Goal: Task Accomplishment & Management: Use online tool/utility

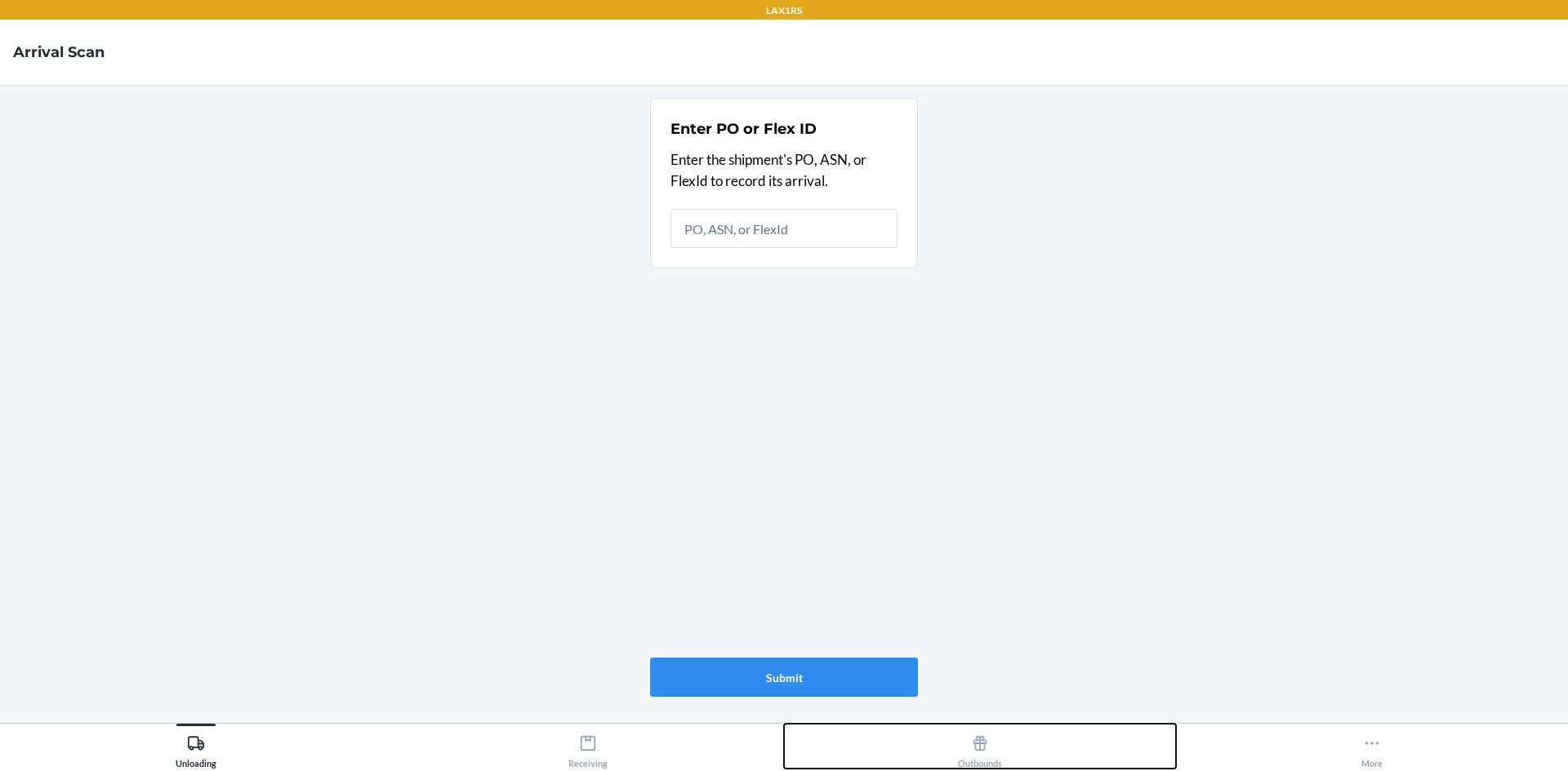
click at [979, 751] on icon at bounding box center [980, 743] width 14 height 14
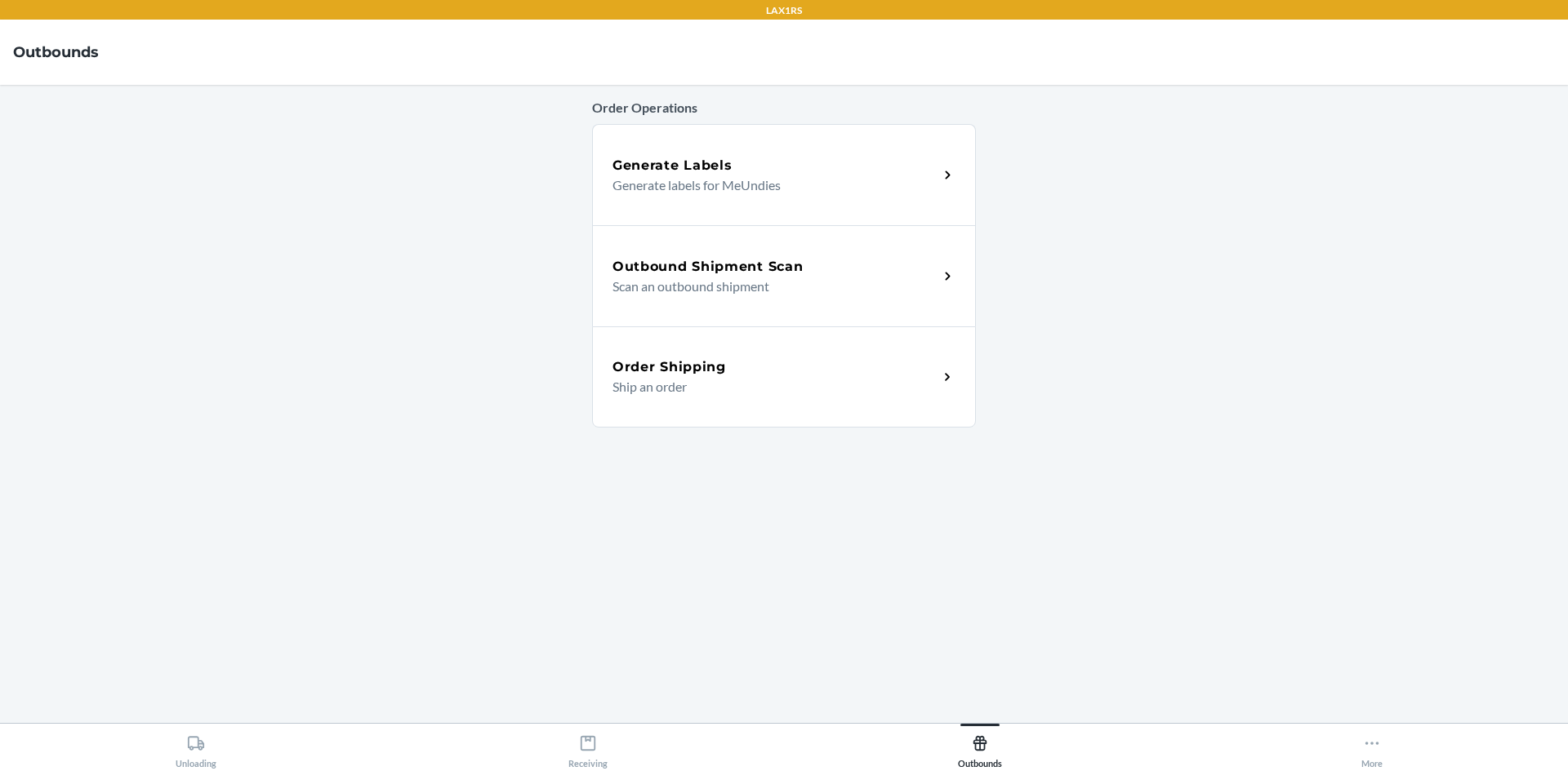
click at [832, 295] on div "Outbound Shipment Scan Scan an outbound shipment" at bounding box center [784, 276] width 384 height 101
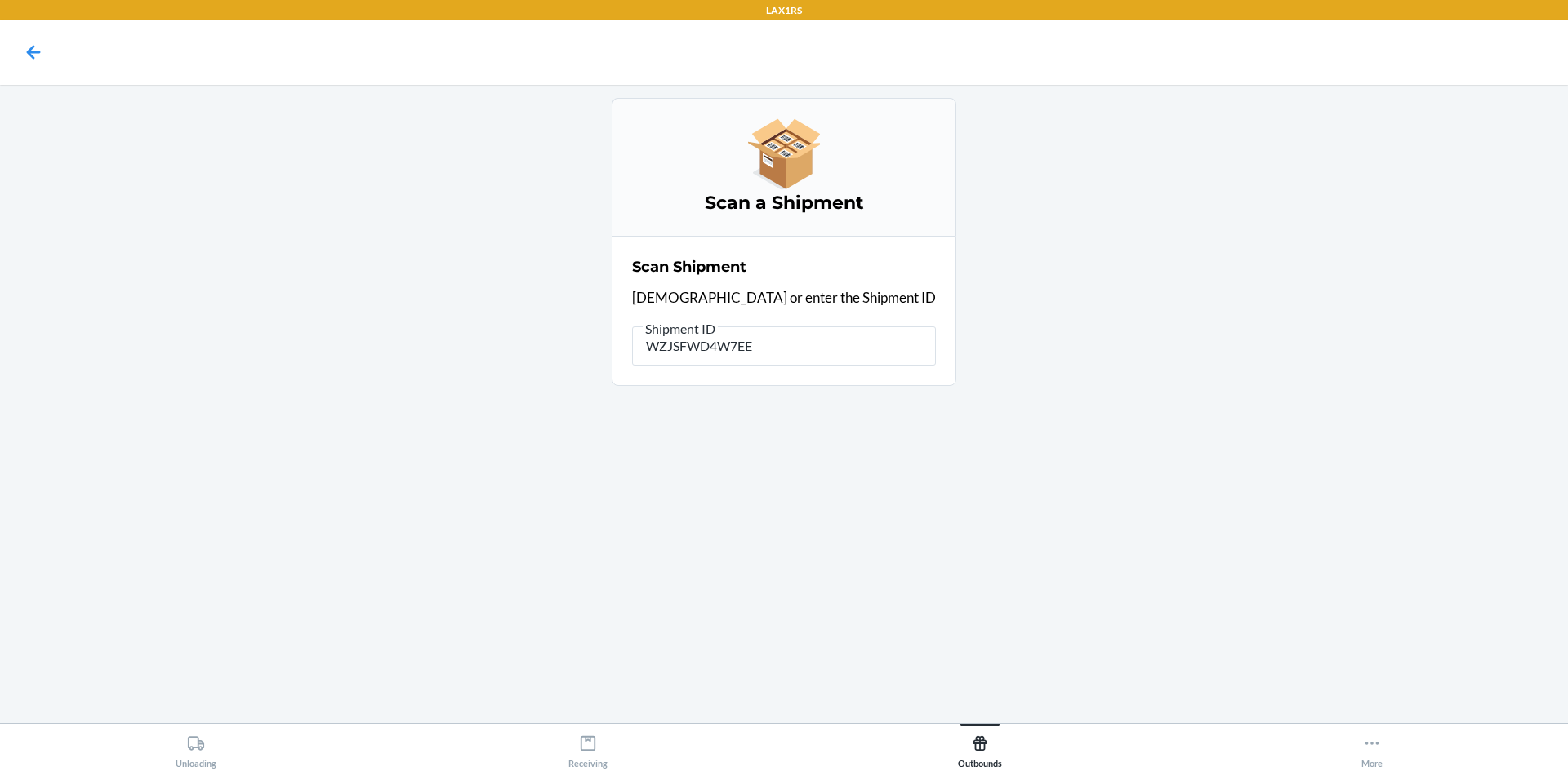
type input "WZJSFWD4W7EEF"
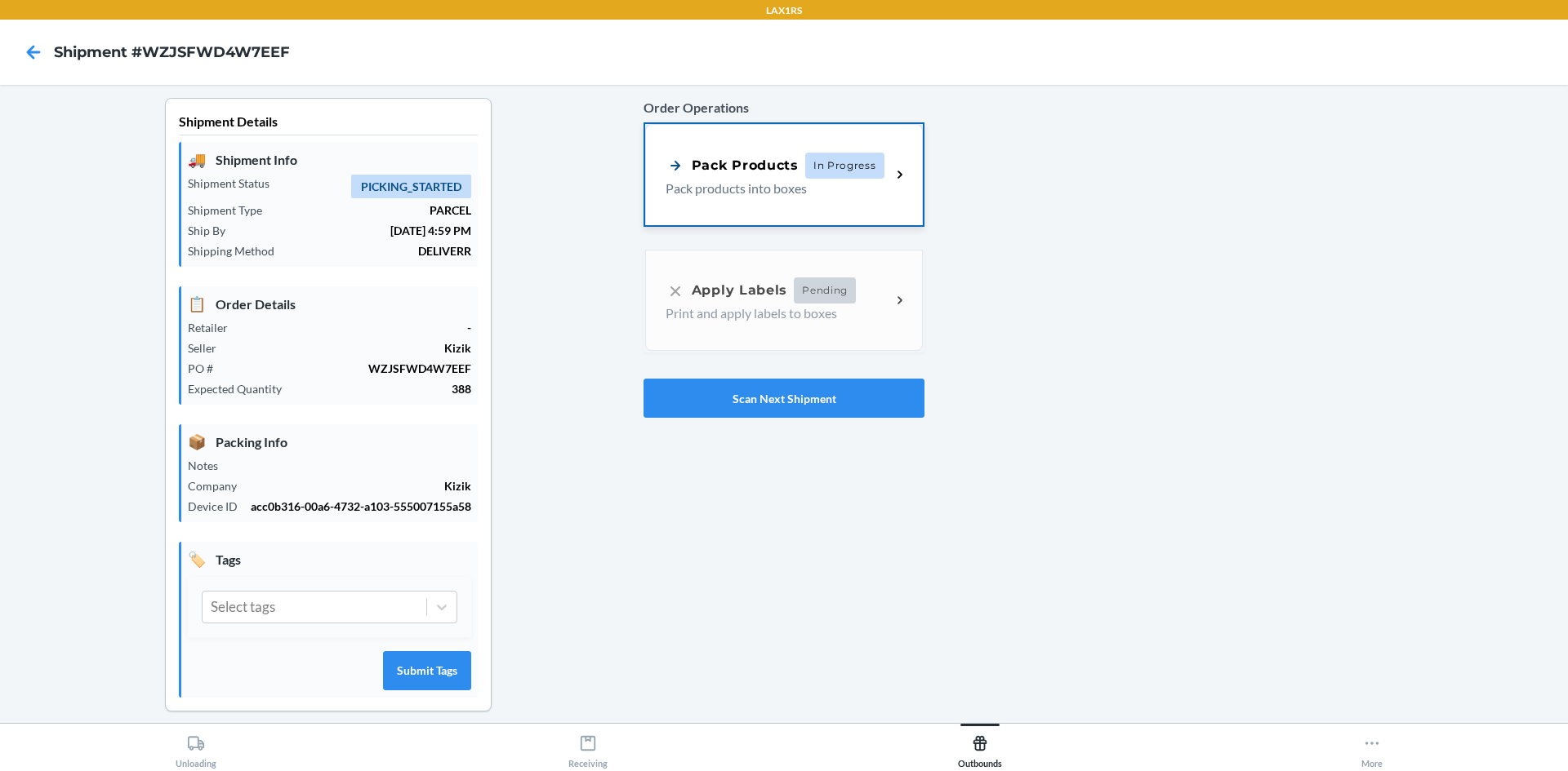
click at [863, 171] on span "In Progress" at bounding box center [845, 166] width 79 height 26
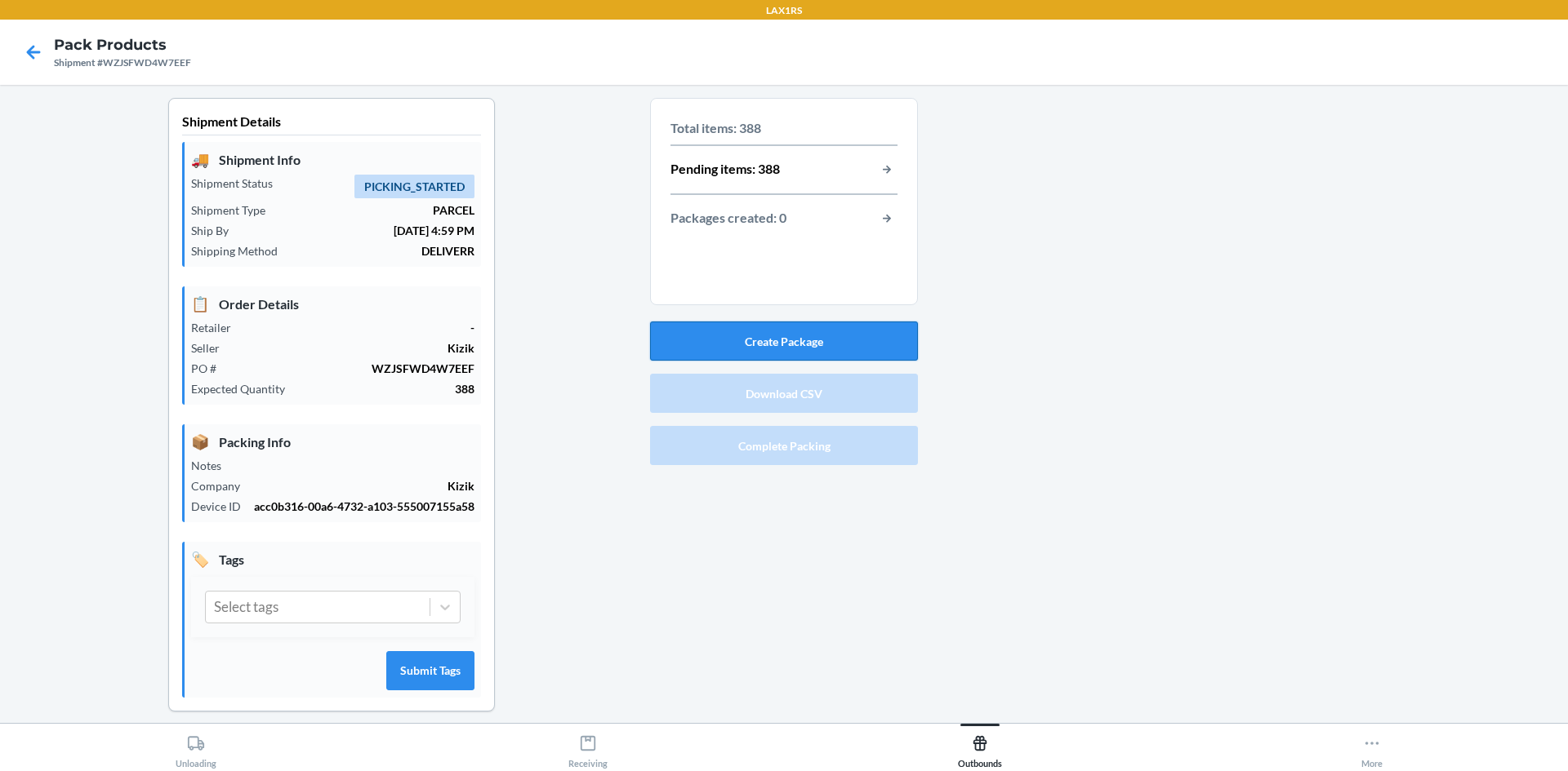
click at [776, 345] on button "Create Package" at bounding box center [784, 341] width 268 height 40
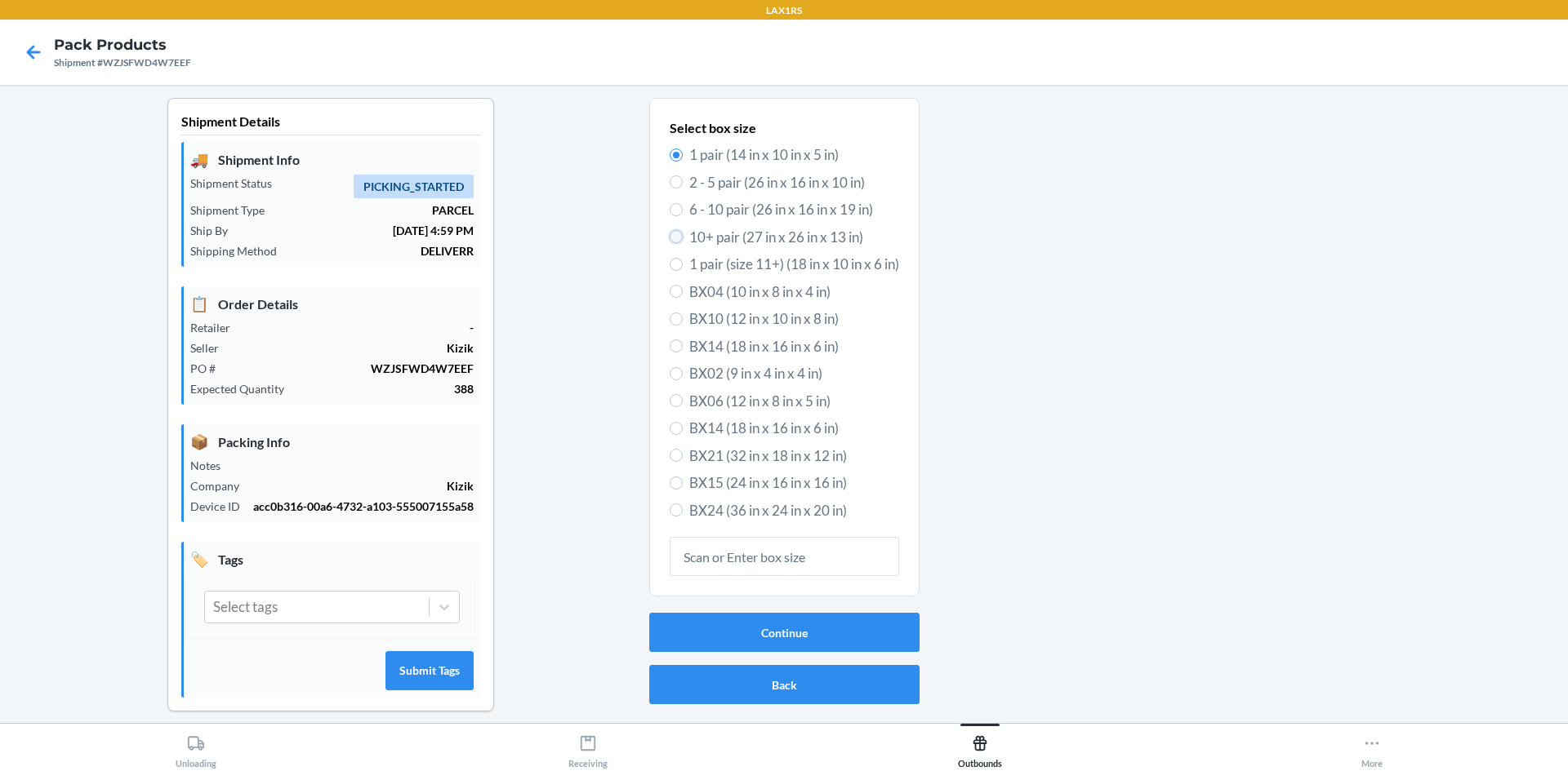
click at [670, 236] on input "10+ pair (27 in x 26 in x 13 in)" at bounding box center [676, 237] width 13 height 13
radio input "true"
radio input "false"
click at [772, 628] on button "Continue" at bounding box center [784, 632] width 270 height 40
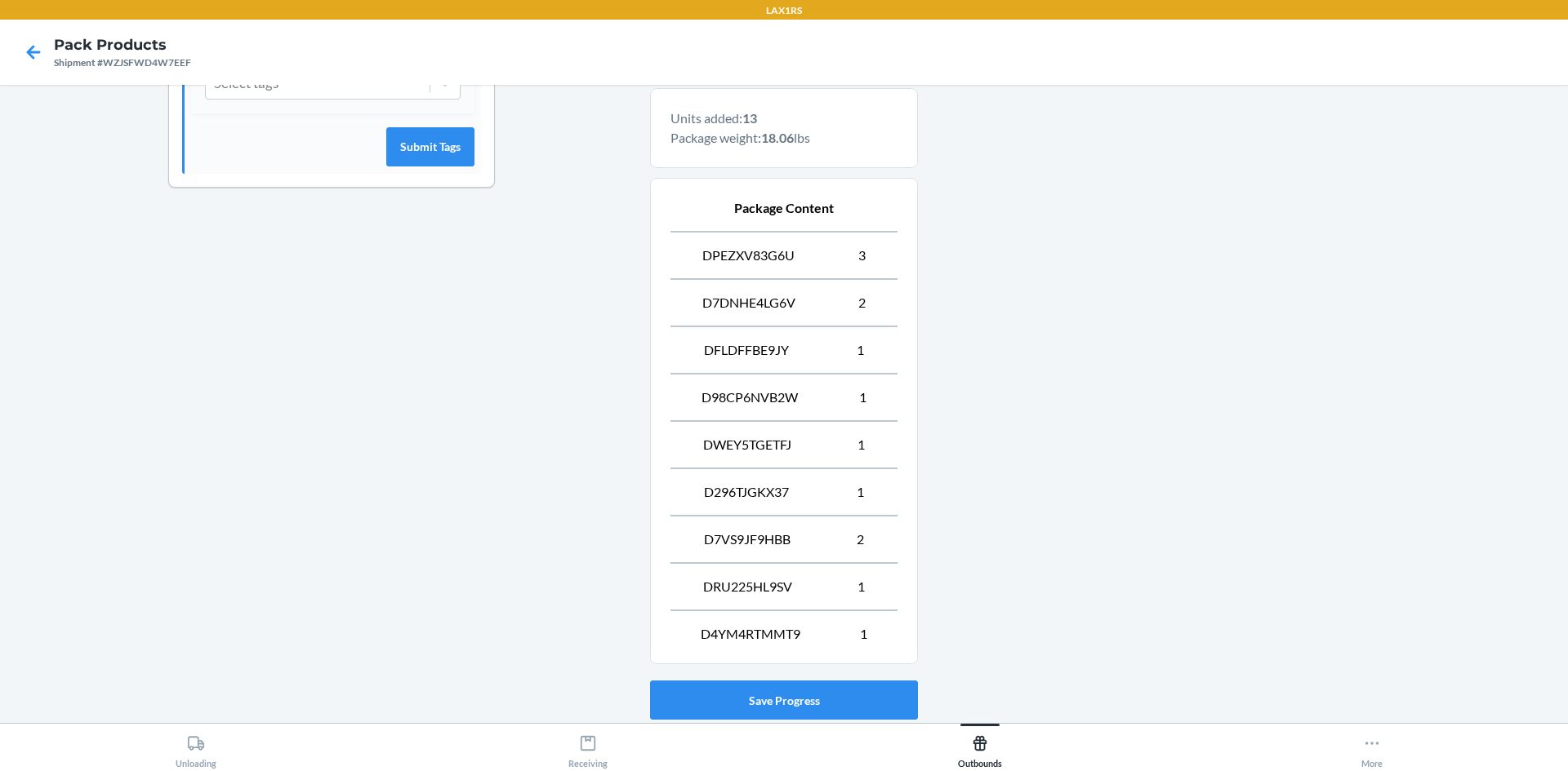
scroll to position [631, 0]
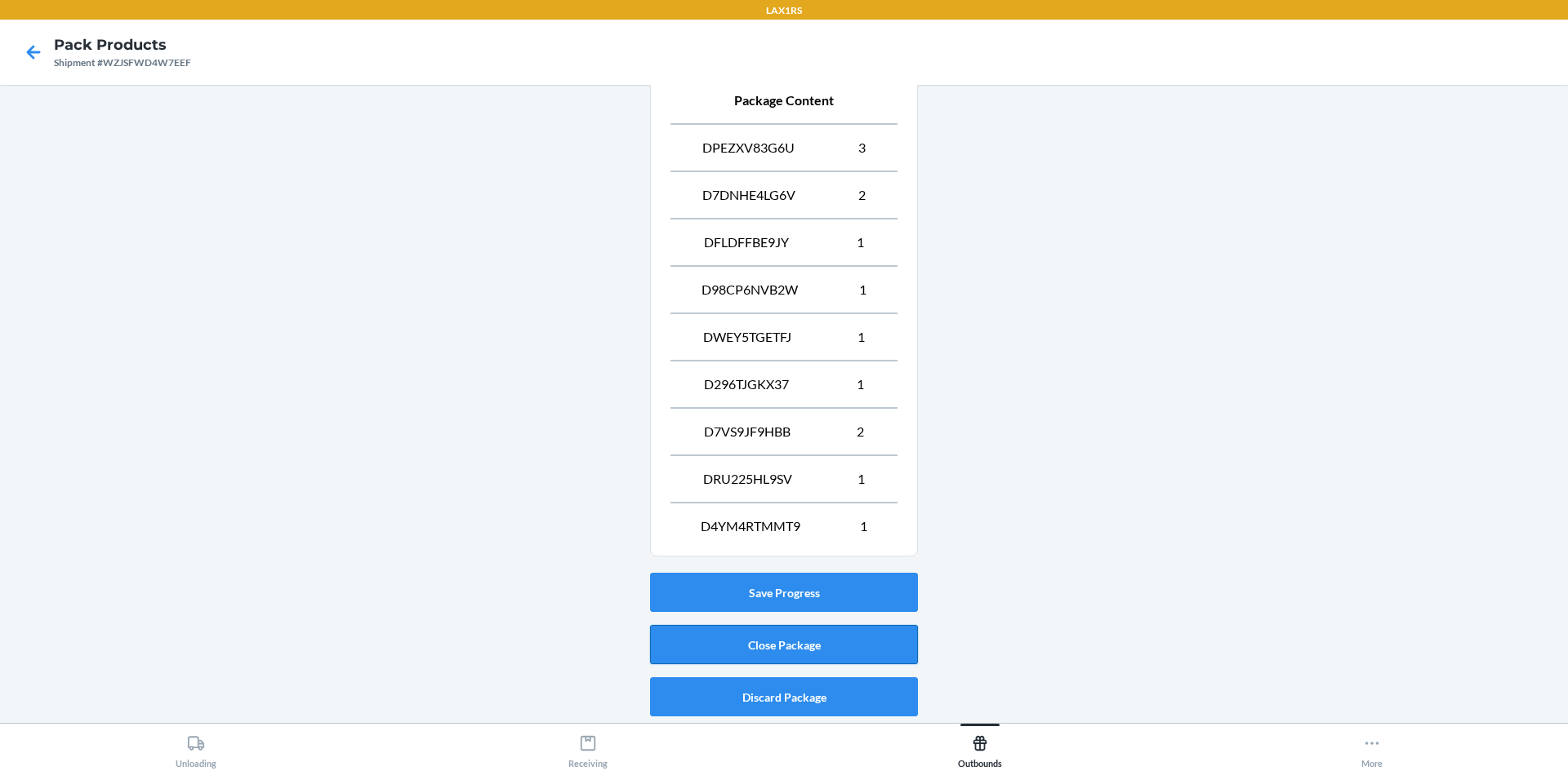
click at [777, 642] on button "Close Package" at bounding box center [784, 645] width 268 height 40
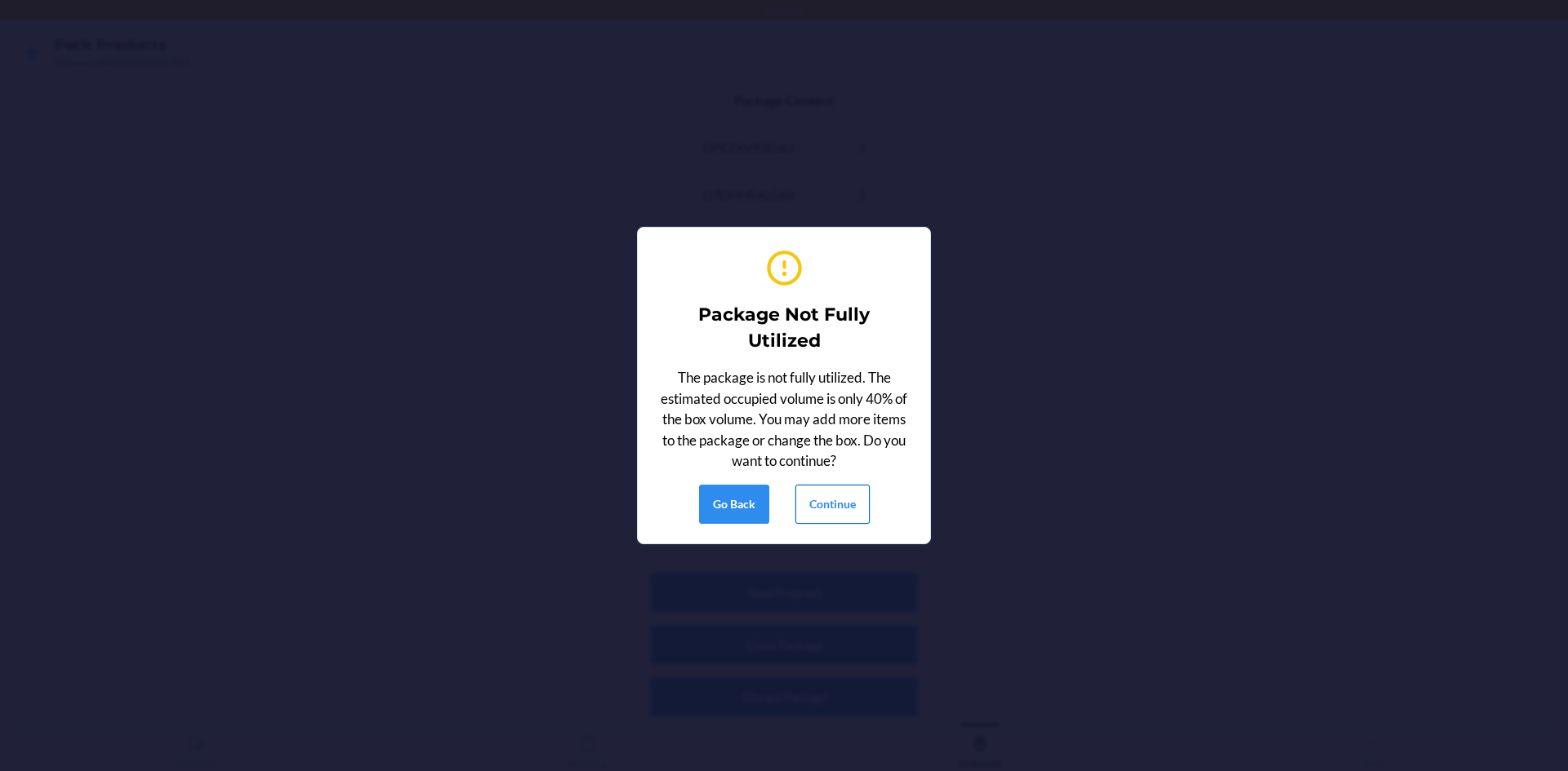
click at [829, 497] on button "Continue" at bounding box center [832, 504] width 74 height 40
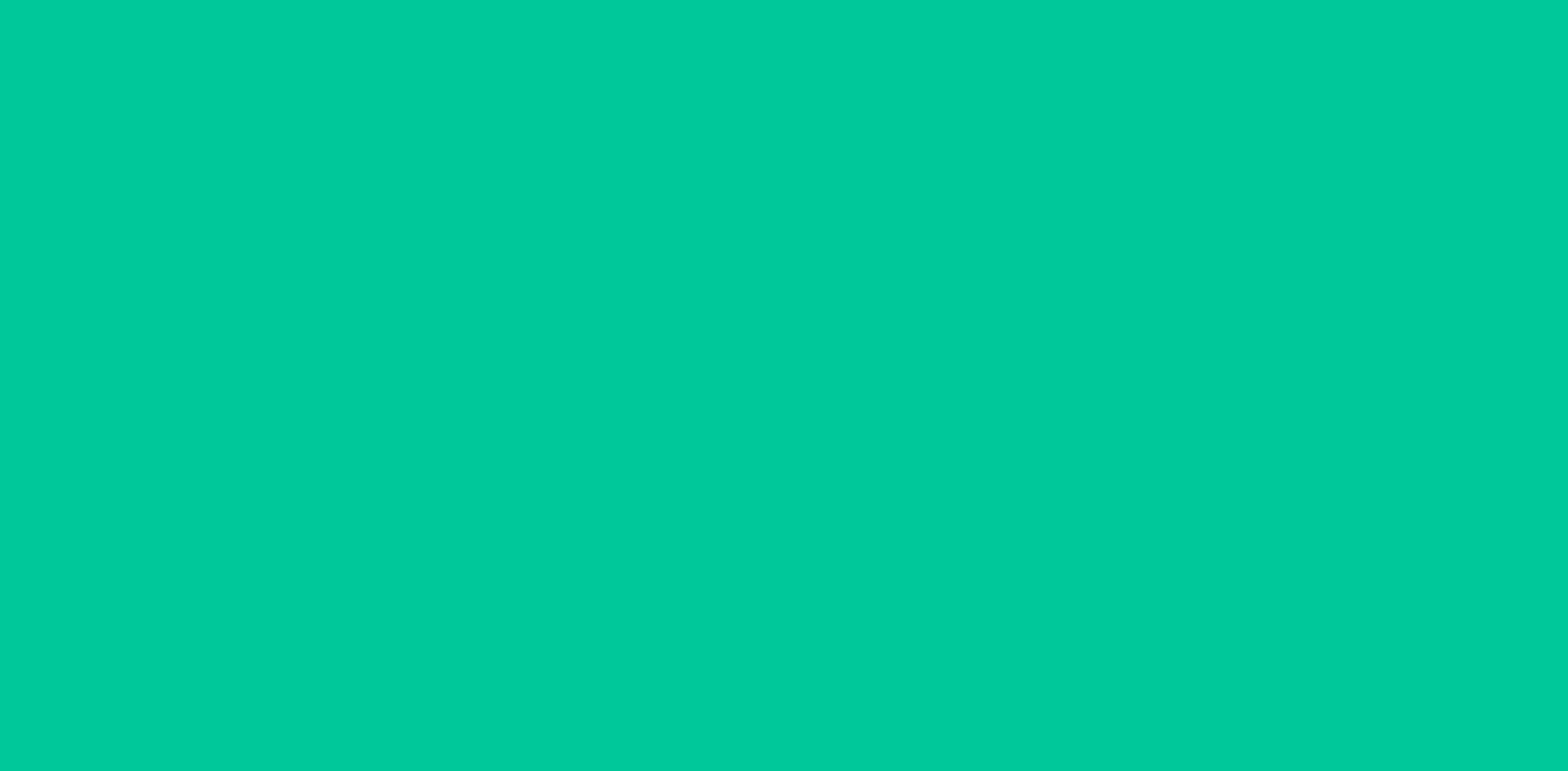
scroll to position [32, 0]
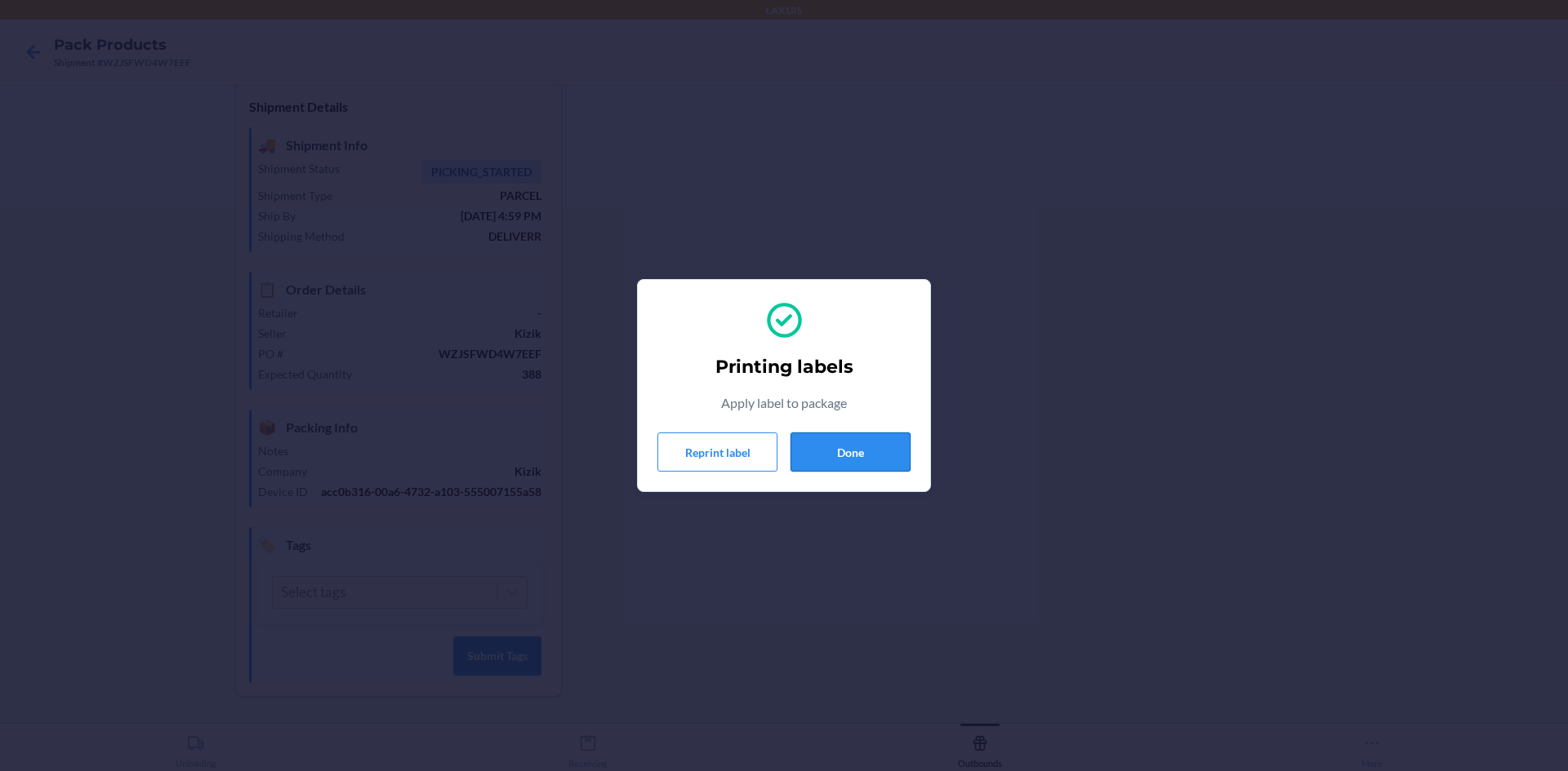
click at [850, 443] on button "Done" at bounding box center [850, 452] width 120 height 40
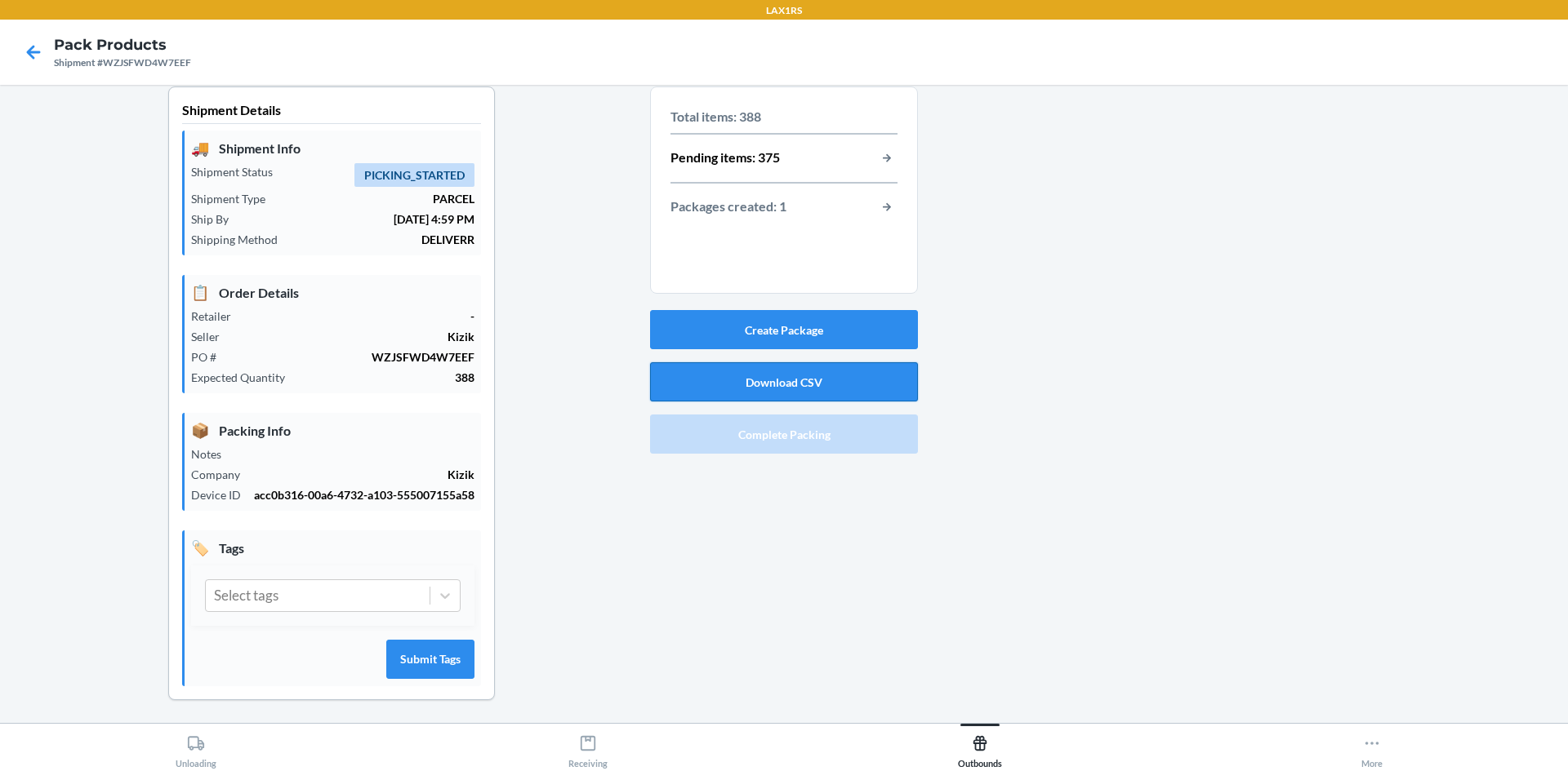
scroll to position [0, 0]
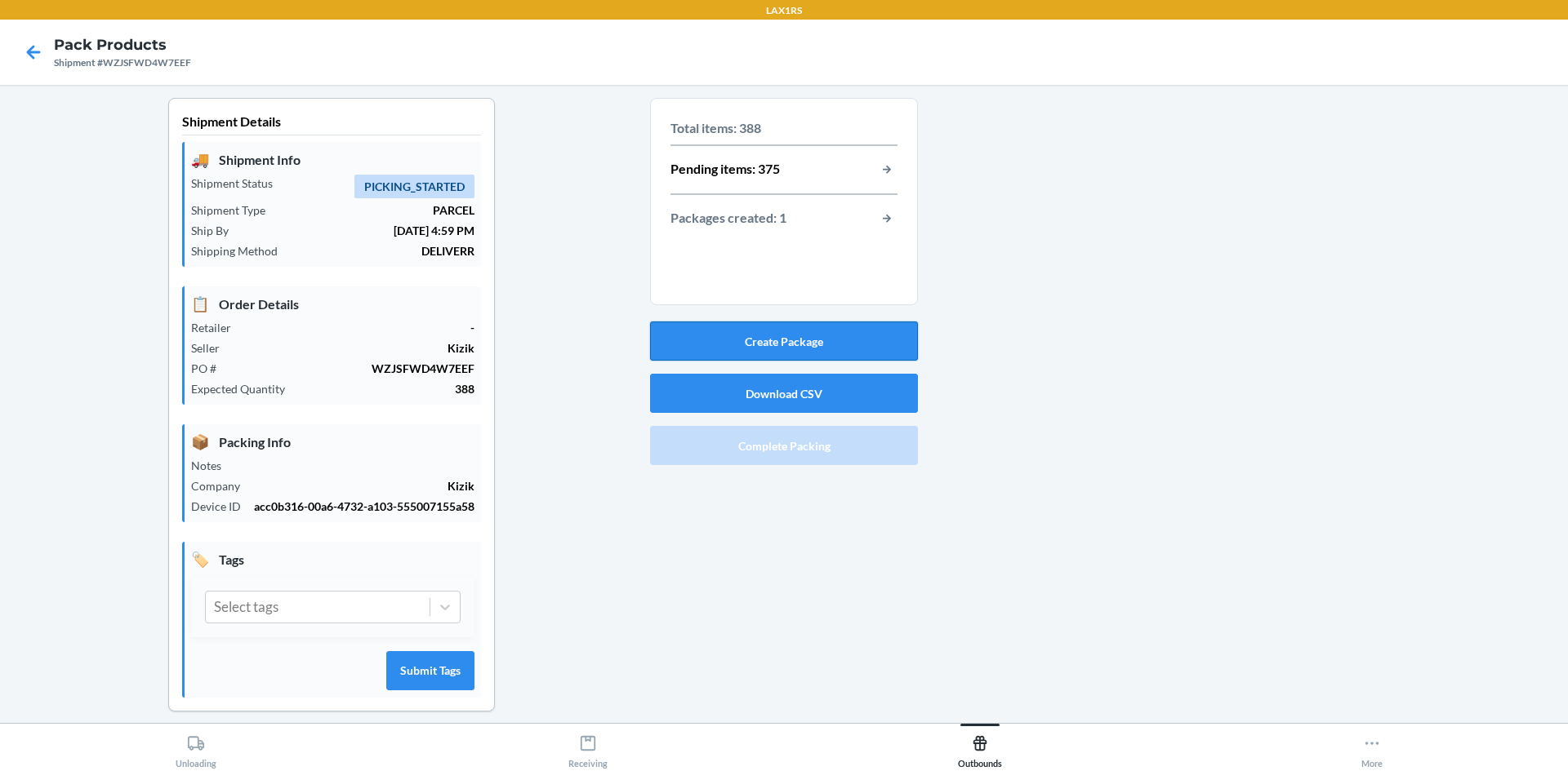
click at [753, 338] on button "Create Package" at bounding box center [784, 341] width 268 height 40
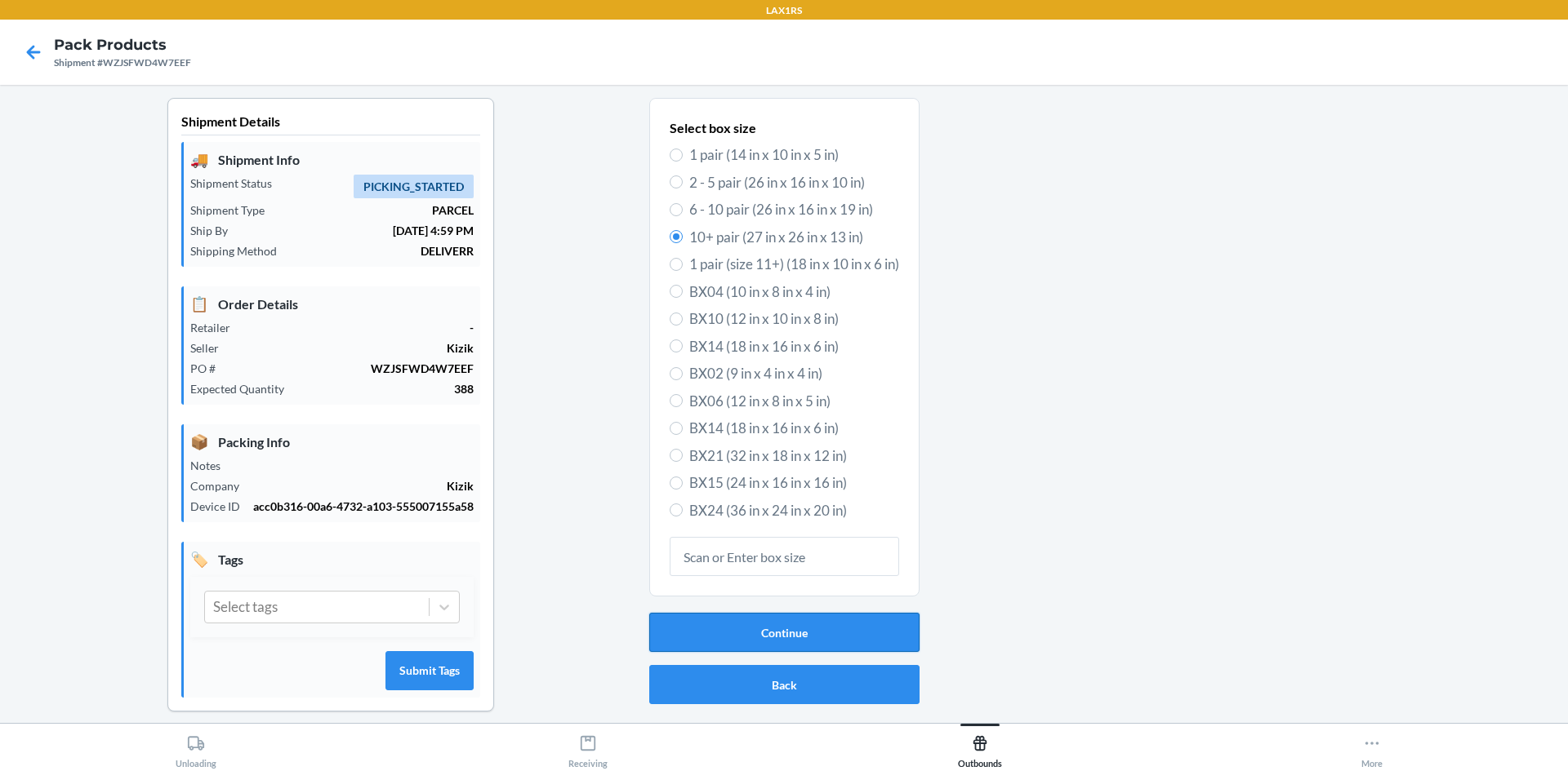
click at [771, 639] on button "Continue" at bounding box center [784, 632] width 270 height 40
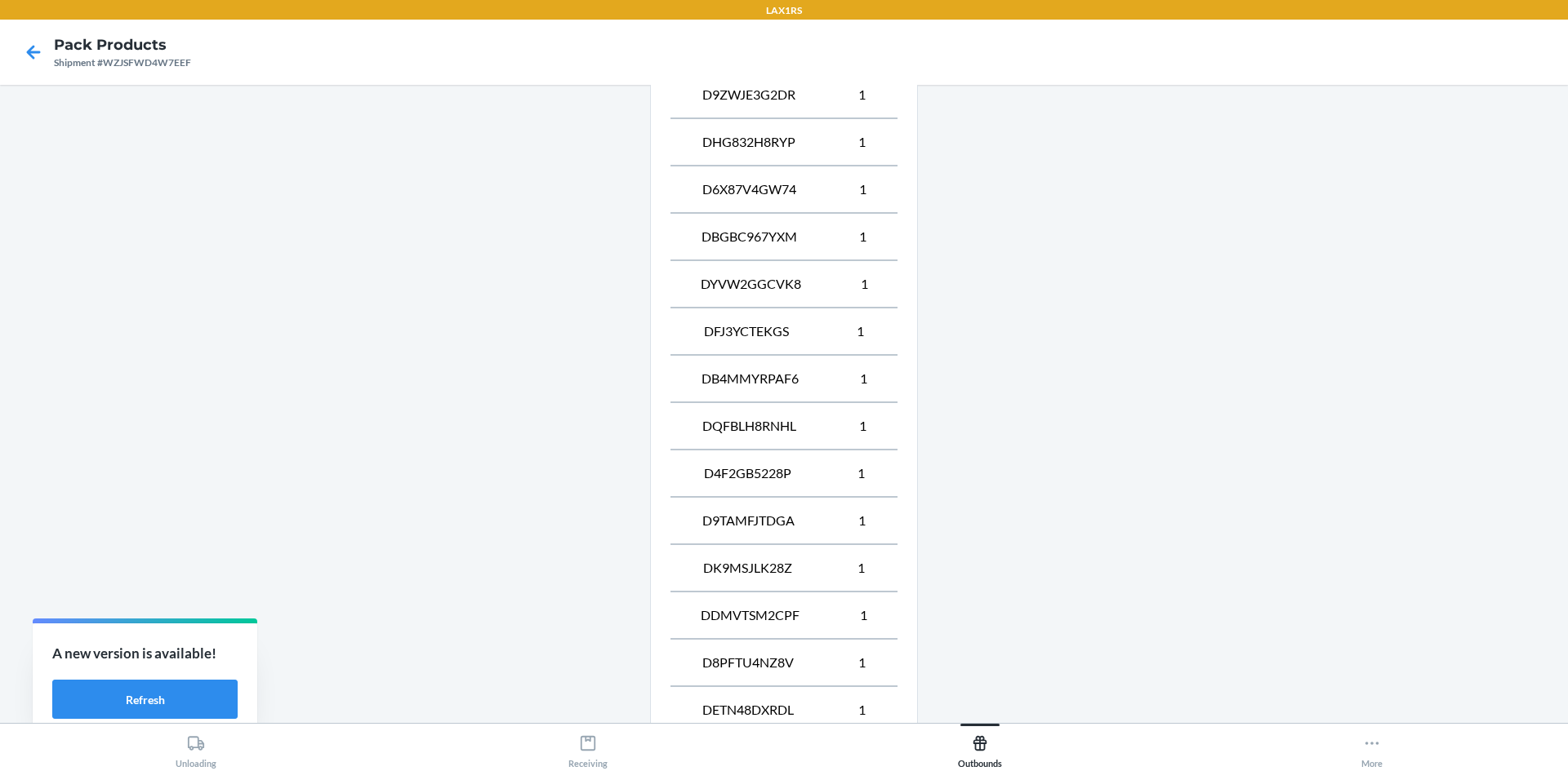
scroll to position [1058, 0]
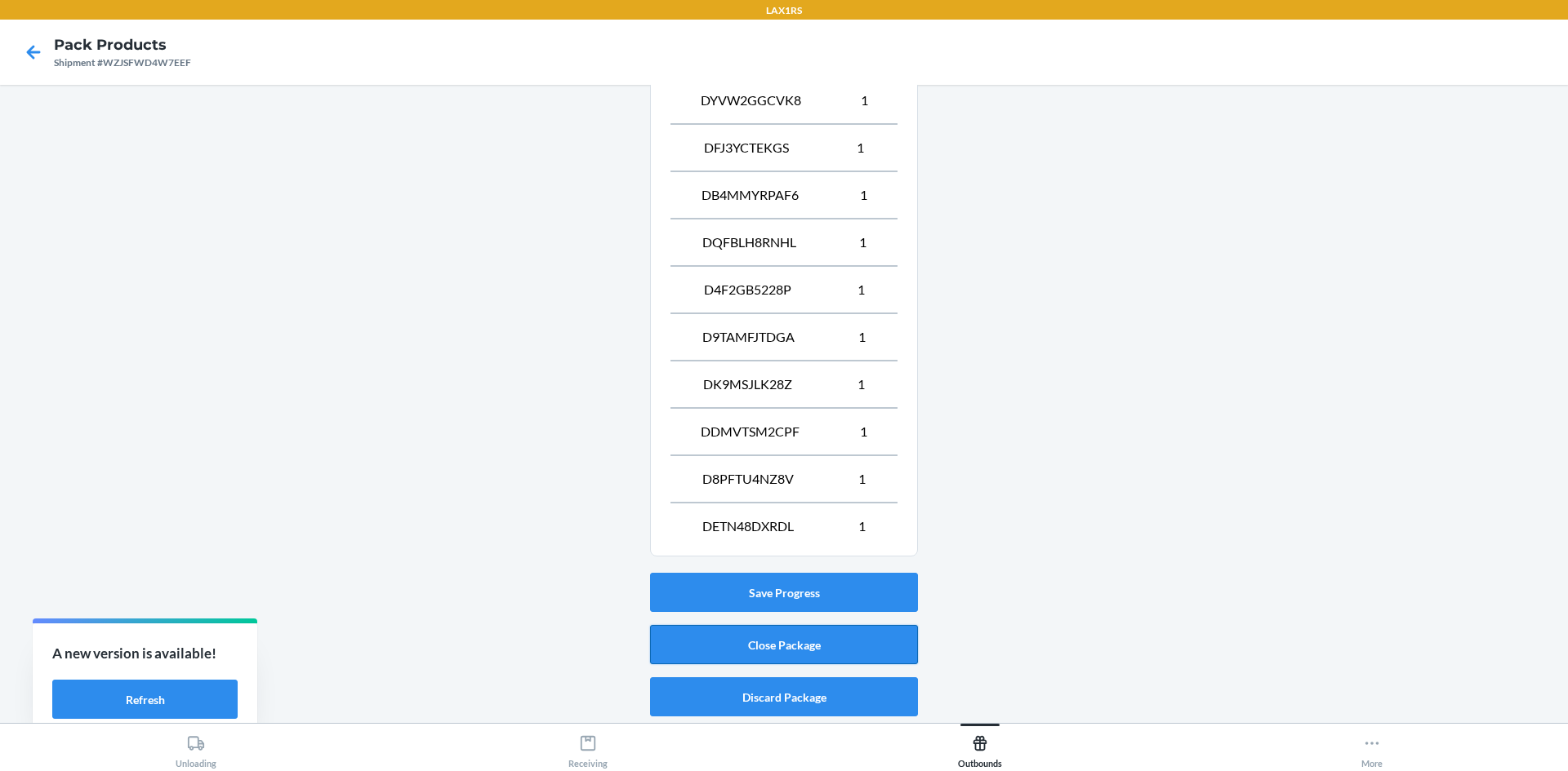
click at [755, 647] on button "Close Package" at bounding box center [784, 645] width 268 height 40
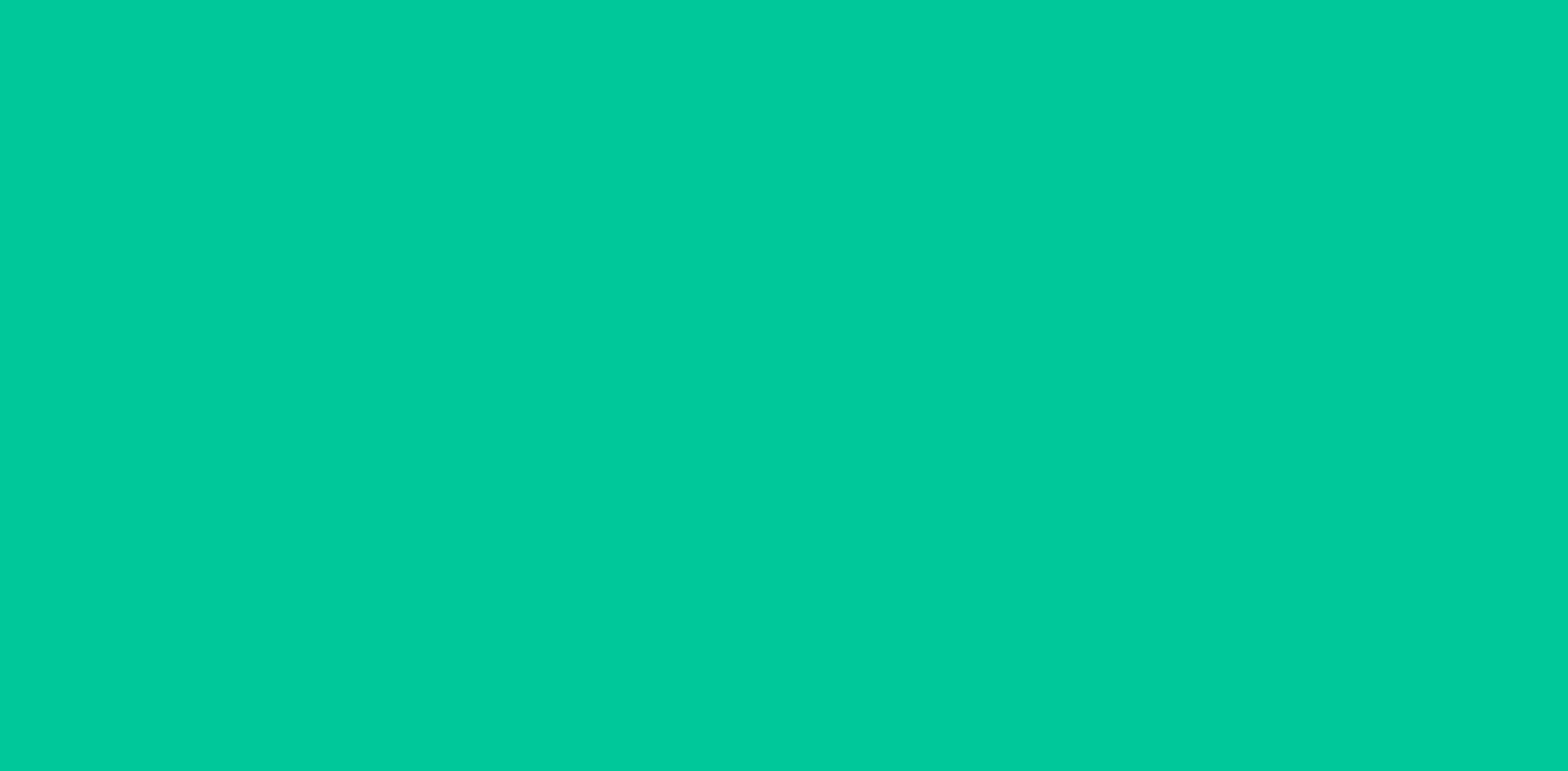
scroll to position [32, 0]
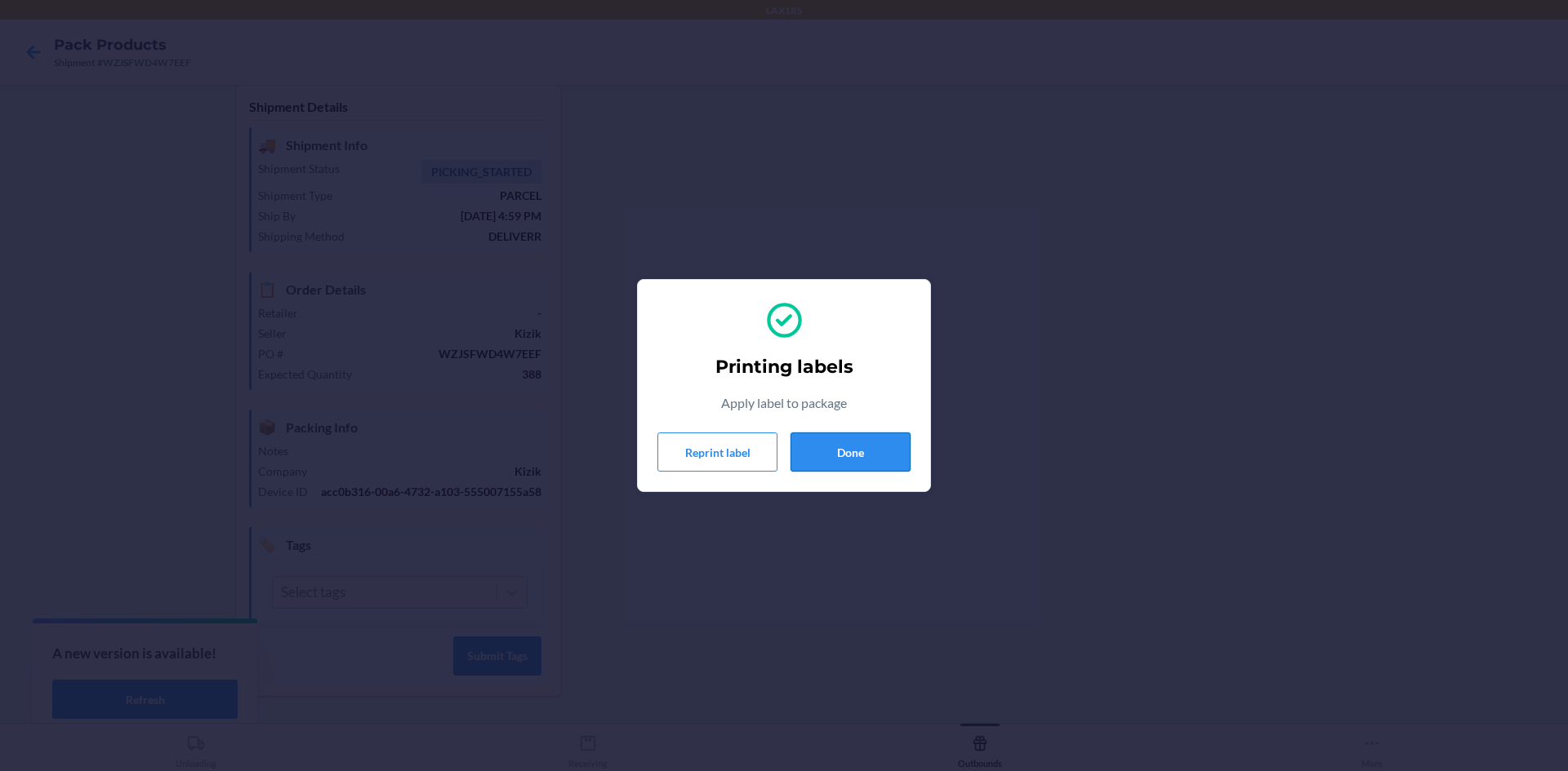
click at [871, 455] on button "Done" at bounding box center [850, 452] width 120 height 40
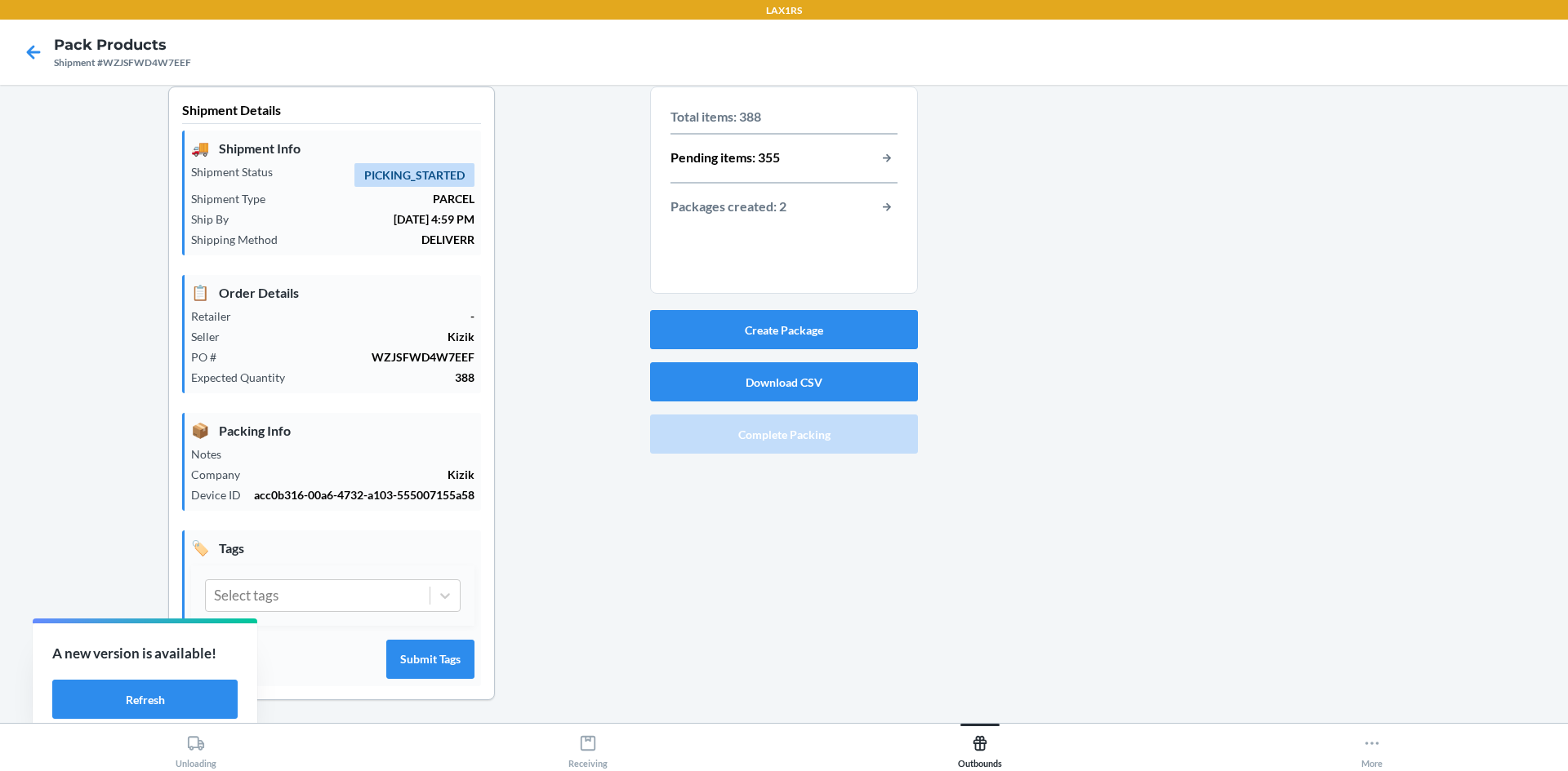
scroll to position [0, 0]
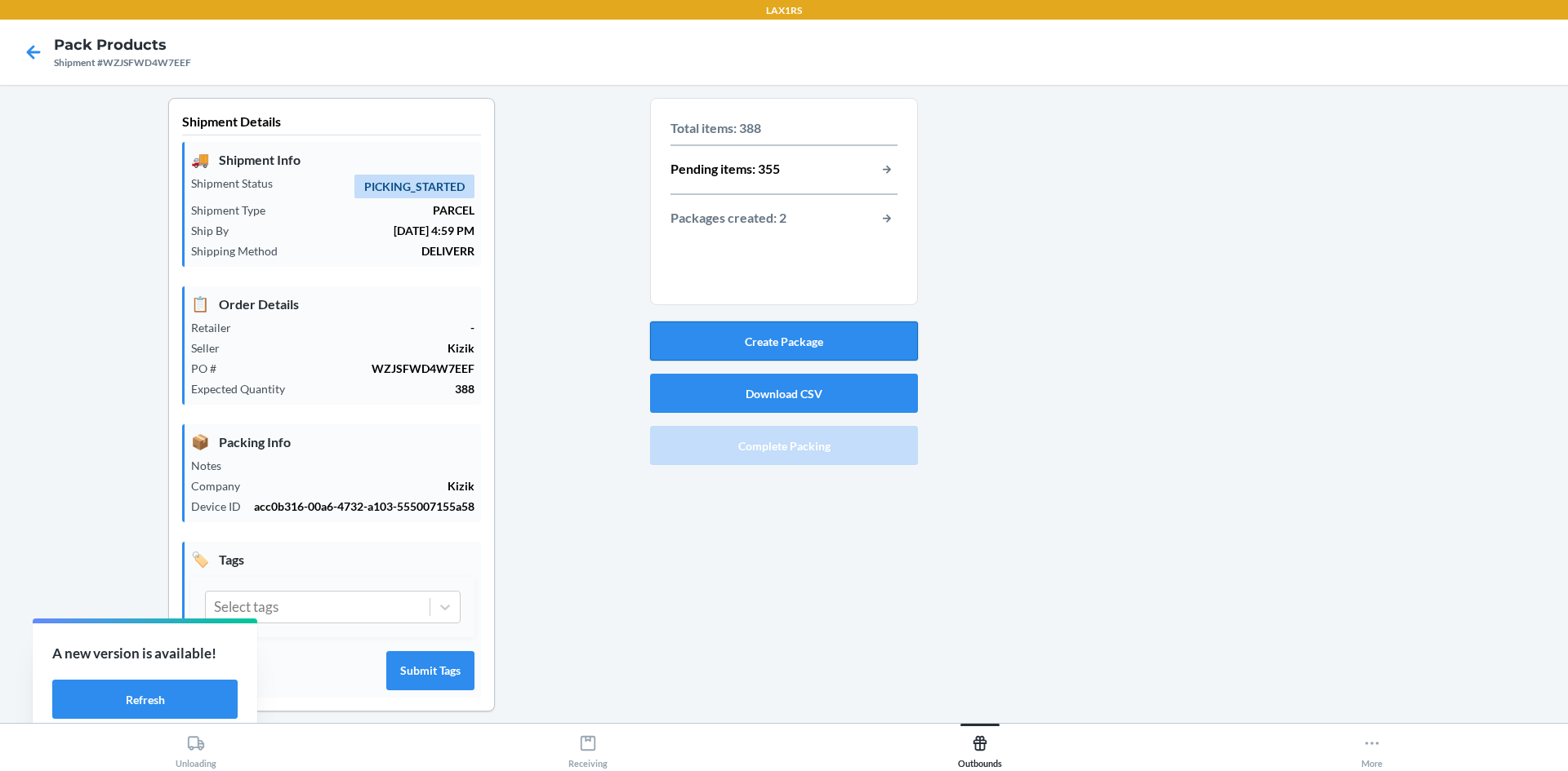
click at [774, 344] on button "Create Package" at bounding box center [784, 341] width 268 height 40
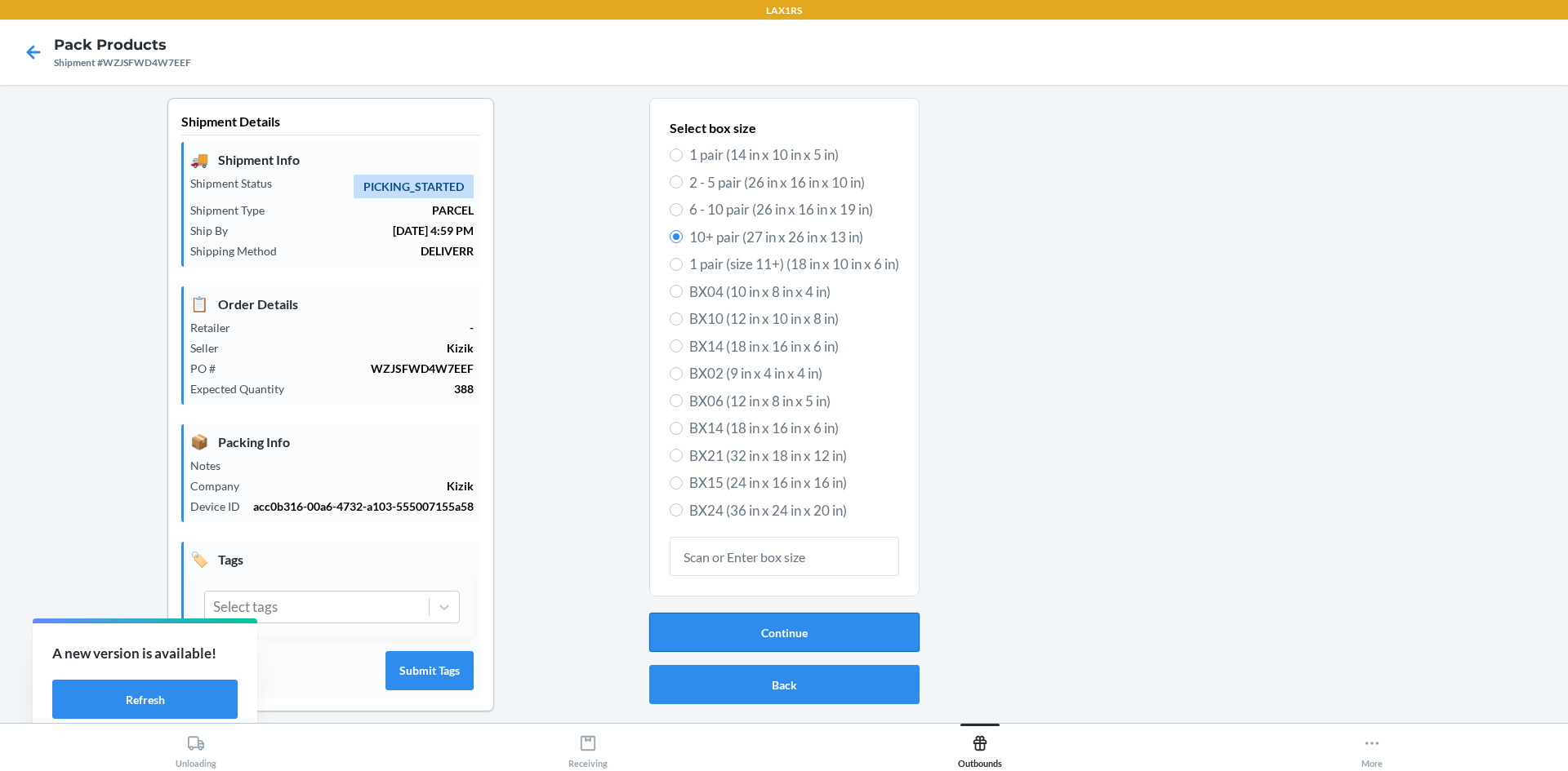
click at [794, 629] on button "Continue" at bounding box center [784, 632] width 270 height 40
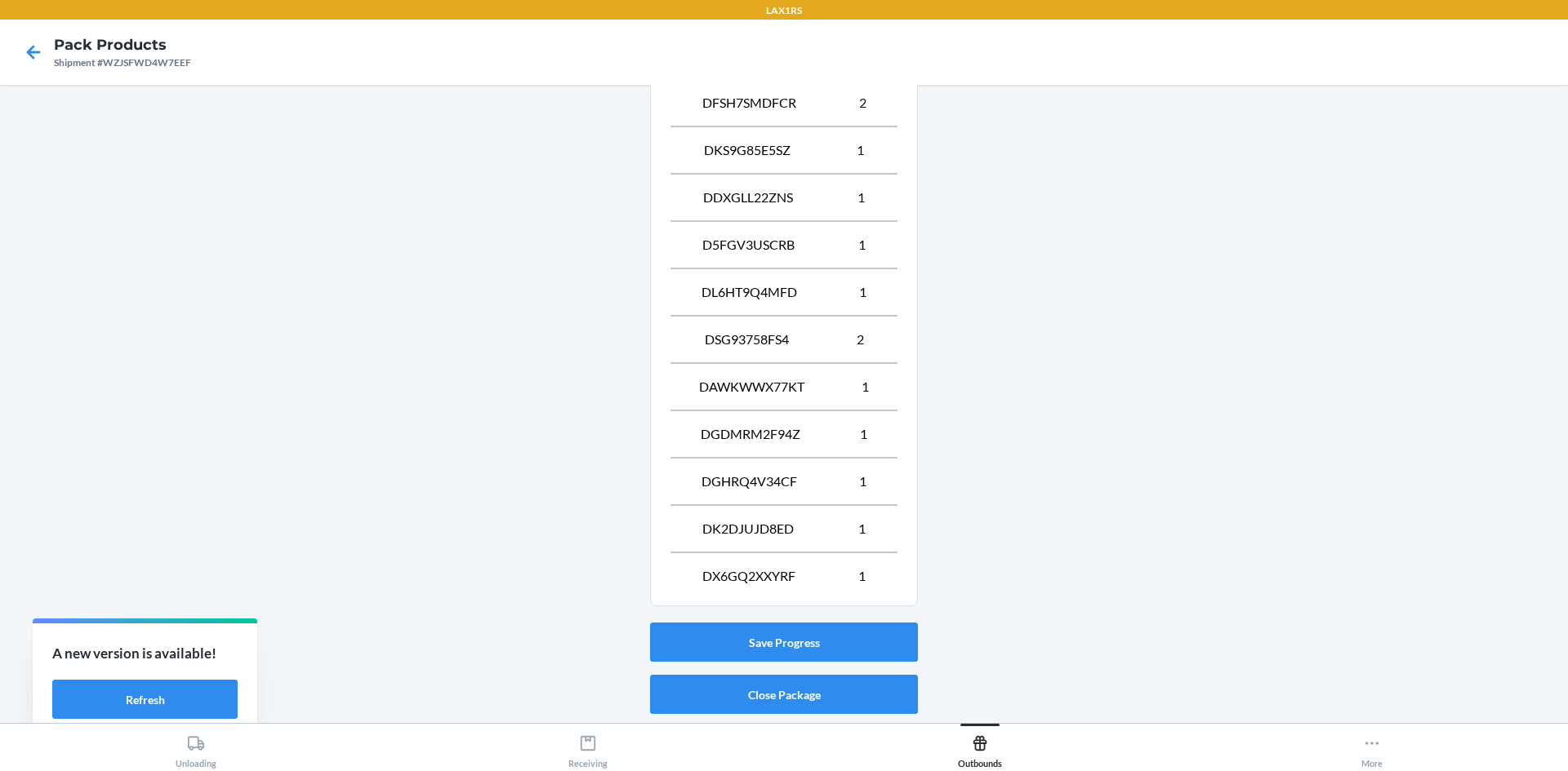
scroll to position [1247, 0]
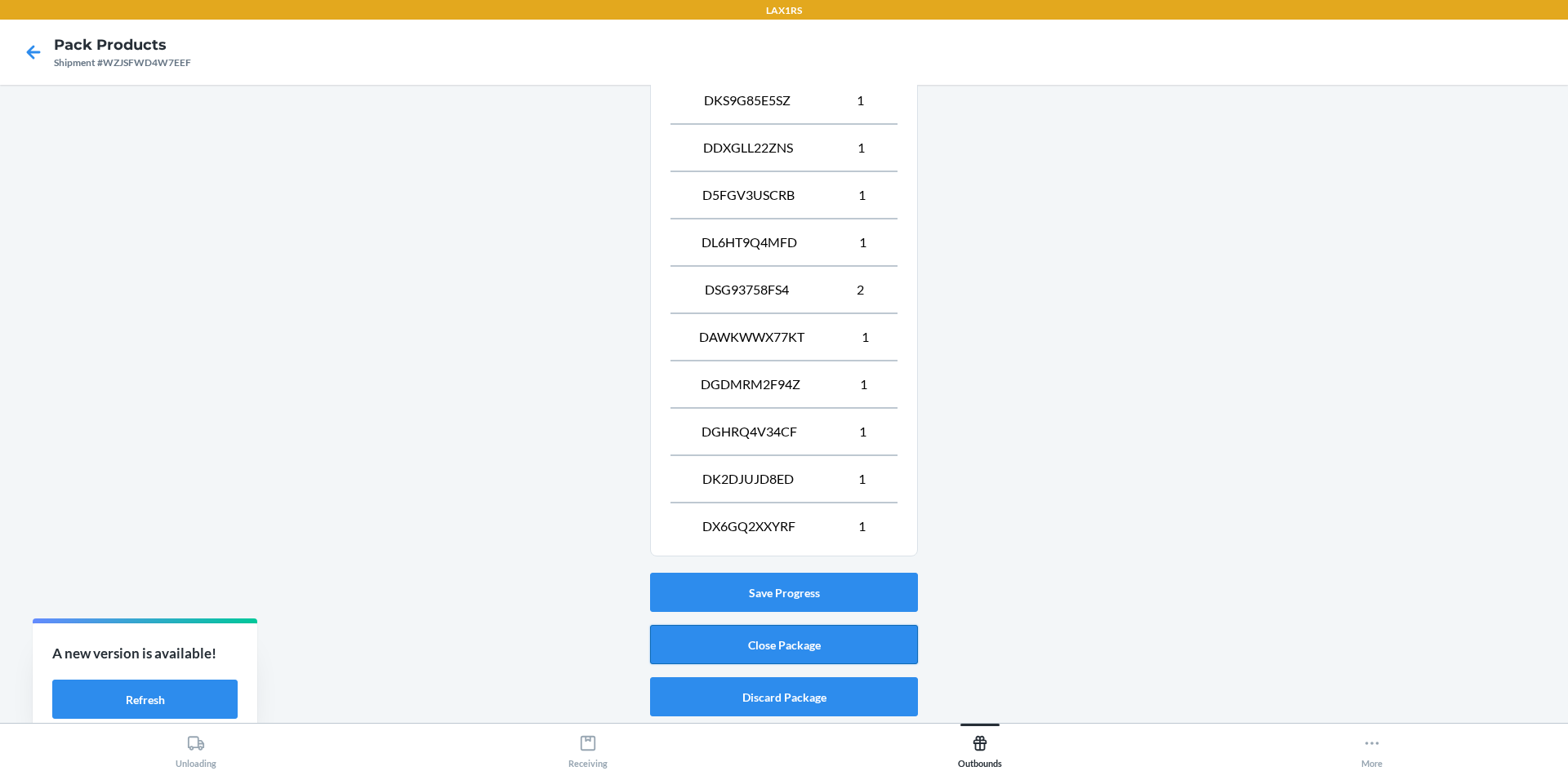
click at [763, 644] on button "Close Package" at bounding box center [784, 645] width 268 height 40
click at [767, 700] on button "Discard Package" at bounding box center [784, 697] width 268 height 40
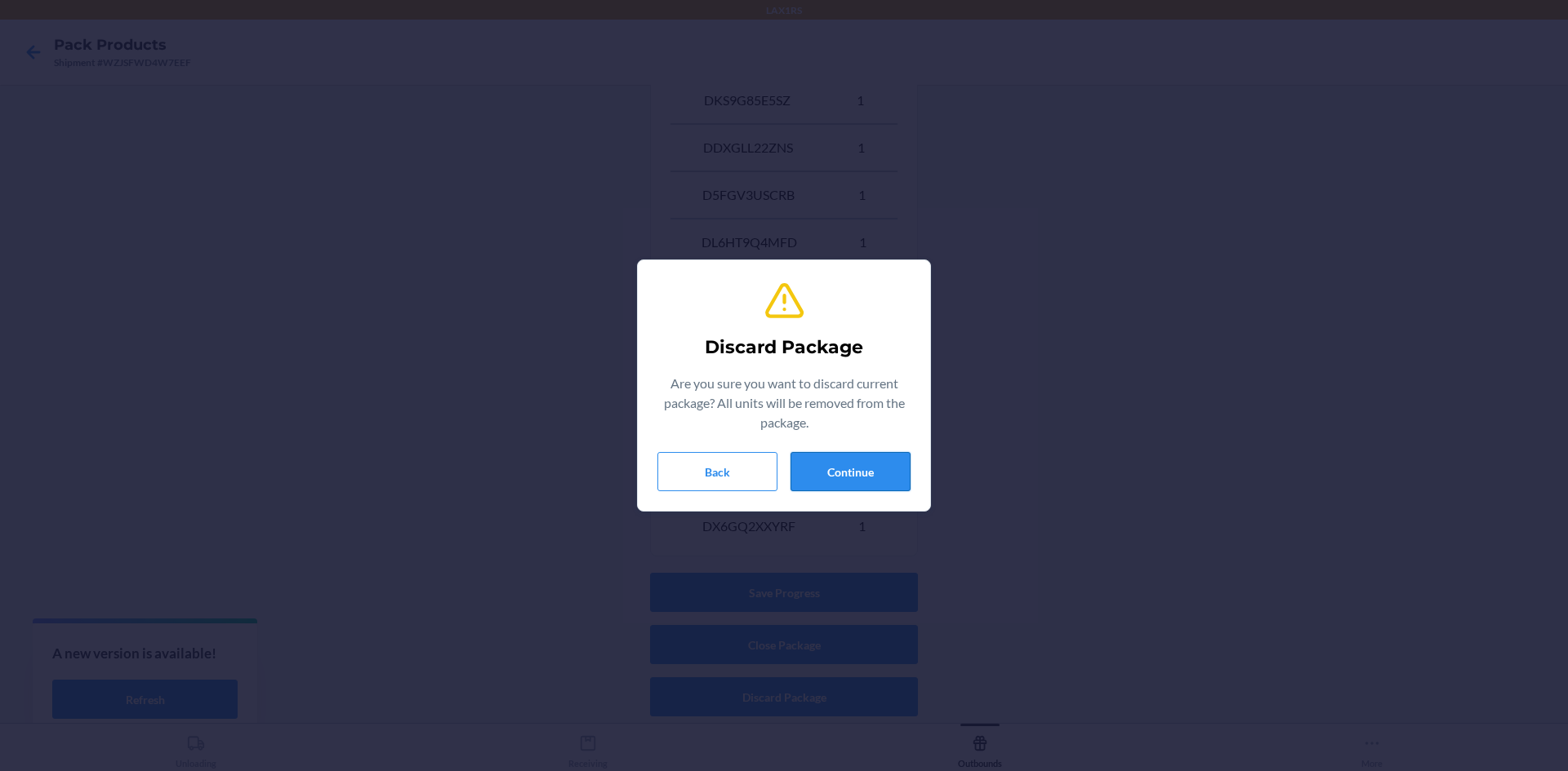
click at [850, 467] on button "Continue" at bounding box center [850, 472] width 120 height 40
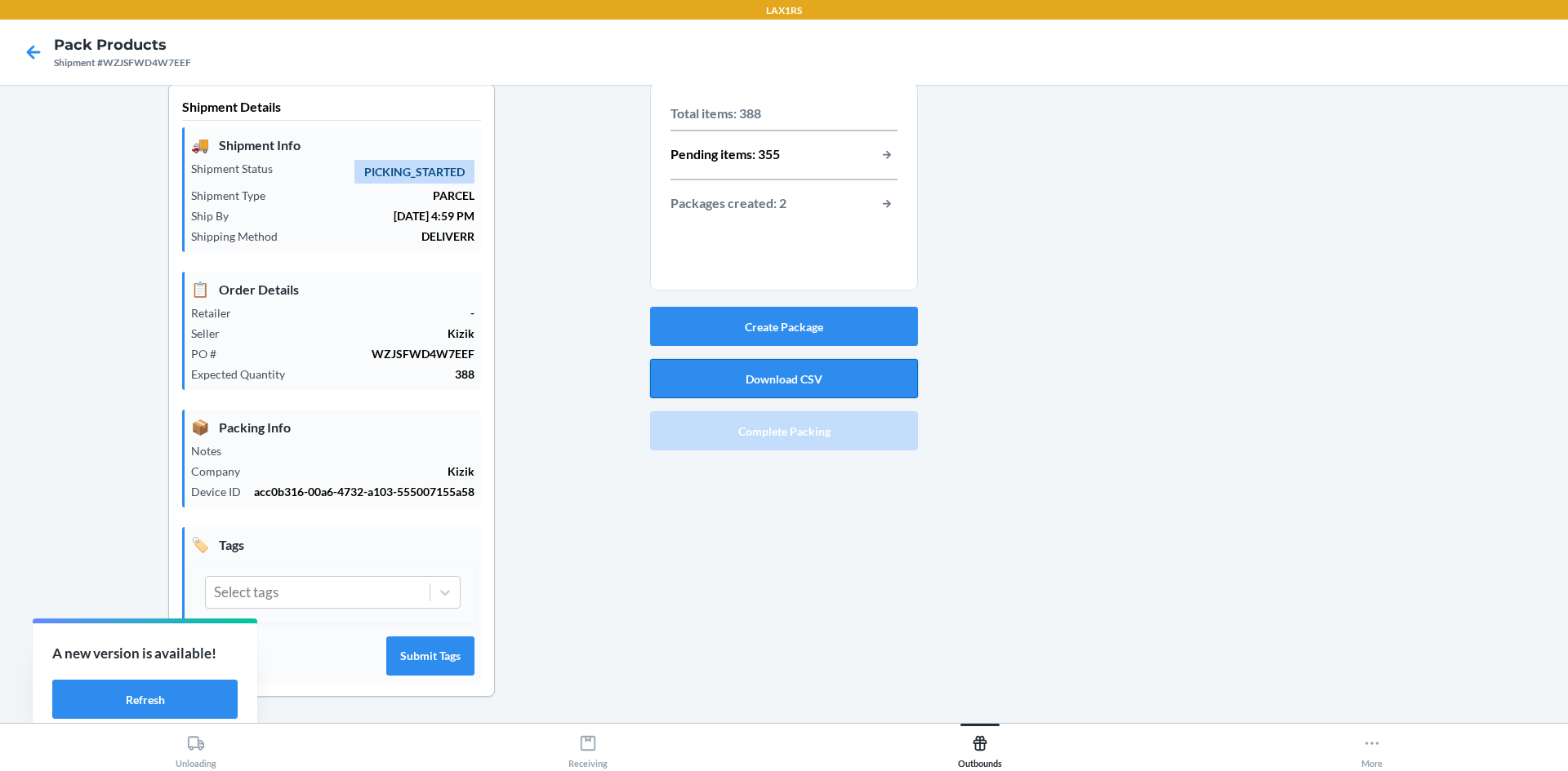
scroll to position [0, 0]
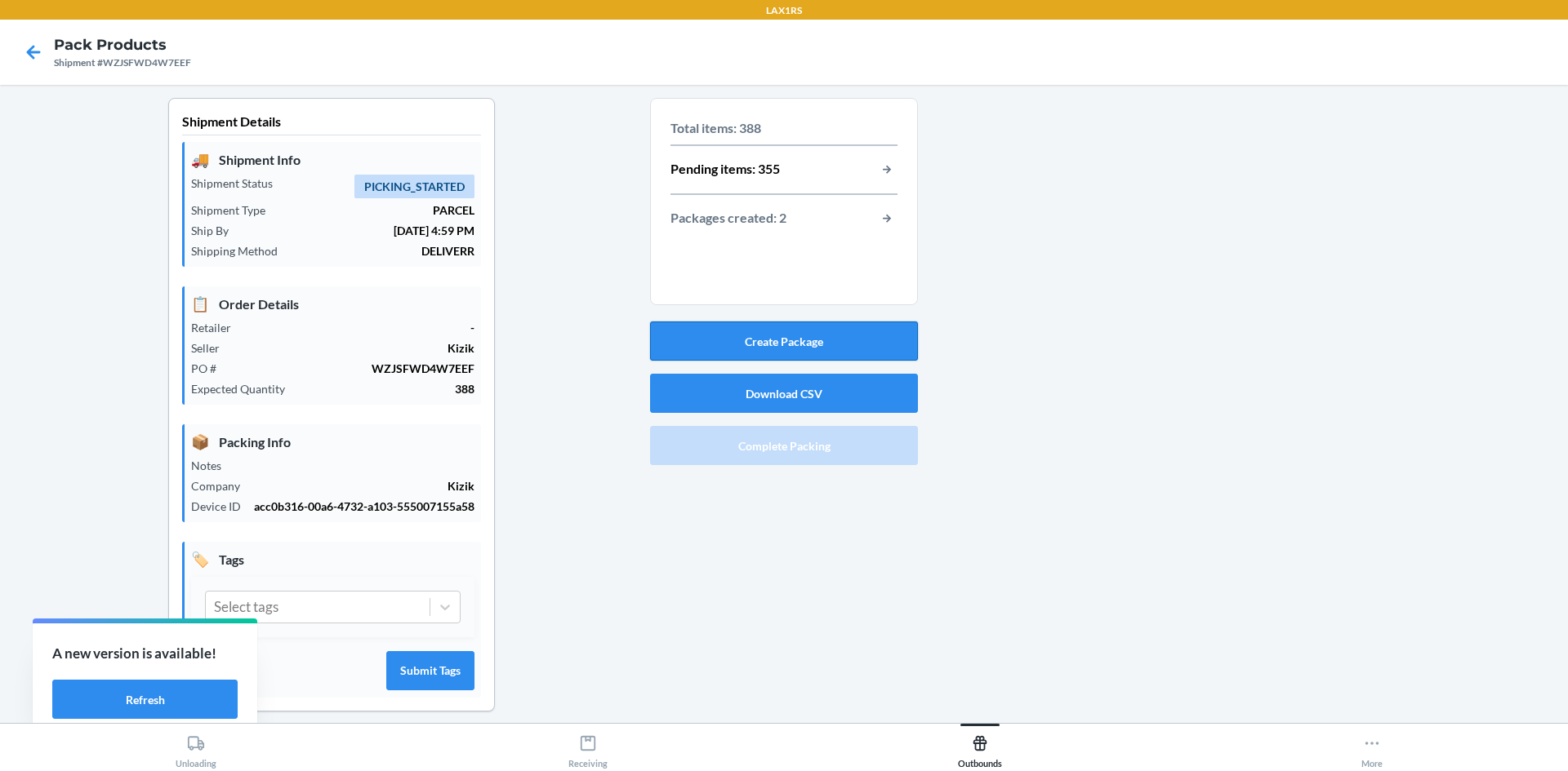
click at [763, 343] on button "Create Package" at bounding box center [784, 341] width 268 height 40
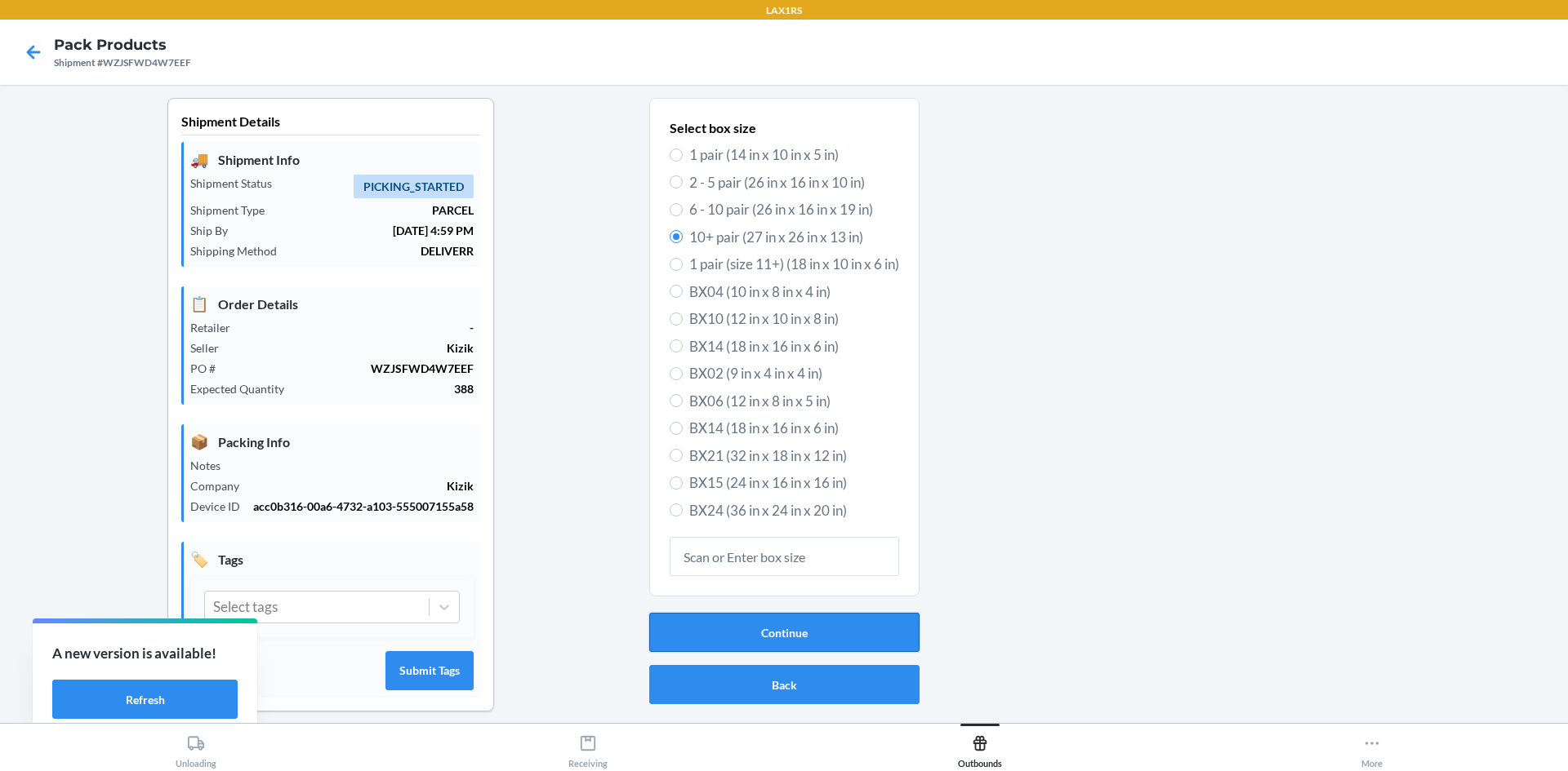
click at [777, 624] on button "Continue" at bounding box center [784, 632] width 270 height 40
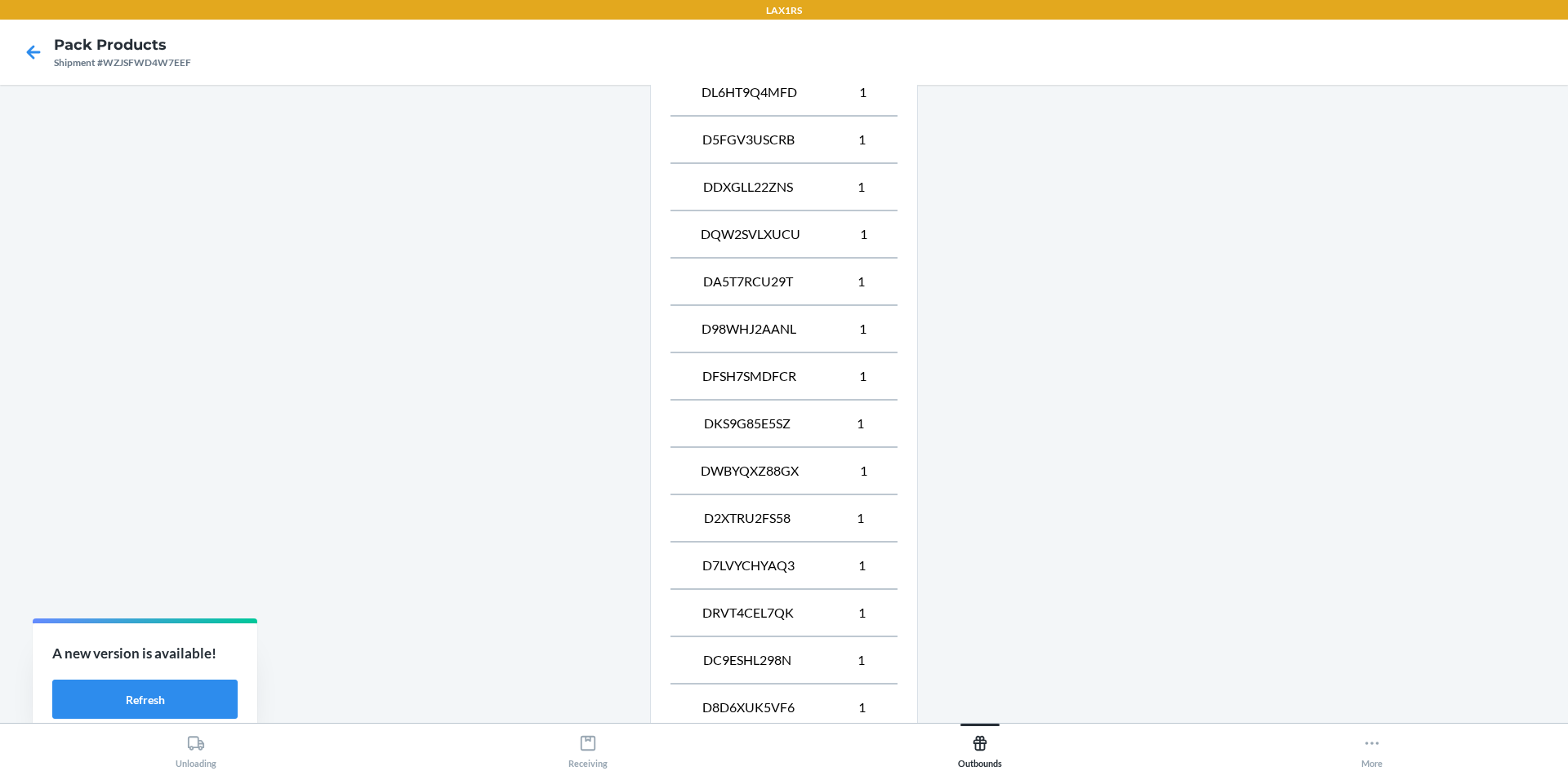
scroll to position [1105, 0]
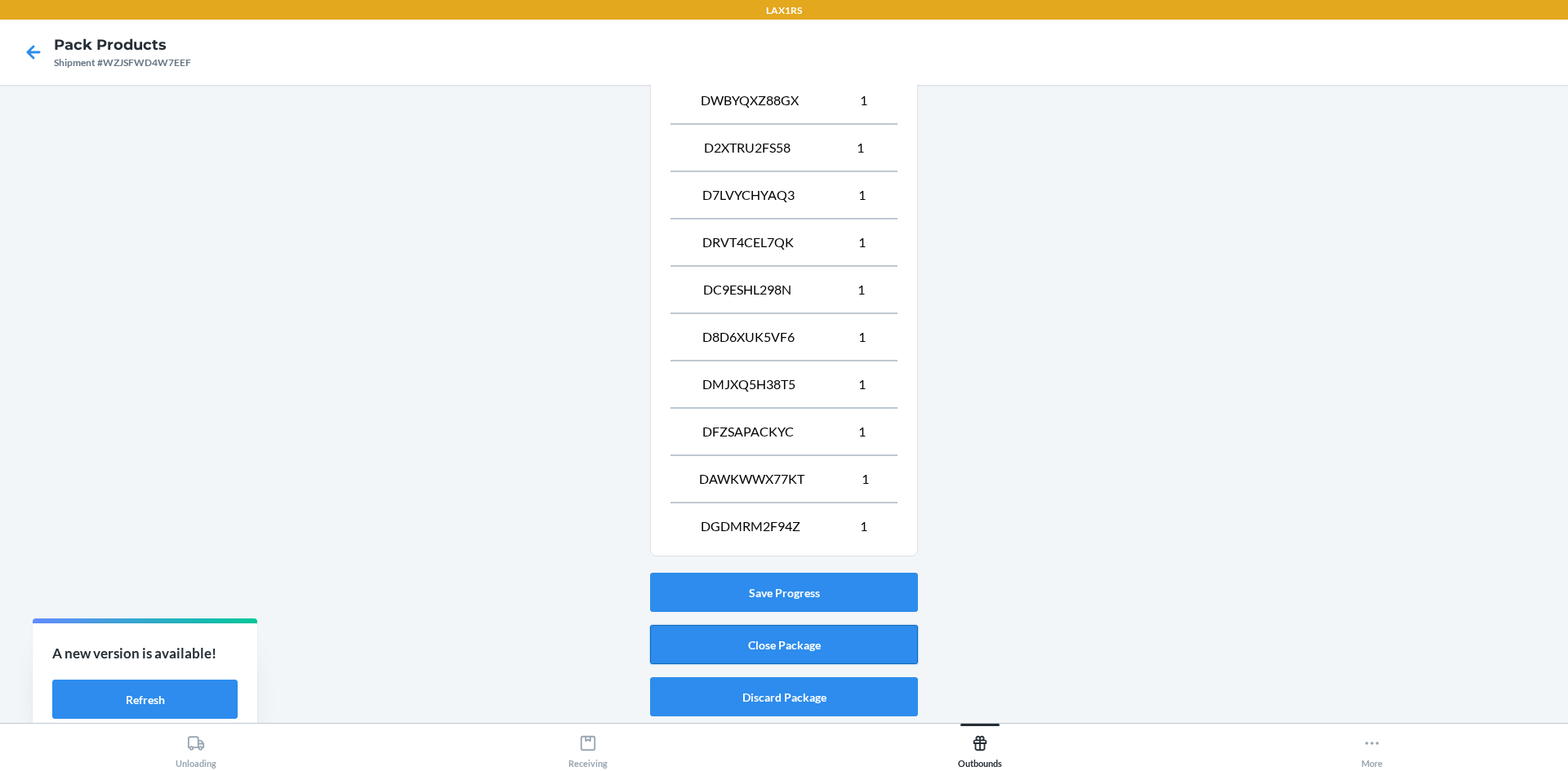
click at [749, 643] on button "Close Package" at bounding box center [784, 645] width 268 height 40
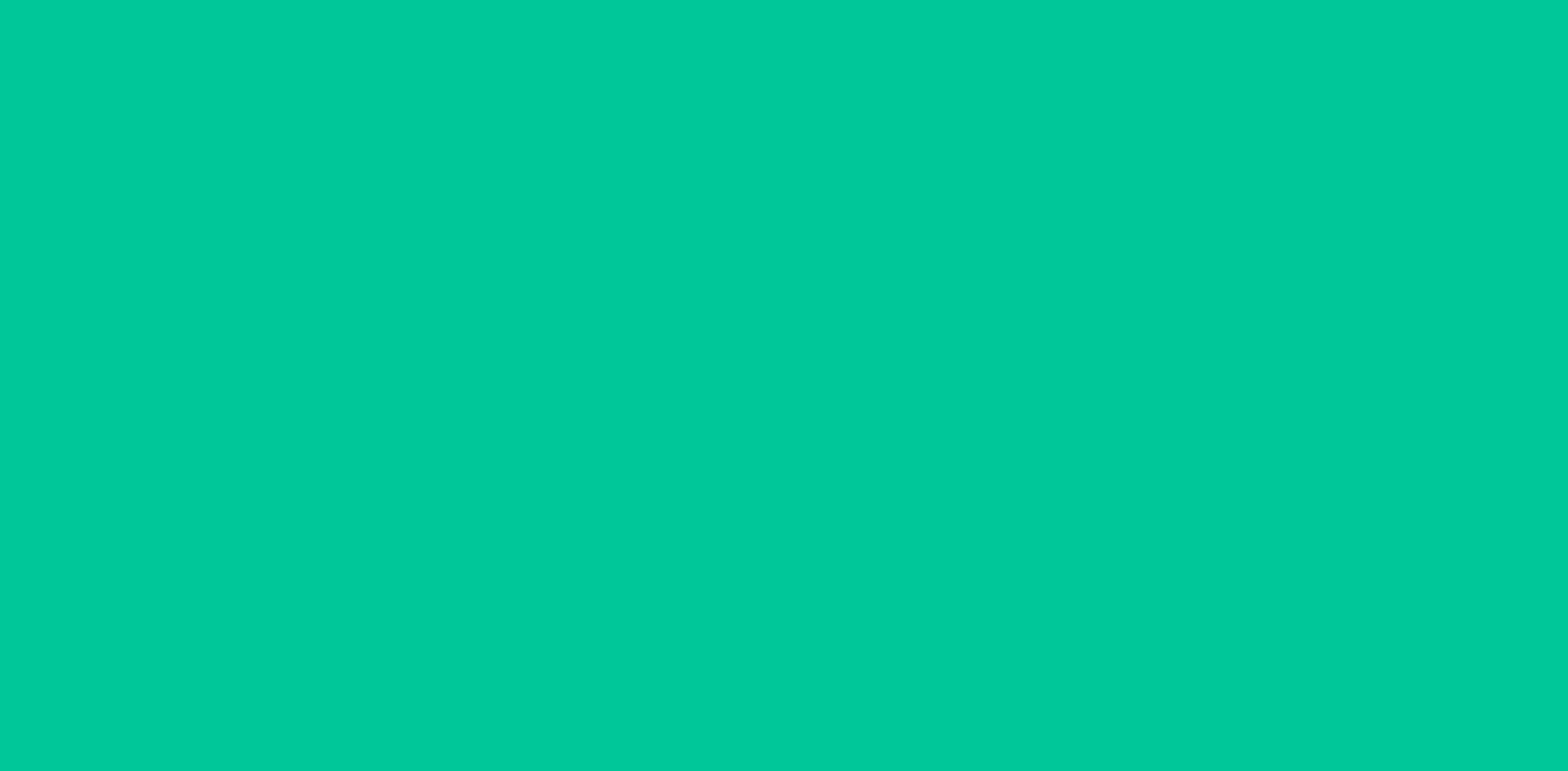
scroll to position [32, 0]
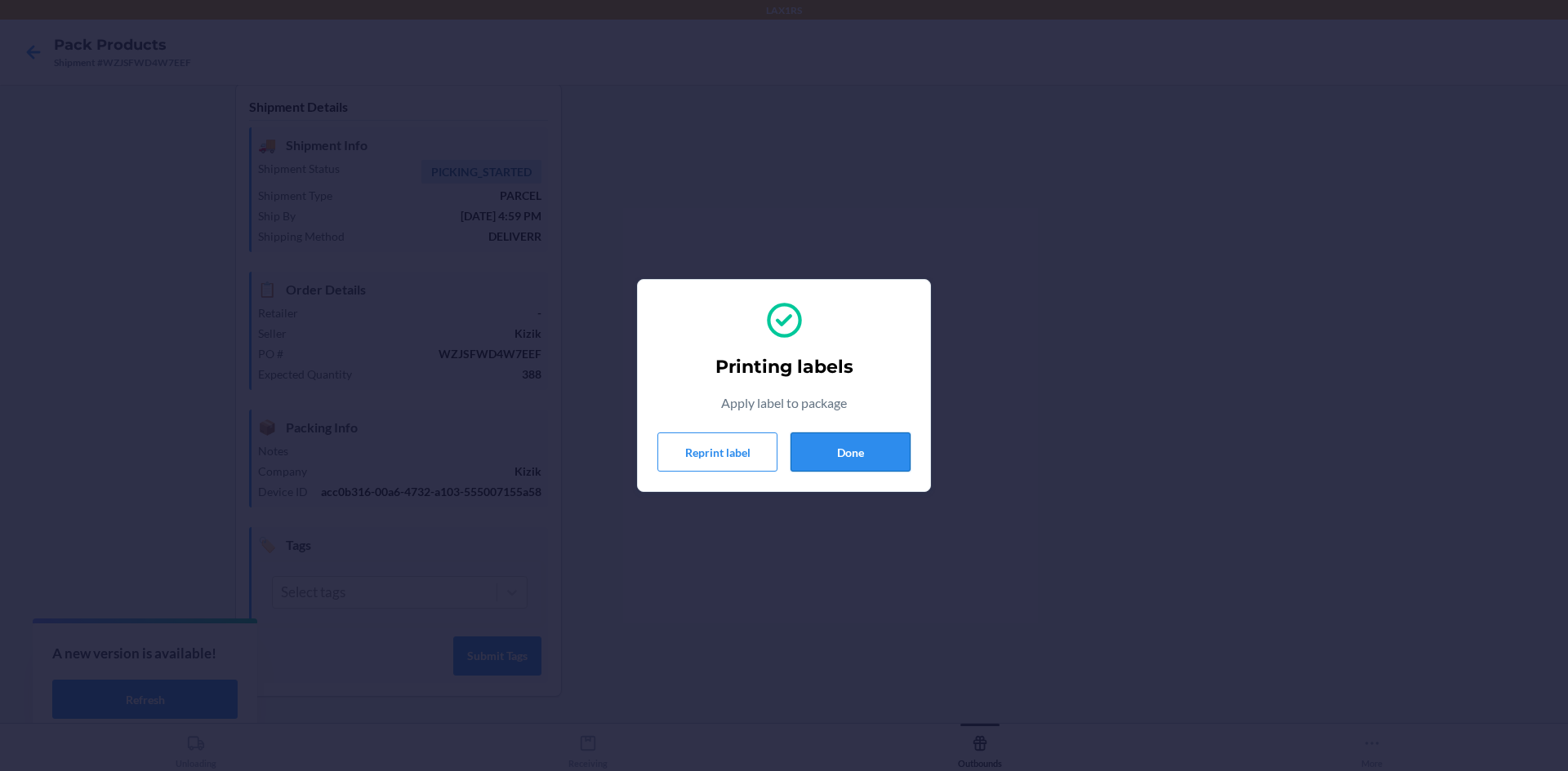
click at [864, 471] on button "Done" at bounding box center [850, 452] width 120 height 40
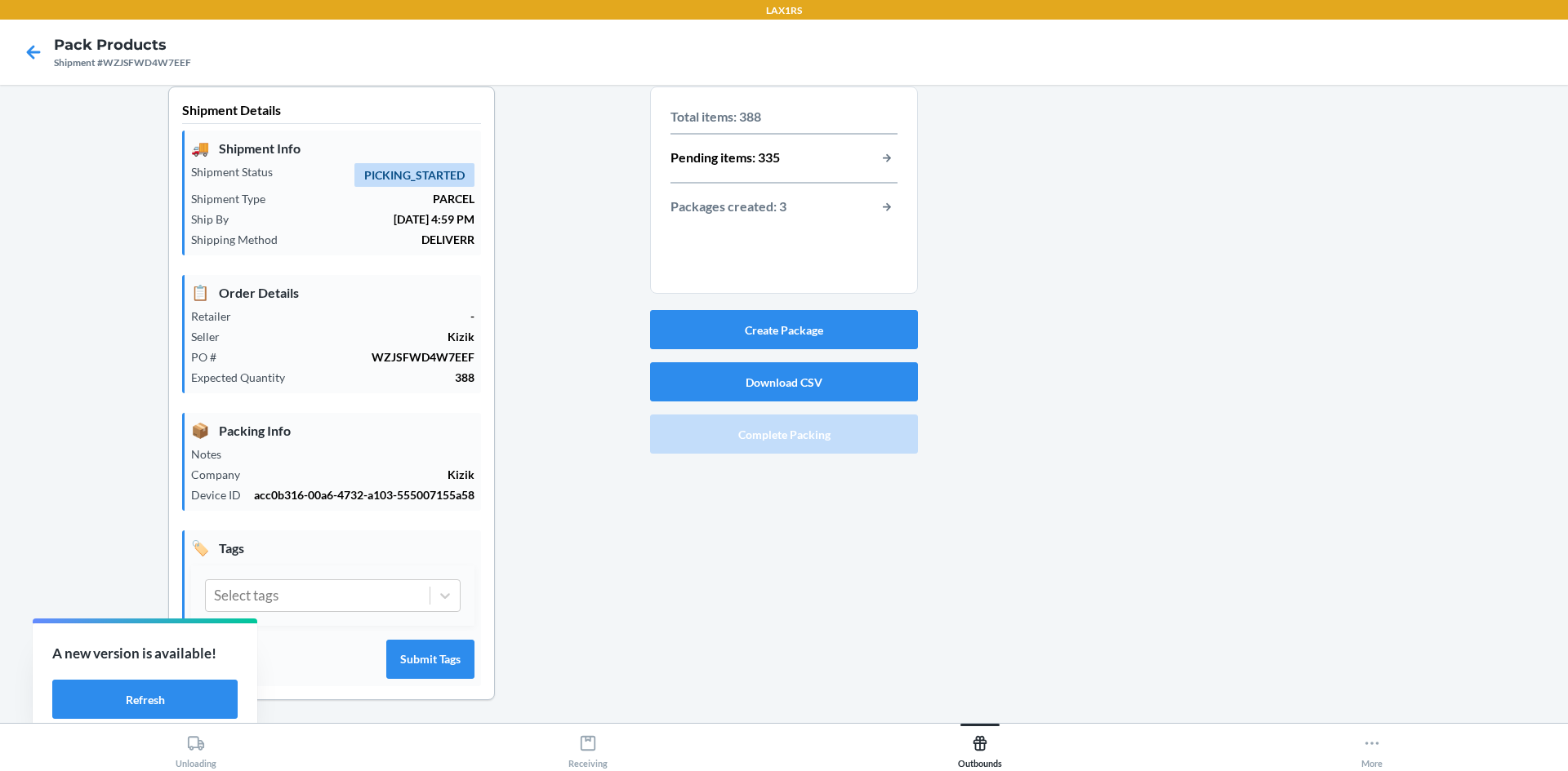
scroll to position [0, 0]
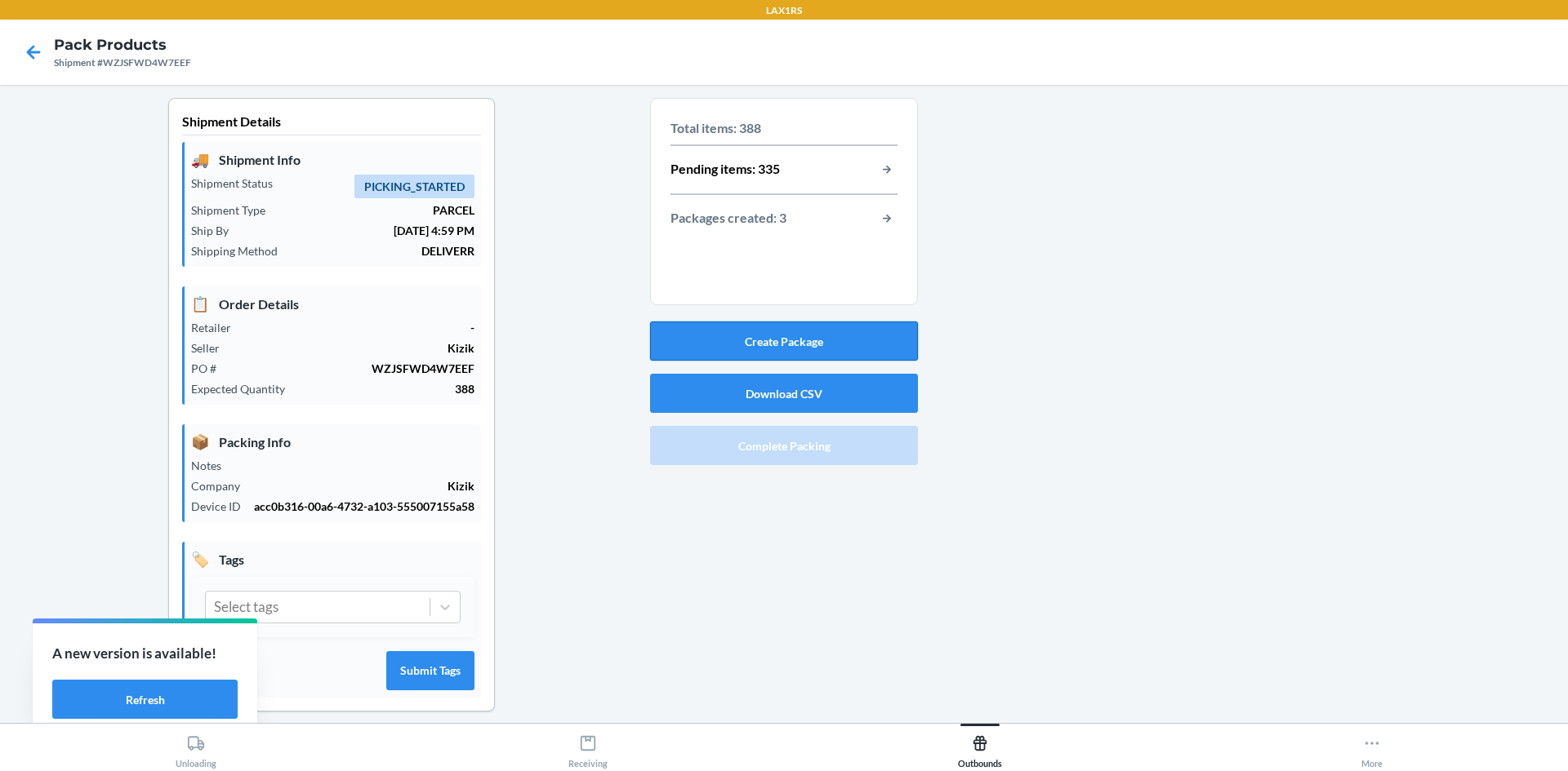
click at [794, 348] on button "Create Package" at bounding box center [784, 341] width 268 height 40
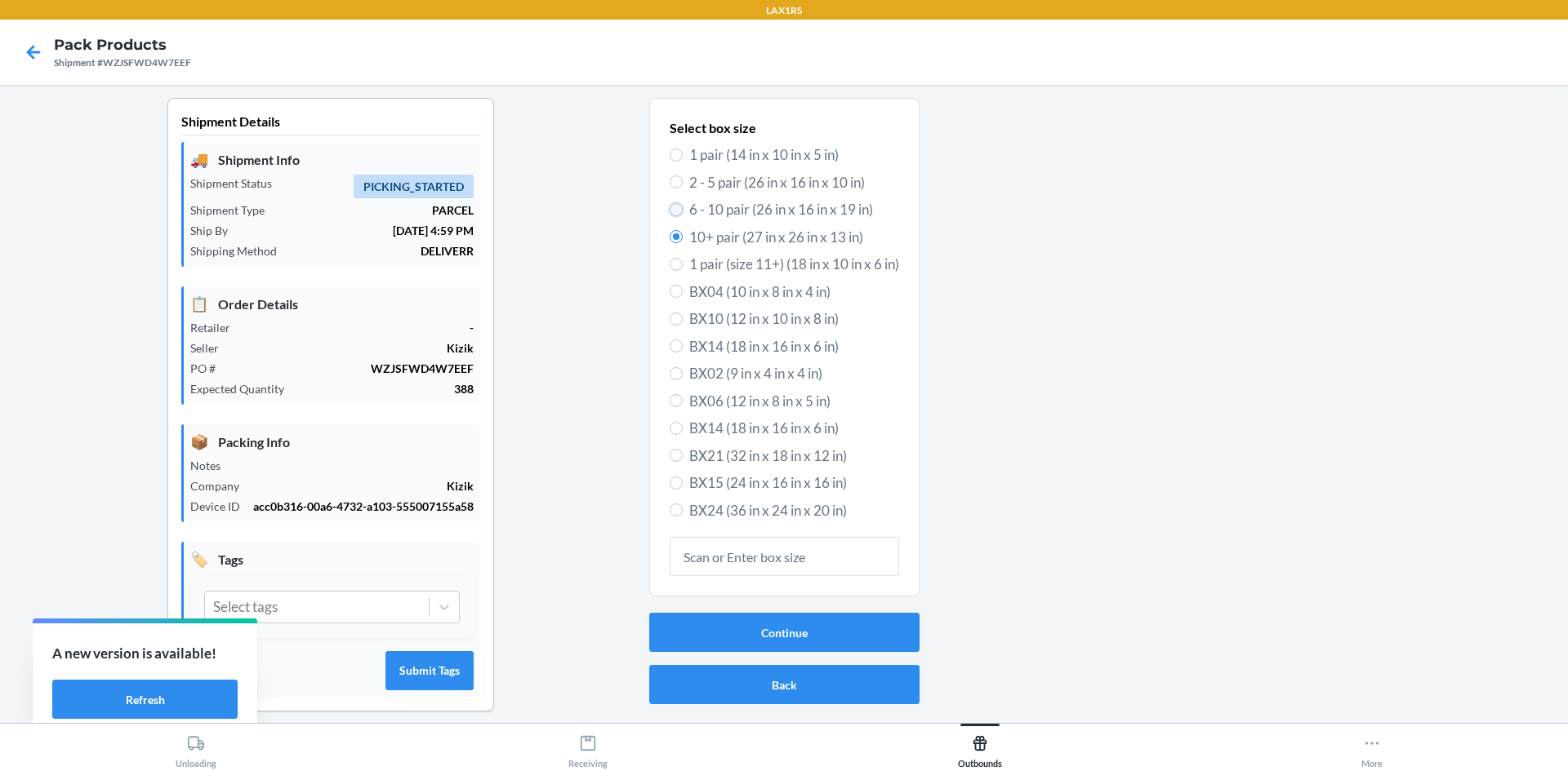
click at [670, 211] on input "6 - 10 pair (26 in x 16 in x 19 in)" at bounding box center [676, 210] width 13 height 13
radio input "true"
radio input "false"
click at [768, 618] on button "Continue" at bounding box center [784, 632] width 270 height 40
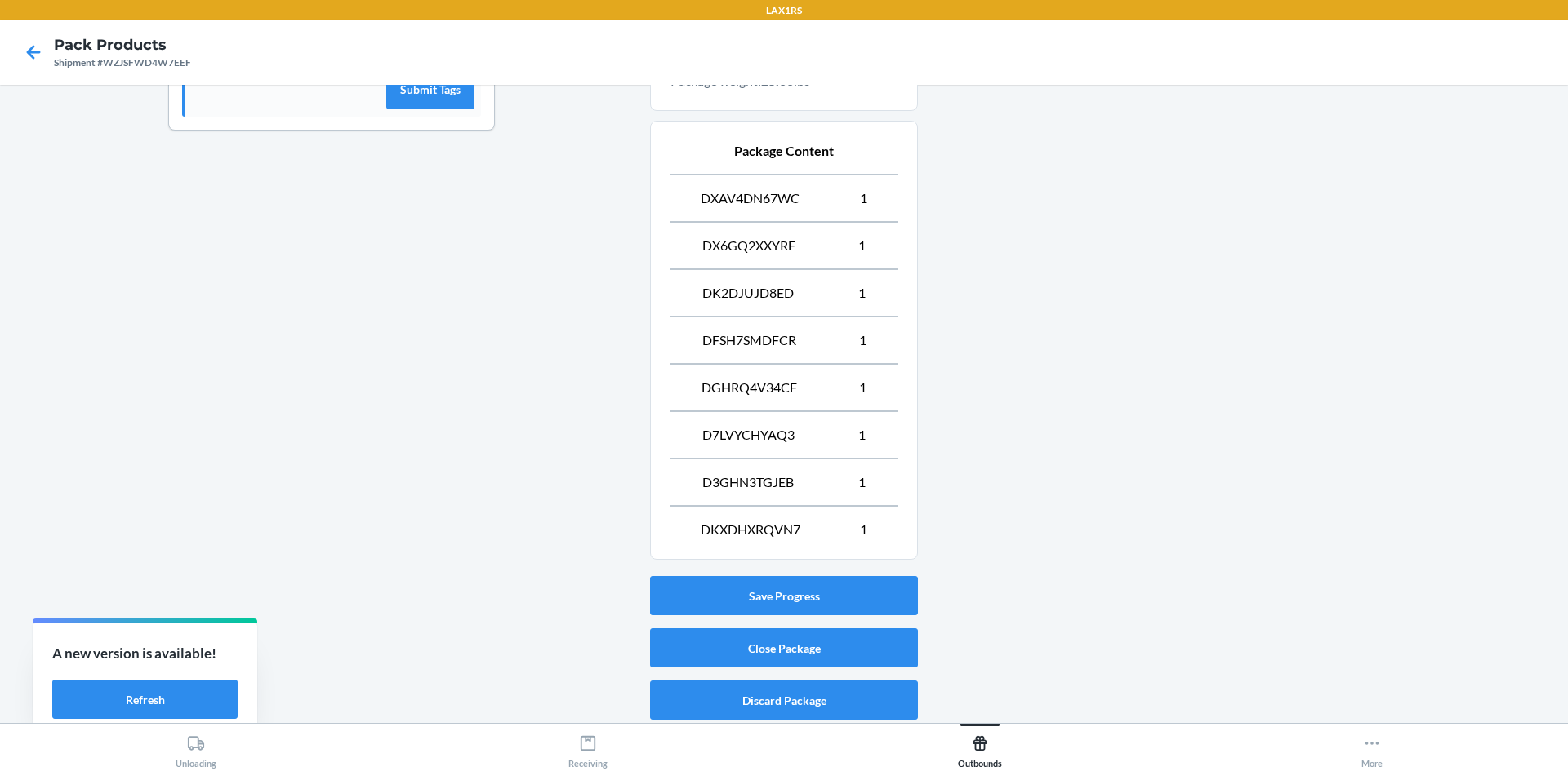
scroll to position [584, 0]
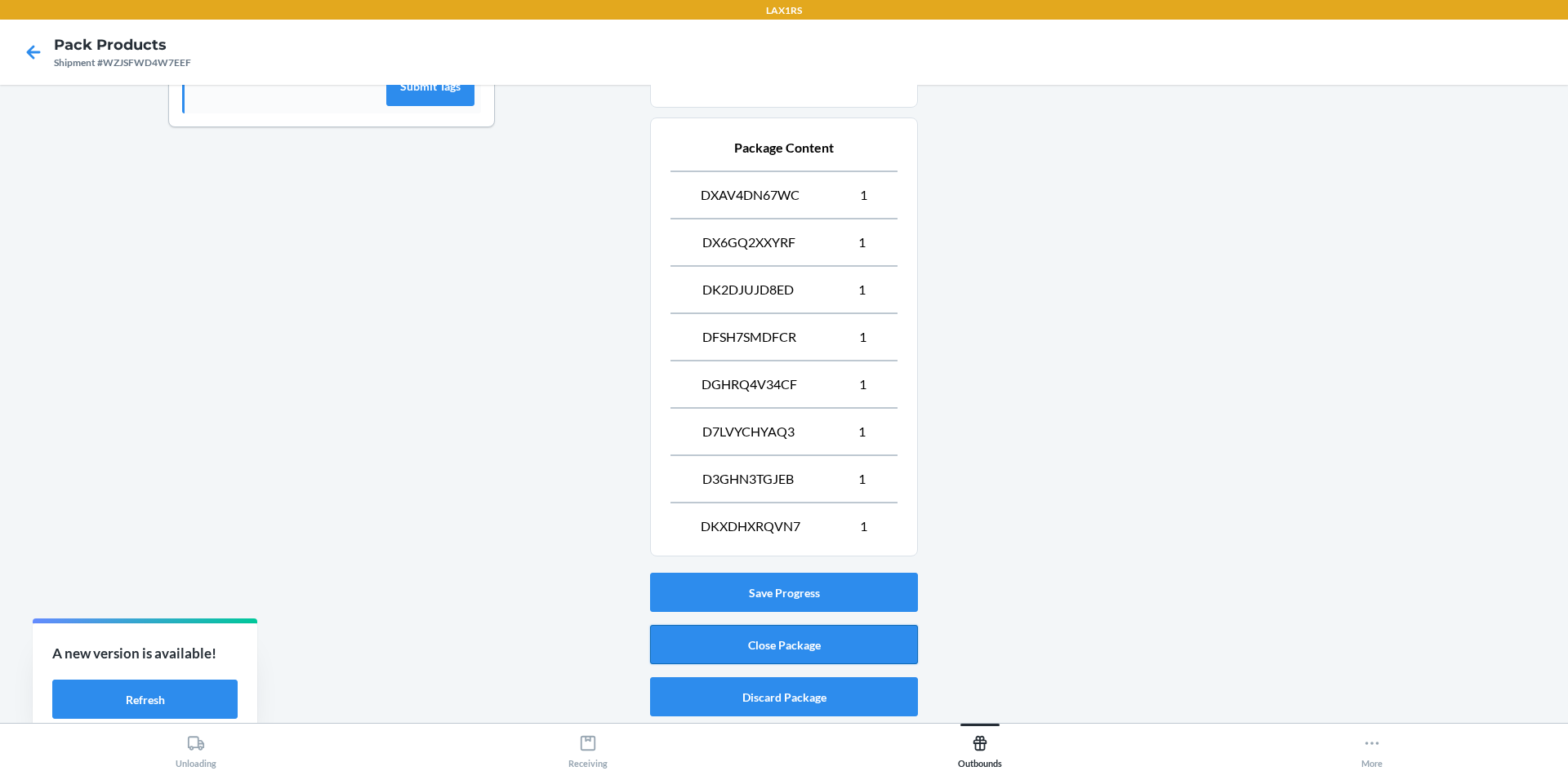
click at [791, 644] on button "Close Package" at bounding box center [784, 645] width 268 height 40
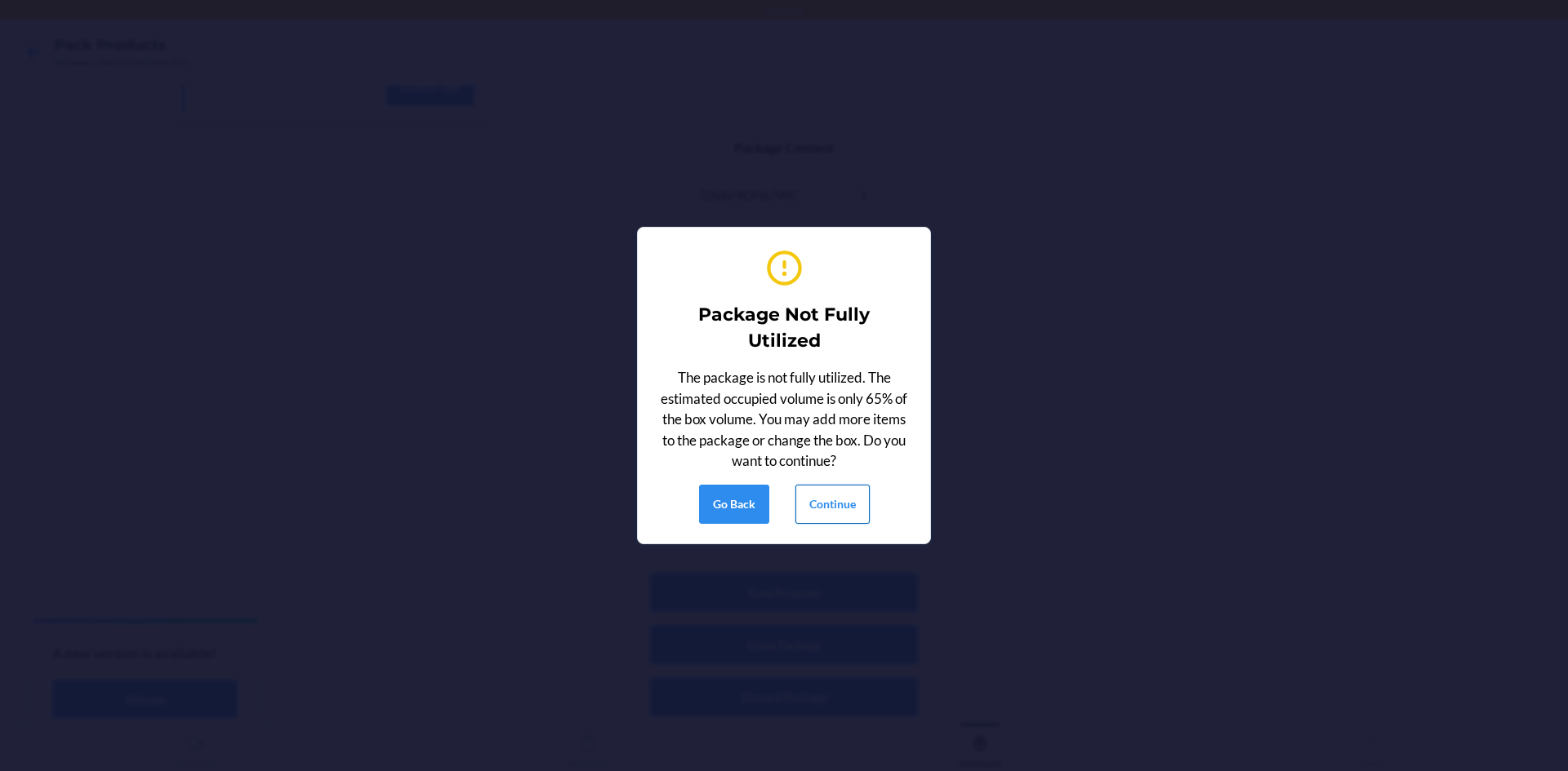
click at [819, 507] on button "Continue" at bounding box center [832, 504] width 74 height 40
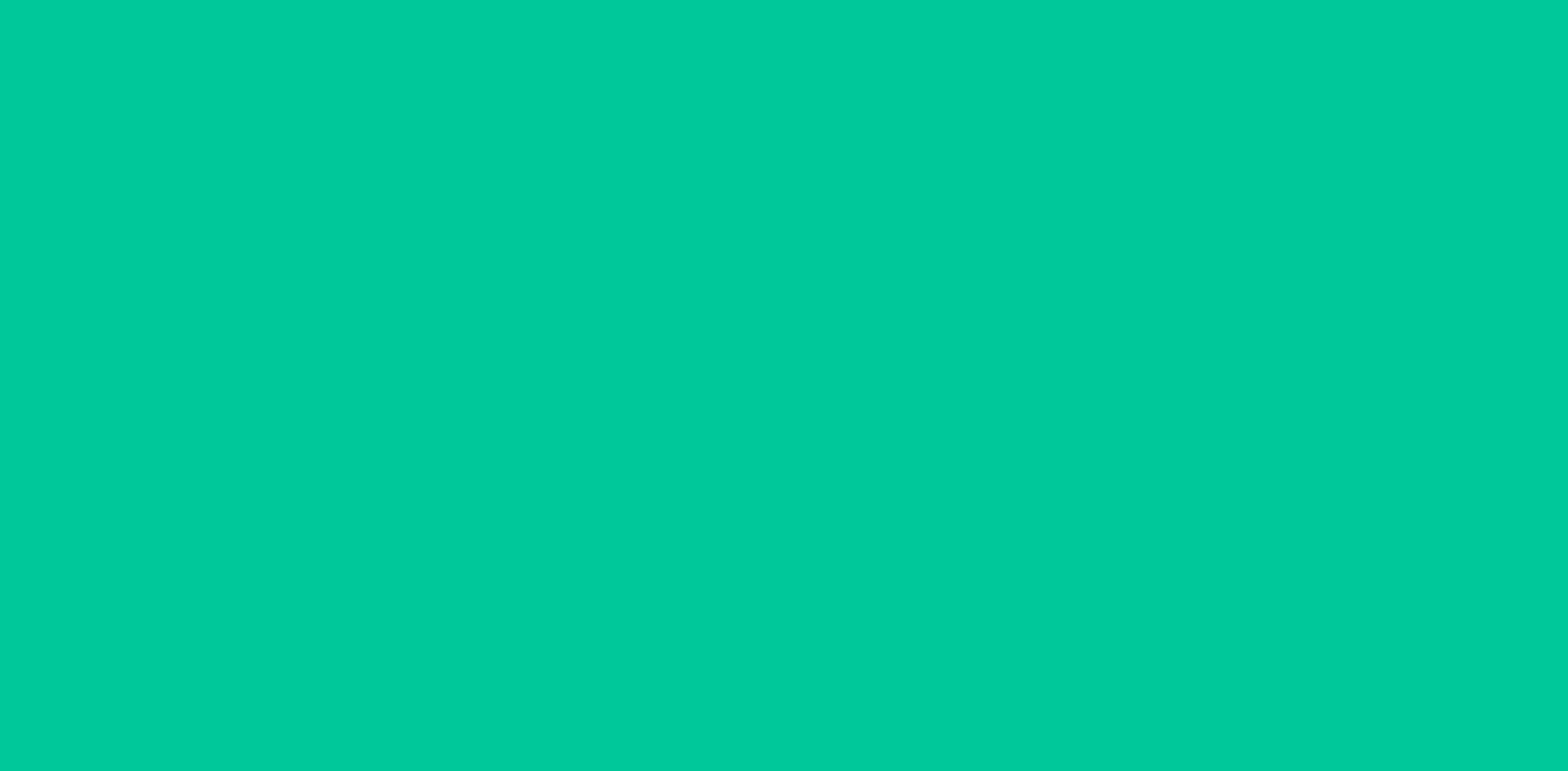
scroll to position [32, 0]
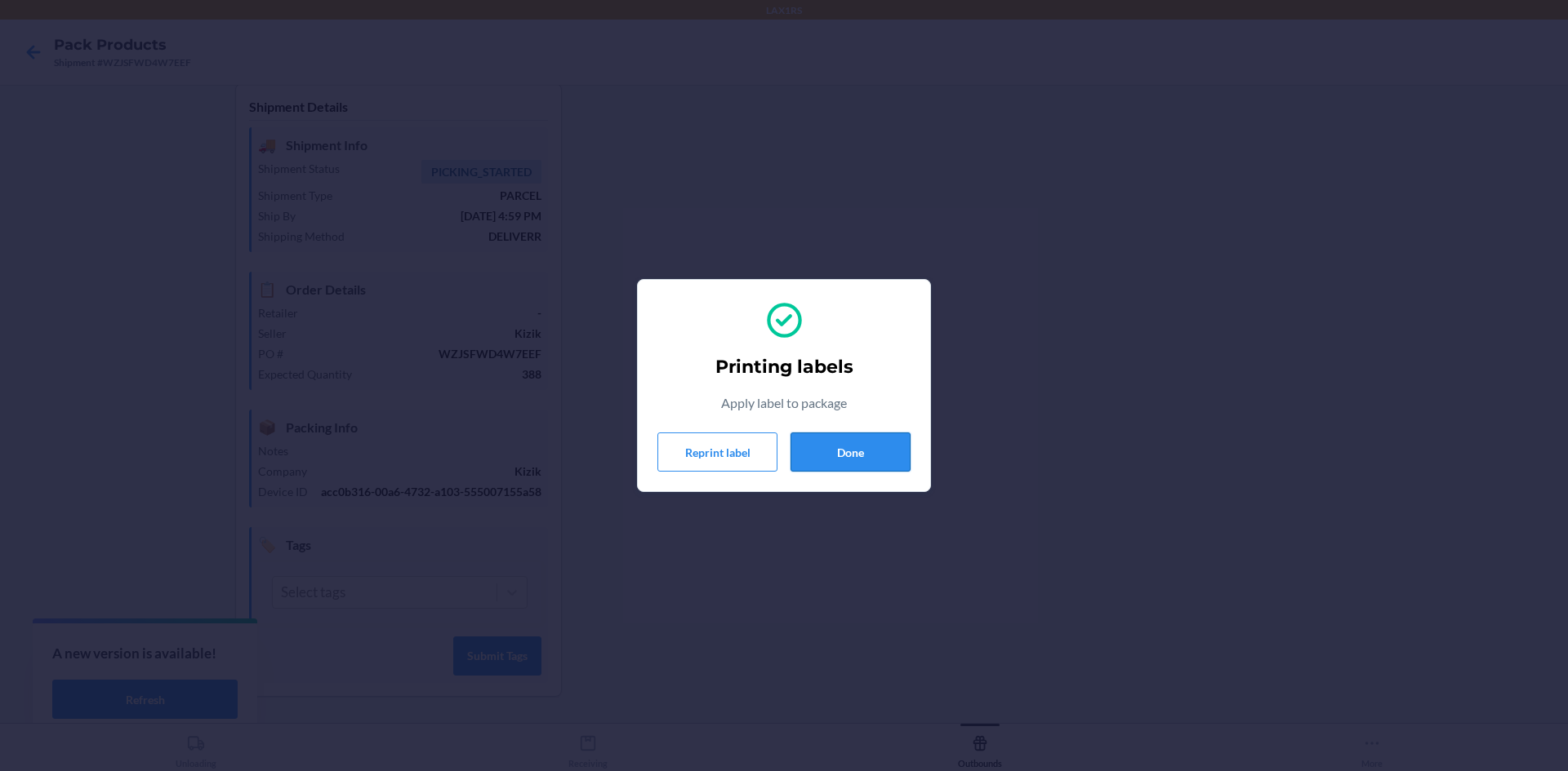
click at [887, 458] on button "Done" at bounding box center [850, 452] width 120 height 40
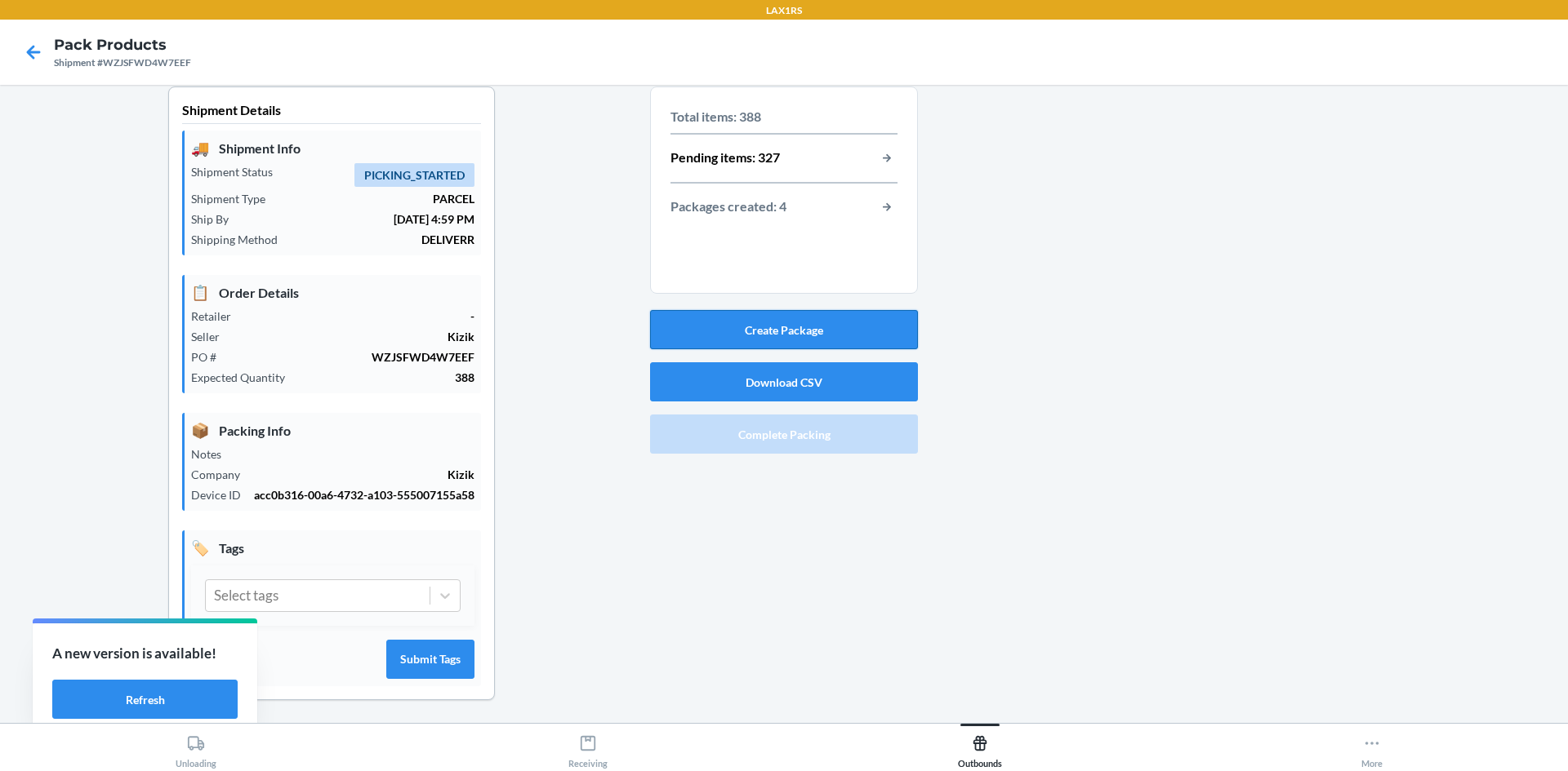
scroll to position [0, 0]
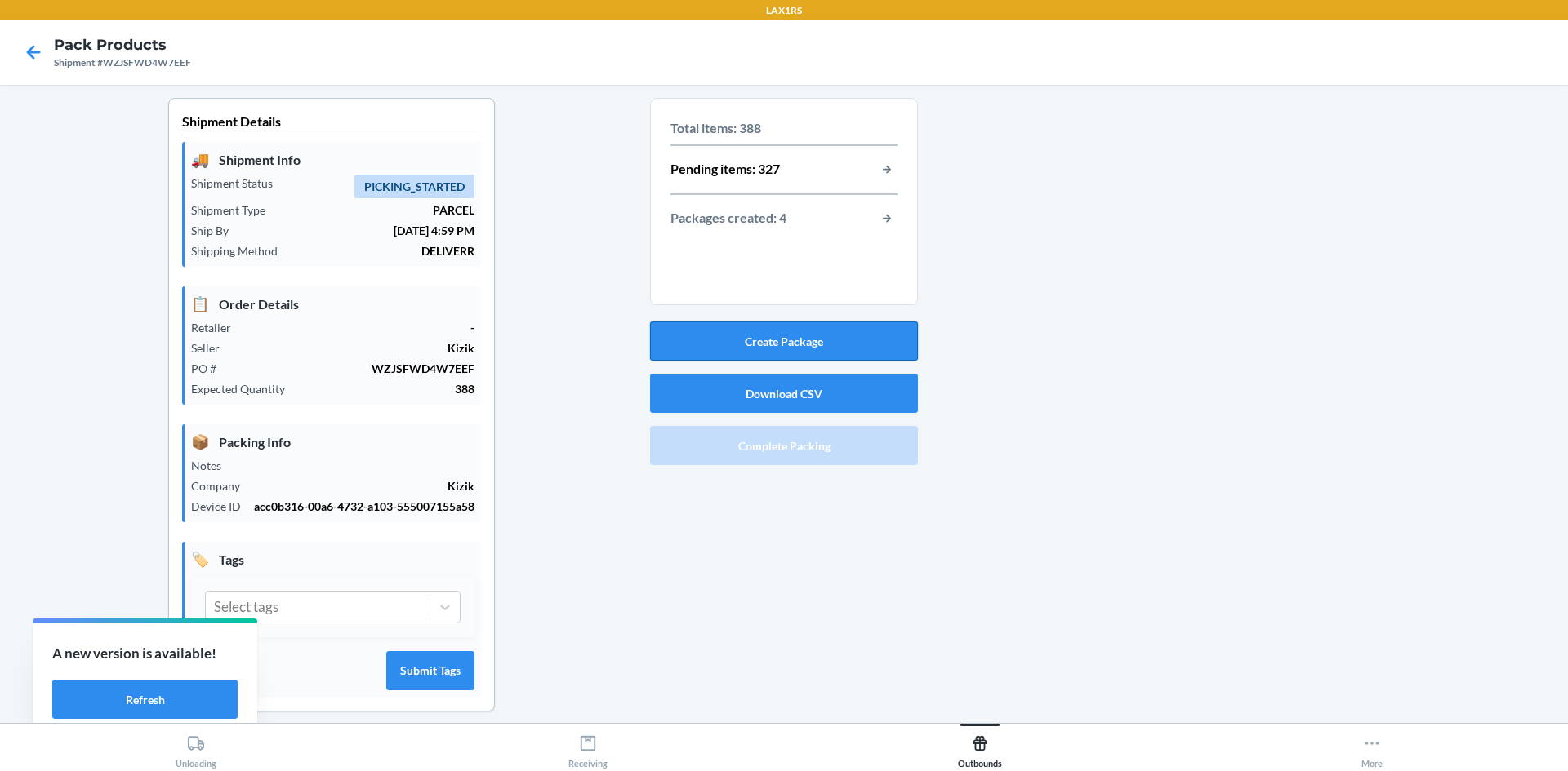
click at [765, 343] on button "Create Package" at bounding box center [784, 341] width 268 height 40
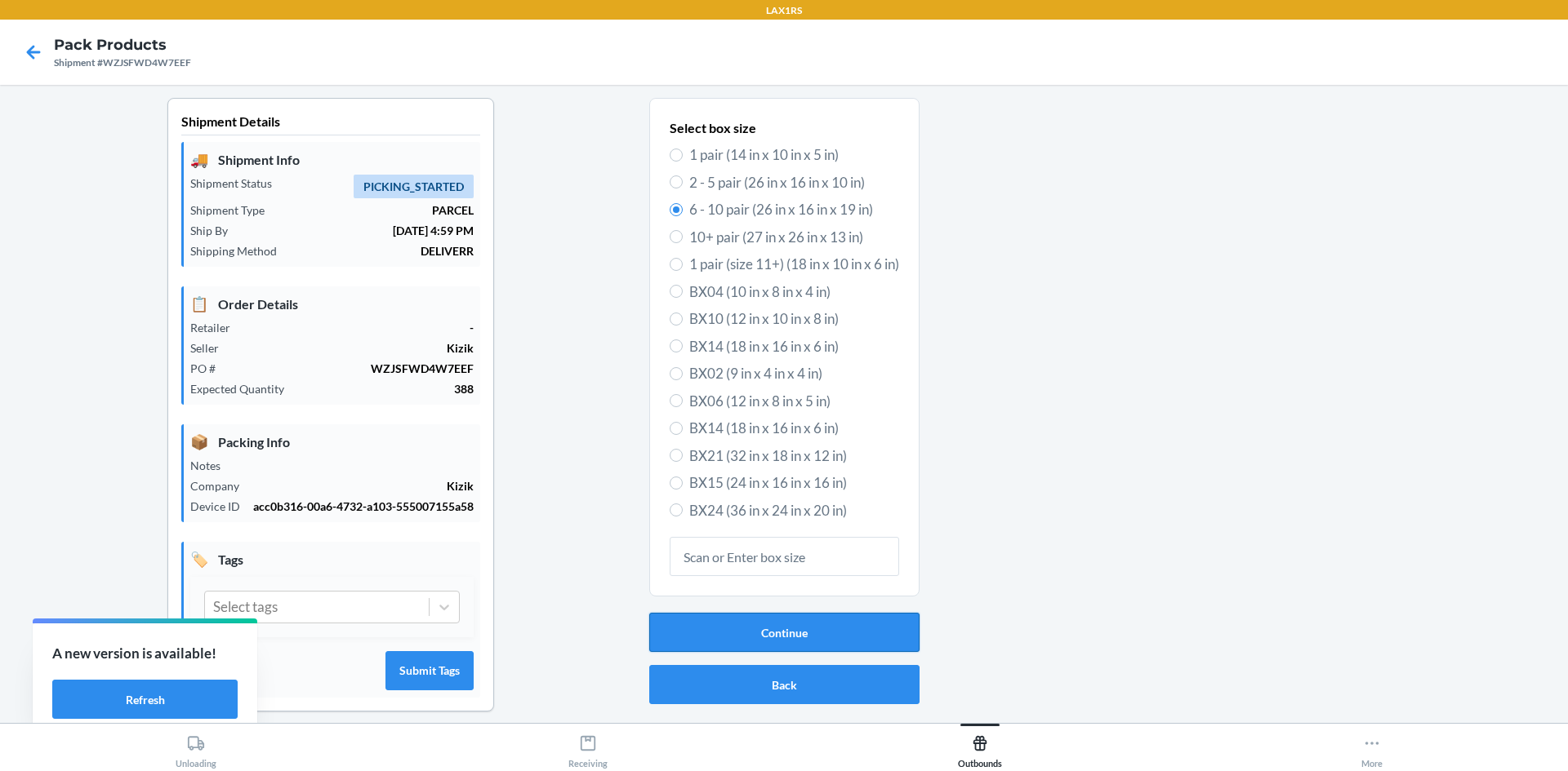
click at [772, 643] on button "Continue" at bounding box center [784, 632] width 270 height 40
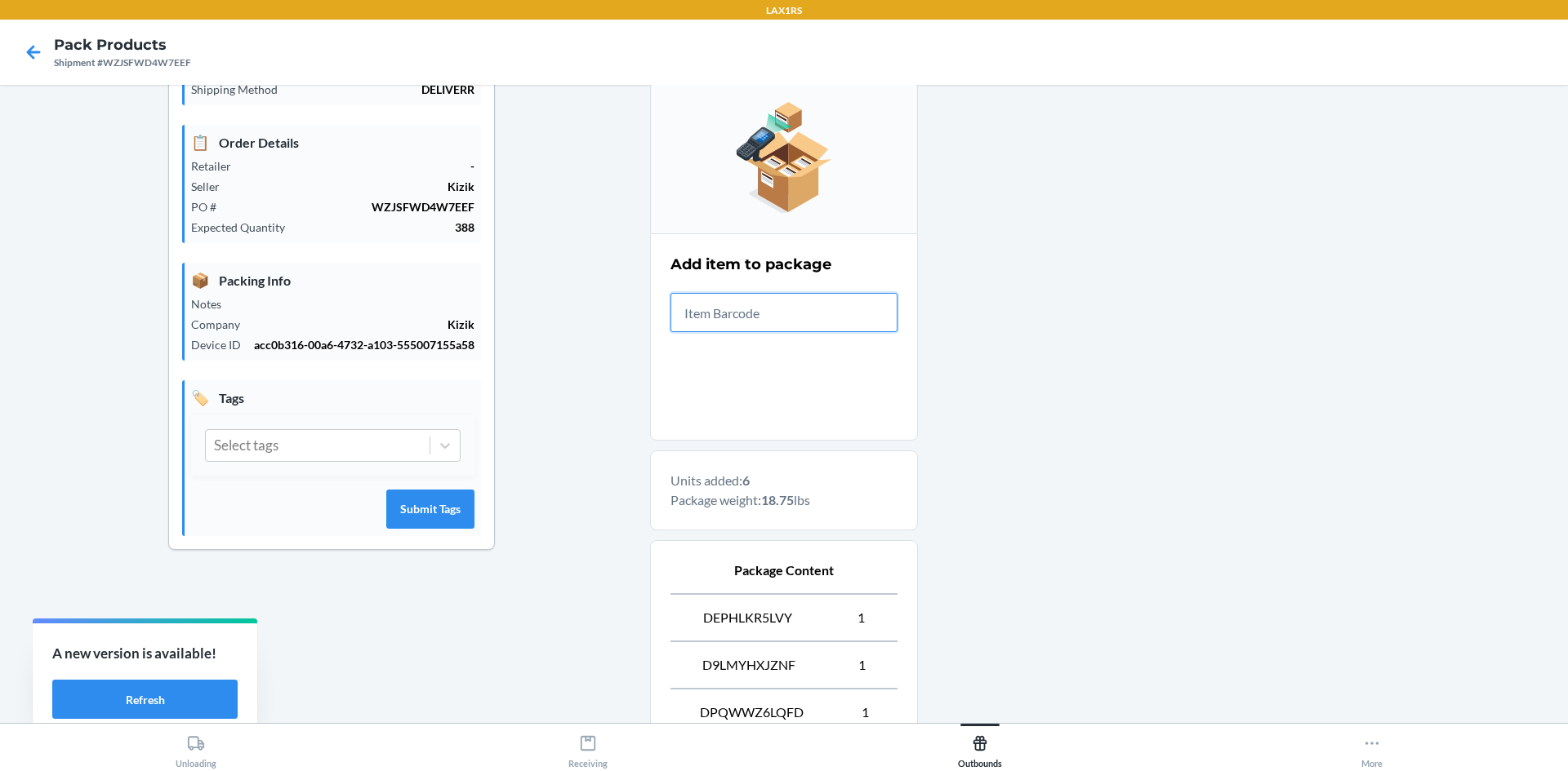
scroll to position [489, 0]
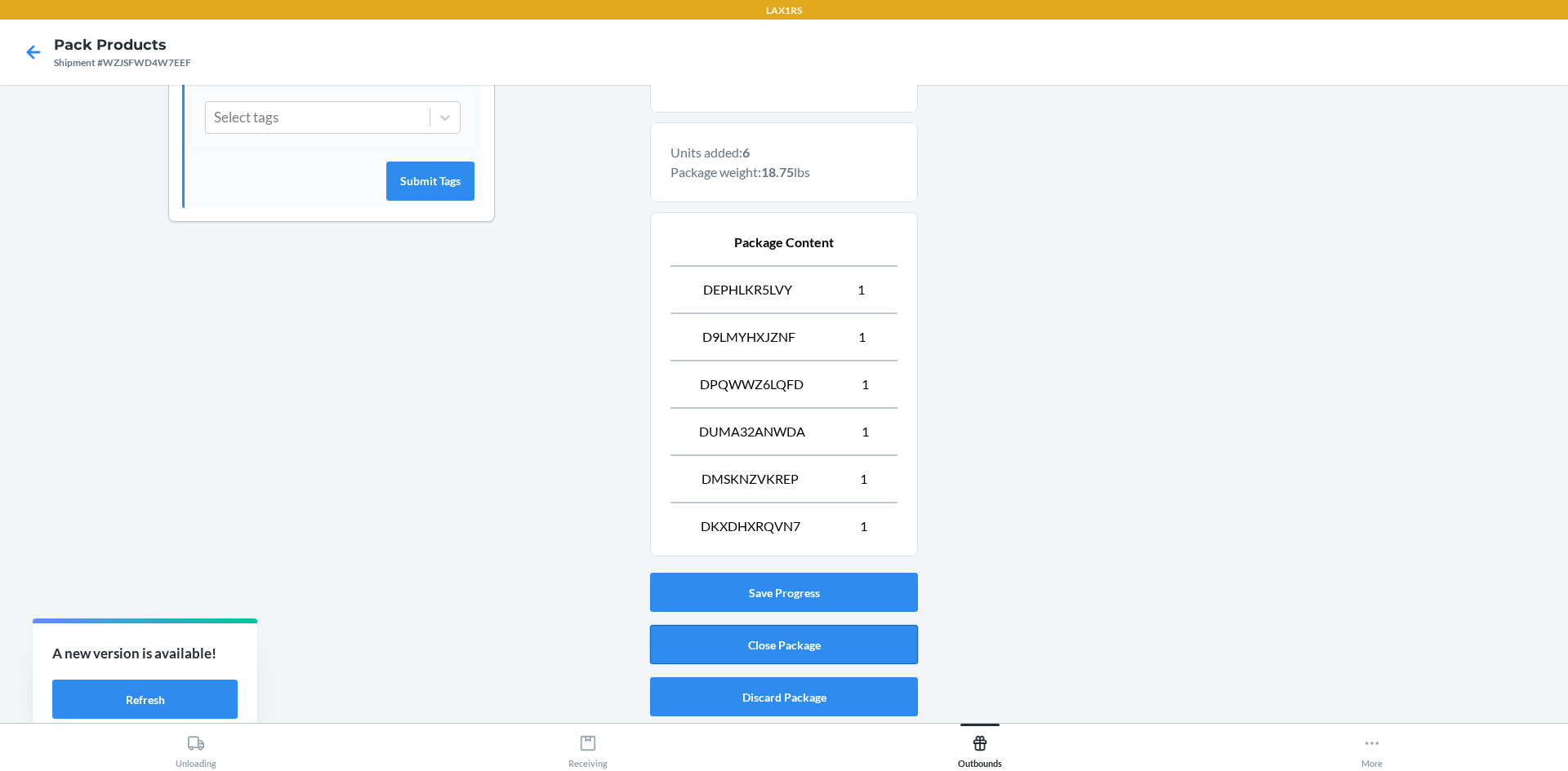
click at [776, 651] on button "Close Package" at bounding box center [784, 645] width 268 height 40
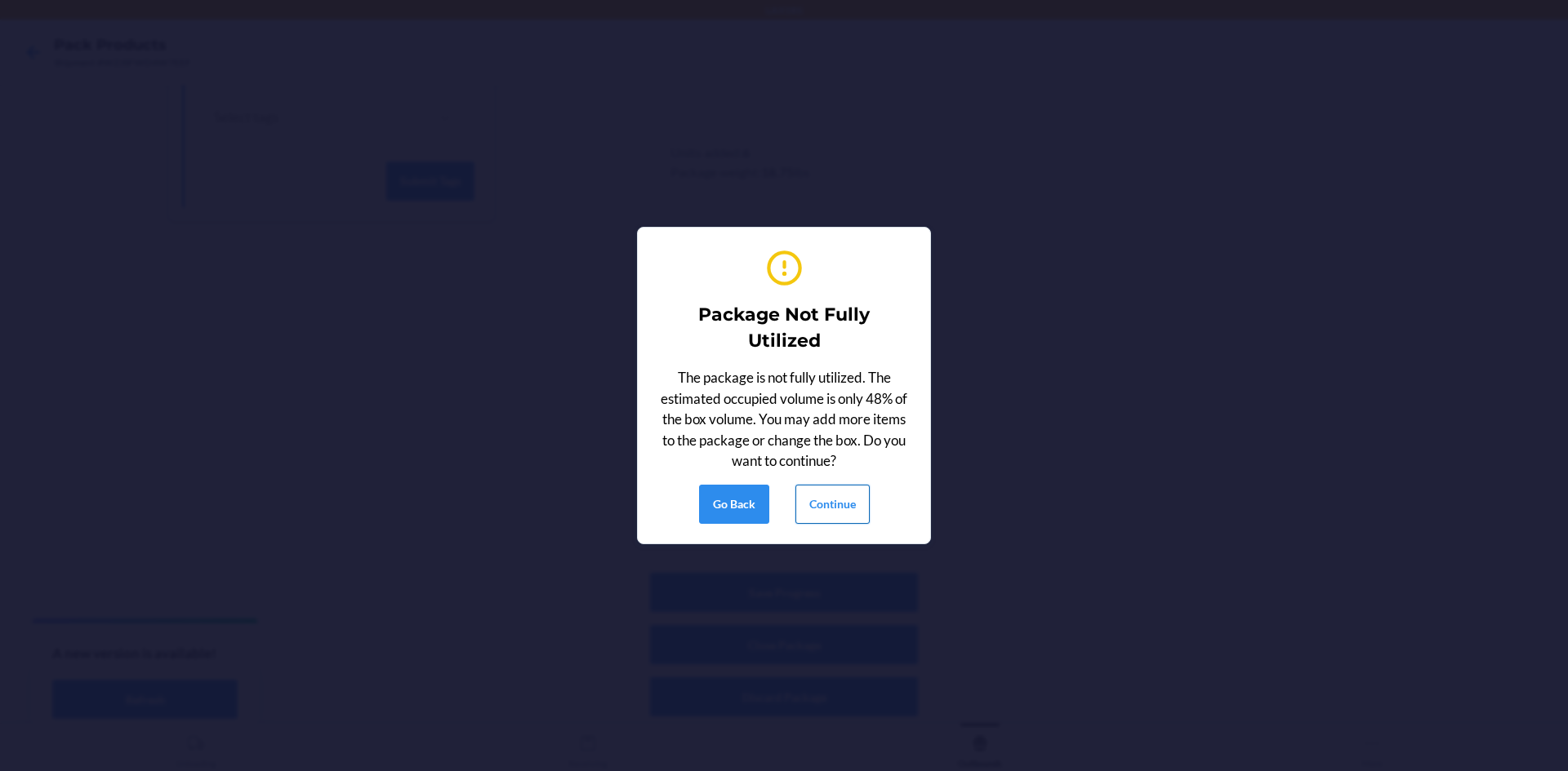
click at [838, 494] on button "Continue" at bounding box center [832, 504] width 74 height 40
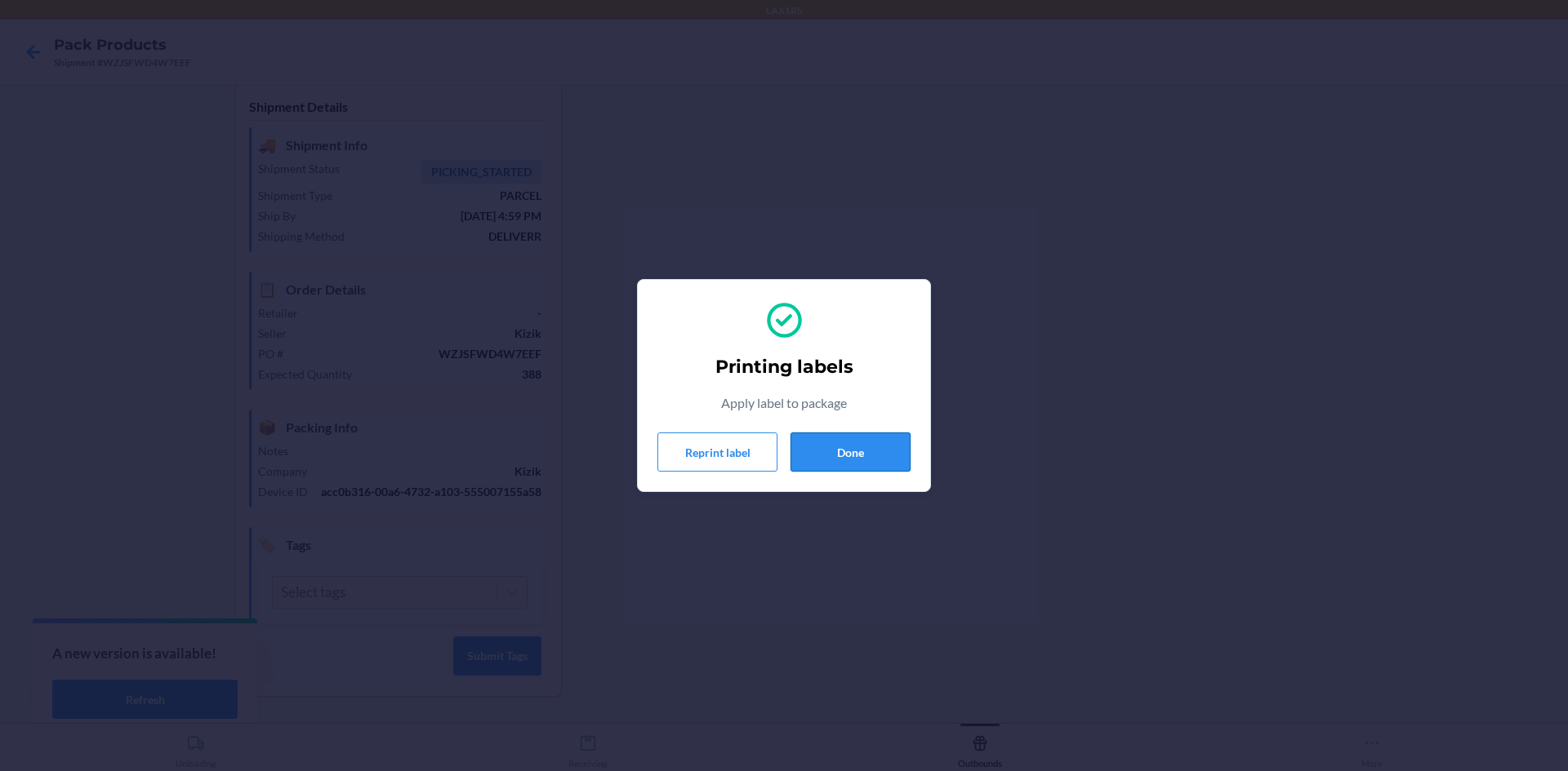
click at [822, 450] on button "Done" at bounding box center [850, 452] width 120 height 40
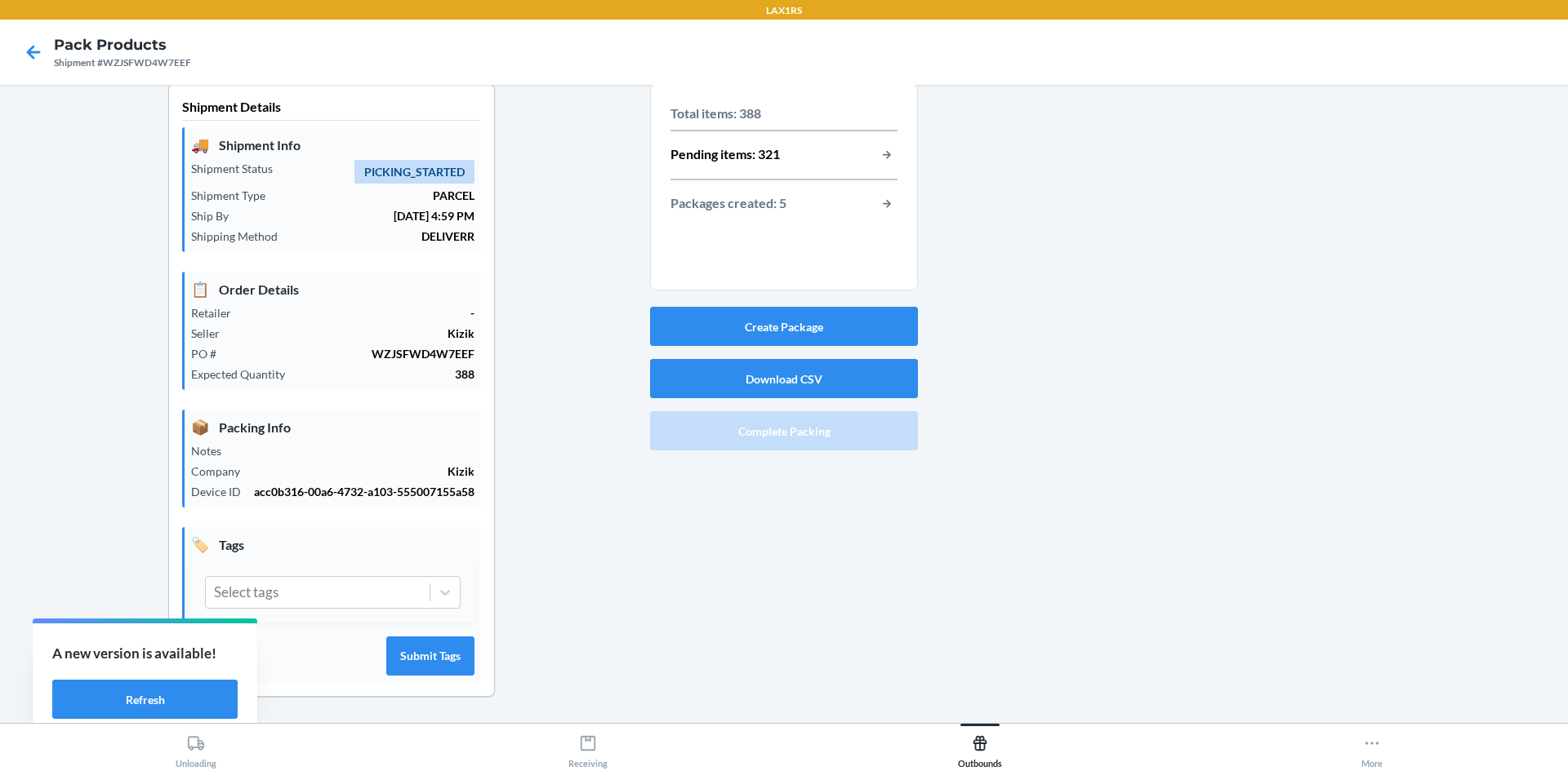
scroll to position [0, 0]
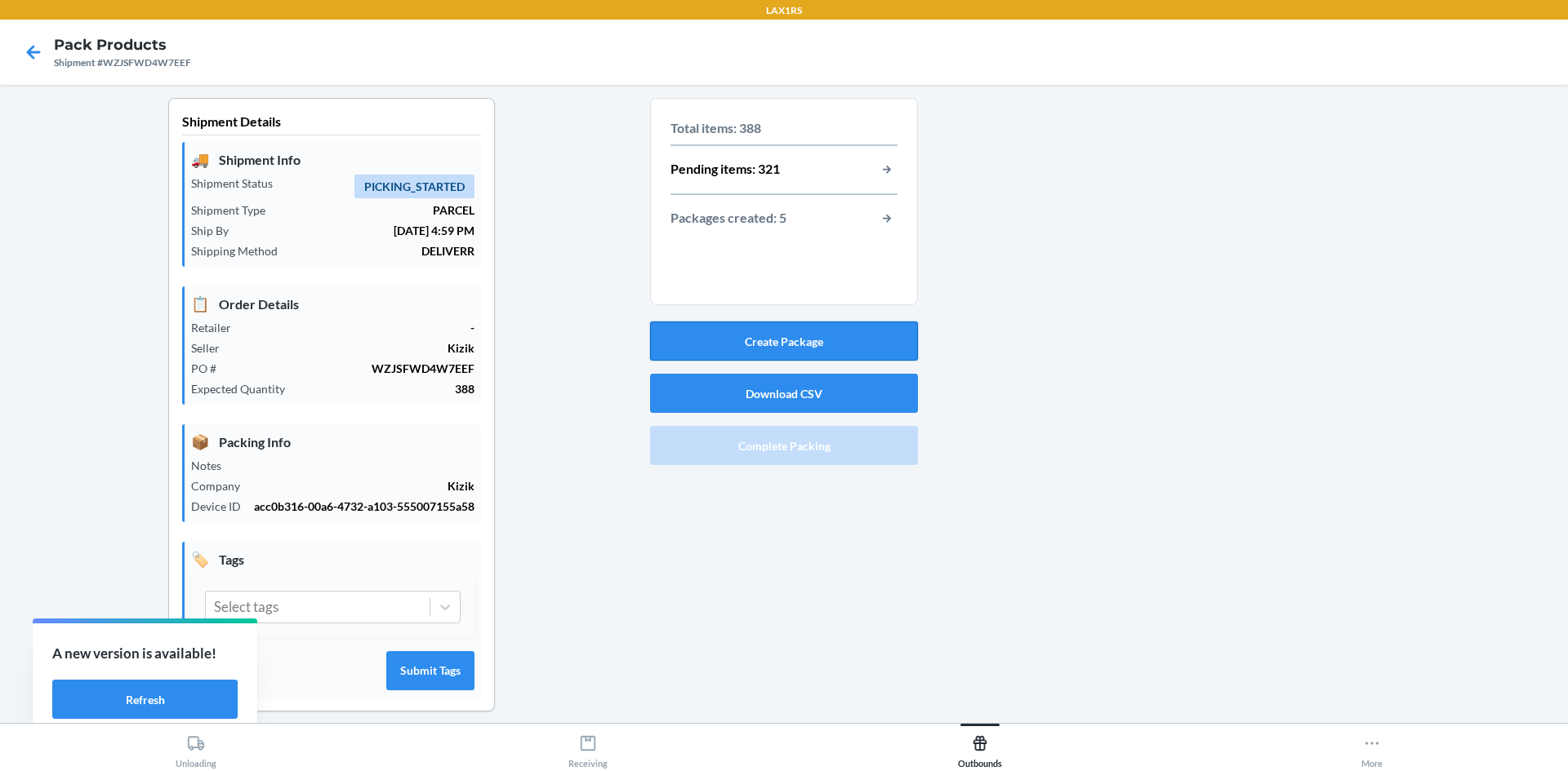
click at [780, 337] on button "Create Package" at bounding box center [784, 341] width 268 height 40
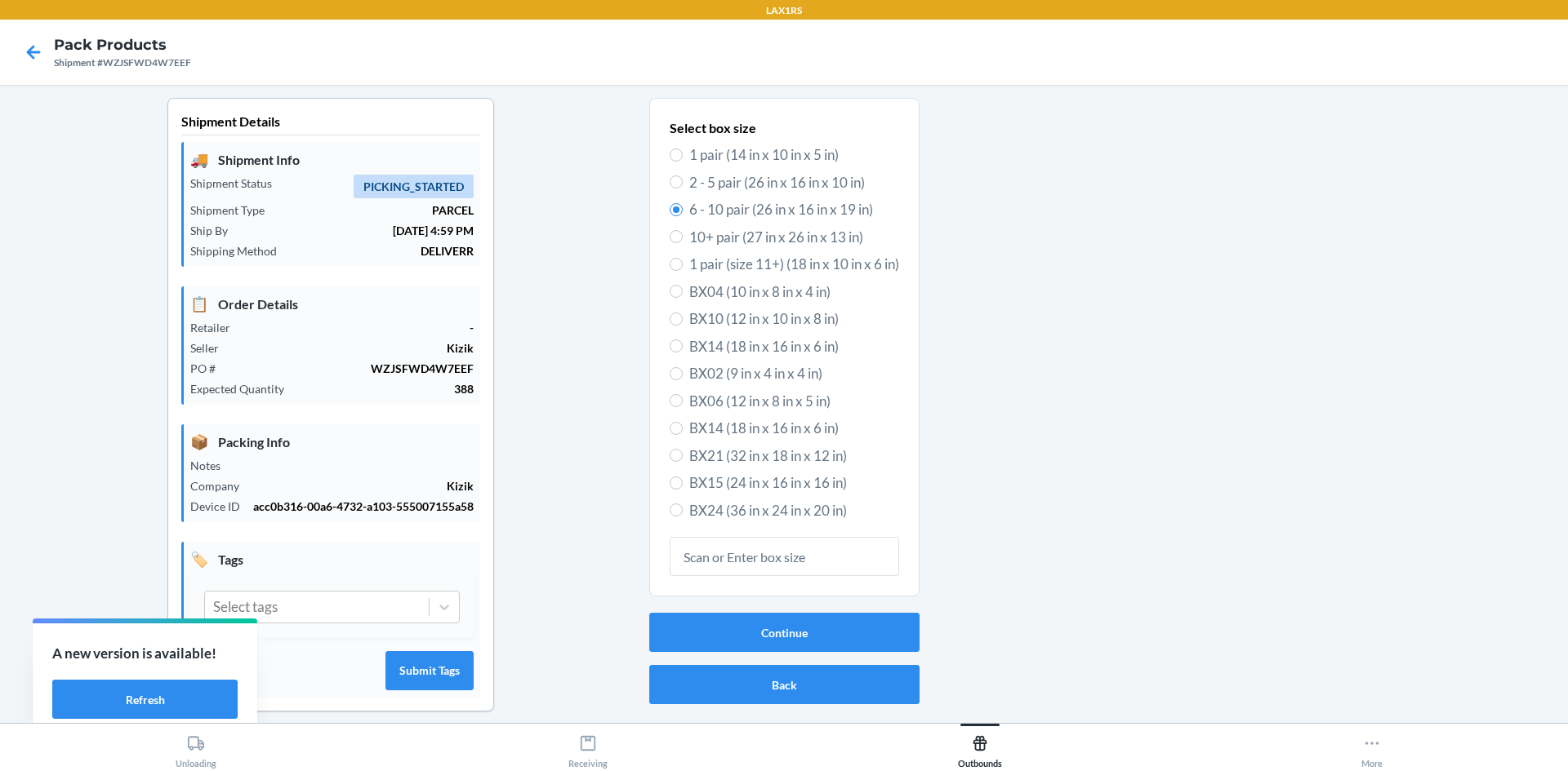
scroll to position [32, 0]
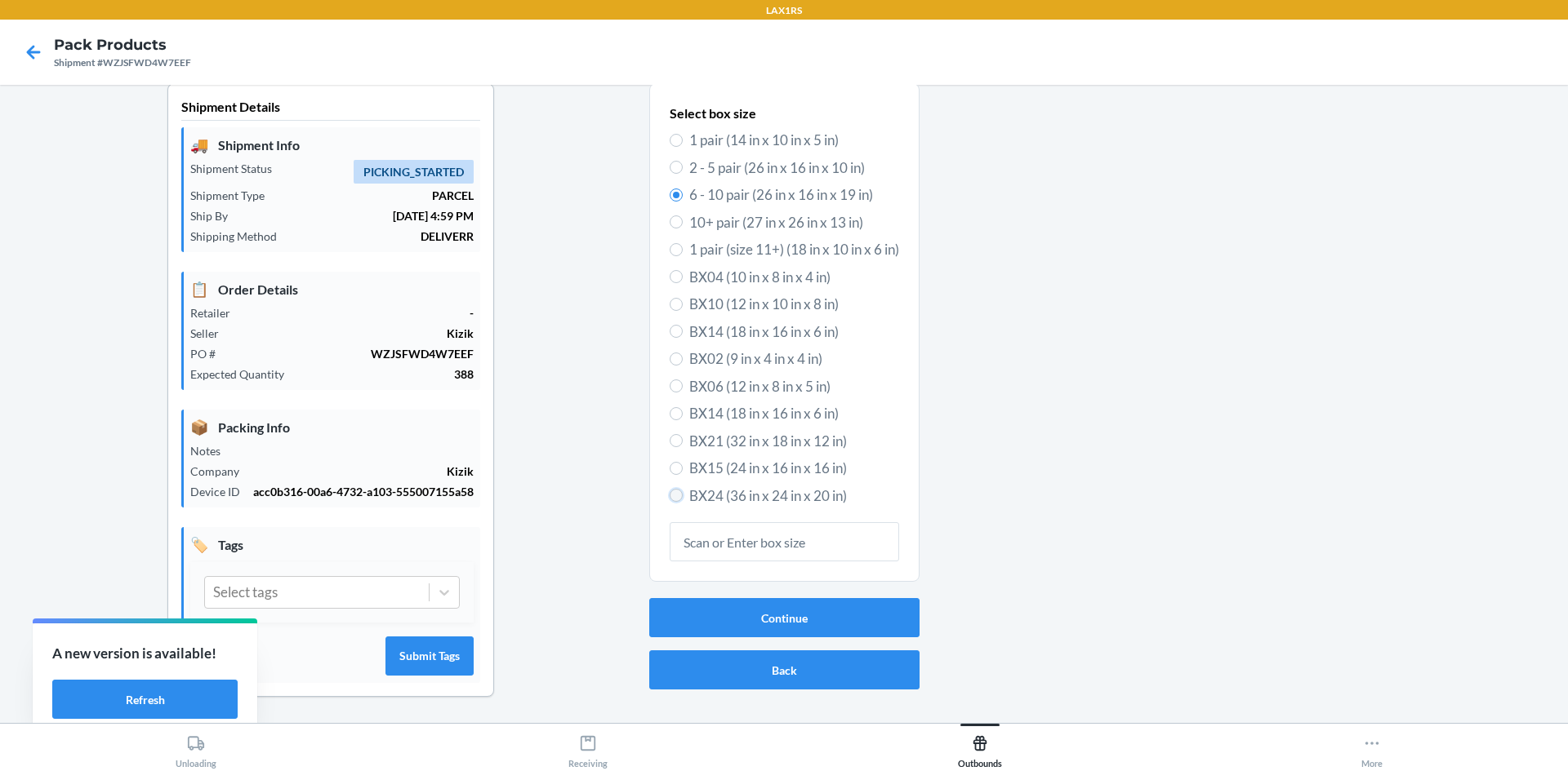
click at [670, 488] on input "BX24 (36 in x 24 in x 20 in)" at bounding box center [676, 495] width 13 height 13
radio input "true"
radio input "false"
click at [761, 604] on button "Continue" at bounding box center [784, 618] width 270 height 40
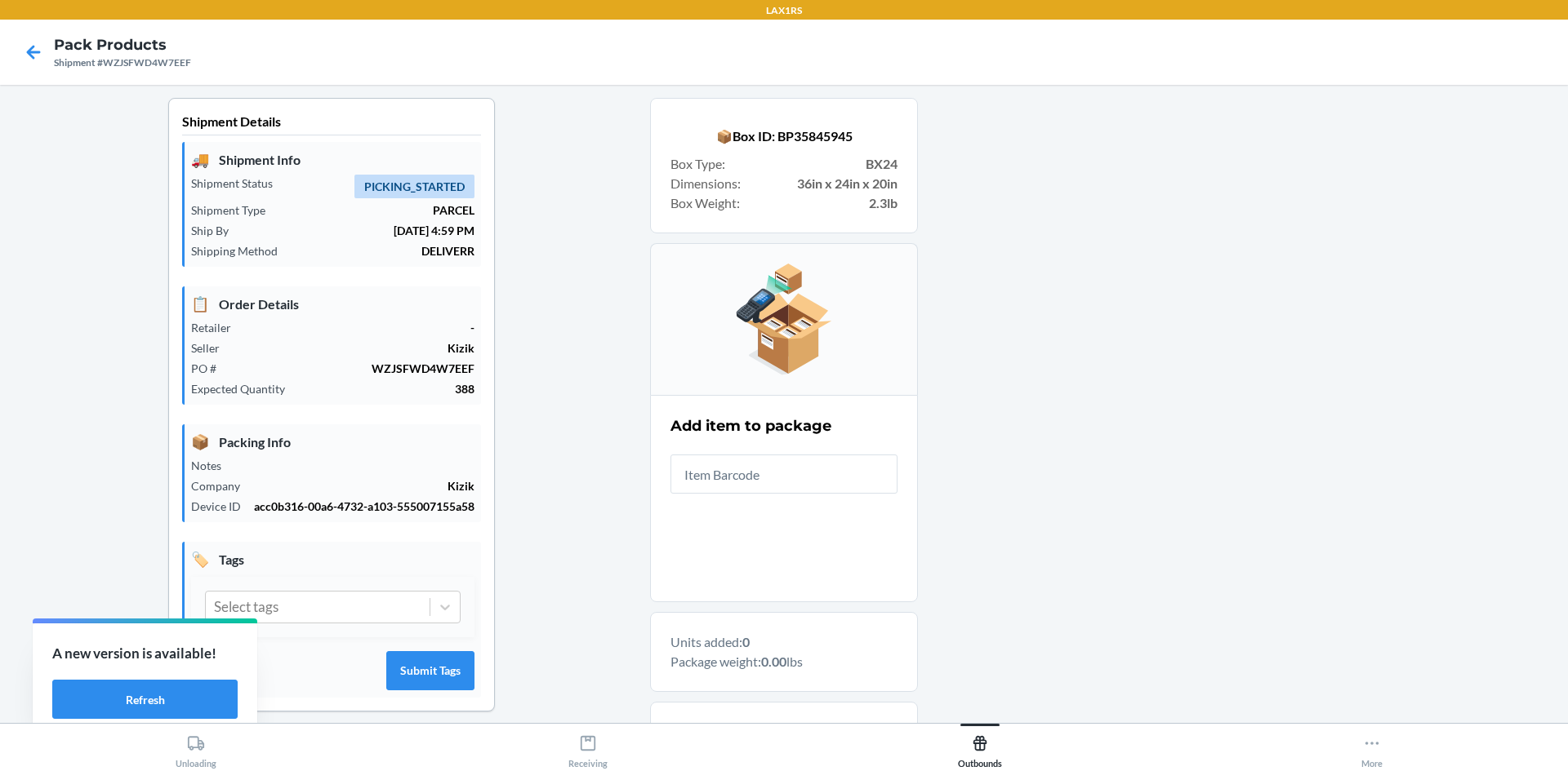
scroll to position [220, 0]
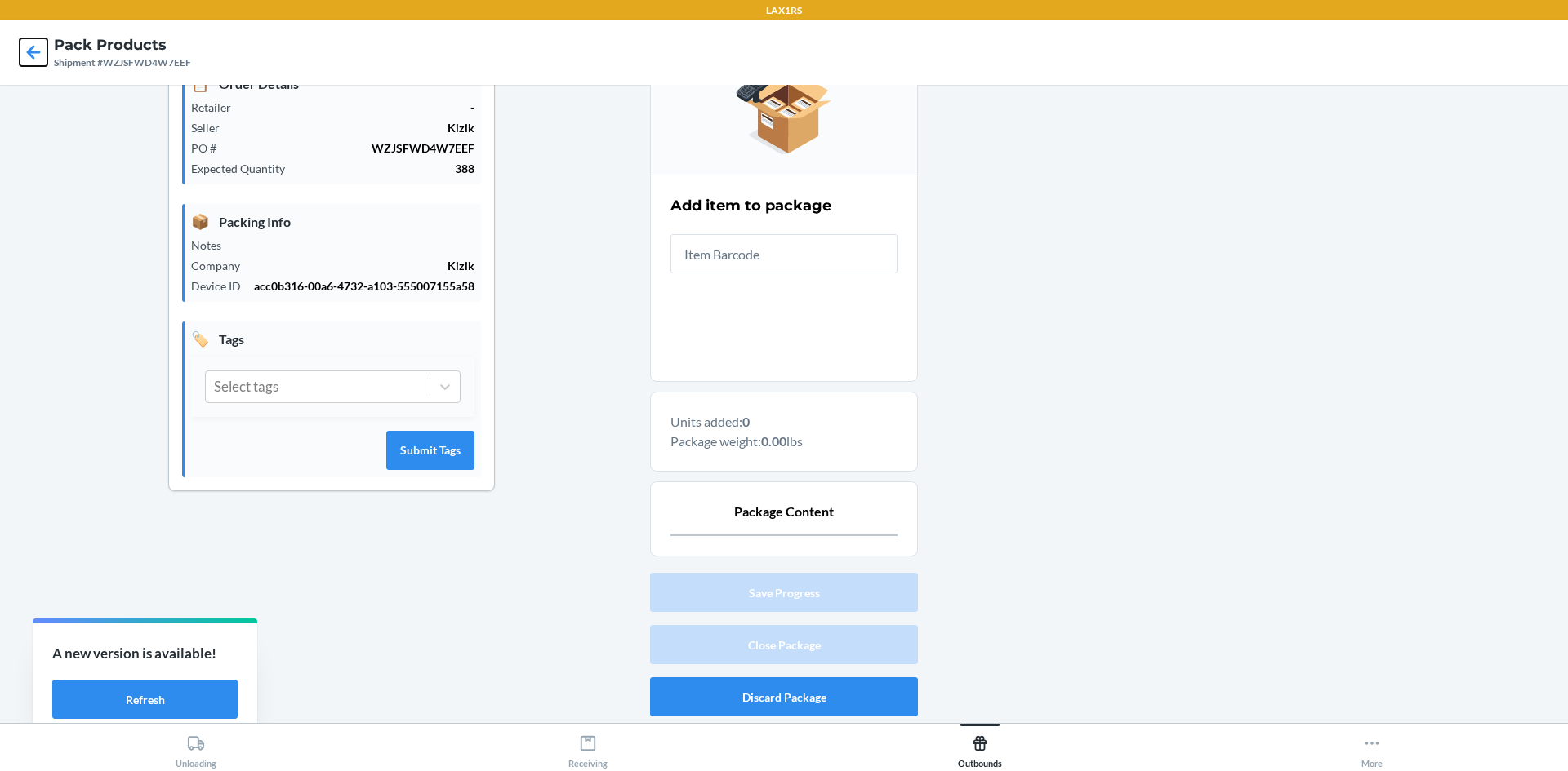
click at [39, 55] on icon at bounding box center [33, 52] width 28 height 28
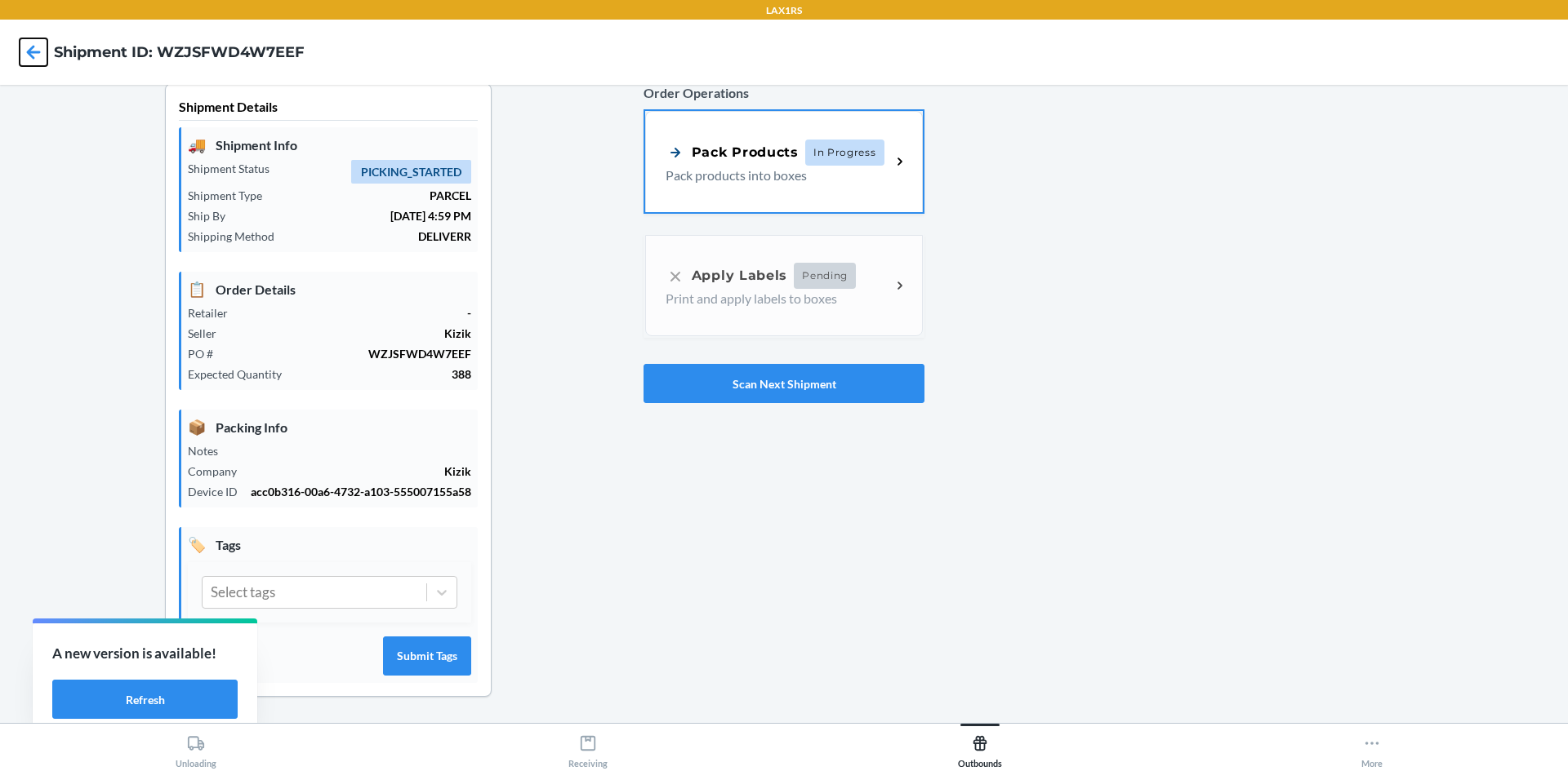
scroll to position [32, 0]
click at [796, 139] on div "Pack Products In Progress" at bounding box center [775, 151] width 219 height 26
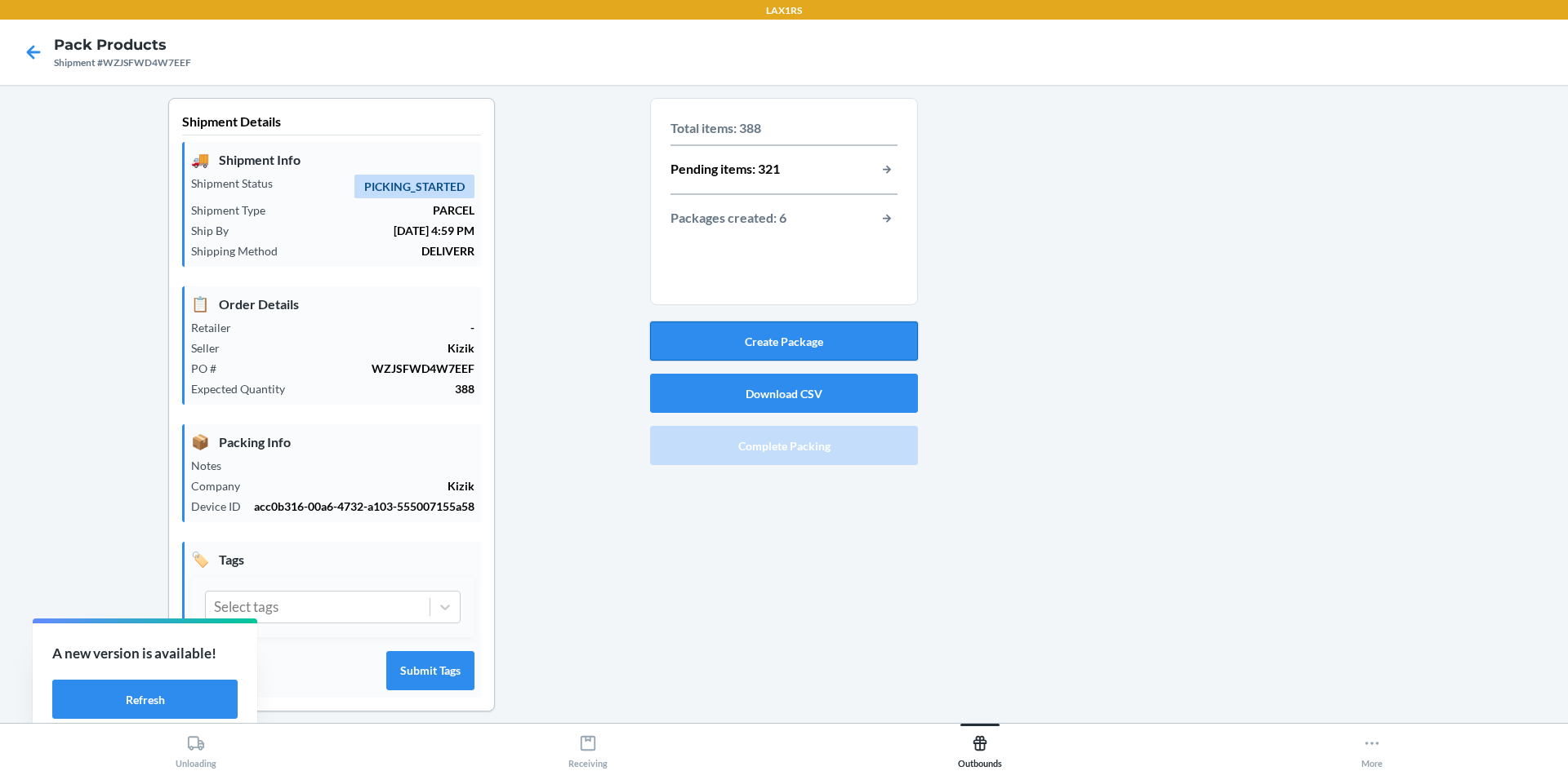
click at [830, 351] on button "Create Package" at bounding box center [784, 341] width 268 height 40
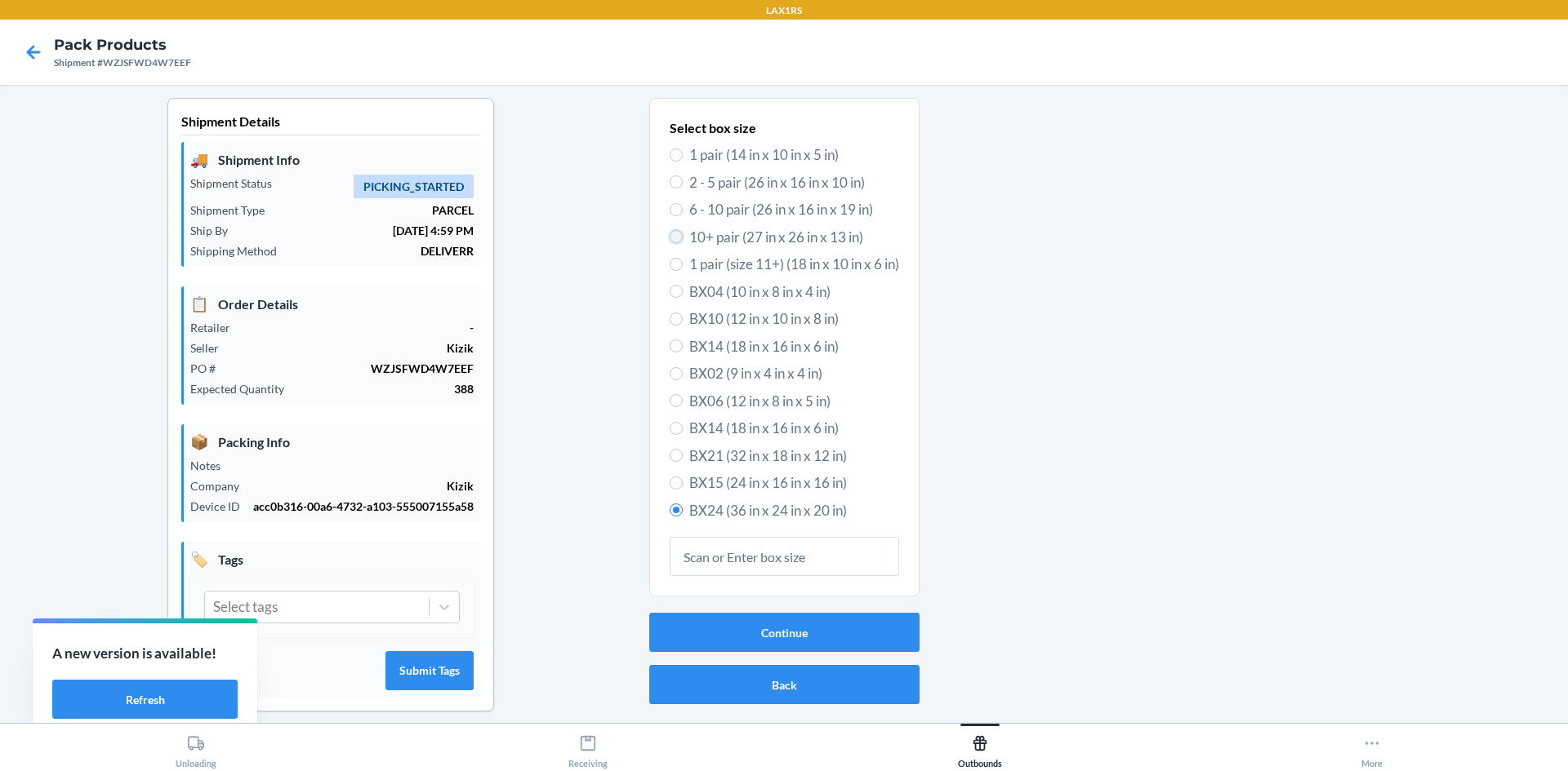
click at [670, 236] on input "10+ pair (27 in x 26 in x 13 in)" at bounding box center [676, 237] width 13 height 13
radio input "true"
radio input "false"
click at [791, 625] on button "Continue" at bounding box center [784, 632] width 270 height 40
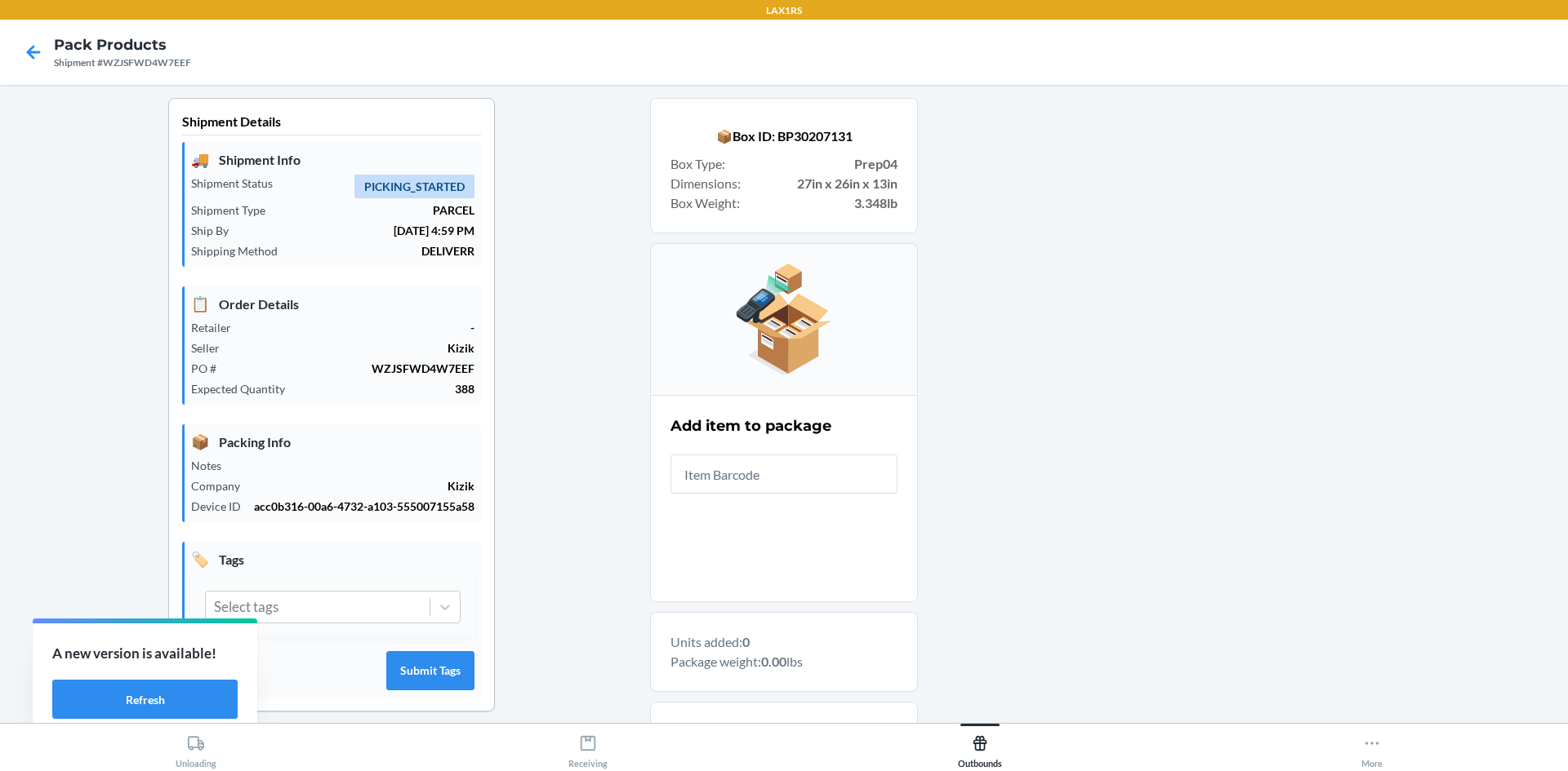
click at [1226, 376] on div at bounding box center [1236, 520] width 637 height 846
drag, startPoint x: 1127, startPoint y: 323, endPoint x: 676, endPoint y: 529, distance: 495.8
click at [1108, 341] on div at bounding box center [1236, 520] width 637 height 846
click at [745, 476] on input "text" at bounding box center [784, 474] width 227 height 40
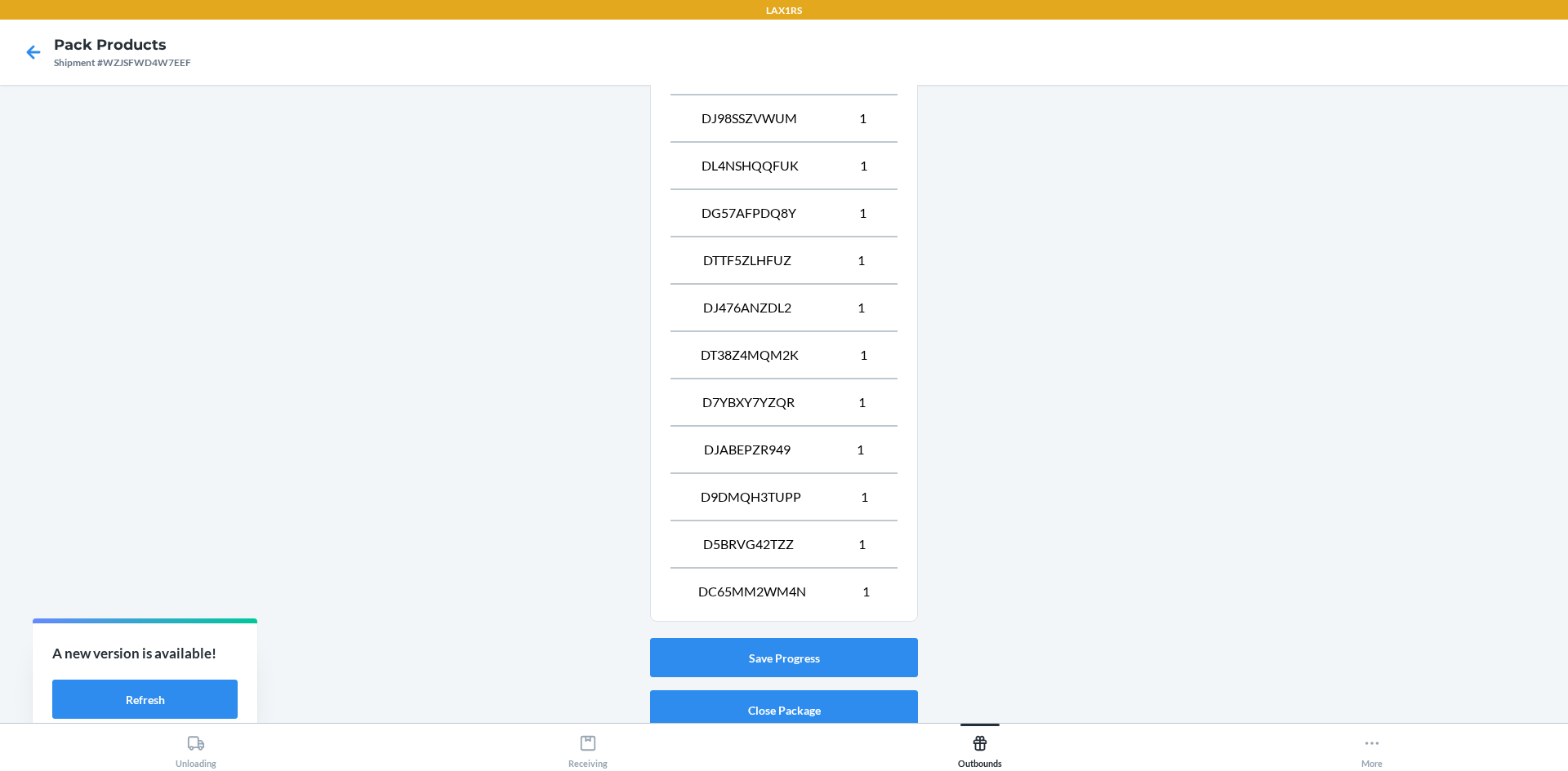
scroll to position [963, 0]
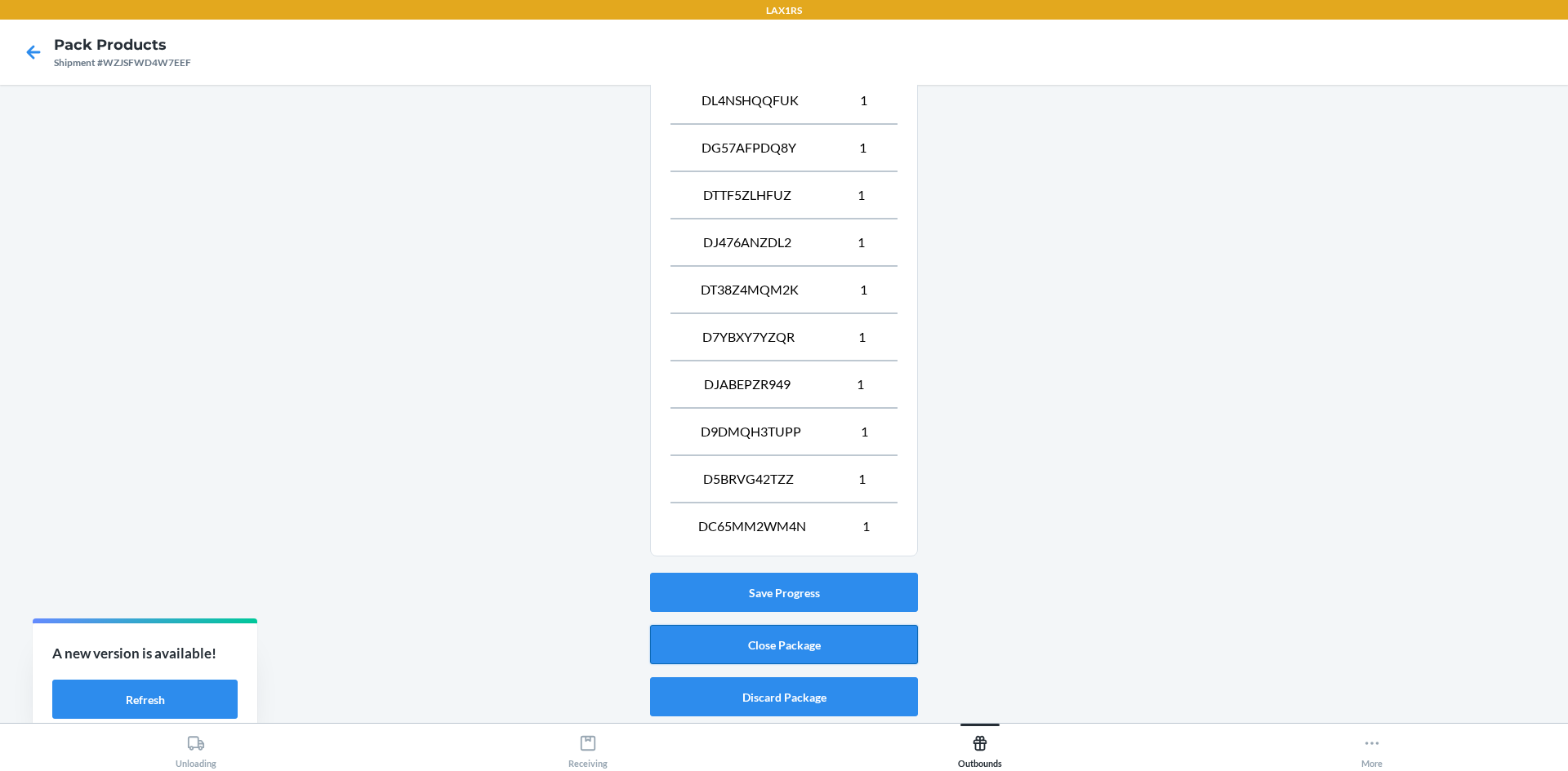
click at [800, 638] on button "Close Package" at bounding box center [784, 645] width 268 height 40
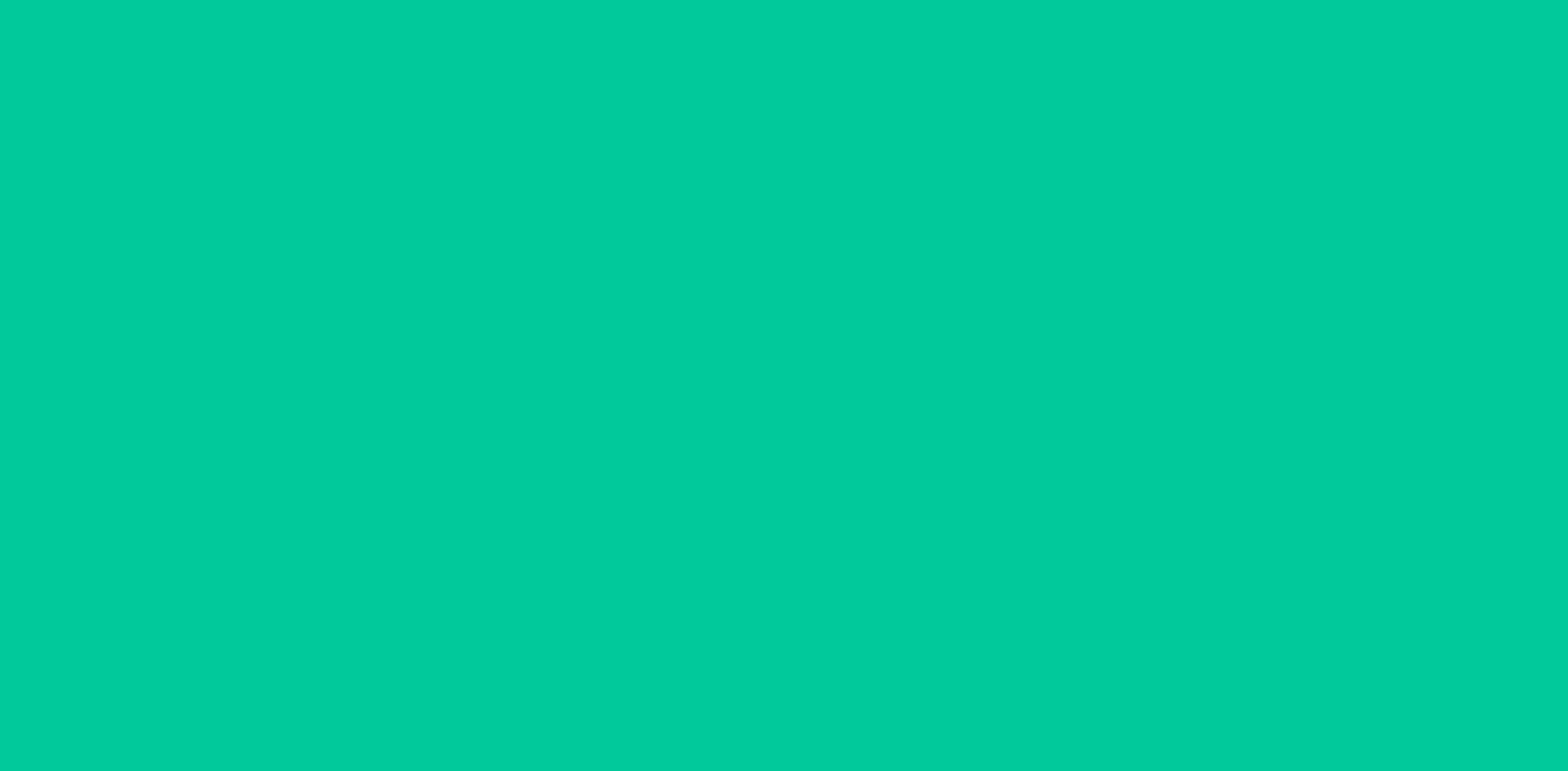
scroll to position [32, 0]
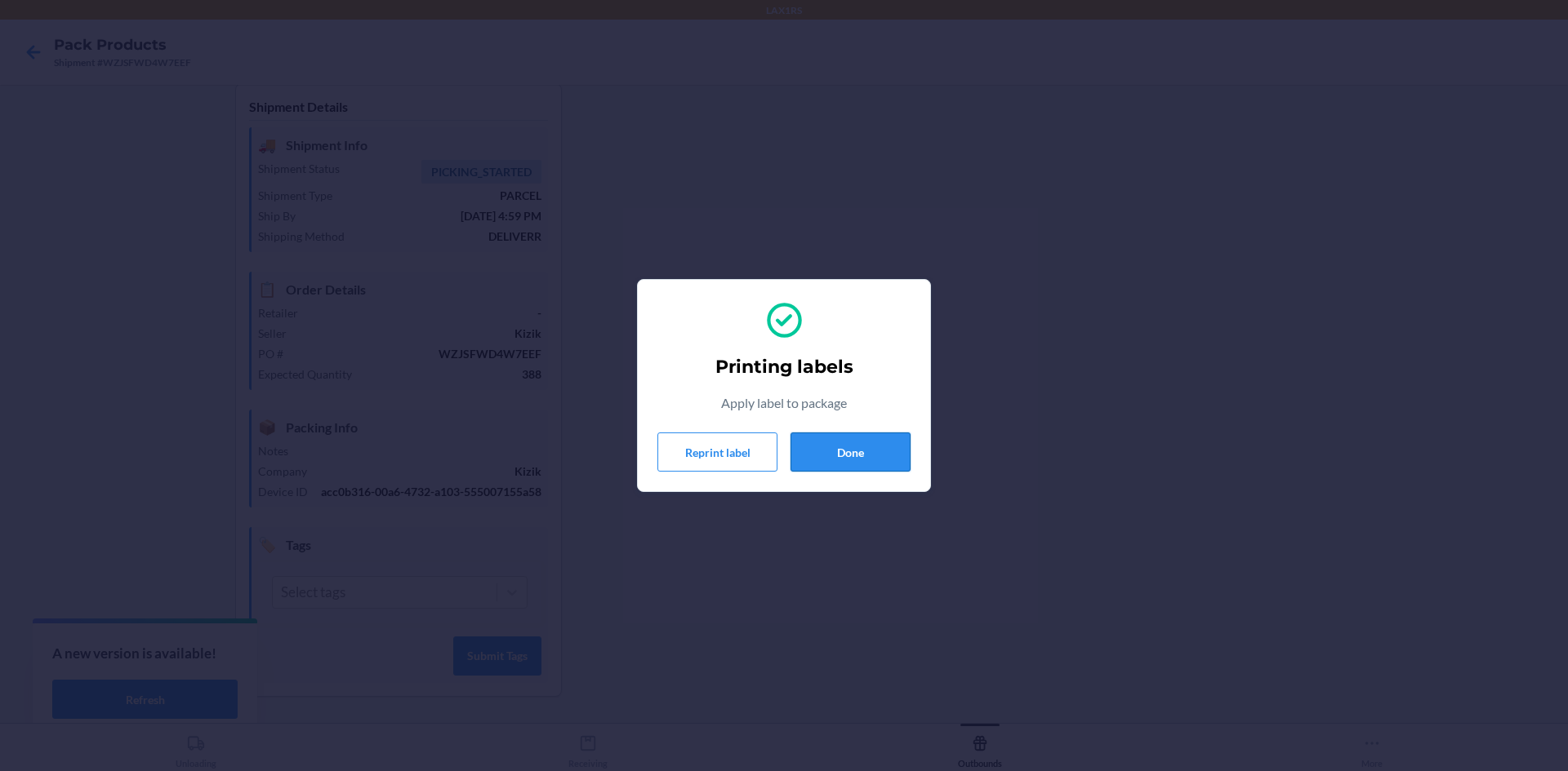
click at [846, 454] on button "Done" at bounding box center [850, 452] width 120 height 40
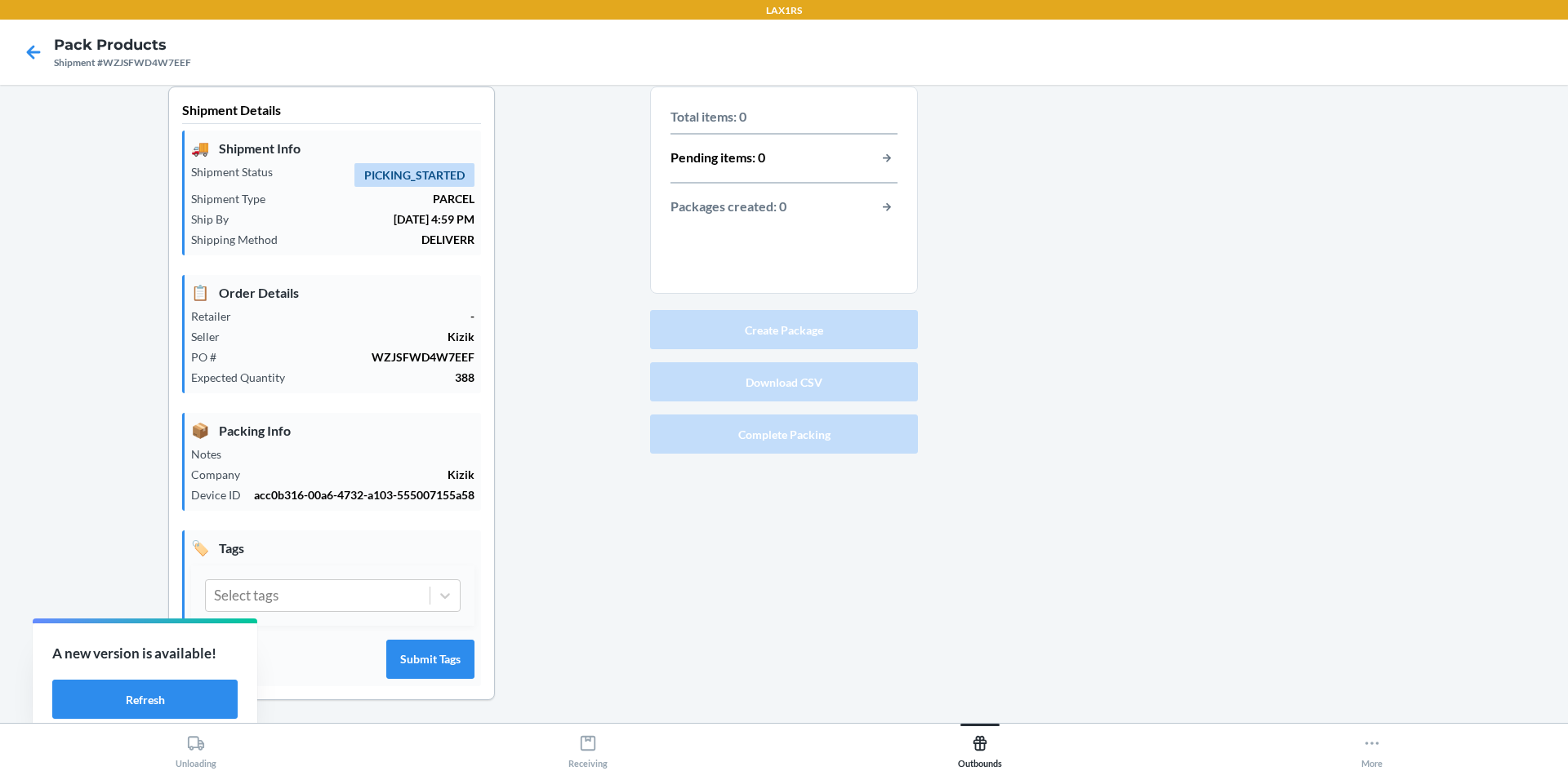
scroll to position [0, 0]
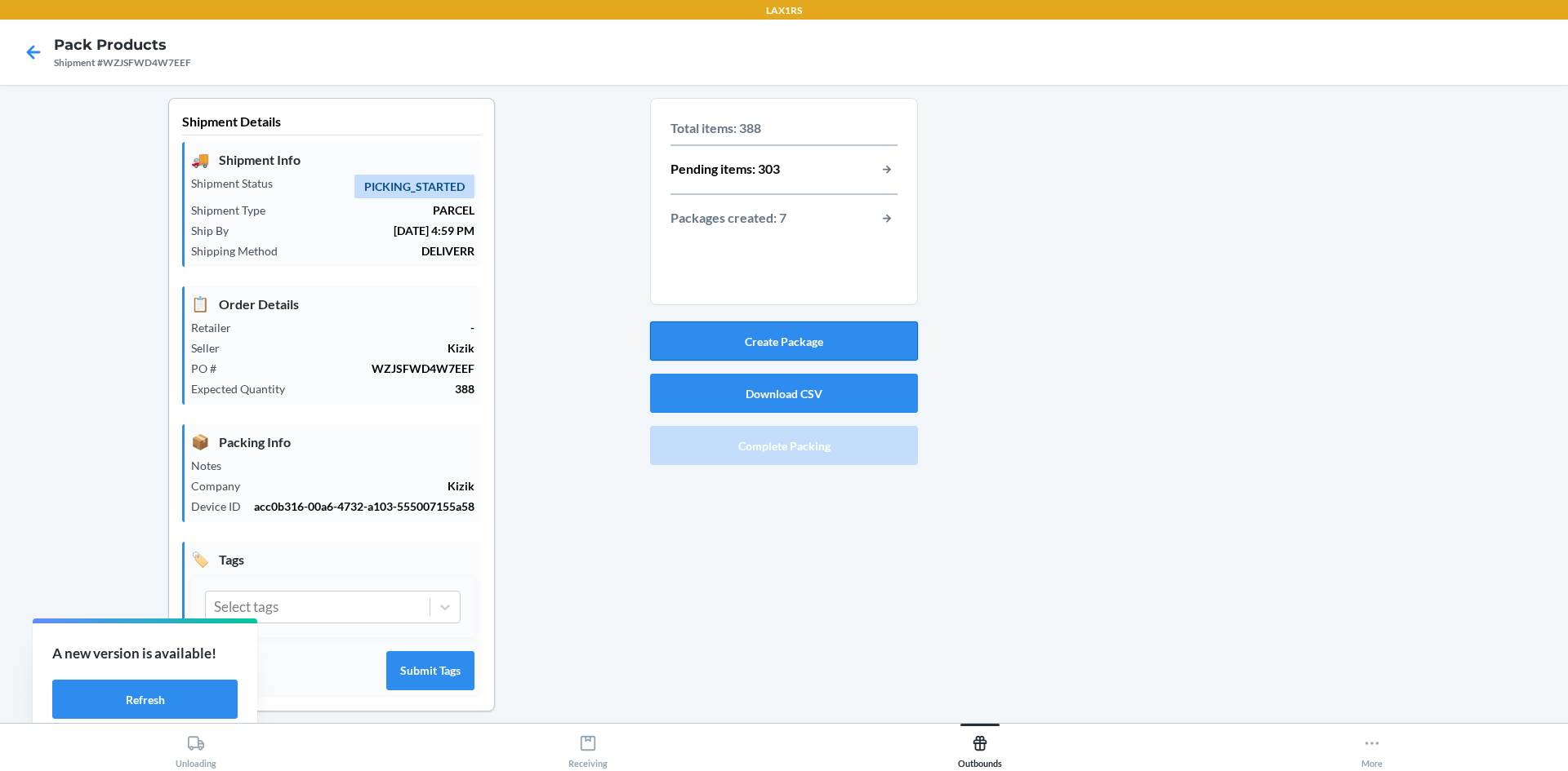
click at [842, 351] on button "Create Package" at bounding box center [784, 341] width 268 height 40
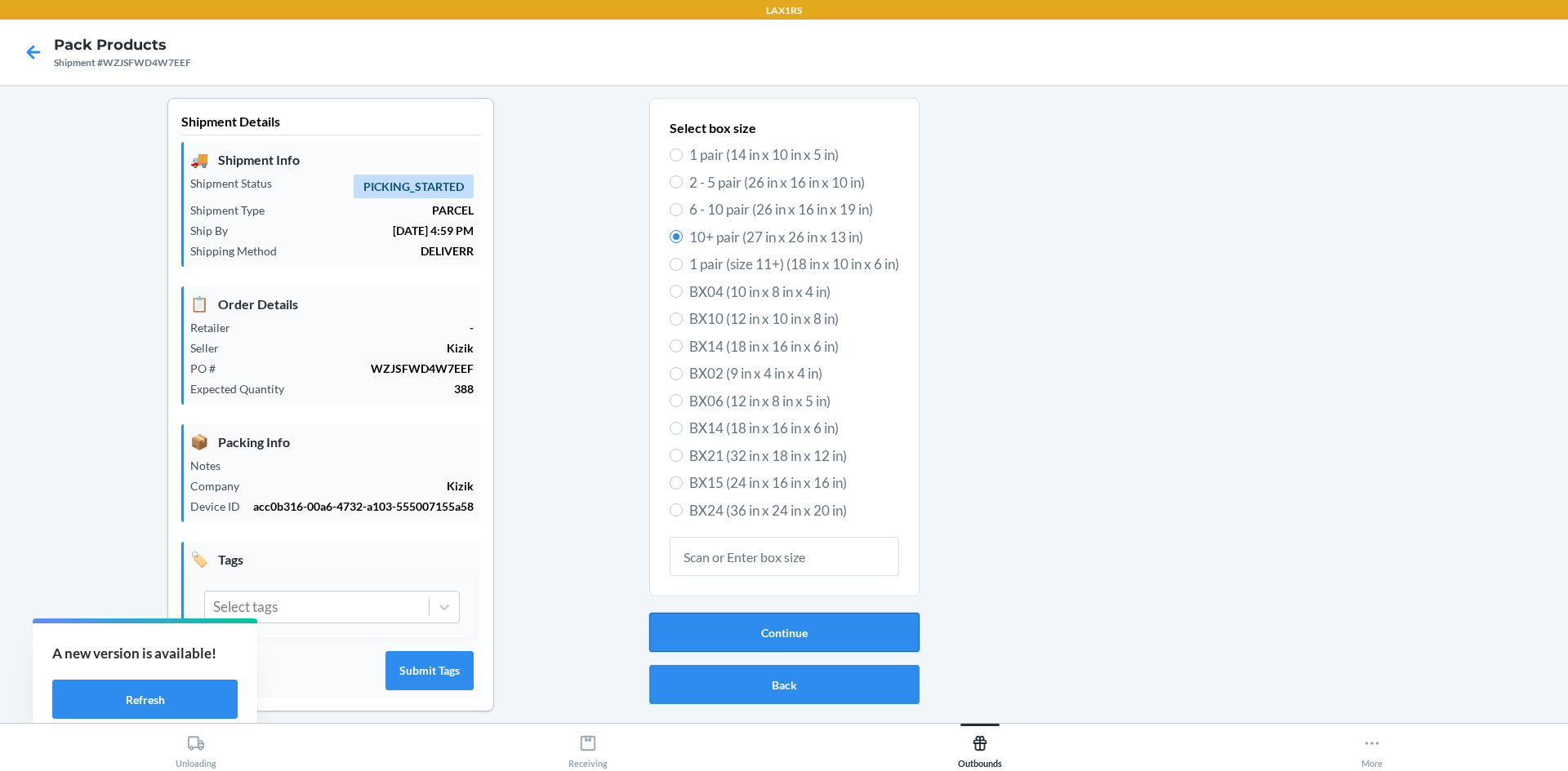
click at [772, 636] on button "Continue" at bounding box center [784, 632] width 270 height 40
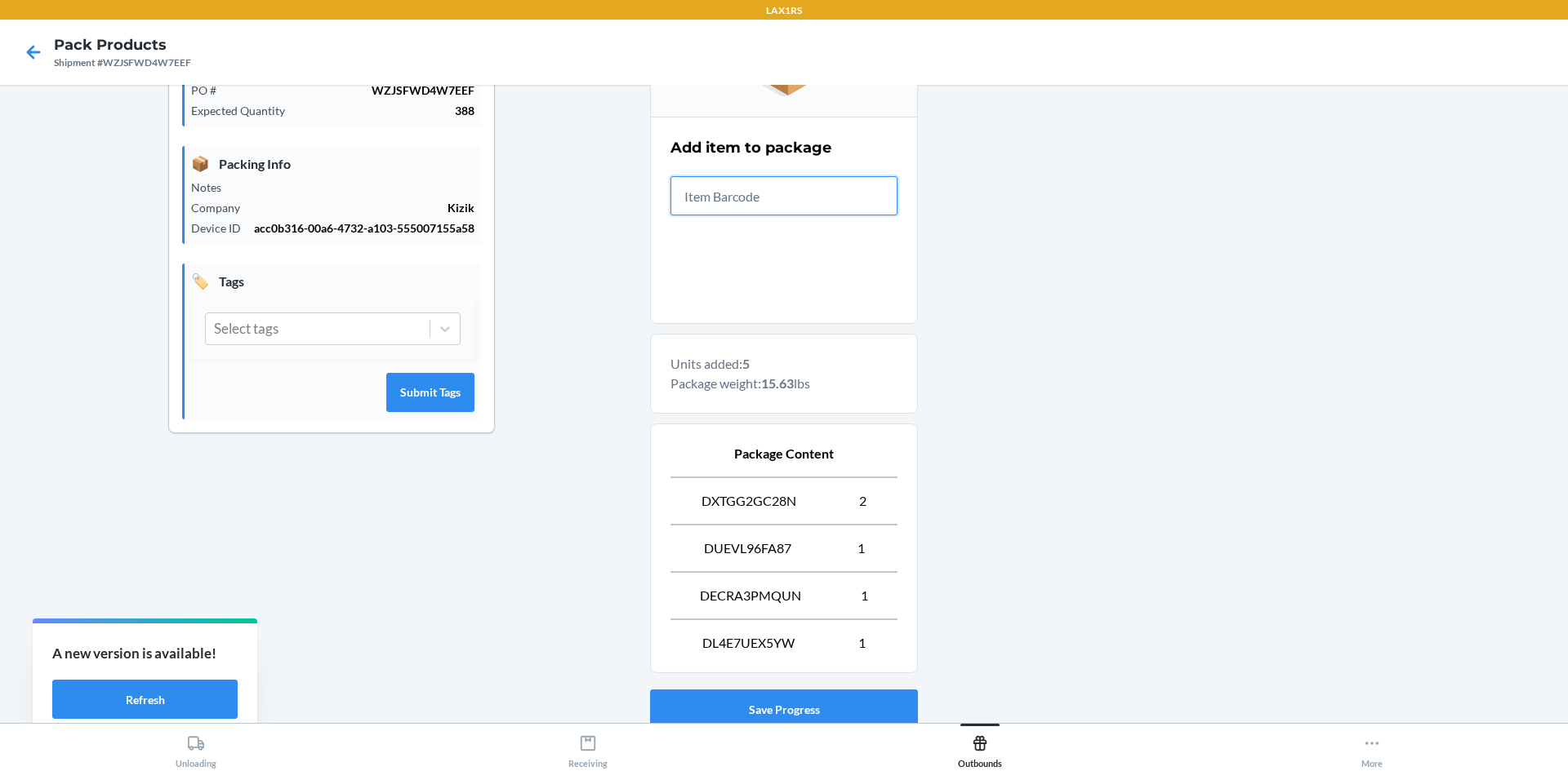
scroll to position [395, 0]
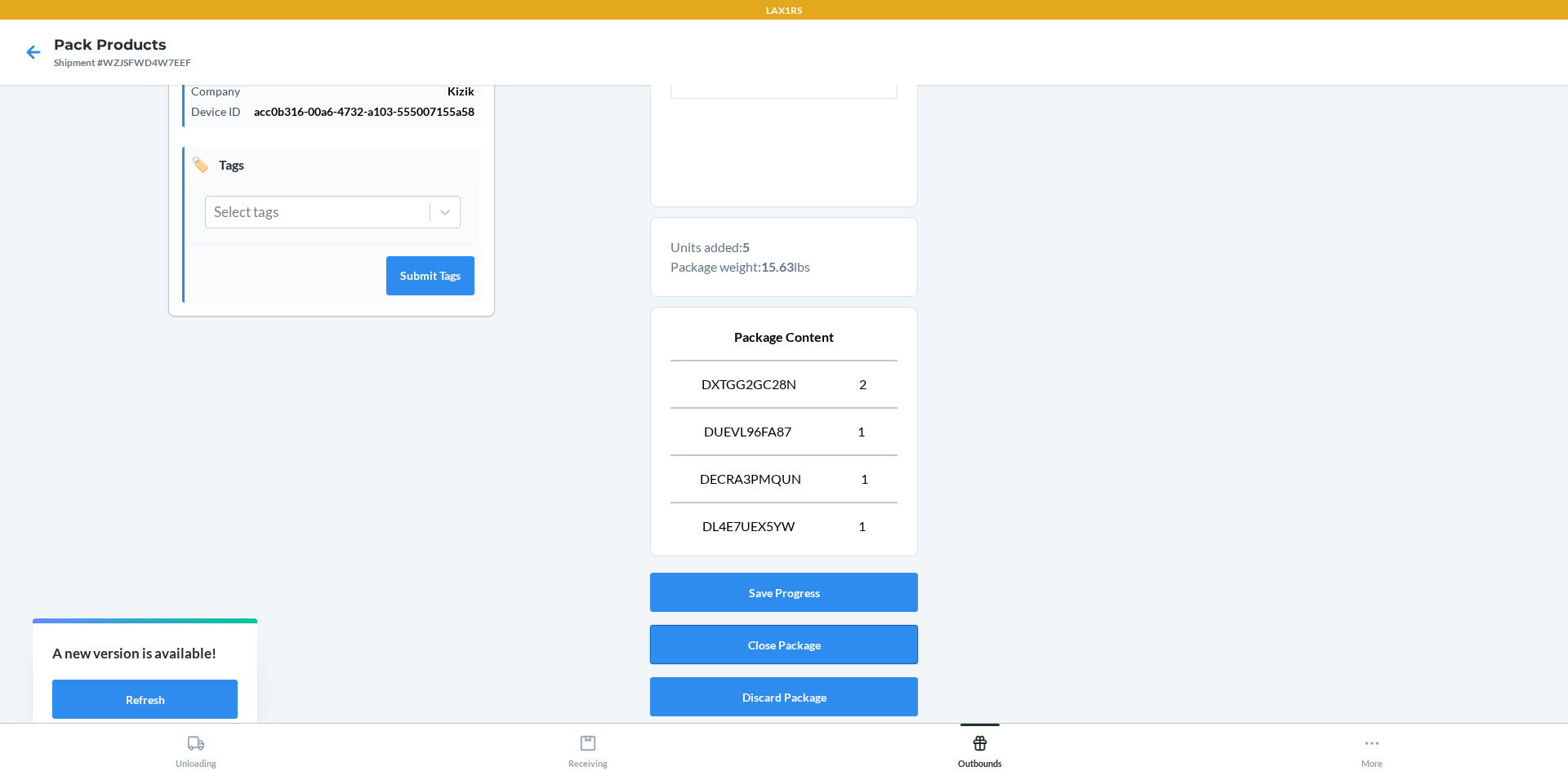
click at [788, 650] on button "Close Package" at bounding box center [784, 645] width 268 height 40
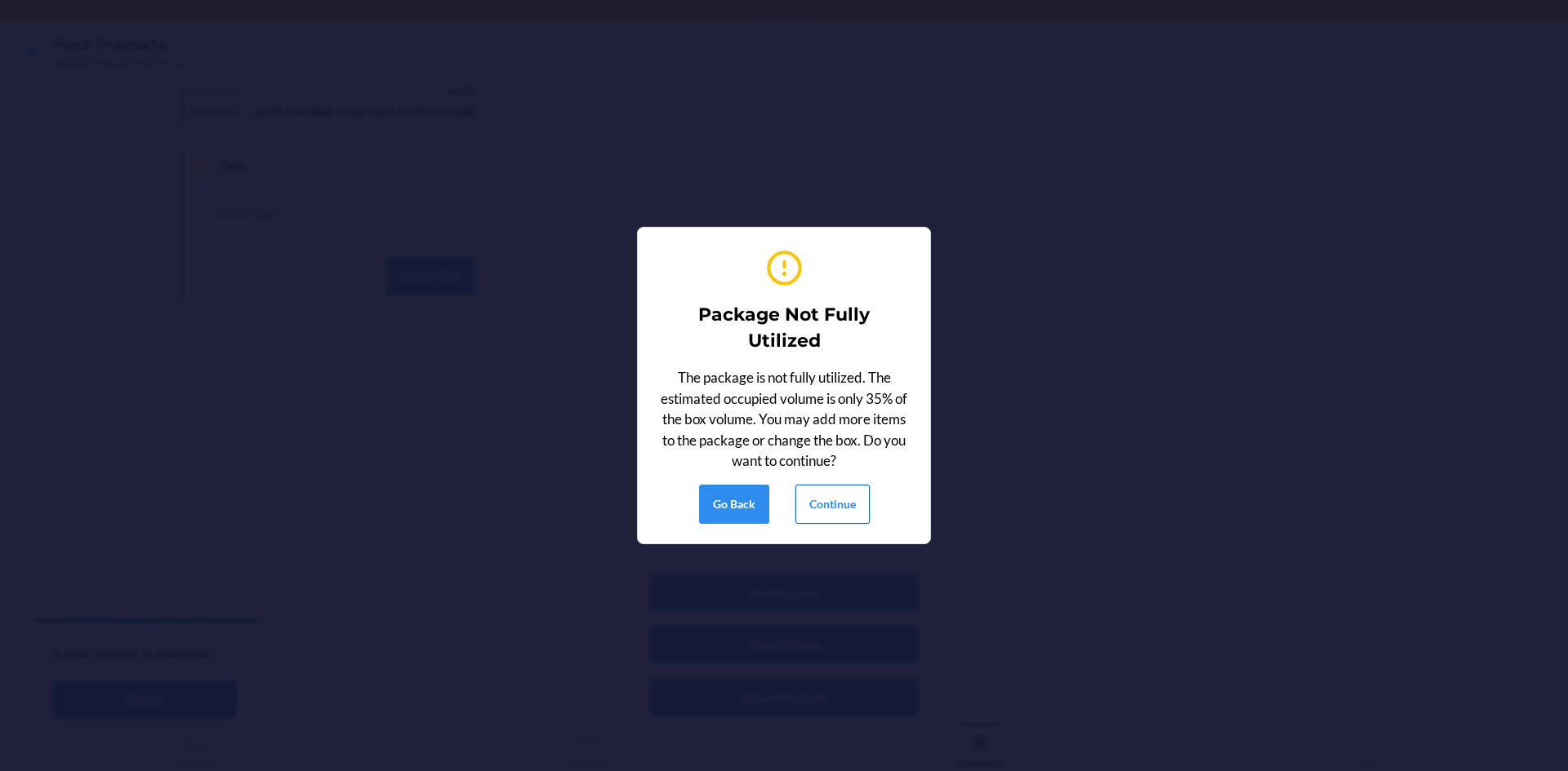
click at [827, 494] on button "Continue" at bounding box center [832, 504] width 74 height 40
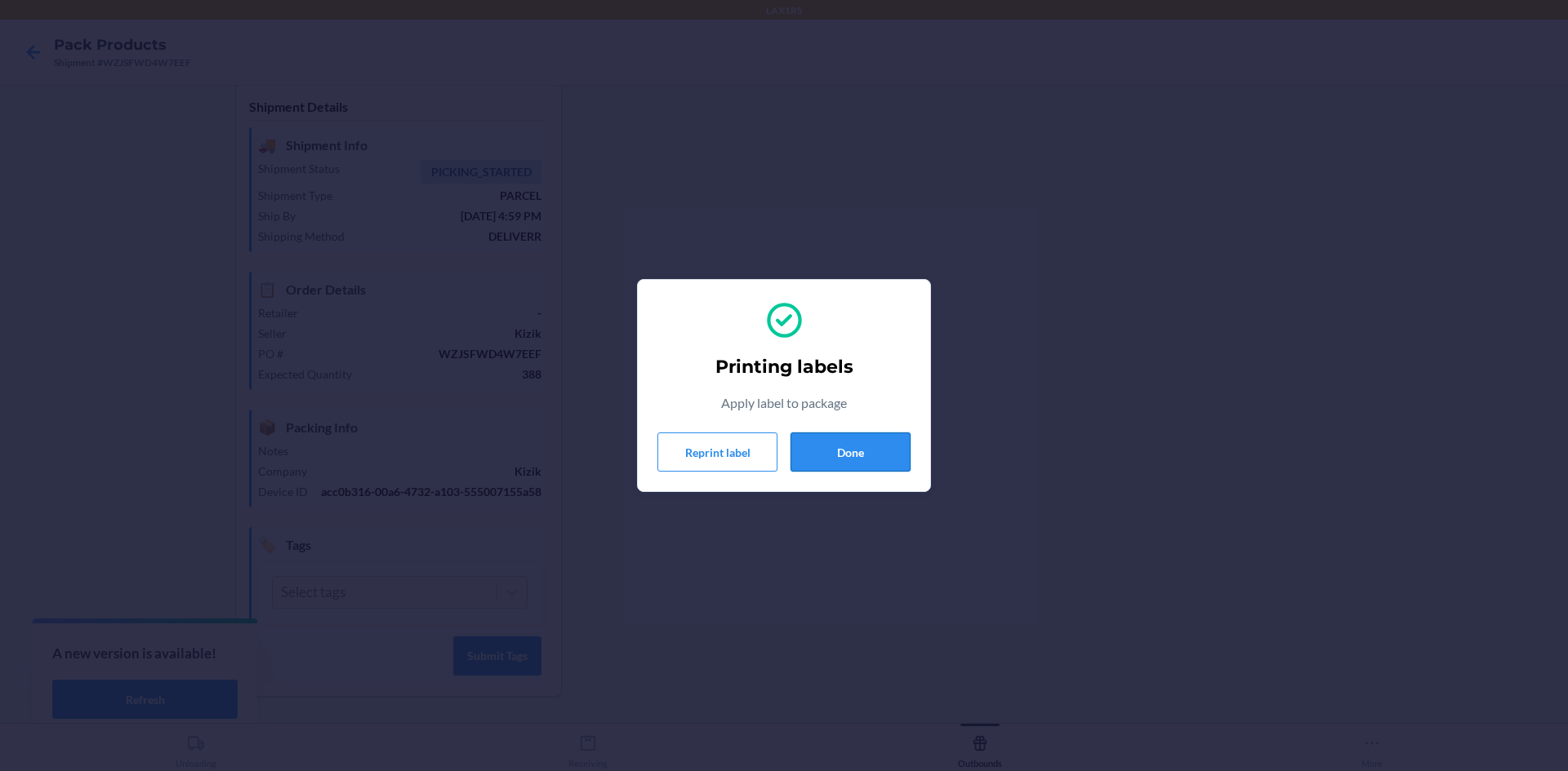
click at [872, 462] on button "Done" at bounding box center [850, 452] width 120 height 40
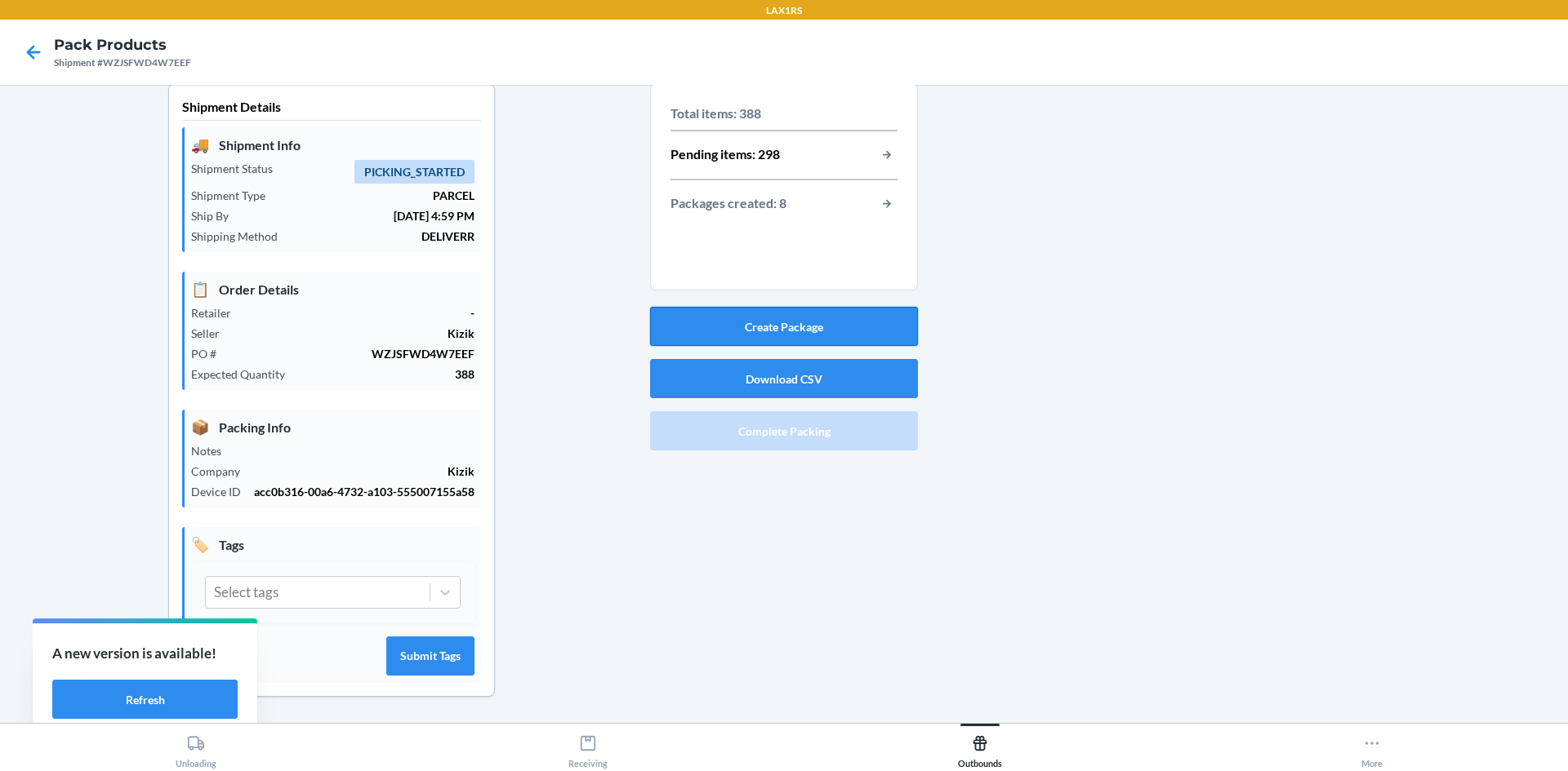
click at [759, 311] on button "Create Package" at bounding box center [784, 326] width 268 height 40
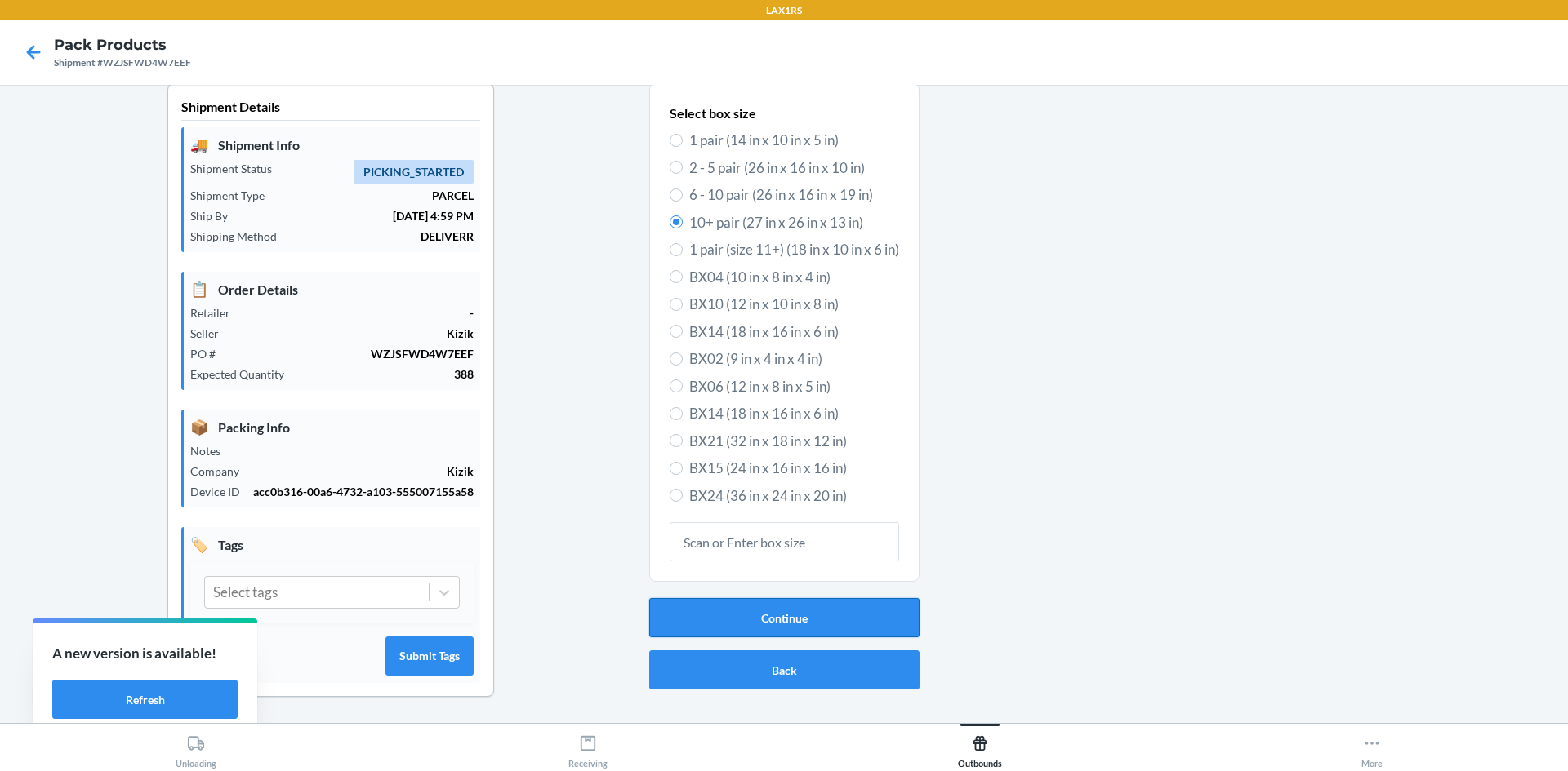
click at [758, 605] on button "Continue" at bounding box center [784, 618] width 270 height 40
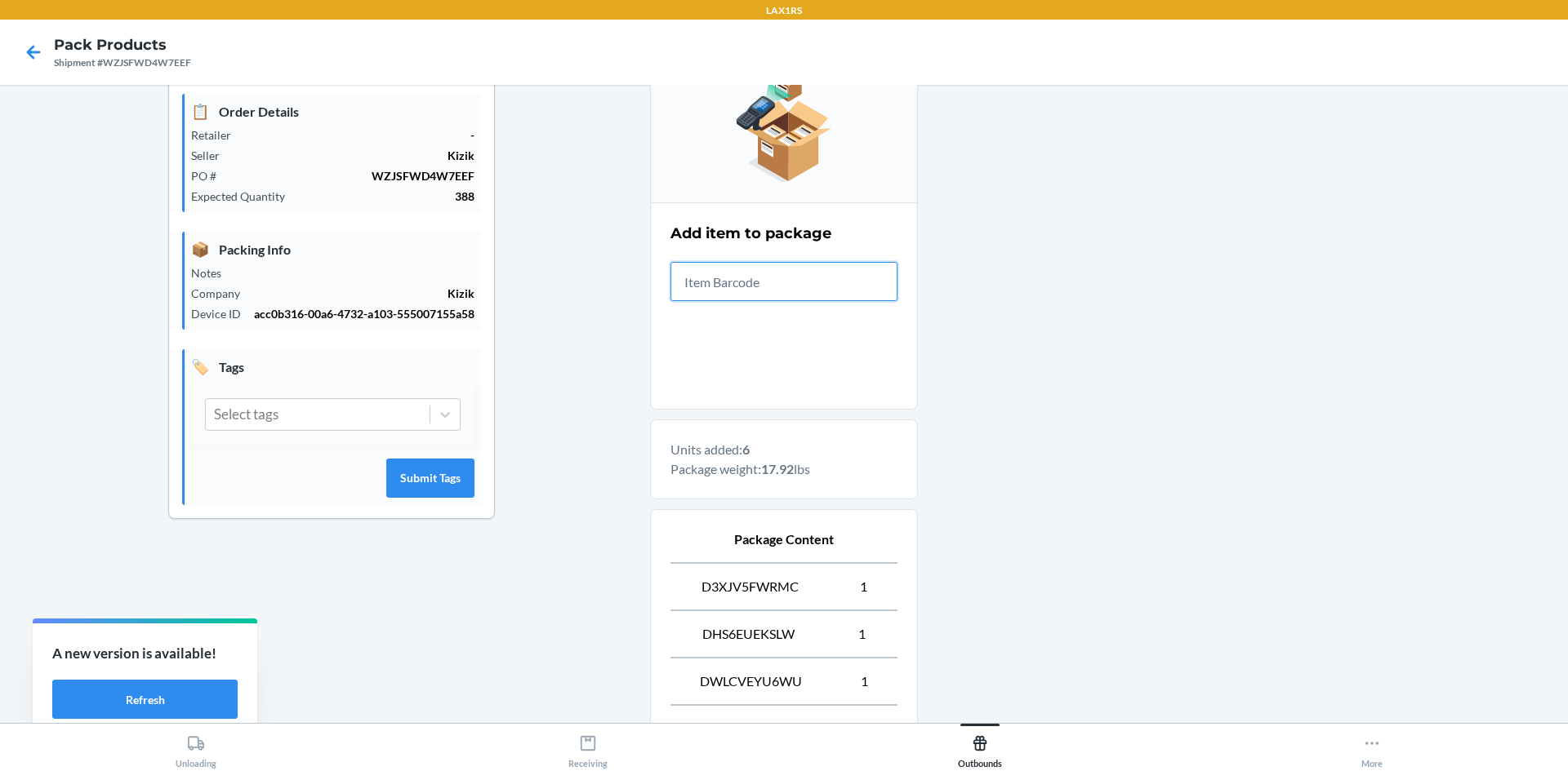
scroll to position [440, 0]
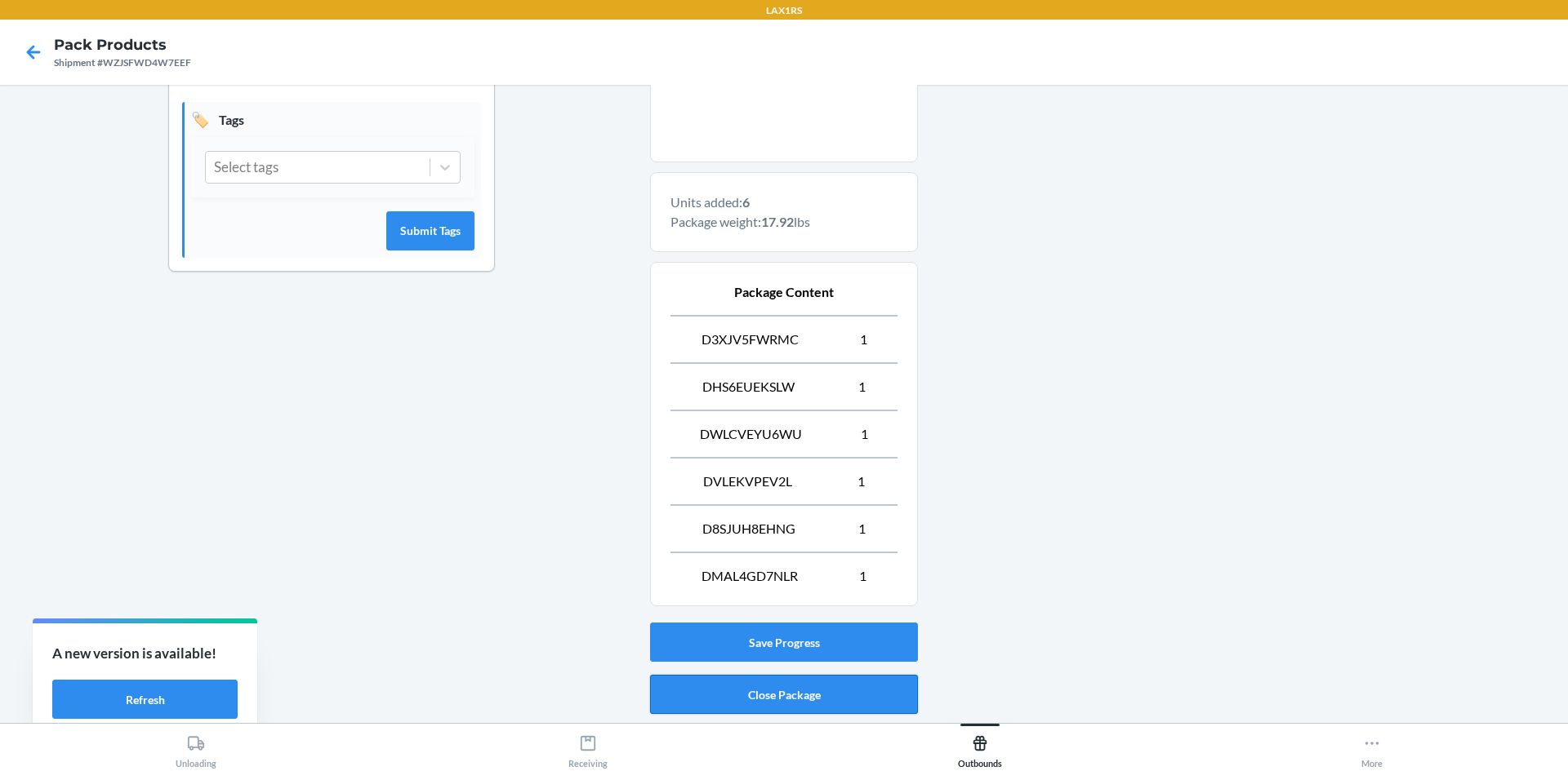
click at [771, 694] on button "Close Package" at bounding box center [784, 694] width 268 height 40
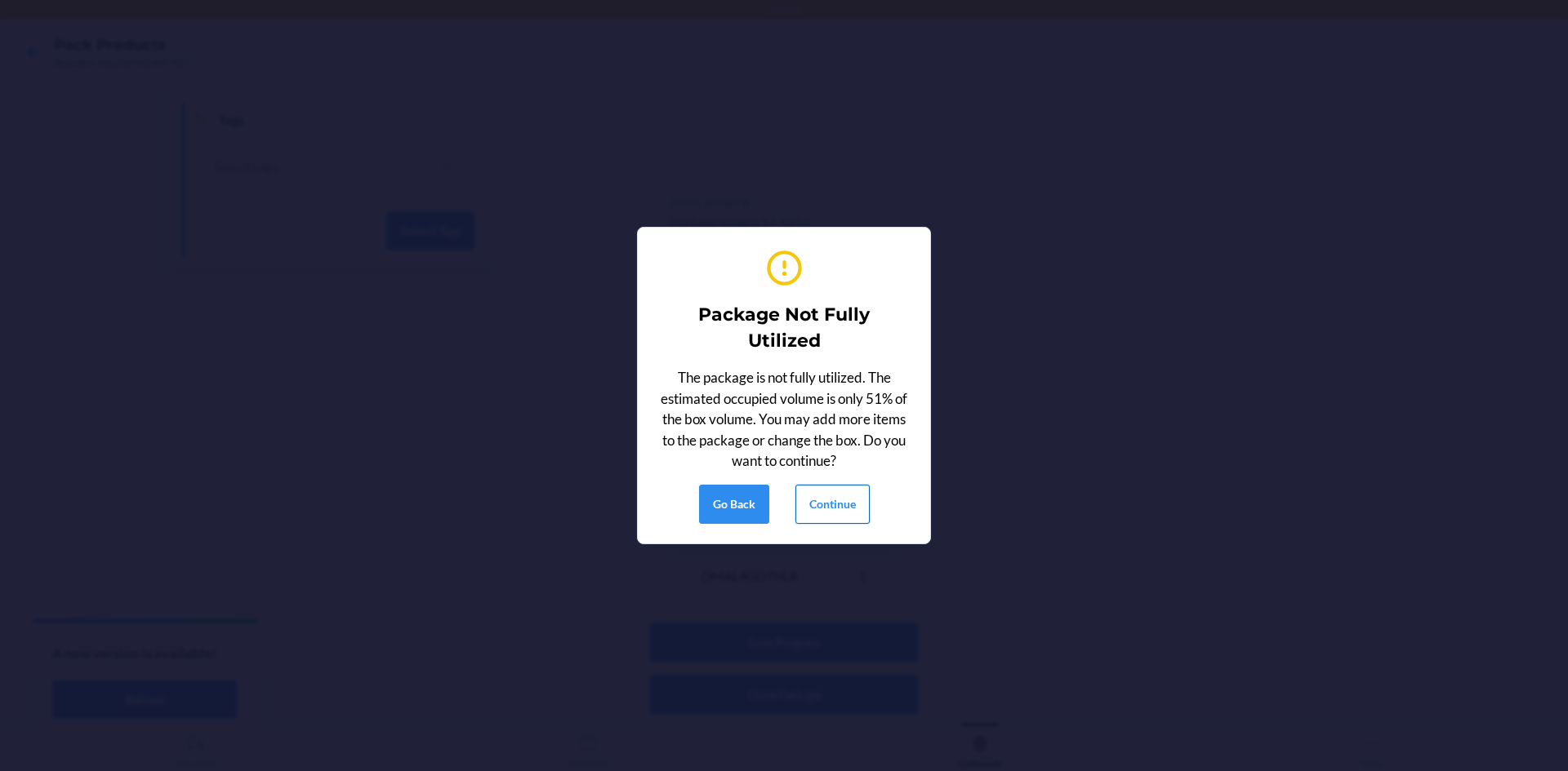
click at [845, 509] on button "Continue" at bounding box center [832, 504] width 74 height 40
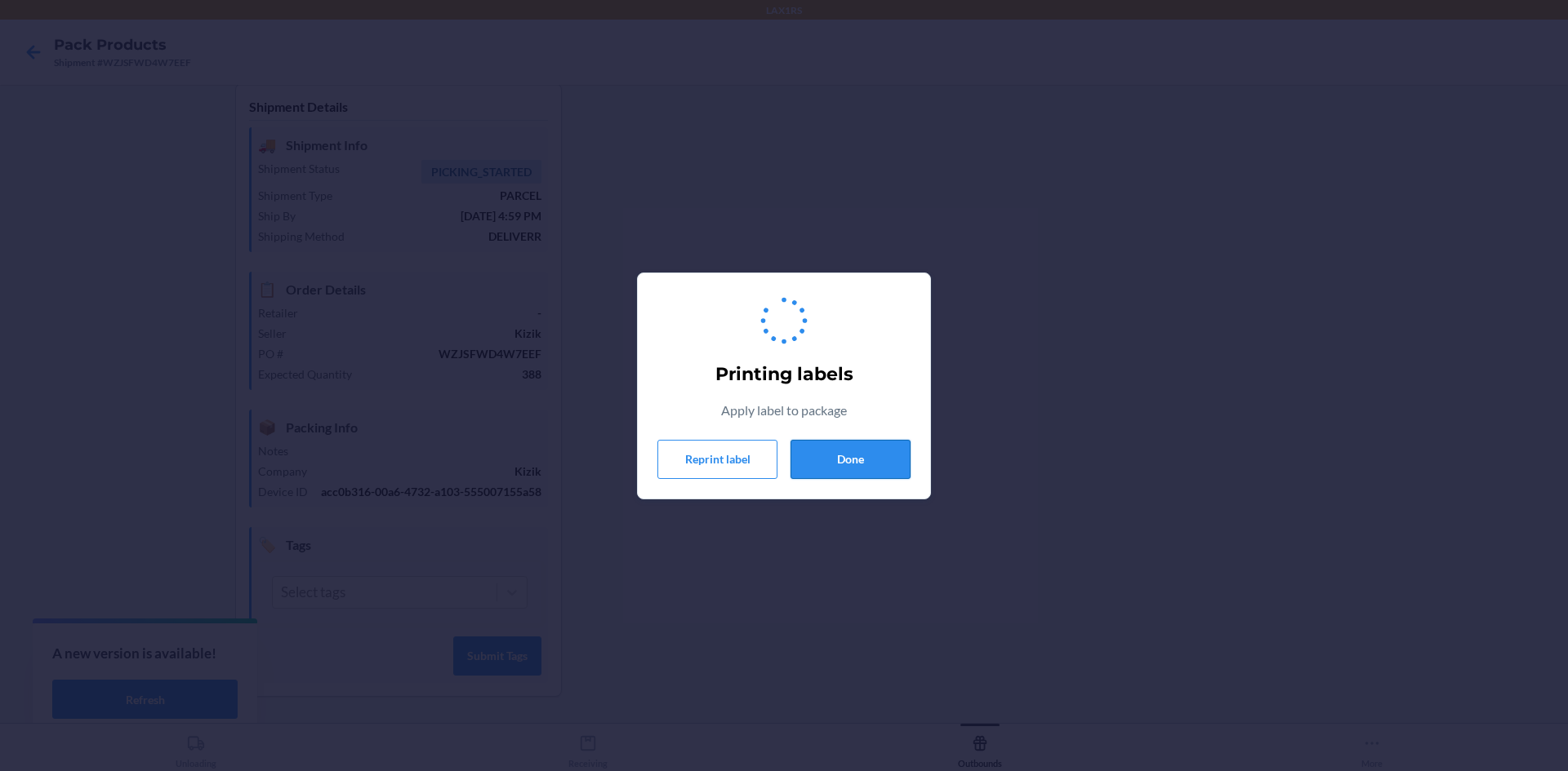
click at [835, 455] on button "Done" at bounding box center [850, 459] width 120 height 40
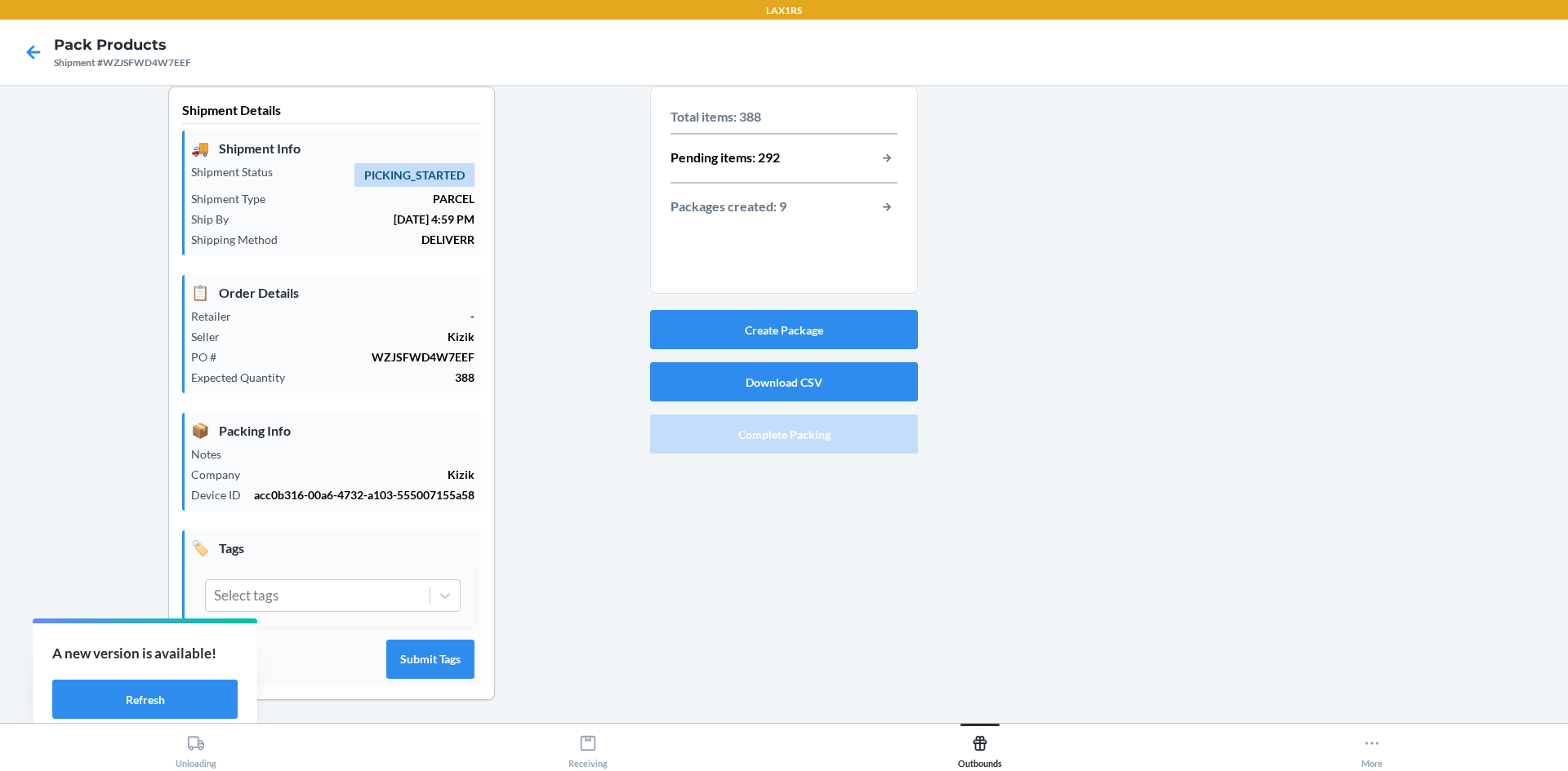
scroll to position [0, 0]
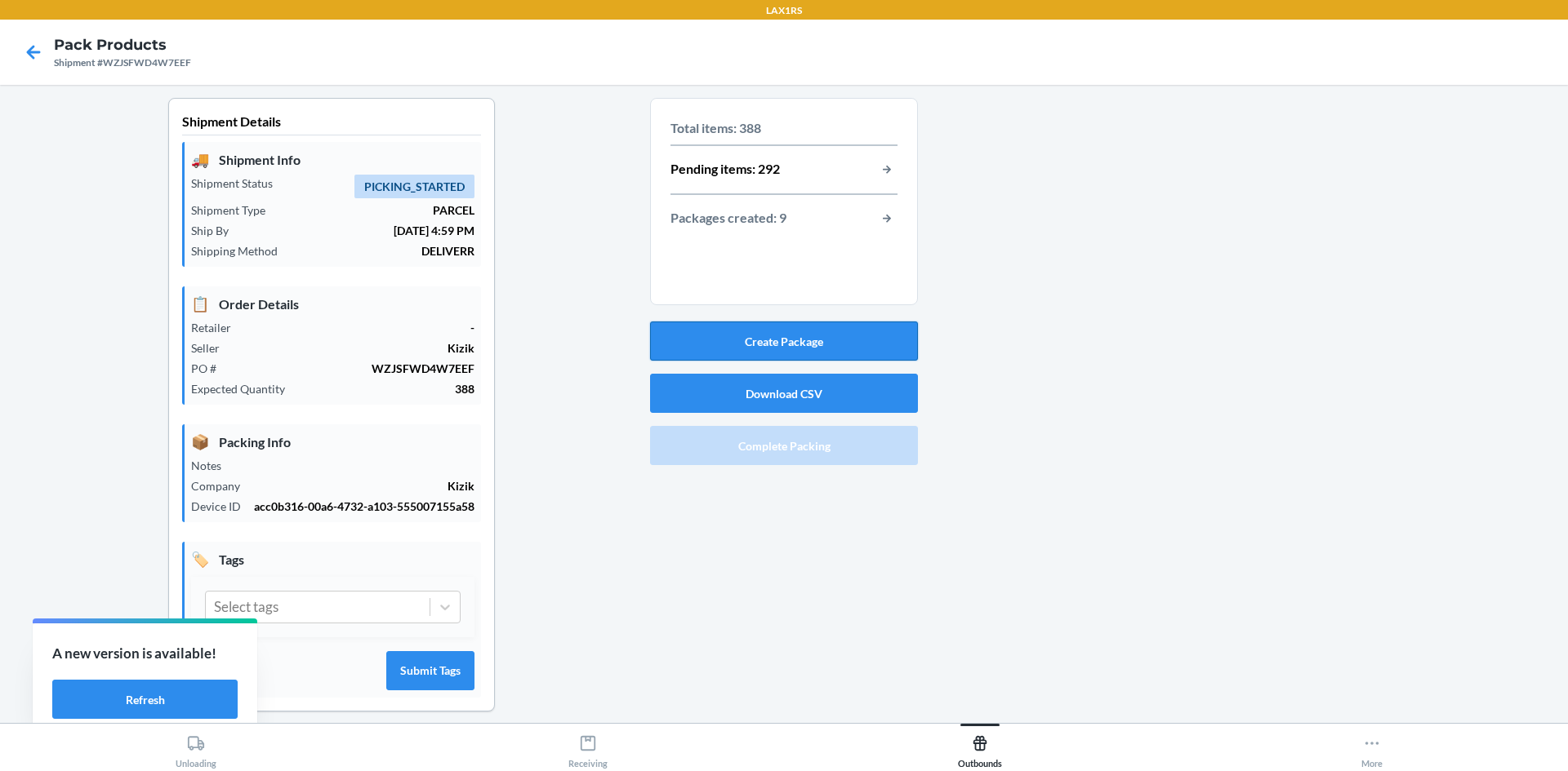
click at [759, 337] on button "Create Package" at bounding box center [784, 341] width 268 height 40
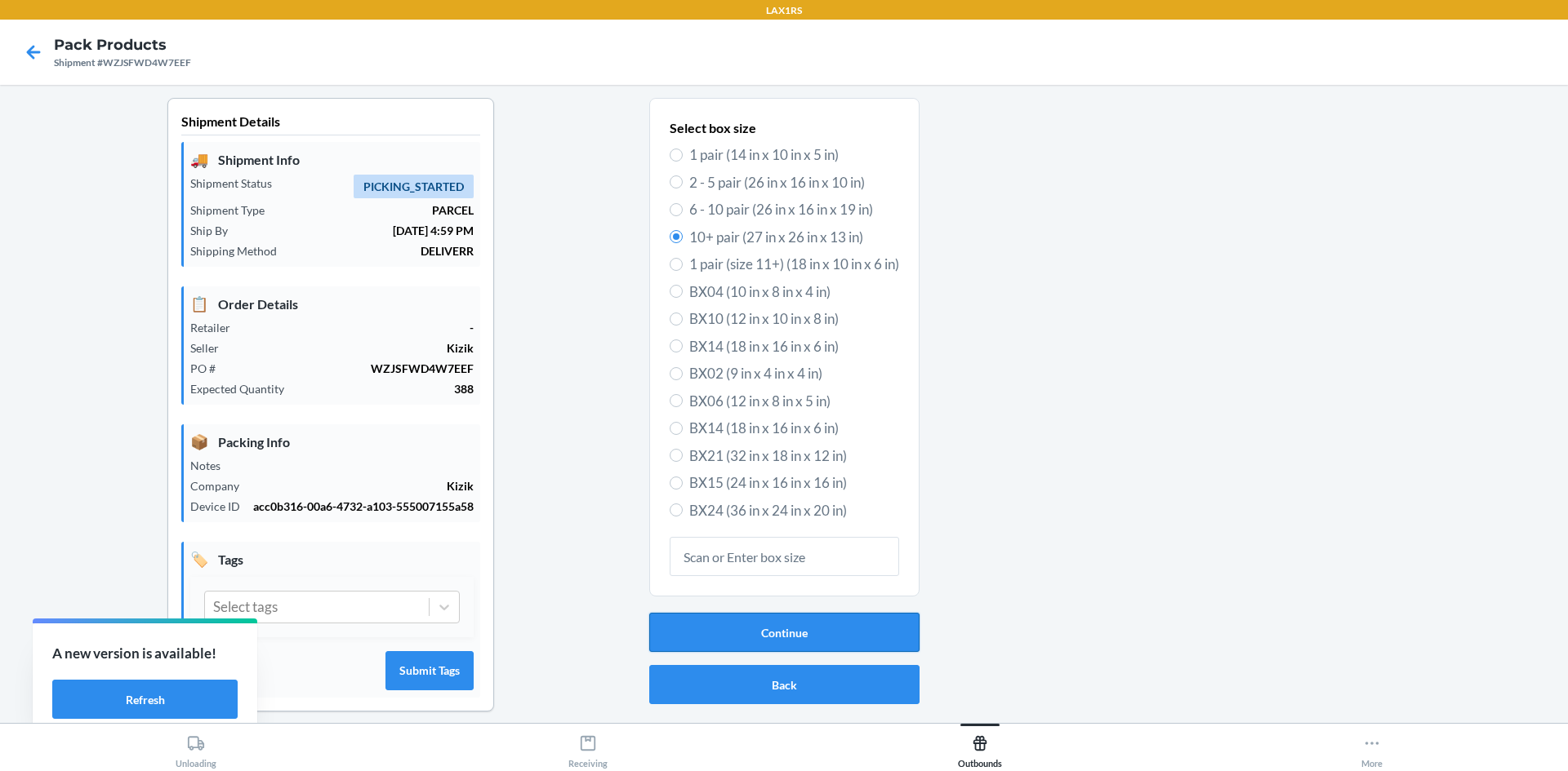
click at [793, 626] on button "Continue" at bounding box center [784, 632] width 270 height 40
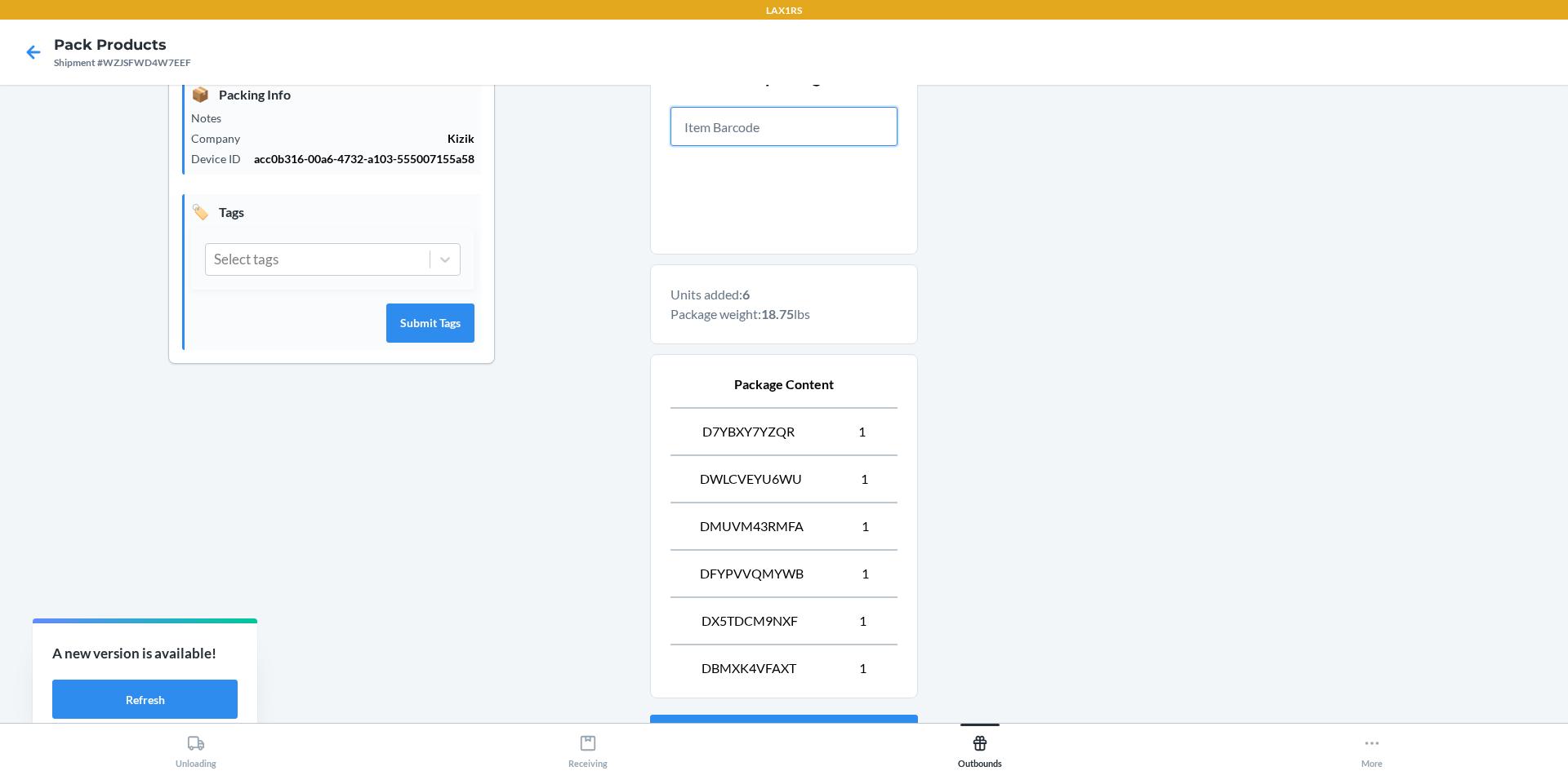
scroll to position [489, 0]
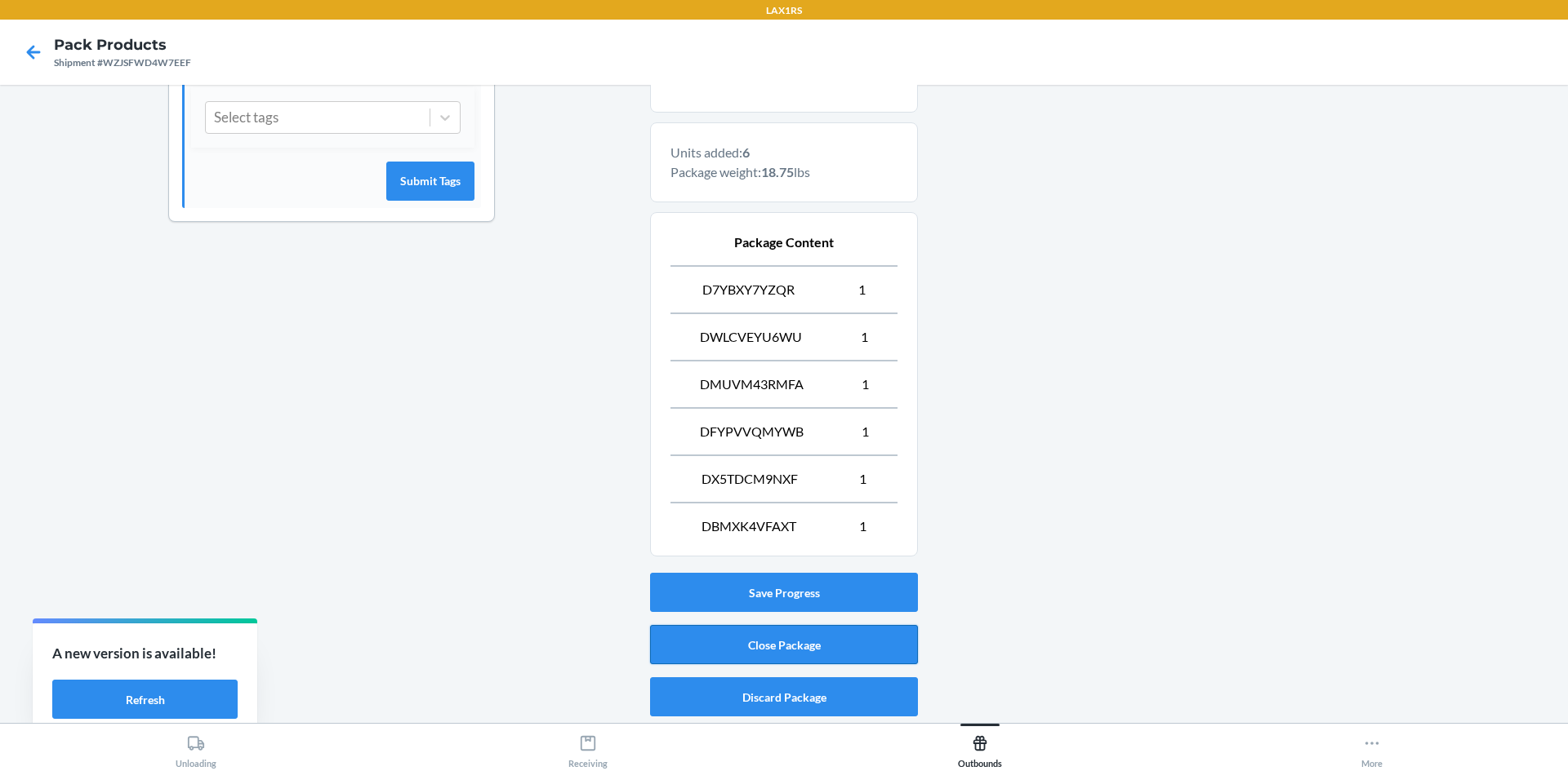
click at [766, 642] on button "Close Package" at bounding box center [784, 645] width 268 height 40
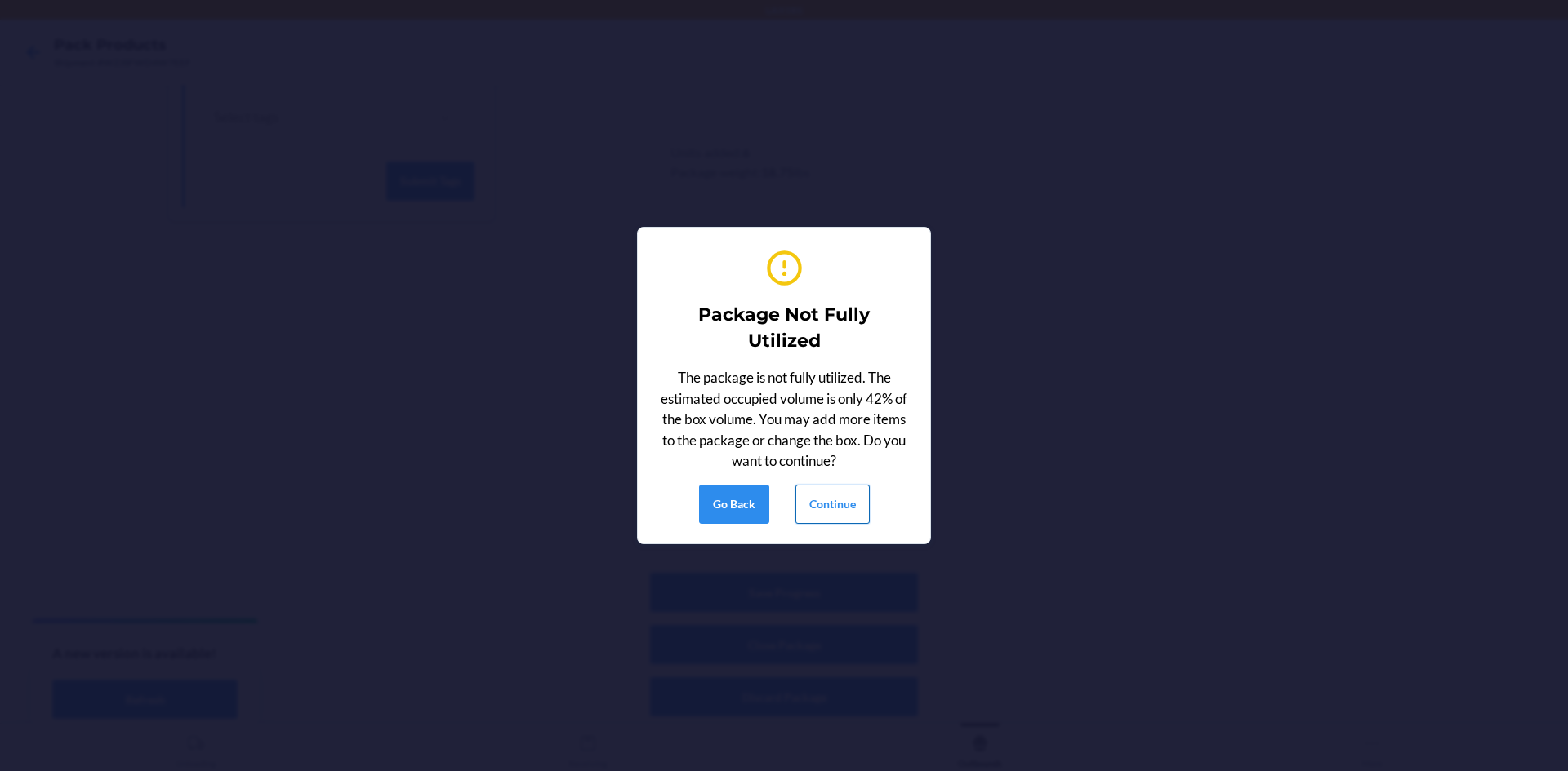
click at [841, 514] on button "Continue" at bounding box center [832, 504] width 74 height 40
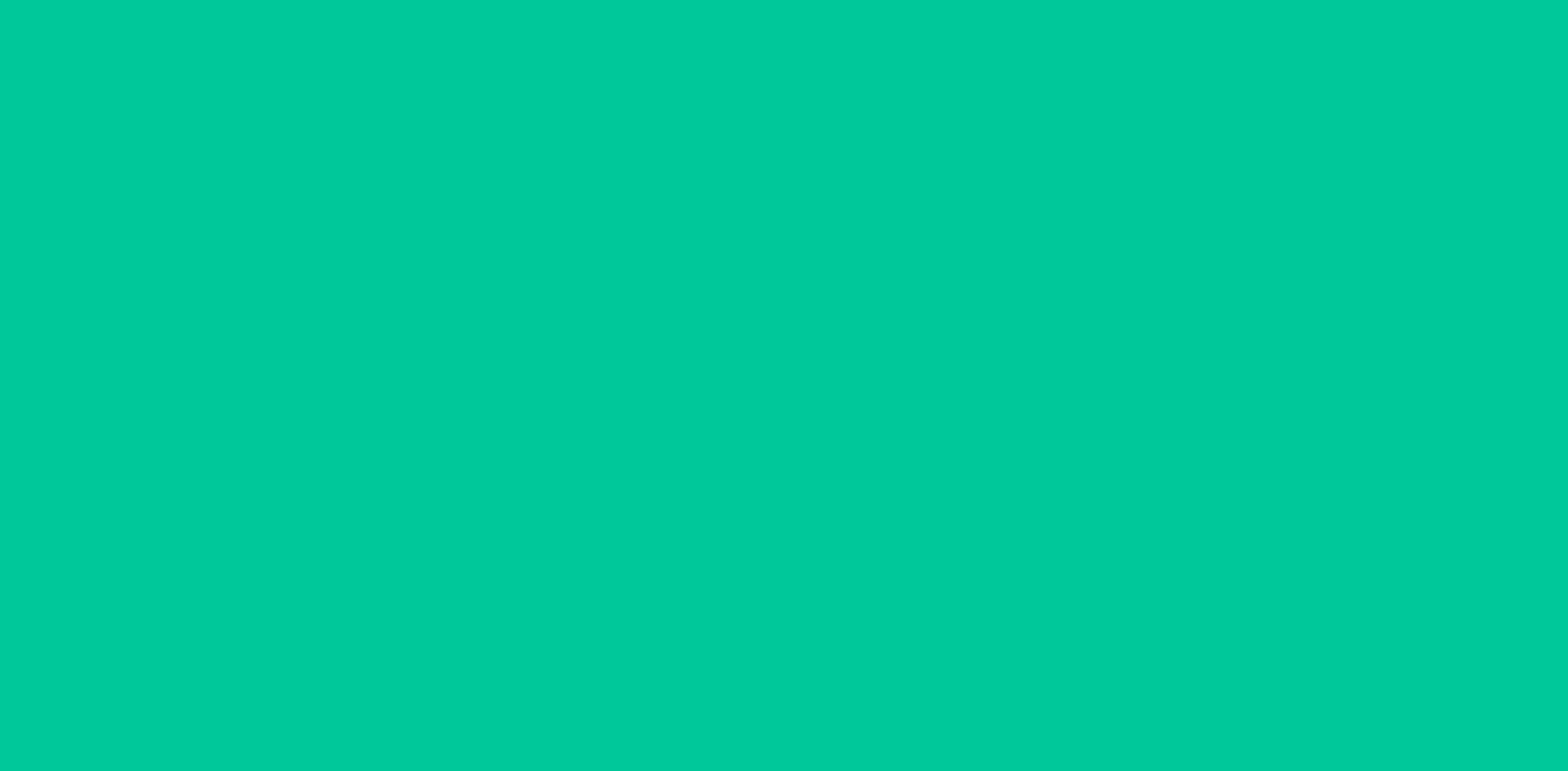
scroll to position [32, 0]
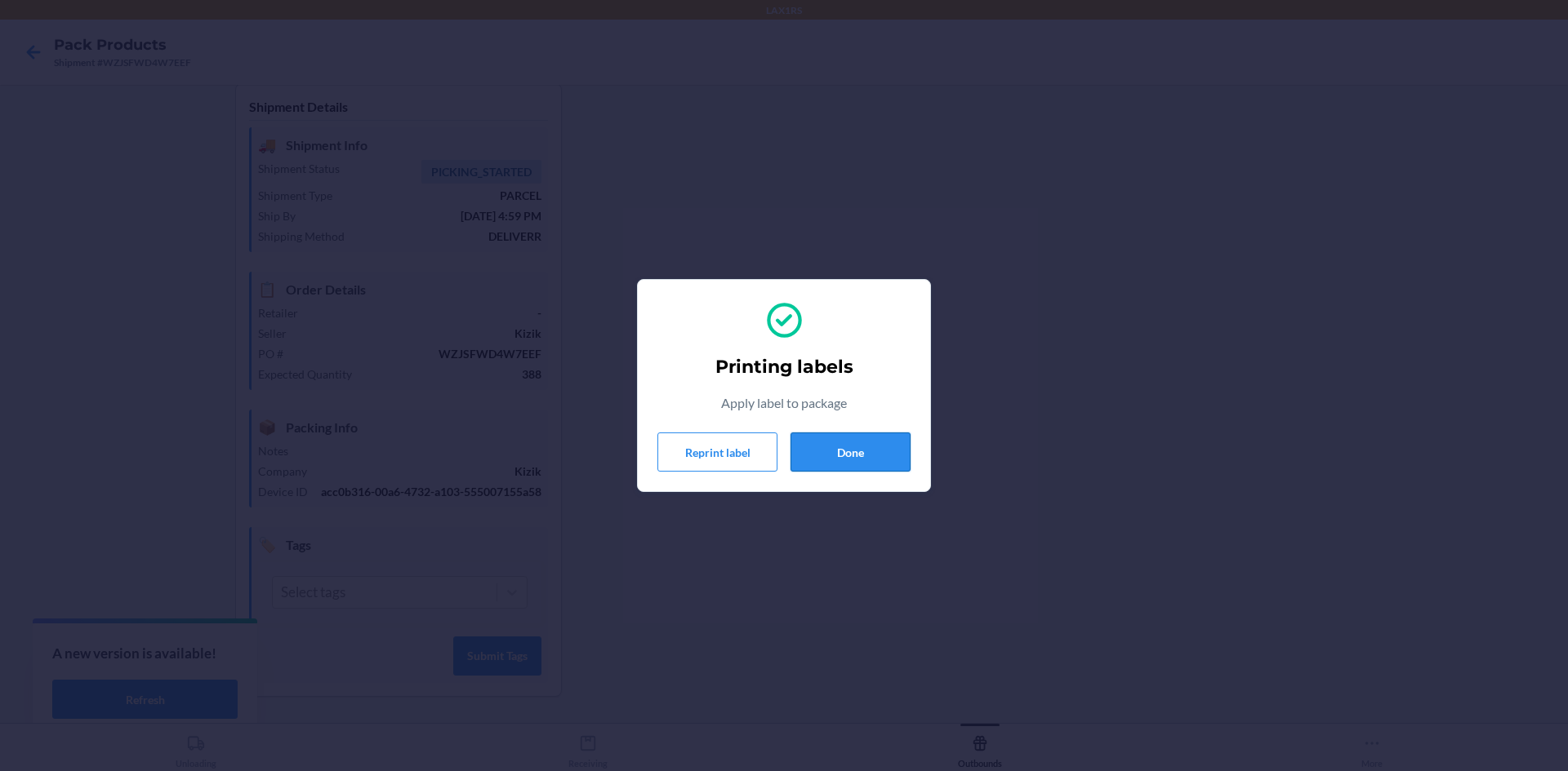
click at [851, 449] on button "Done" at bounding box center [850, 452] width 120 height 40
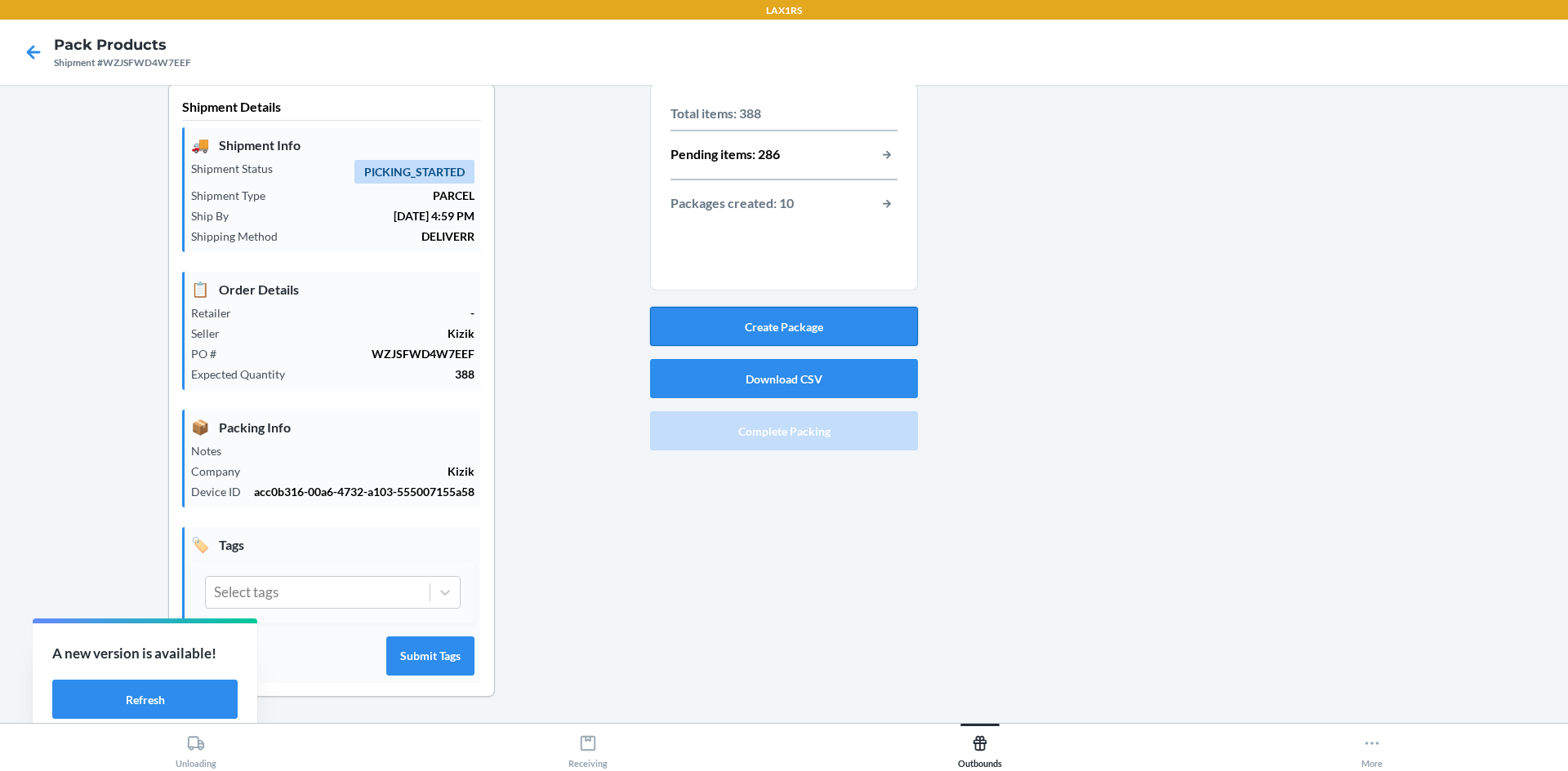
click at [780, 309] on button "Create Package" at bounding box center [784, 326] width 268 height 40
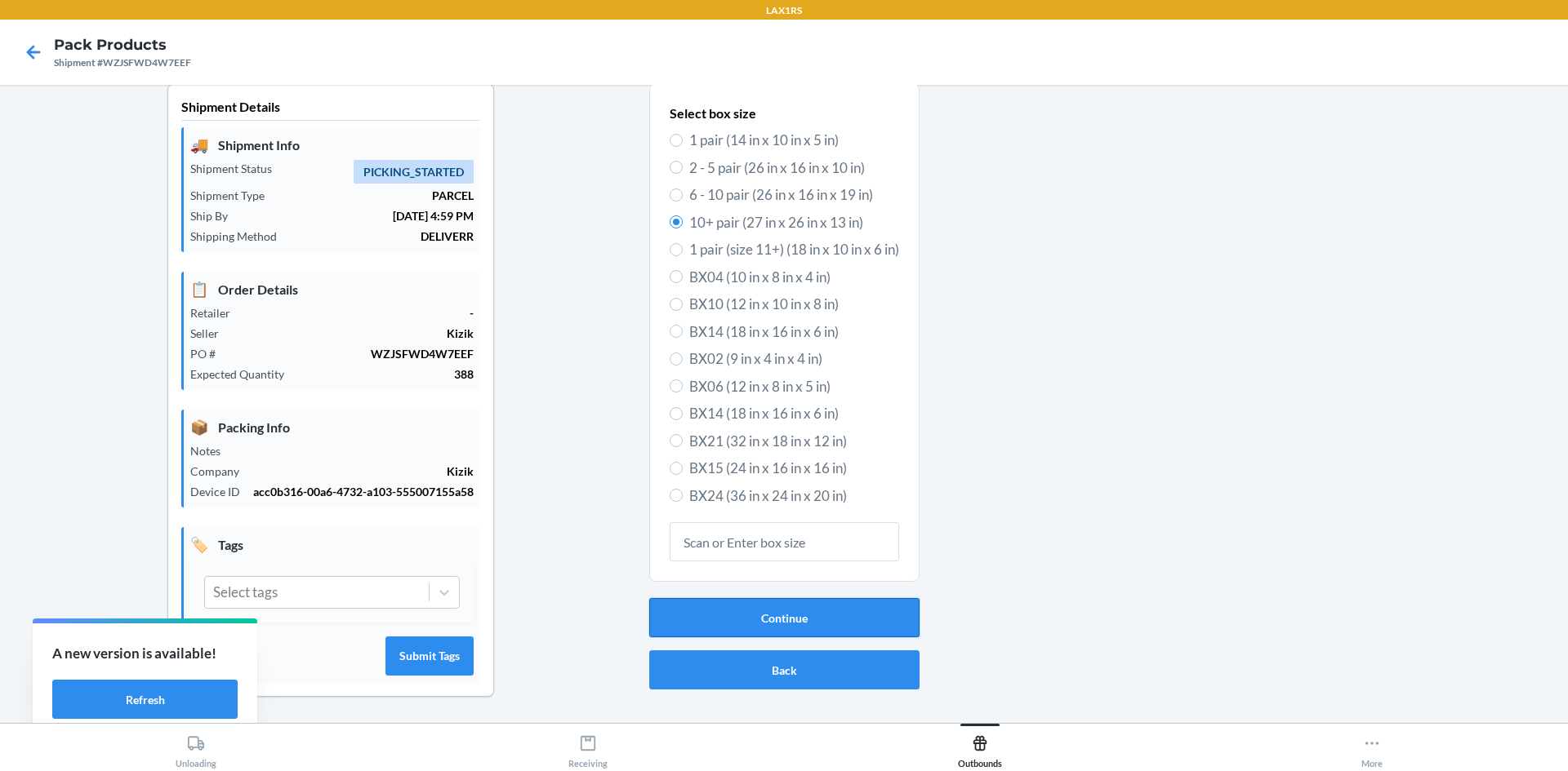
click at [799, 599] on button "Continue" at bounding box center [784, 618] width 270 height 40
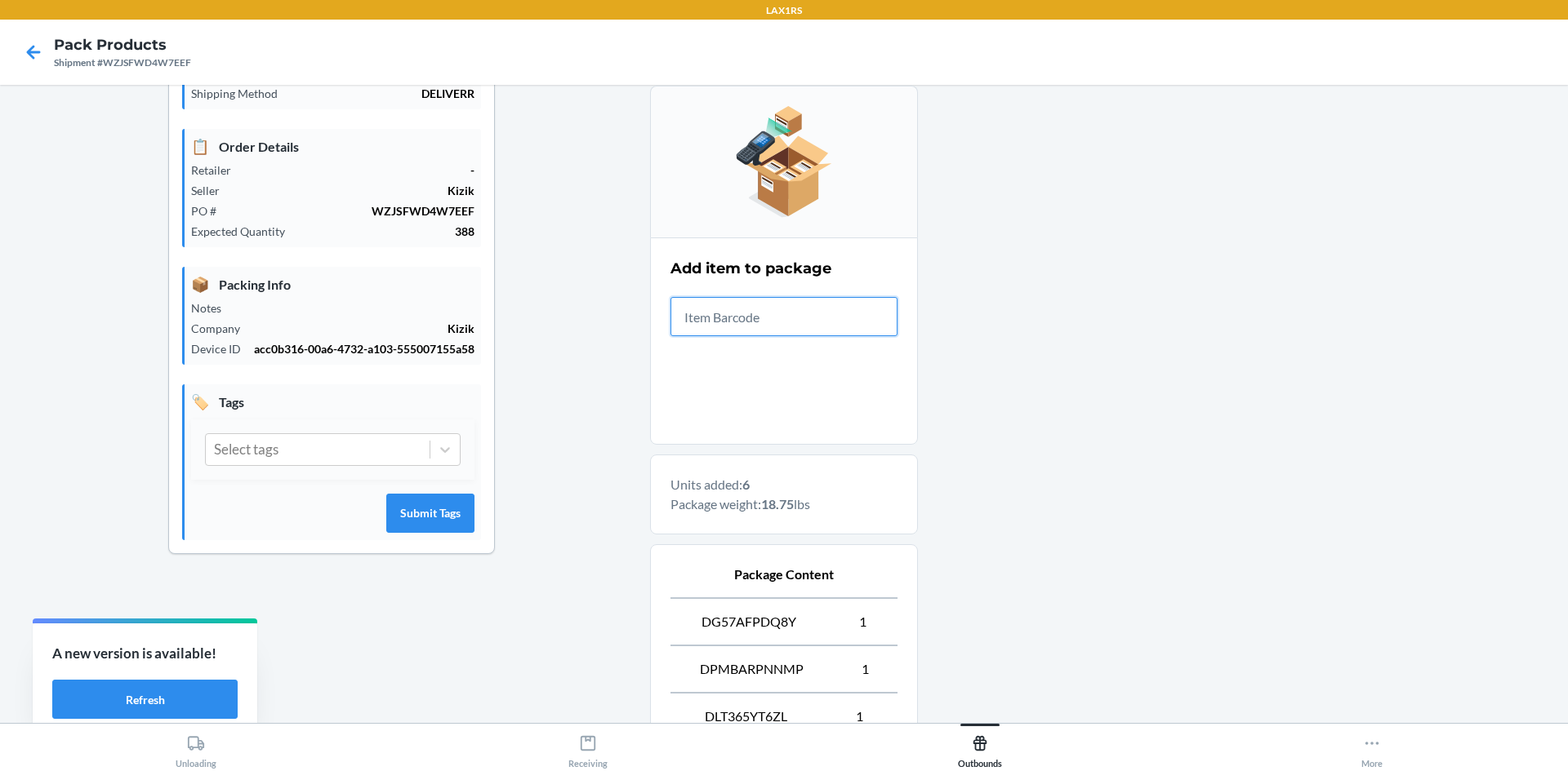
scroll to position [489, 0]
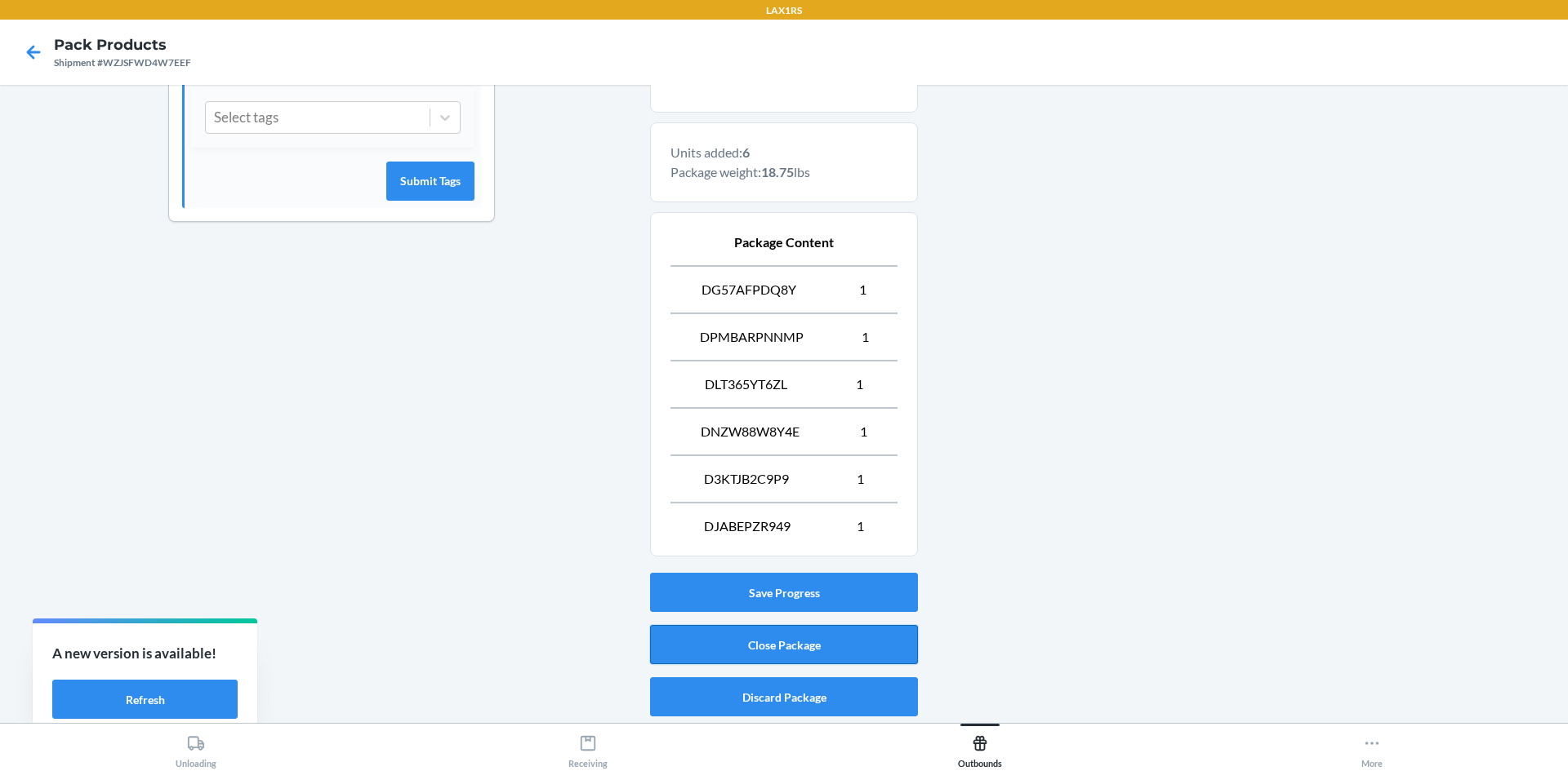
click at [777, 641] on button "Close Package" at bounding box center [784, 645] width 268 height 40
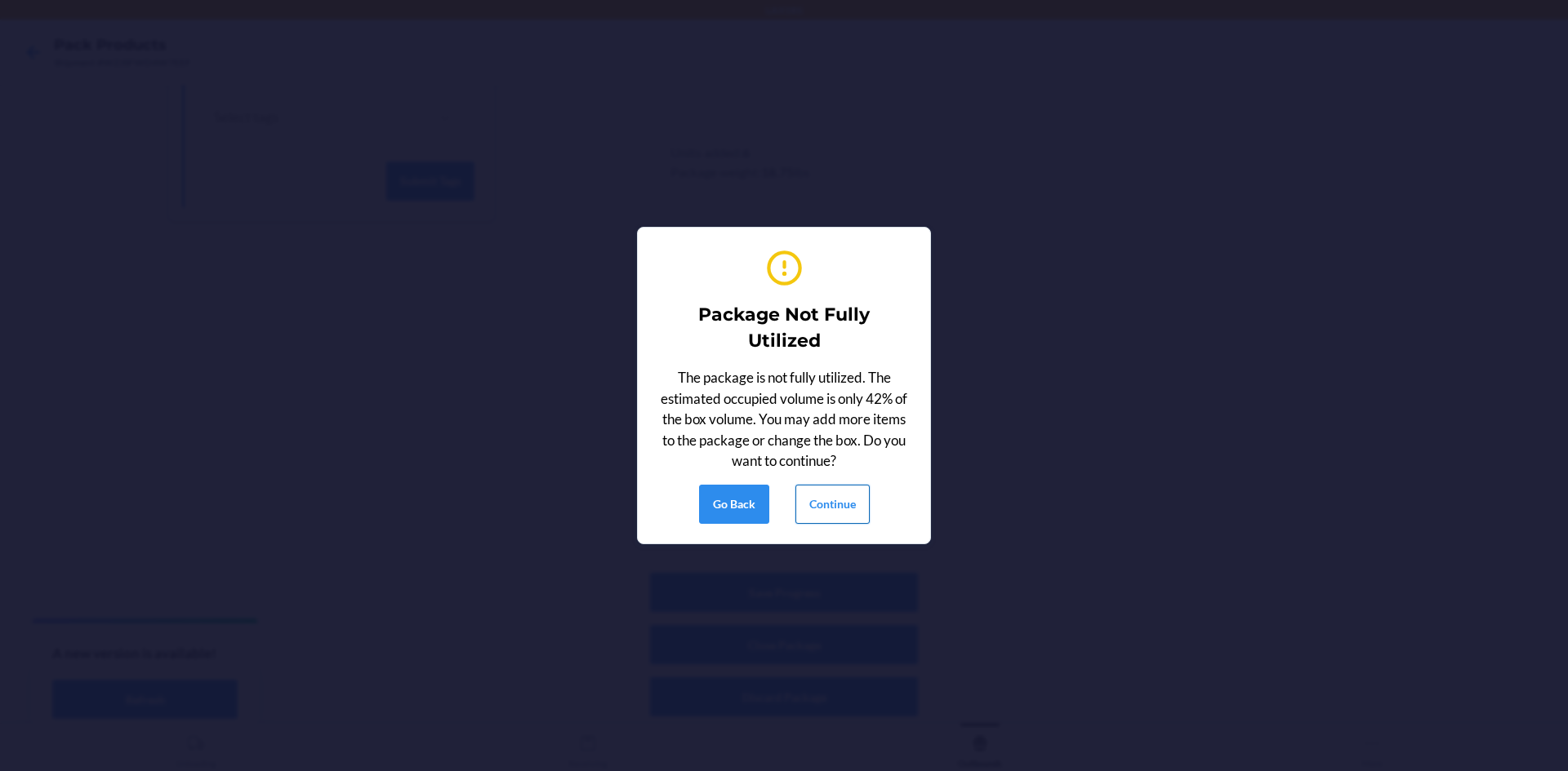
click at [836, 505] on button "Continue" at bounding box center [832, 504] width 74 height 40
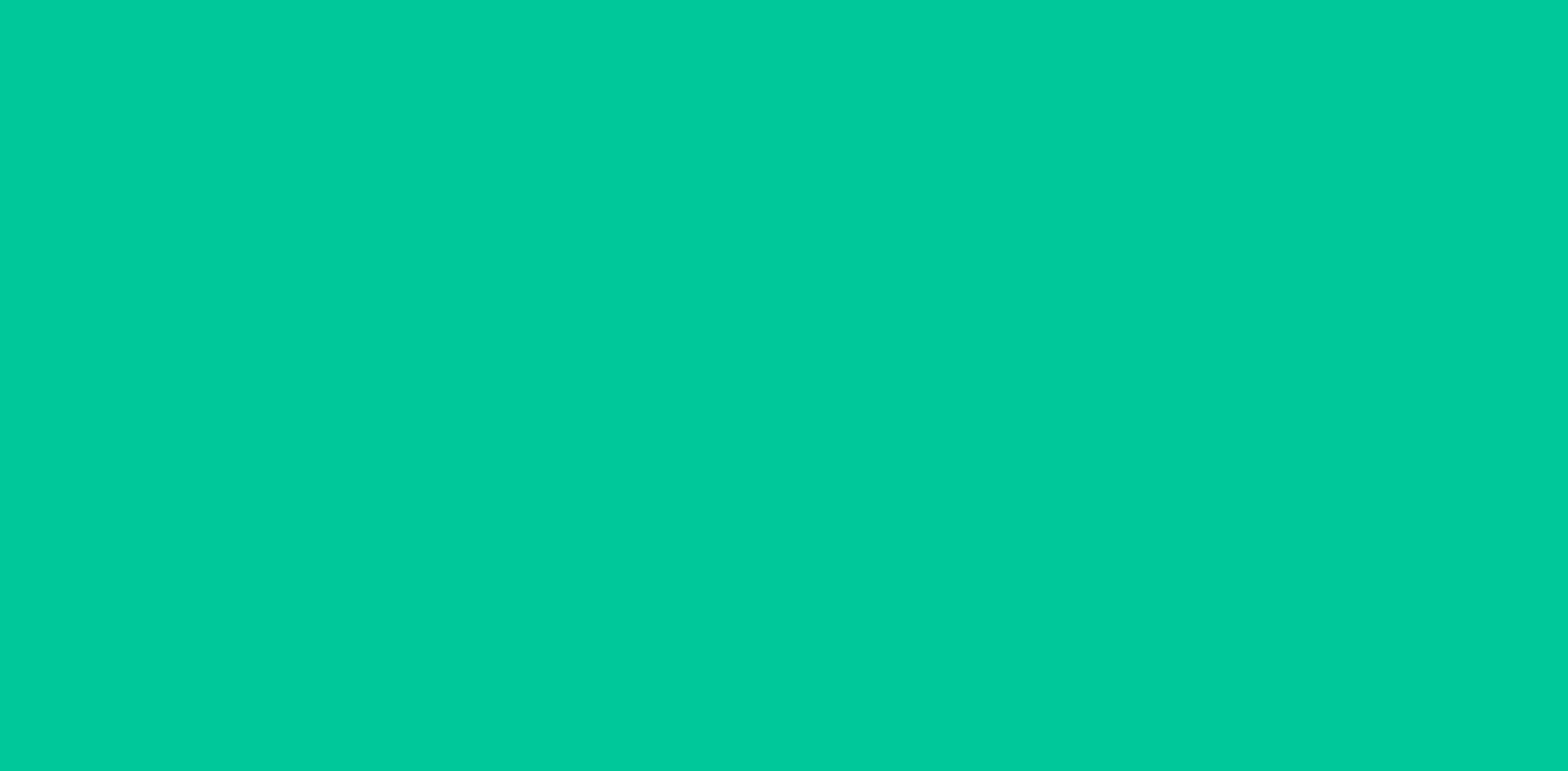
scroll to position [32, 0]
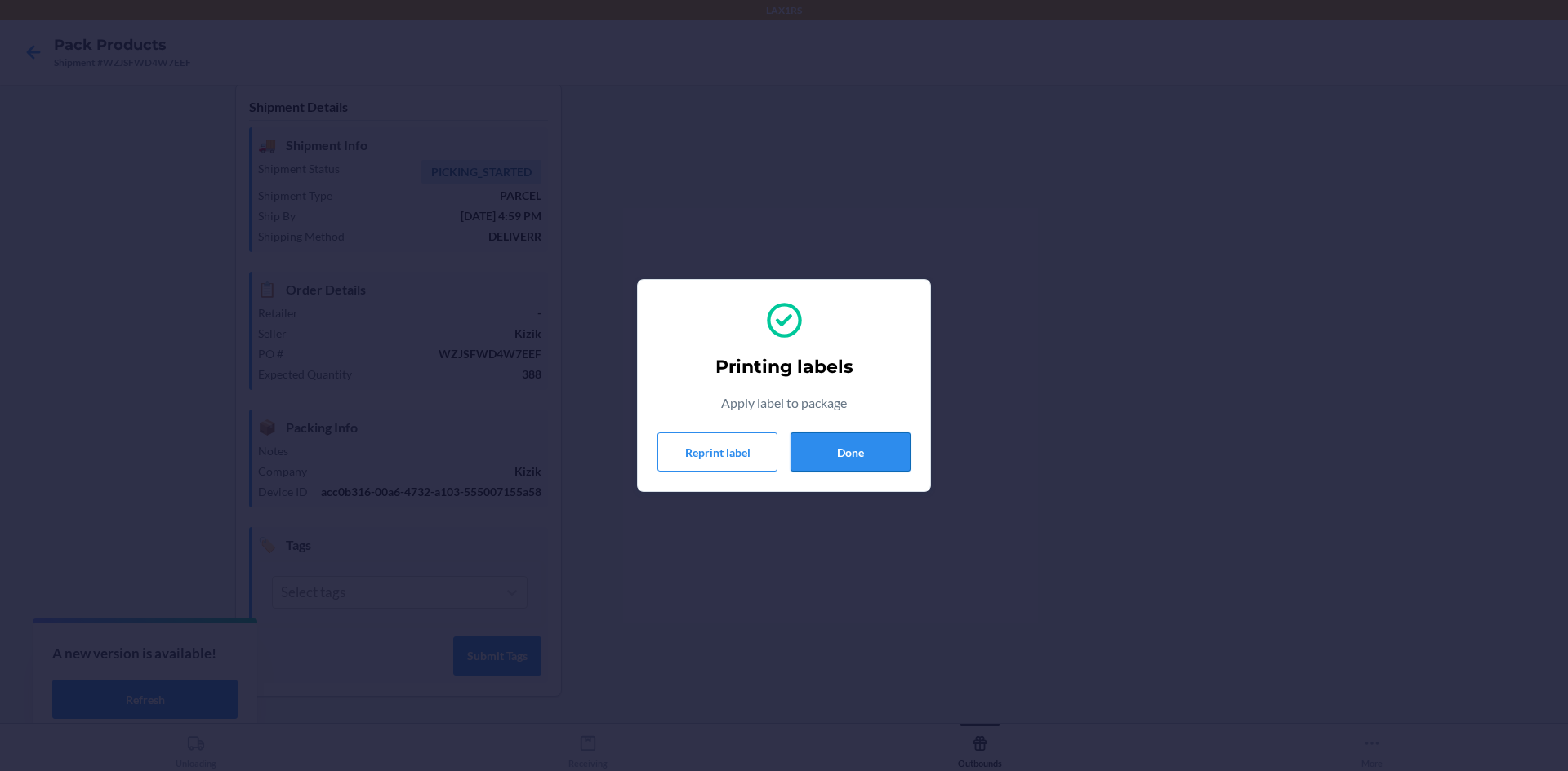
click at [837, 461] on button "Done" at bounding box center [850, 452] width 120 height 40
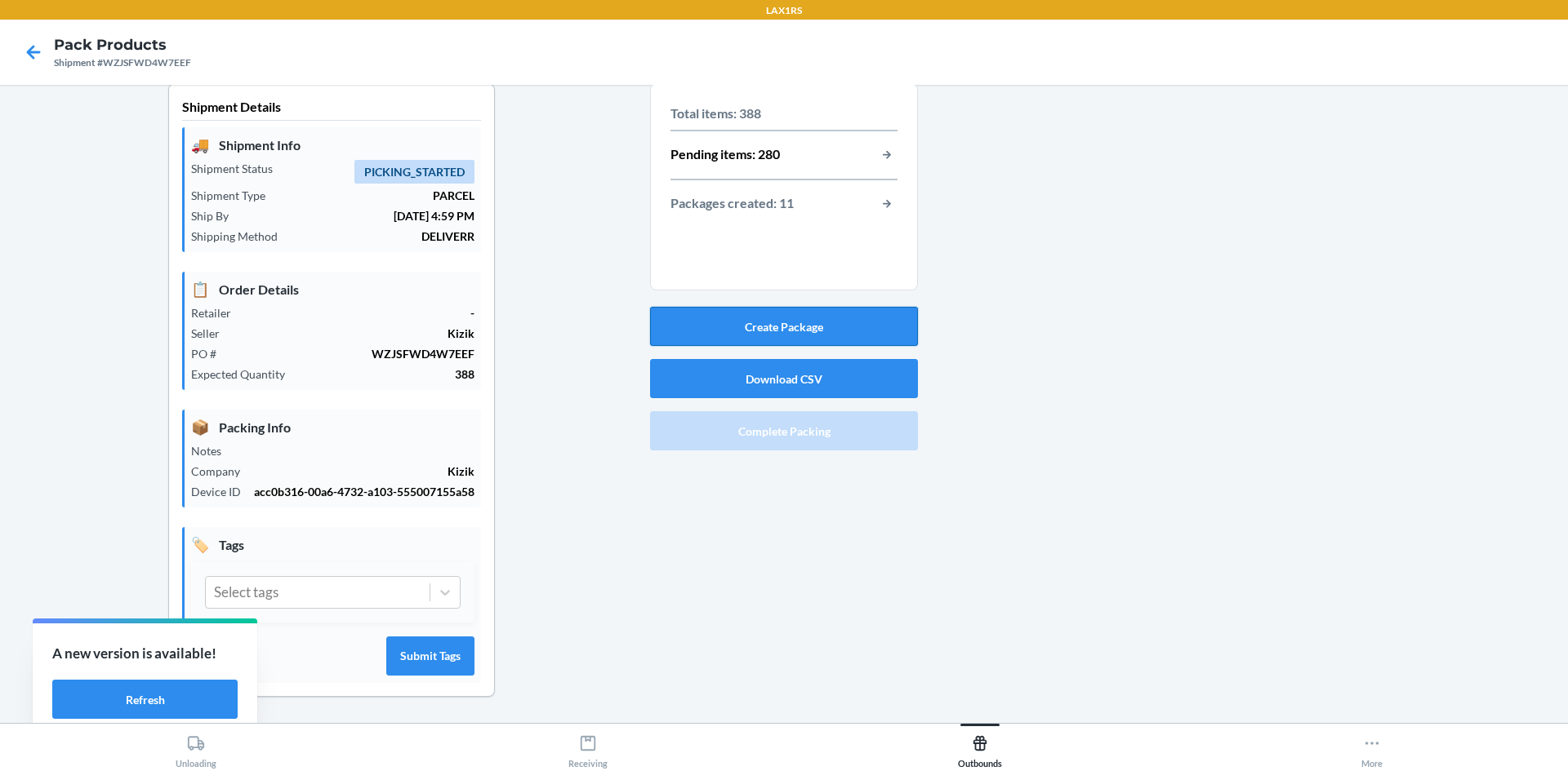
click at [781, 307] on button "Create Package" at bounding box center [784, 326] width 268 height 40
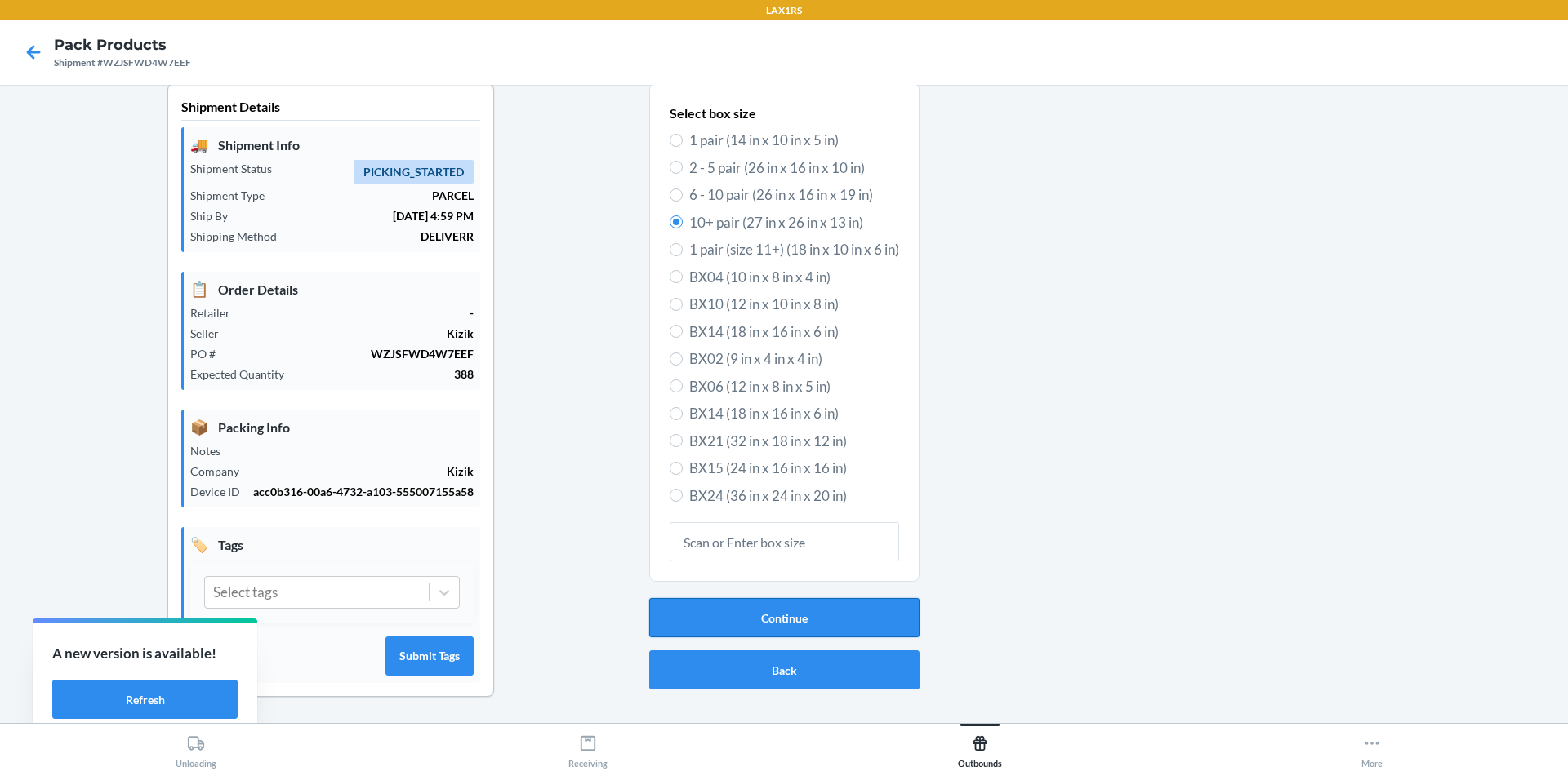
click at [804, 599] on button "Continue" at bounding box center [784, 618] width 270 height 40
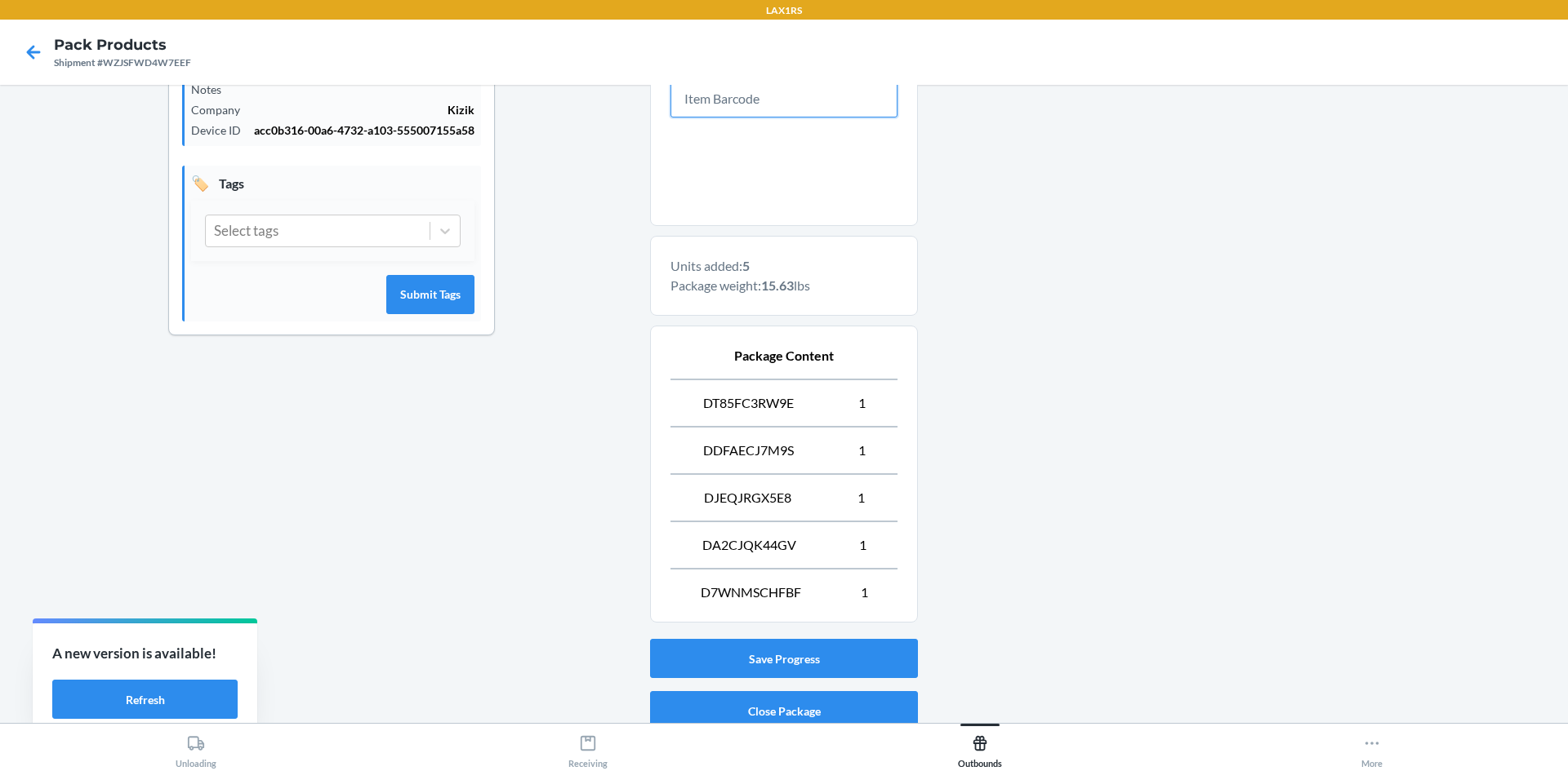
scroll to position [442, 0]
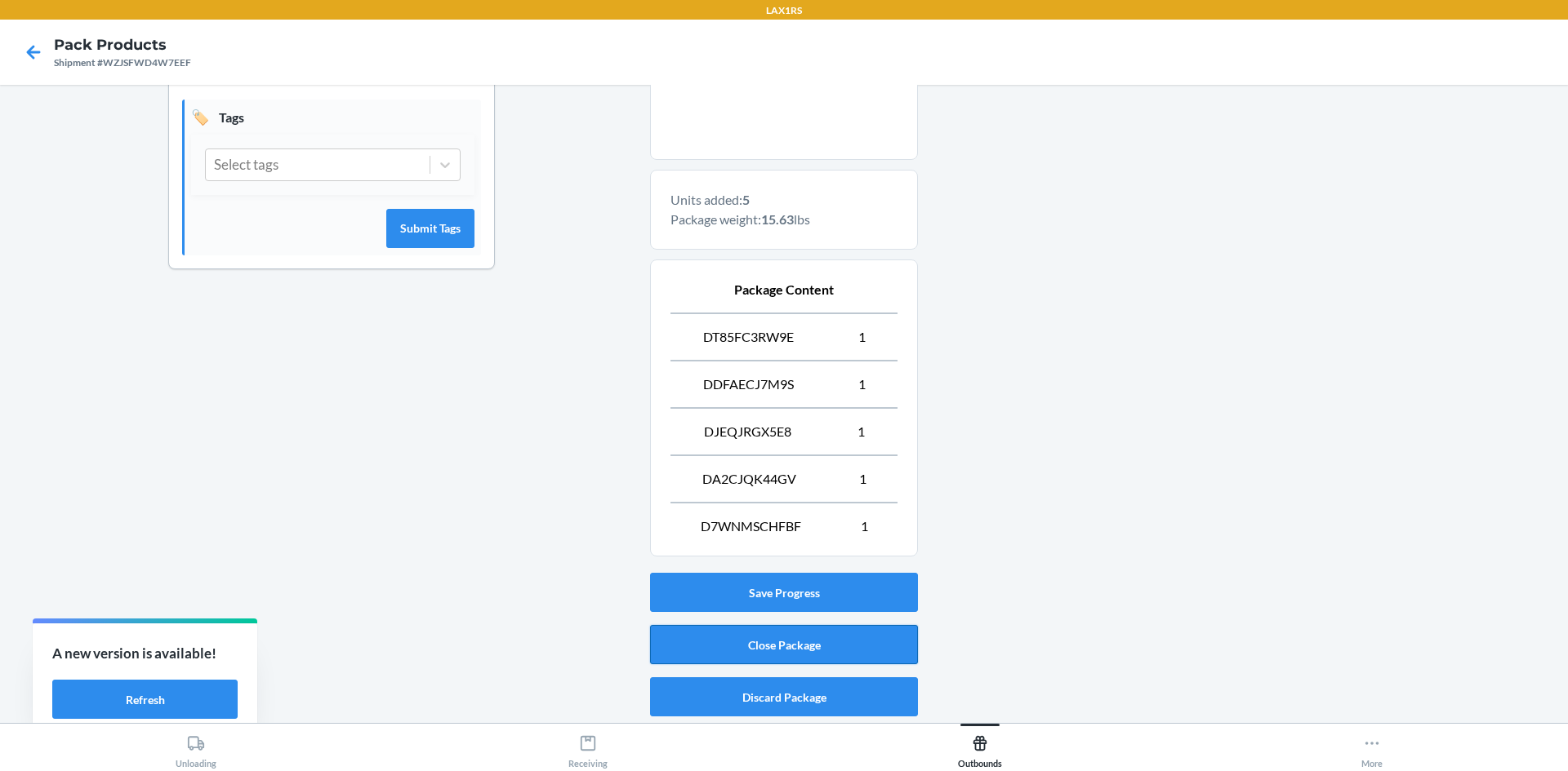
click at [769, 642] on button "Close Package" at bounding box center [784, 645] width 268 height 40
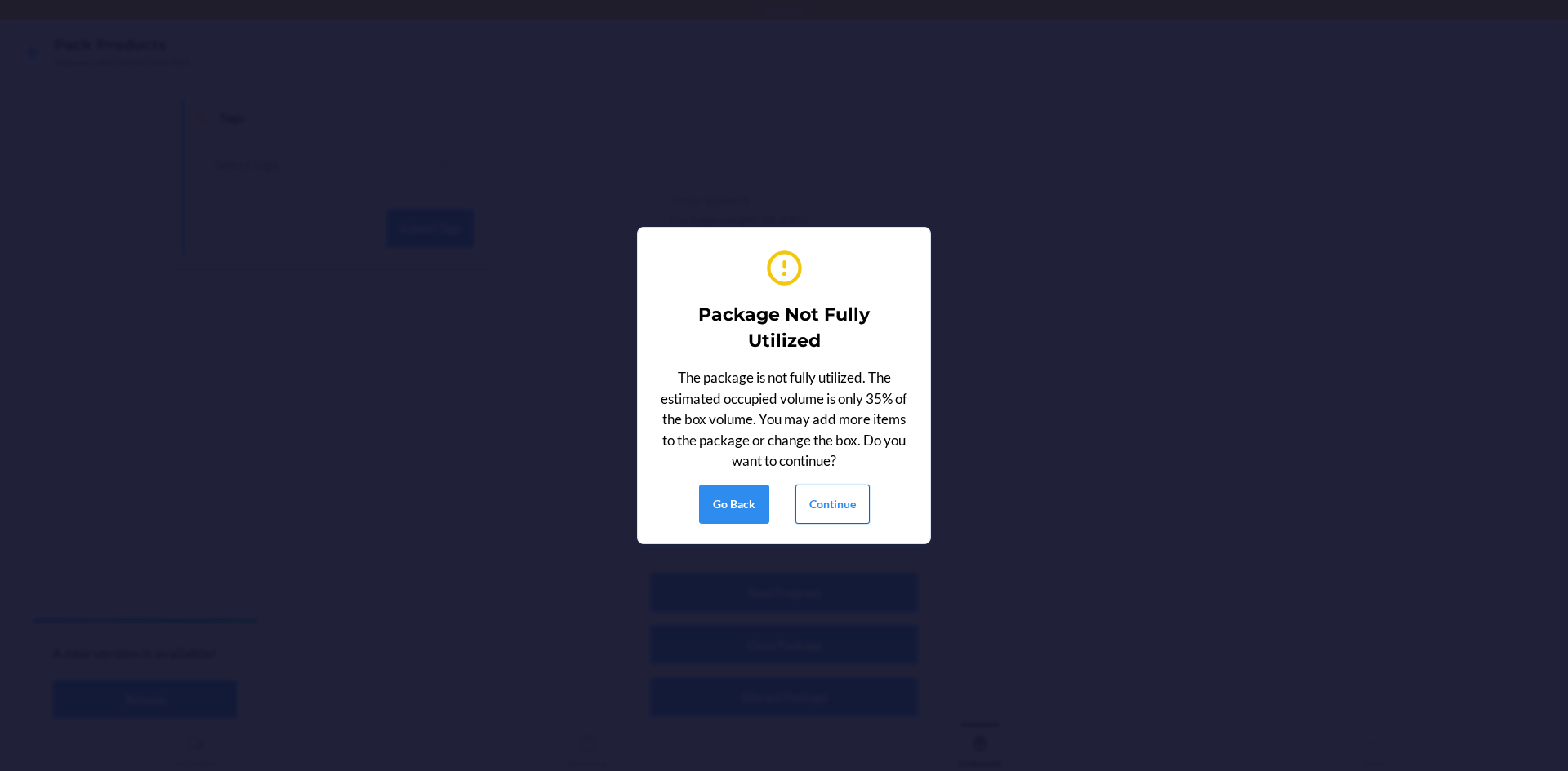
click at [840, 502] on button "Continue" at bounding box center [832, 504] width 74 height 40
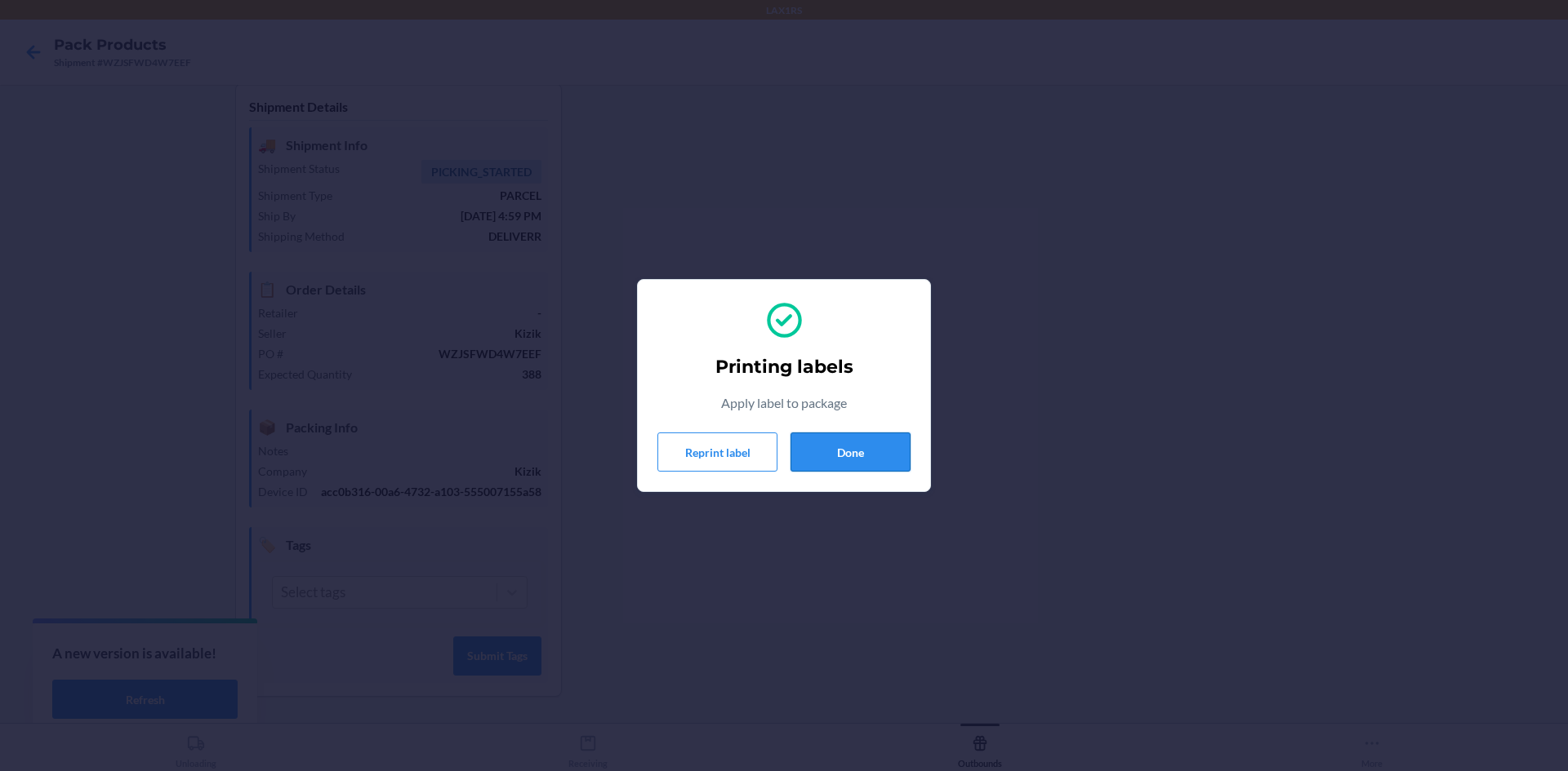
click at [839, 459] on button "Done" at bounding box center [850, 452] width 120 height 40
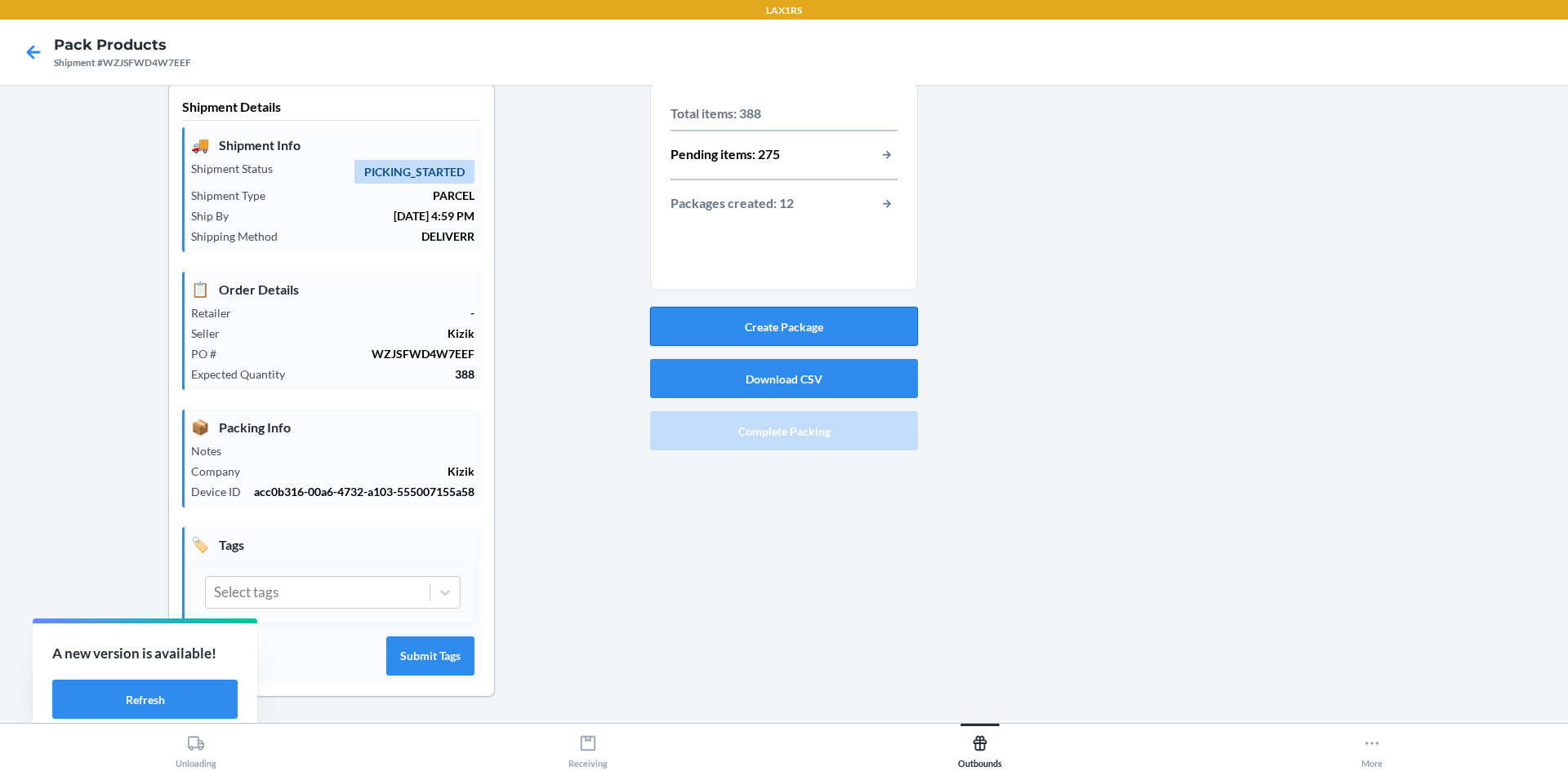
click at [764, 308] on button "Create Package" at bounding box center [784, 326] width 268 height 40
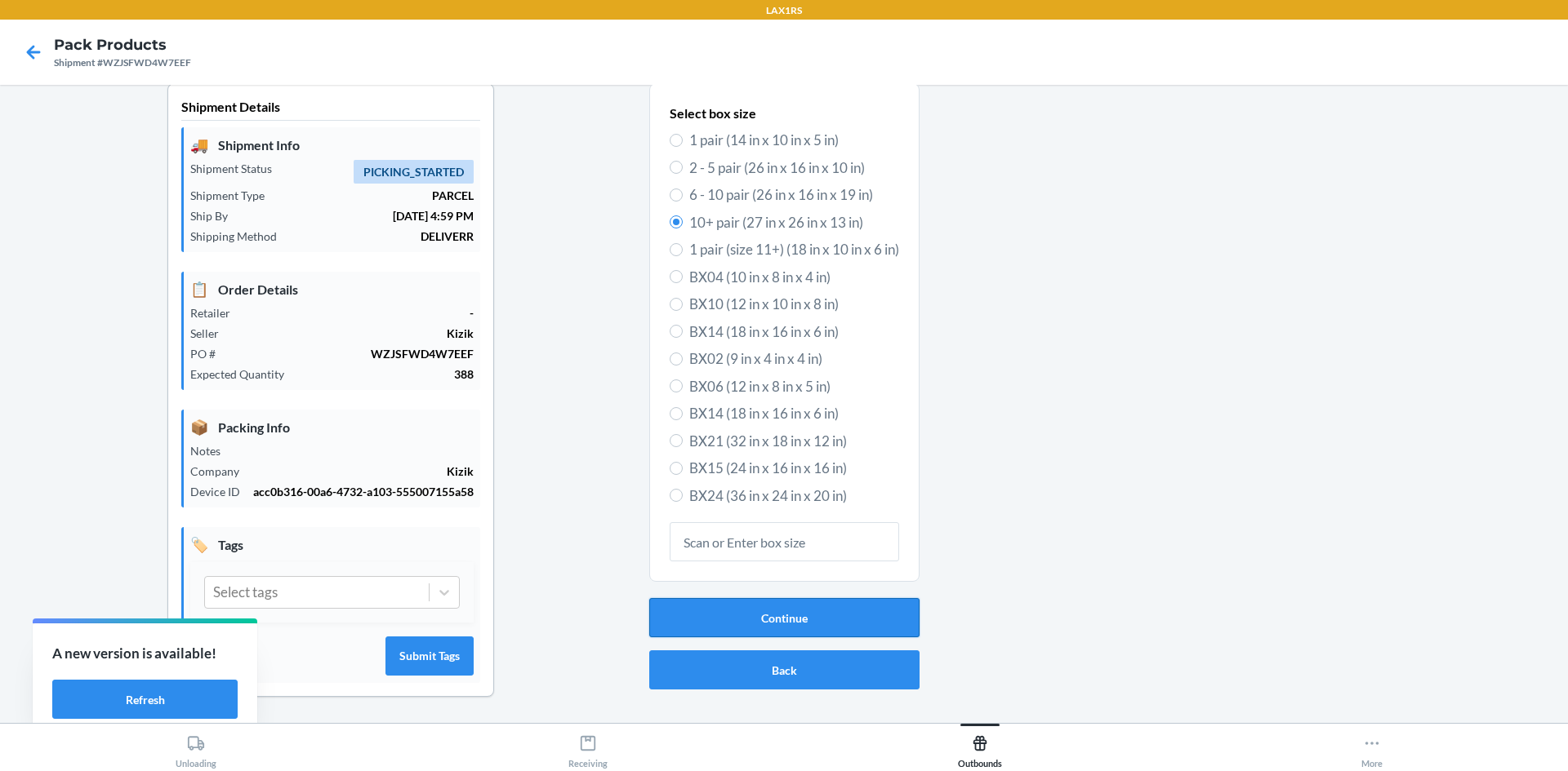
click at [782, 602] on button "Continue" at bounding box center [784, 618] width 270 height 40
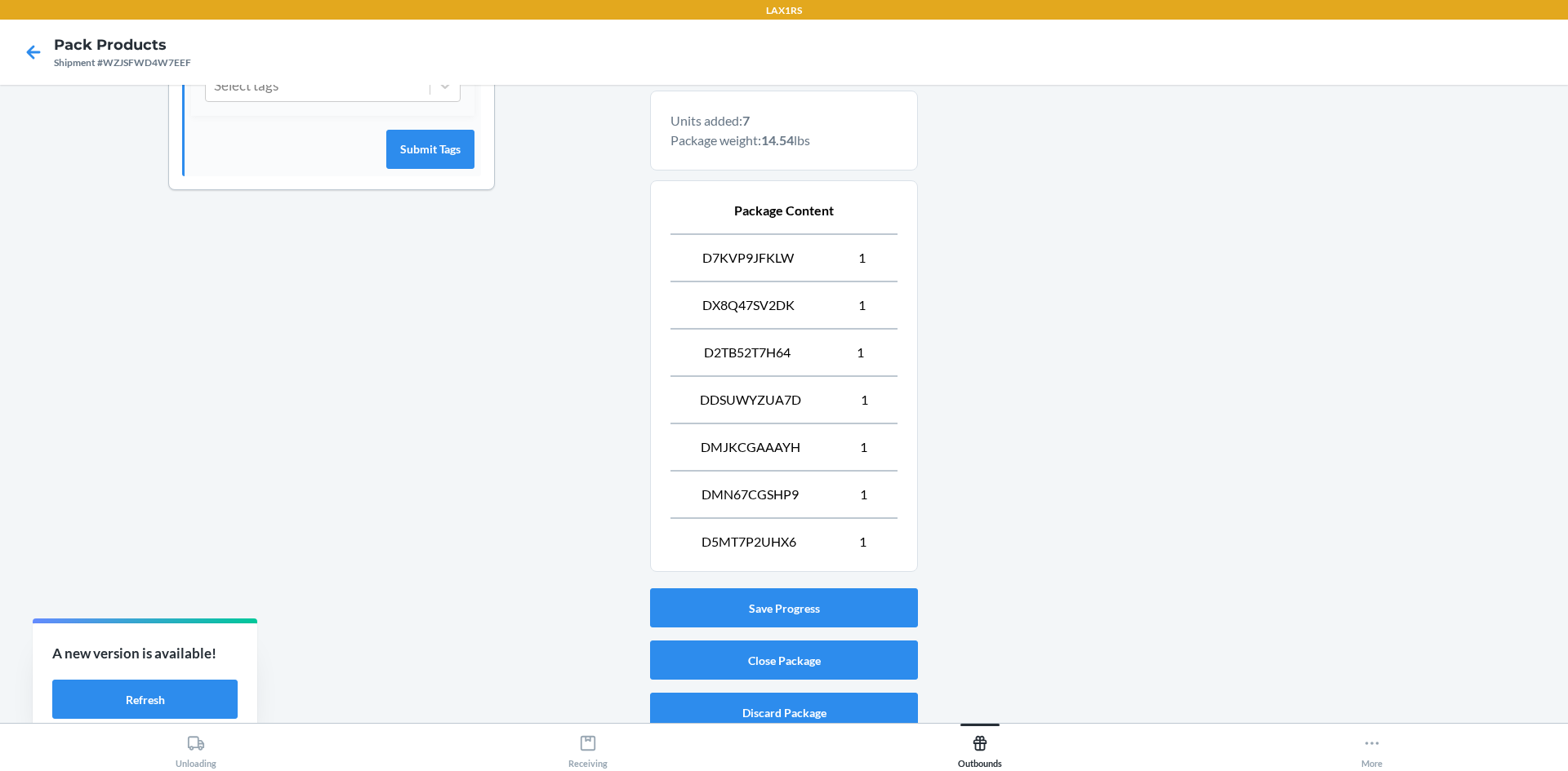
scroll to position [537, 0]
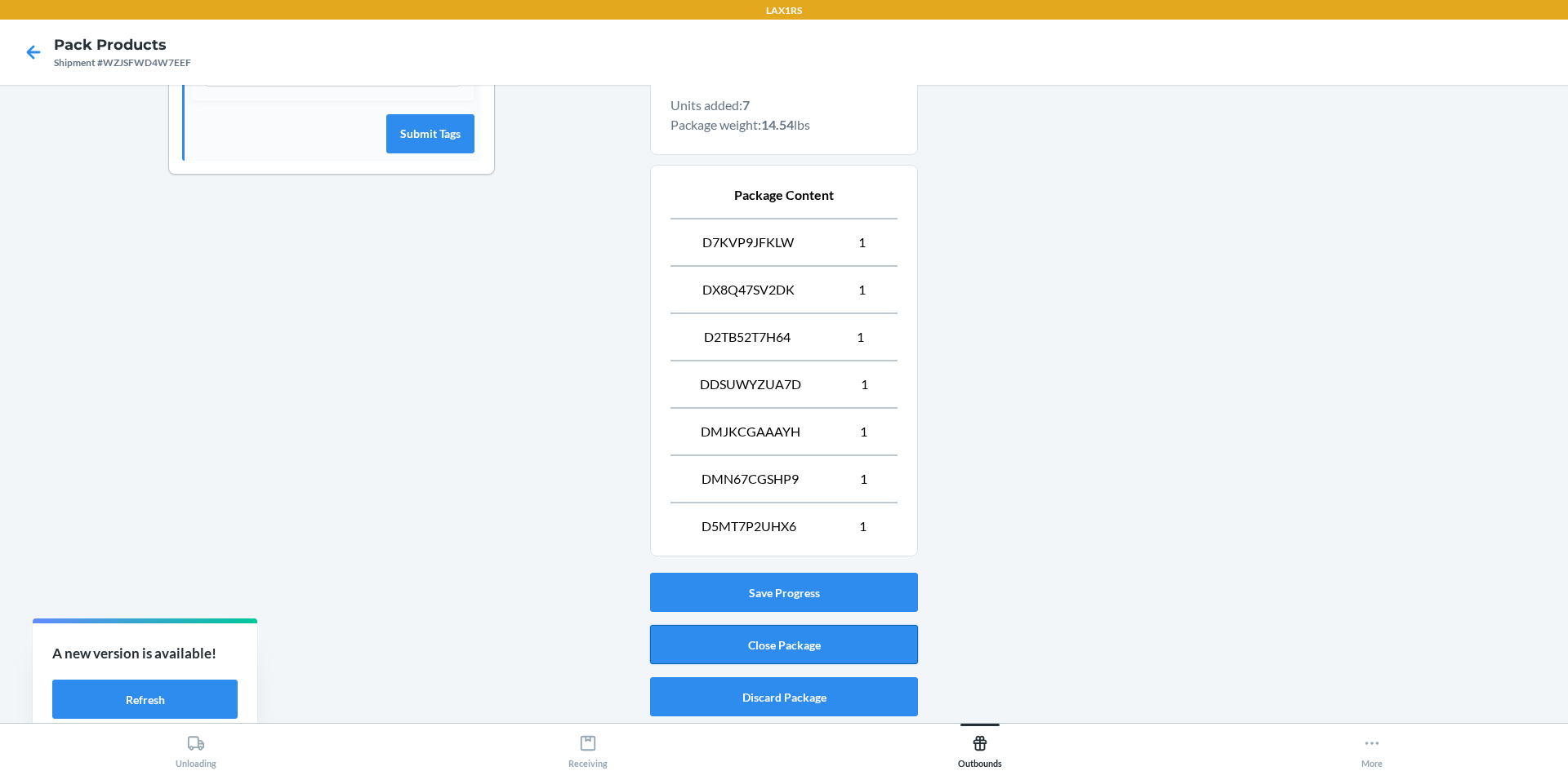
click at [718, 644] on button "Close Package" at bounding box center [784, 645] width 268 height 40
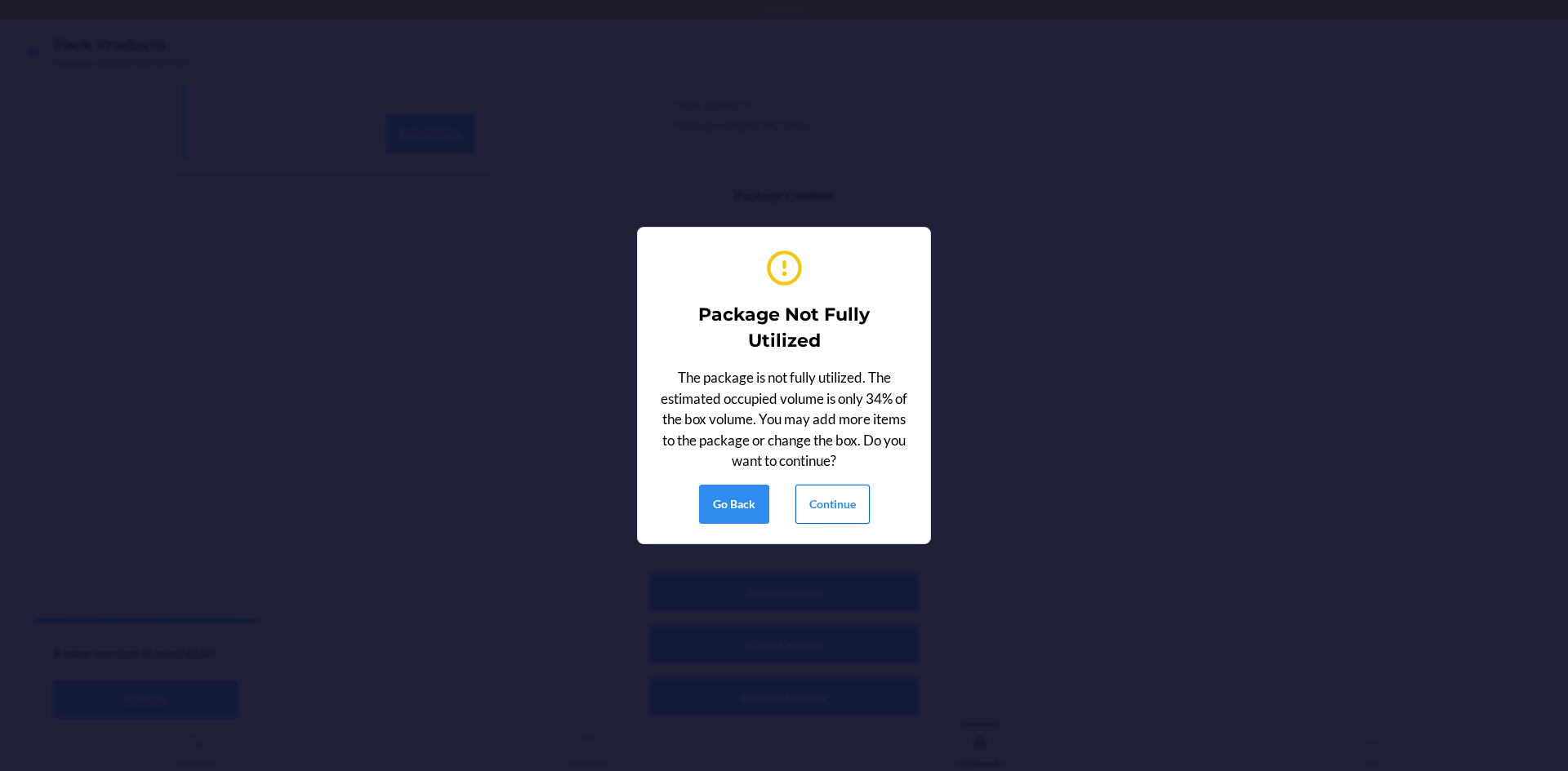
click at [827, 507] on button "Continue" at bounding box center [832, 504] width 74 height 40
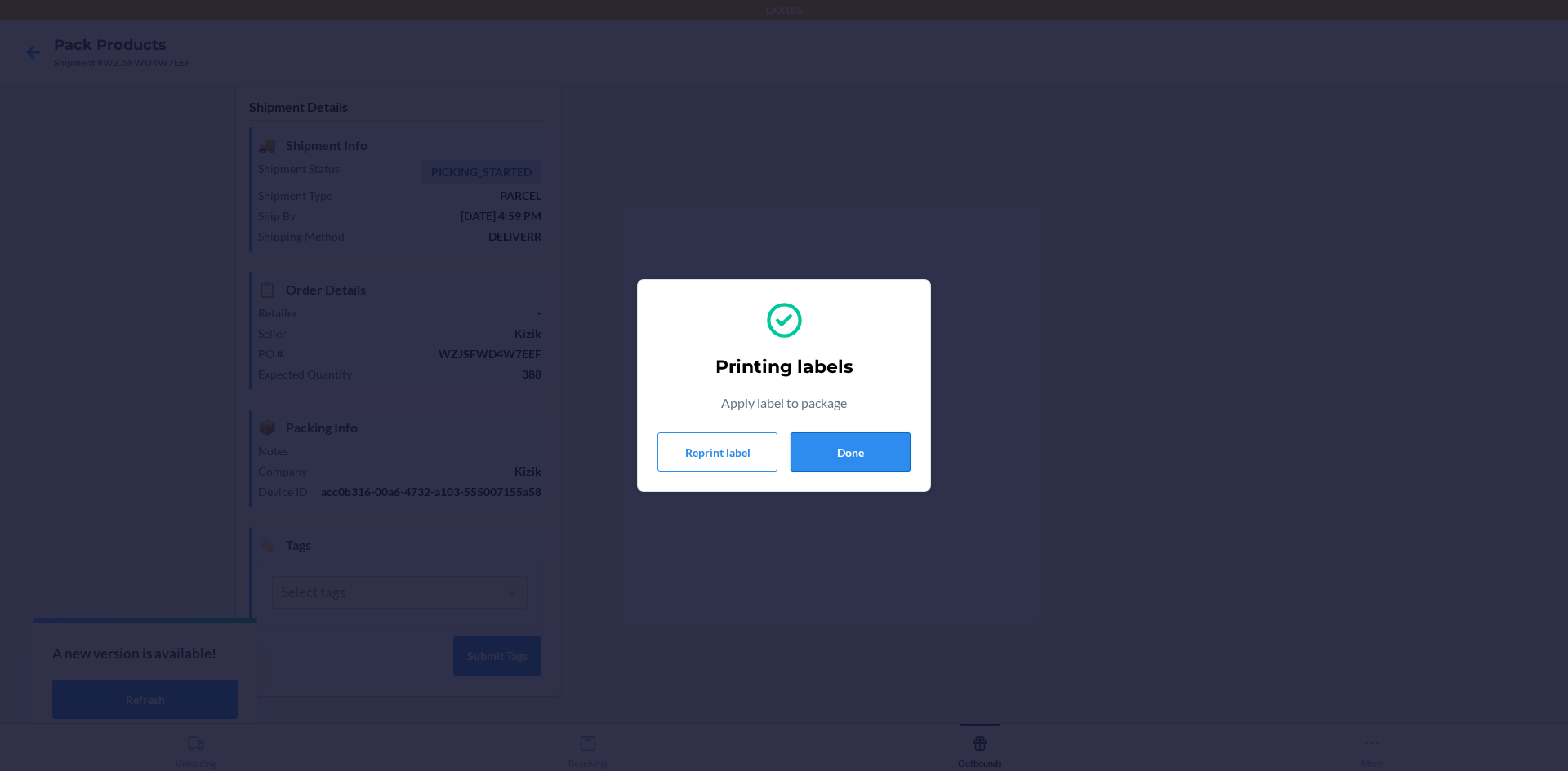
click at [839, 461] on button "Done" at bounding box center [850, 452] width 120 height 40
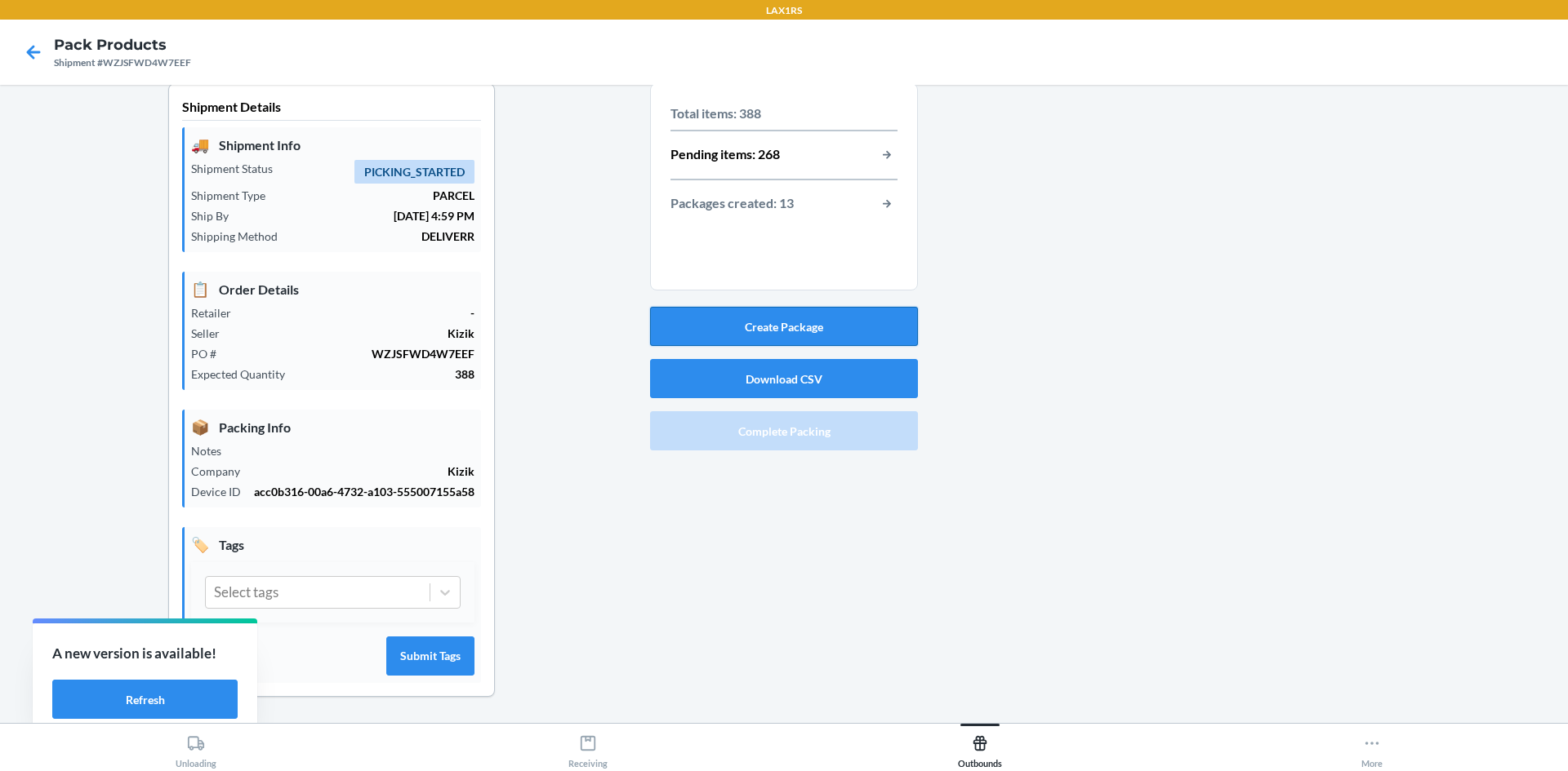
click at [781, 309] on button "Create Package" at bounding box center [784, 326] width 268 height 40
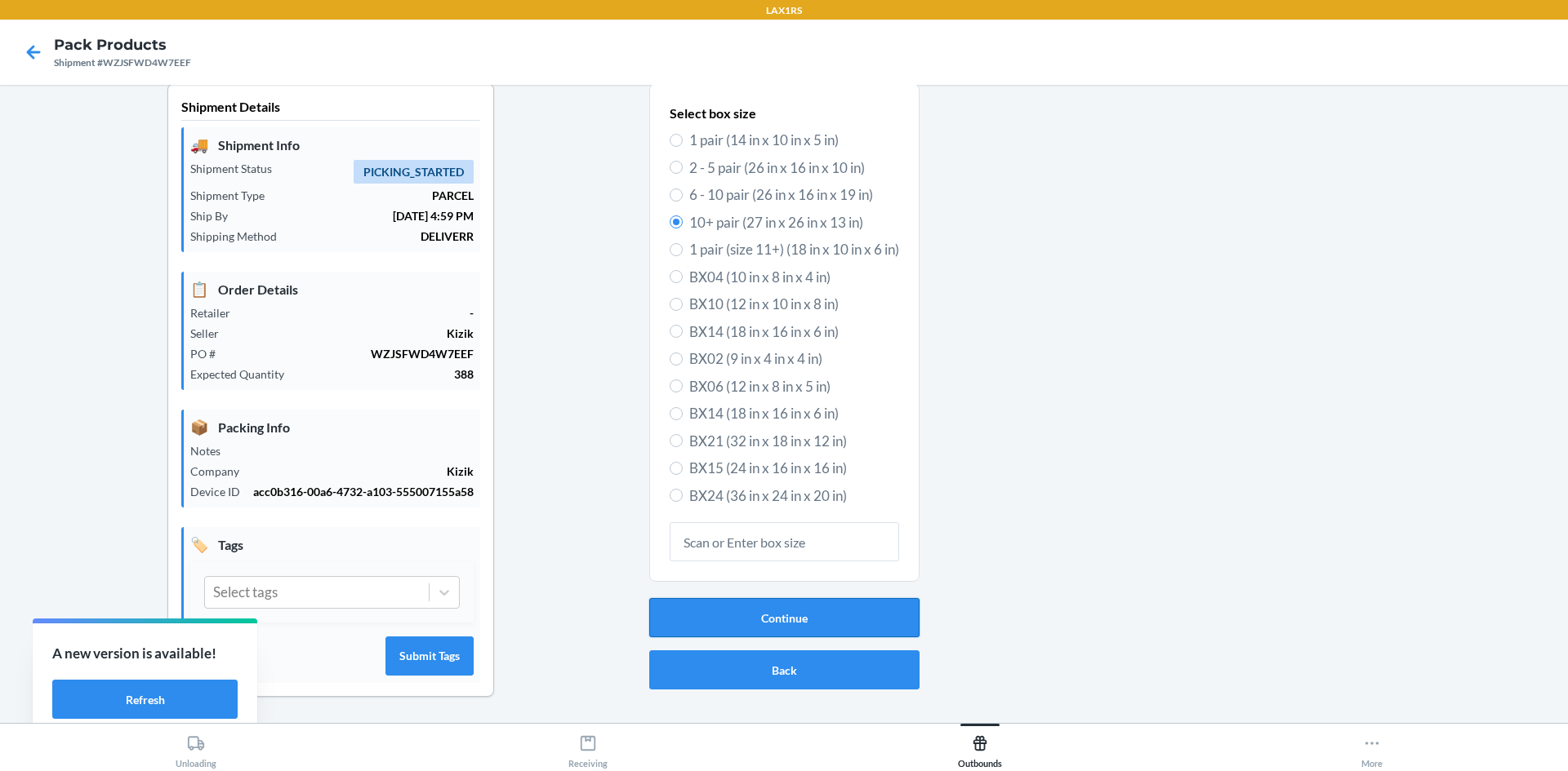
click at [776, 599] on button "Continue" at bounding box center [784, 618] width 270 height 40
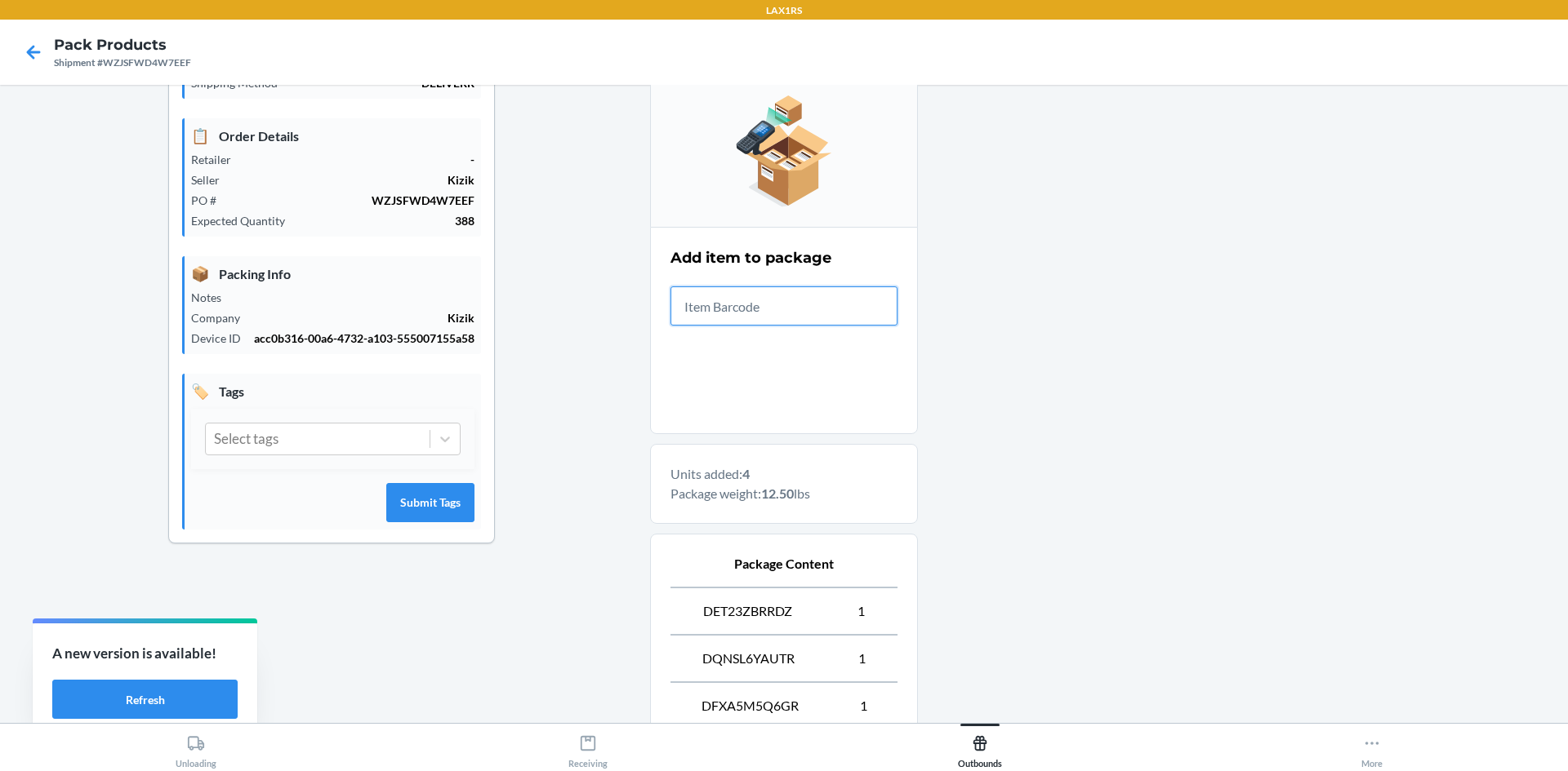
scroll to position [395, 0]
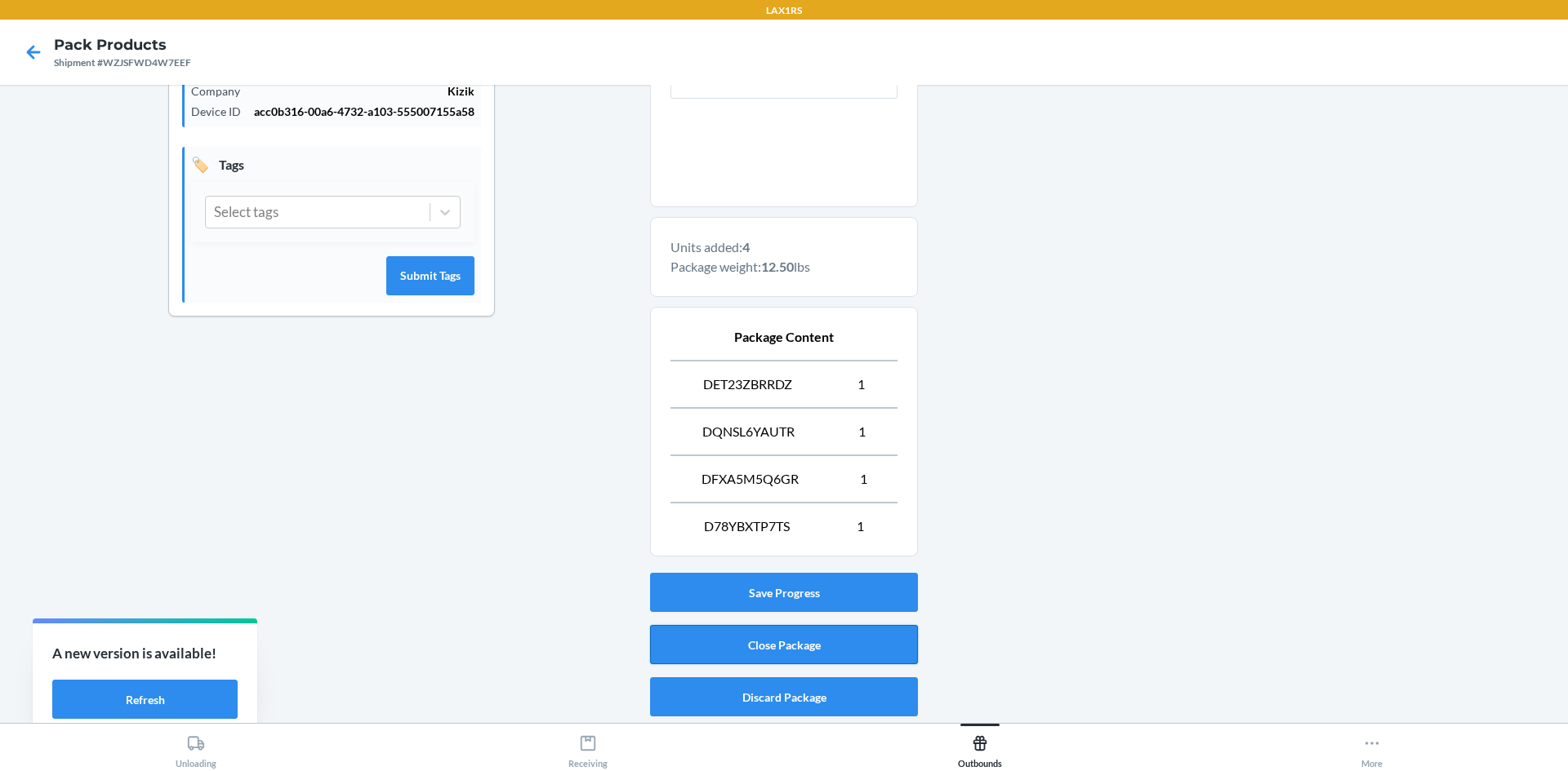
click at [798, 641] on button "Close Package" at bounding box center [784, 645] width 268 height 40
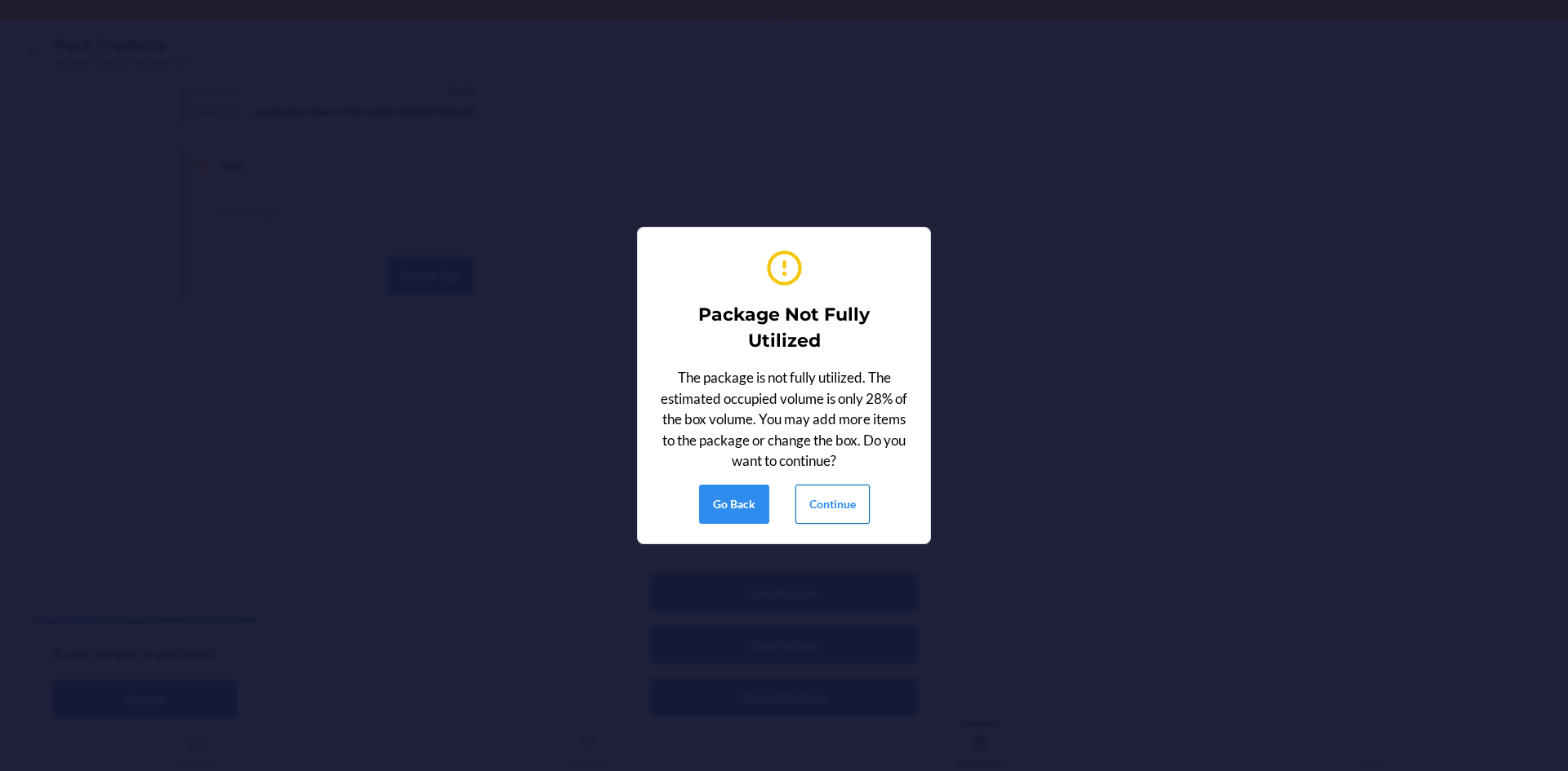
click at [843, 498] on button "Continue" at bounding box center [832, 504] width 74 height 40
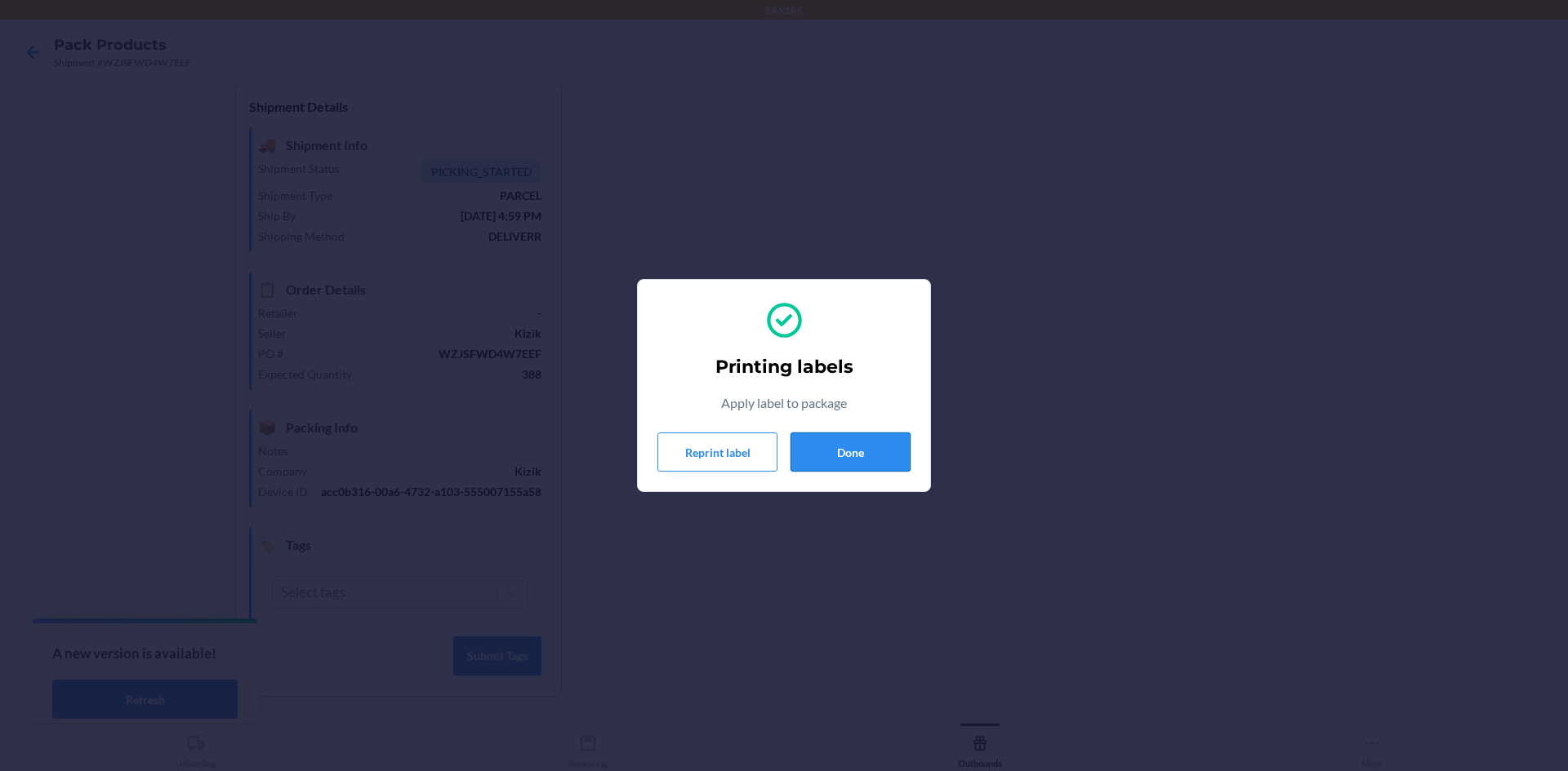
click at [835, 457] on button "Done" at bounding box center [850, 452] width 120 height 40
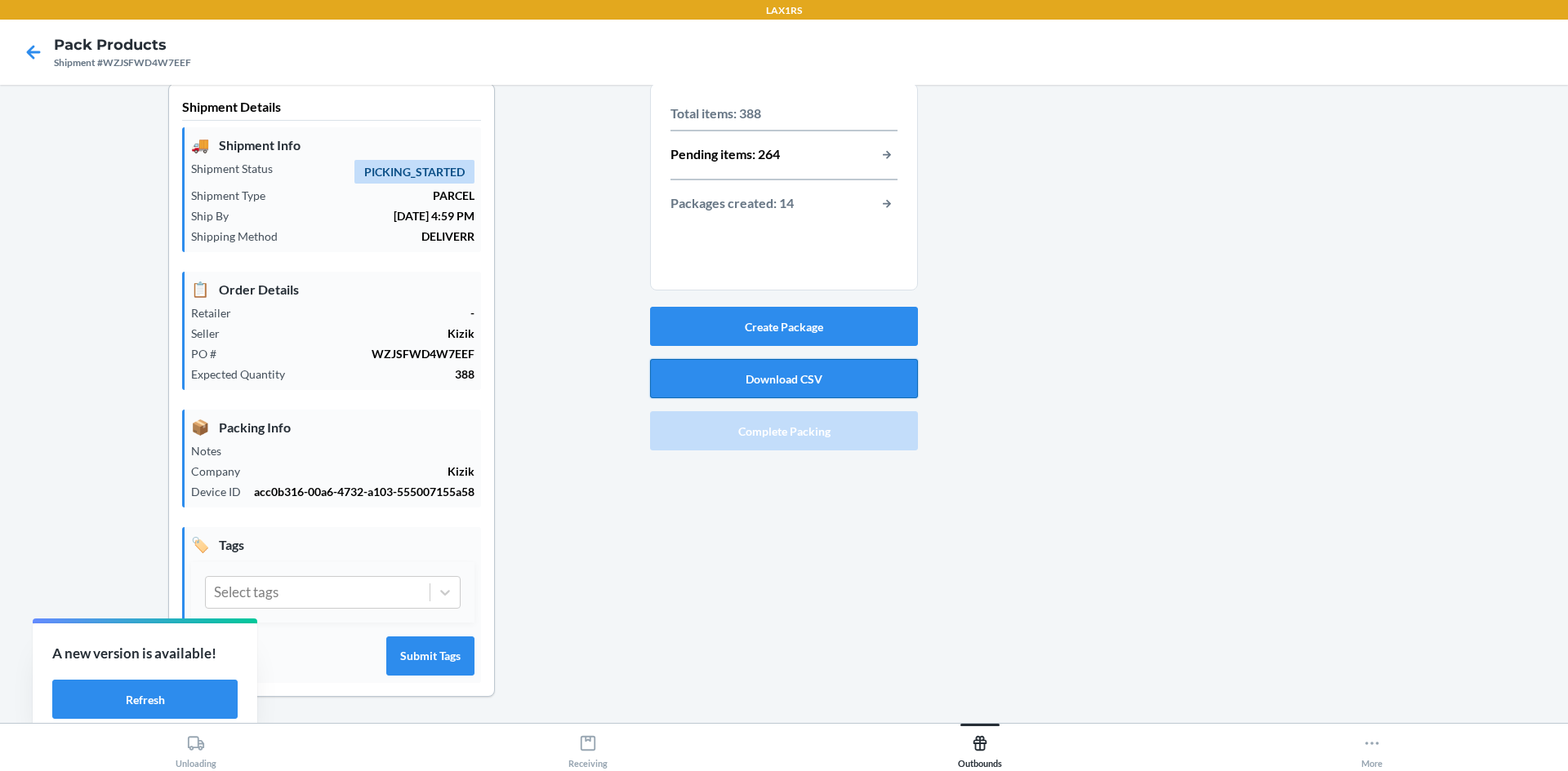
scroll to position [0, 0]
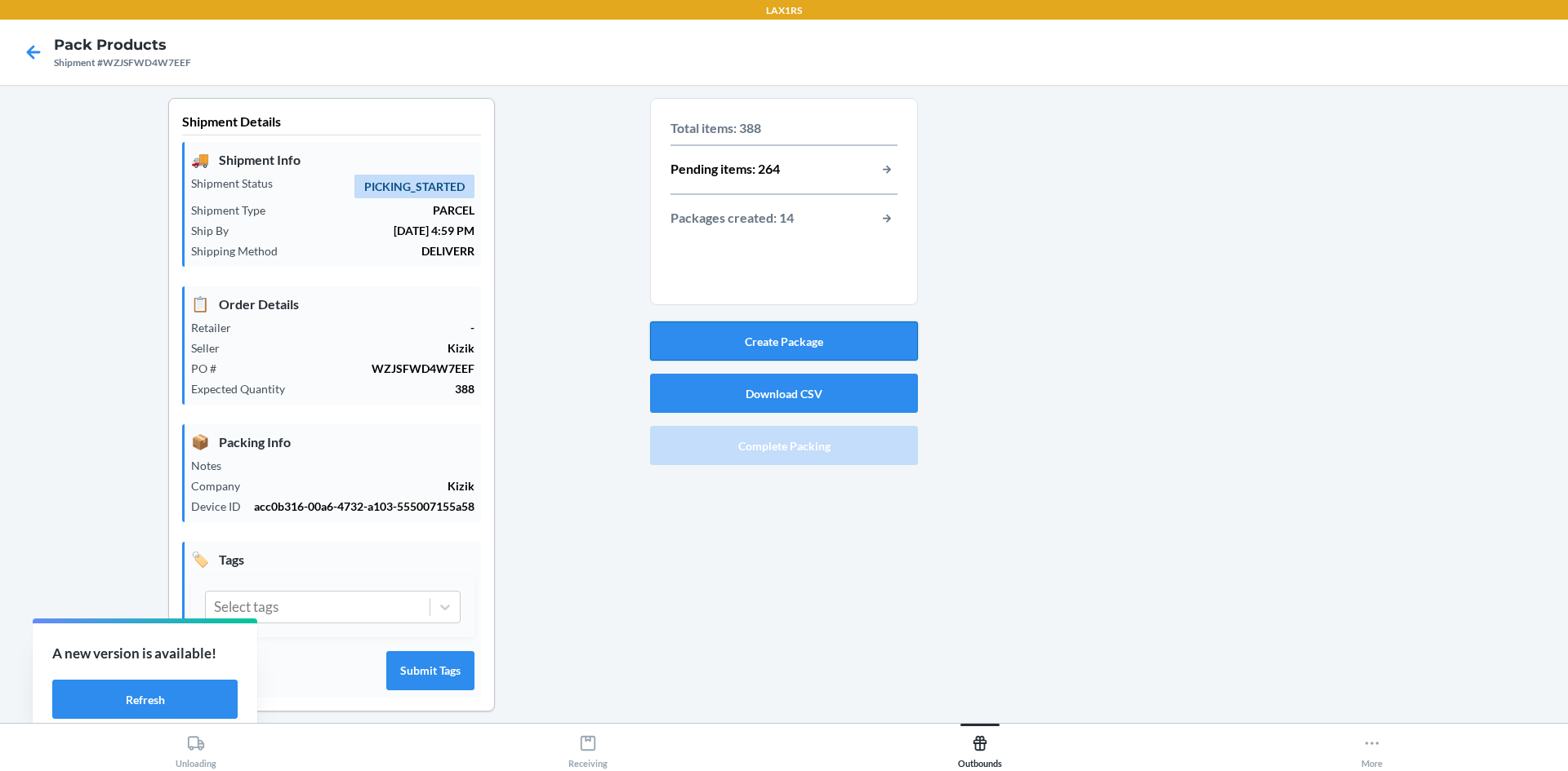
click at [787, 353] on button "Create Package" at bounding box center [784, 341] width 268 height 40
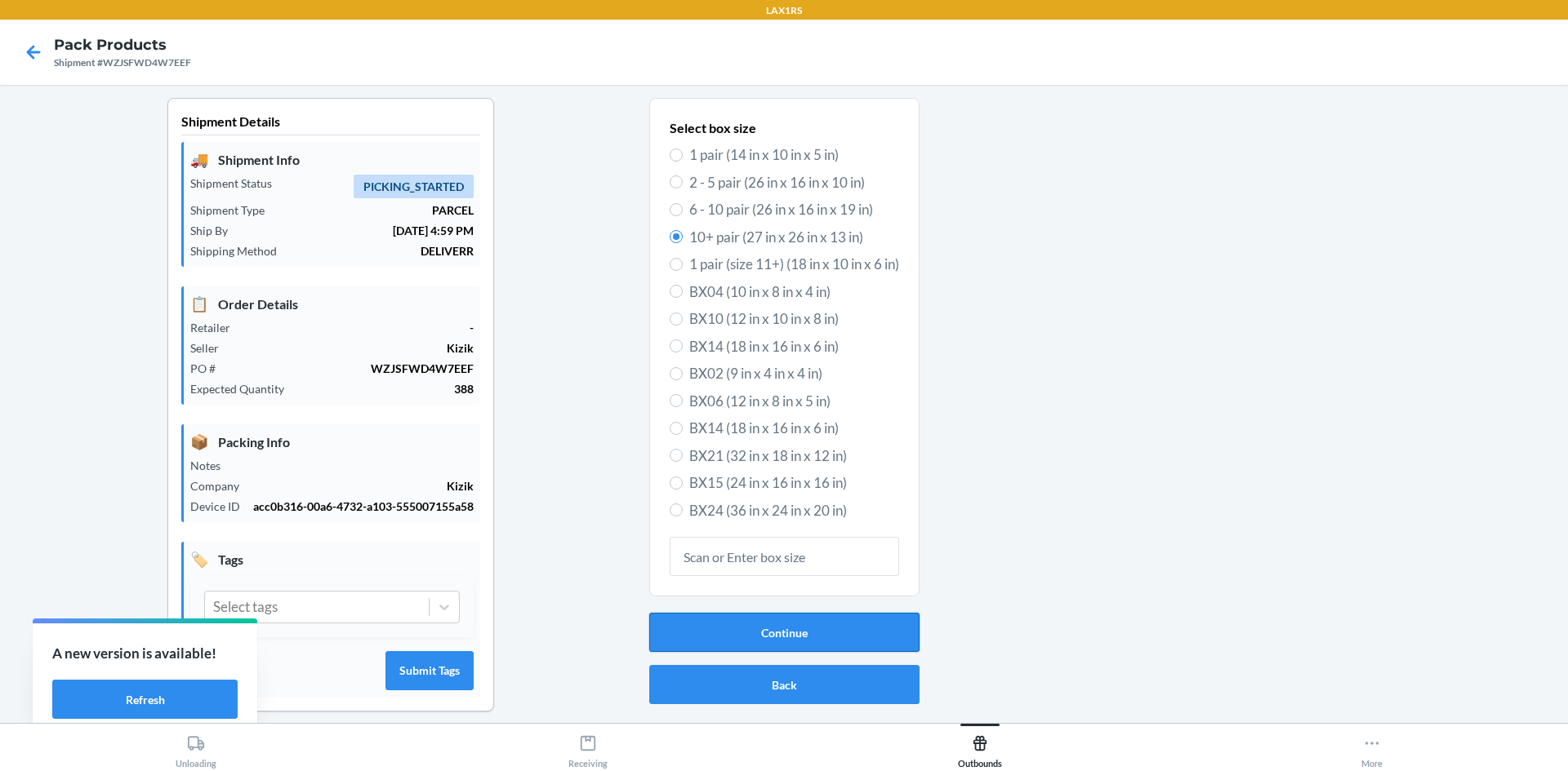
click at [798, 631] on button "Continue" at bounding box center [784, 632] width 270 height 40
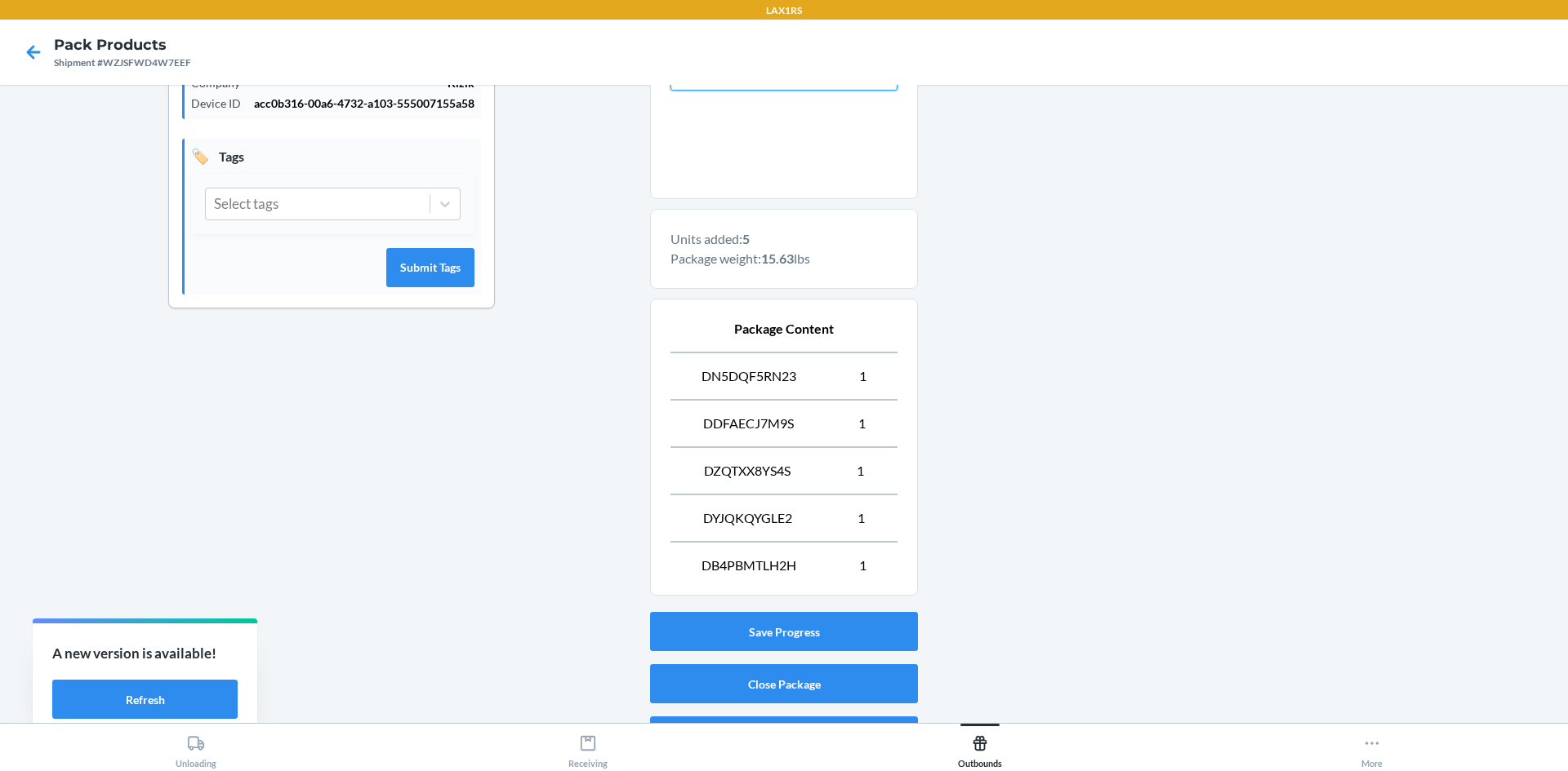
scroll to position [442, 0]
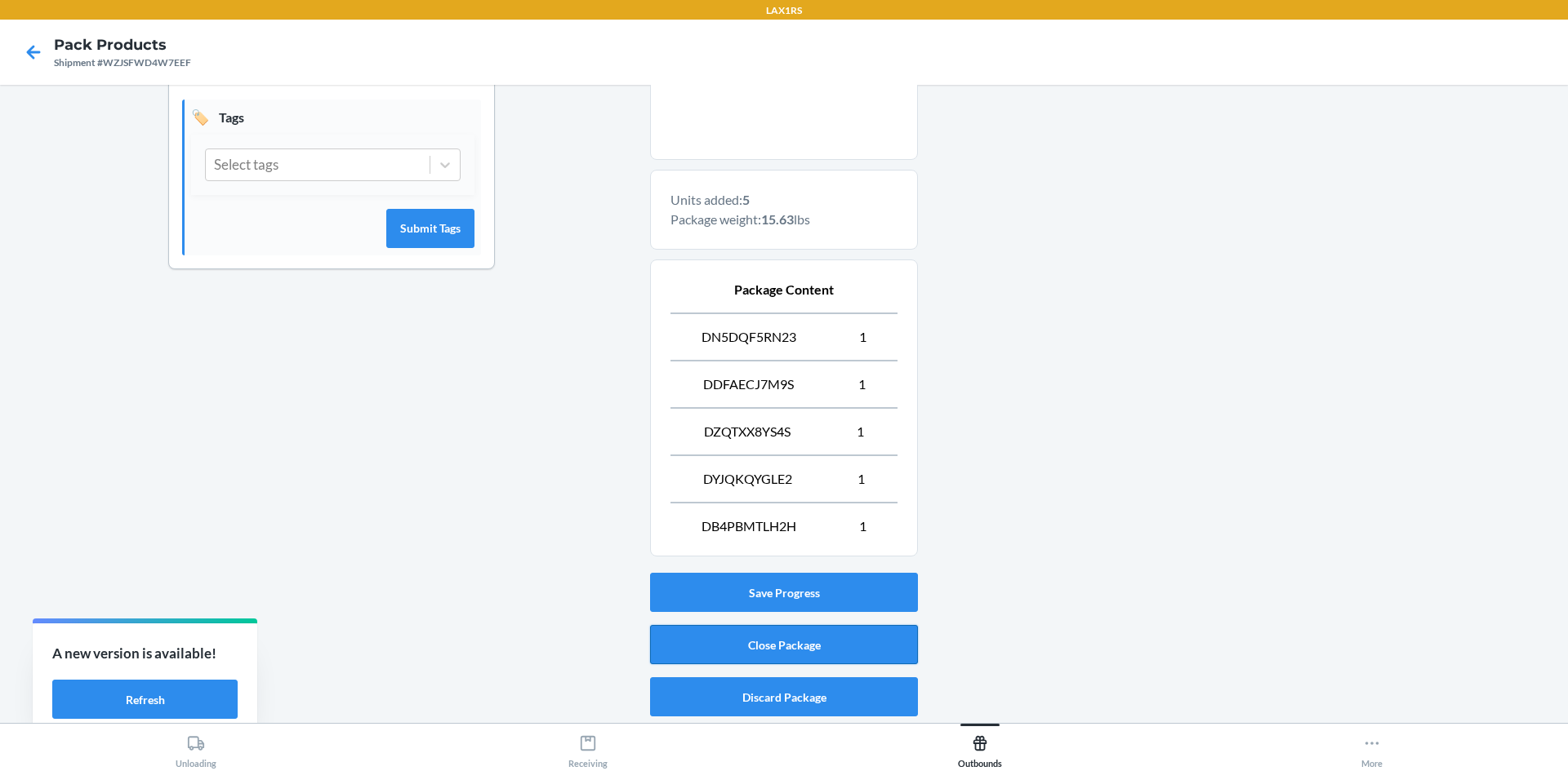
click at [762, 644] on button "Close Package" at bounding box center [784, 645] width 268 height 40
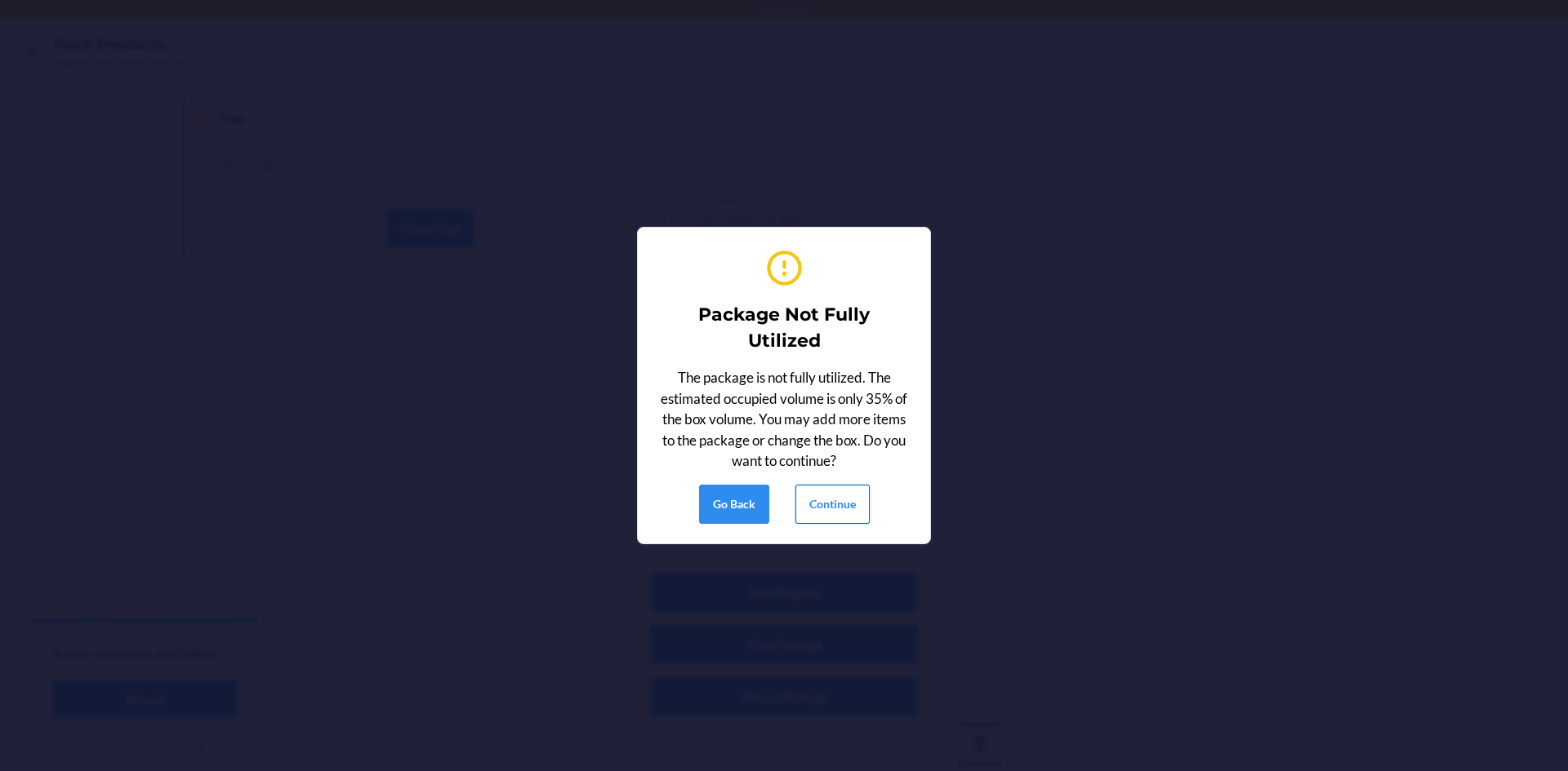
click at [813, 500] on button "Continue" at bounding box center [832, 504] width 74 height 40
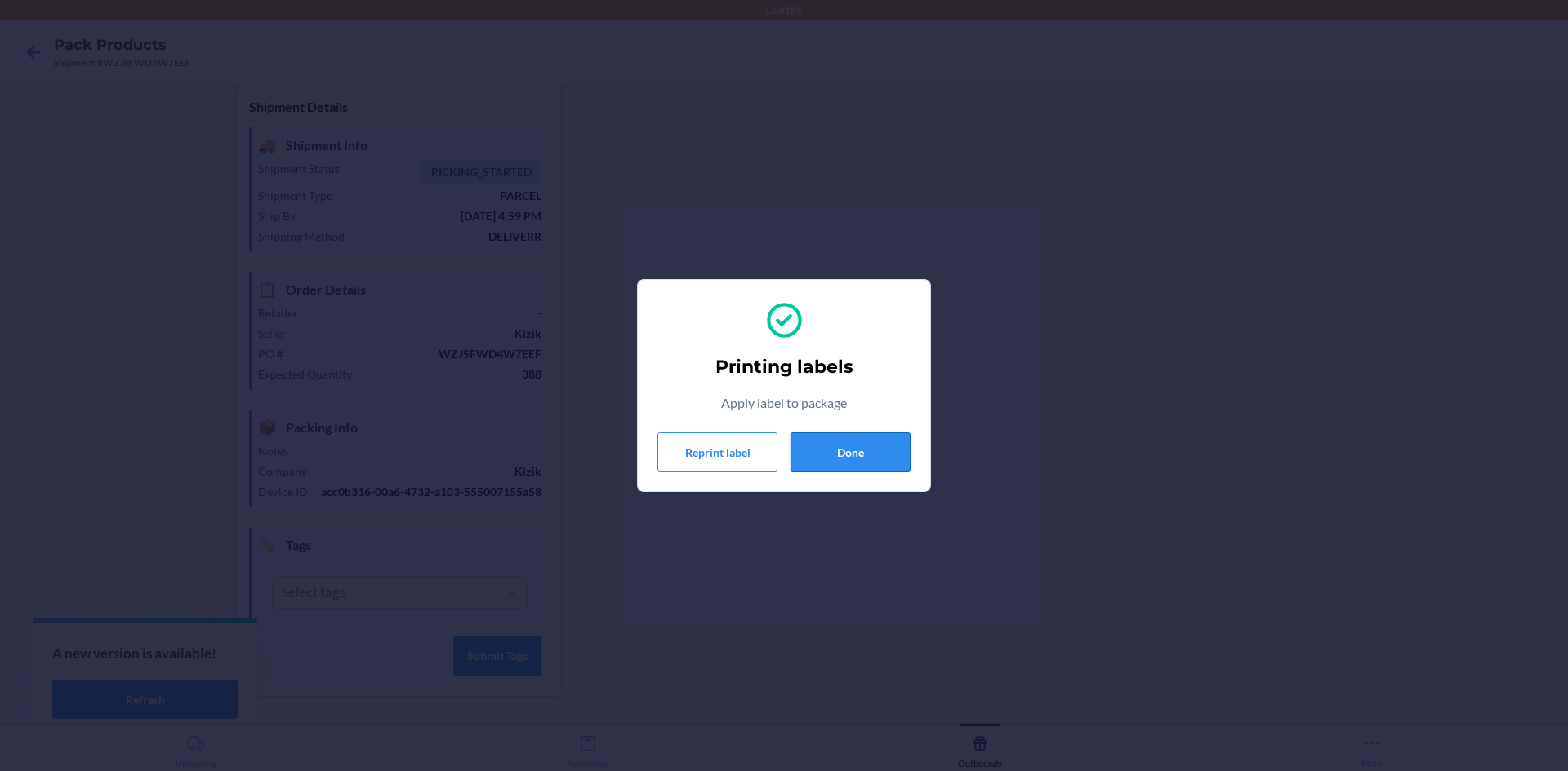
click at [844, 453] on button "Done" at bounding box center [850, 452] width 120 height 40
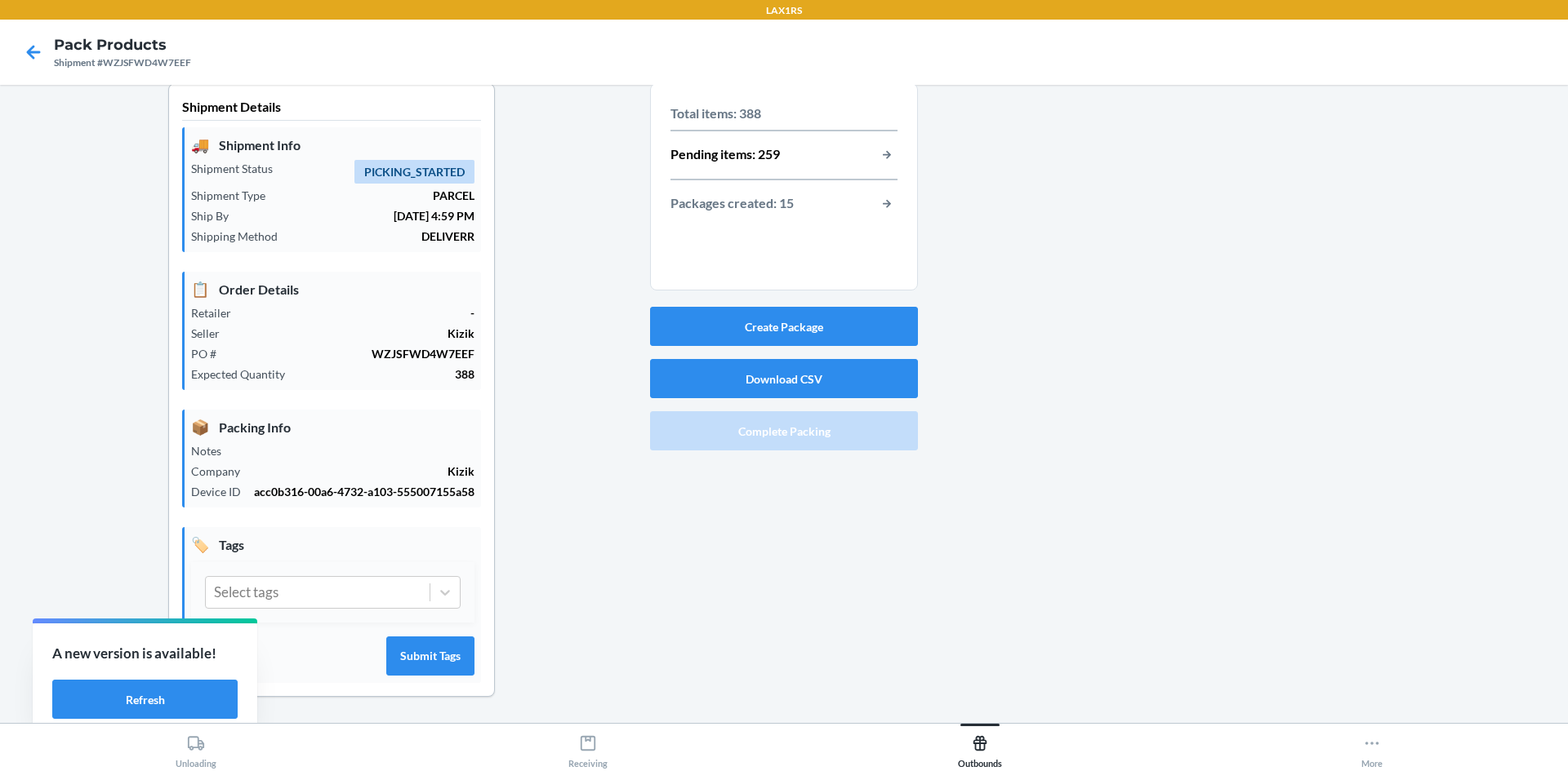
scroll to position [0, 0]
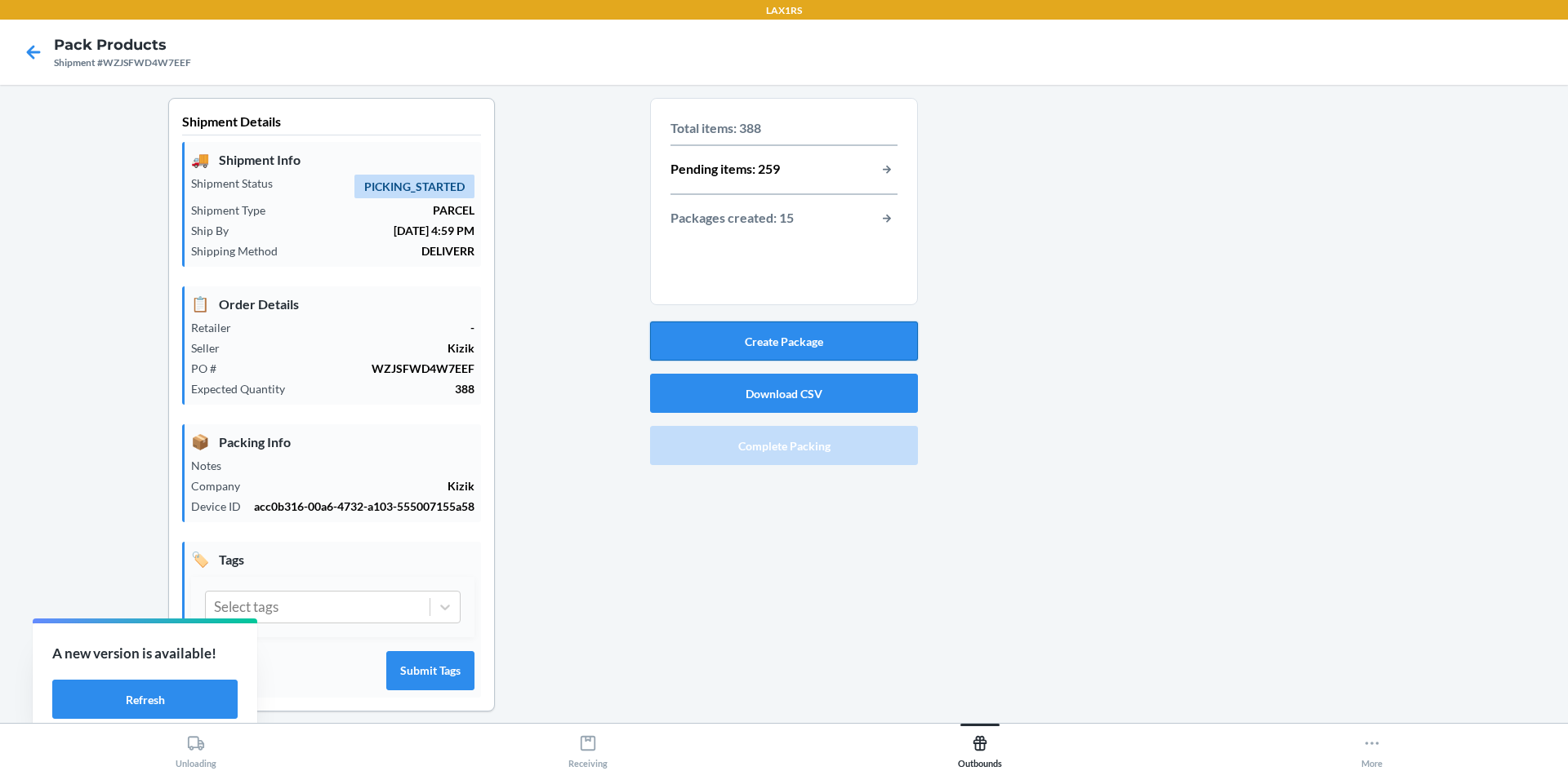
click at [746, 343] on button "Create Package" at bounding box center [784, 341] width 268 height 40
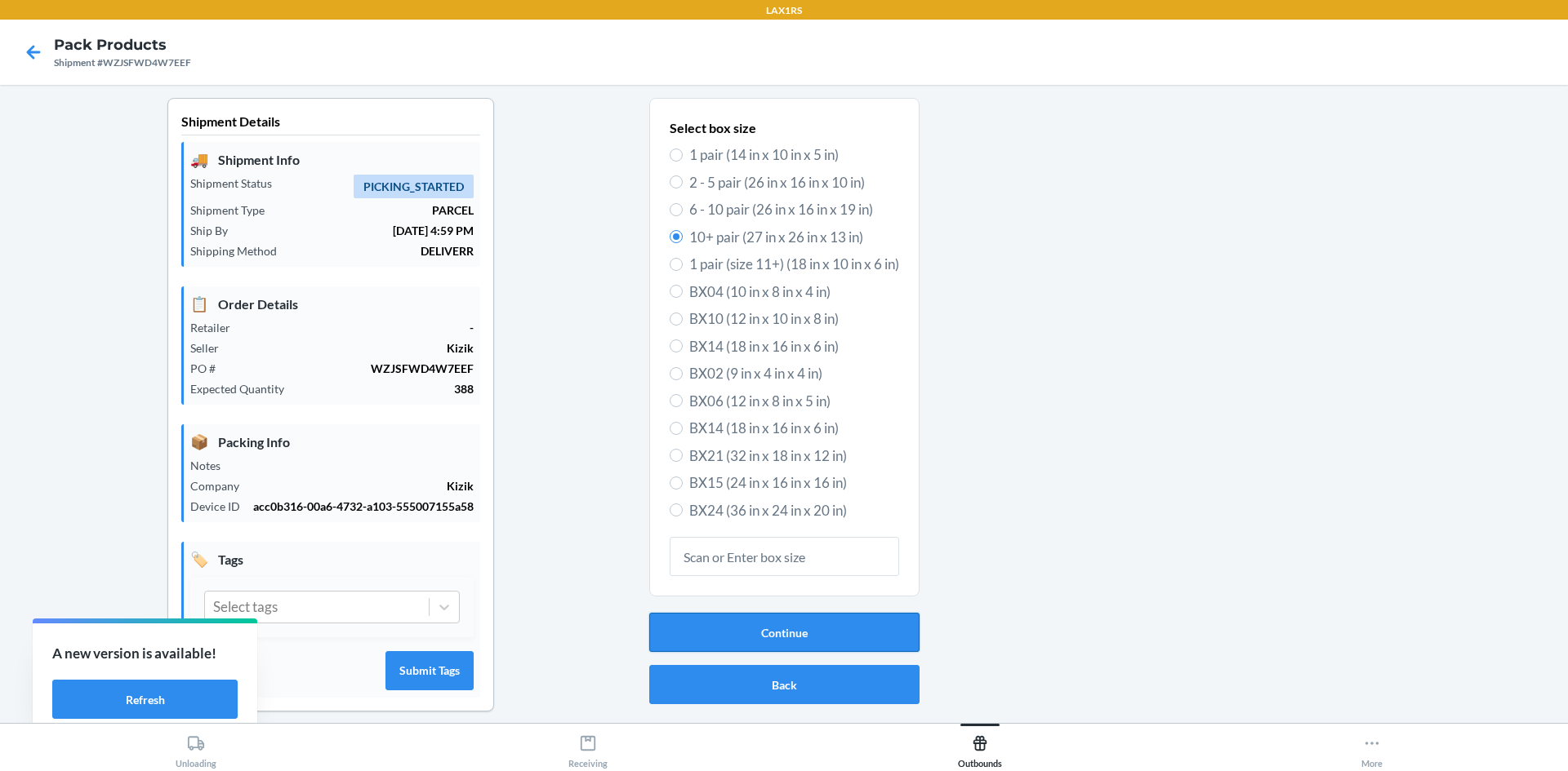
click at [714, 637] on button "Continue" at bounding box center [784, 632] width 270 height 40
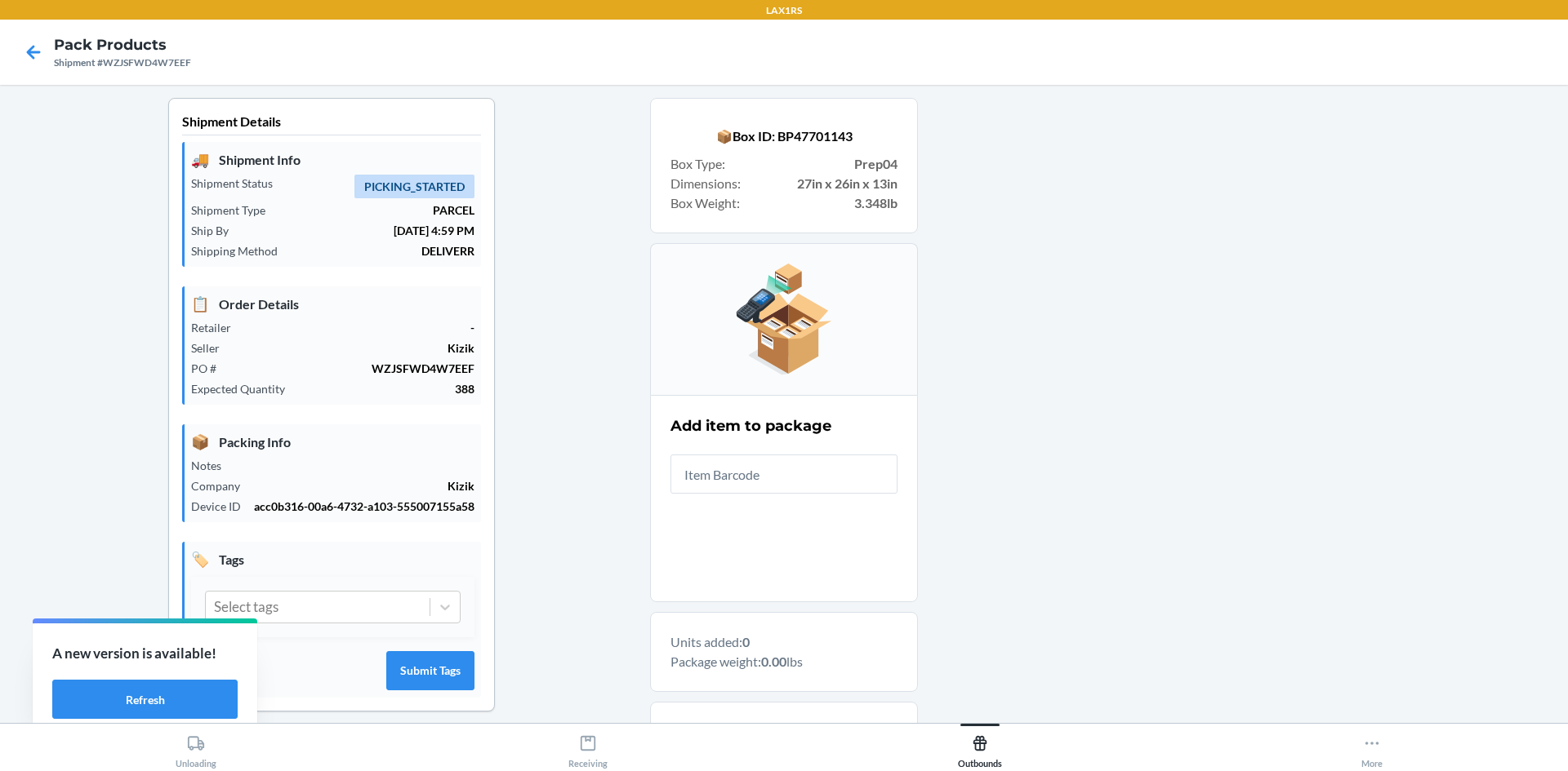
click at [93, 499] on div "Shipment Details 🚚 Shipment Info Shipment Status PICKING_STARTED Shipment Type …" at bounding box center [331, 520] width 637 height 846
click at [755, 483] on input "text" at bounding box center [784, 474] width 227 height 40
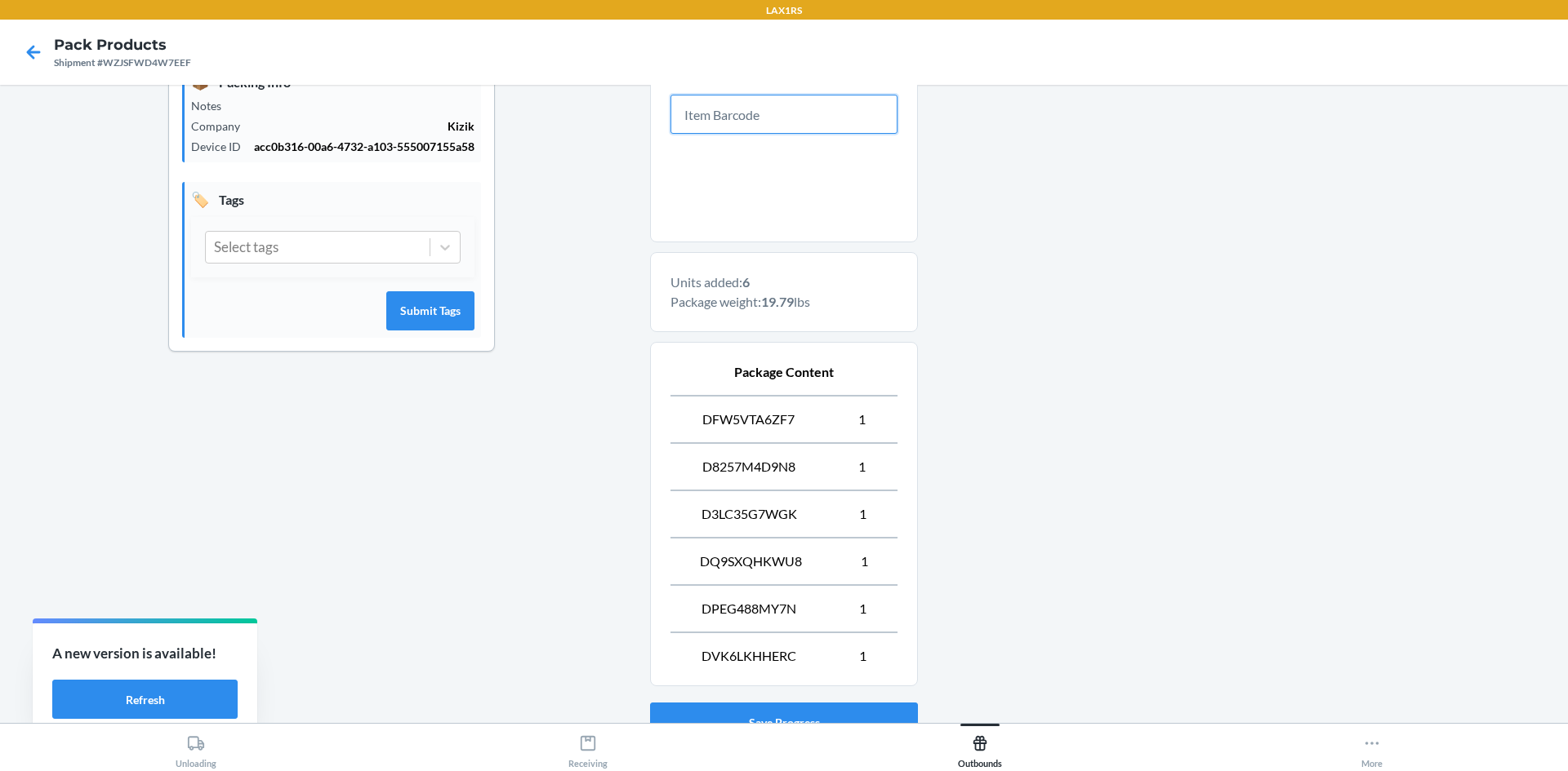
scroll to position [489, 0]
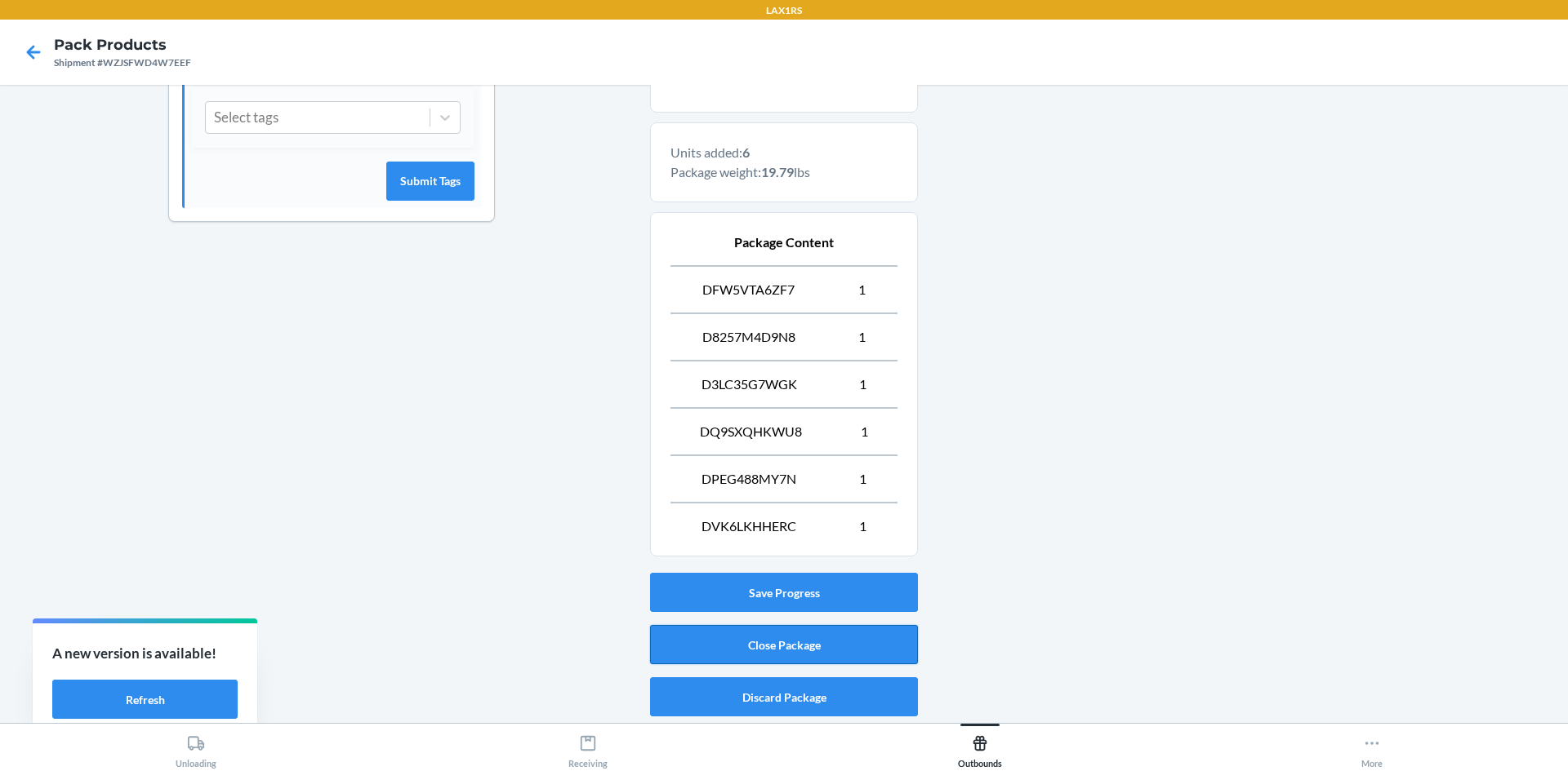
click at [793, 646] on button "Close Package" at bounding box center [784, 645] width 268 height 40
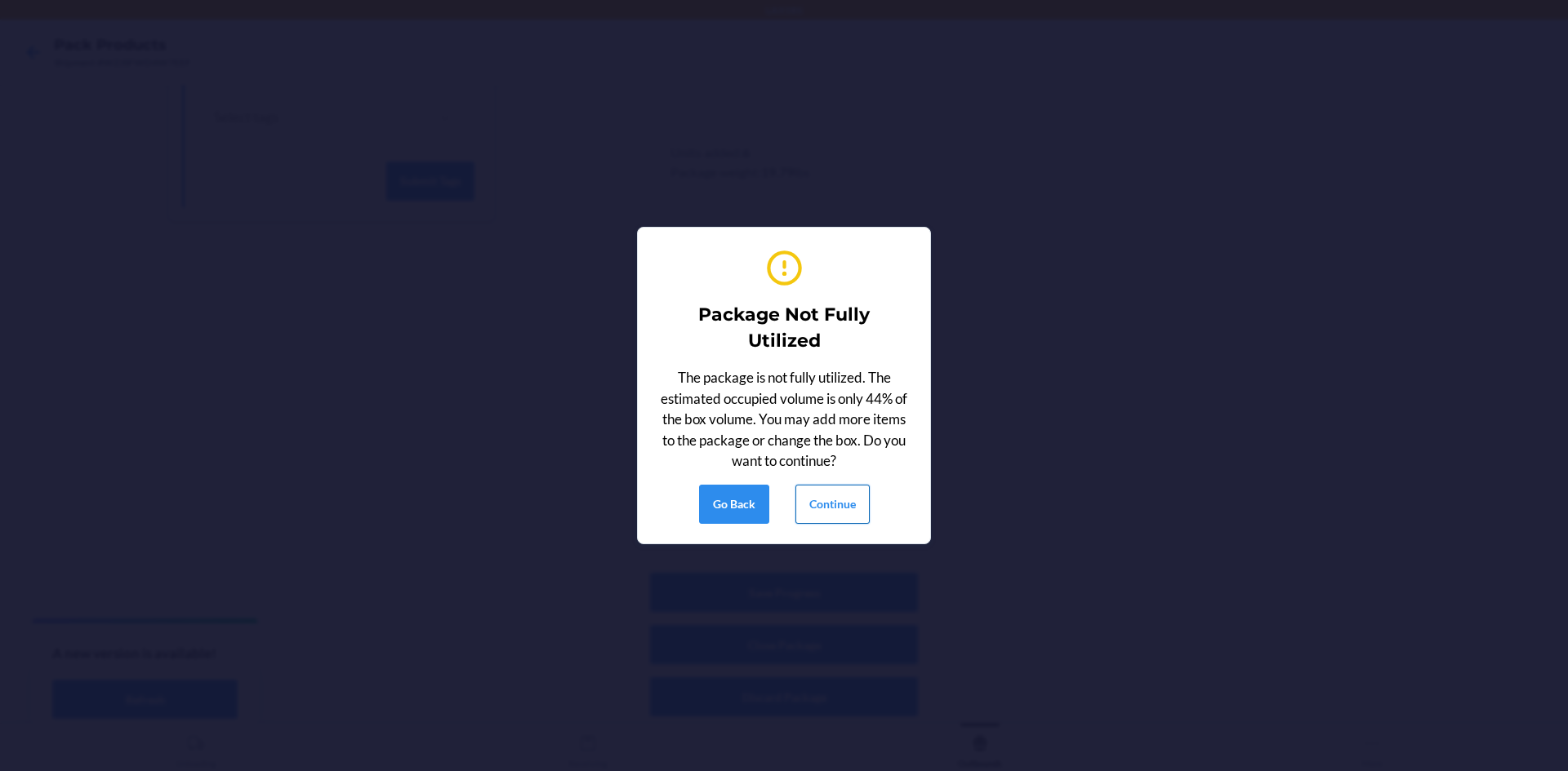
click at [818, 510] on button "Continue" at bounding box center [832, 504] width 74 height 40
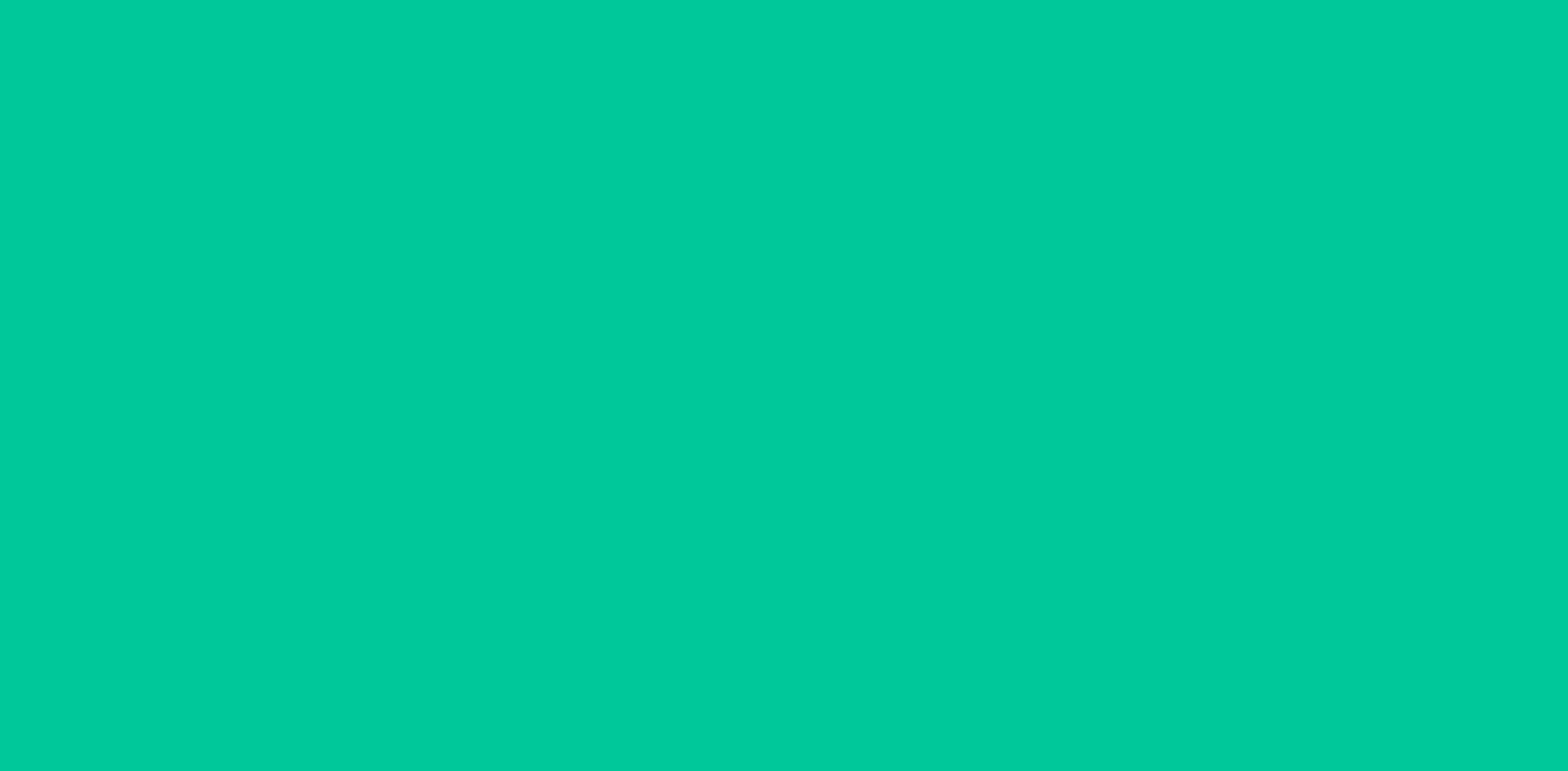
scroll to position [32, 0]
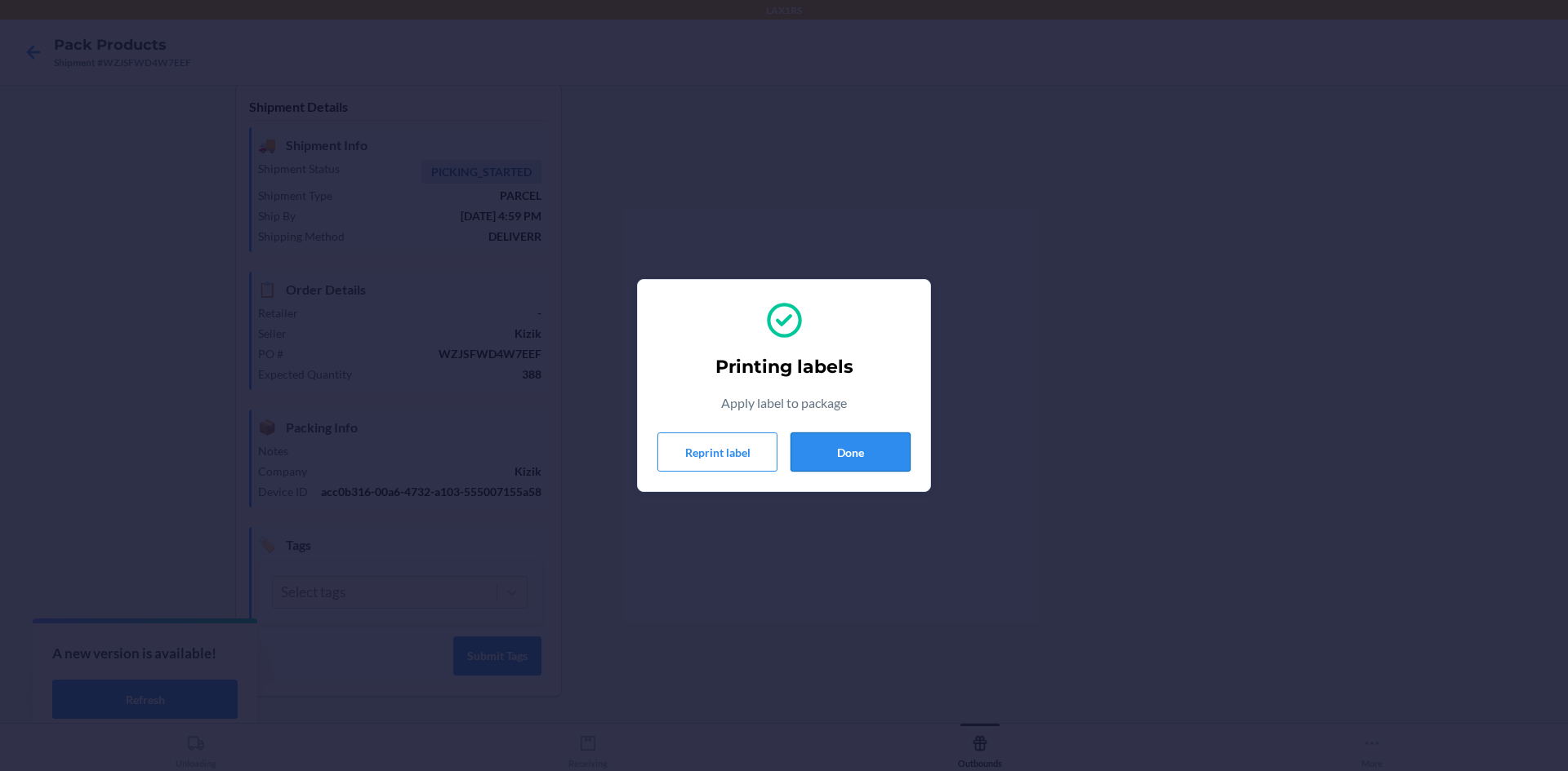
click at [852, 455] on button "Done" at bounding box center [850, 452] width 120 height 40
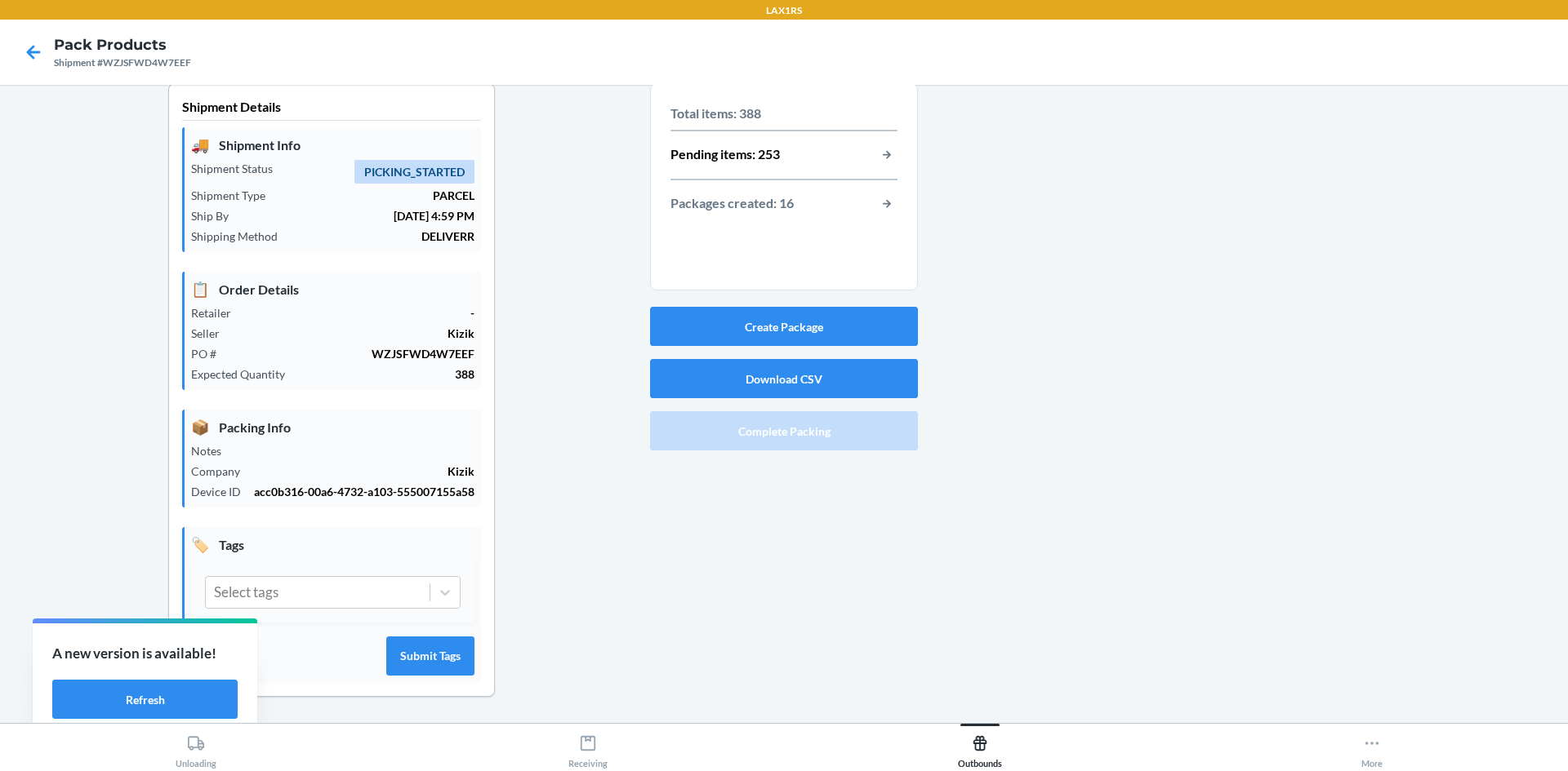
scroll to position [0, 0]
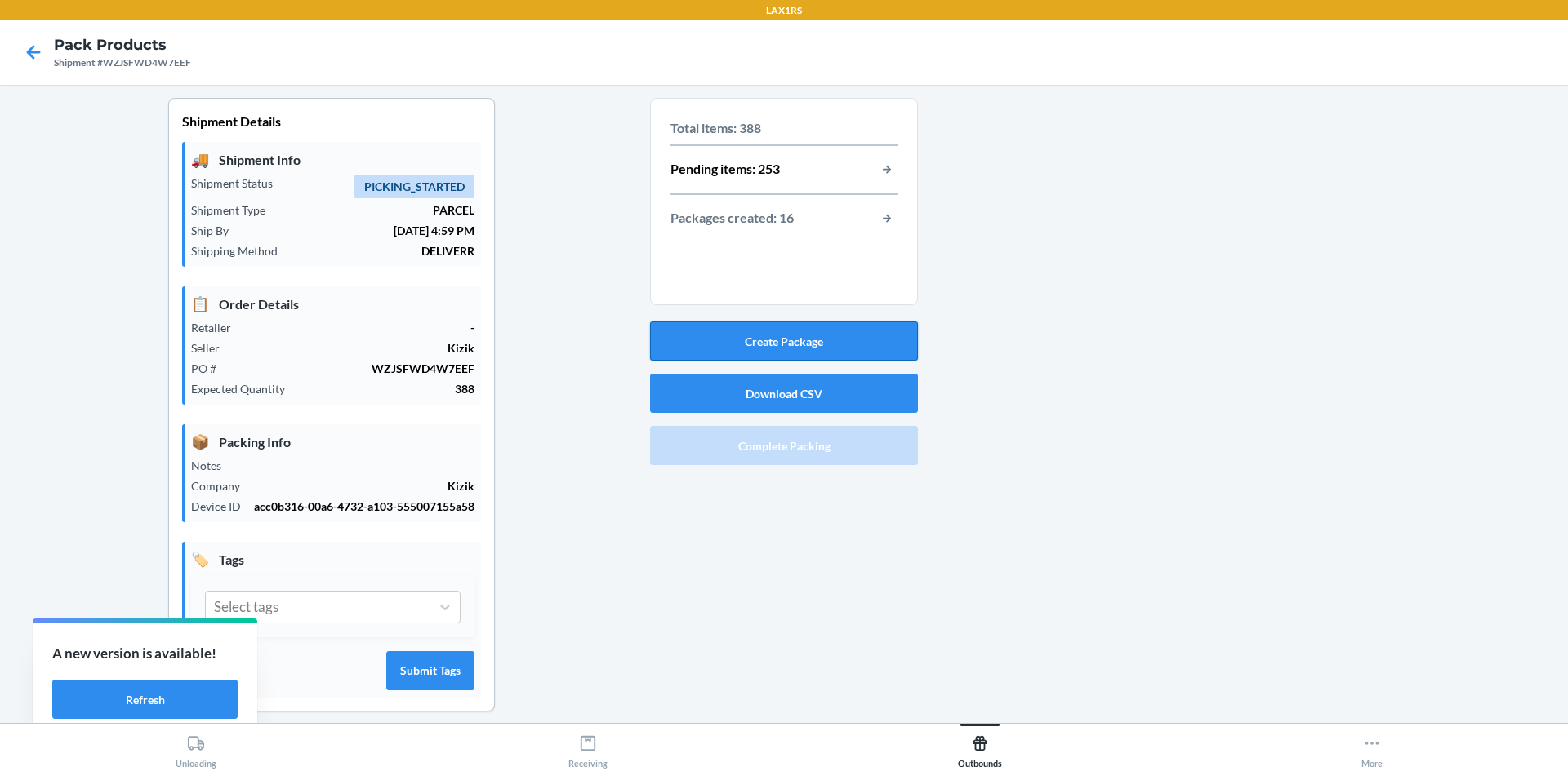
click at [781, 341] on button "Create Package" at bounding box center [784, 341] width 268 height 40
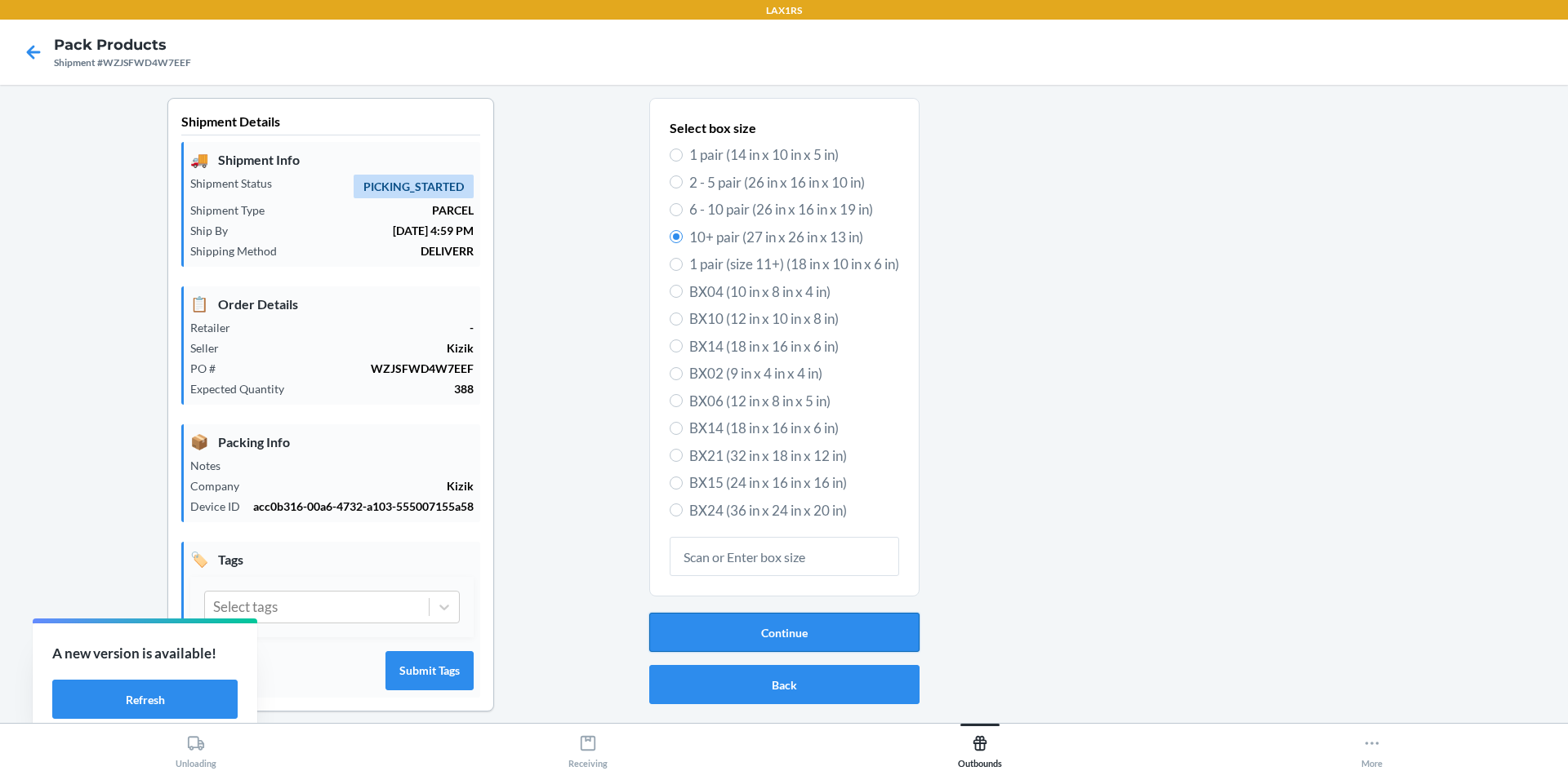
click at [775, 636] on button "Continue" at bounding box center [784, 632] width 270 height 40
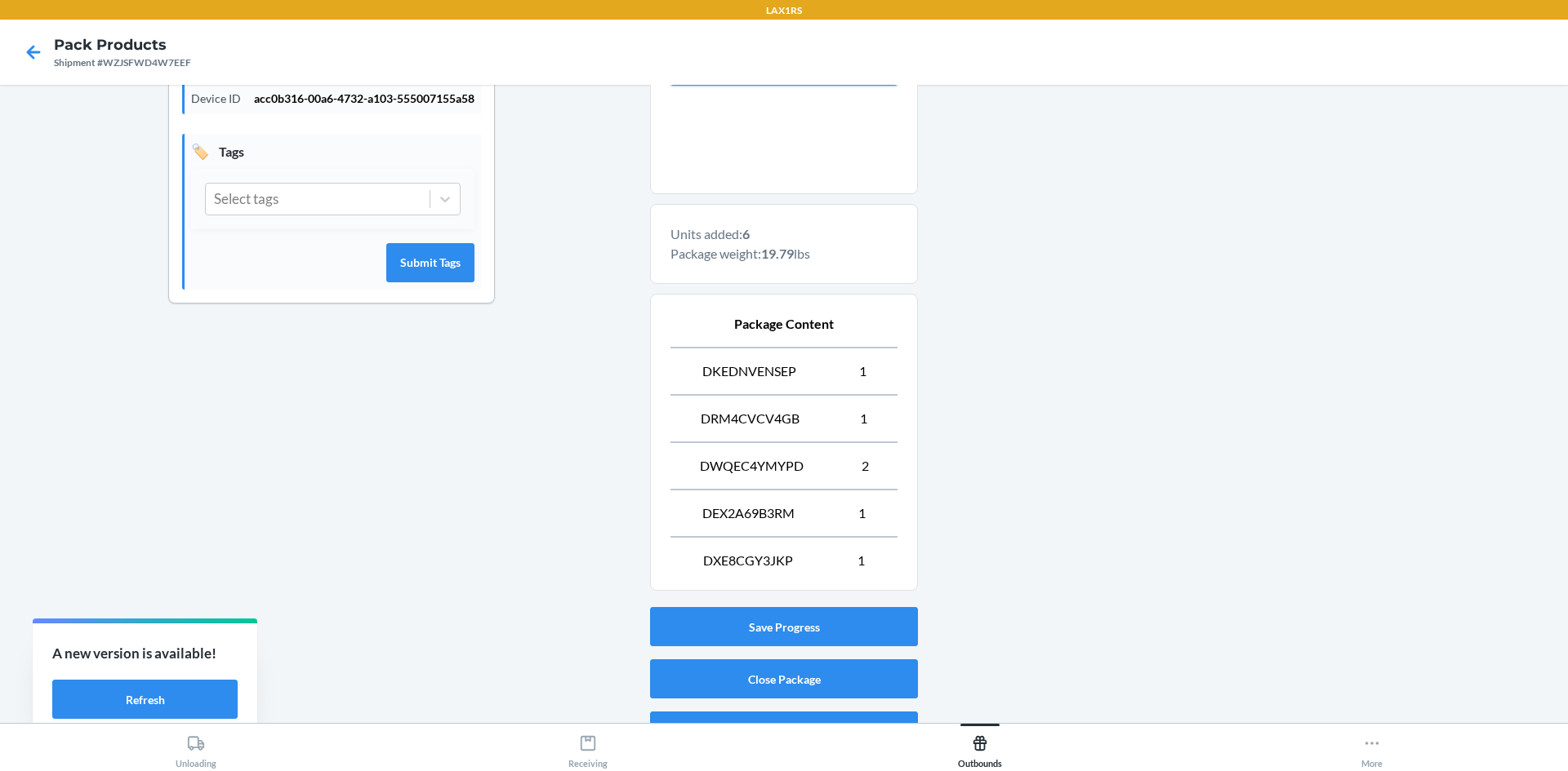
scroll to position [442, 0]
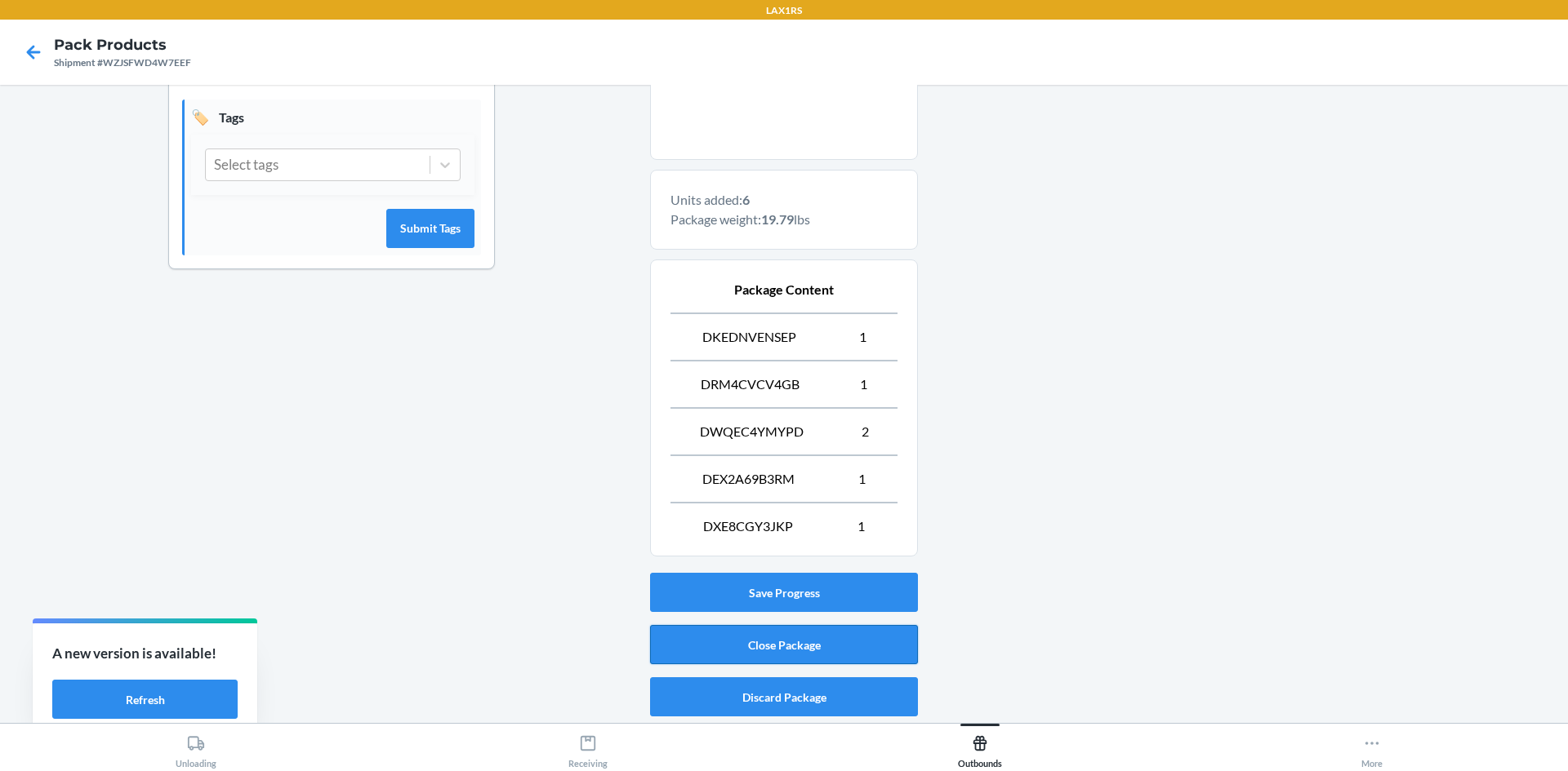
click at [765, 636] on button "Close Package" at bounding box center [784, 645] width 268 height 40
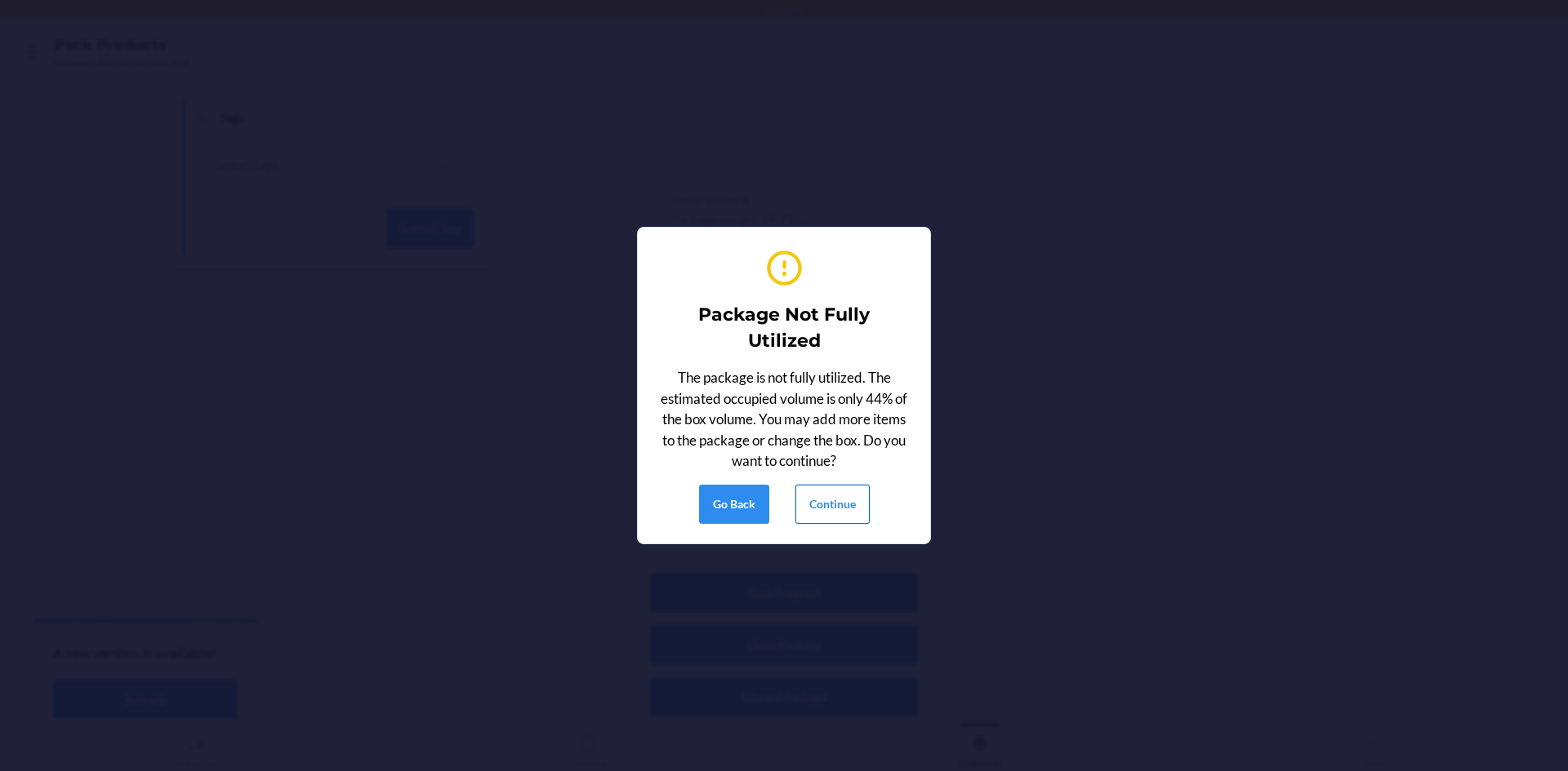
click at [821, 515] on button "Continue" at bounding box center [832, 504] width 74 height 40
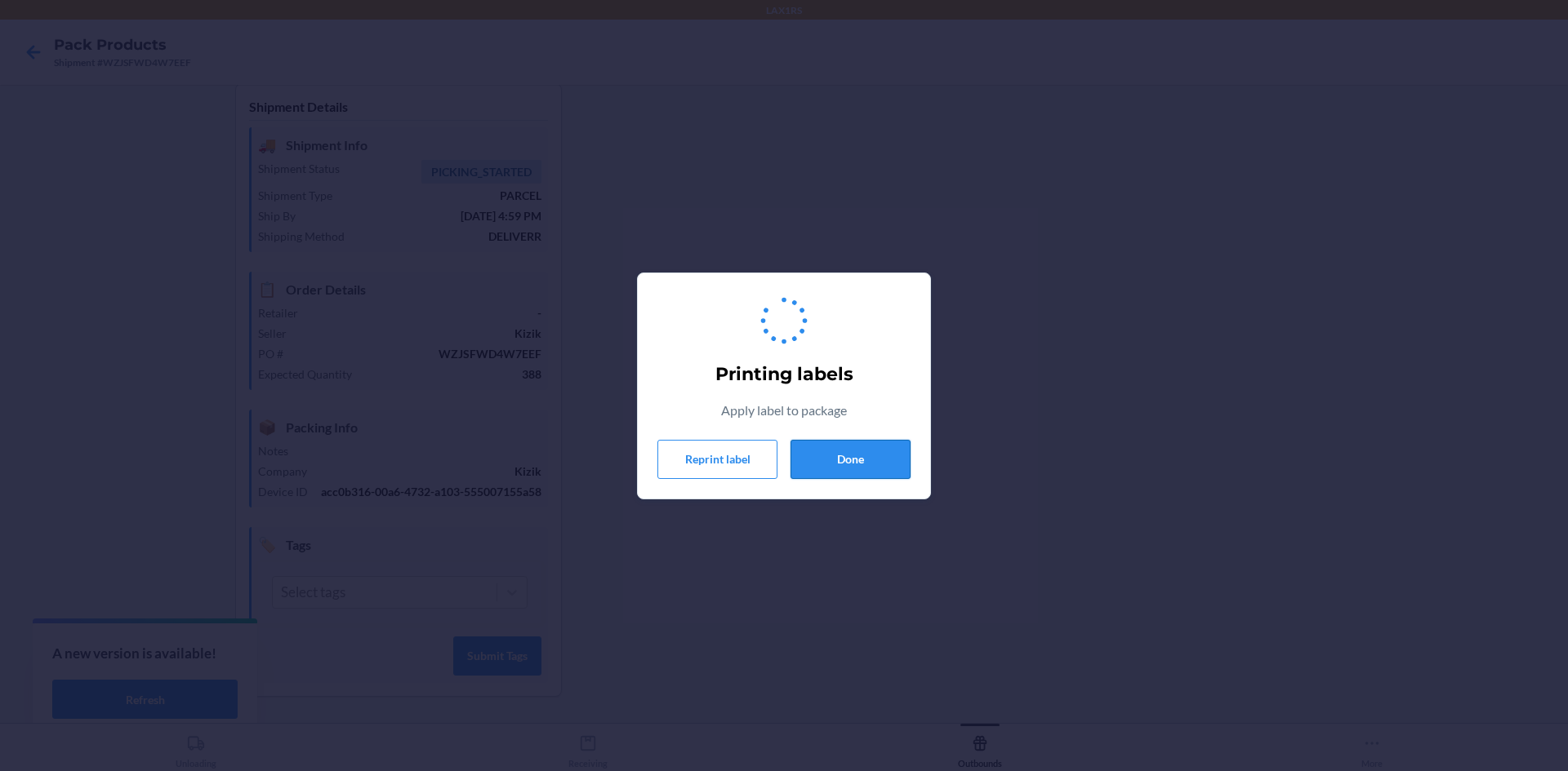
click at [866, 472] on button "Done" at bounding box center [850, 459] width 120 height 40
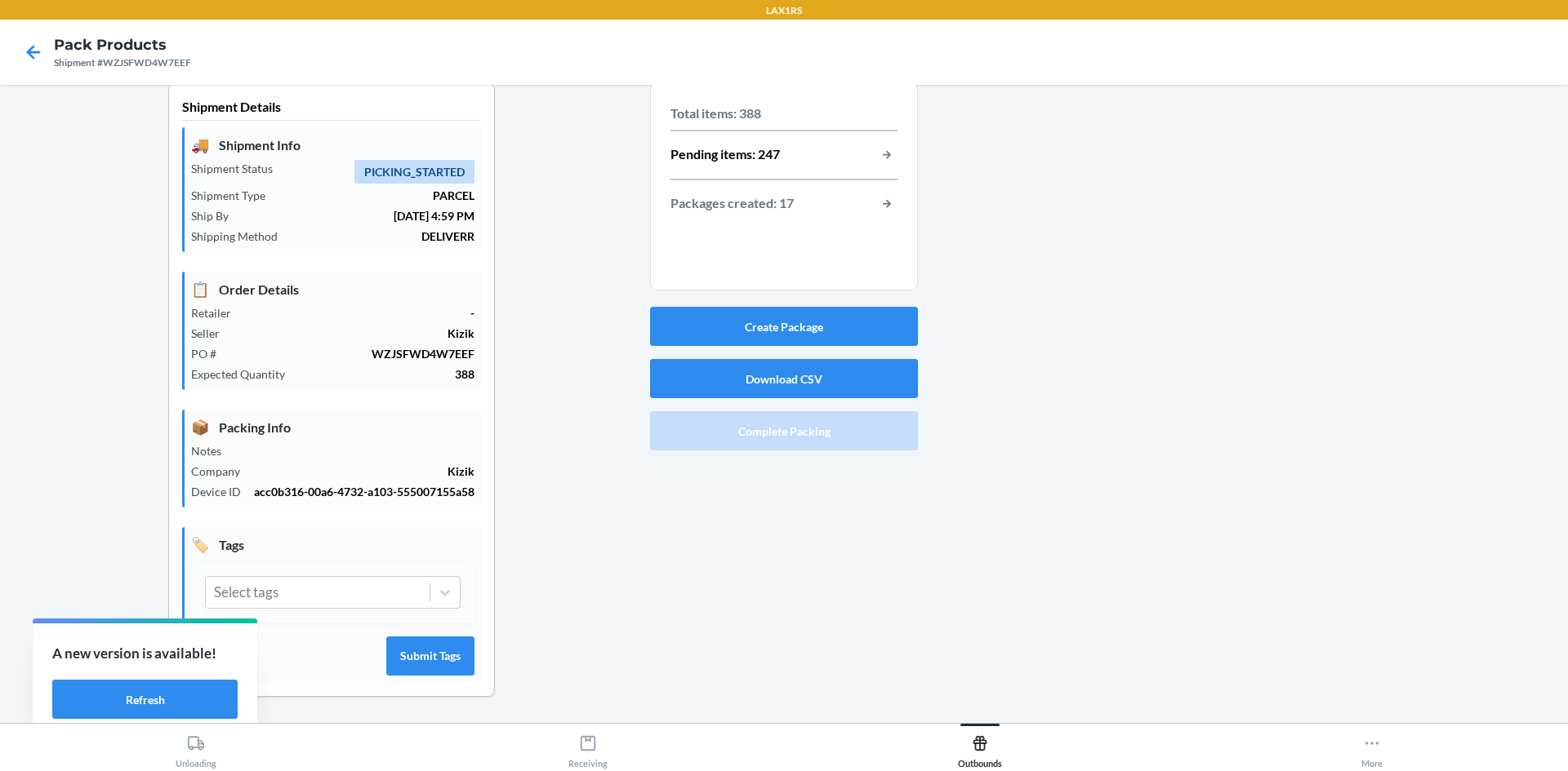
scroll to position [0, 0]
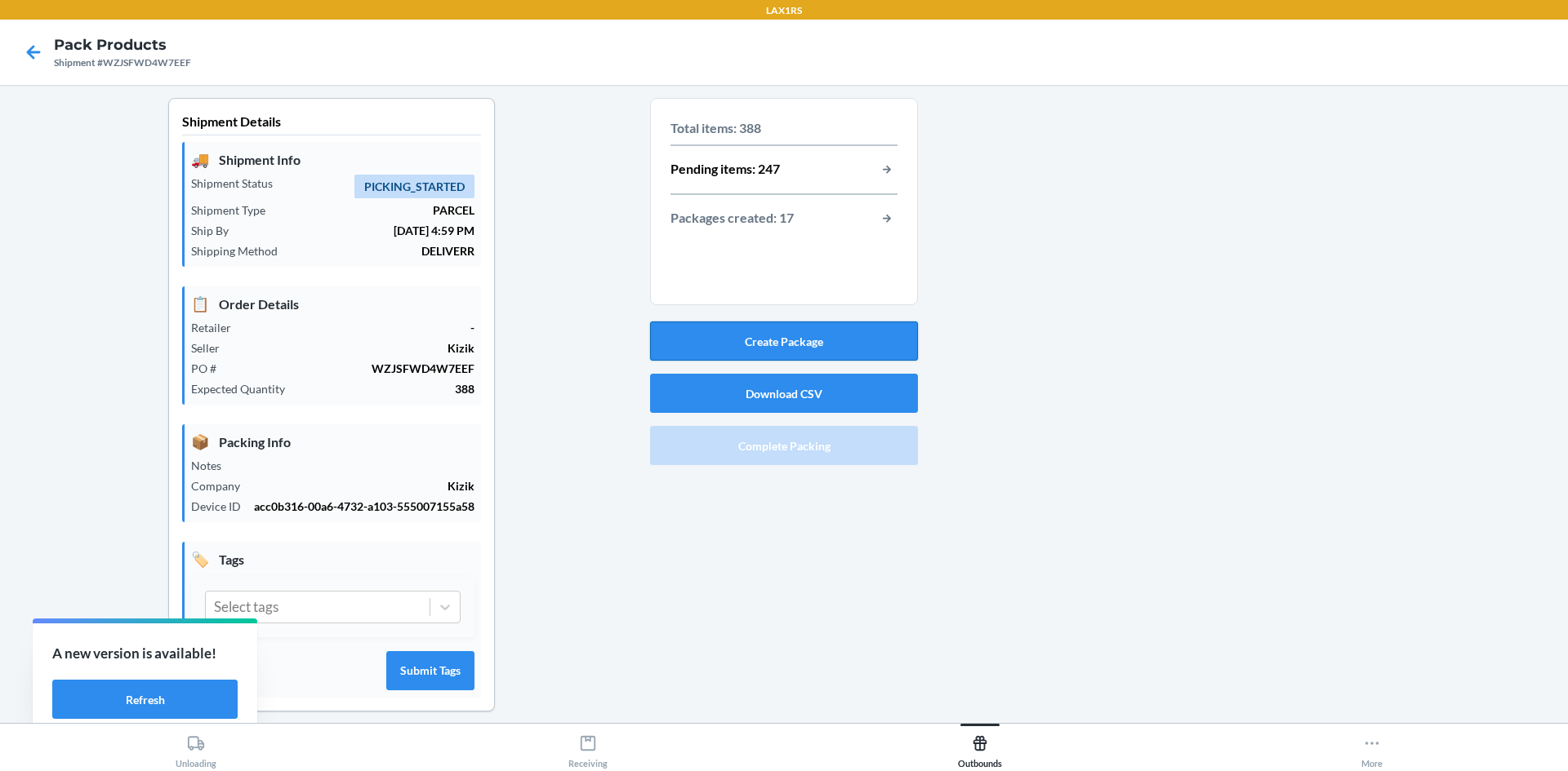
click at [783, 346] on button "Create Package" at bounding box center [784, 341] width 268 height 40
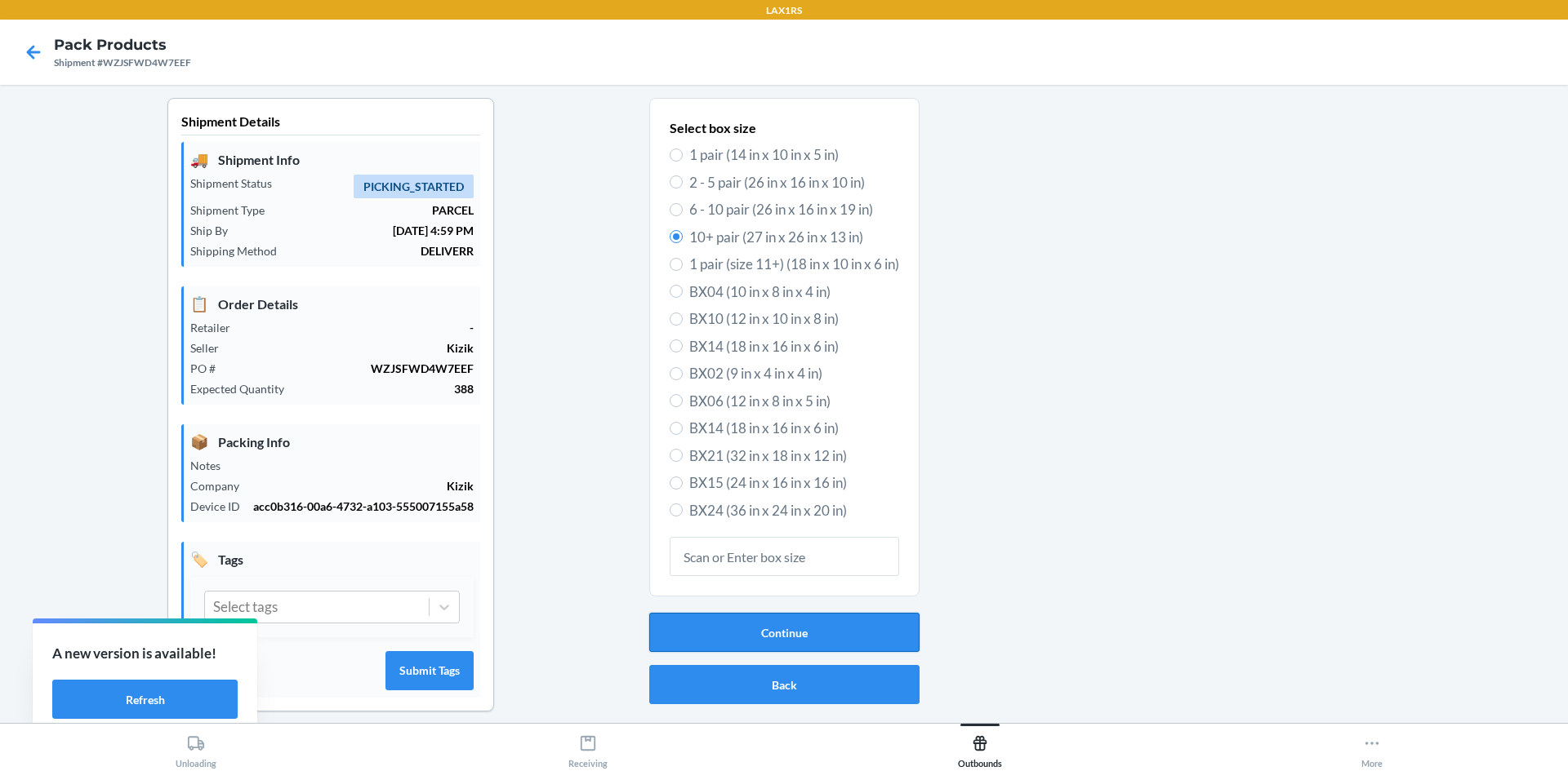
click at [777, 638] on button "Continue" at bounding box center [784, 632] width 270 height 40
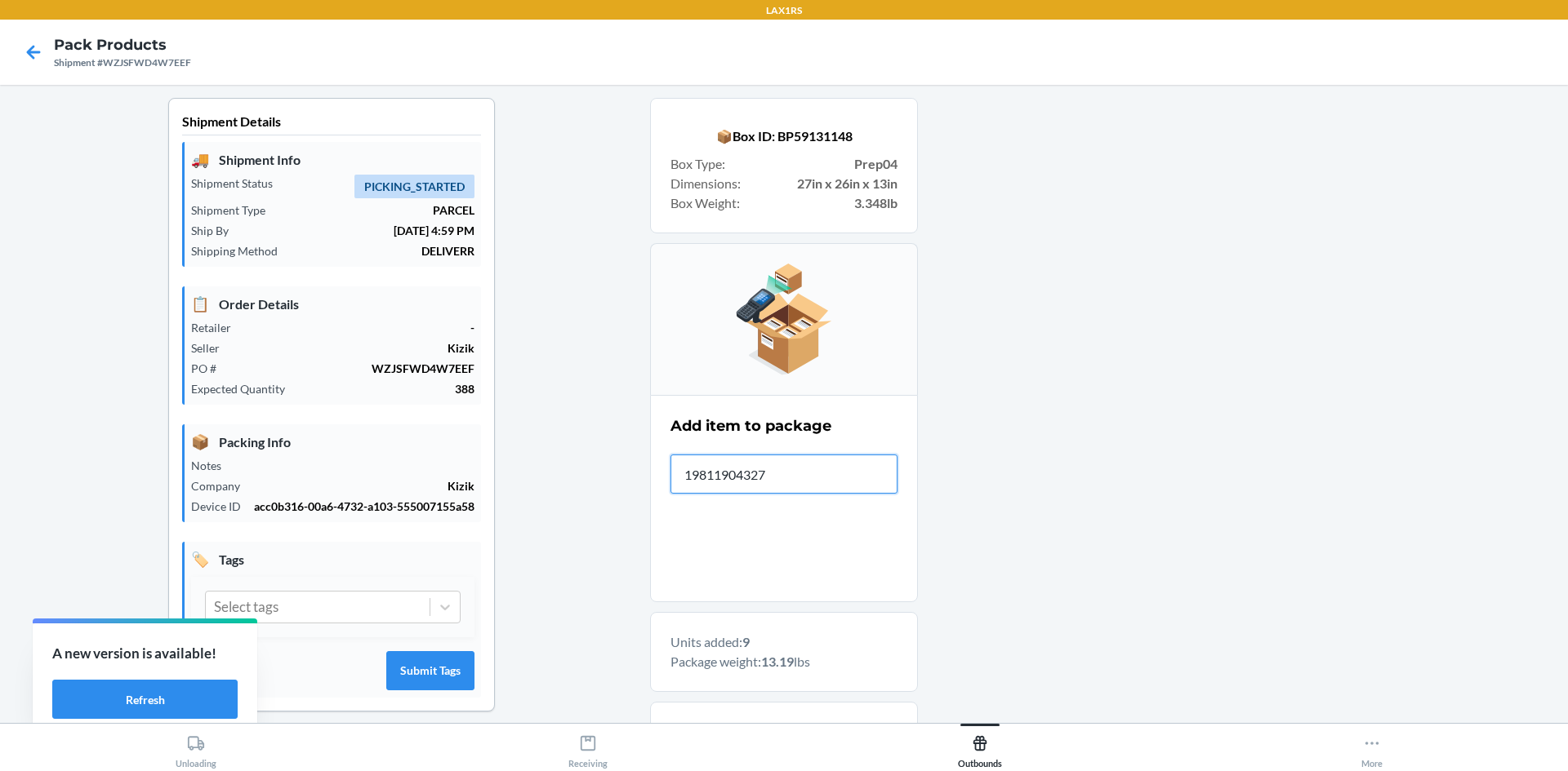
type input "198119043275"
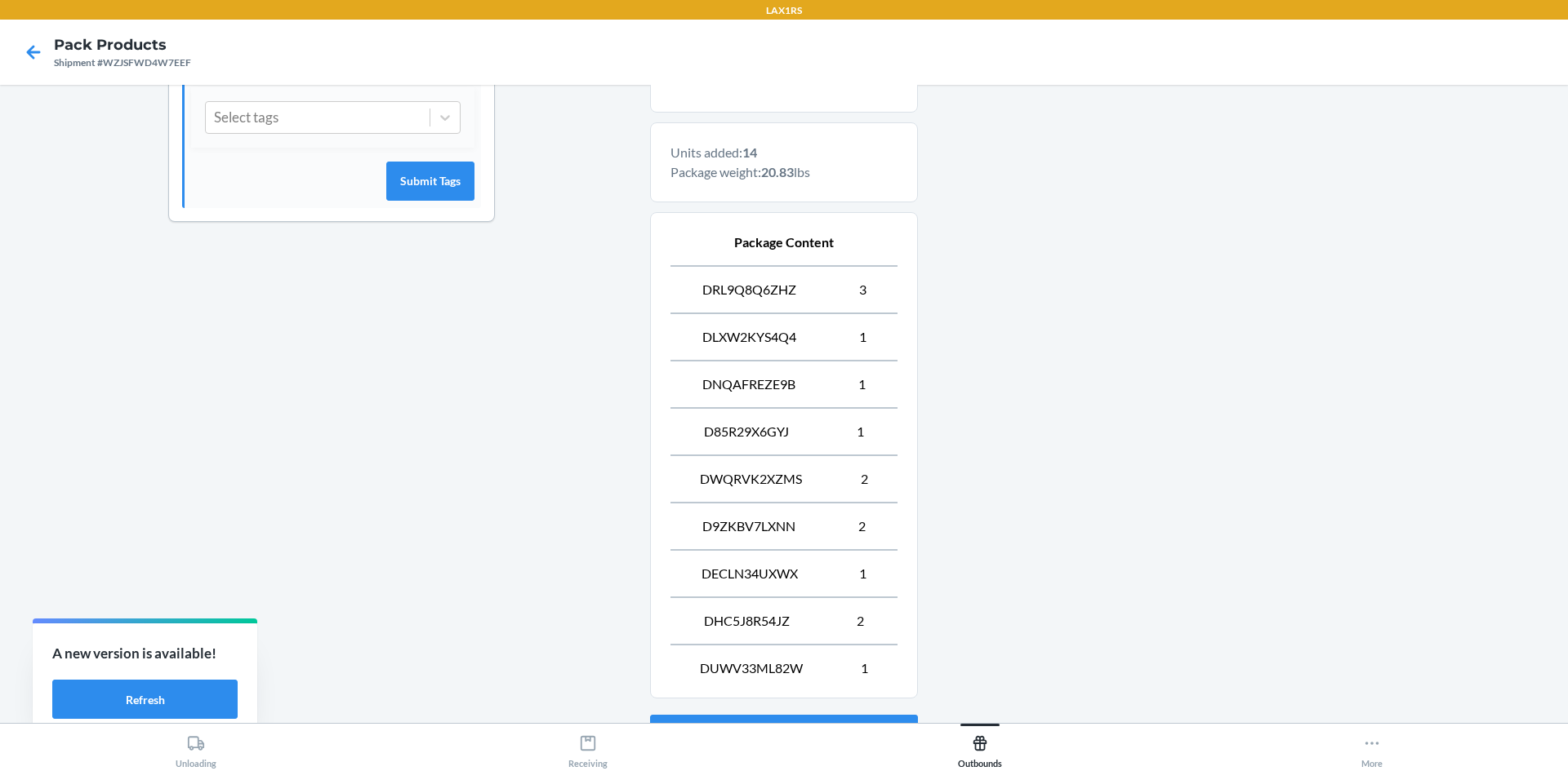
scroll to position [631, 0]
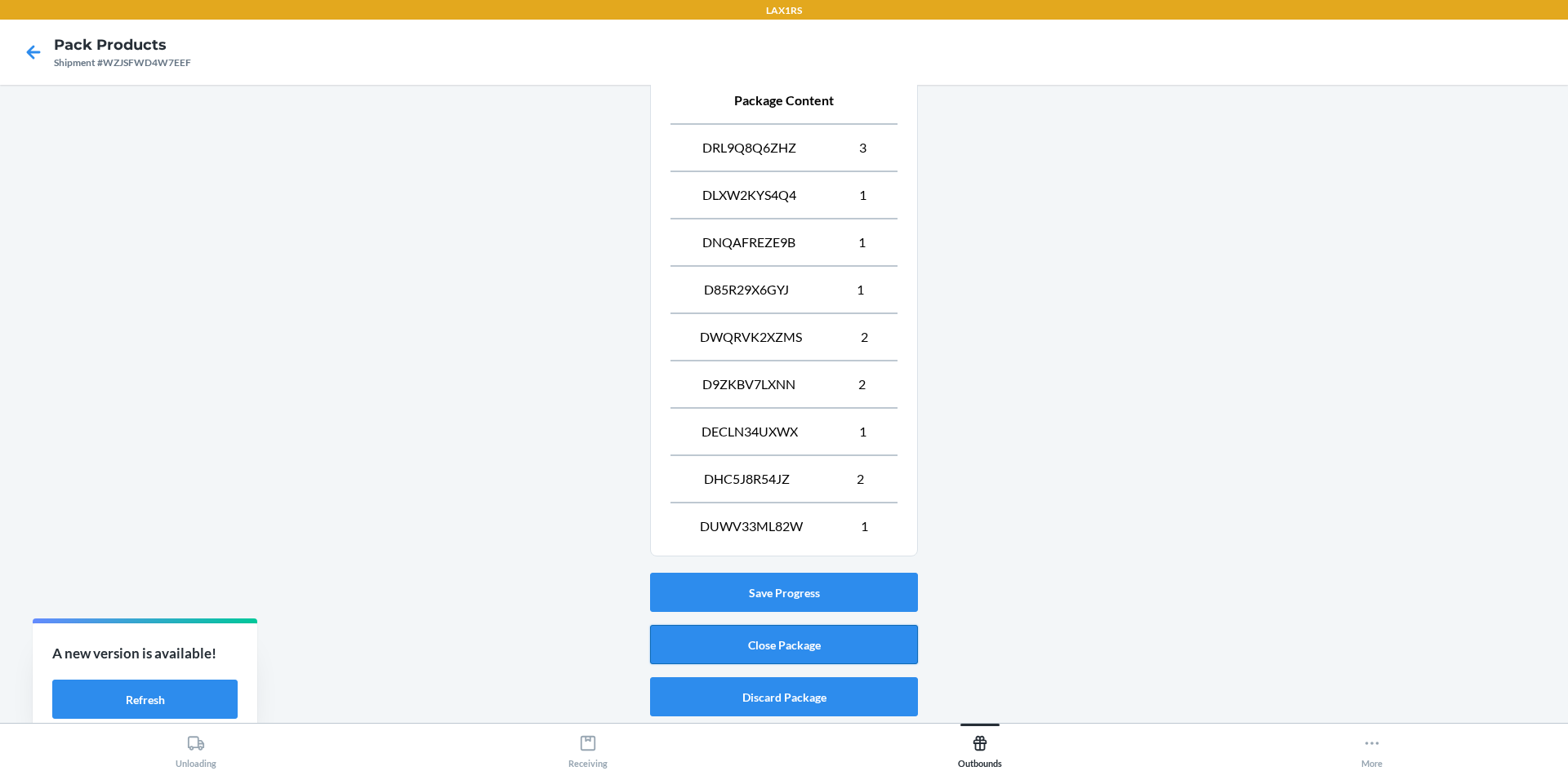
click at [765, 649] on button "Close Package" at bounding box center [784, 645] width 268 height 40
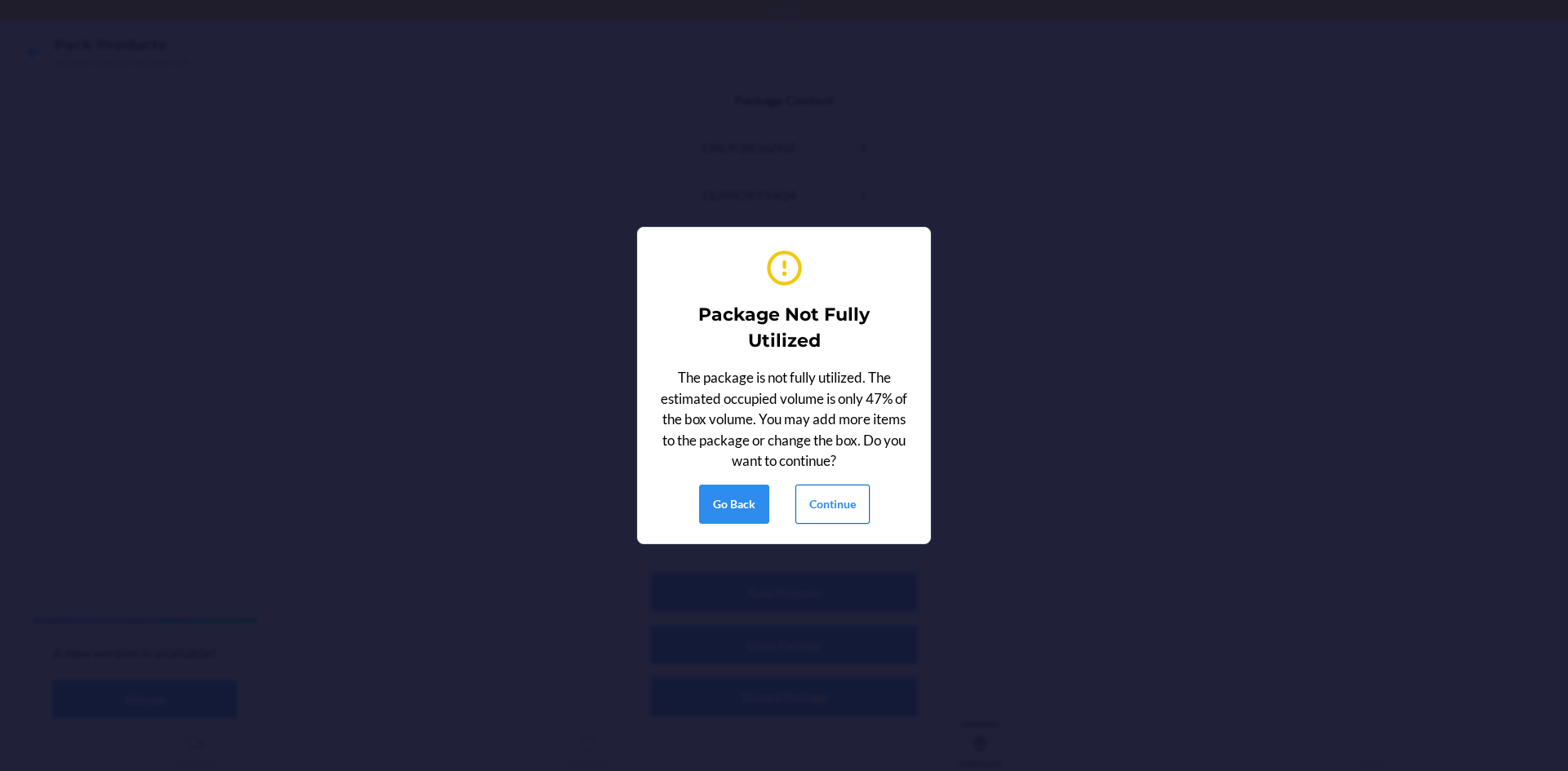
click at [840, 505] on button "Continue" at bounding box center [832, 504] width 74 height 40
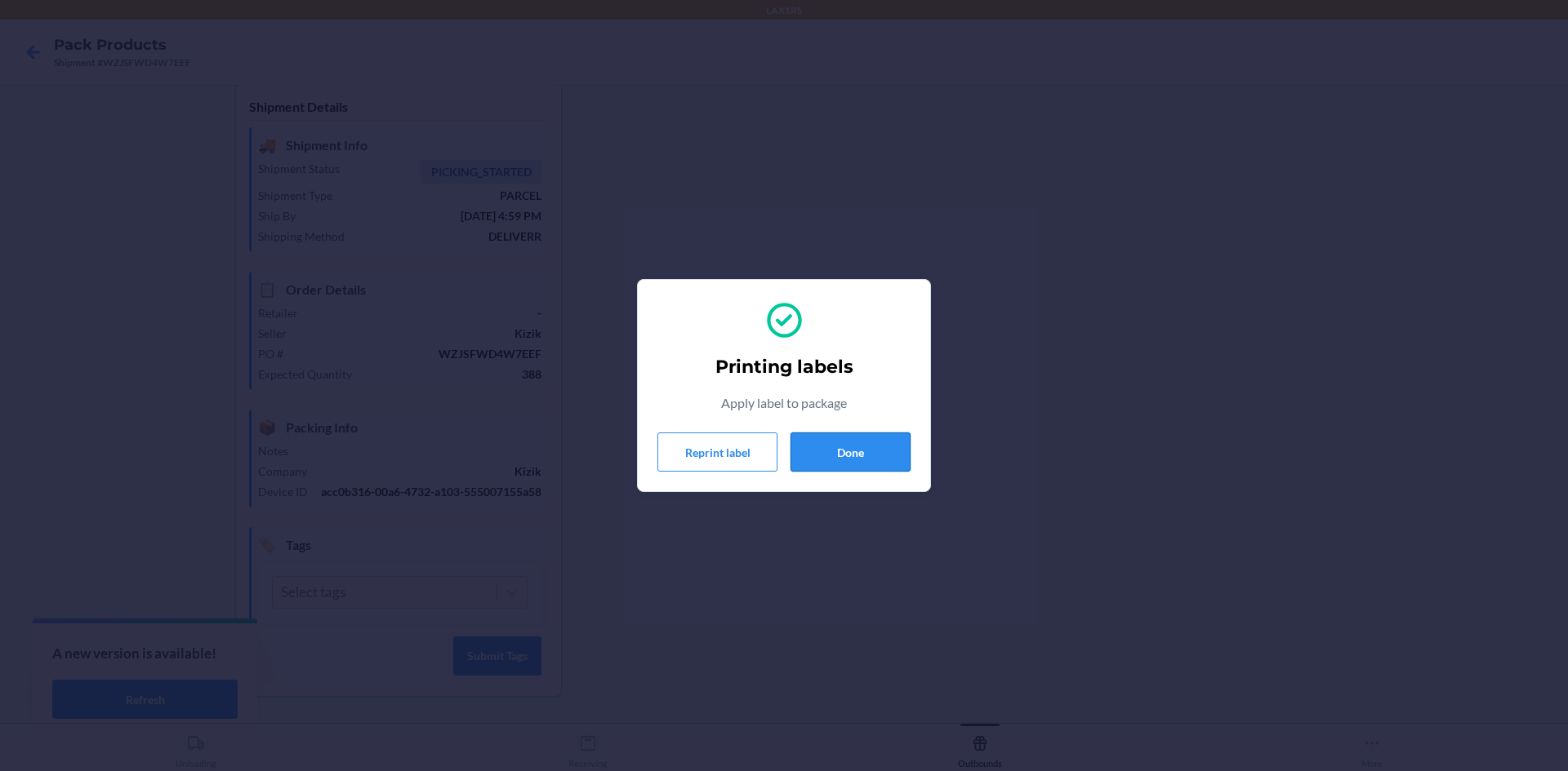
click at [867, 458] on button "Done" at bounding box center [850, 452] width 120 height 40
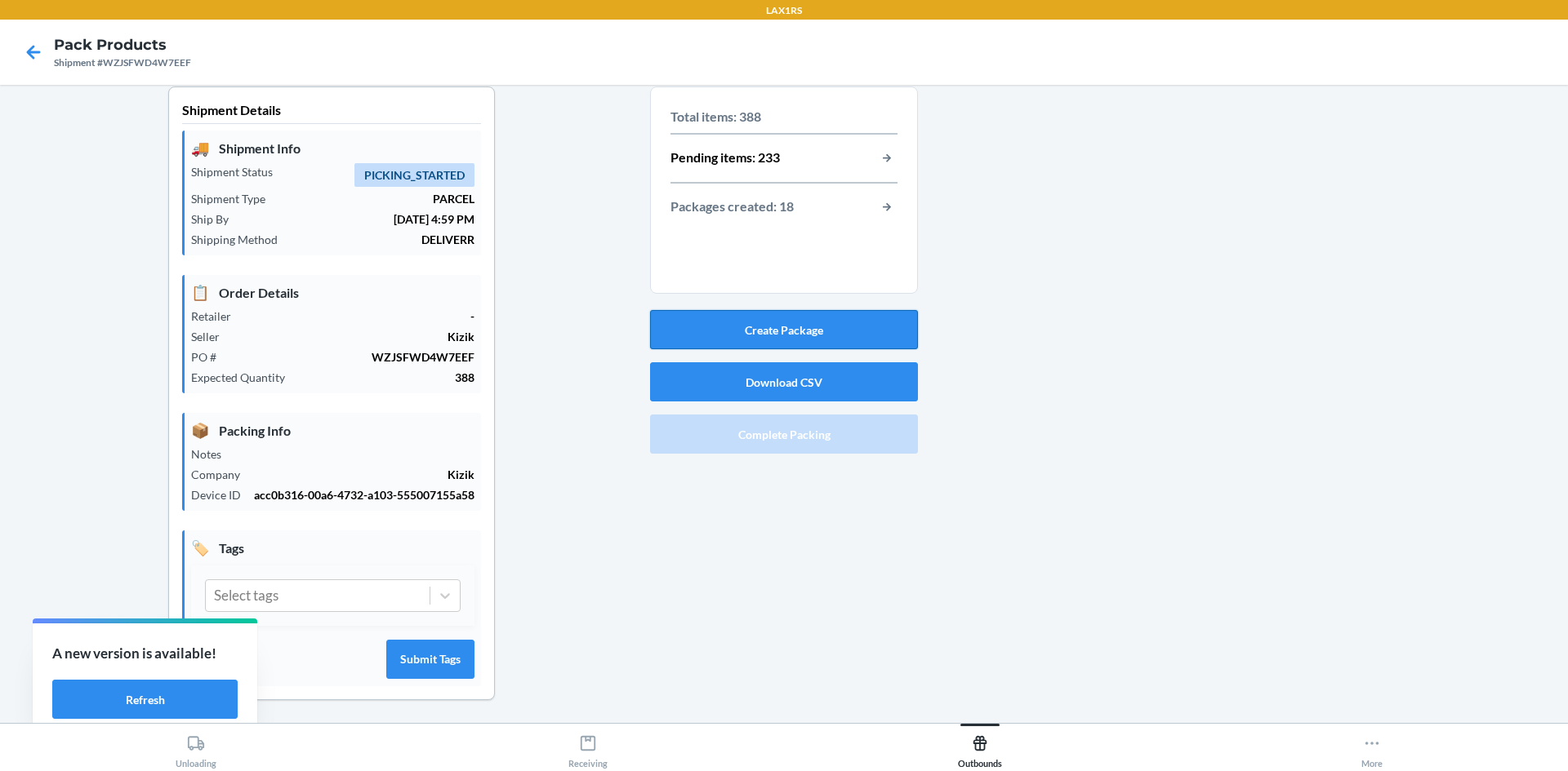
scroll to position [0, 0]
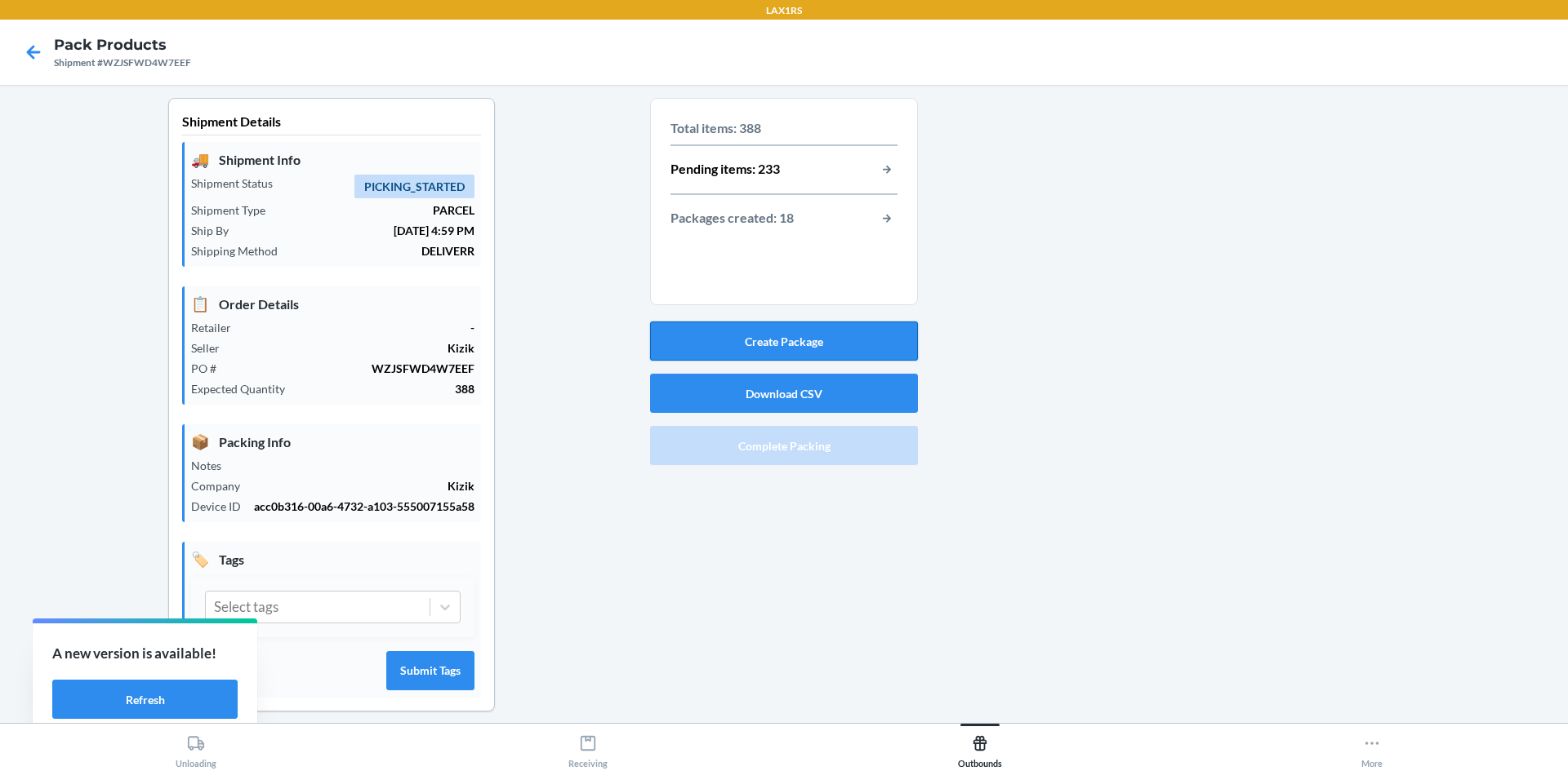
click at [795, 343] on button "Create Package" at bounding box center [784, 341] width 268 height 40
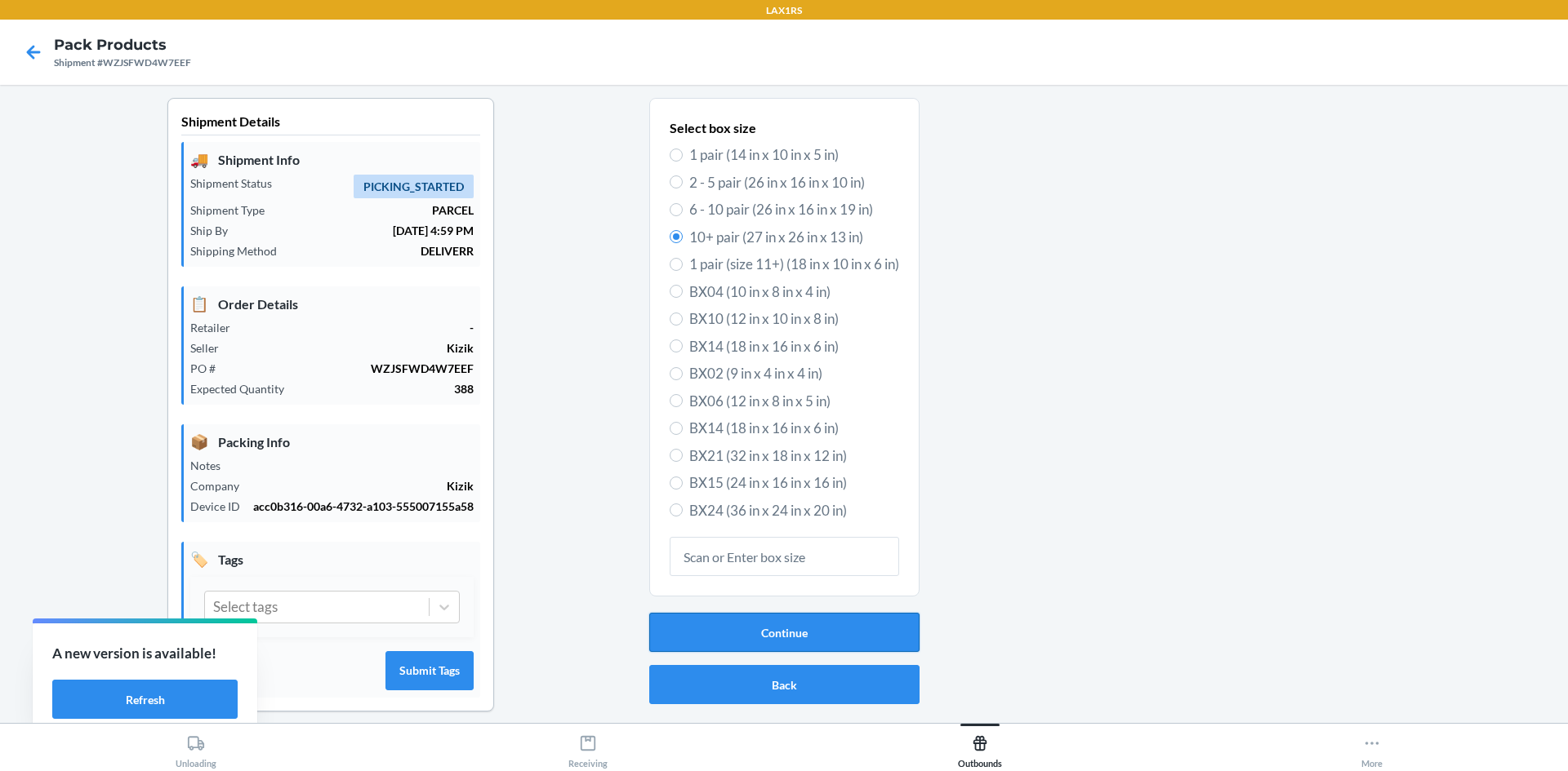
click at [794, 631] on button "Continue" at bounding box center [784, 632] width 270 height 40
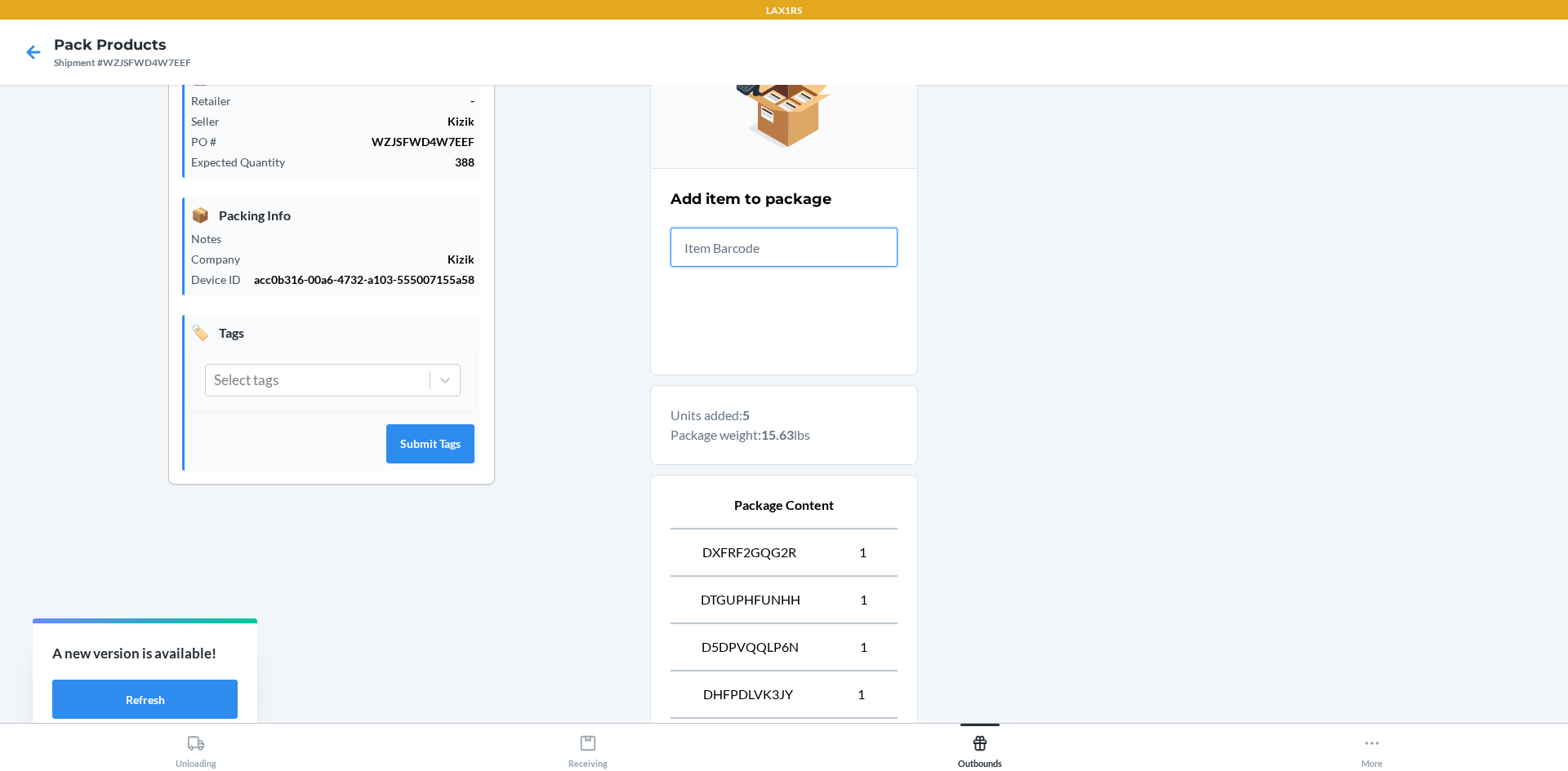
scroll to position [442, 0]
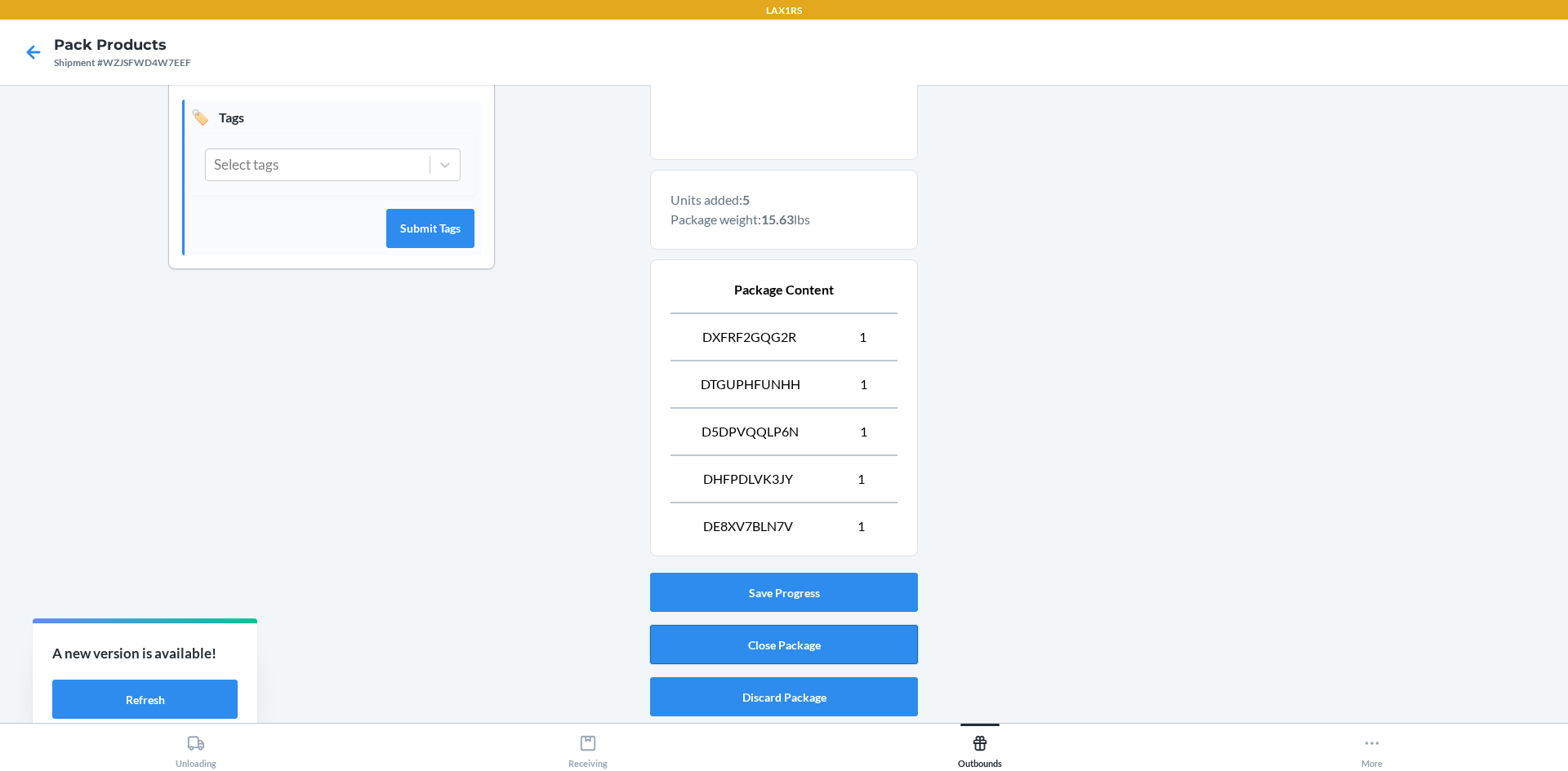
click at [757, 657] on button "Close Package" at bounding box center [784, 645] width 268 height 40
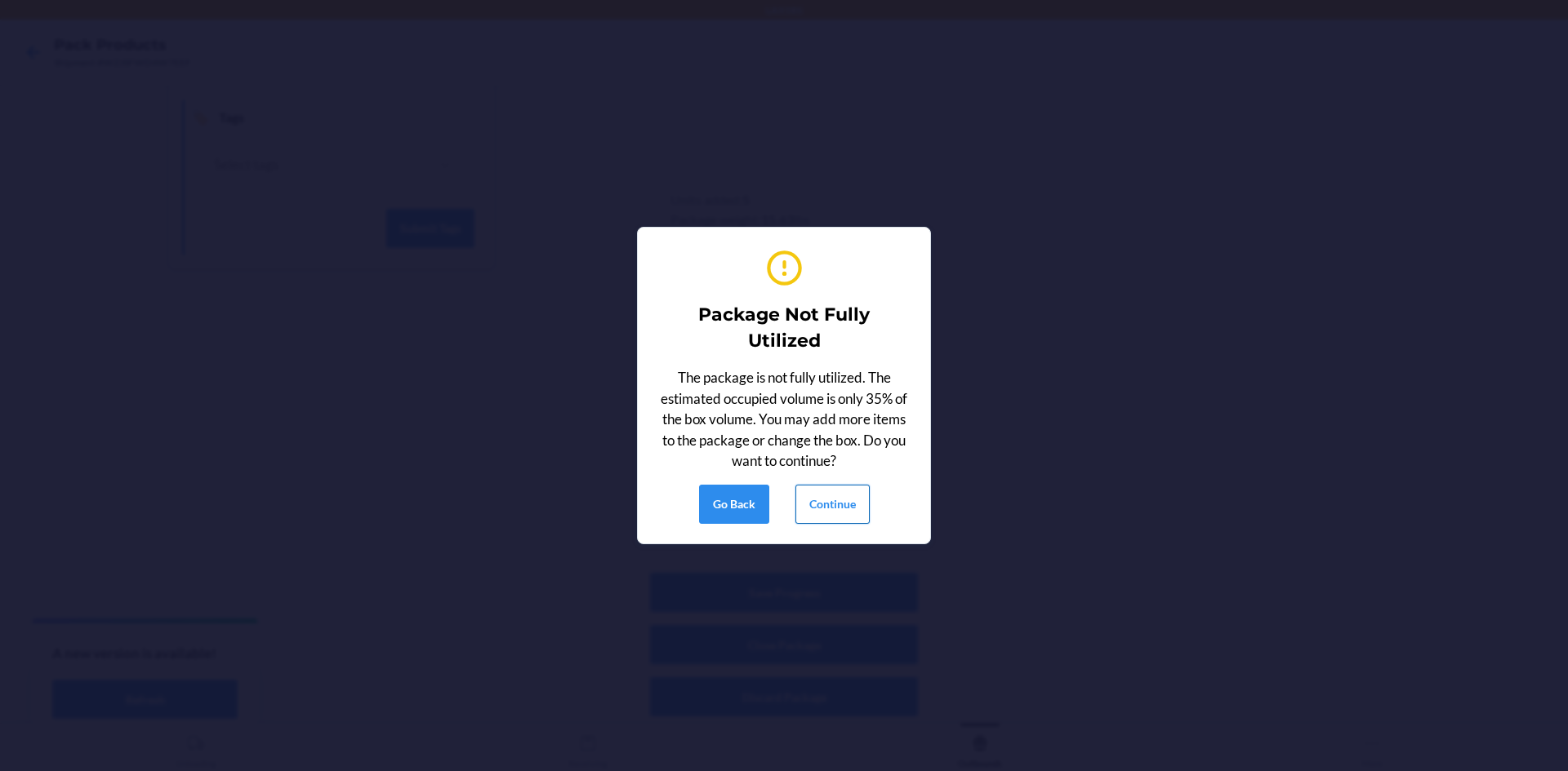
click at [819, 511] on button "Continue" at bounding box center [832, 504] width 74 height 40
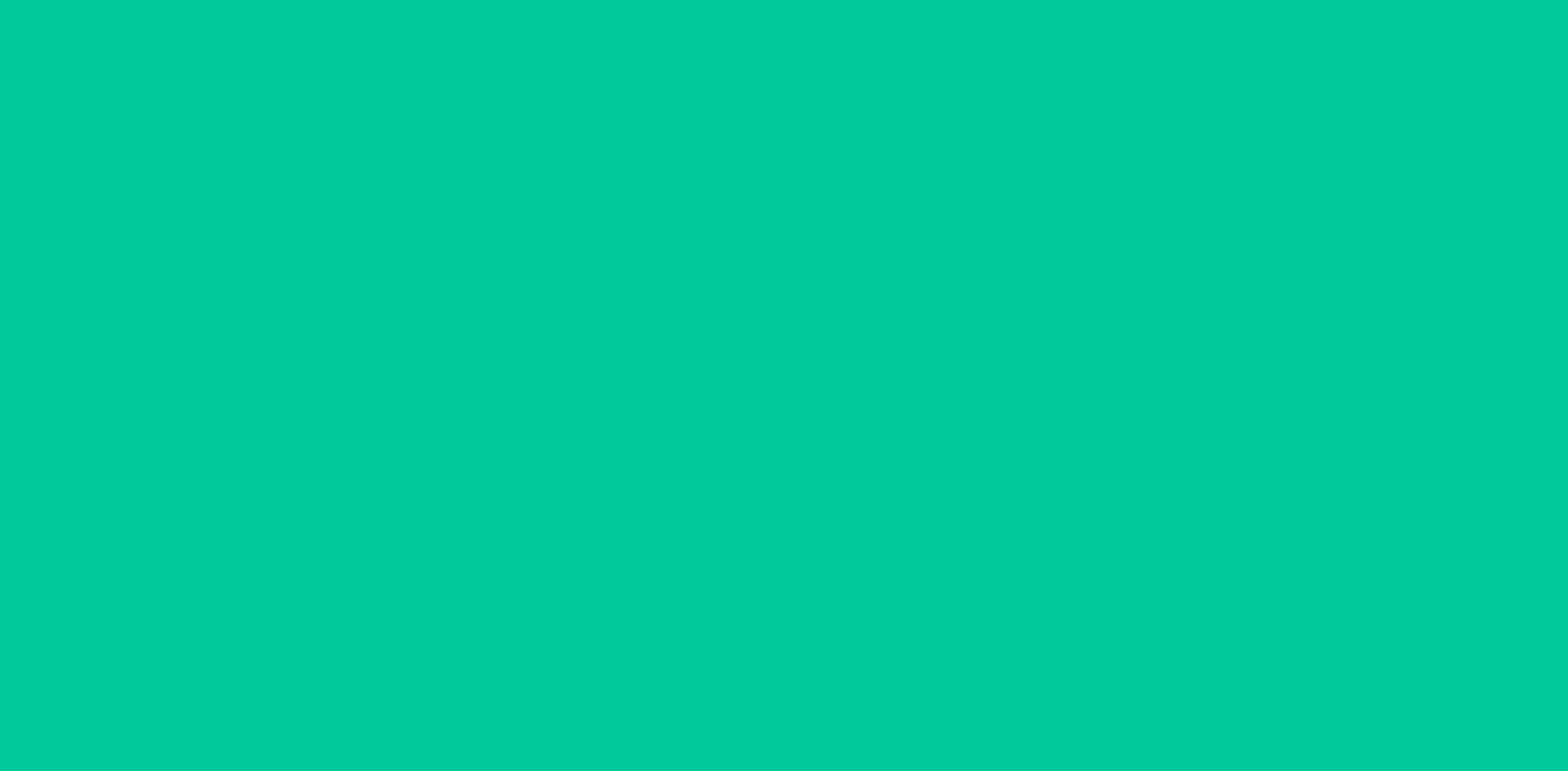
scroll to position [32, 0]
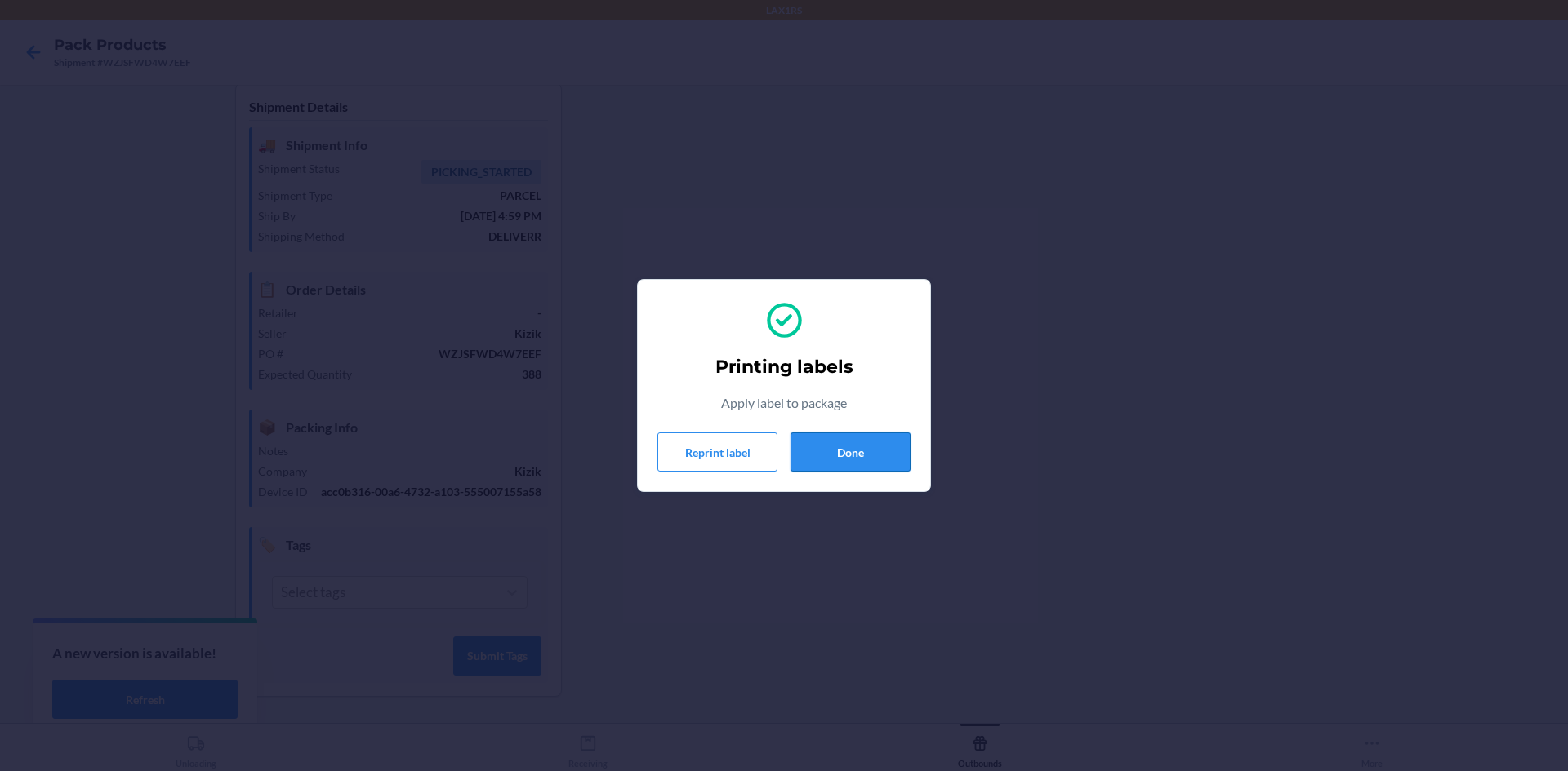
click at [829, 460] on button "Done" at bounding box center [850, 452] width 120 height 40
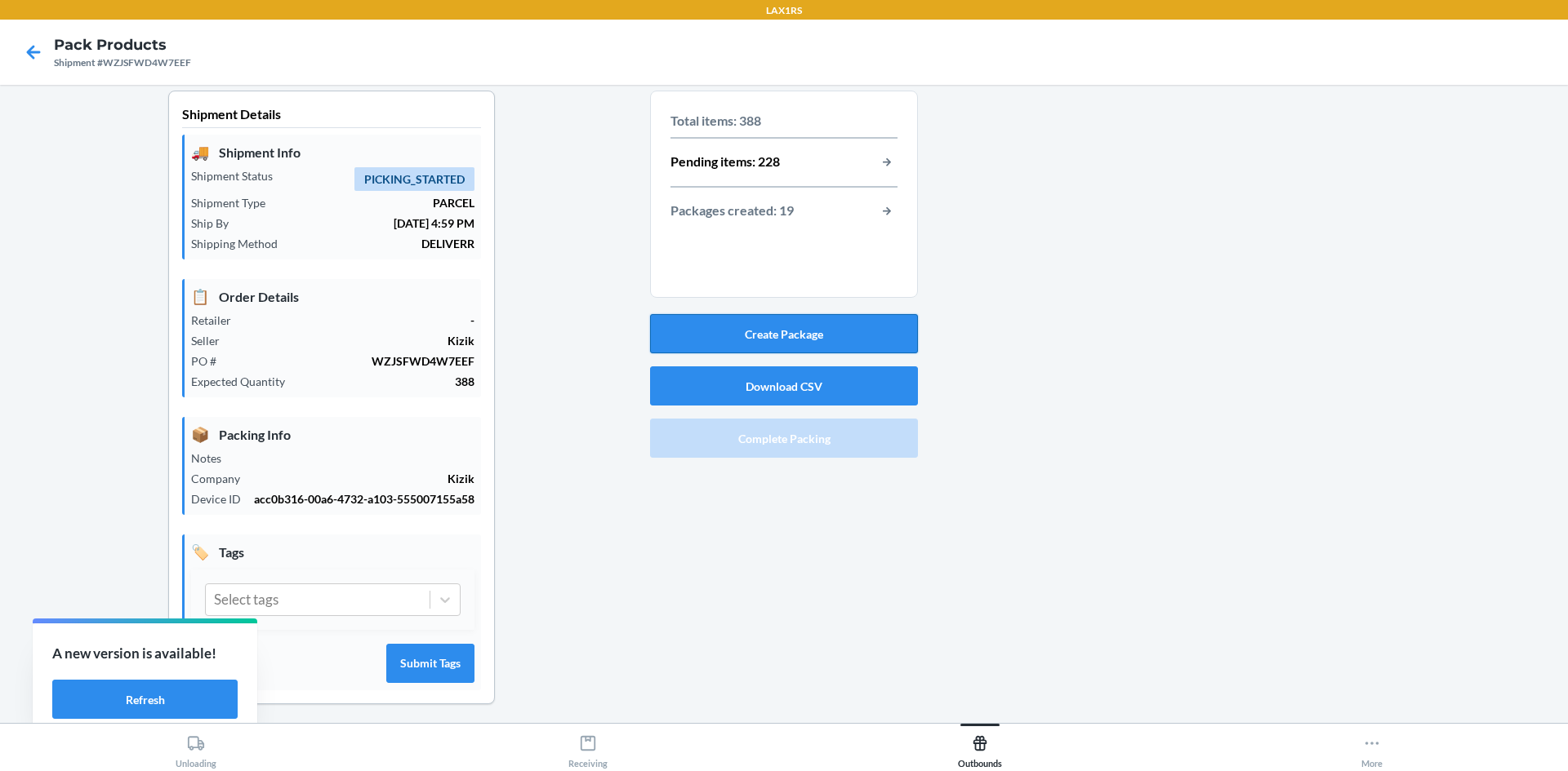
scroll to position [0, 0]
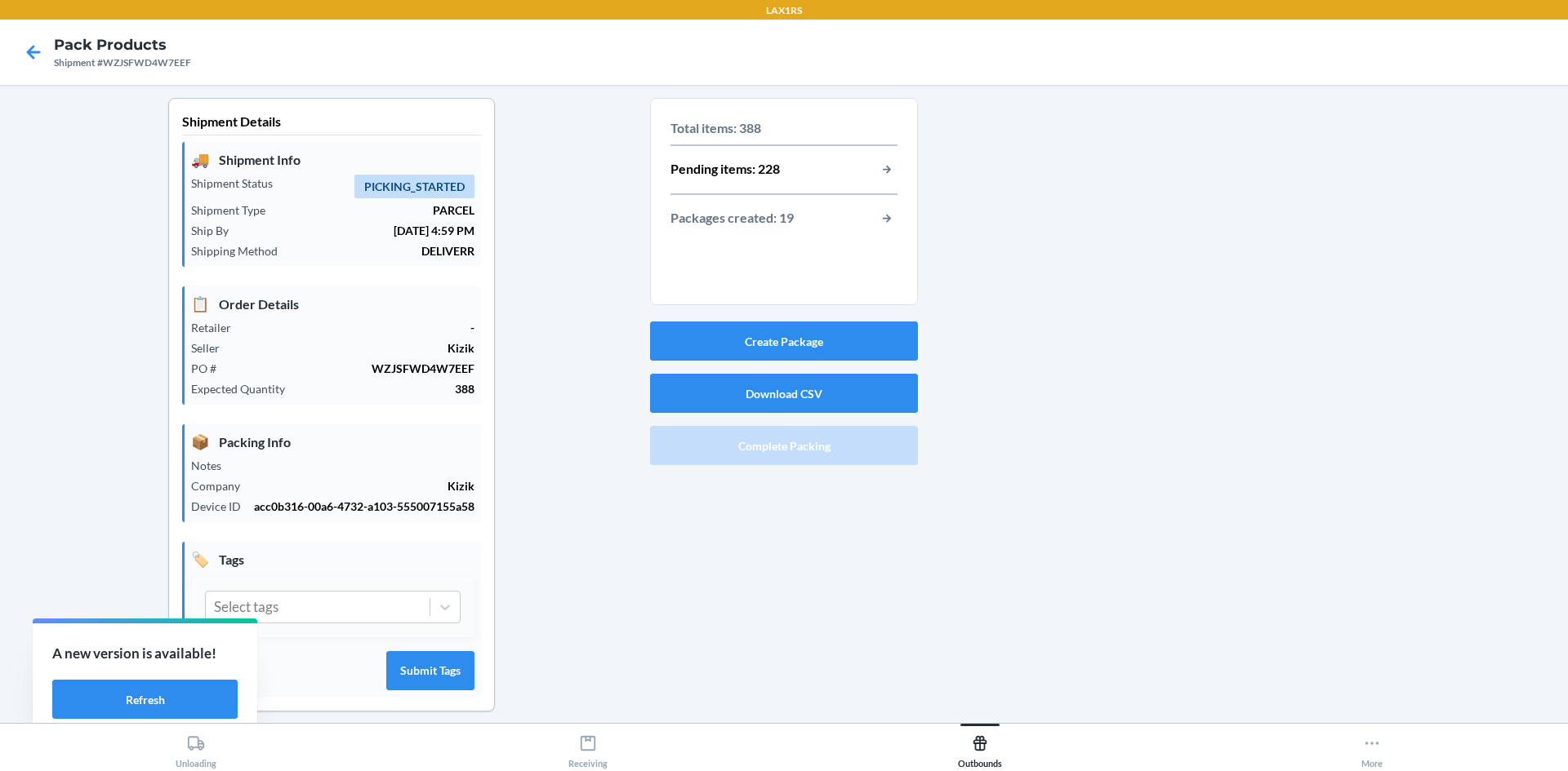
click at [799, 365] on div "Create Package Download CSV Complete Packing" at bounding box center [784, 393] width 268 height 156
click at [799, 351] on button "Create Package" at bounding box center [784, 341] width 268 height 40
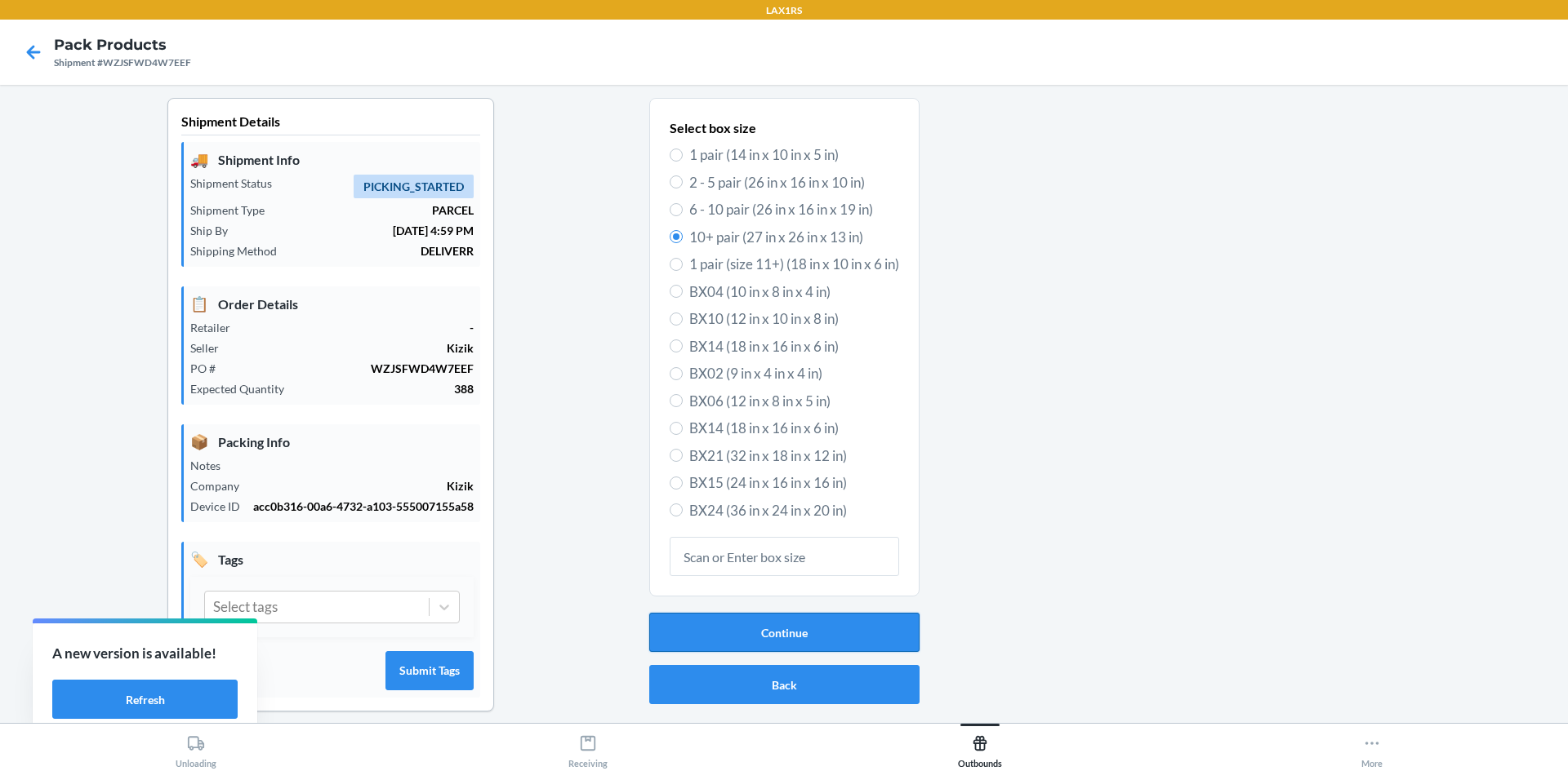
click at [792, 632] on button "Continue" at bounding box center [784, 632] width 270 height 40
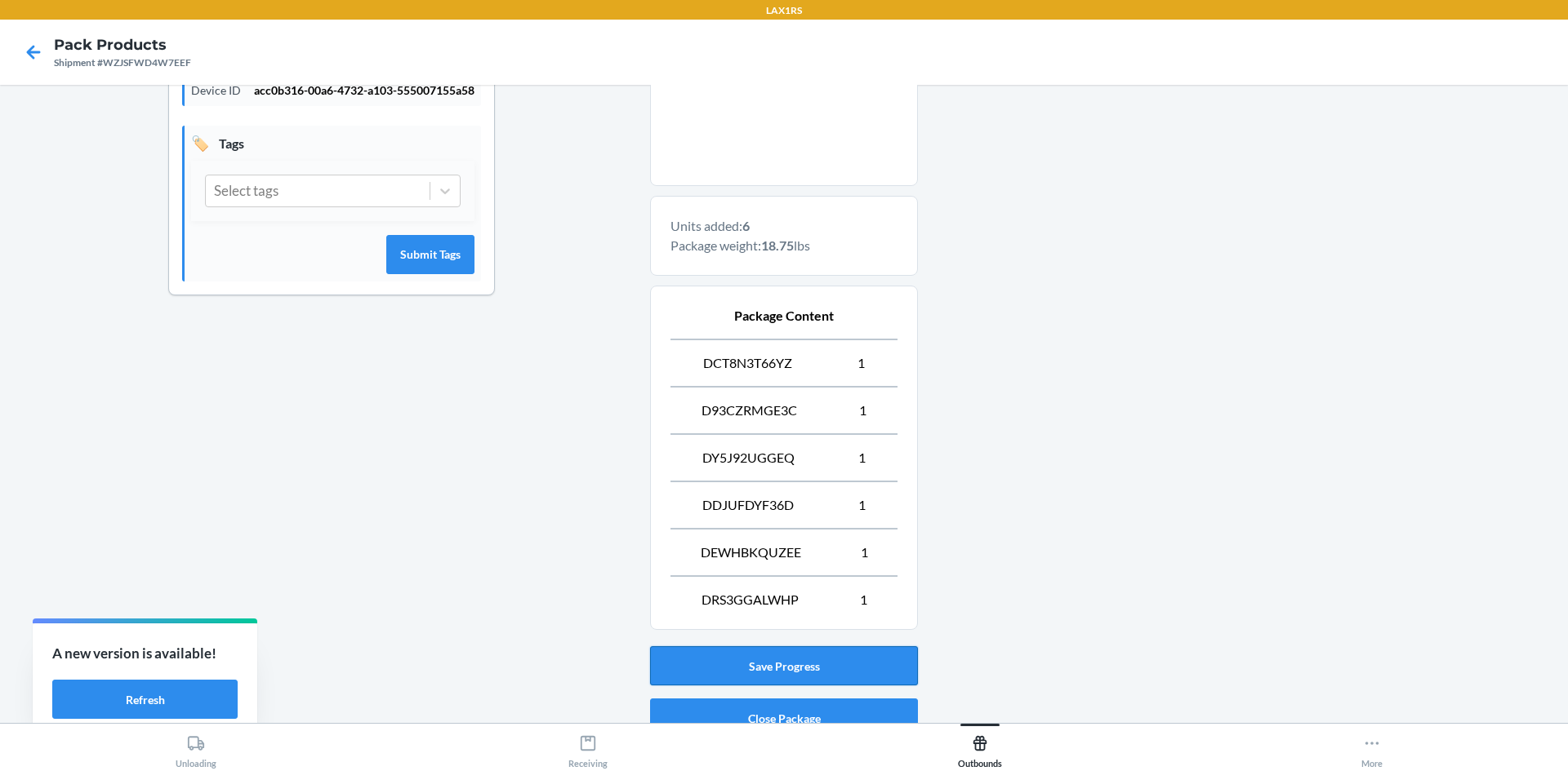
scroll to position [489, 0]
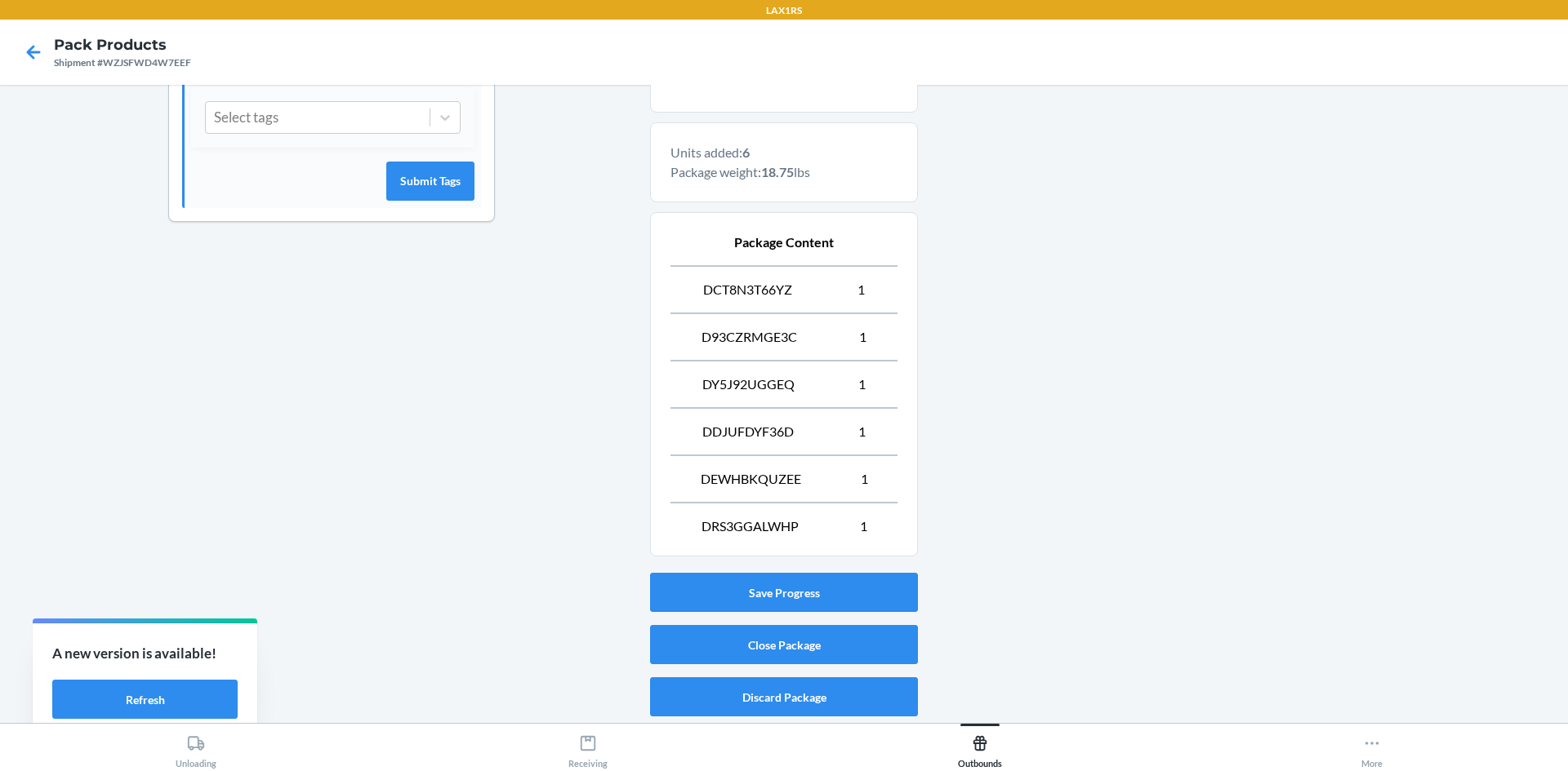
click at [770, 623] on div "Save Progress Close Package Discard Package" at bounding box center [784, 645] width 268 height 156
click at [766, 636] on button "Close Package" at bounding box center [784, 645] width 268 height 40
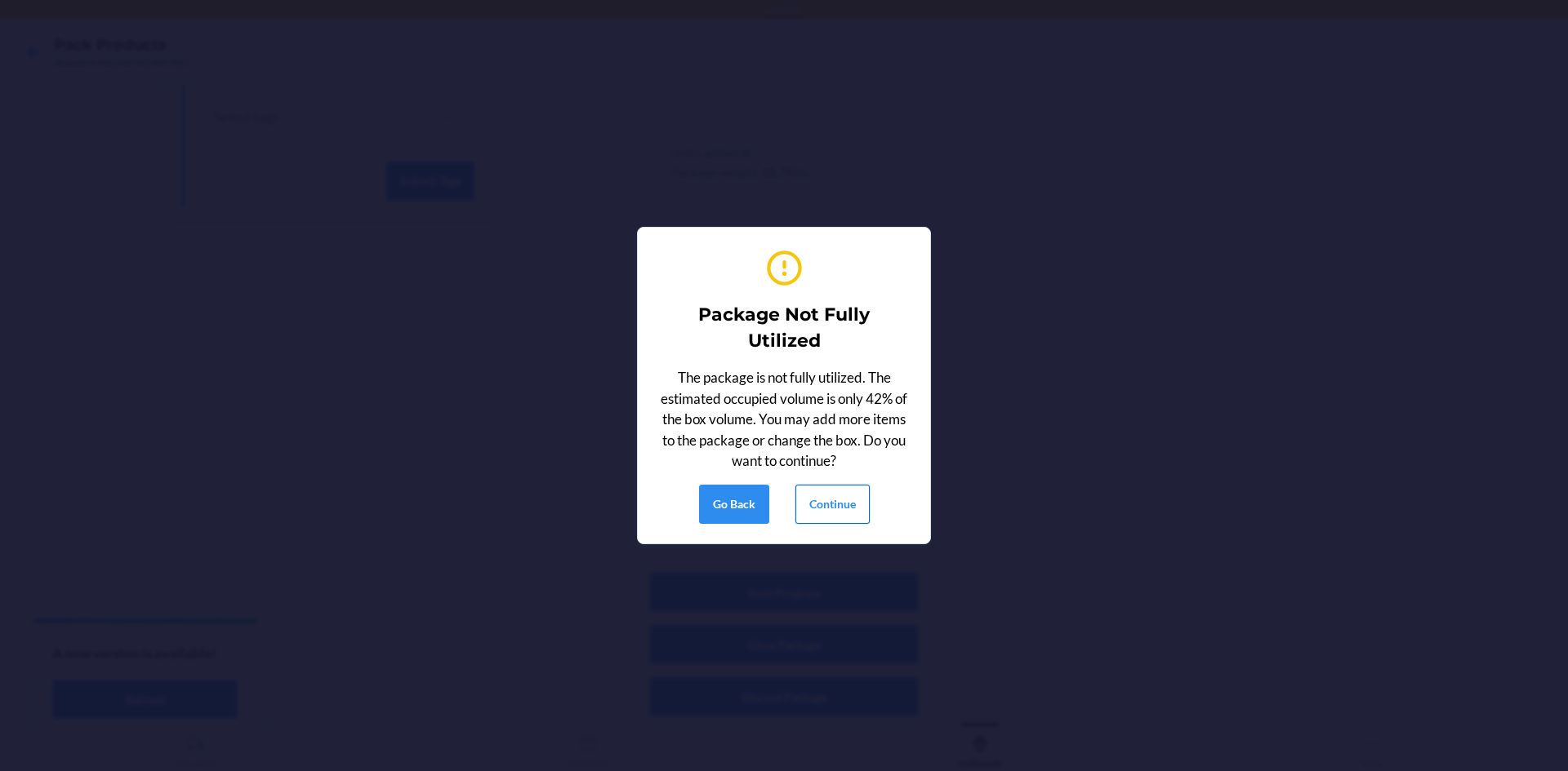
click at [827, 510] on button "Continue" at bounding box center [832, 504] width 74 height 40
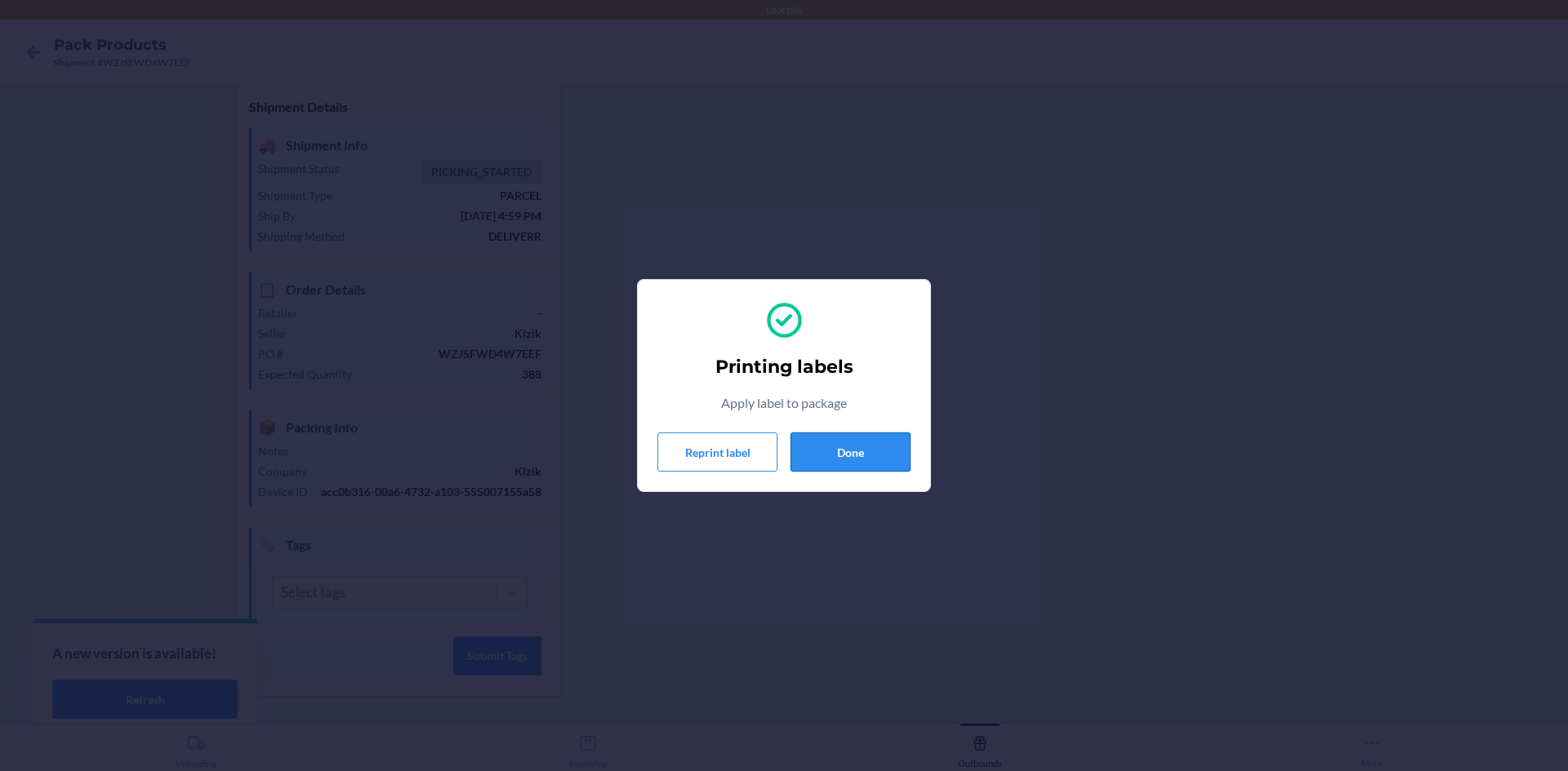
click at [853, 457] on button "Done" at bounding box center [850, 452] width 120 height 40
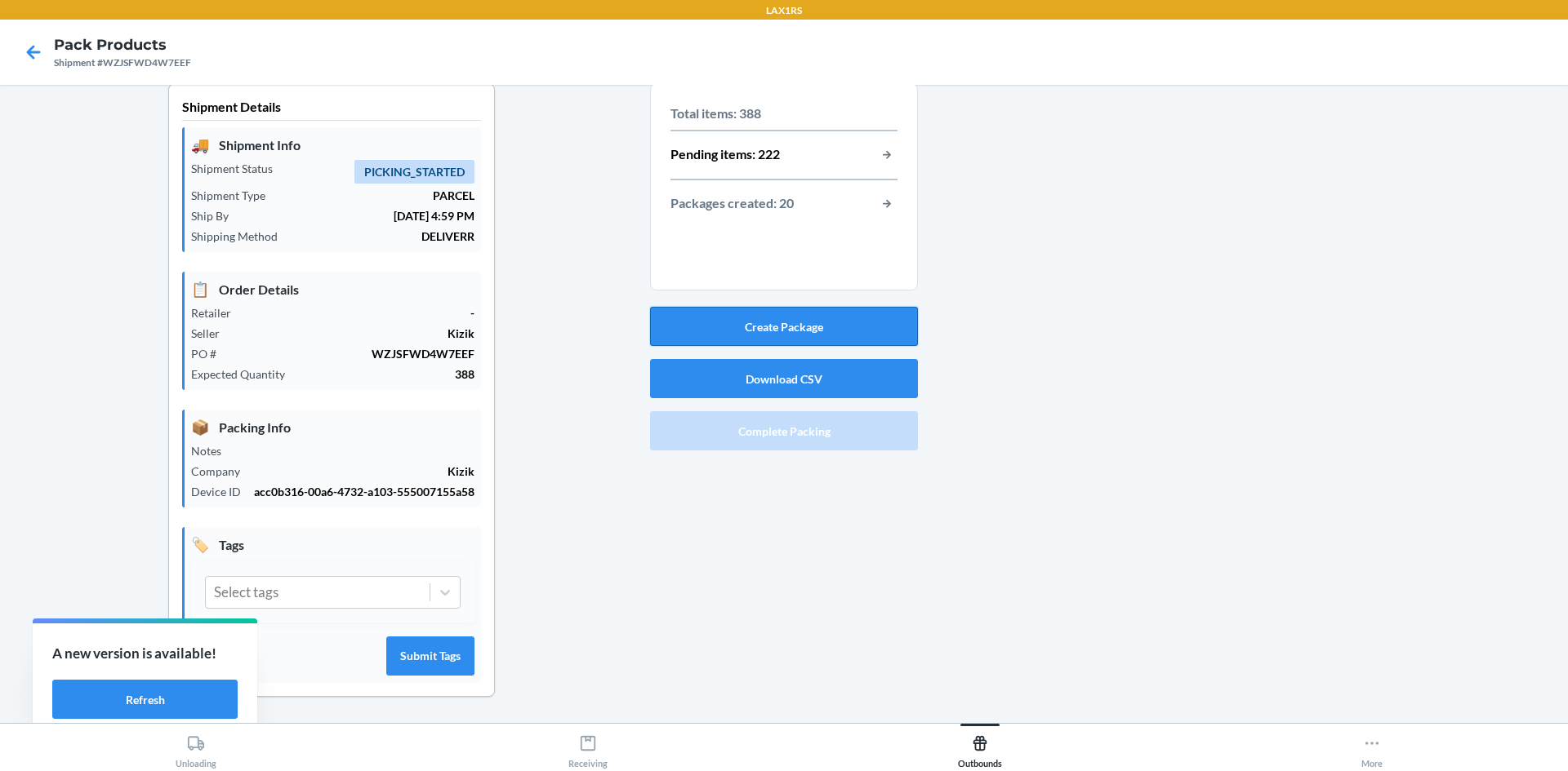
click at [752, 307] on button "Create Package" at bounding box center [784, 326] width 268 height 40
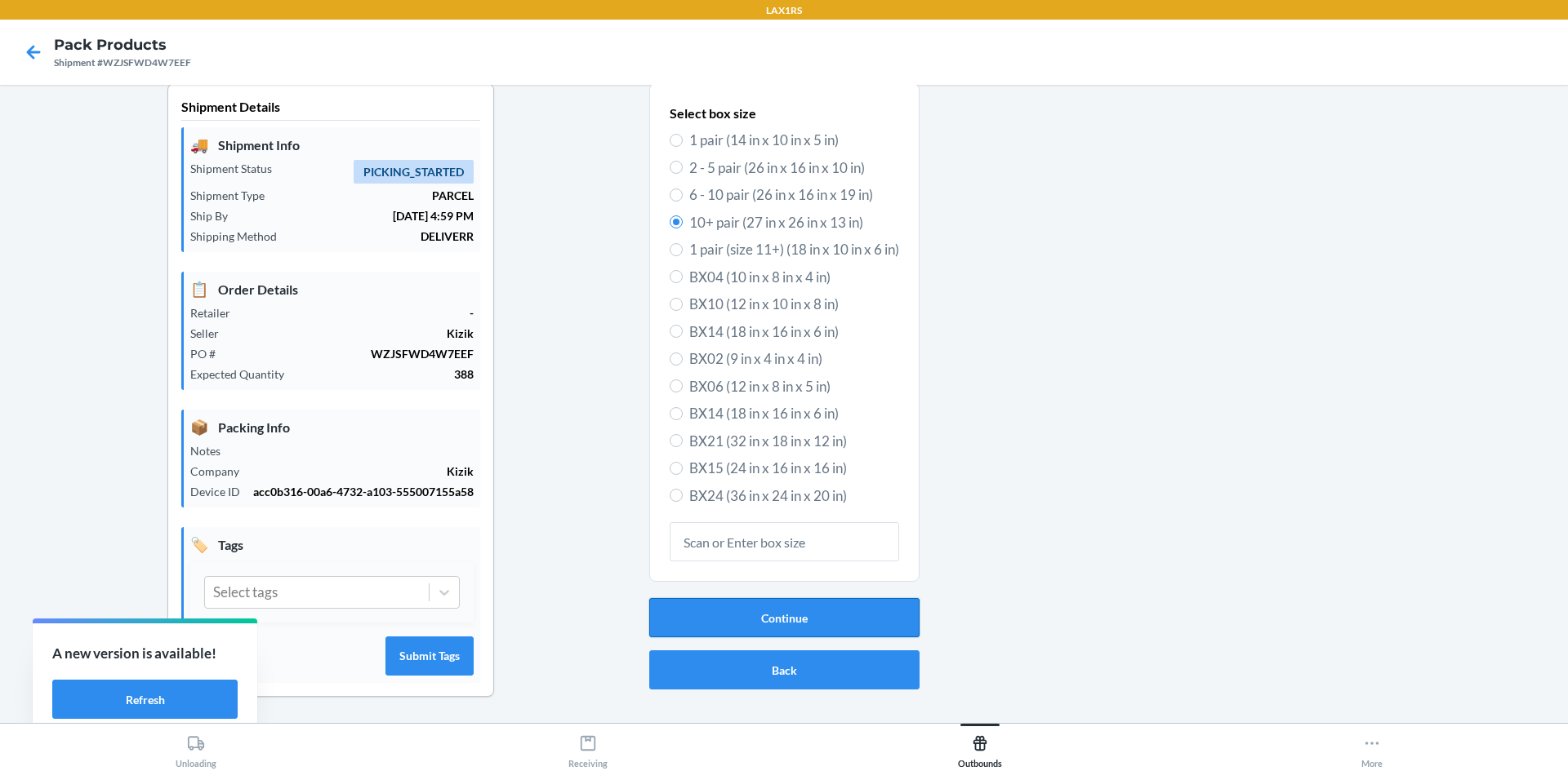
click at [773, 612] on button "Continue" at bounding box center [784, 618] width 270 height 40
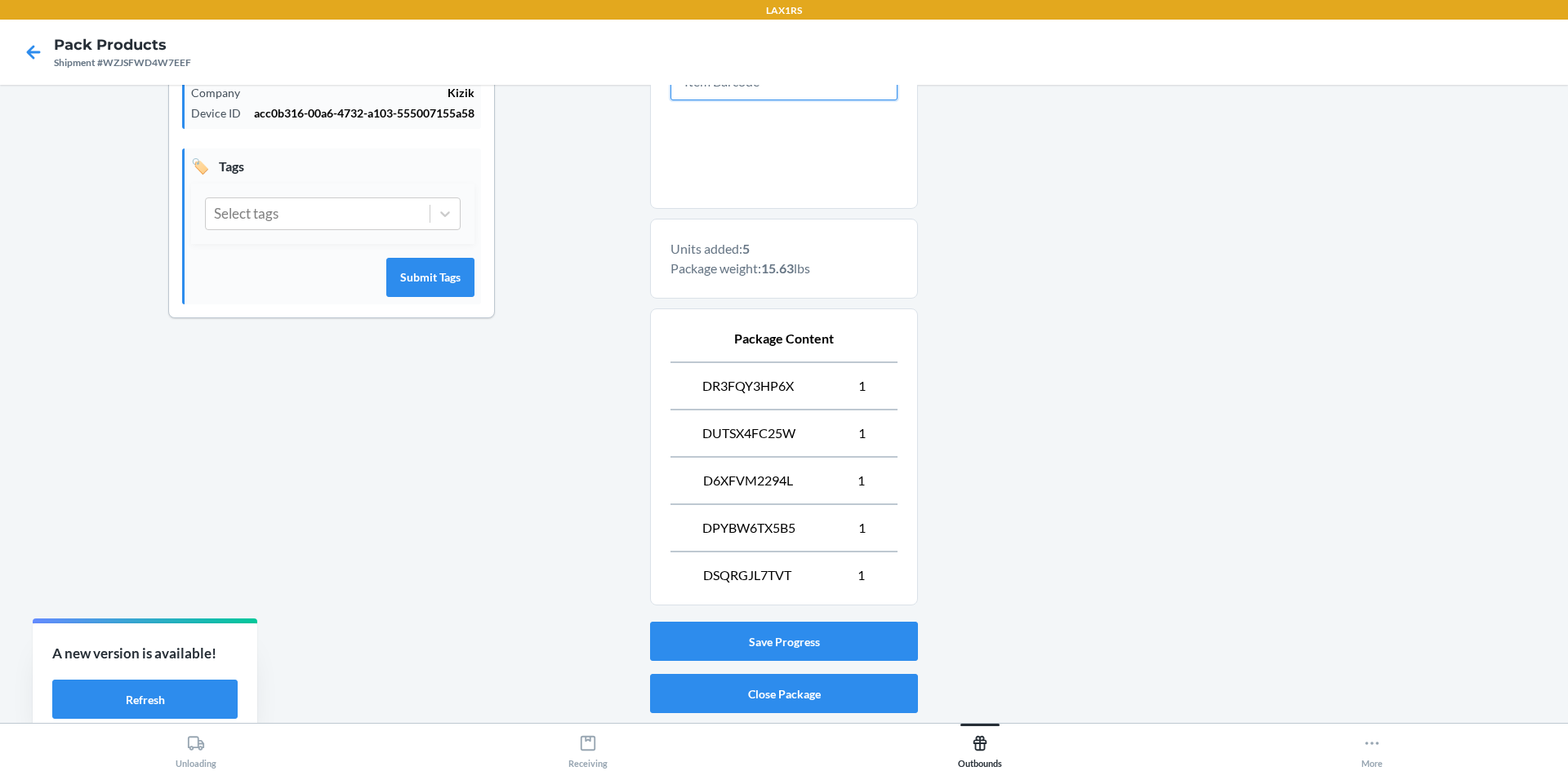
scroll to position [442, 0]
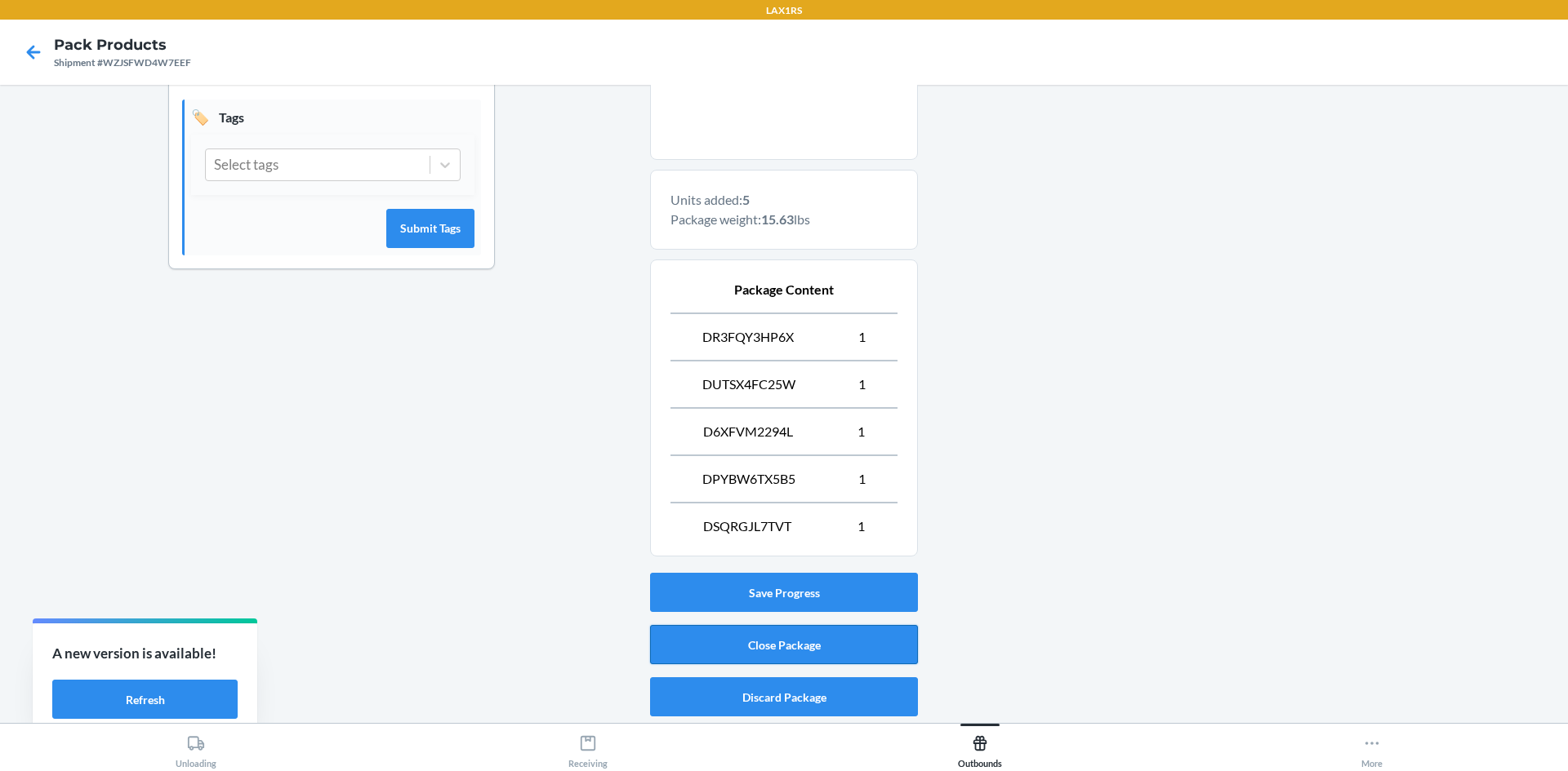
click at [756, 642] on button "Close Package" at bounding box center [784, 645] width 268 height 40
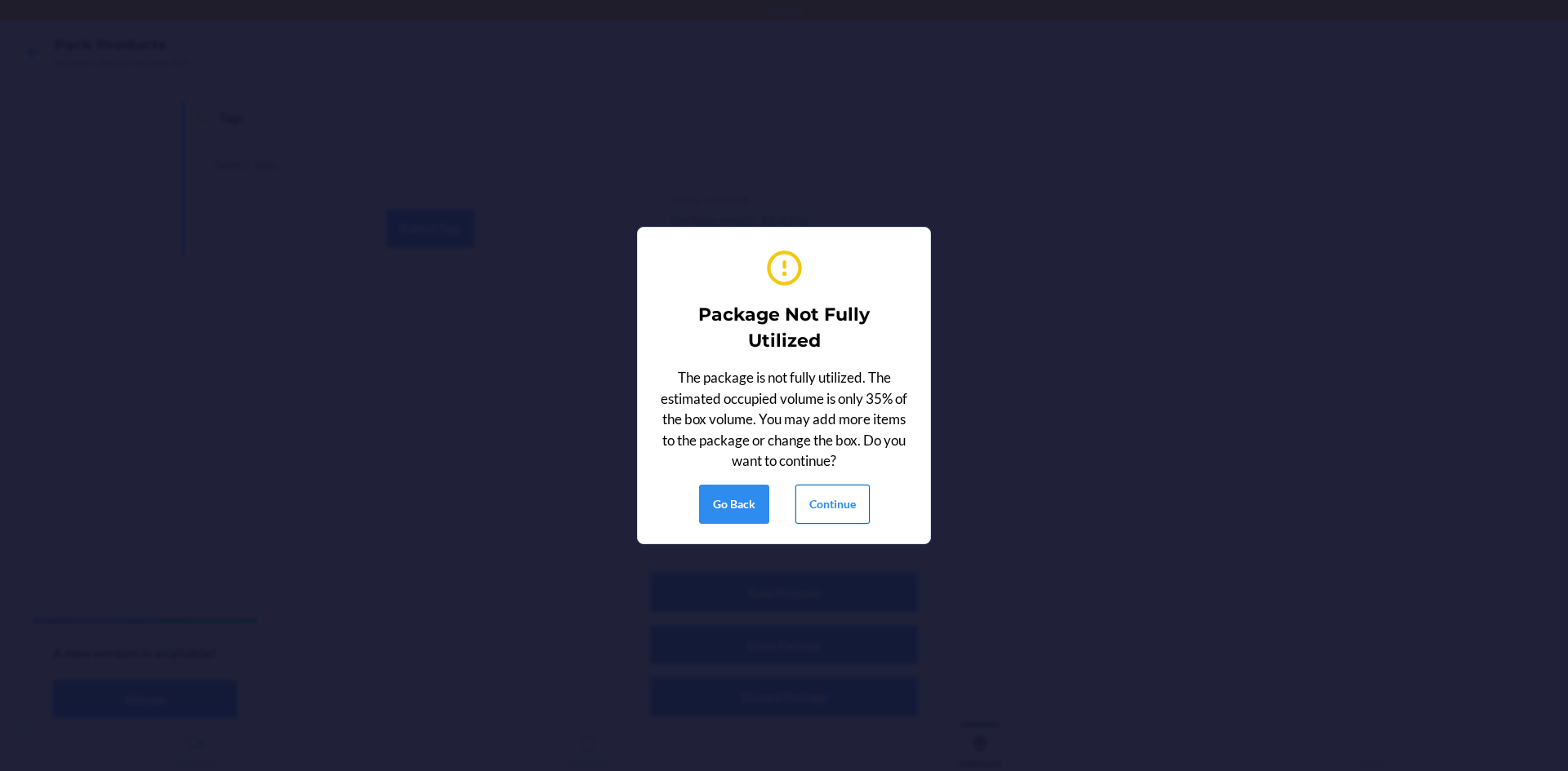
click at [827, 495] on button "Continue" at bounding box center [832, 504] width 74 height 40
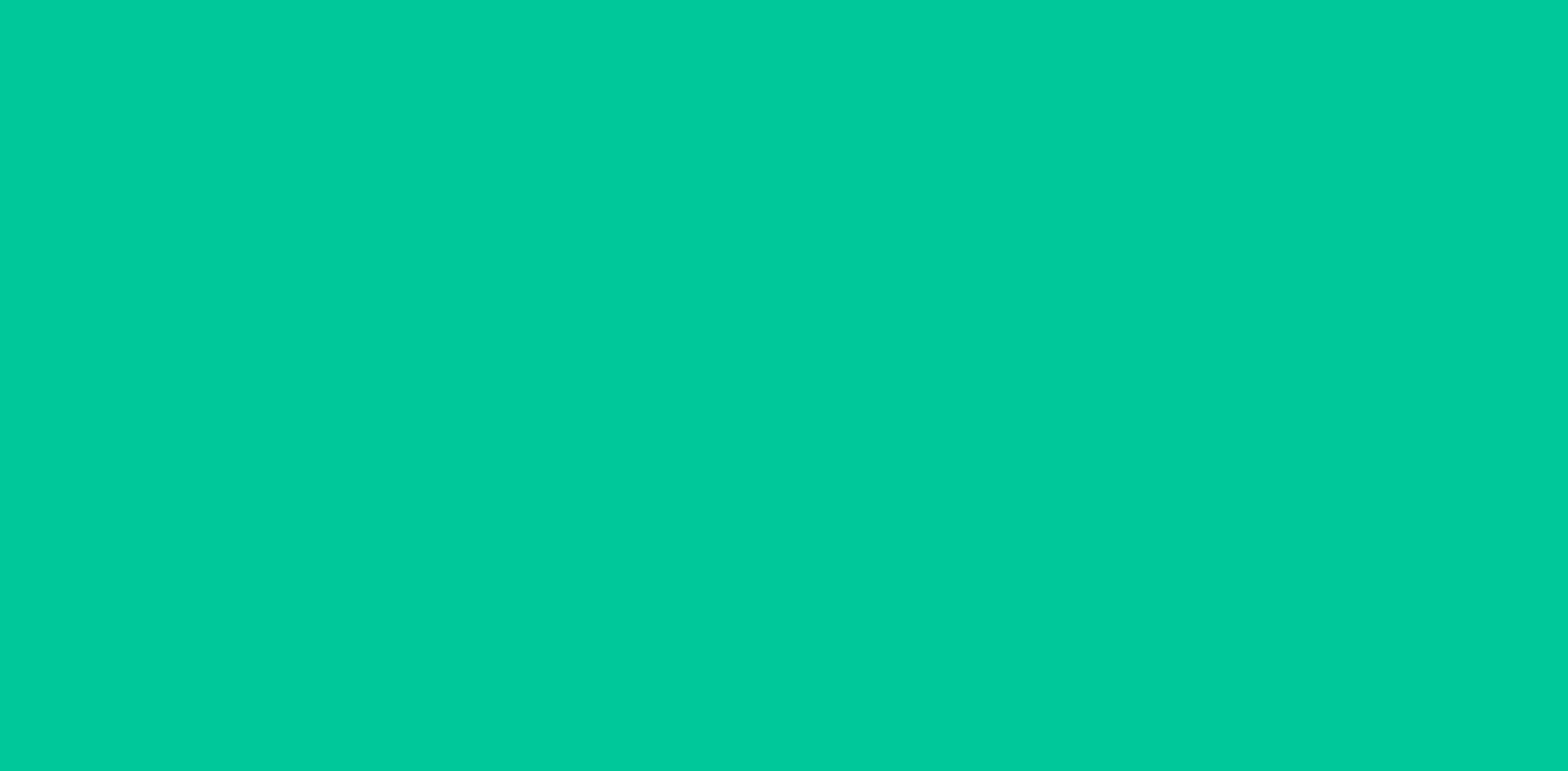
scroll to position [32, 0]
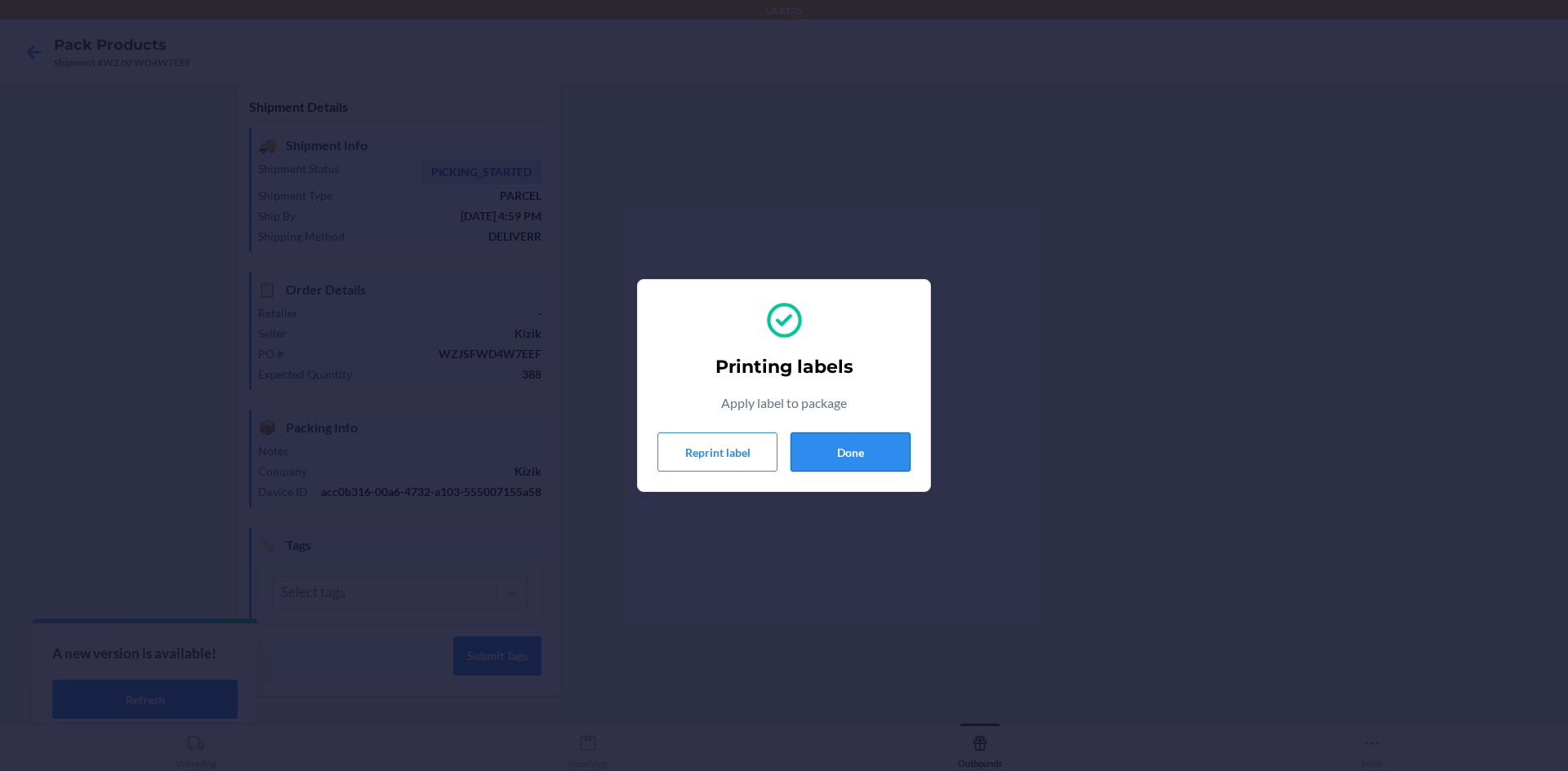
click at [850, 449] on button "Done" at bounding box center [850, 452] width 120 height 40
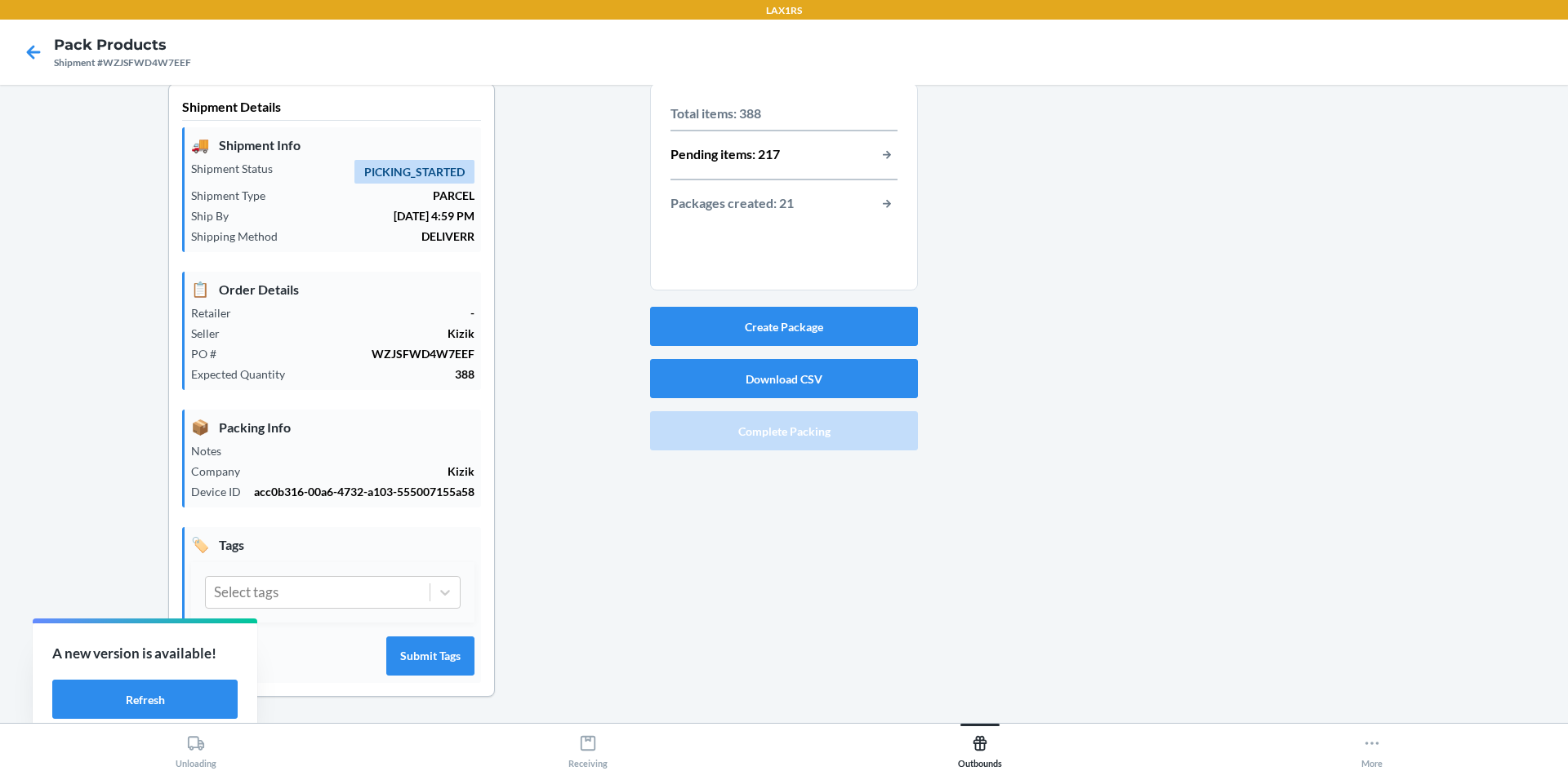
scroll to position [0, 0]
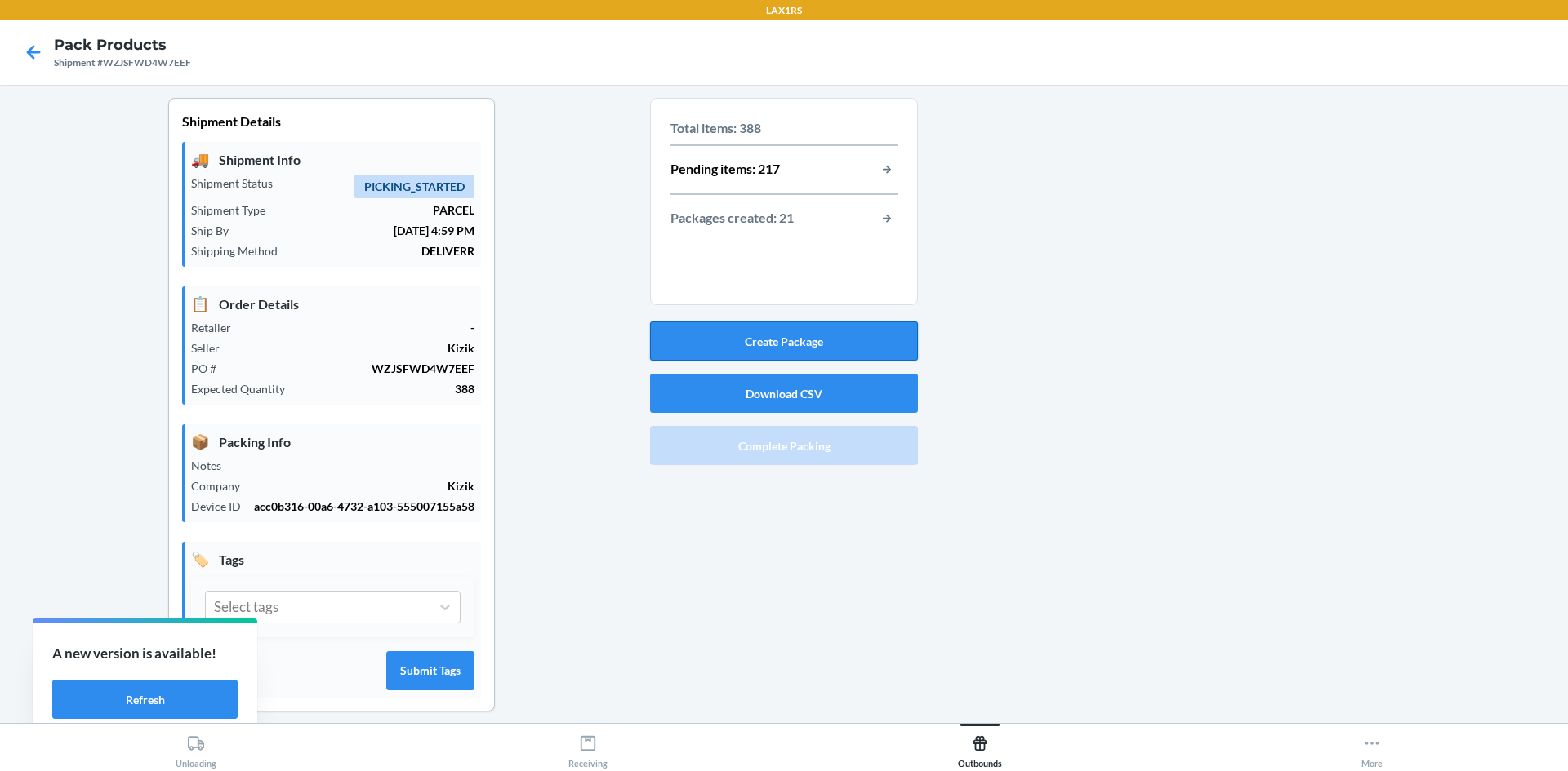
click at [749, 333] on button "Create Package" at bounding box center [784, 341] width 268 height 40
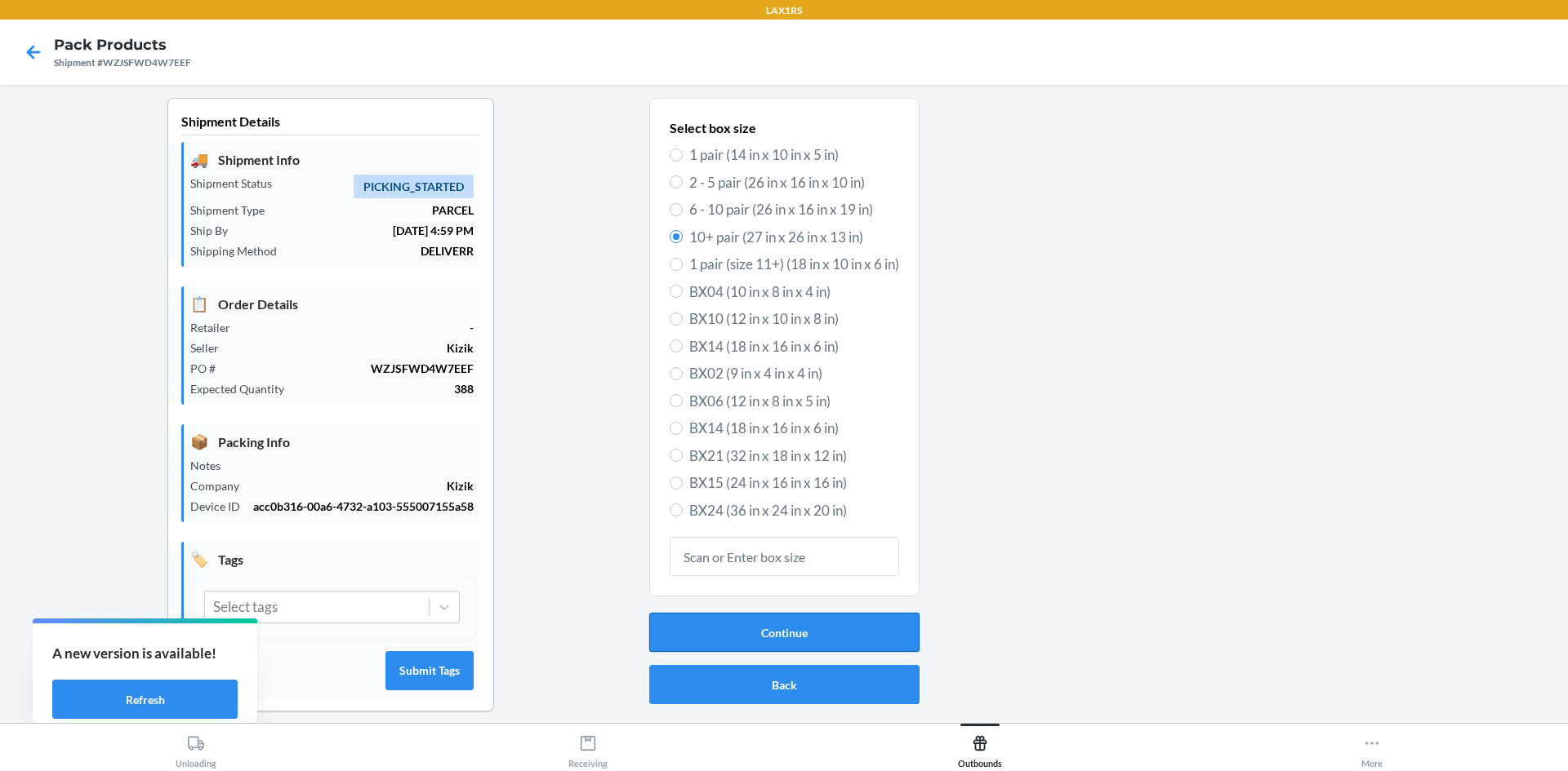
click at [729, 620] on button "Continue" at bounding box center [784, 632] width 270 height 40
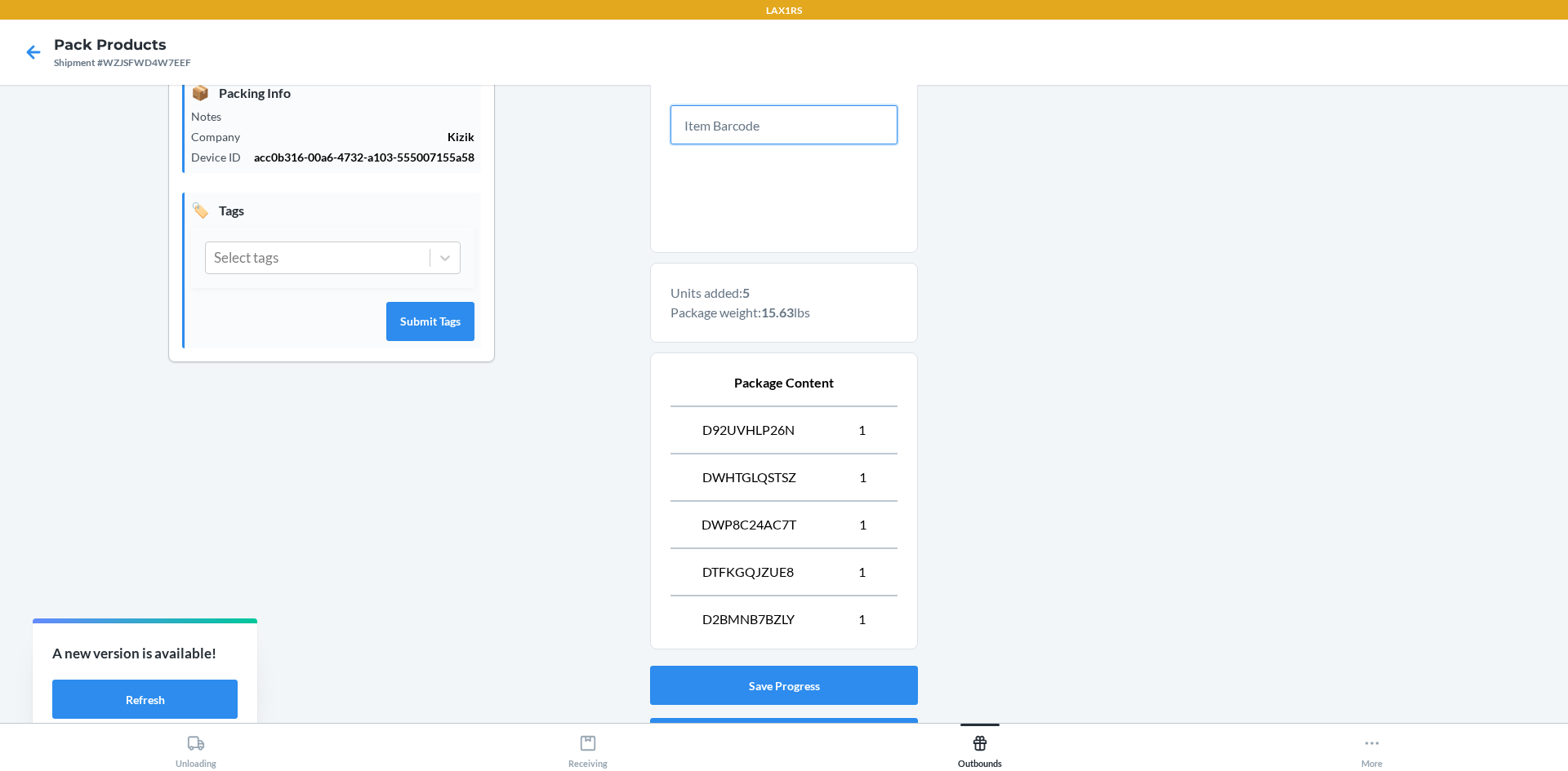
scroll to position [442, 0]
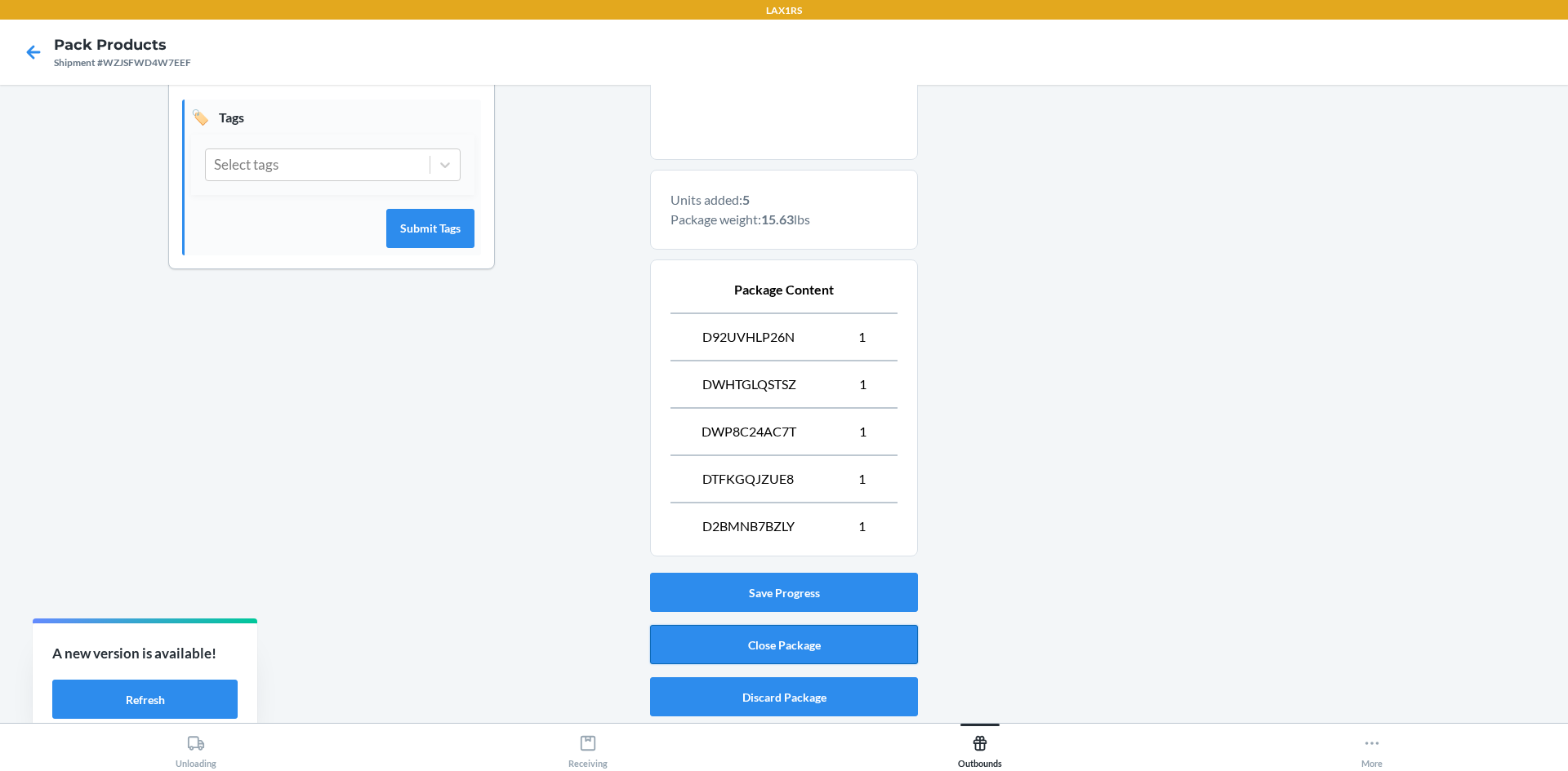
click at [785, 647] on button "Close Package" at bounding box center [784, 645] width 268 height 40
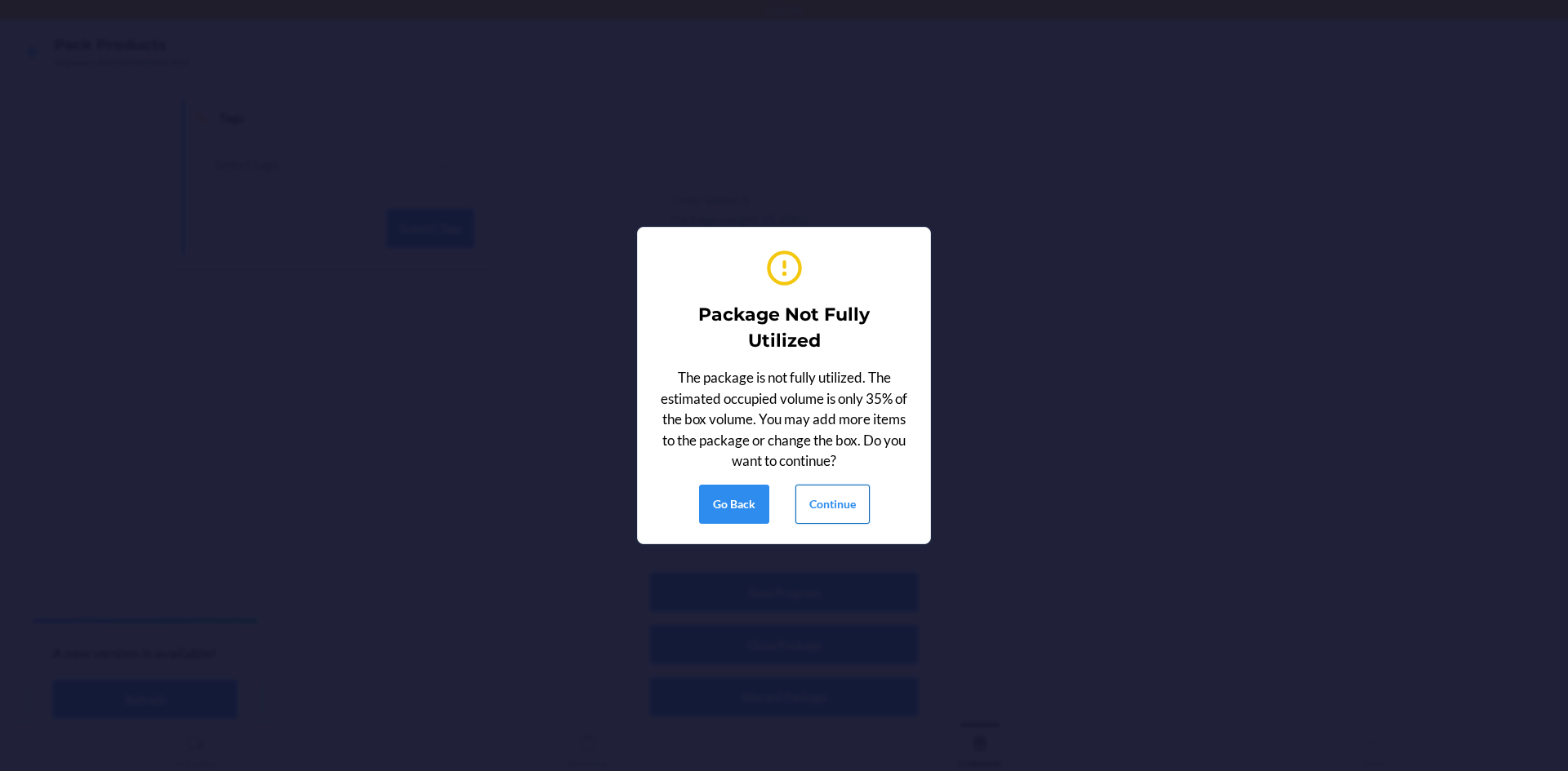
click at [825, 505] on button "Continue" at bounding box center [832, 504] width 74 height 40
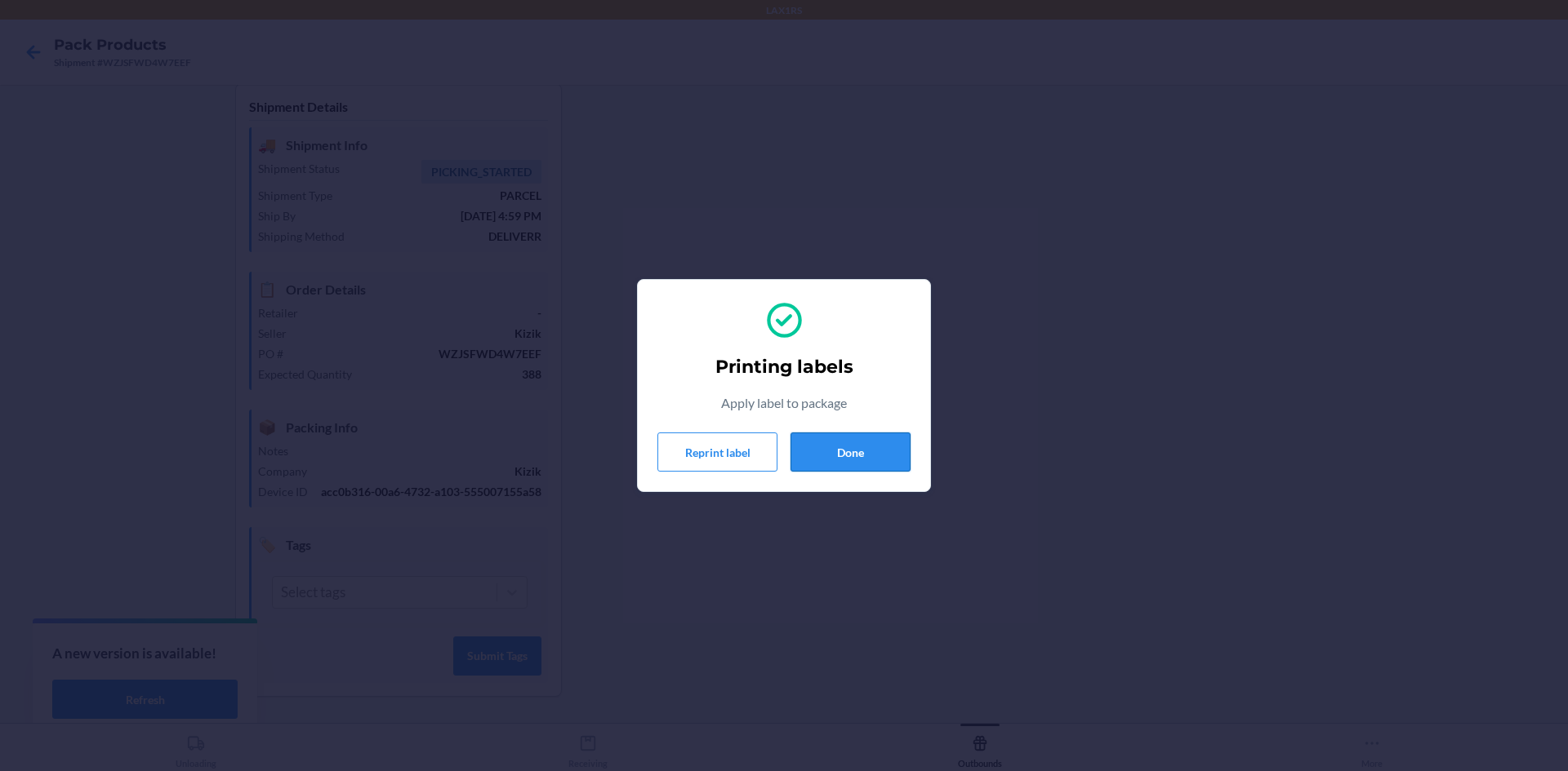
click at [850, 451] on button "Done" at bounding box center [850, 452] width 120 height 40
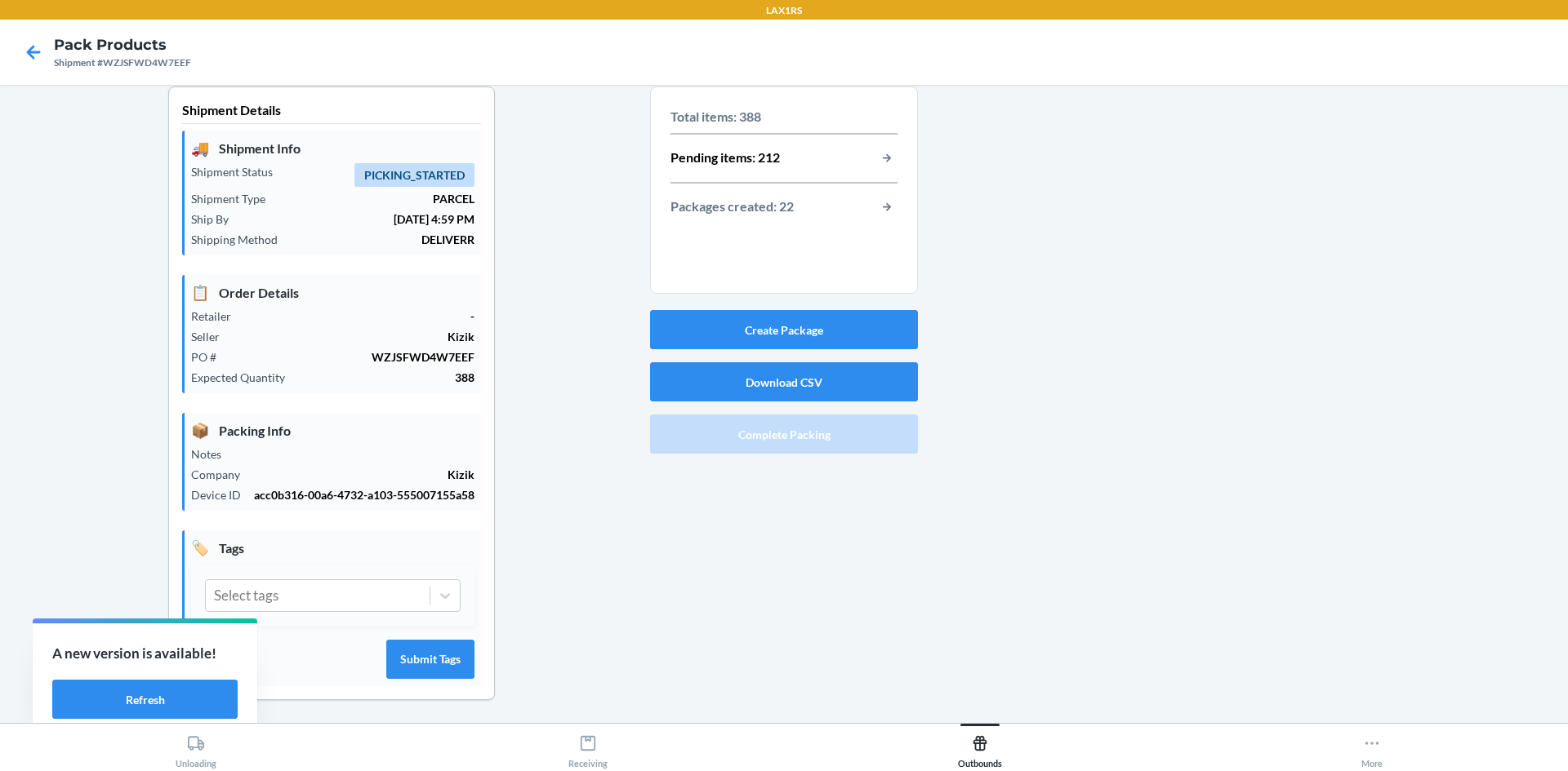
scroll to position [0, 0]
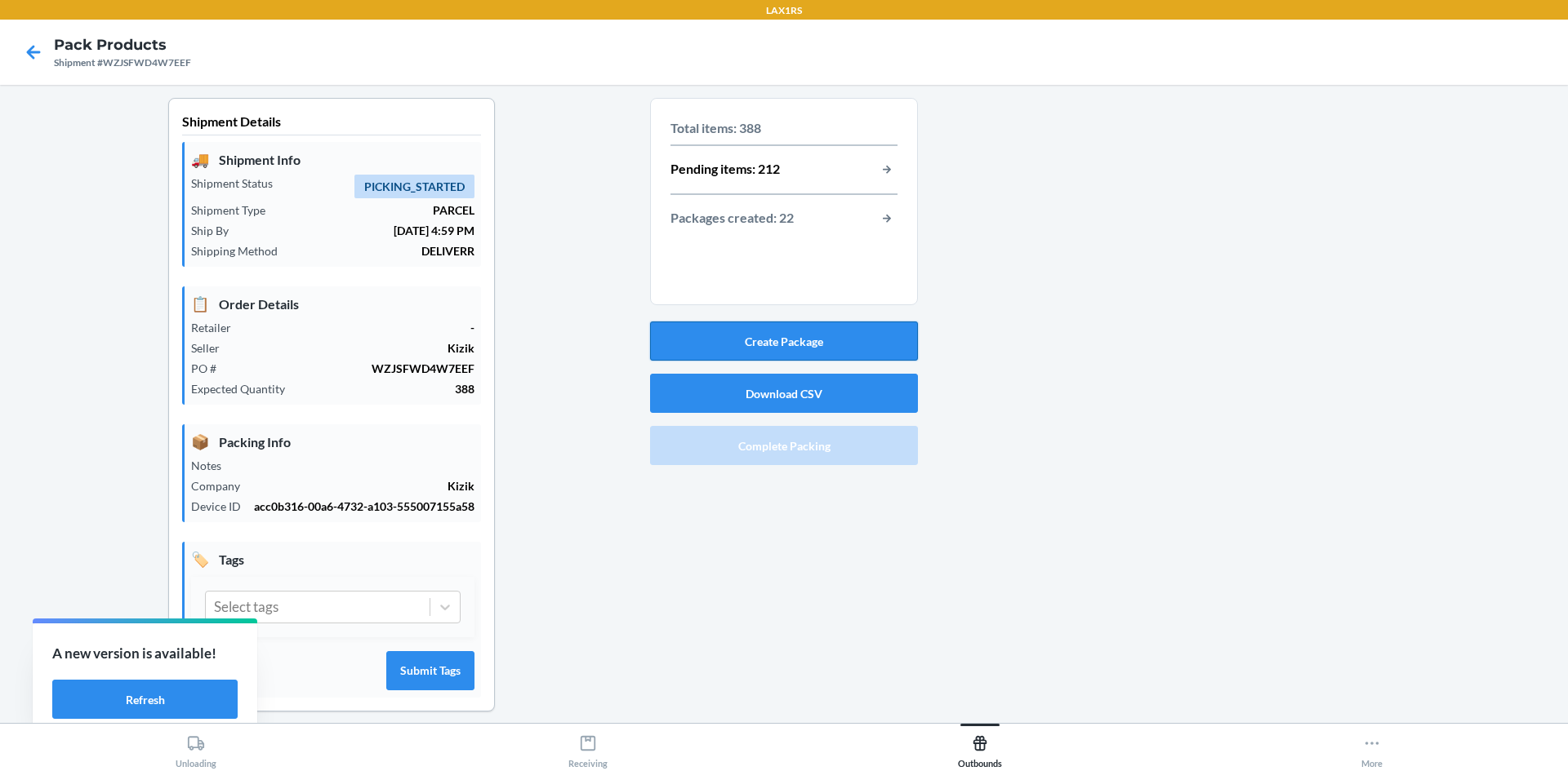
click at [780, 353] on button "Create Package" at bounding box center [784, 341] width 268 height 40
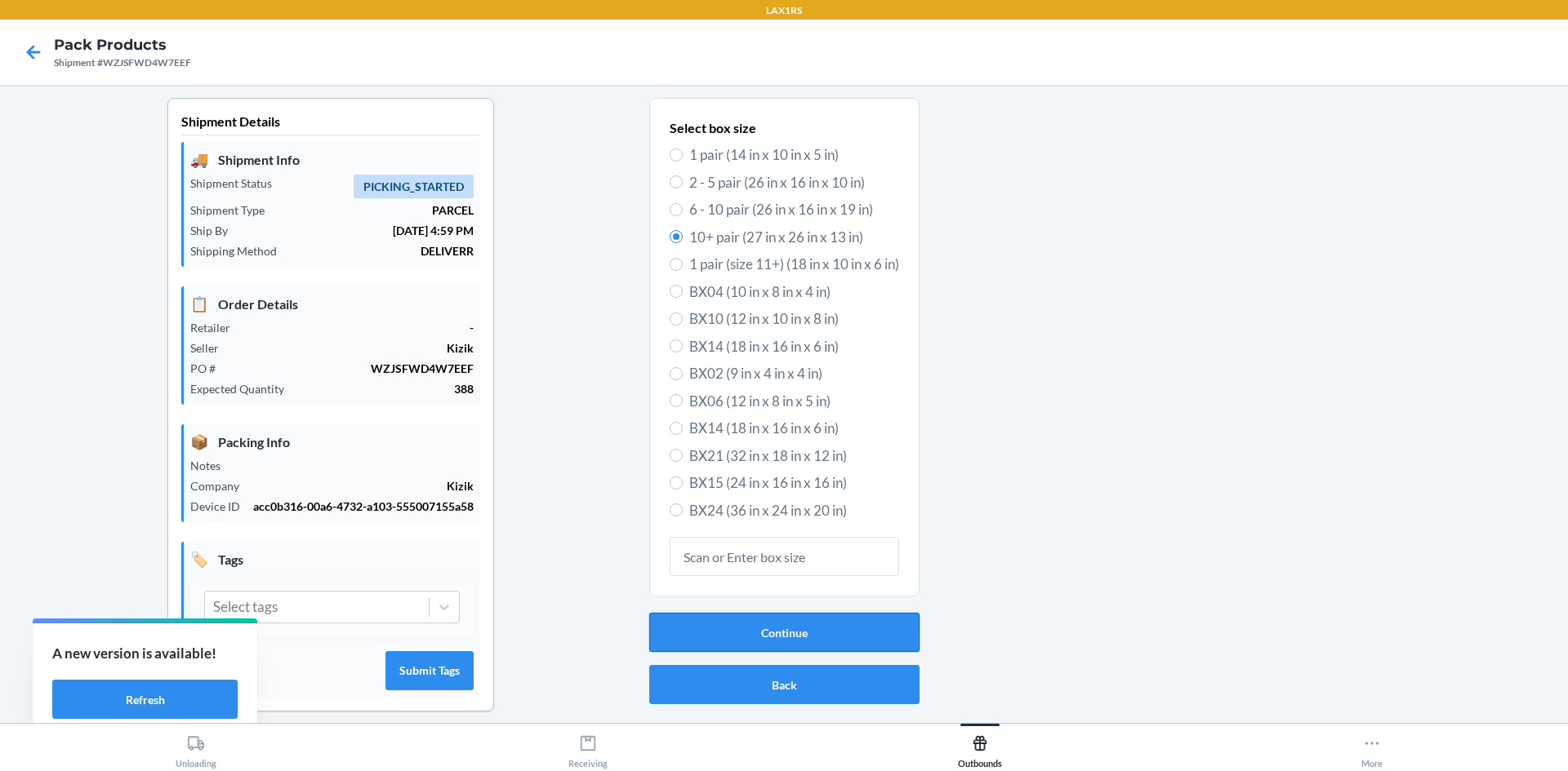
click at [773, 636] on button "Continue" at bounding box center [784, 632] width 270 height 40
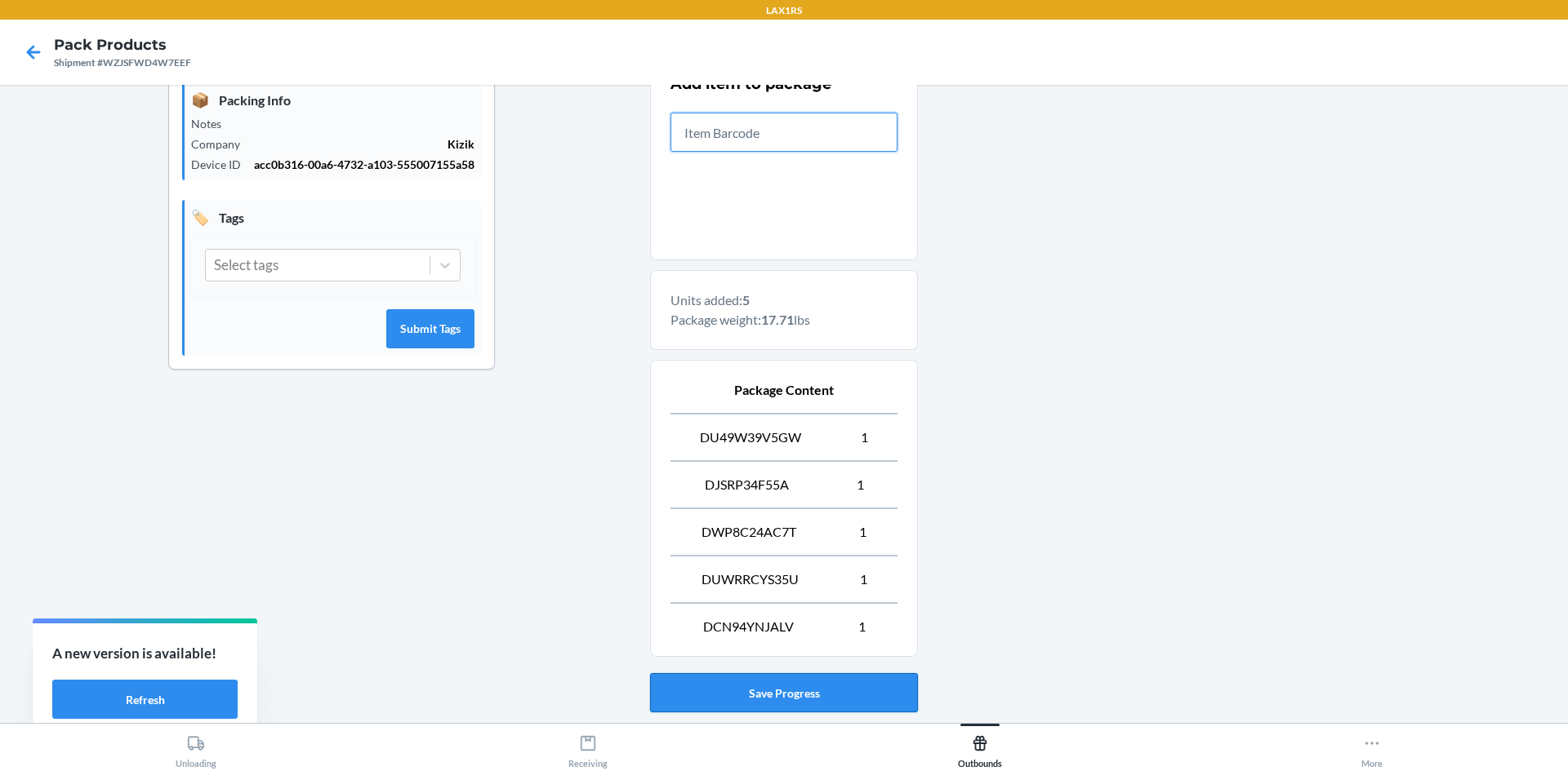
scroll to position [442, 0]
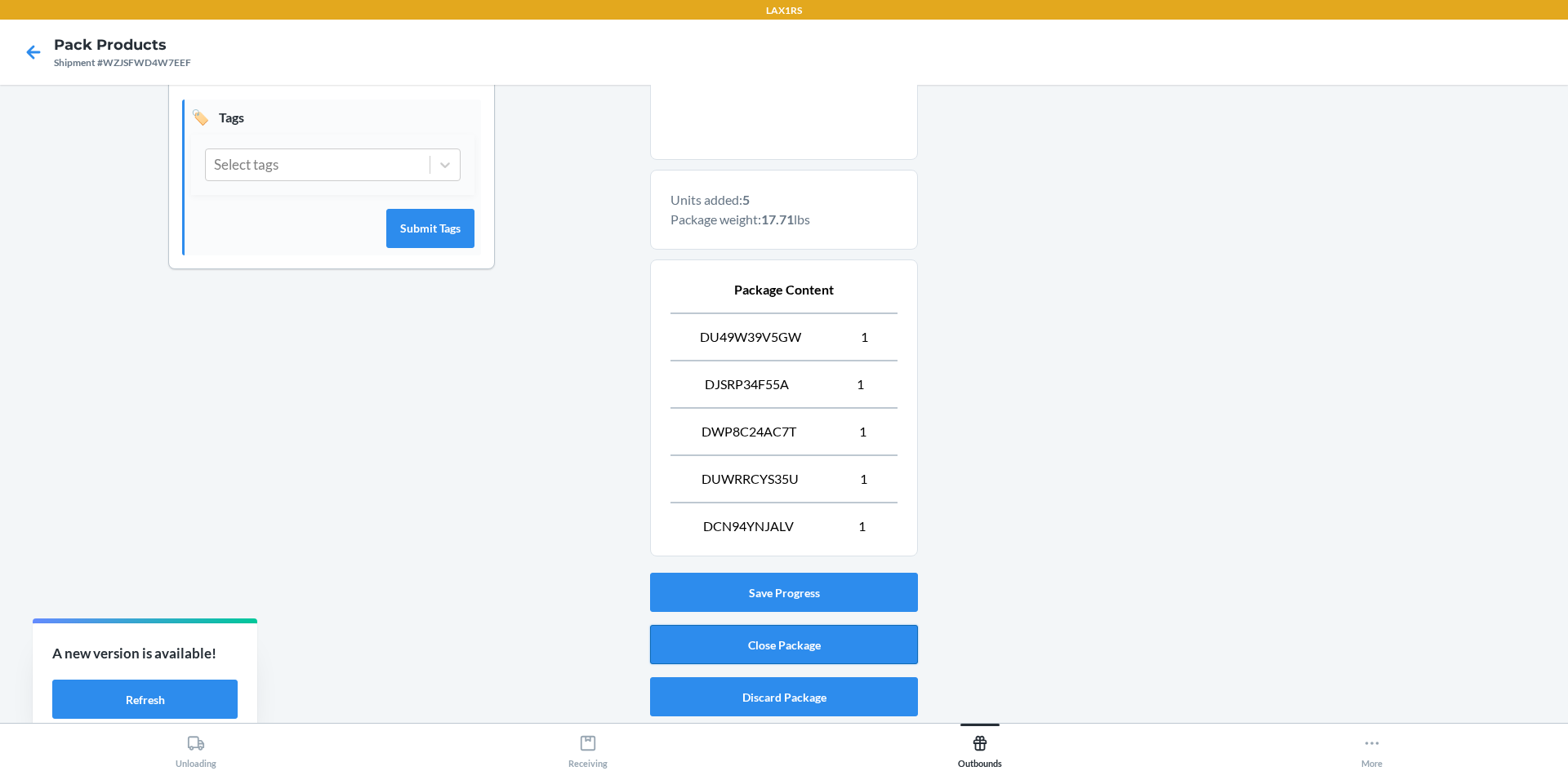
click at [769, 638] on button "Close Package" at bounding box center [784, 645] width 268 height 40
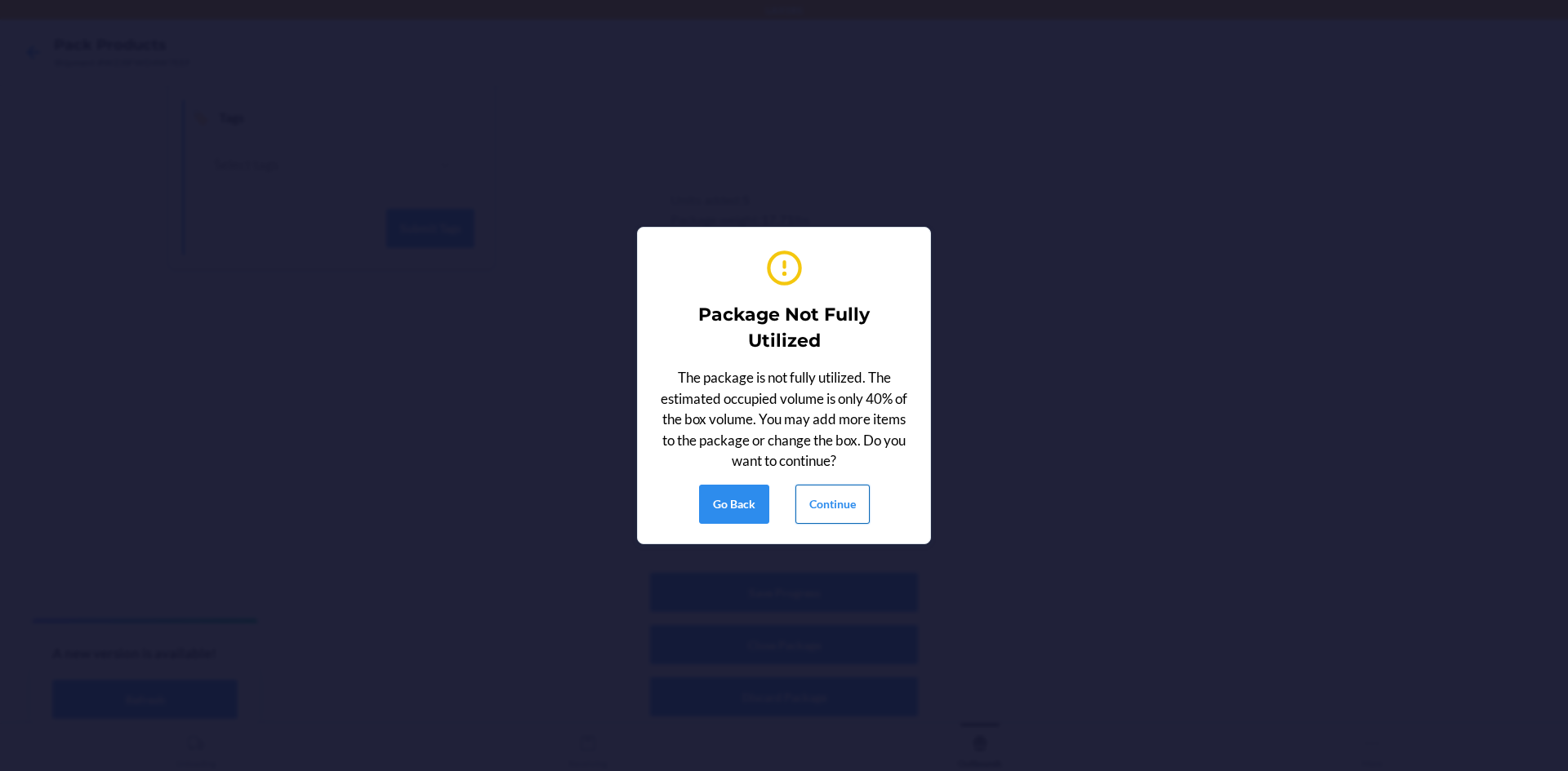
click at [850, 498] on button "Continue" at bounding box center [832, 504] width 74 height 40
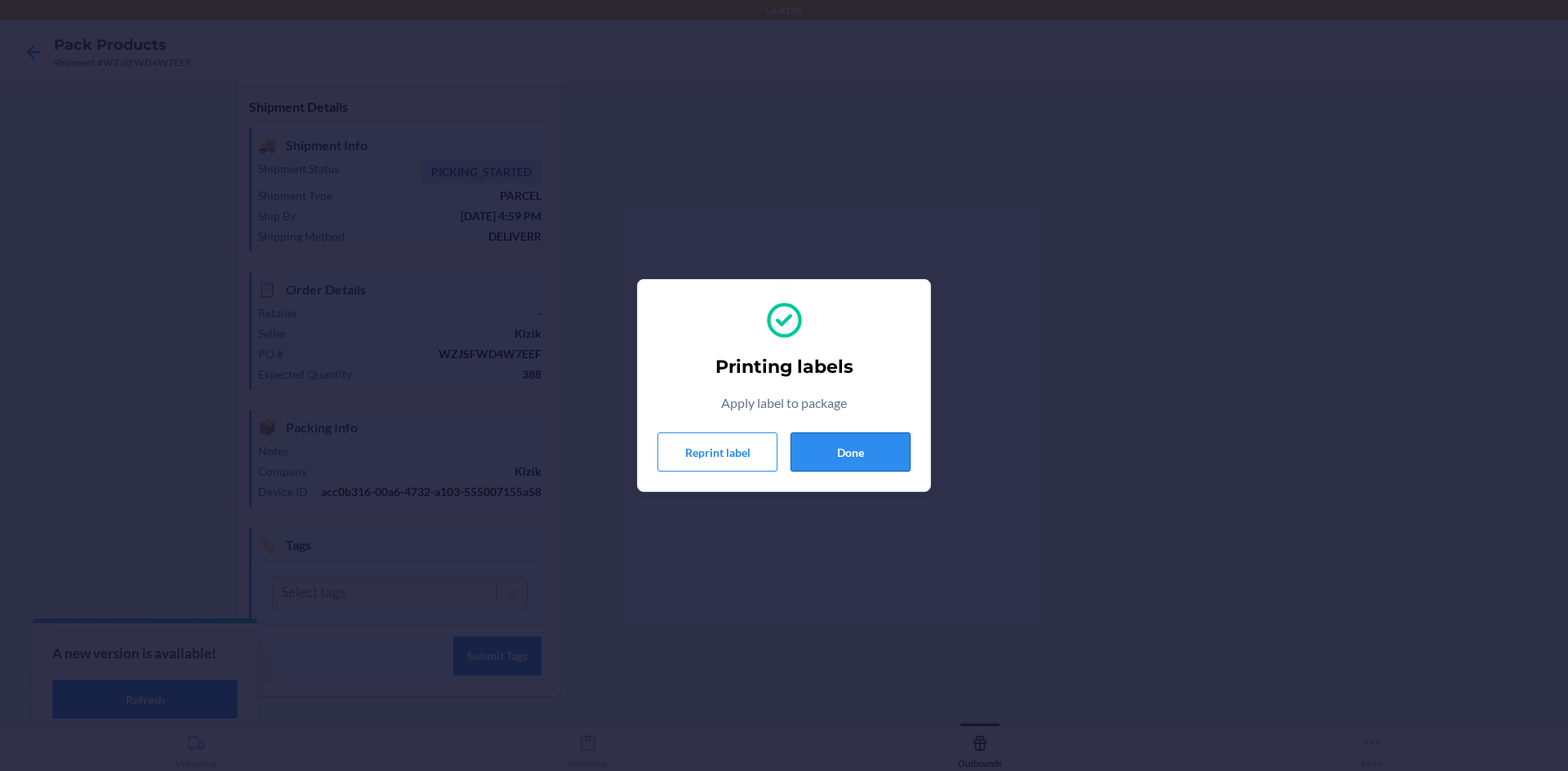
click at [848, 437] on button "Done" at bounding box center [850, 452] width 120 height 40
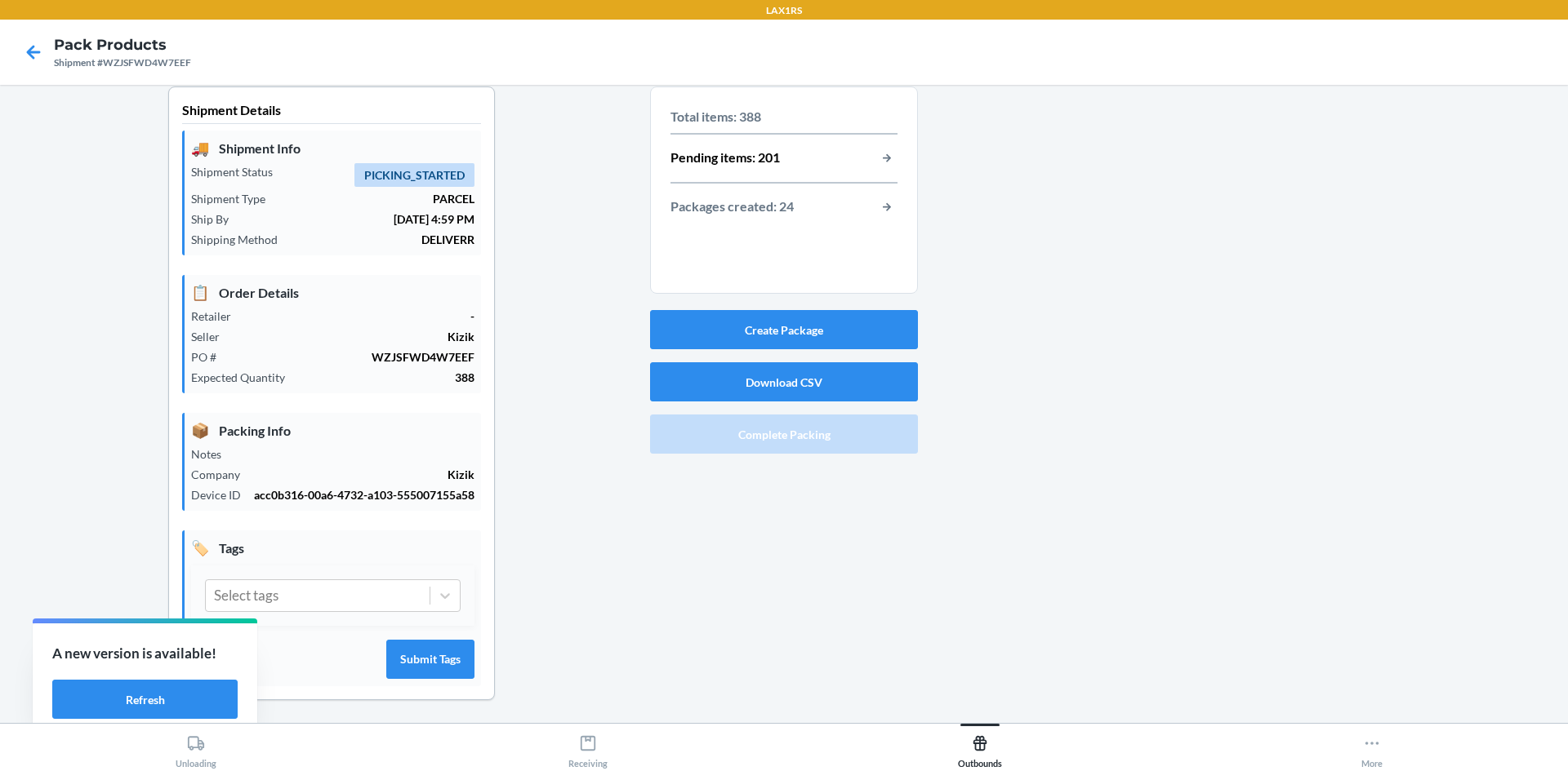
scroll to position [0, 0]
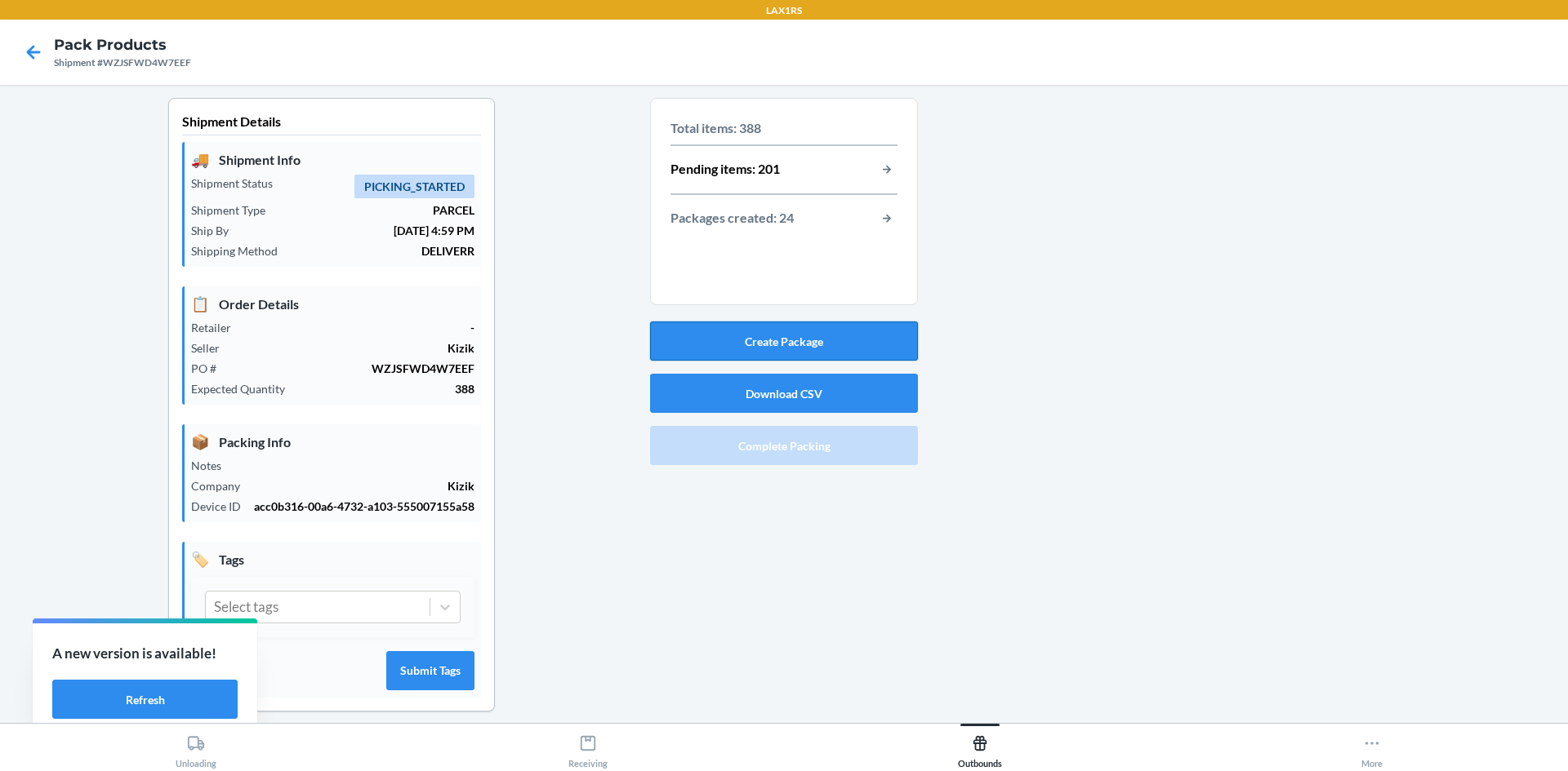
click at [774, 338] on button "Create Package" at bounding box center [784, 341] width 268 height 40
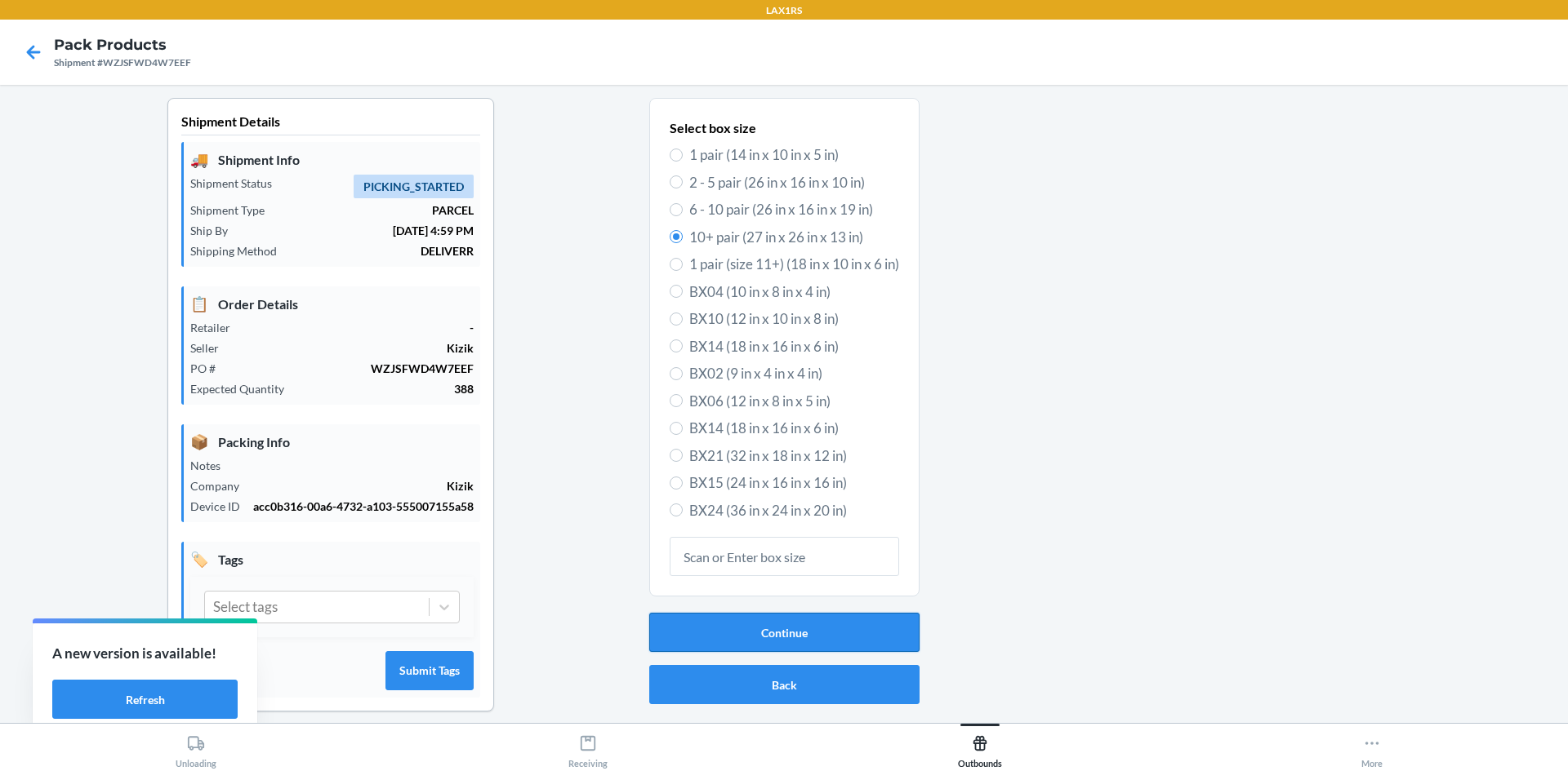
click at [805, 621] on button "Continue" at bounding box center [784, 632] width 270 height 40
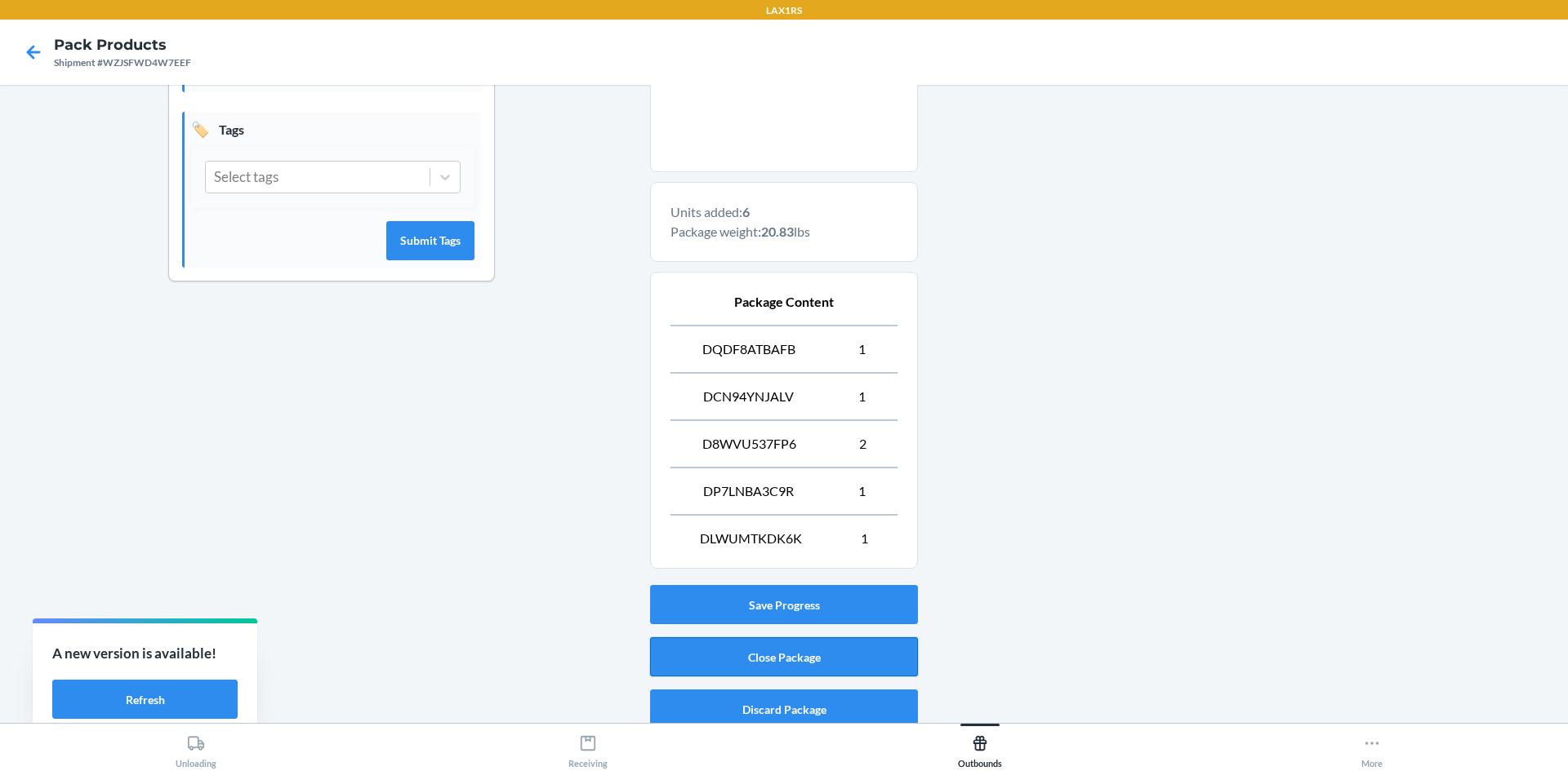
scroll to position [442, 0]
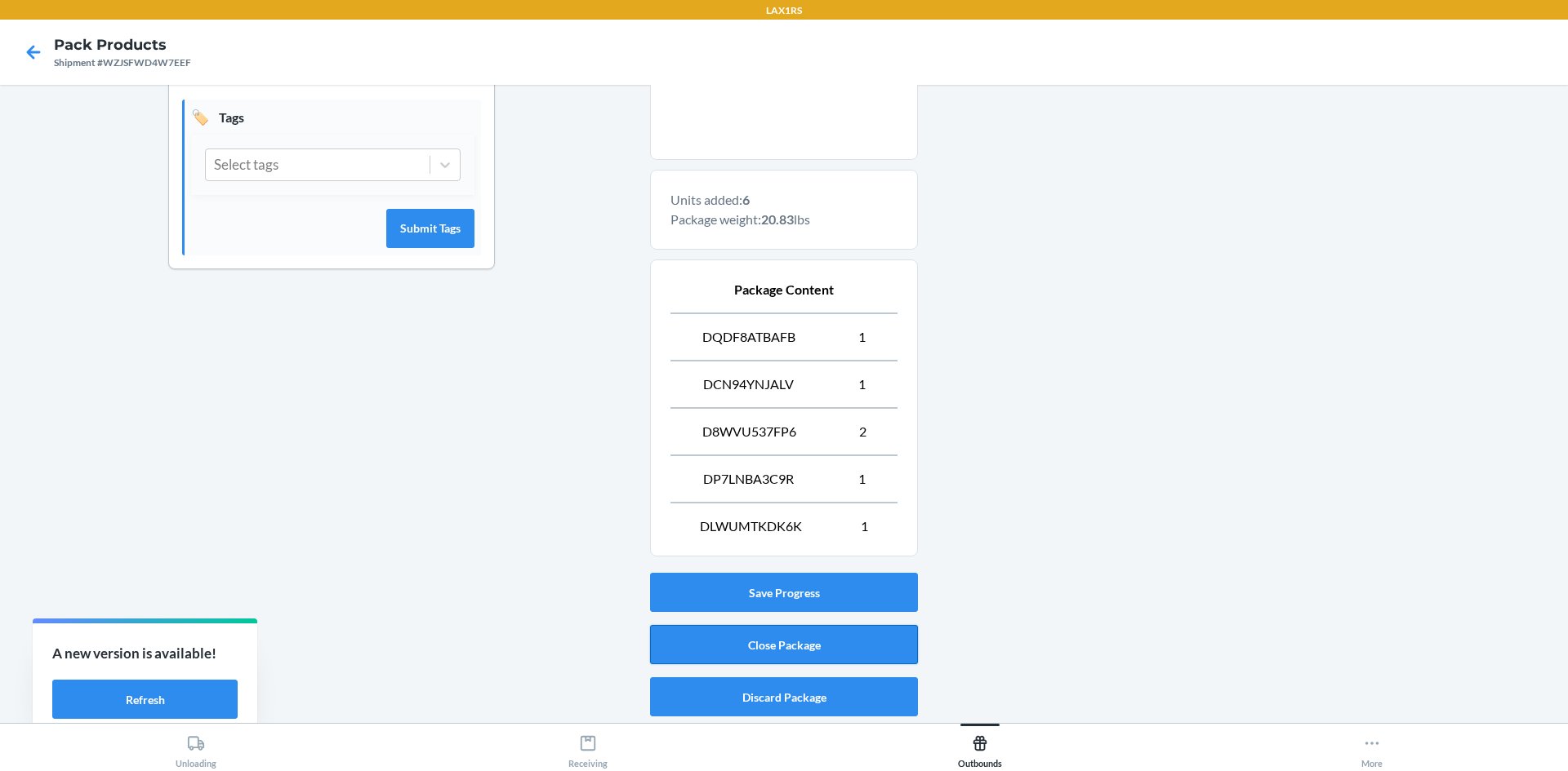
click at [779, 642] on button "Close Package" at bounding box center [784, 645] width 268 height 40
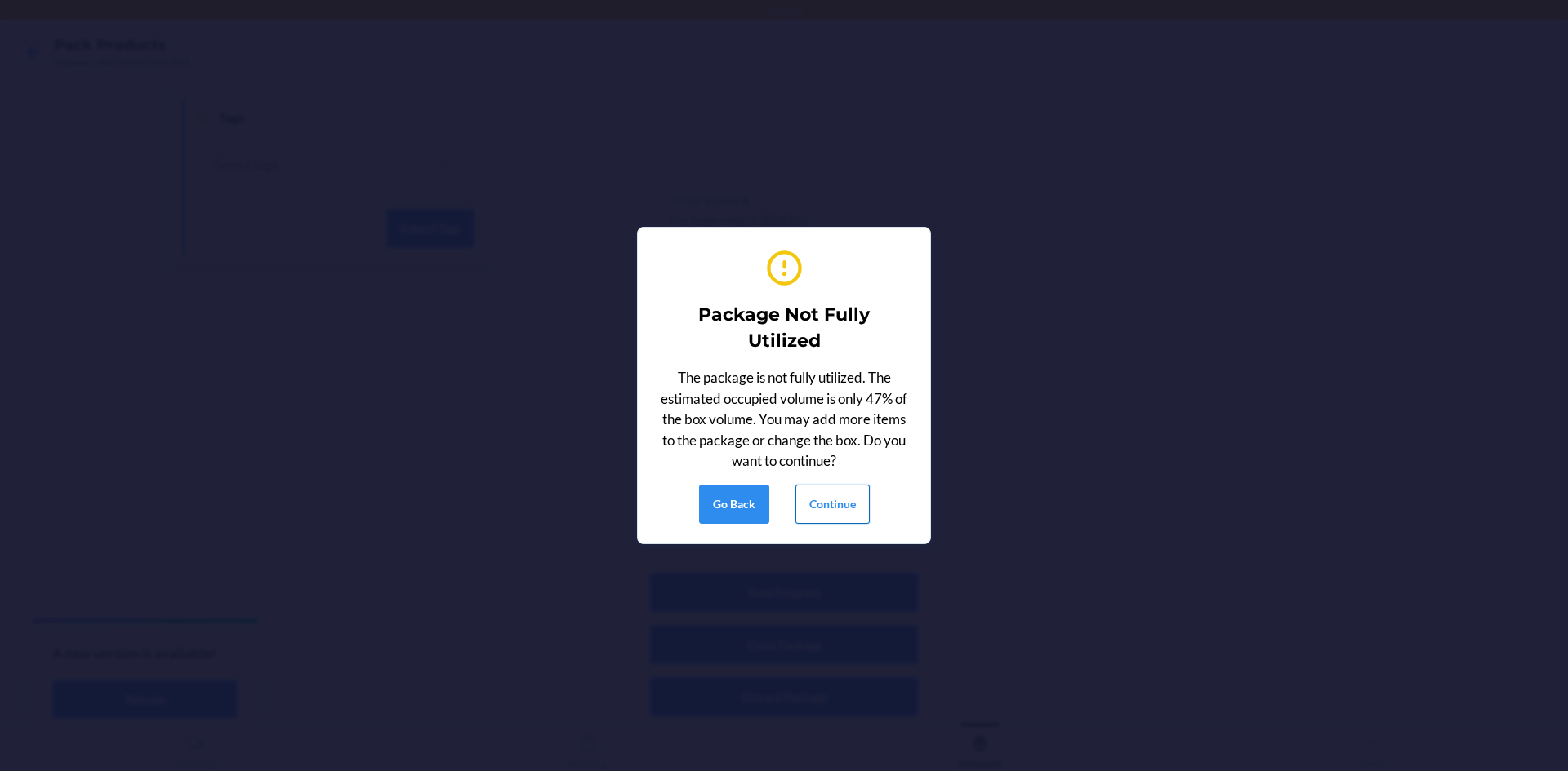
click at [813, 500] on button "Continue" at bounding box center [832, 504] width 74 height 40
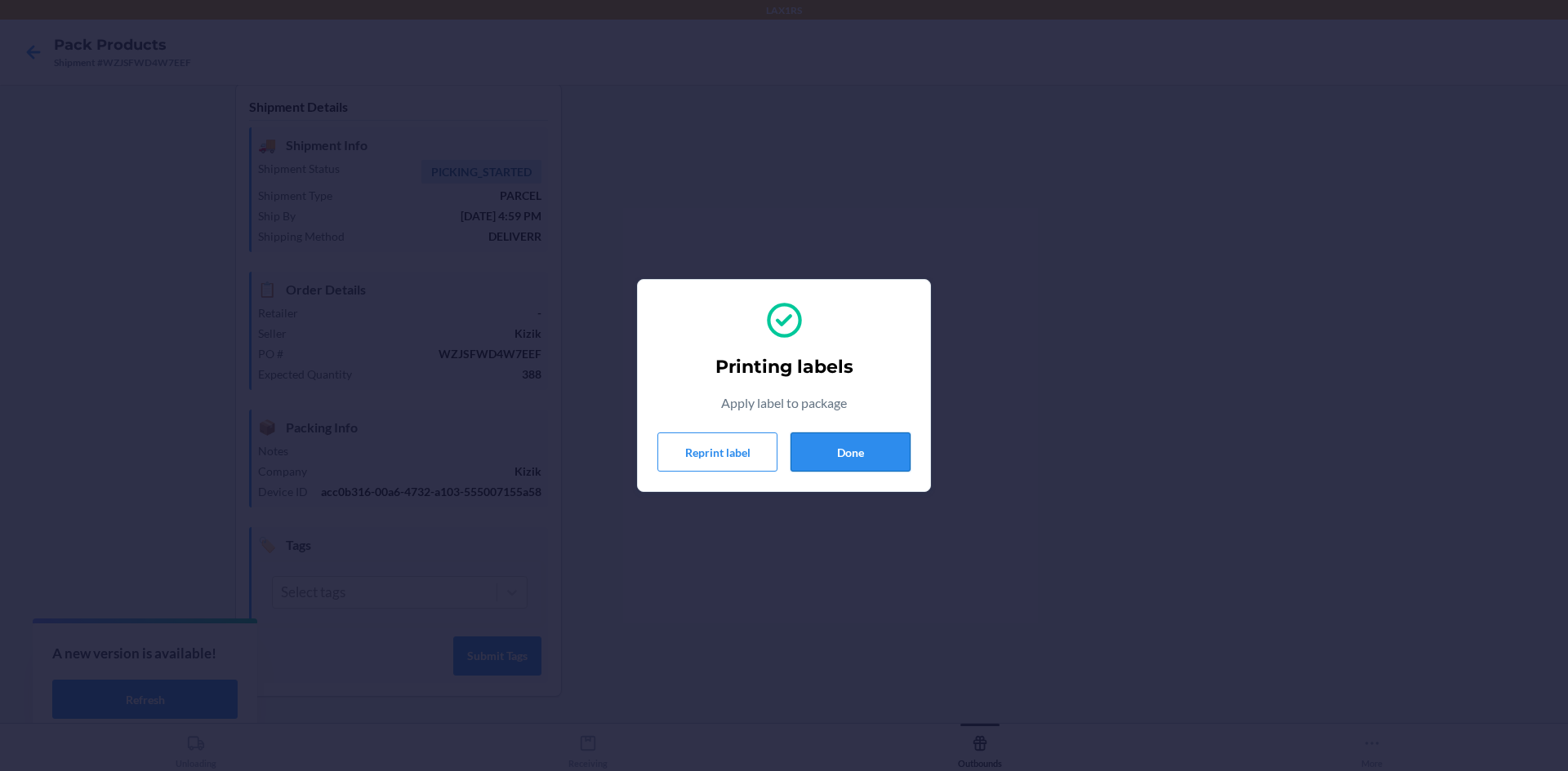
click at [836, 455] on button "Done" at bounding box center [850, 452] width 120 height 40
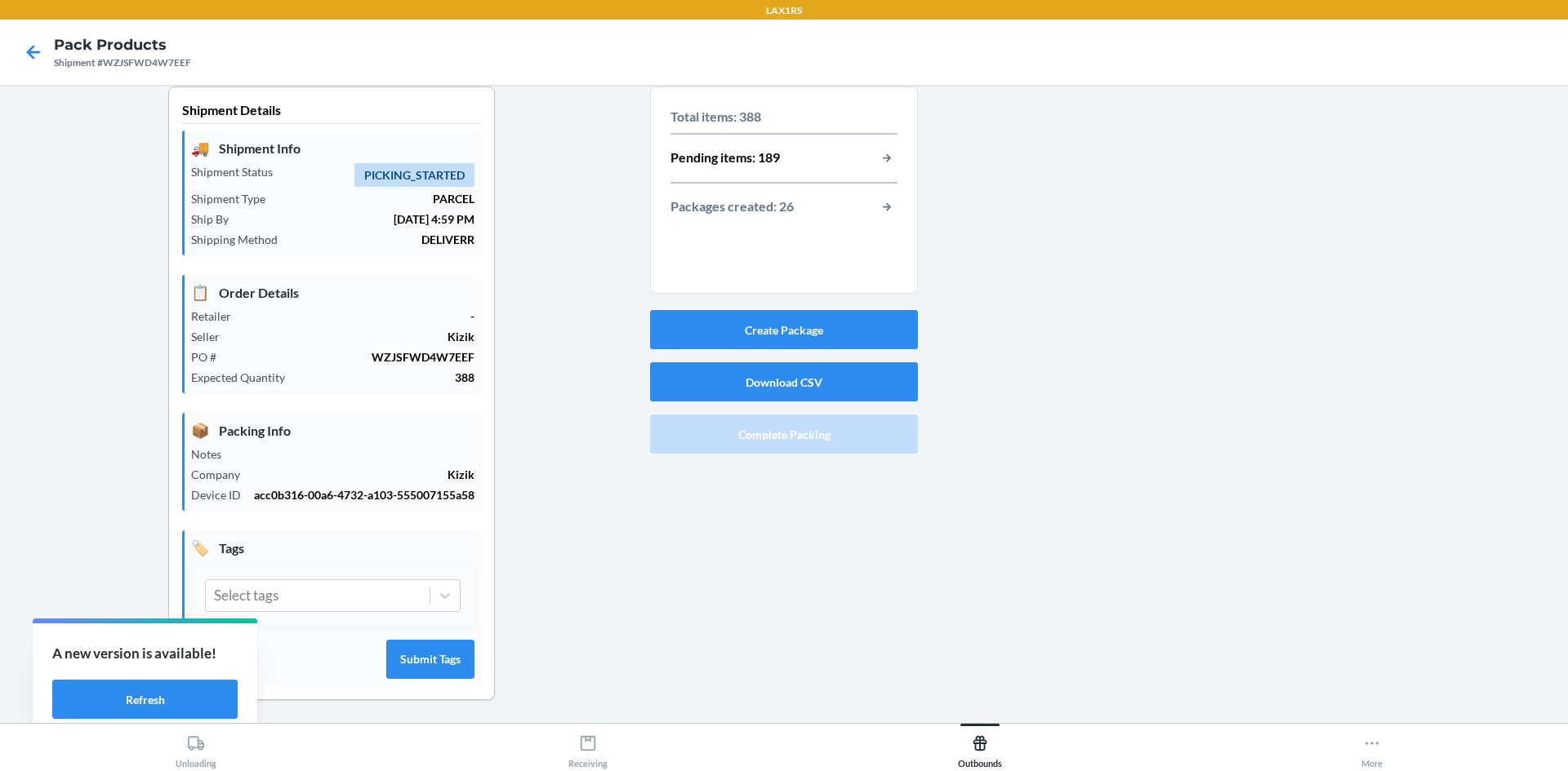
scroll to position [0, 0]
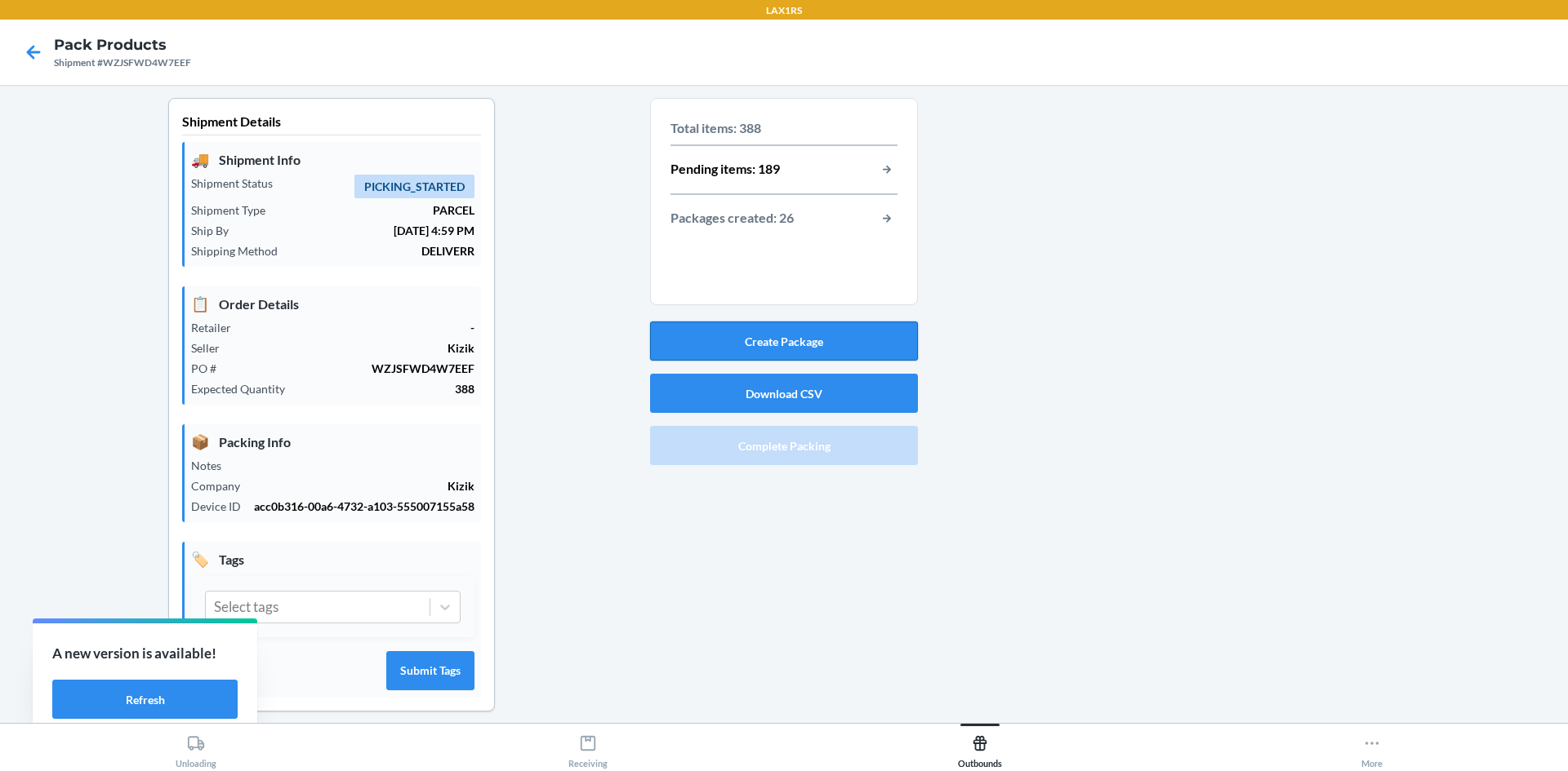
click at [758, 343] on button "Create Package" at bounding box center [784, 341] width 268 height 40
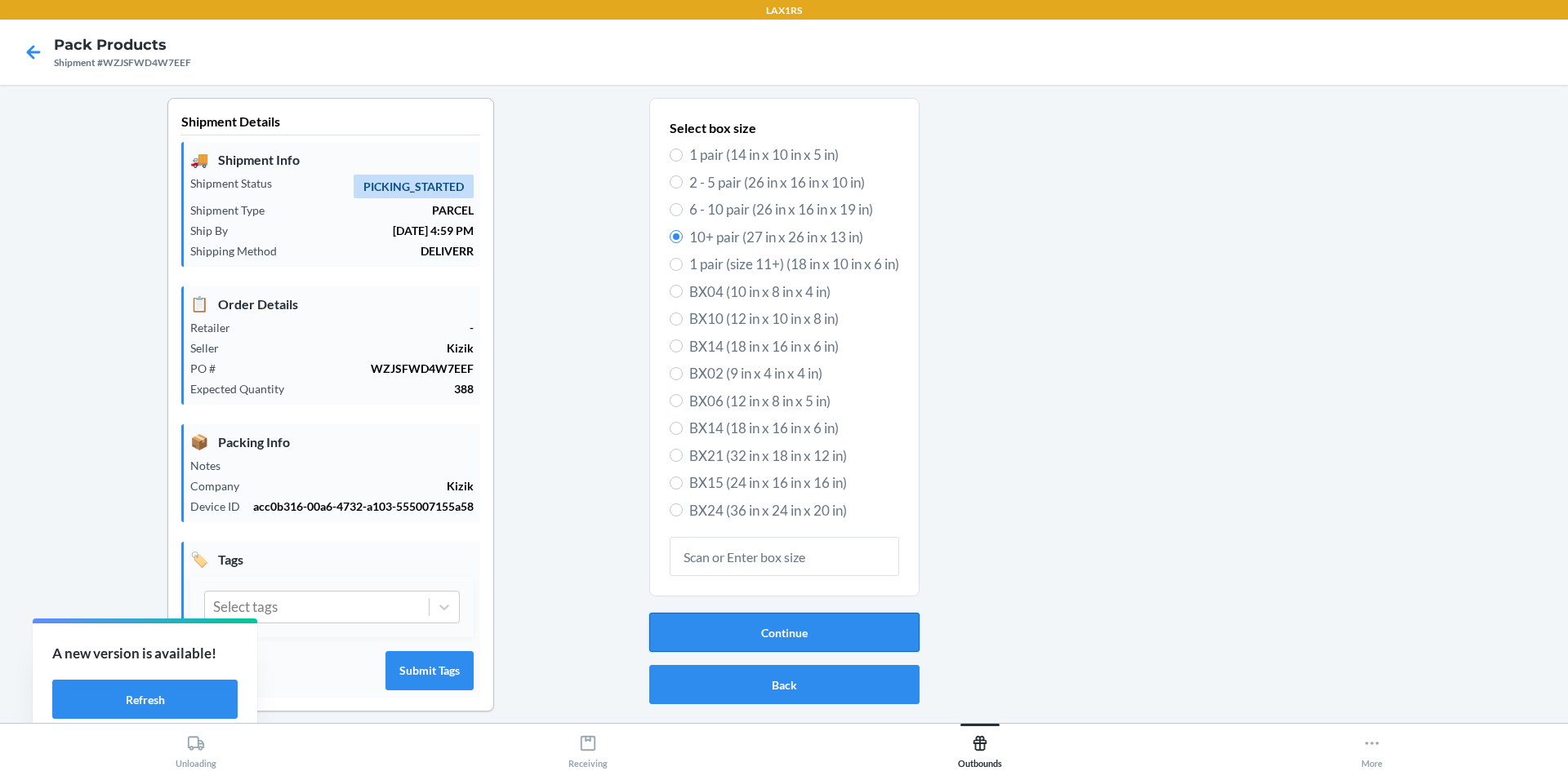
click at [777, 628] on button "Continue" at bounding box center [784, 632] width 270 height 40
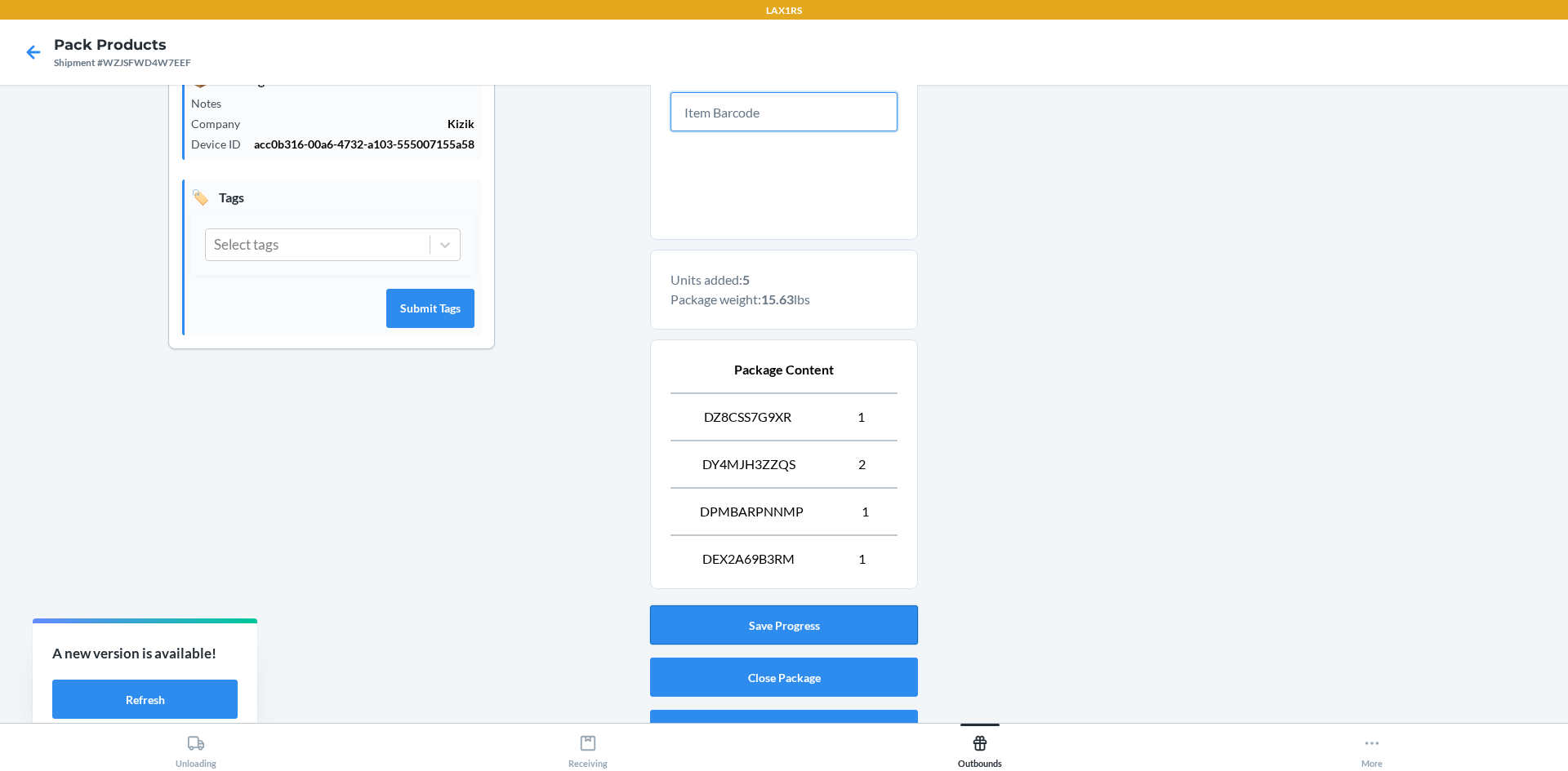
scroll to position [395, 0]
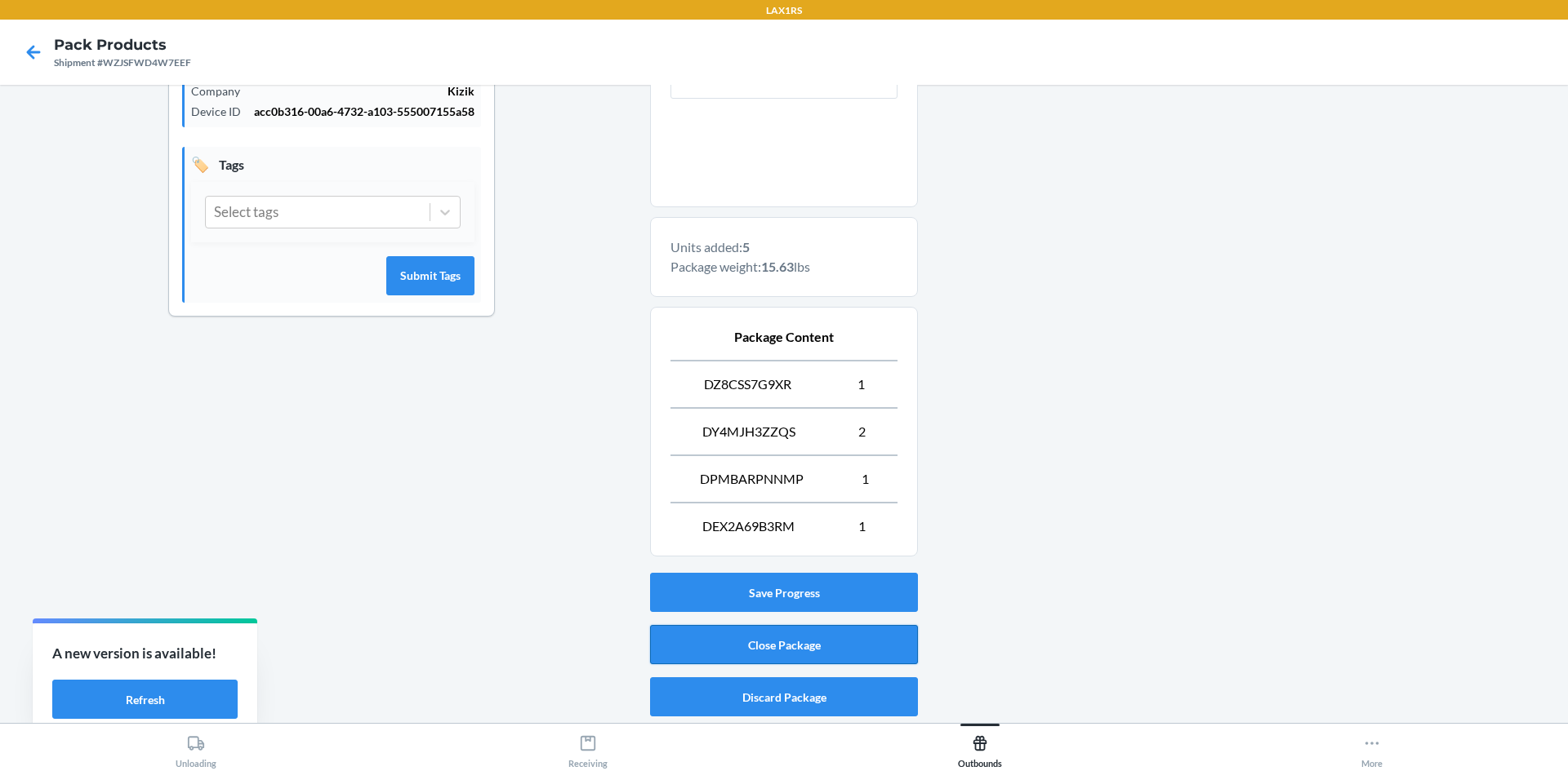
click at [786, 651] on button "Close Package" at bounding box center [784, 645] width 268 height 40
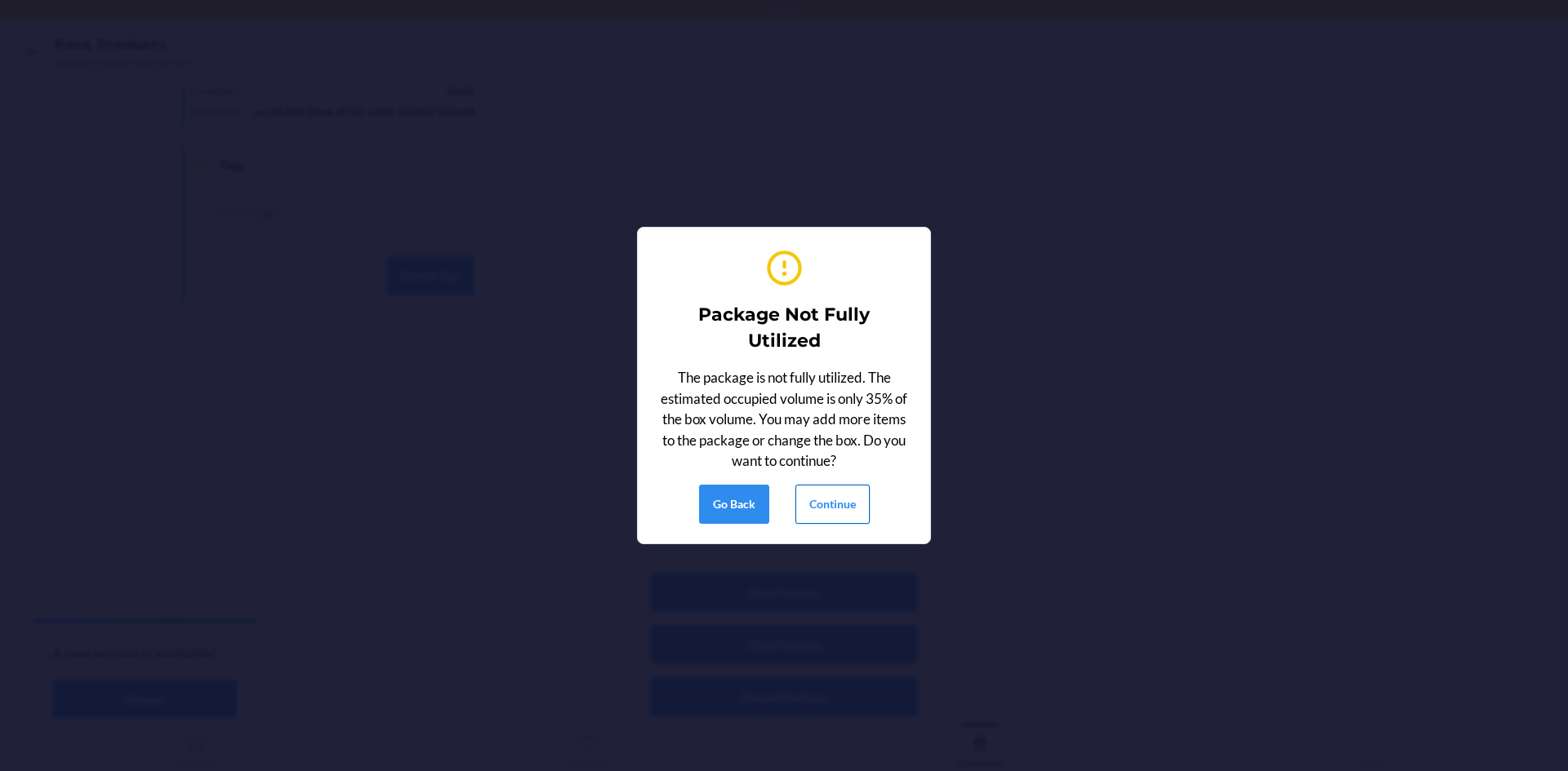
click at [815, 506] on button "Continue" at bounding box center [832, 504] width 74 height 40
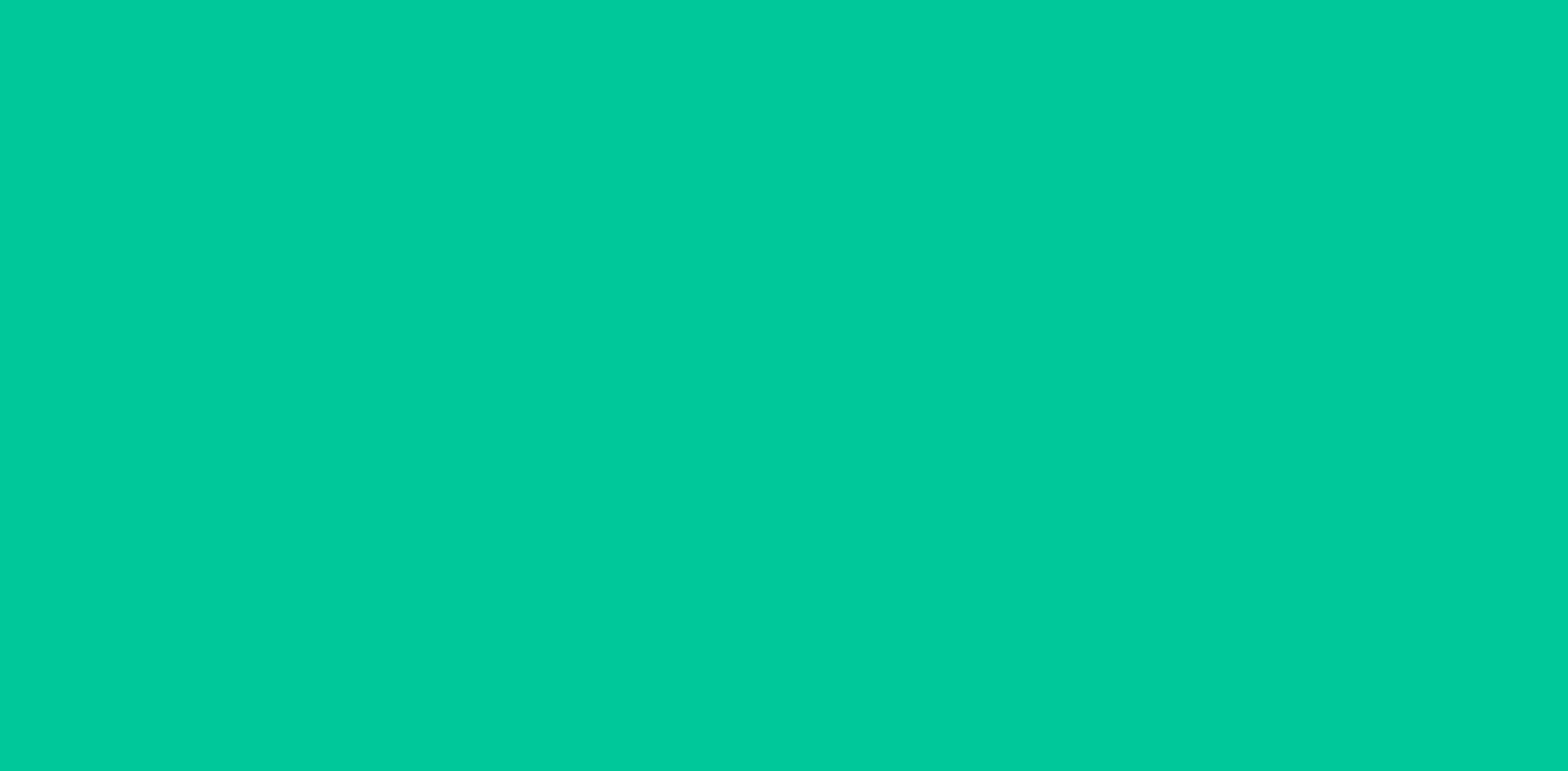
scroll to position [32, 0]
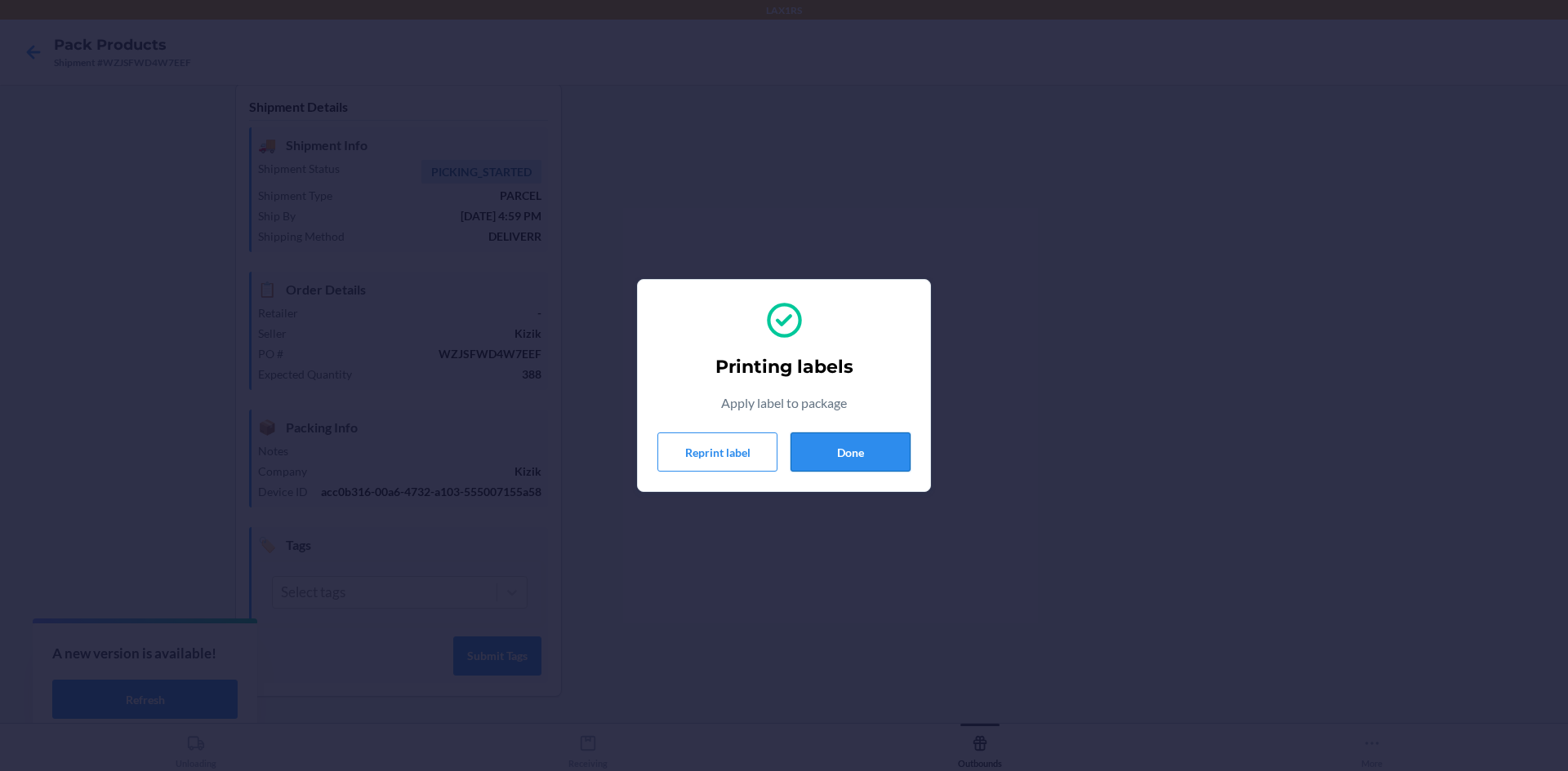
click at [853, 446] on button "Done" at bounding box center [850, 452] width 120 height 40
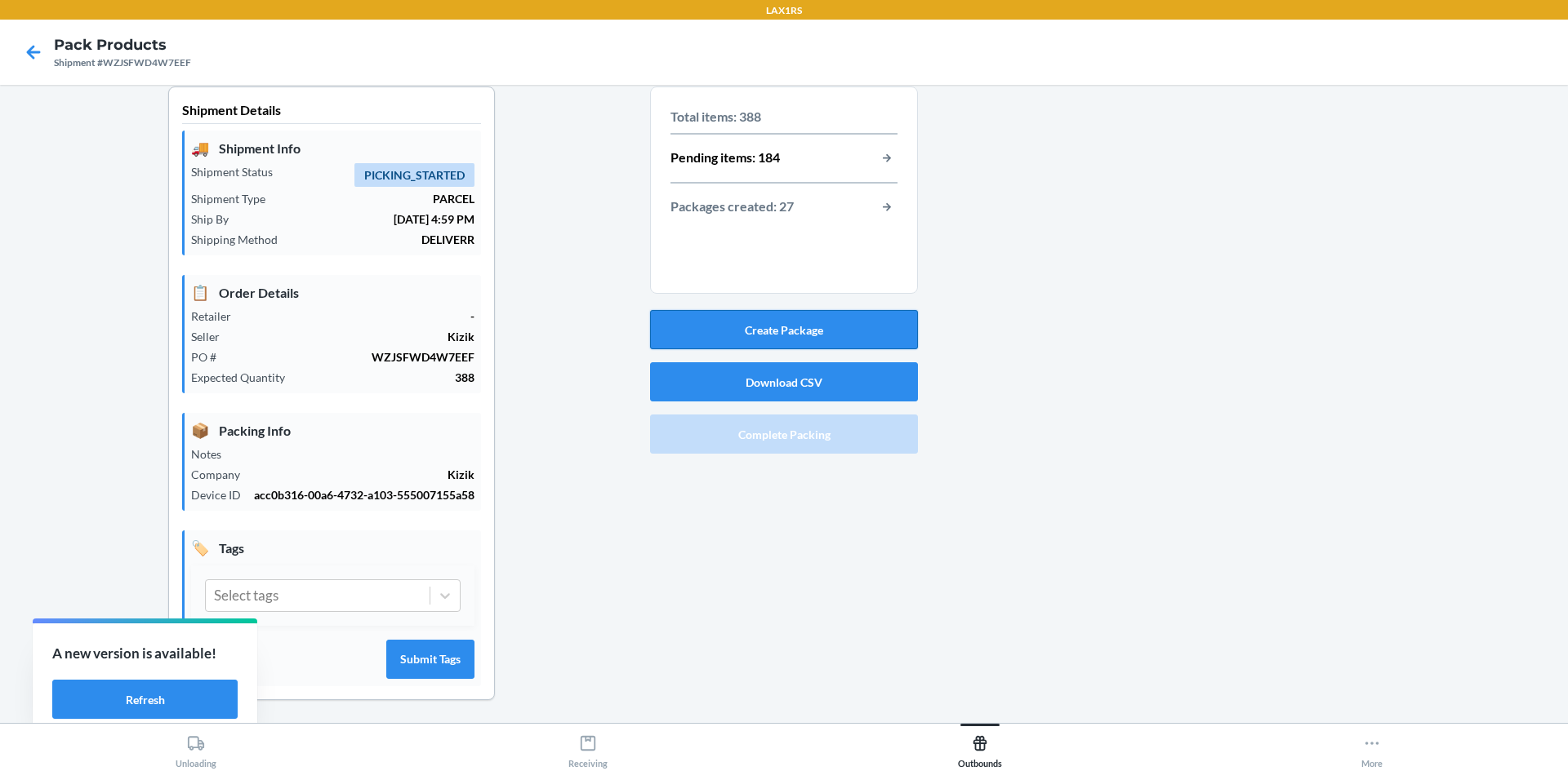
scroll to position [0, 0]
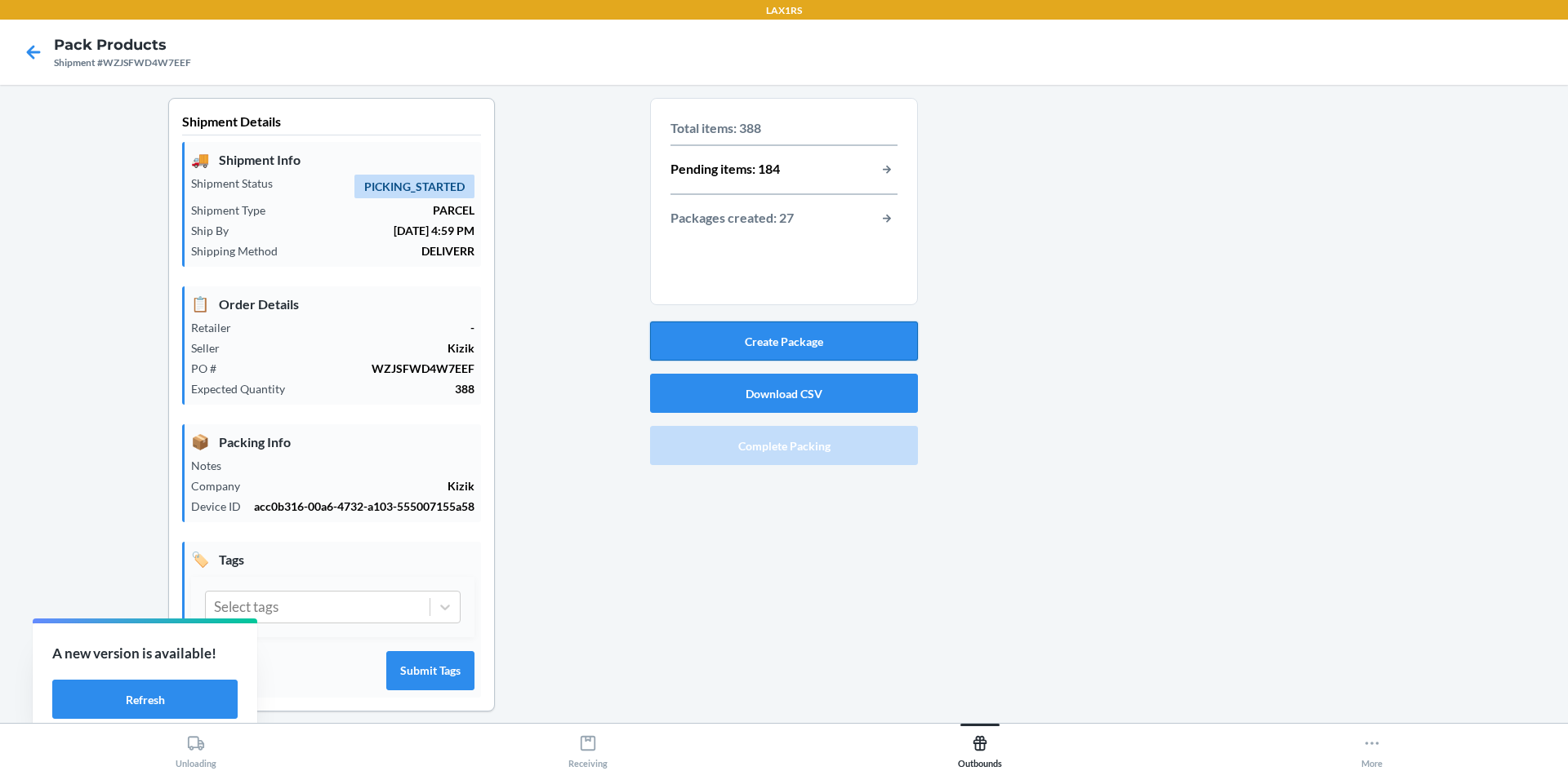
click at [787, 342] on button "Create Package" at bounding box center [784, 341] width 268 height 40
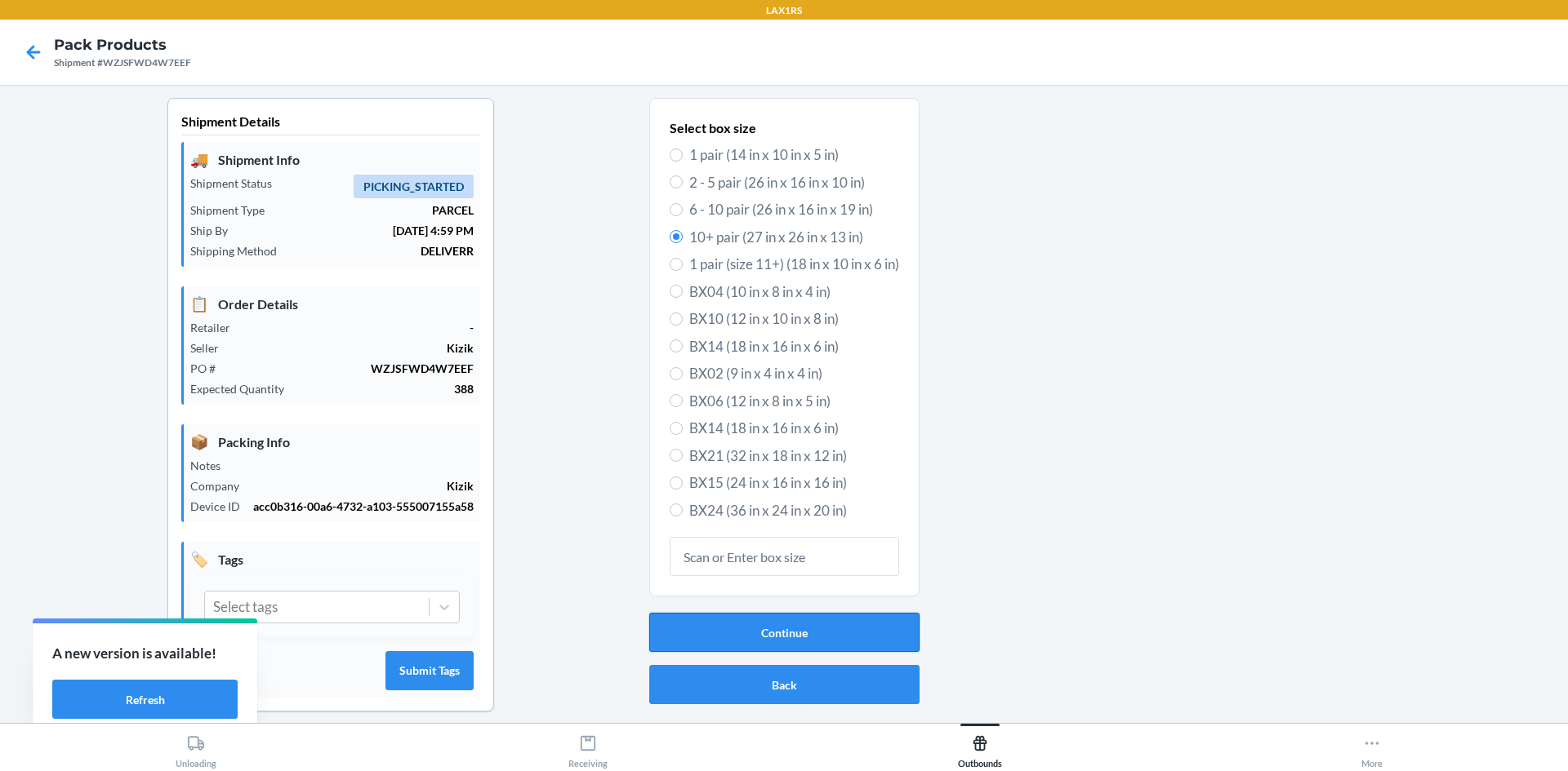
click at [757, 633] on button "Continue" at bounding box center [784, 632] width 270 height 40
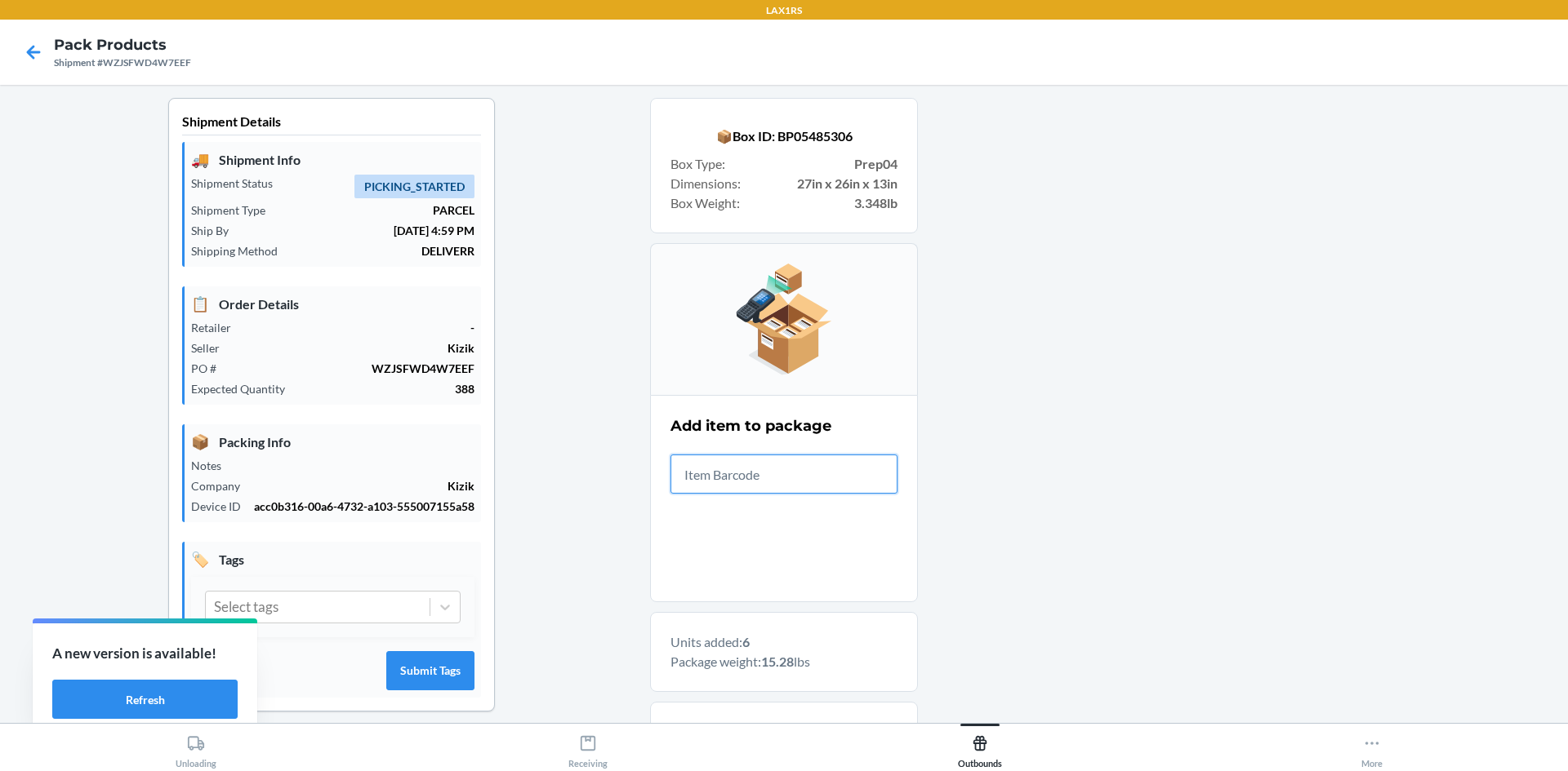
scroll to position [489, 0]
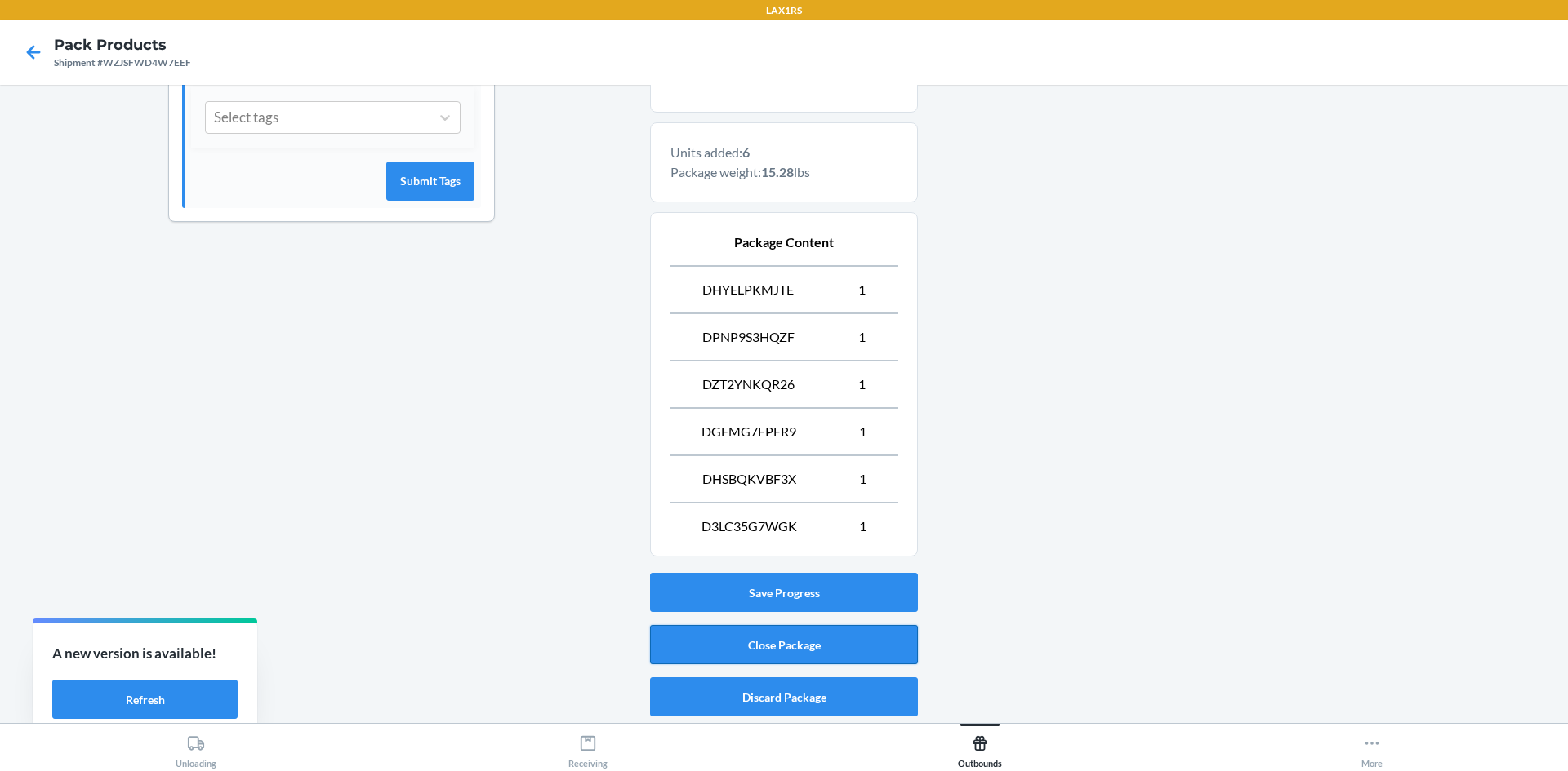
click at [785, 642] on button "Close Package" at bounding box center [784, 645] width 268 height 40
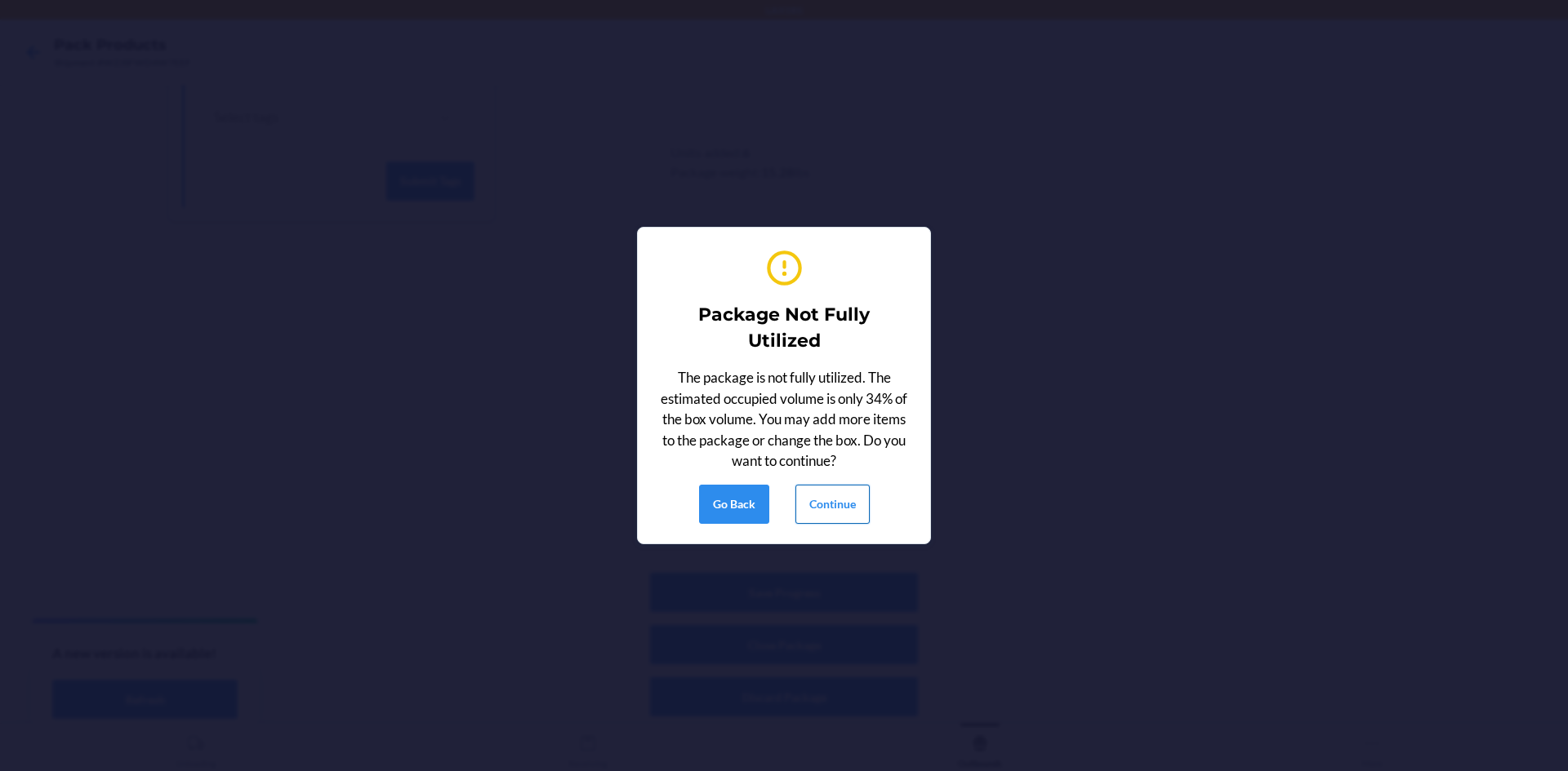
click at [841, 514] on button "Continue" at bounding box center [832, 504] width 74 height 40
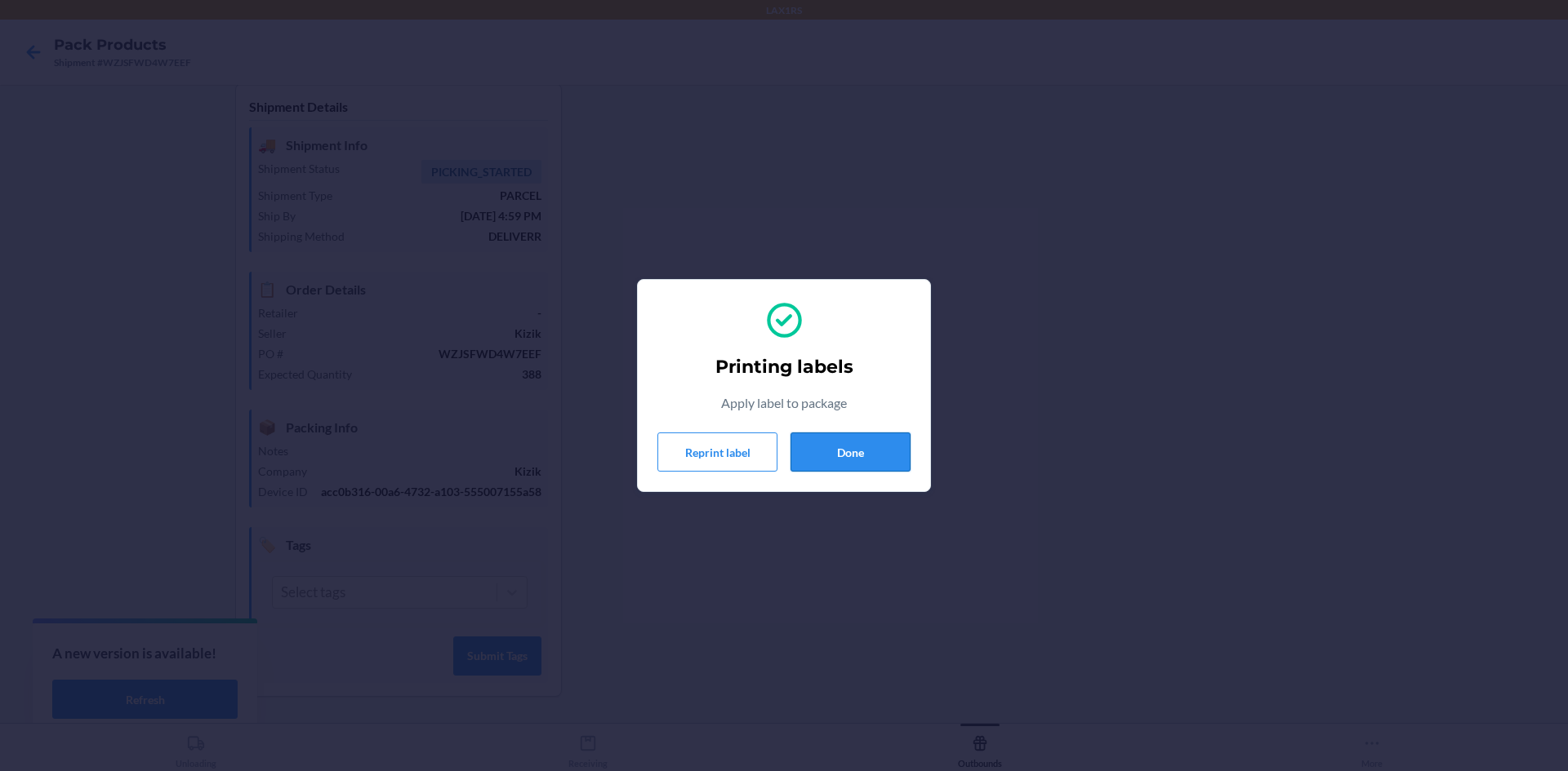
click at [829, 457] on button "Done" at bounding box center [850, 452] width 120 height 40
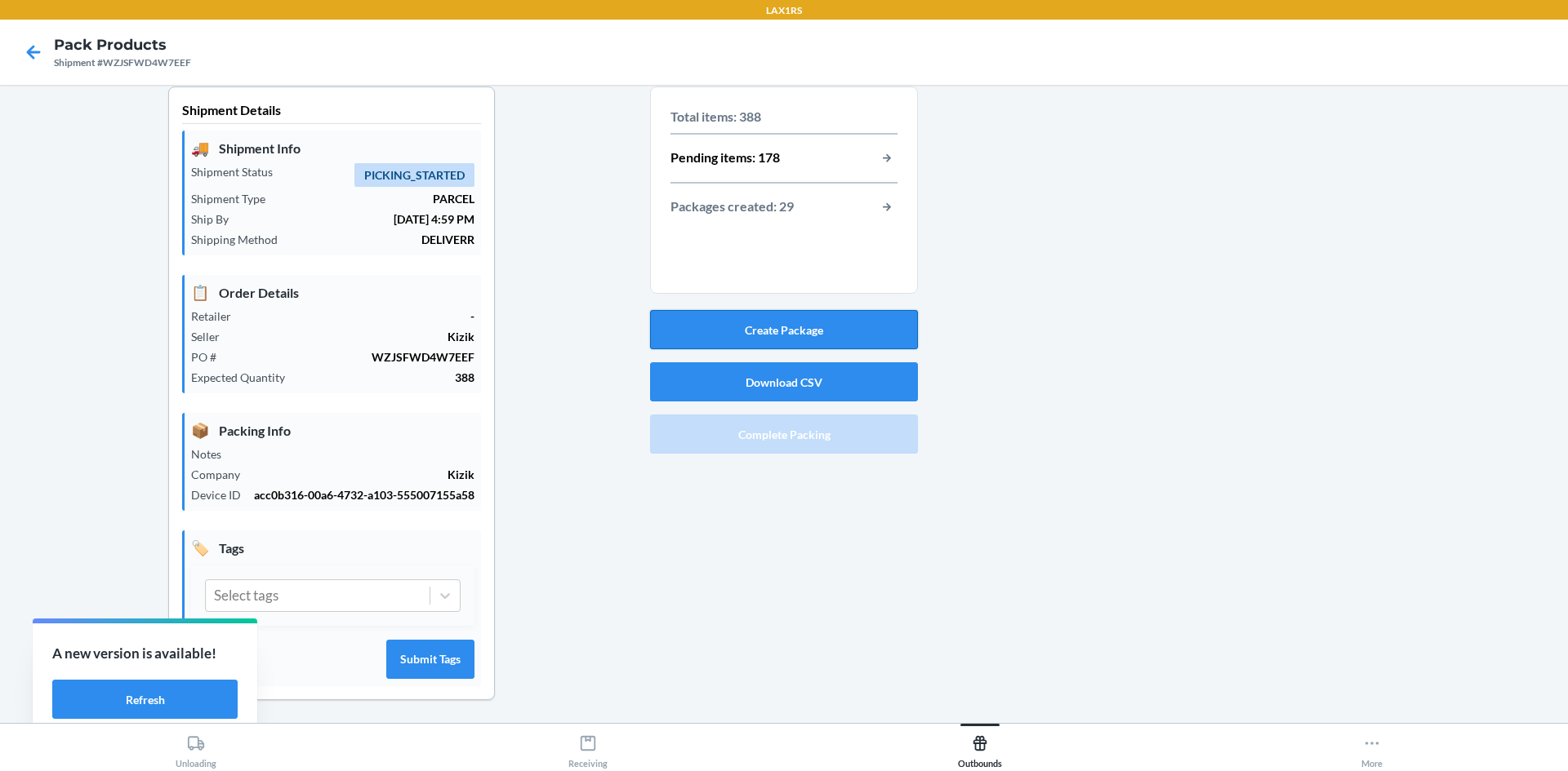
scroll to position [0, 0]
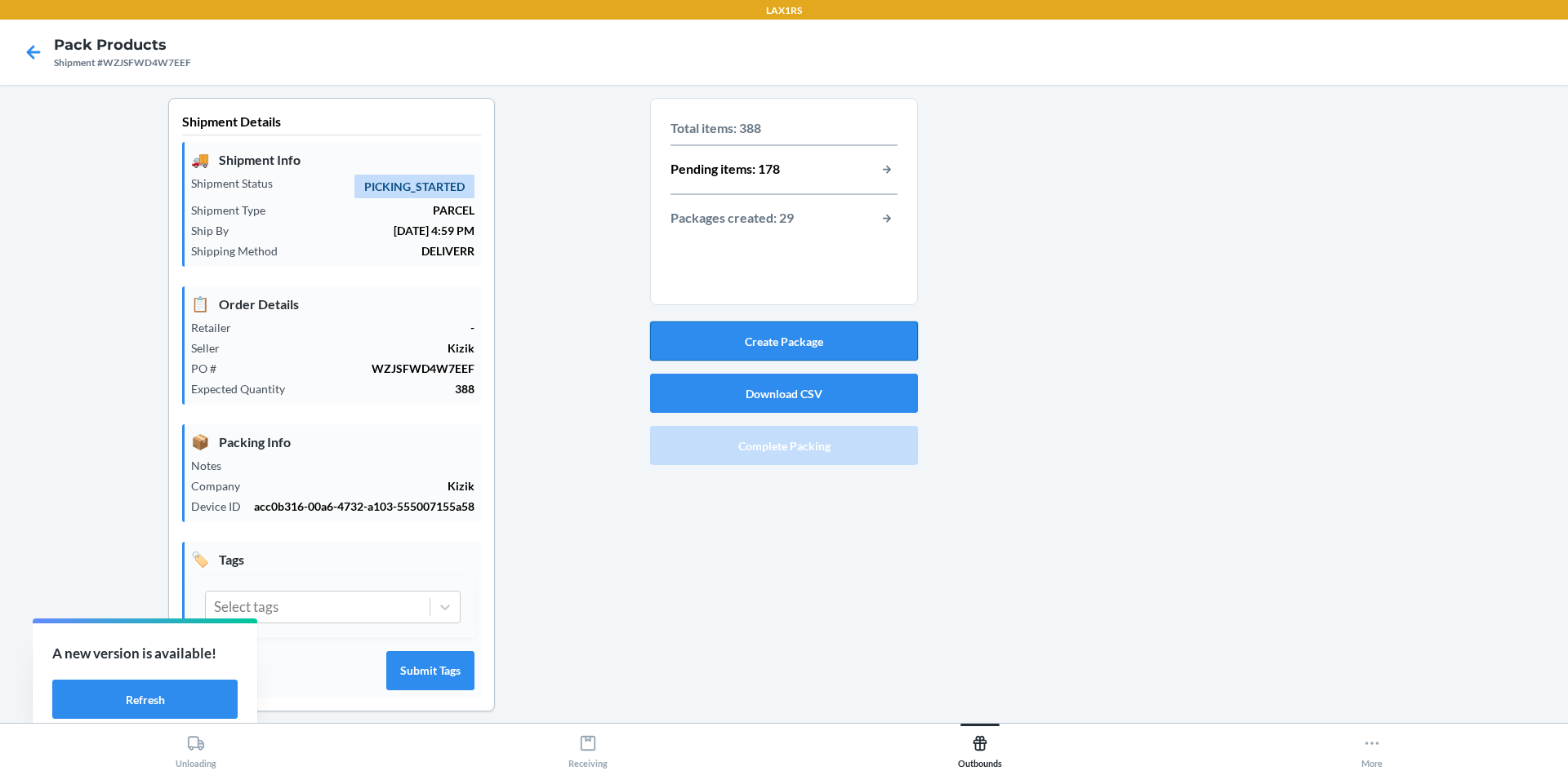
click at [792, 331] on button "Create Package" at bounding box center [784, 341] width 268 height 40
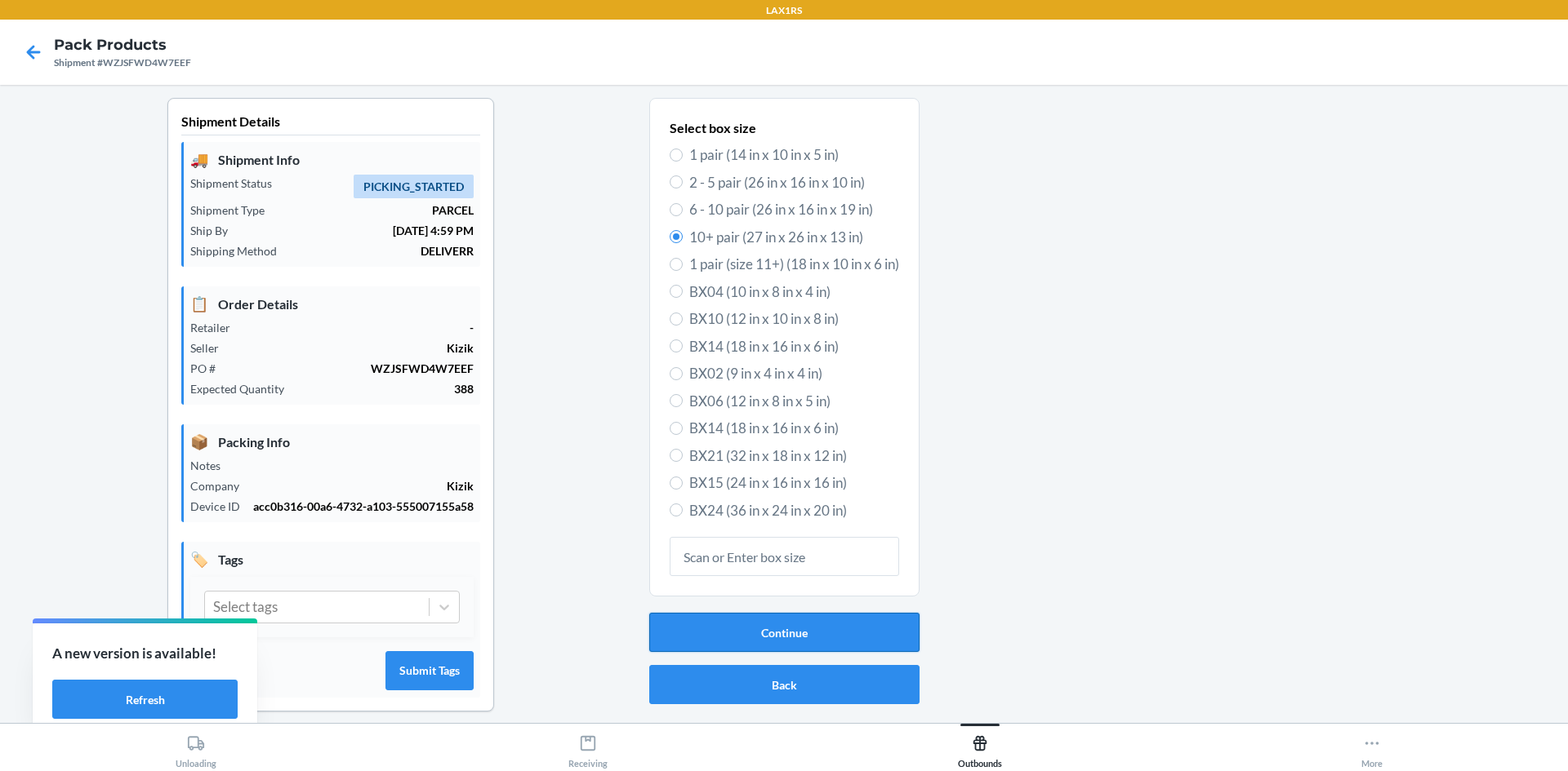
click at [783, 621] on button "Continue" at bounding box center [784, 632] width 270 height 40
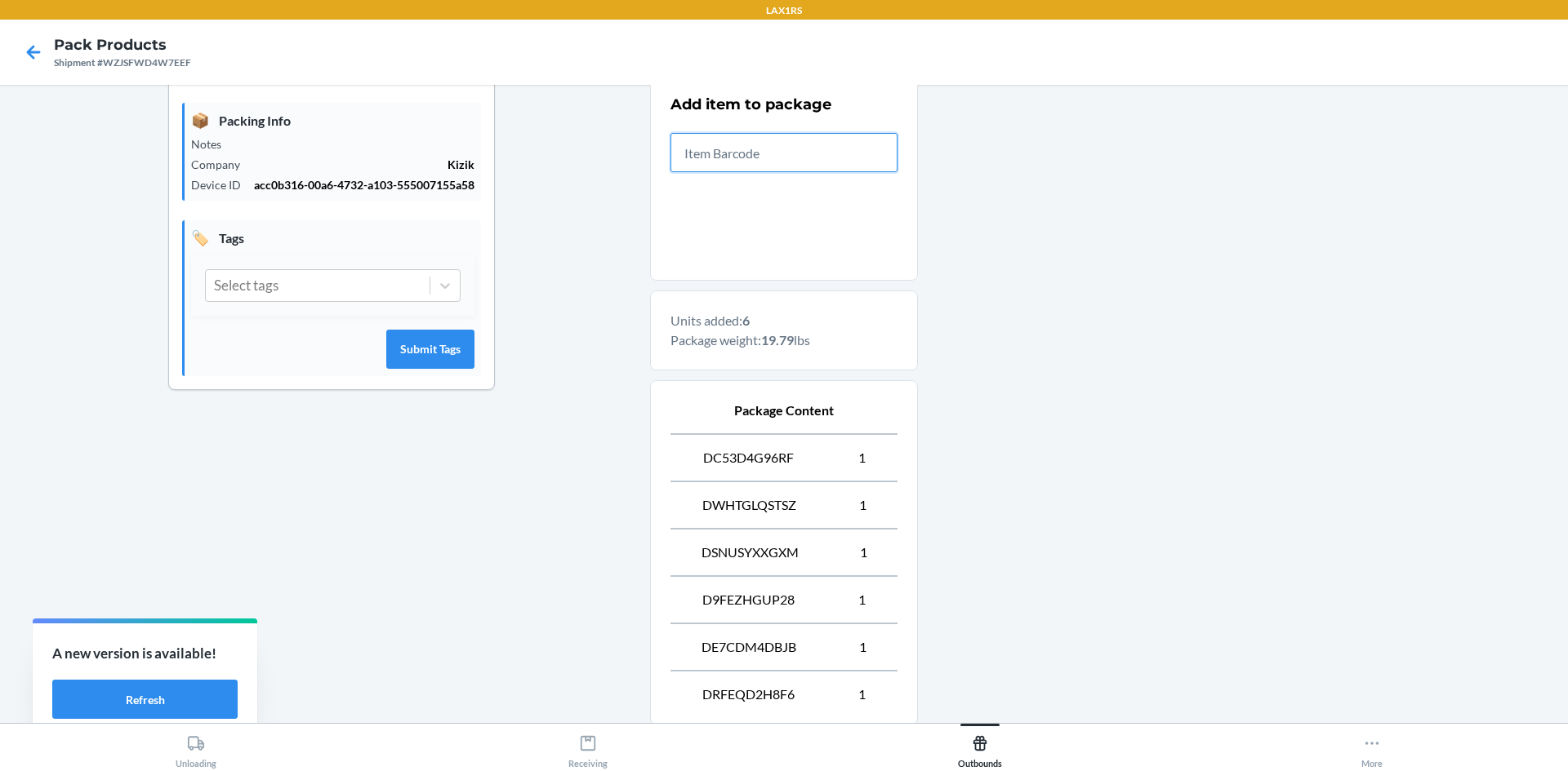
scroll to position [489, 0]
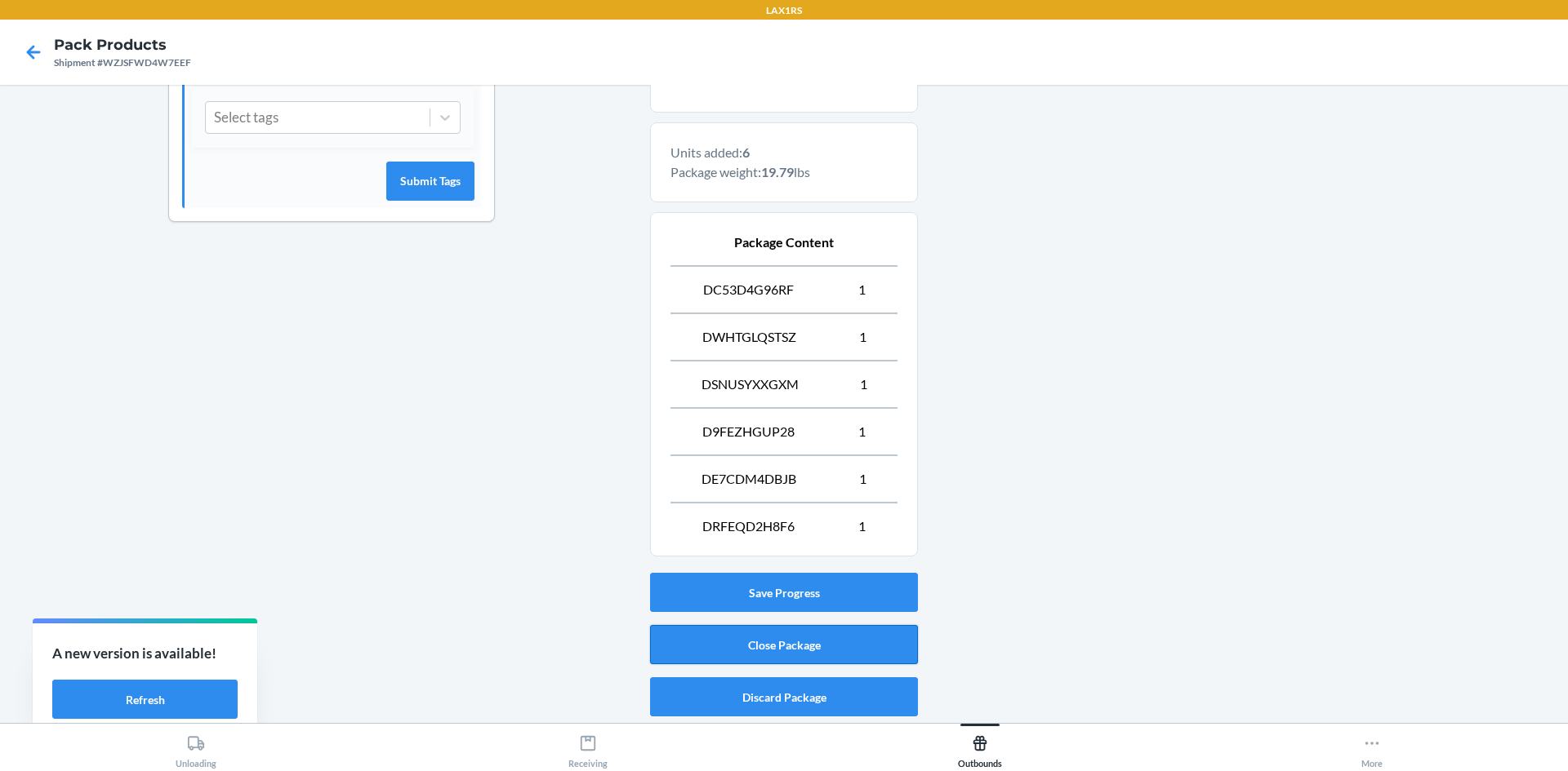
click at [739, 647] on button "Close Package" at bounding box center [784, 645] width 268 height 40
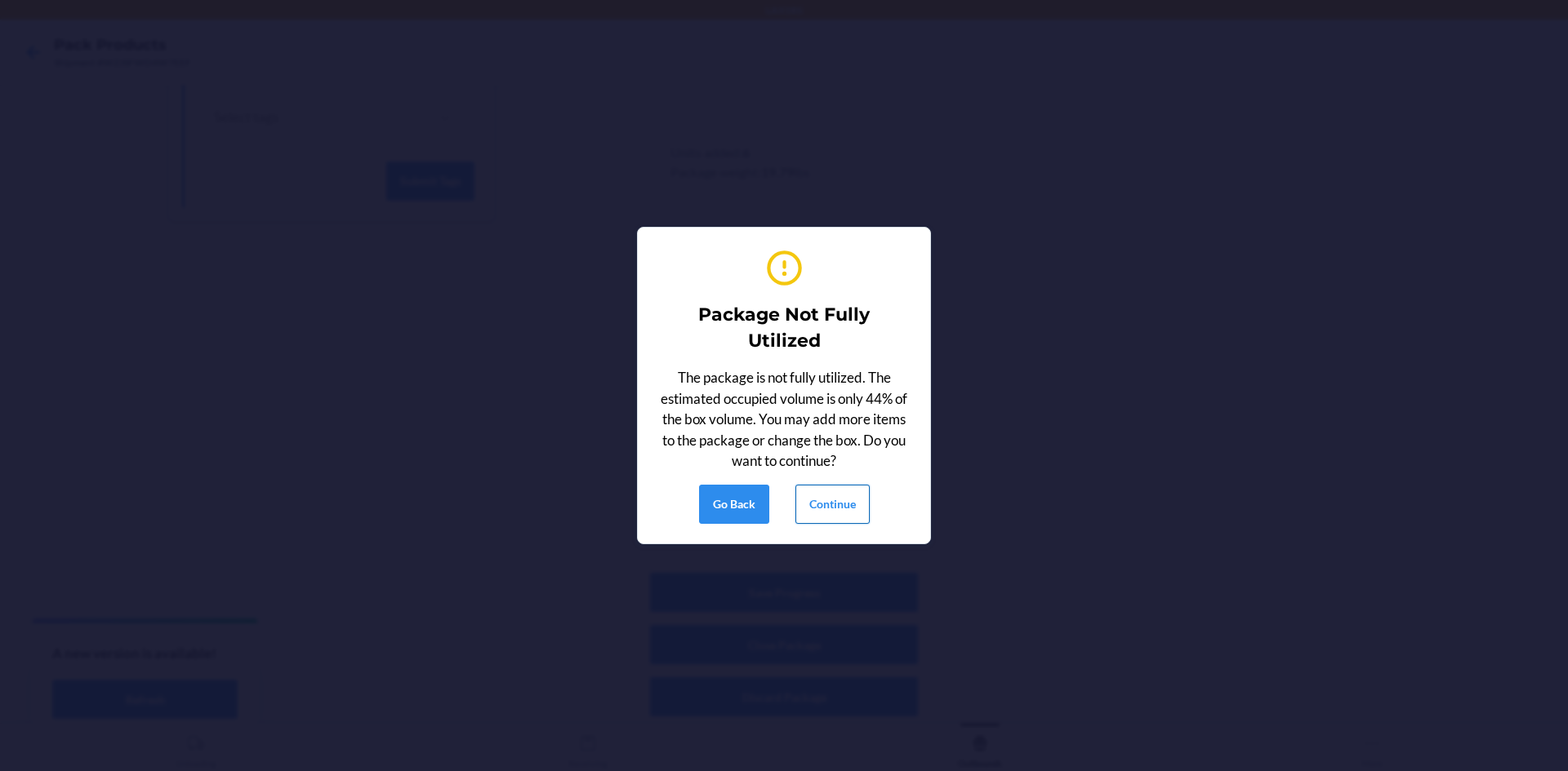
click at [817, 504] on button "Continue" at bounding box center [832, 504] width 74 height 40
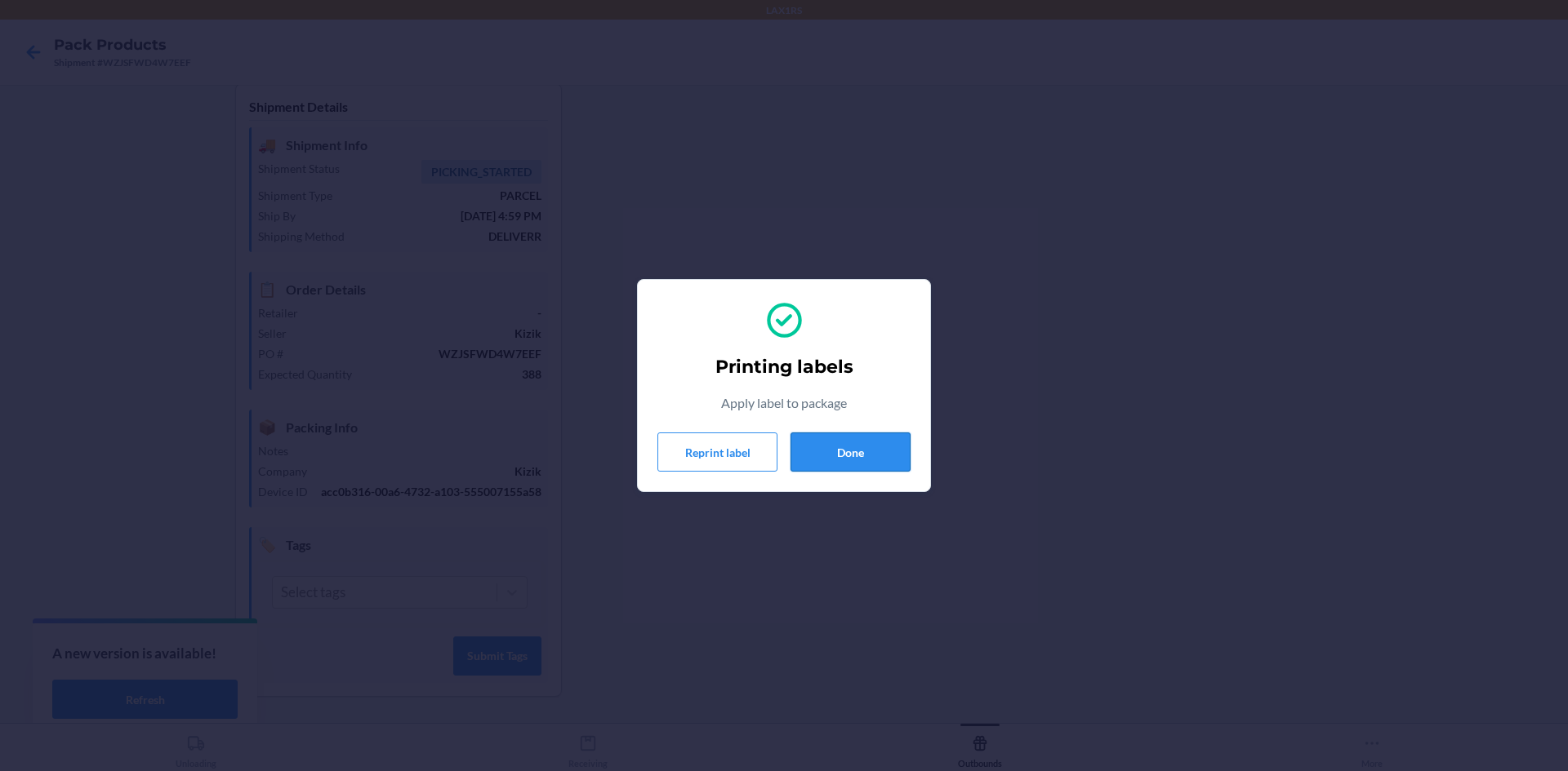
click at [814, 457] on button "Done" at bounding box center [850, 452] width 120 height 40
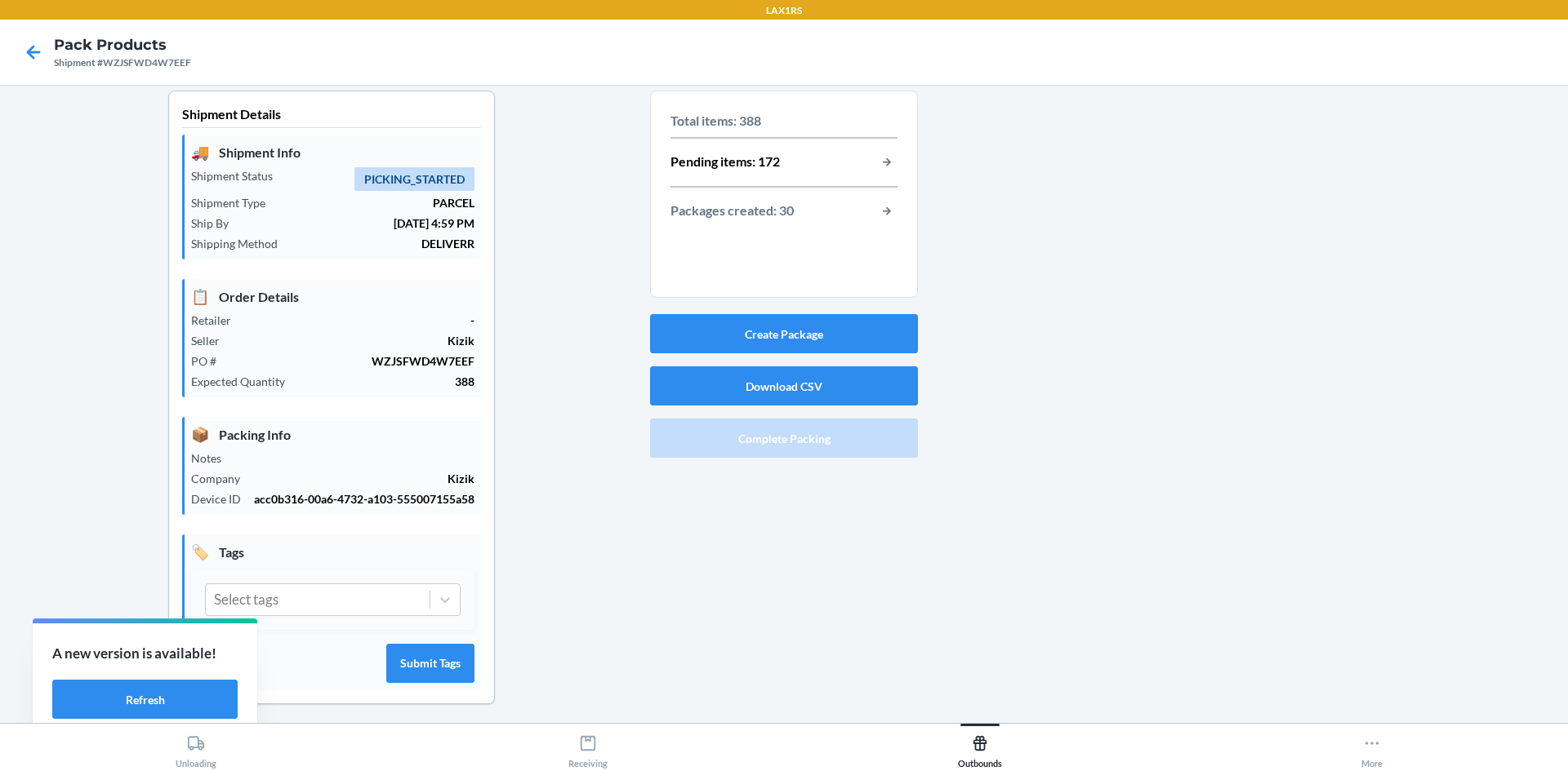
scroll to position [0, 0]
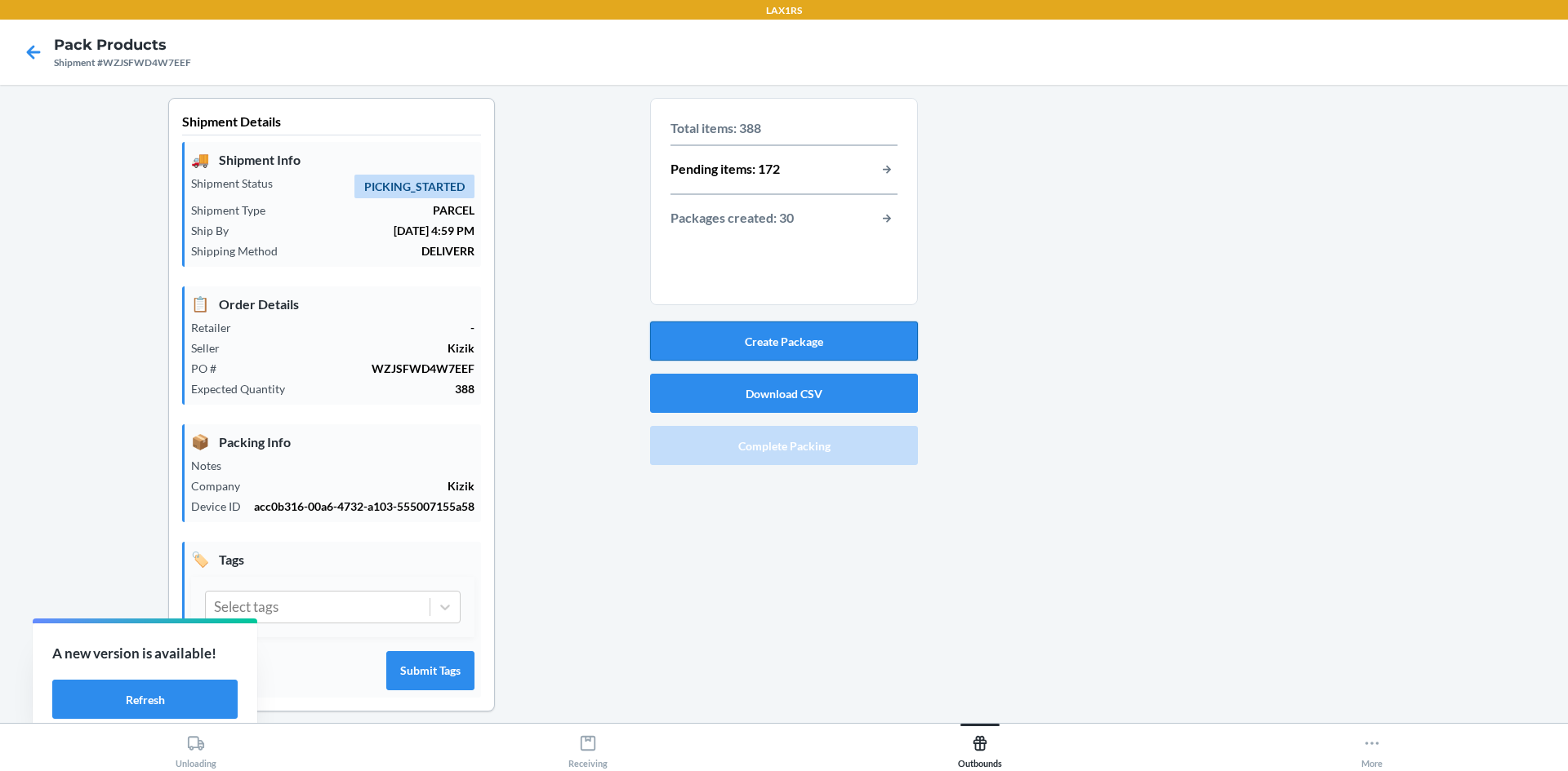
click at [800, 328] on button "Create Package" at bounding box center [784, 341] width 268 height 40
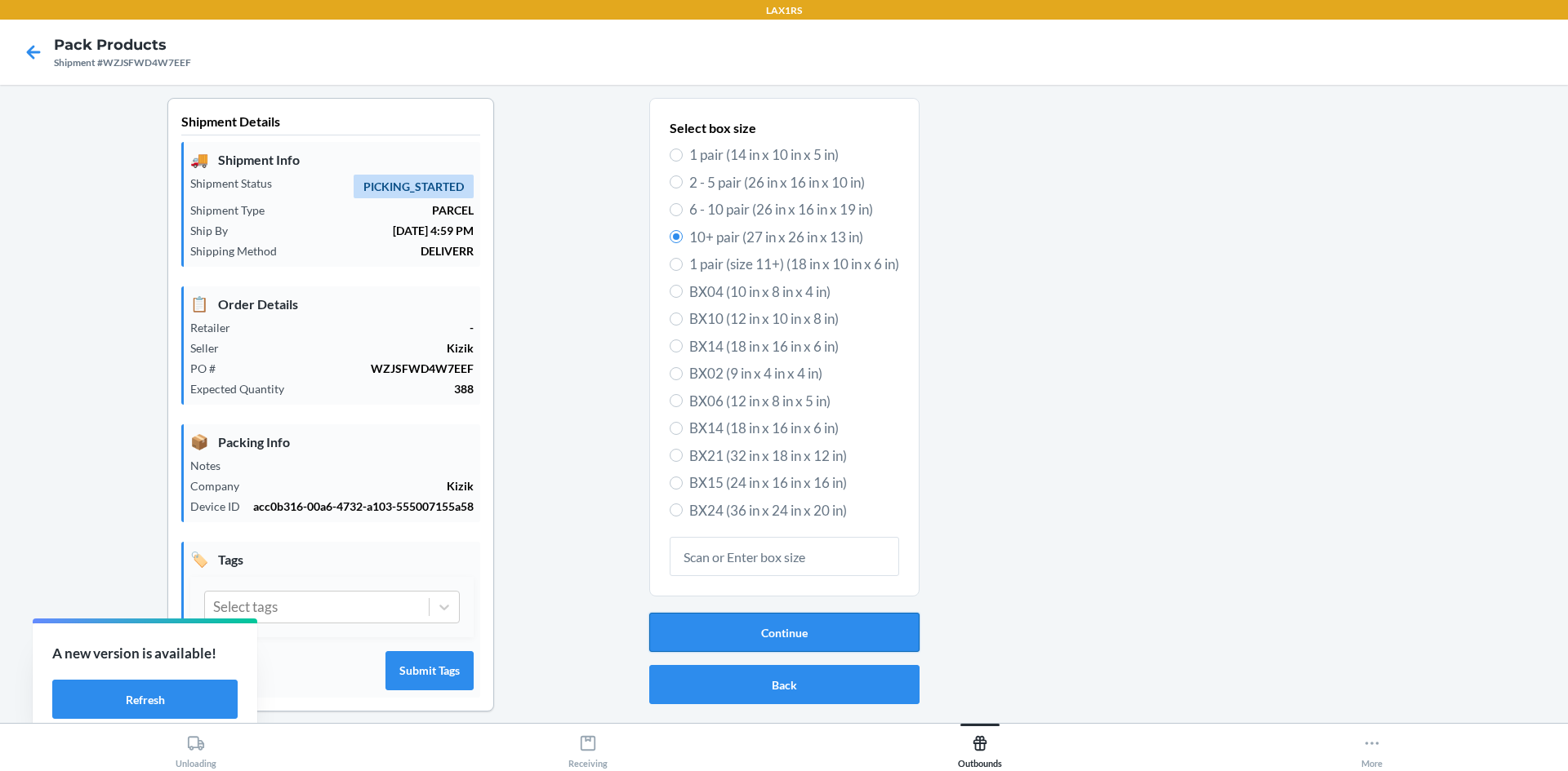
click at [806, 626] on button "Continue" at bounding box center [784, 632] width 270 height 40
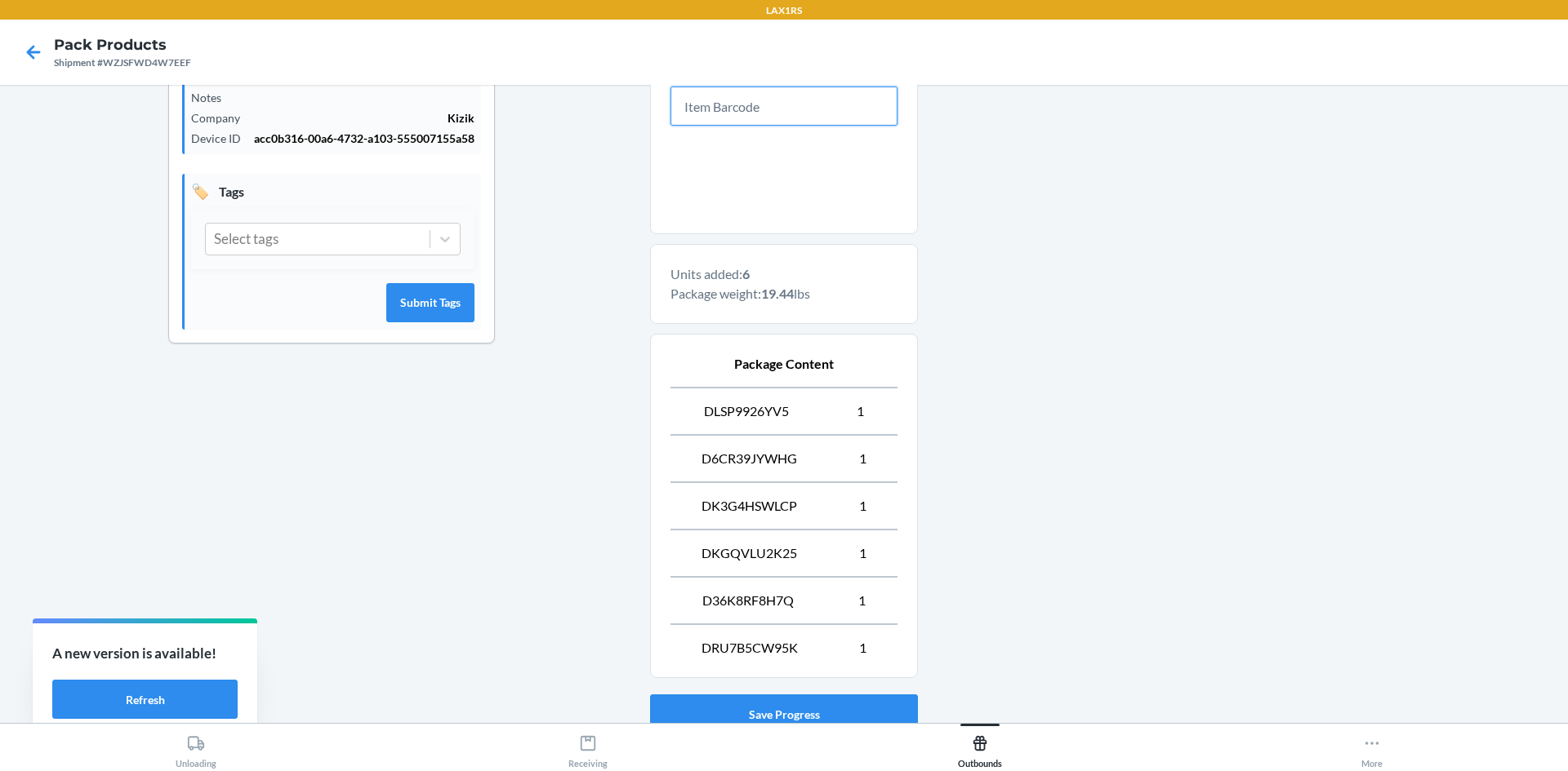
scroll to position [489, 0]
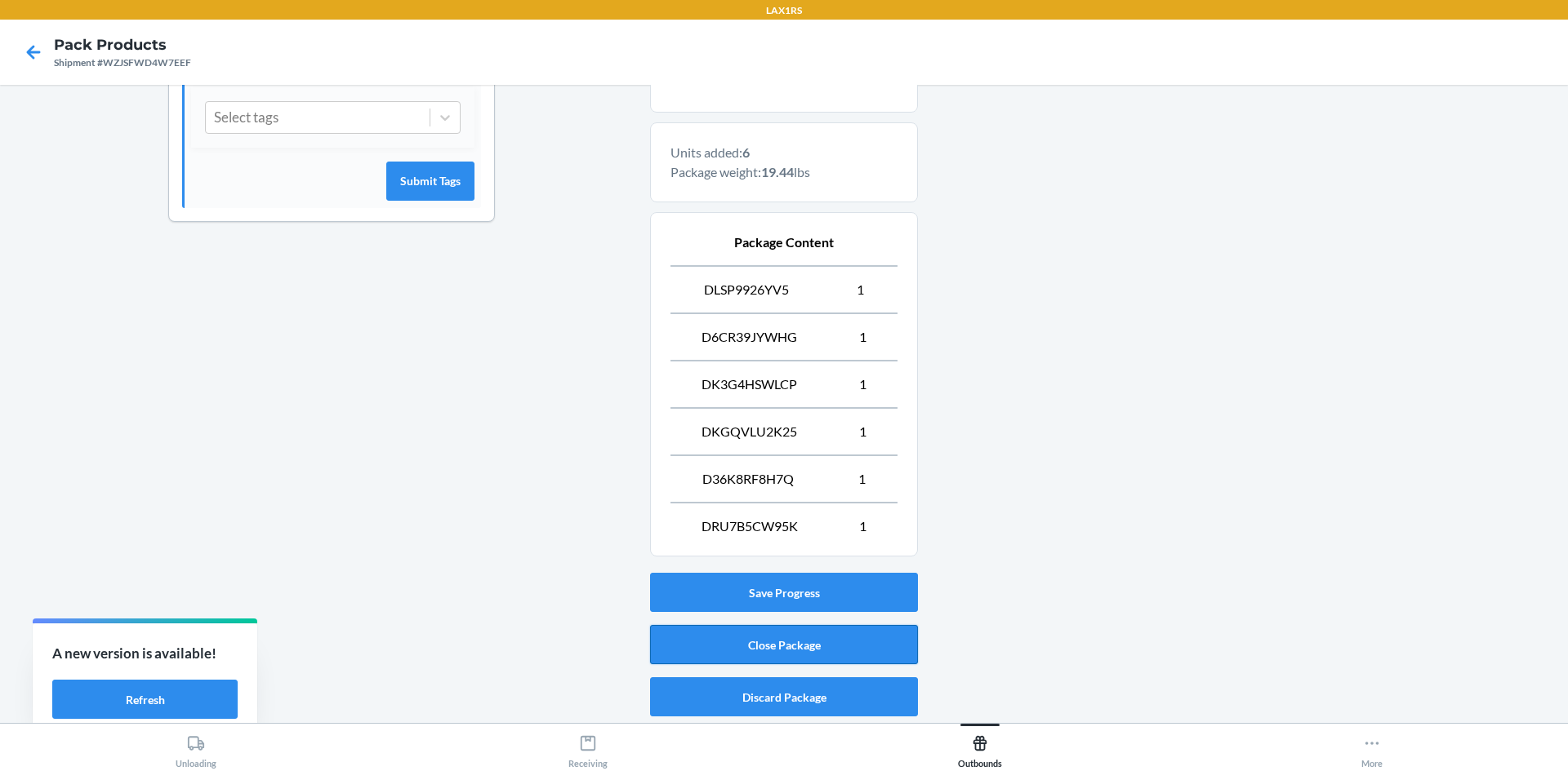
click at [760, 637] on button "Close Package" at bounding box center [784, 645] width 268 height 40
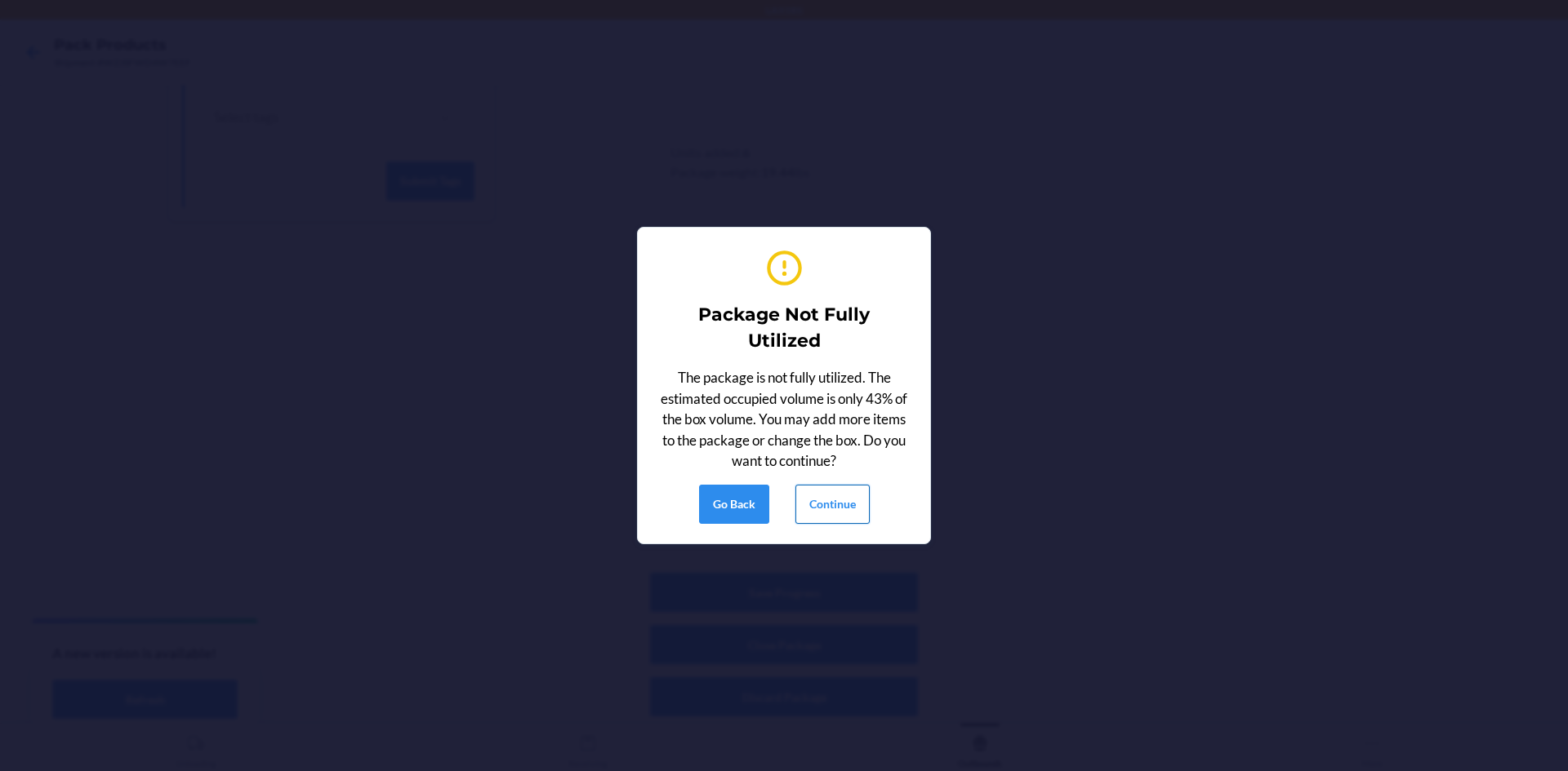
click at [844, 504] on button "Continue" at bounding box center [832, 504] width 74 height 40
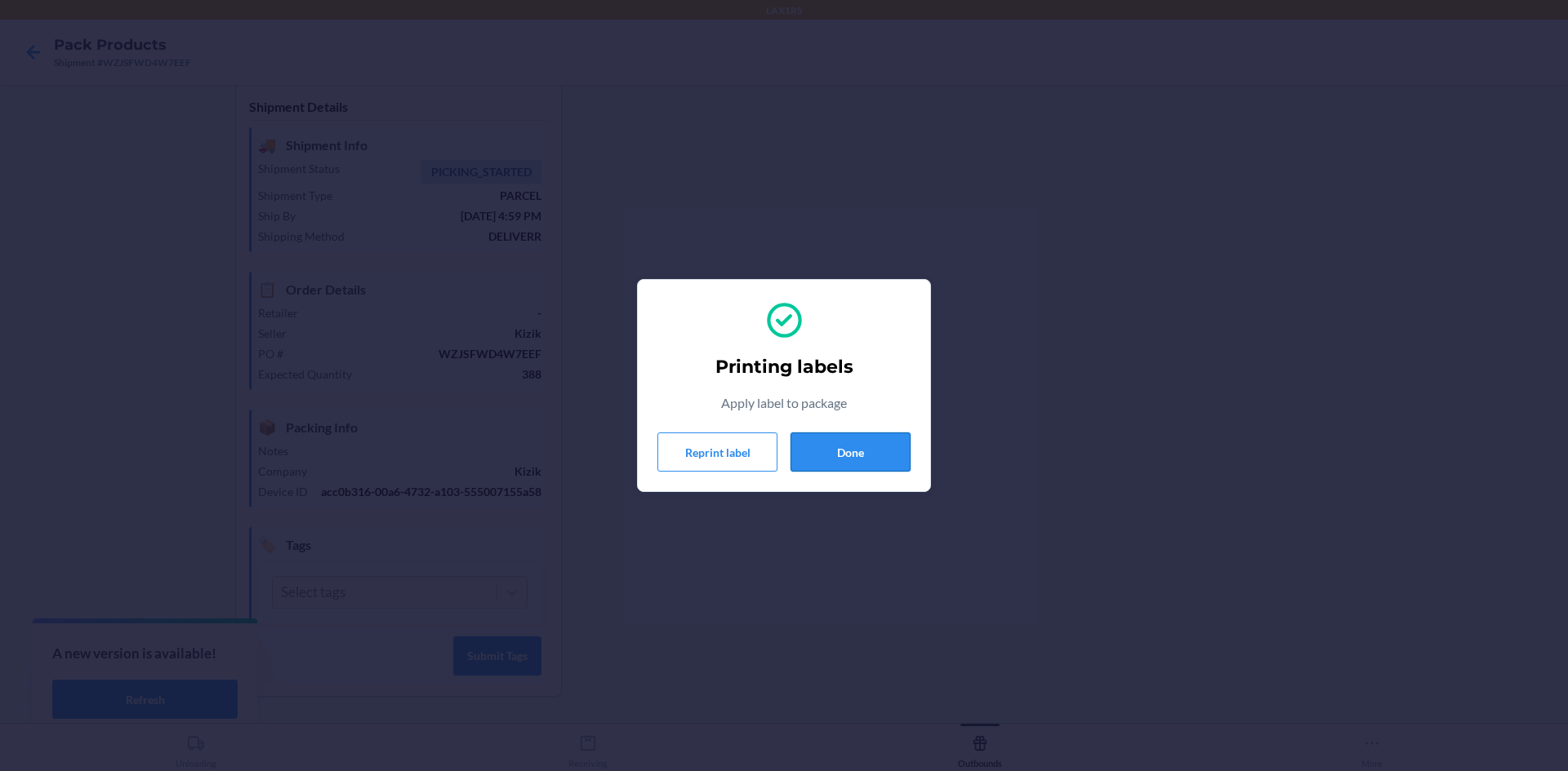
click at [860, 463] on button "Done" at bounding box center [850, 452] width 120 height 40
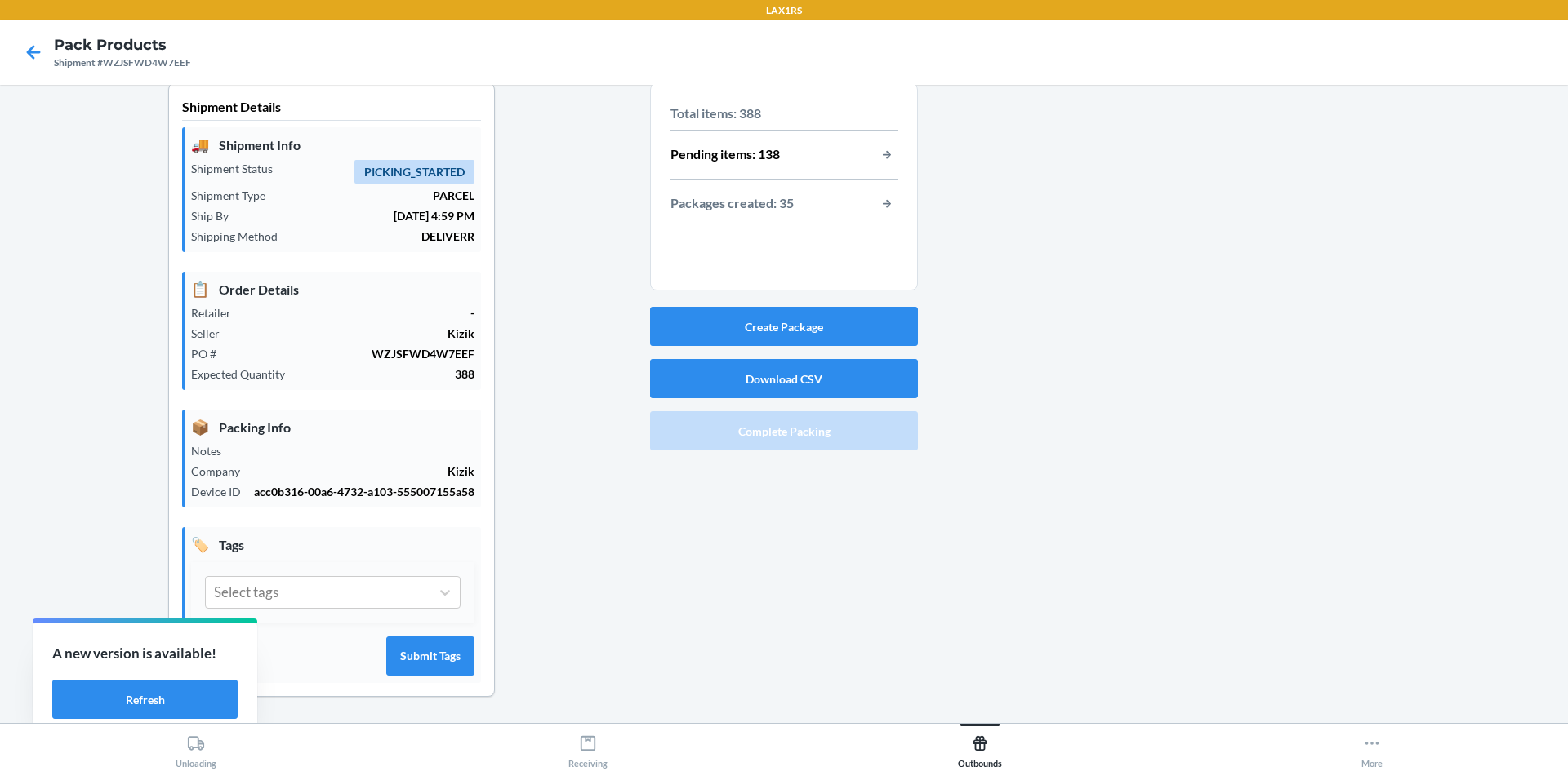
scroll to position [0, 0]
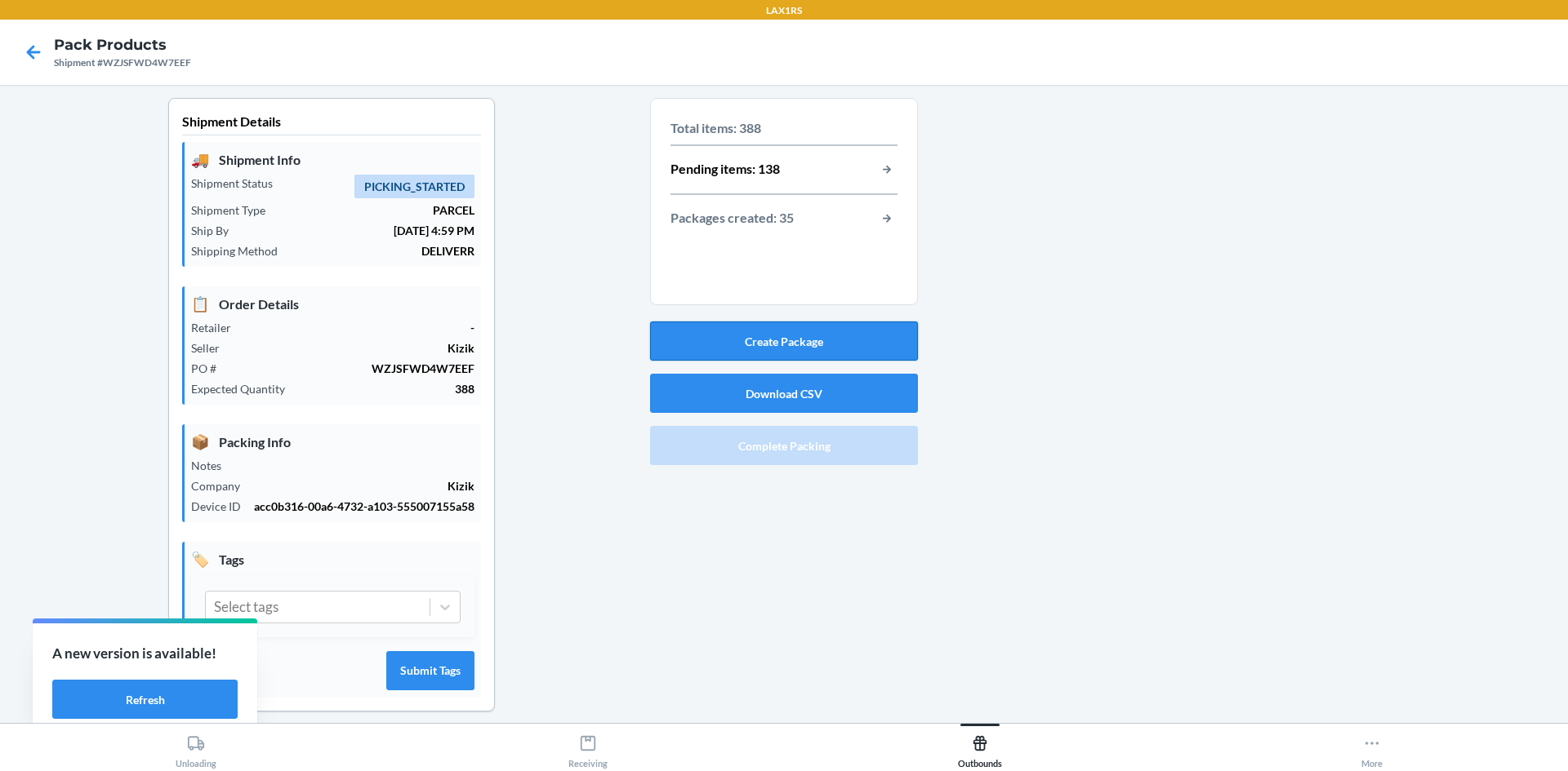
click at [751, 341] on button "Create Package" at bounding box center [784, 341] width 268 height 40
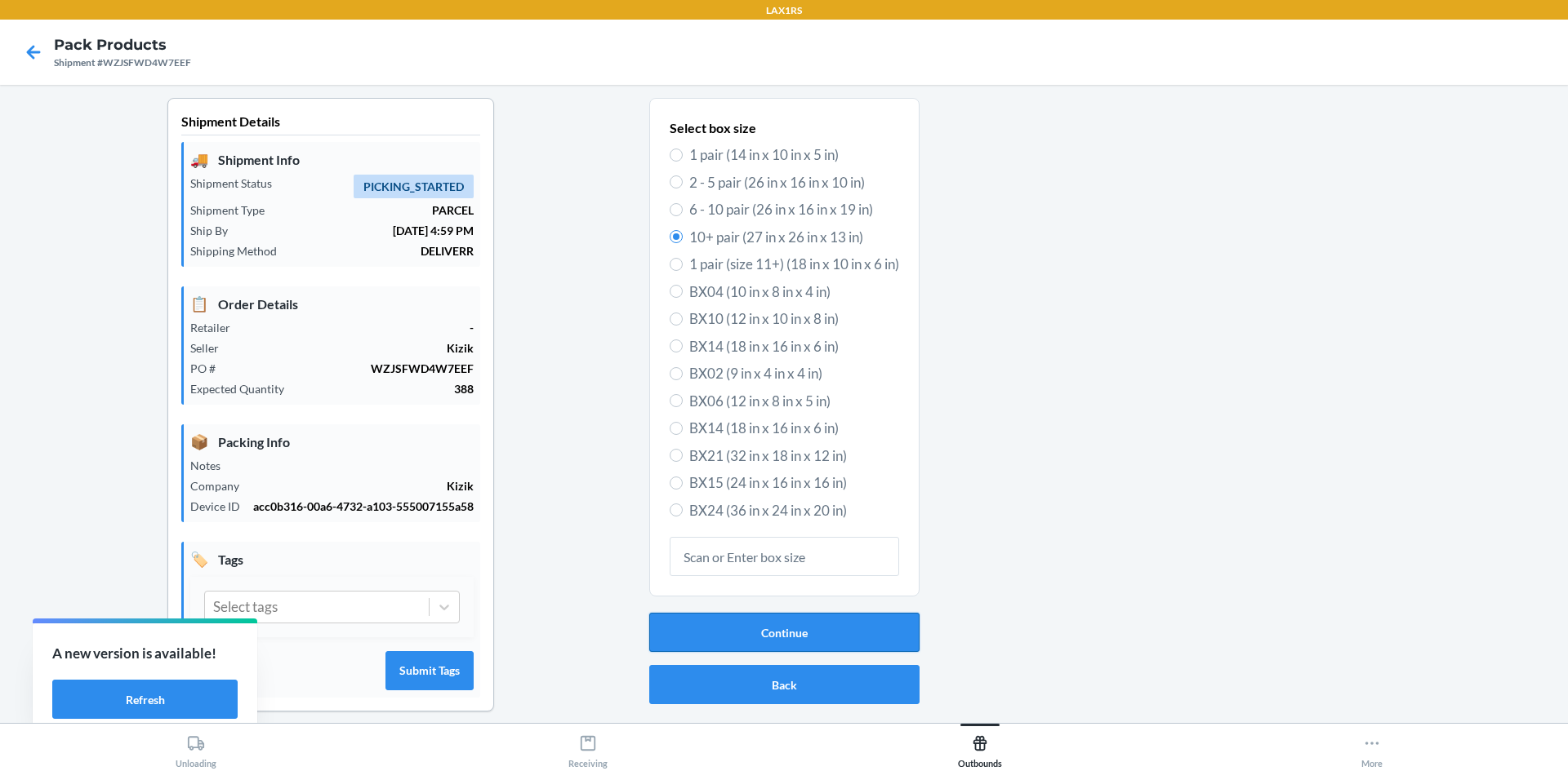
click at [783, 634] on button "Continue" at bounding box center [784, 632] width 270 height 40
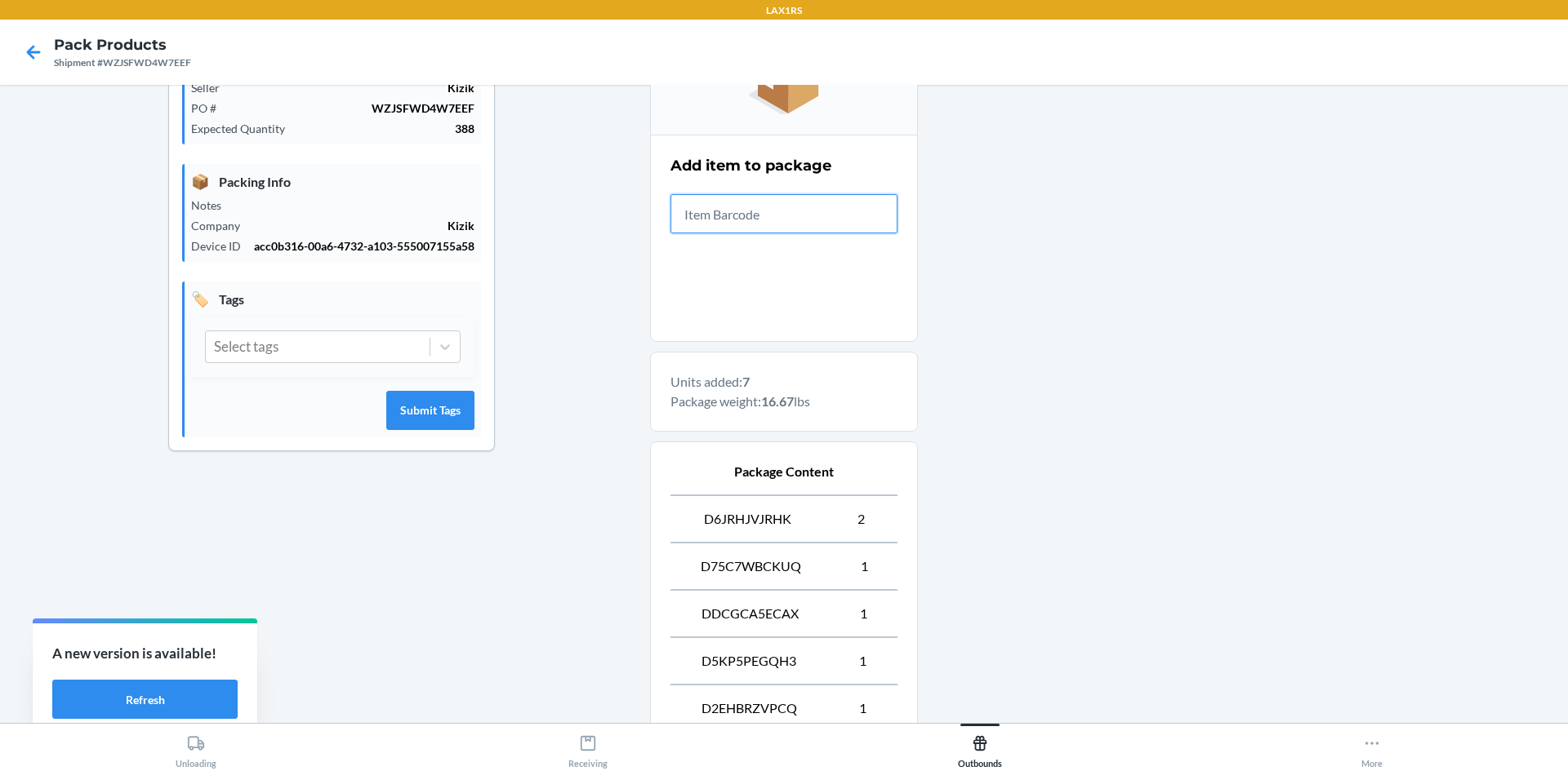
scroll to position [489, 0]
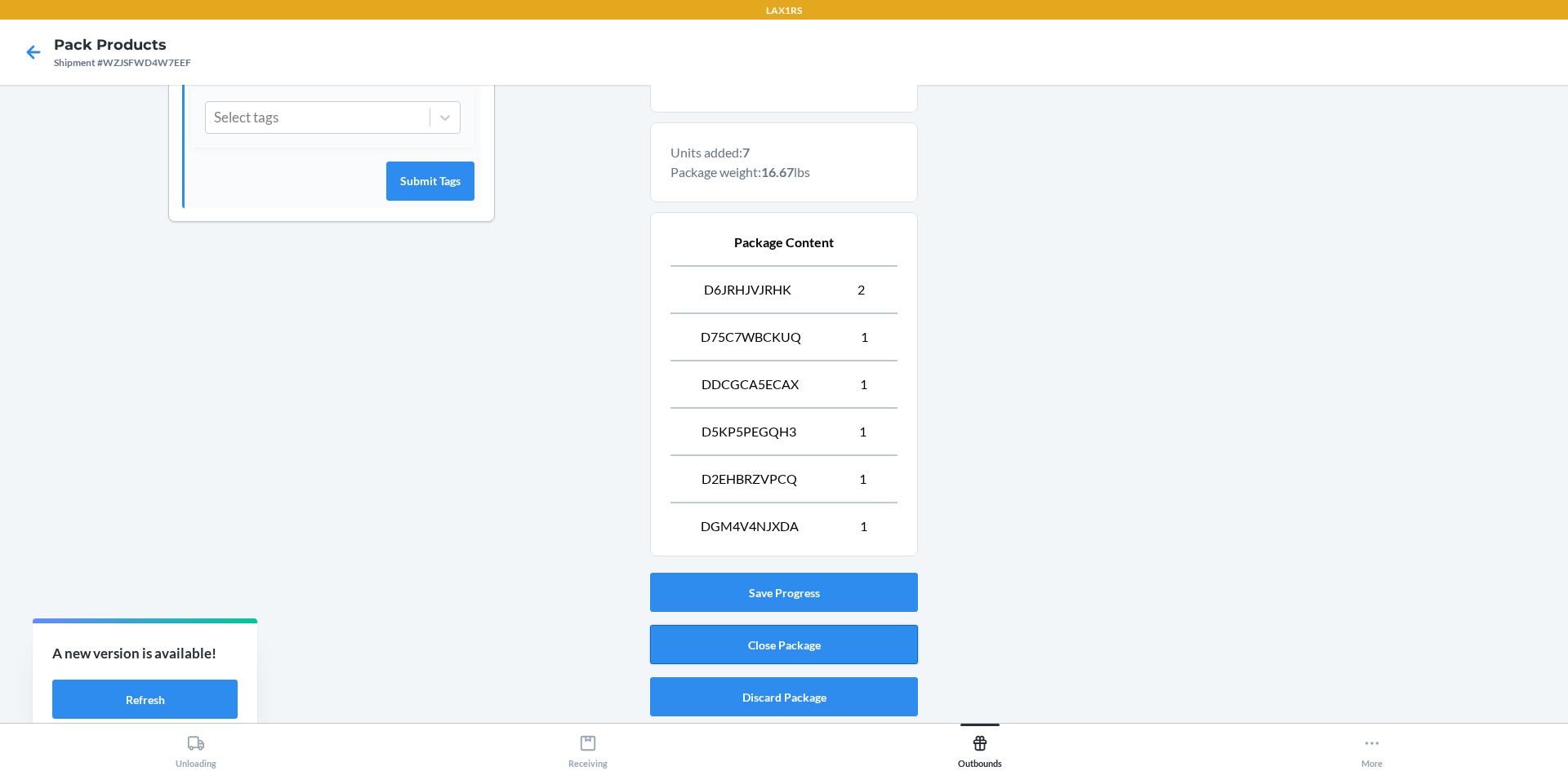
click at [746, 648] on button "Close Package" at bounding box center [784, 645] width 268 height 40
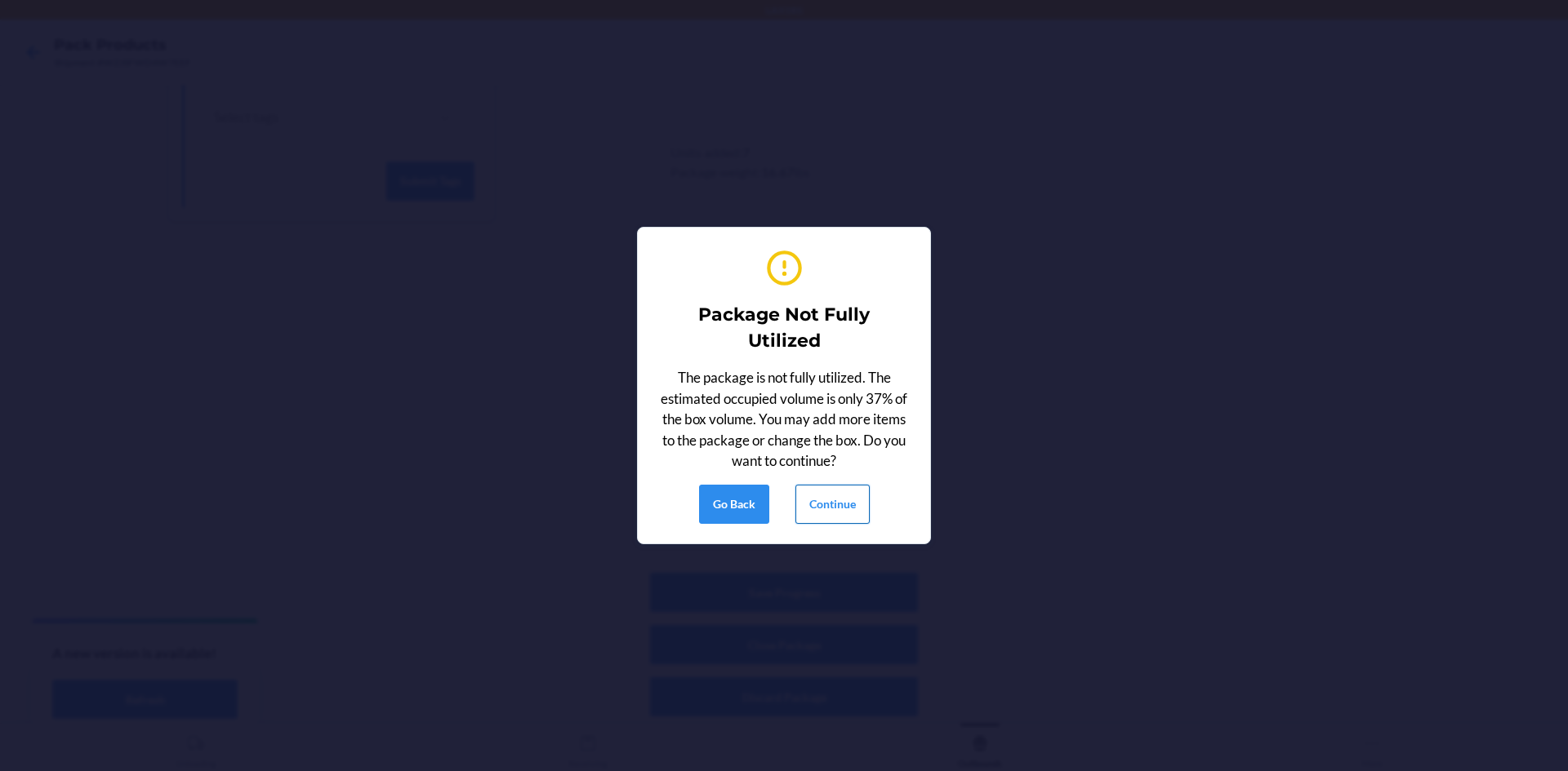
click at [822, 493] on button "Continue" at bounding box center [832, 504] width 74 height 40
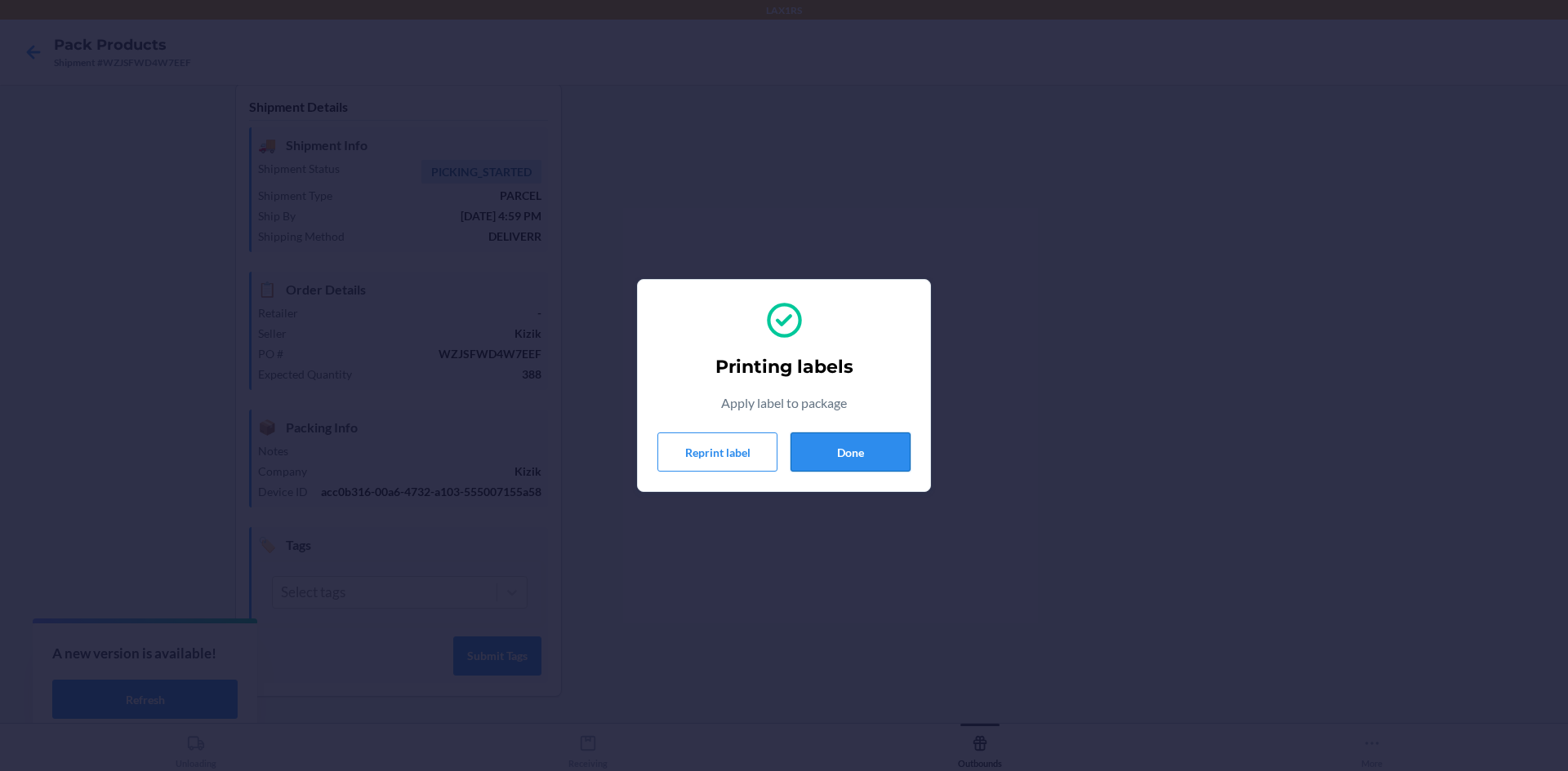
click at [850, 448] on button "Done" at bounding box center [850, 452] width 120 height 40
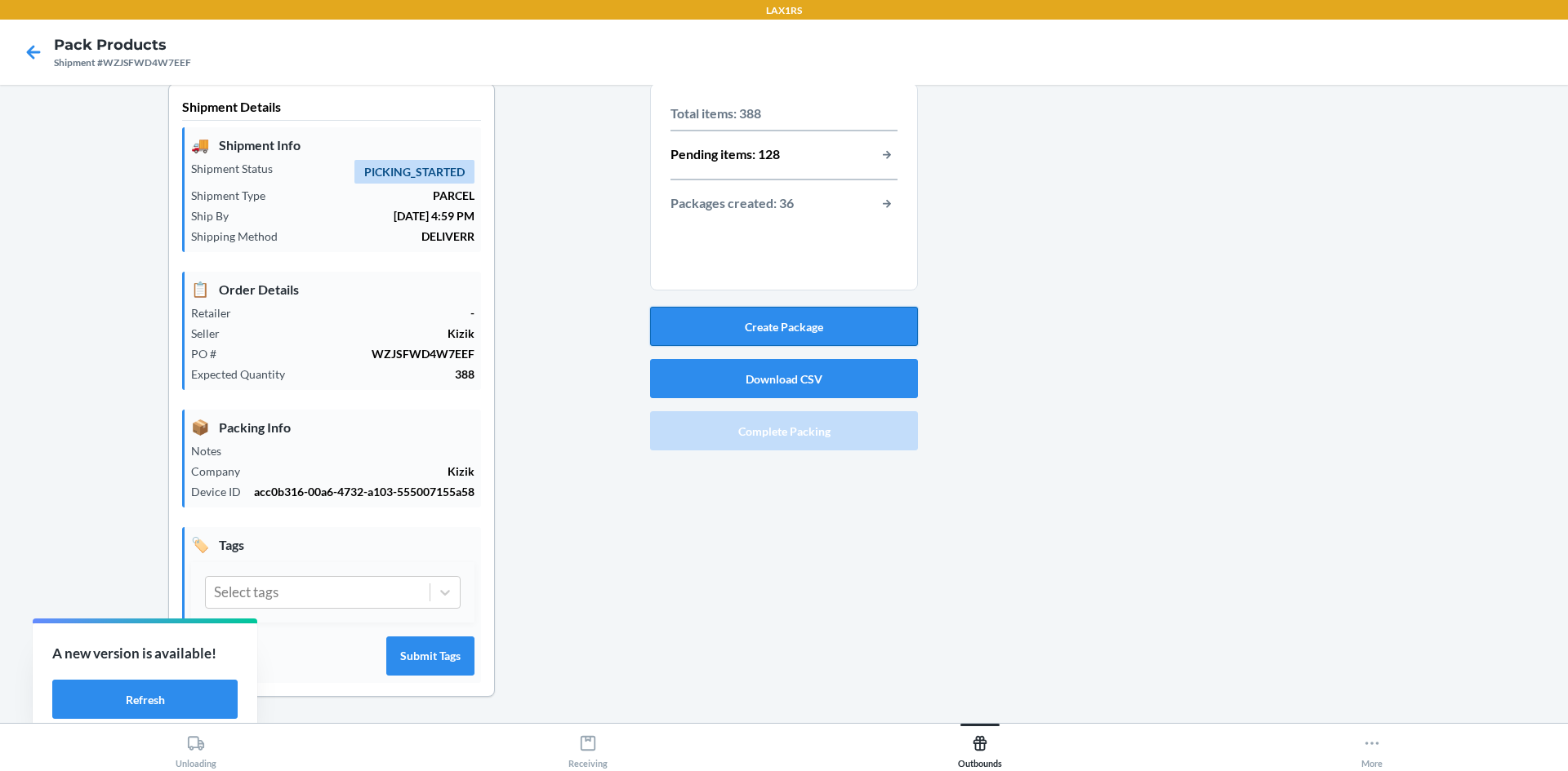
click at [779, 307] on button "Create Package" at bounding box center [784, 326] width 268 height 40
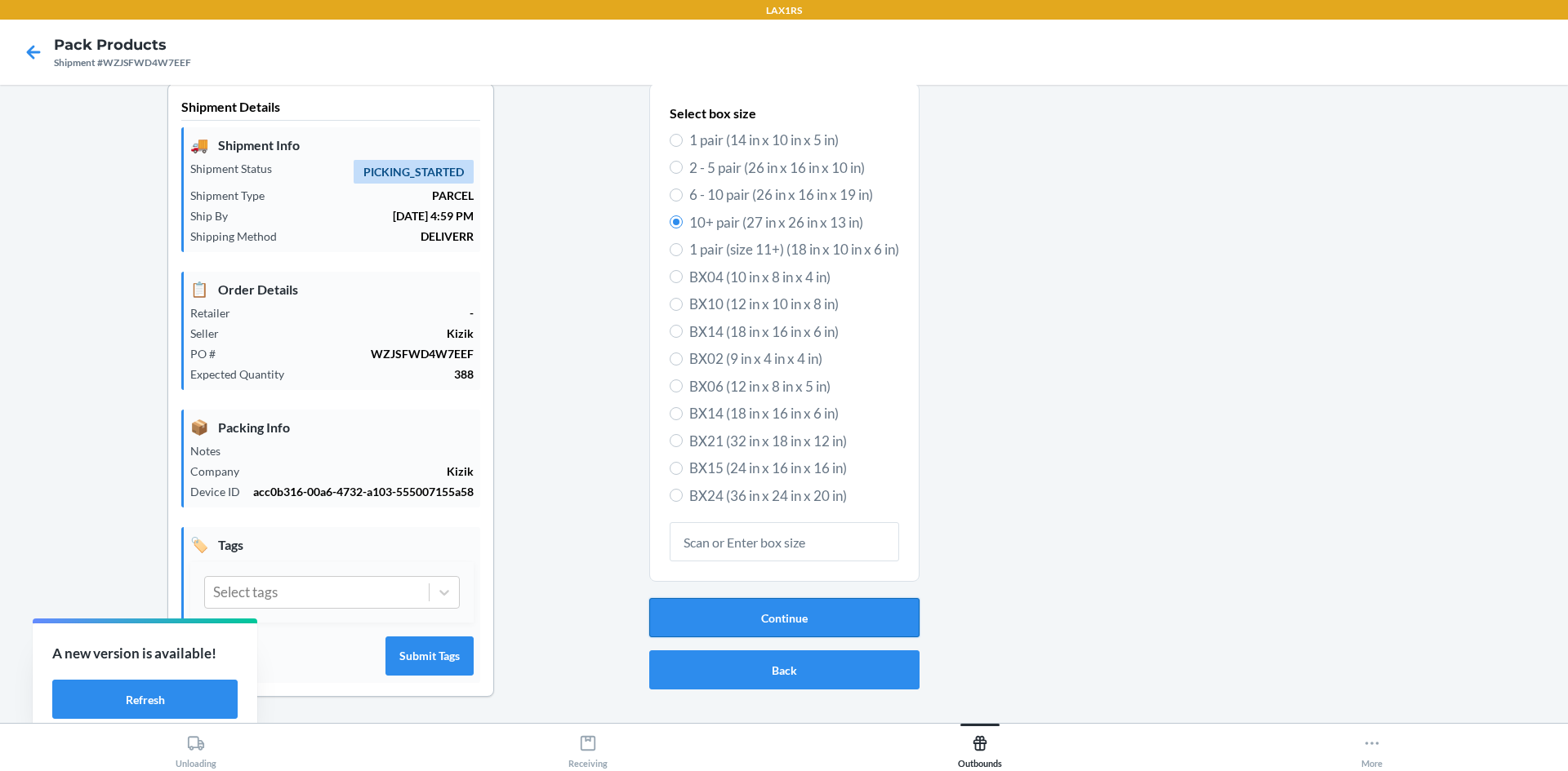
click at [792, 599] on button "Continue" at bounding box center [784, 618] width 270 height 40
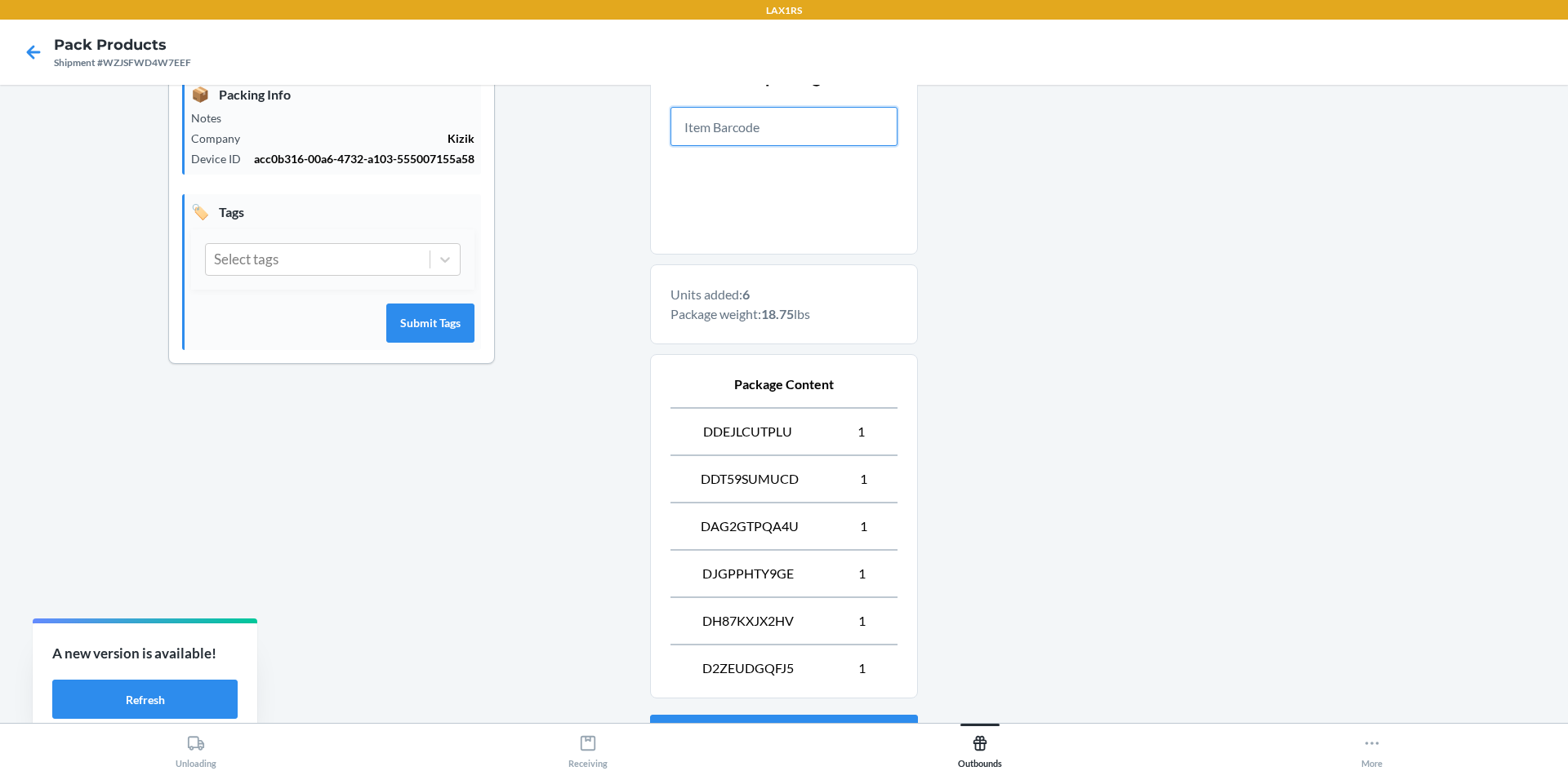
scroll to position [489, 0]
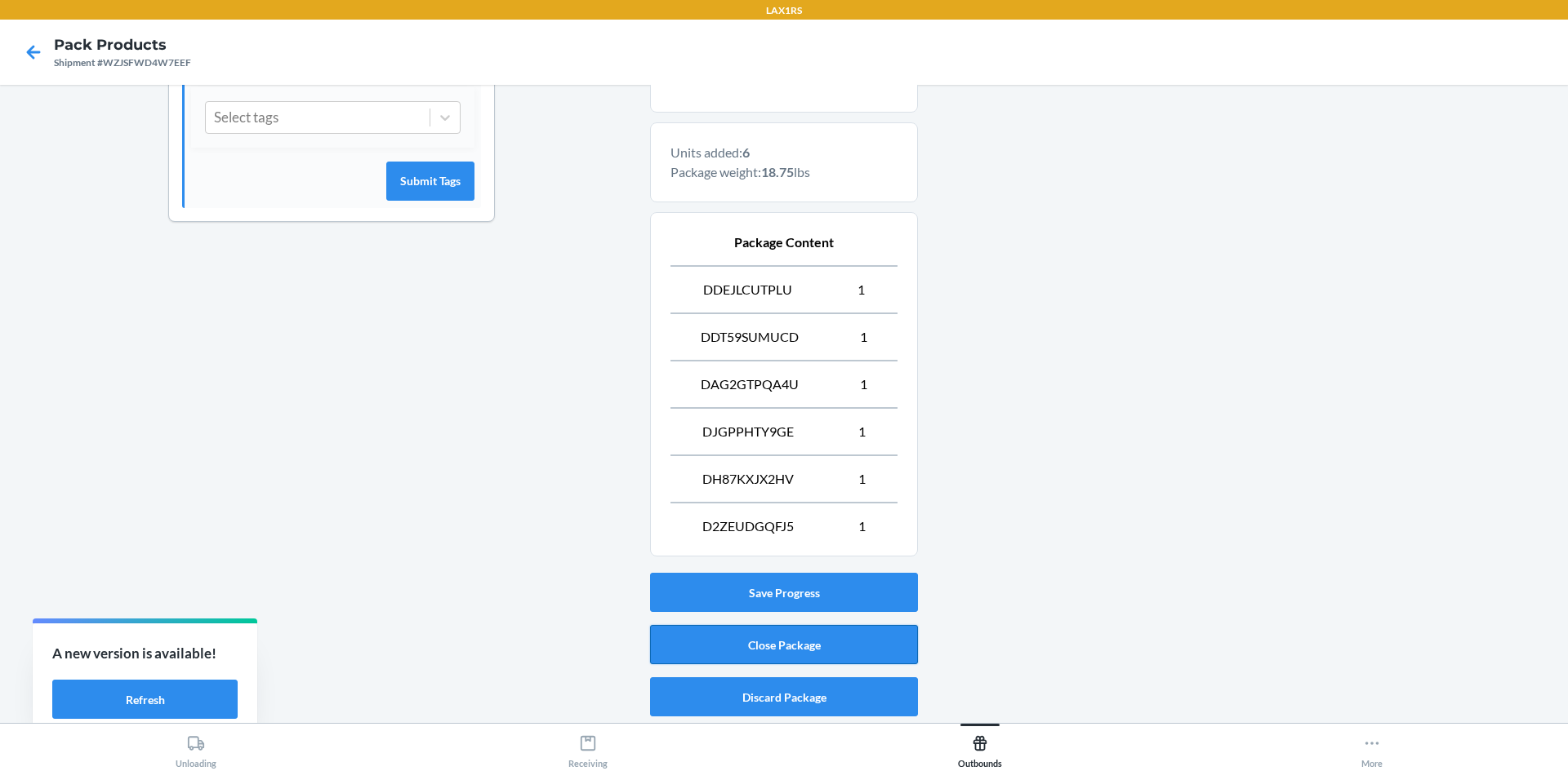
click at [785, 631] on button "Close Package" at bounding box center [784, 645] width 268 height 40
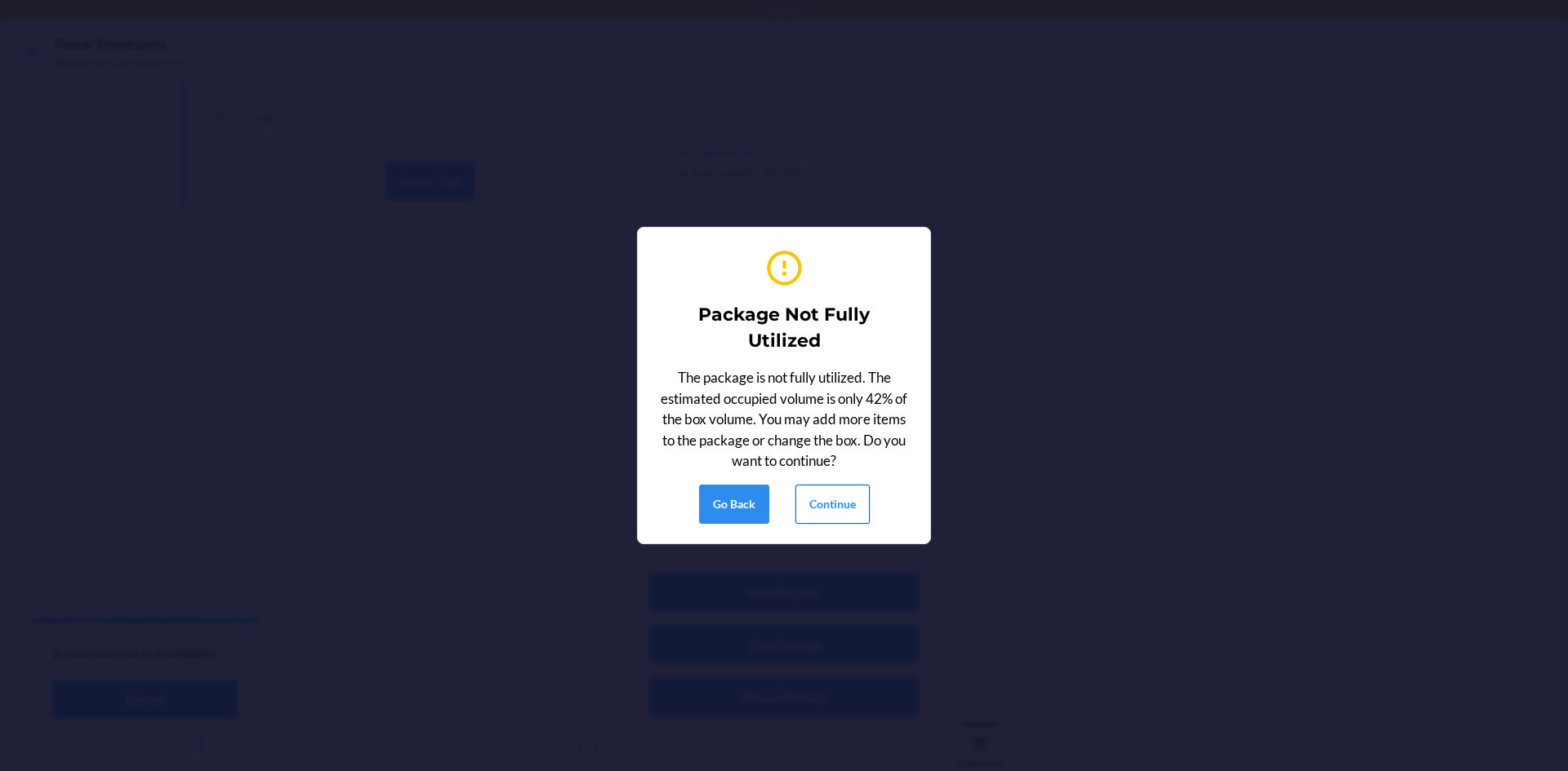
click at [829, 518] on button "Continue" at bounding box center [832, 504] width 74 height 40
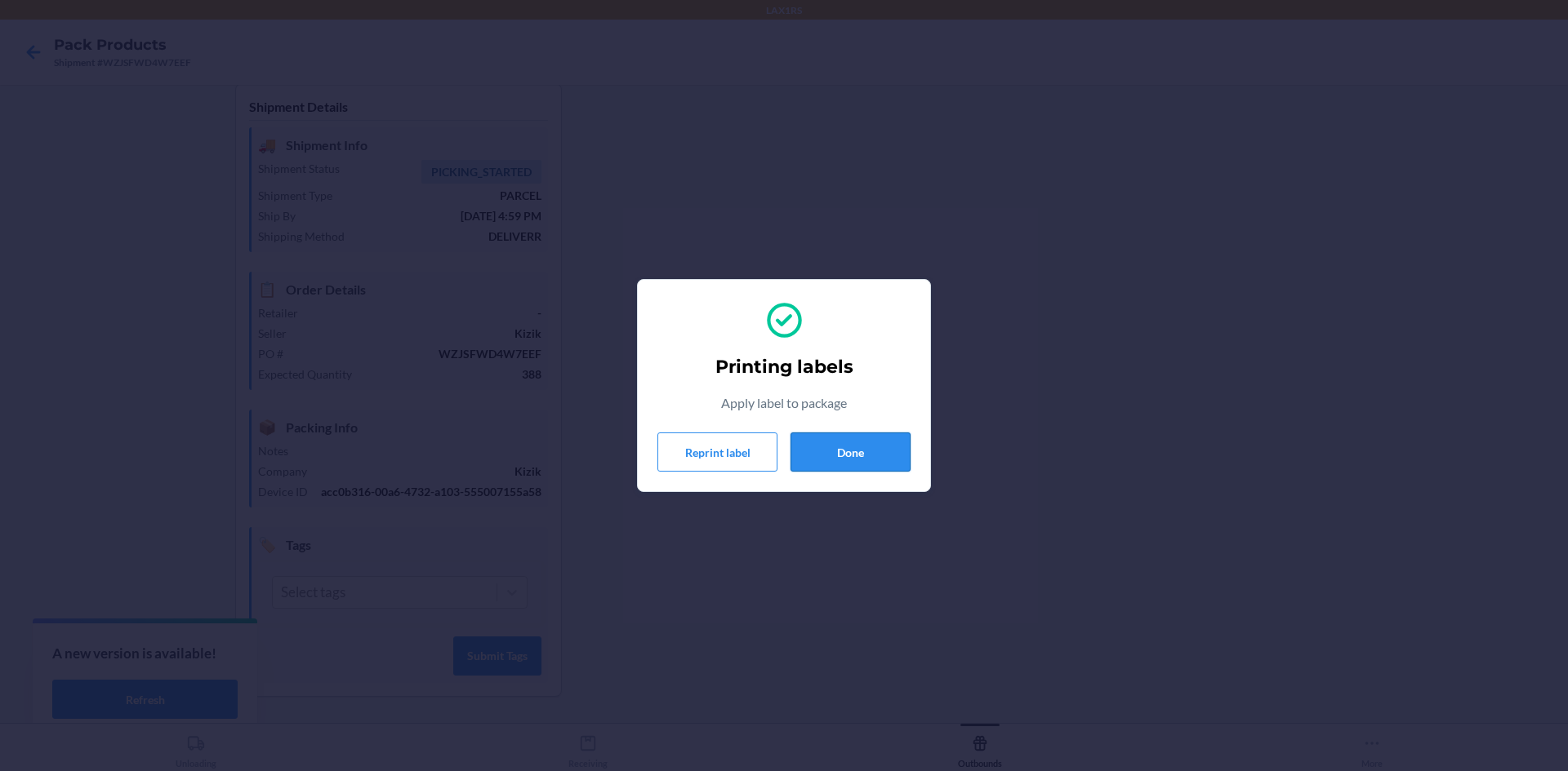
click at [877, 458] on button "Done" at bounding box center [850, 452] width 120 height 40
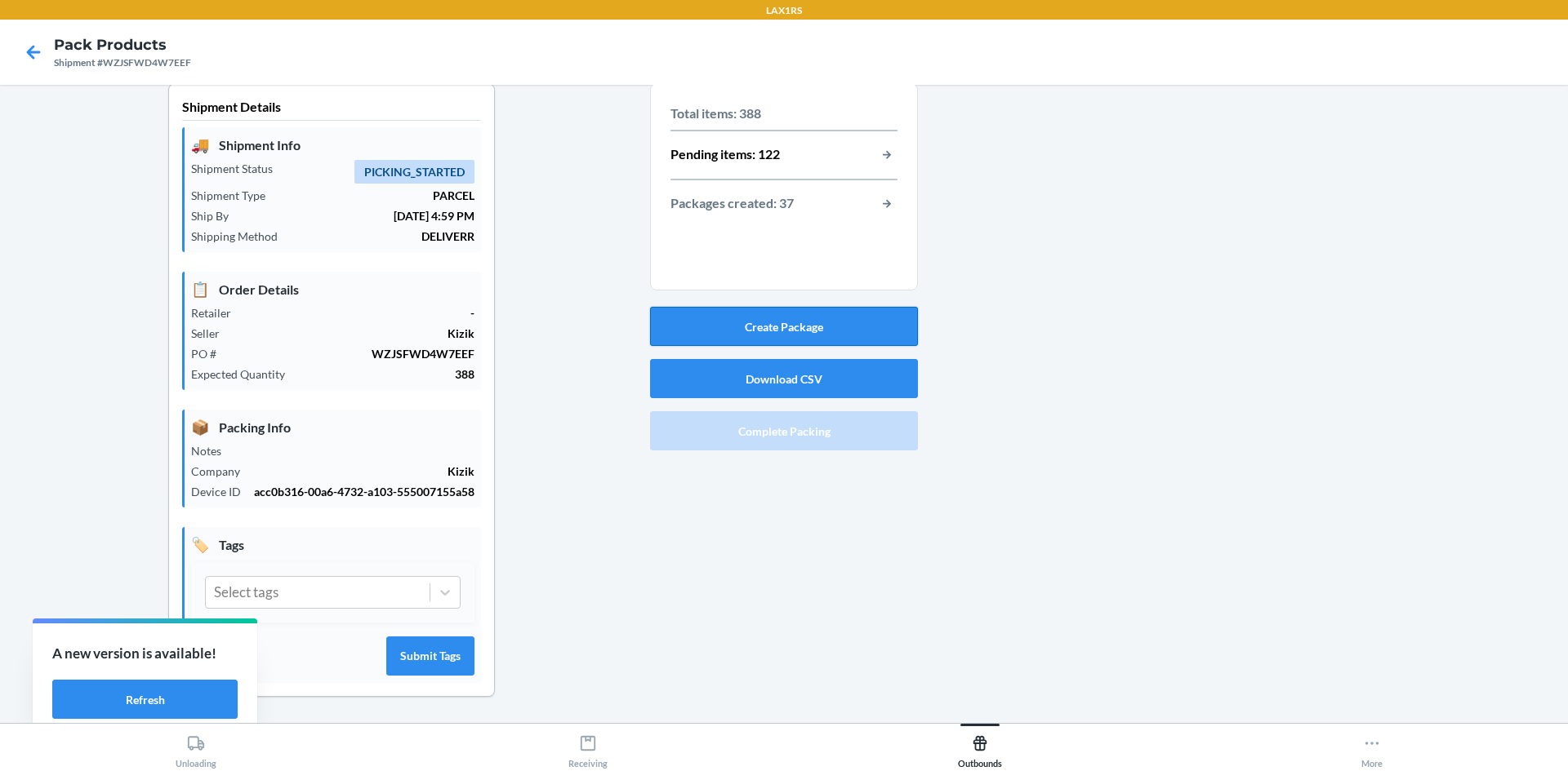
click at [762, 313] on button "Create Package" at bounding box center [784, 326] width 268 height 40
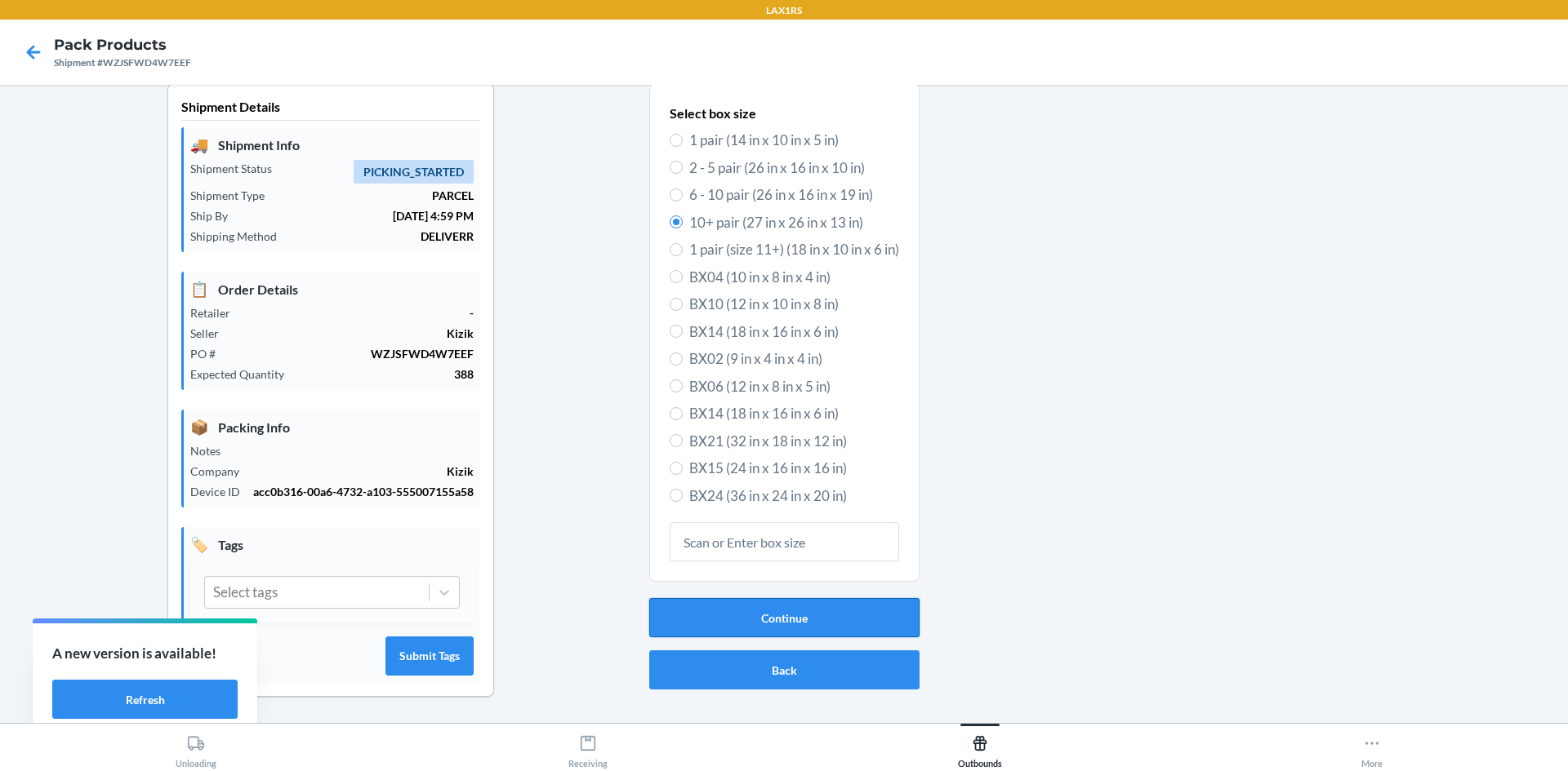
click at [758, 612] on button "Continue" at bounding box center [784, 618] width 270 height 40
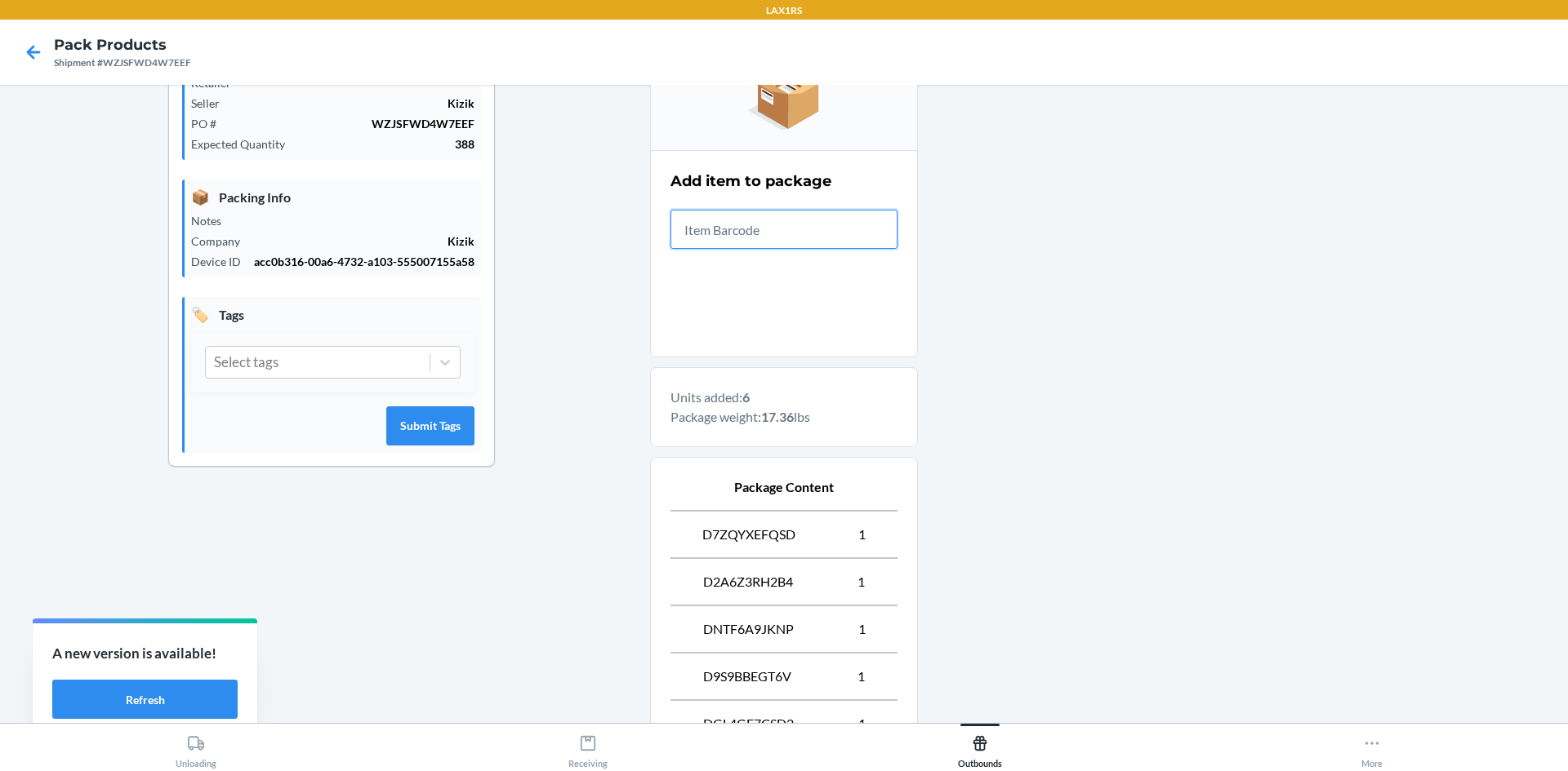
scroll to position [489, 0]
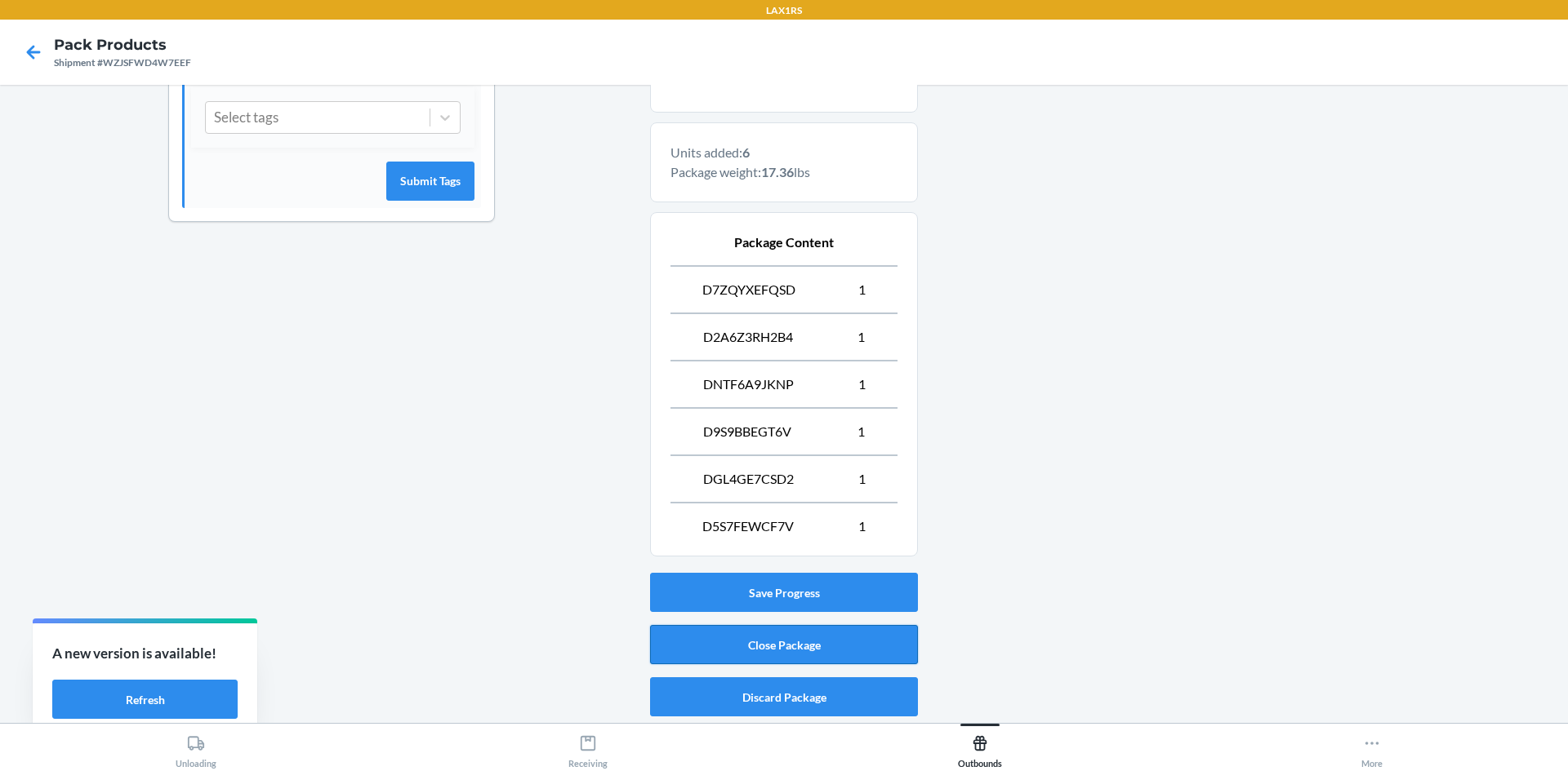
click at [775, 656] on button "Close Package" at bounding box center [784, 645] width 268 height 40
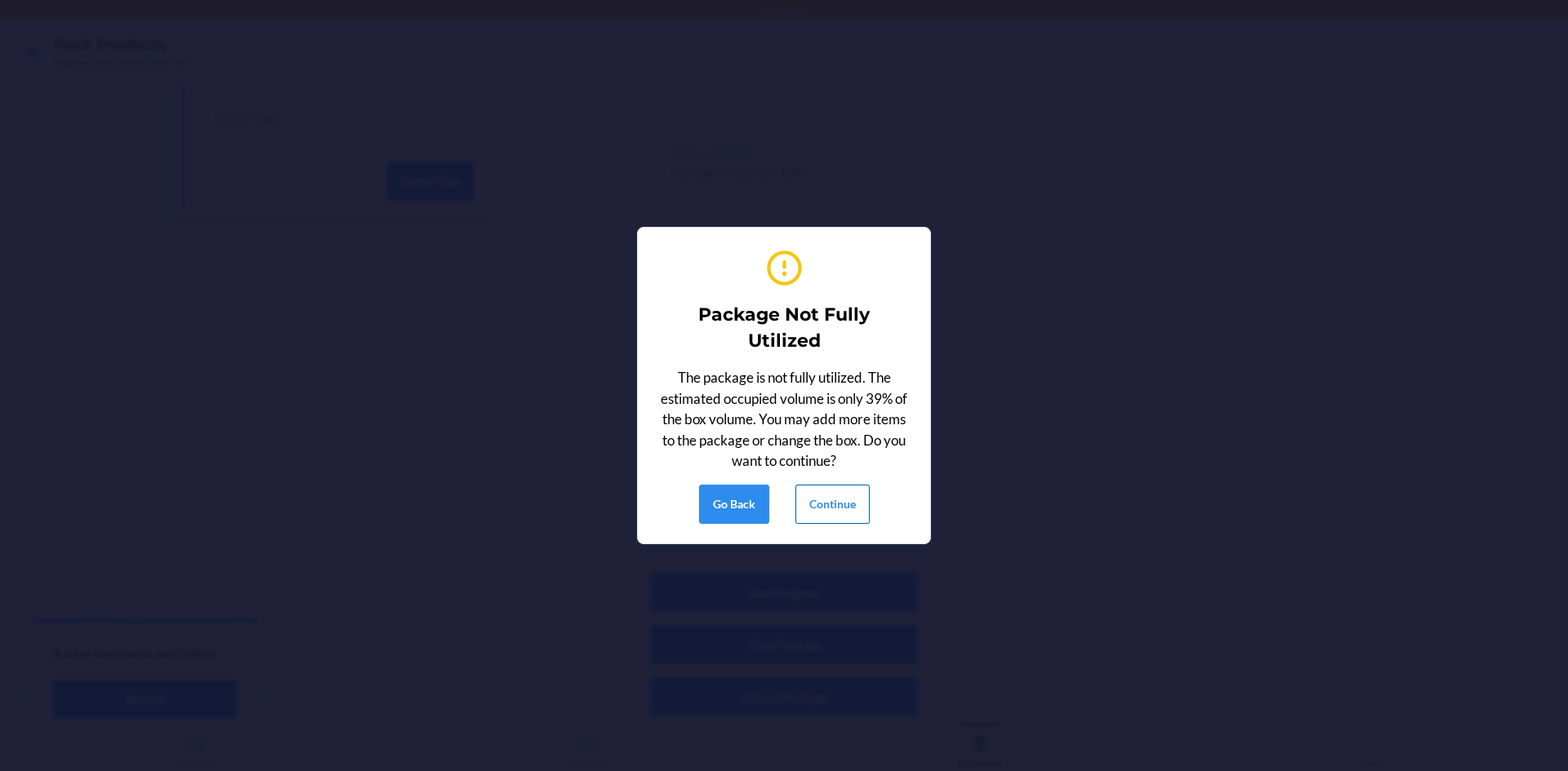
click at [831, 496] on button "Continue" at bounding box center [832, 504] width 74 height 40
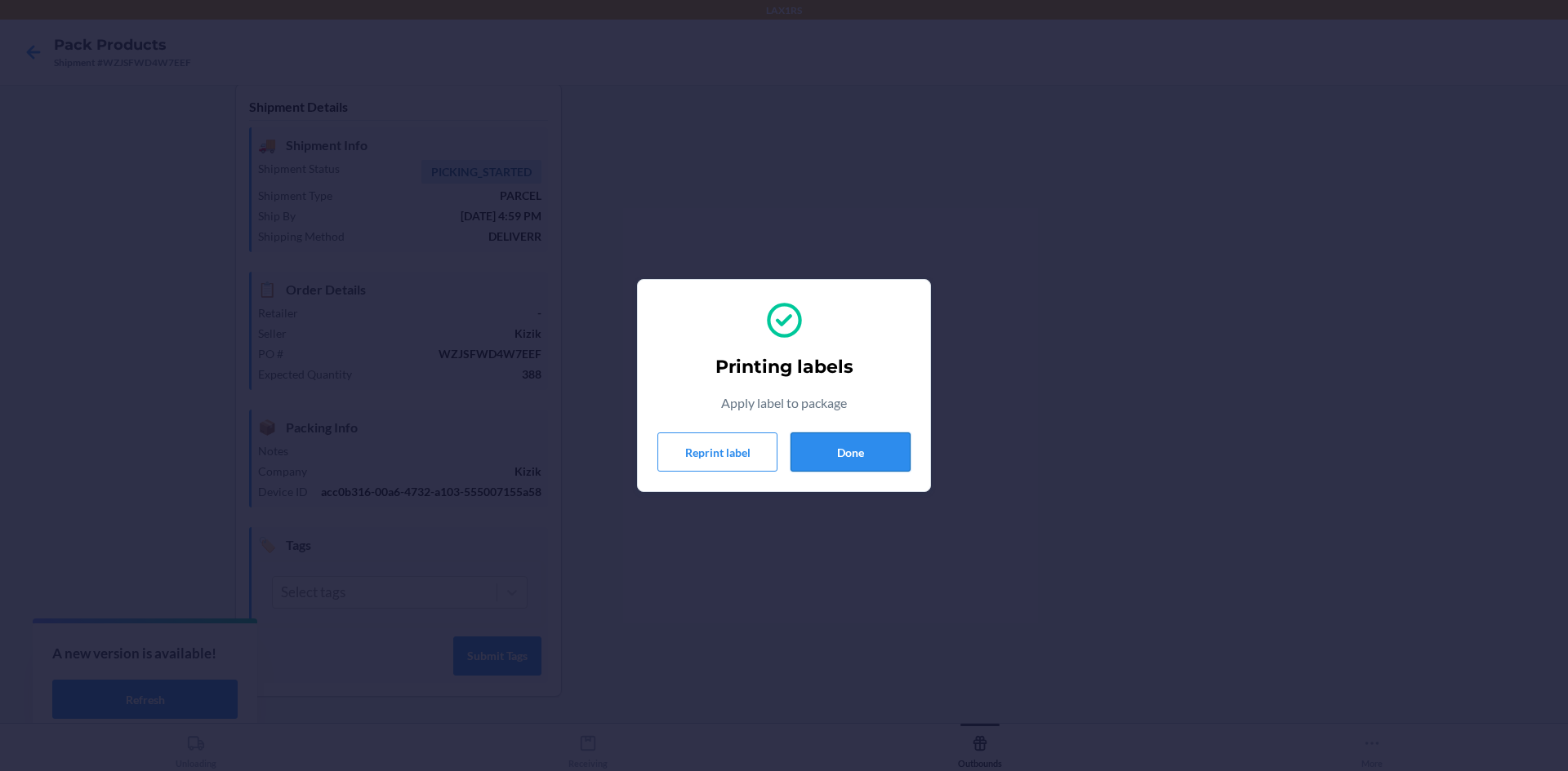
click at [860, 453] on button "Done" at bounding box center [850, 452] width 120 height 40
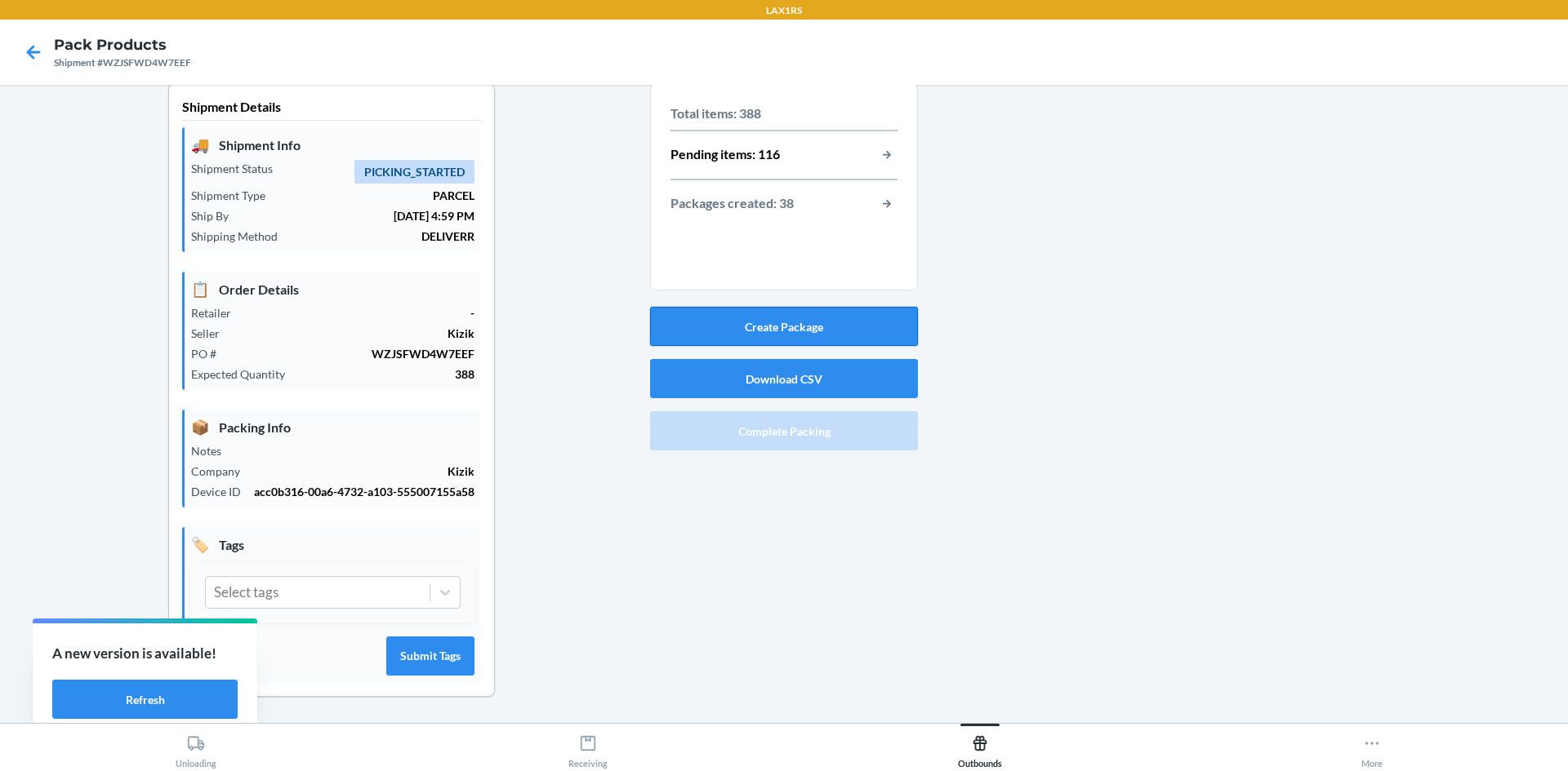
click at [717, 307] on button "Create Package" at bounding box center [784, 326] width 268 height 40
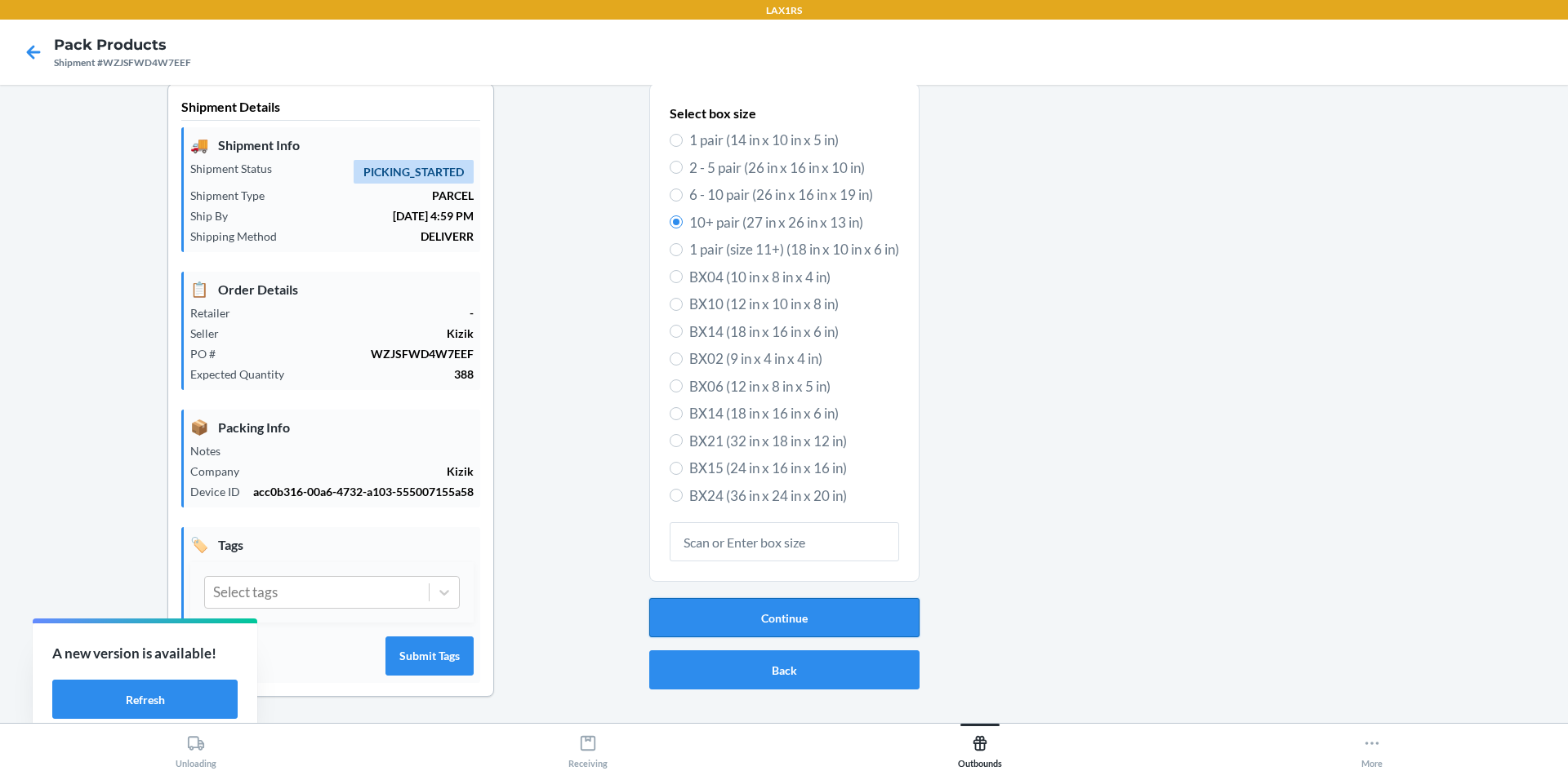
click at [750, 599] on button "Continue" at bounding box center [784, 618] width 270 height 40
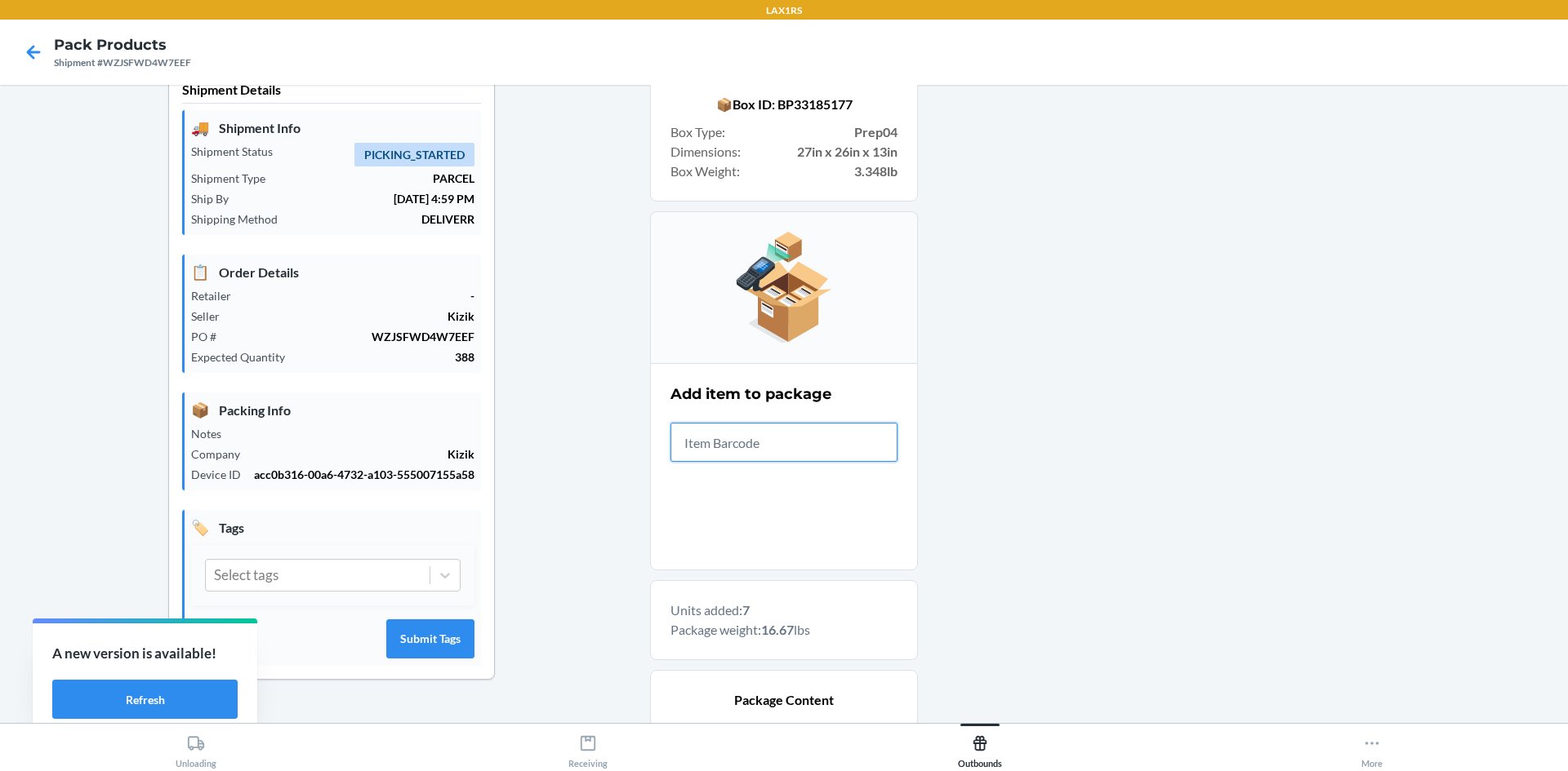
scroll to position [489, 0]
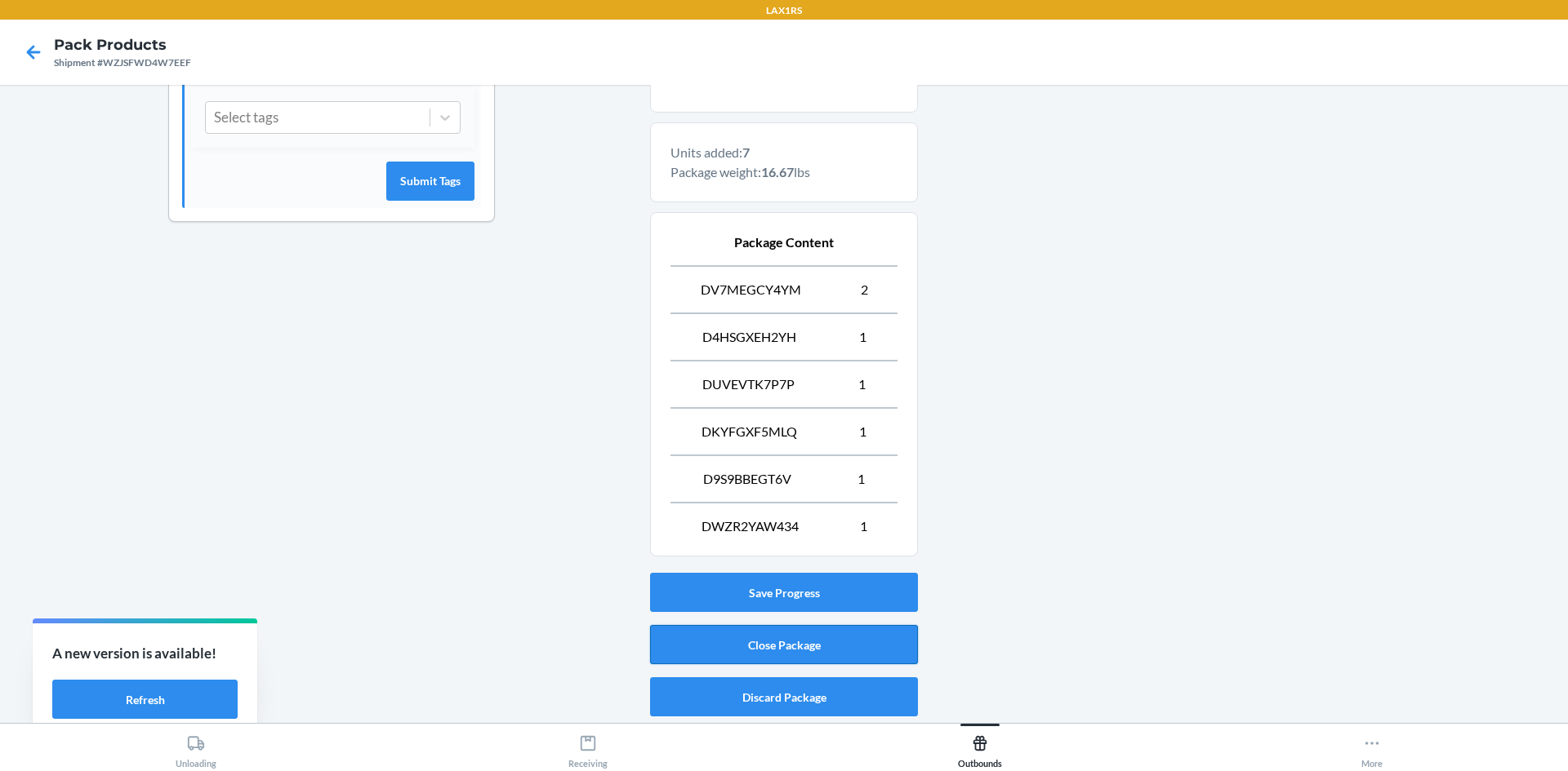
click at [742, 639] on button "Close Package" at bounding box center [784, 645] width 268 height 40
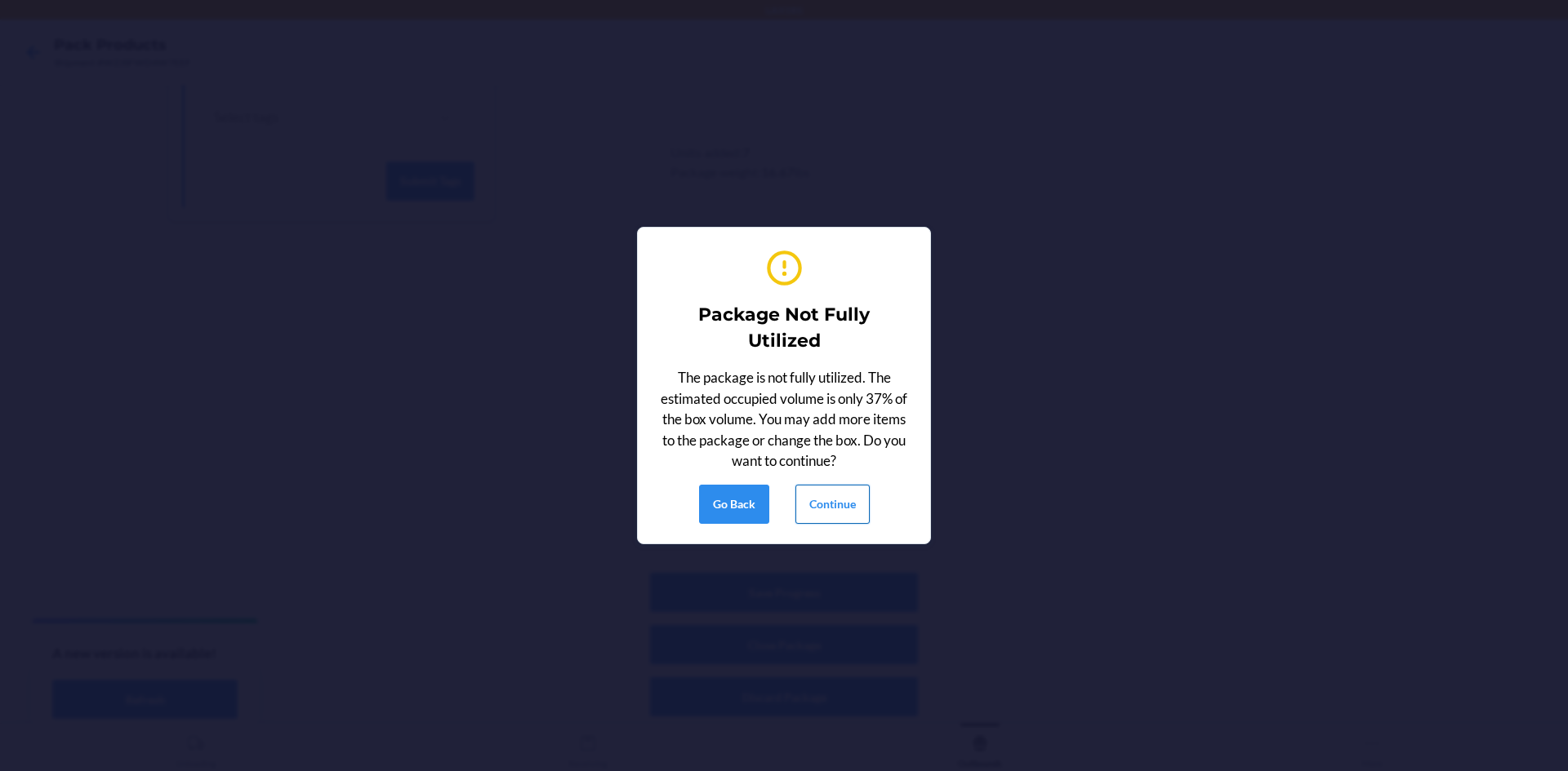
click at [824, 510] on button "Continue" at bounding box center [832, 504] width 74 height 40
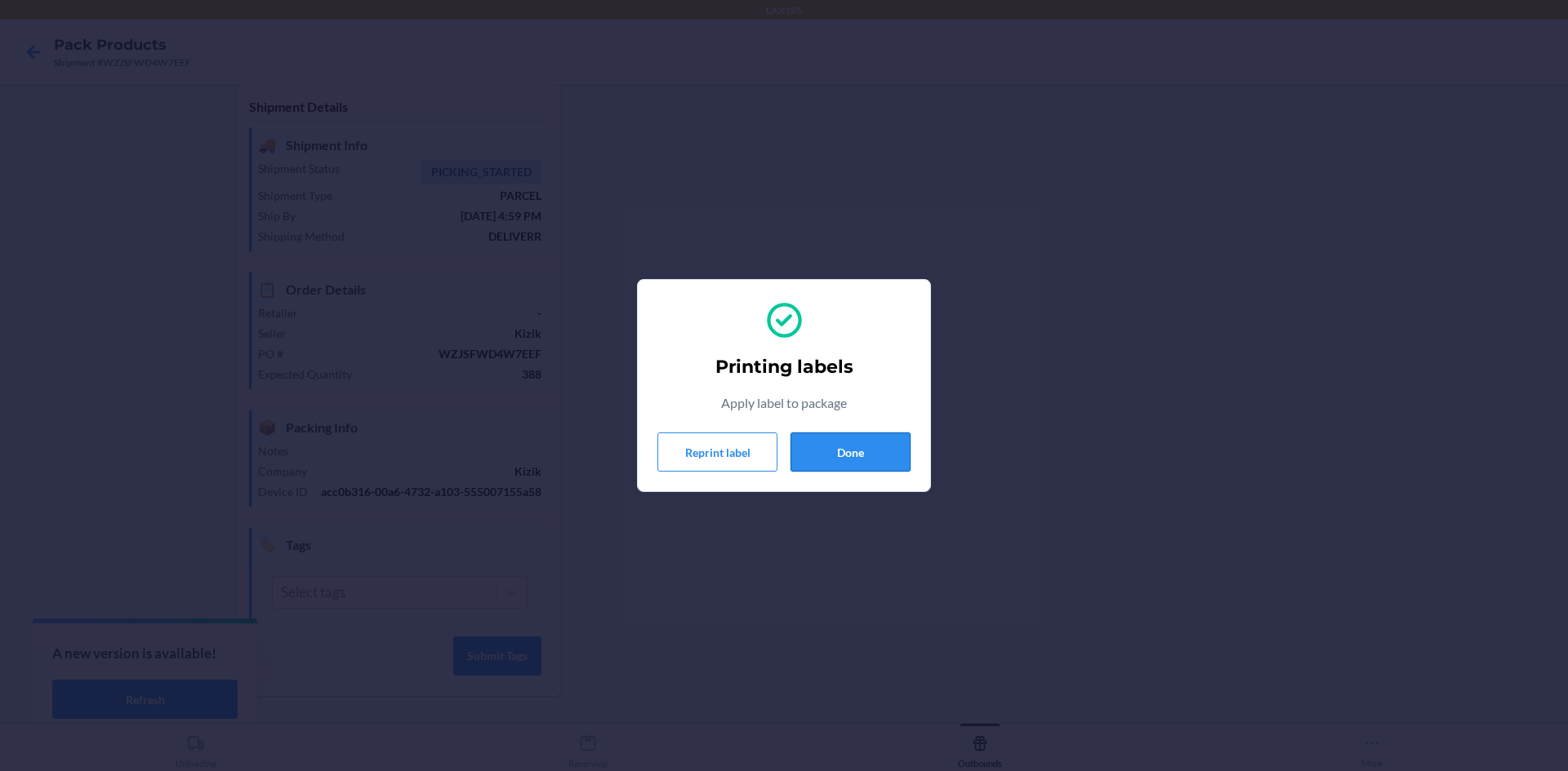
click at [857, 459] on button "Done" at bounding box center [850, 452] width 120 height 40
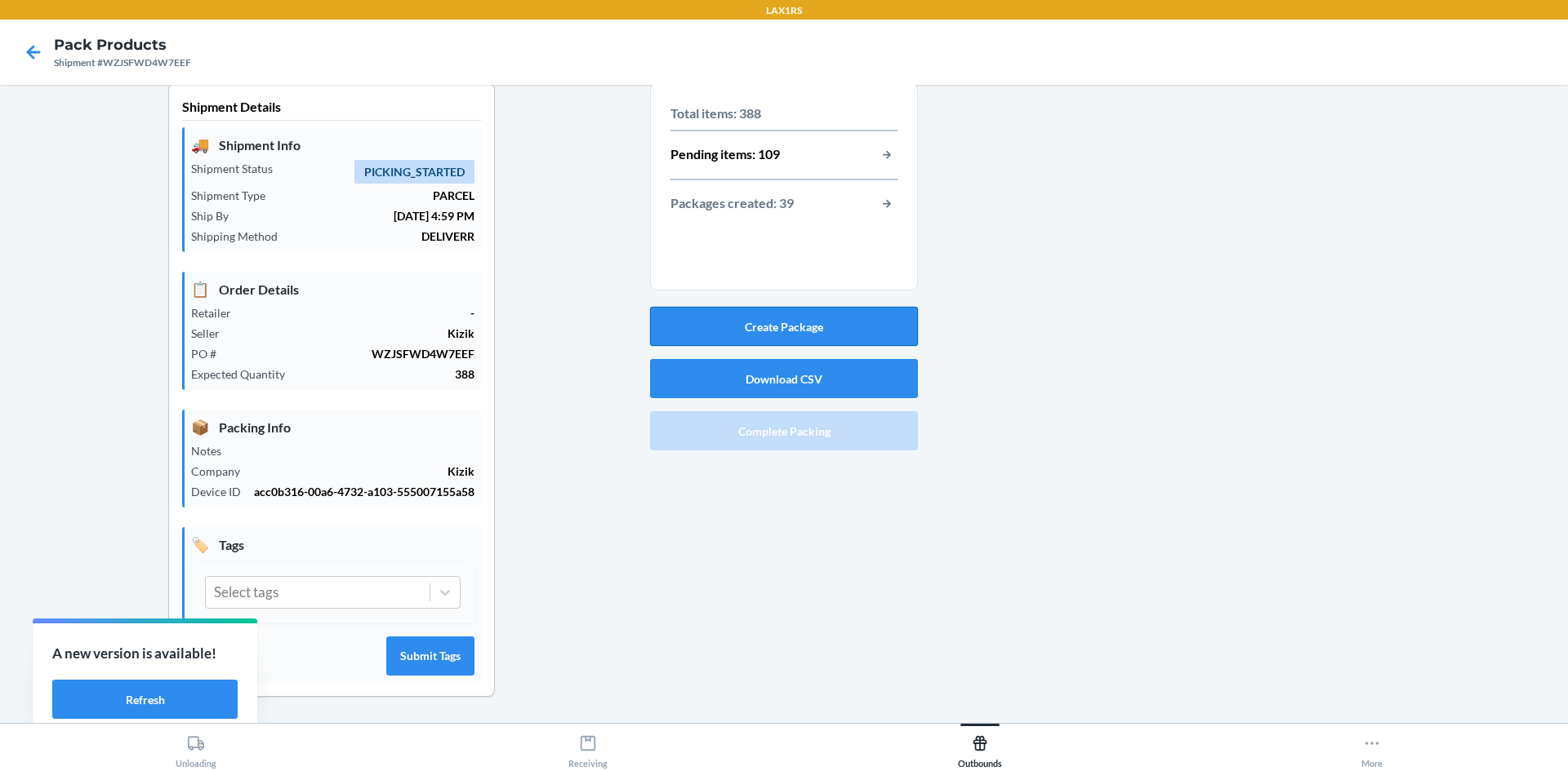
click at [778, 315] on button "Create Package" at bounding box center [784, 326] width 268 height 40
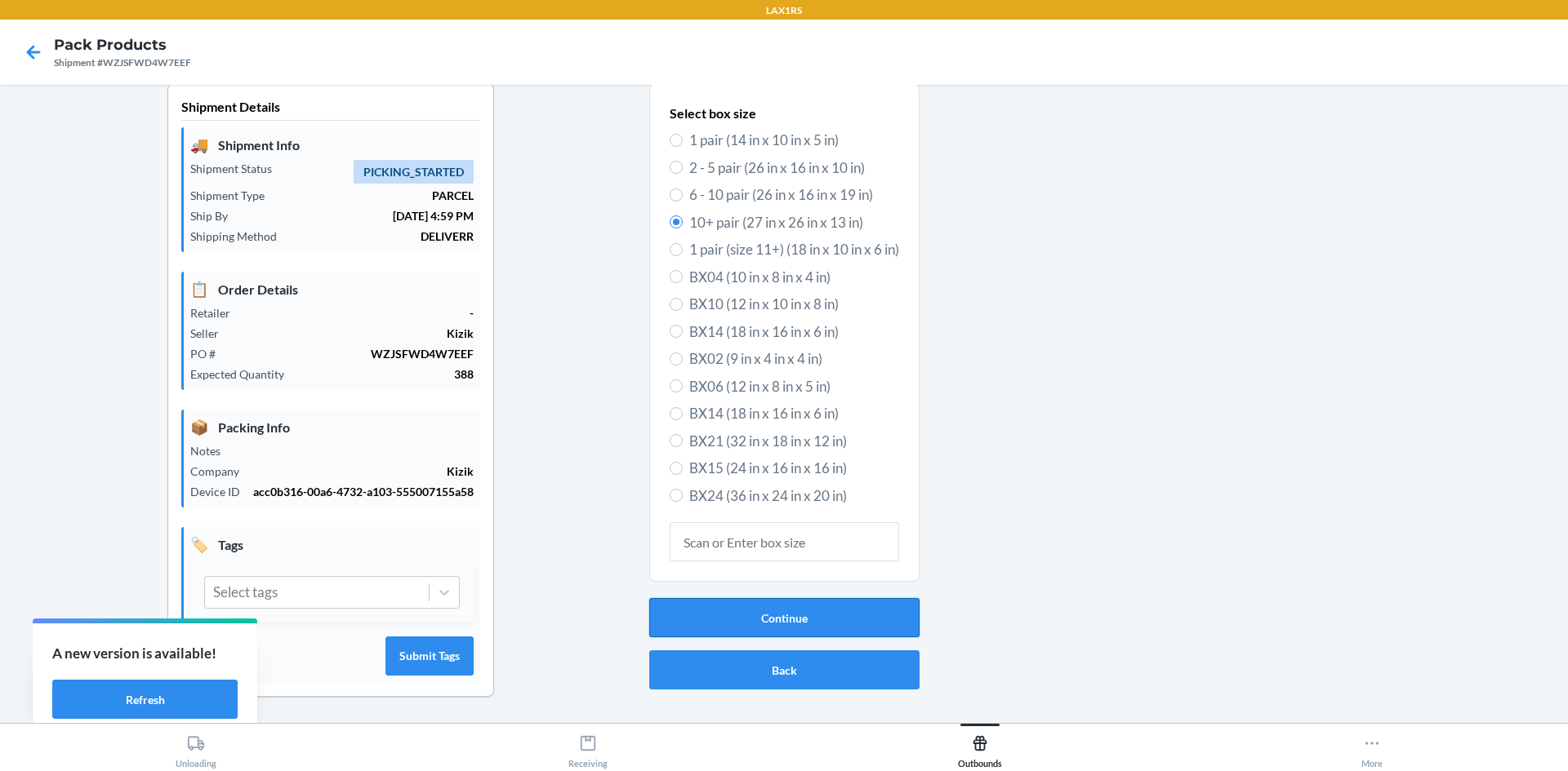
click at [799, 604] on button "Continue" at bounding box center [784, 618] width 270 height 40
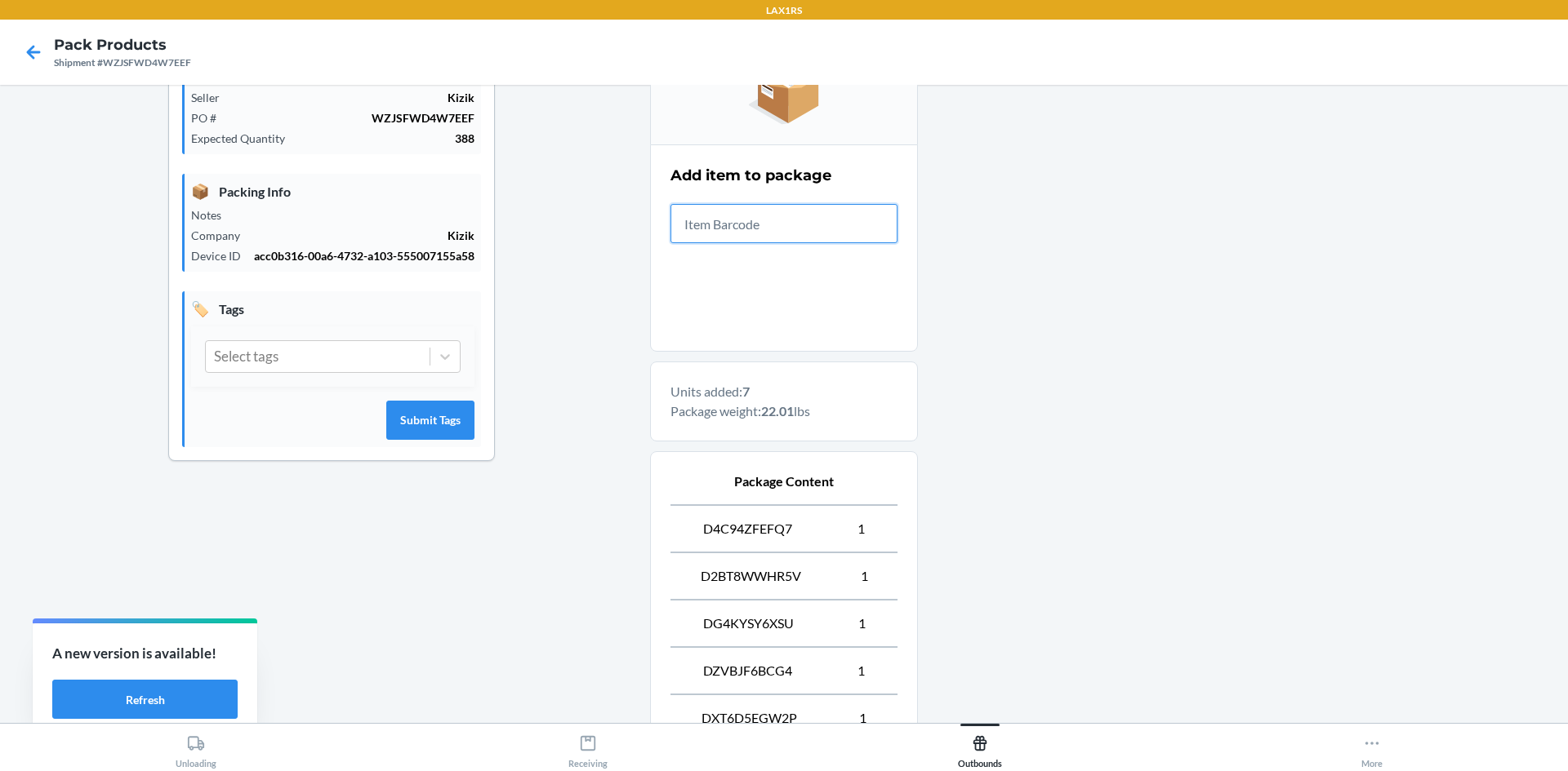
scroll to position [537, 0]
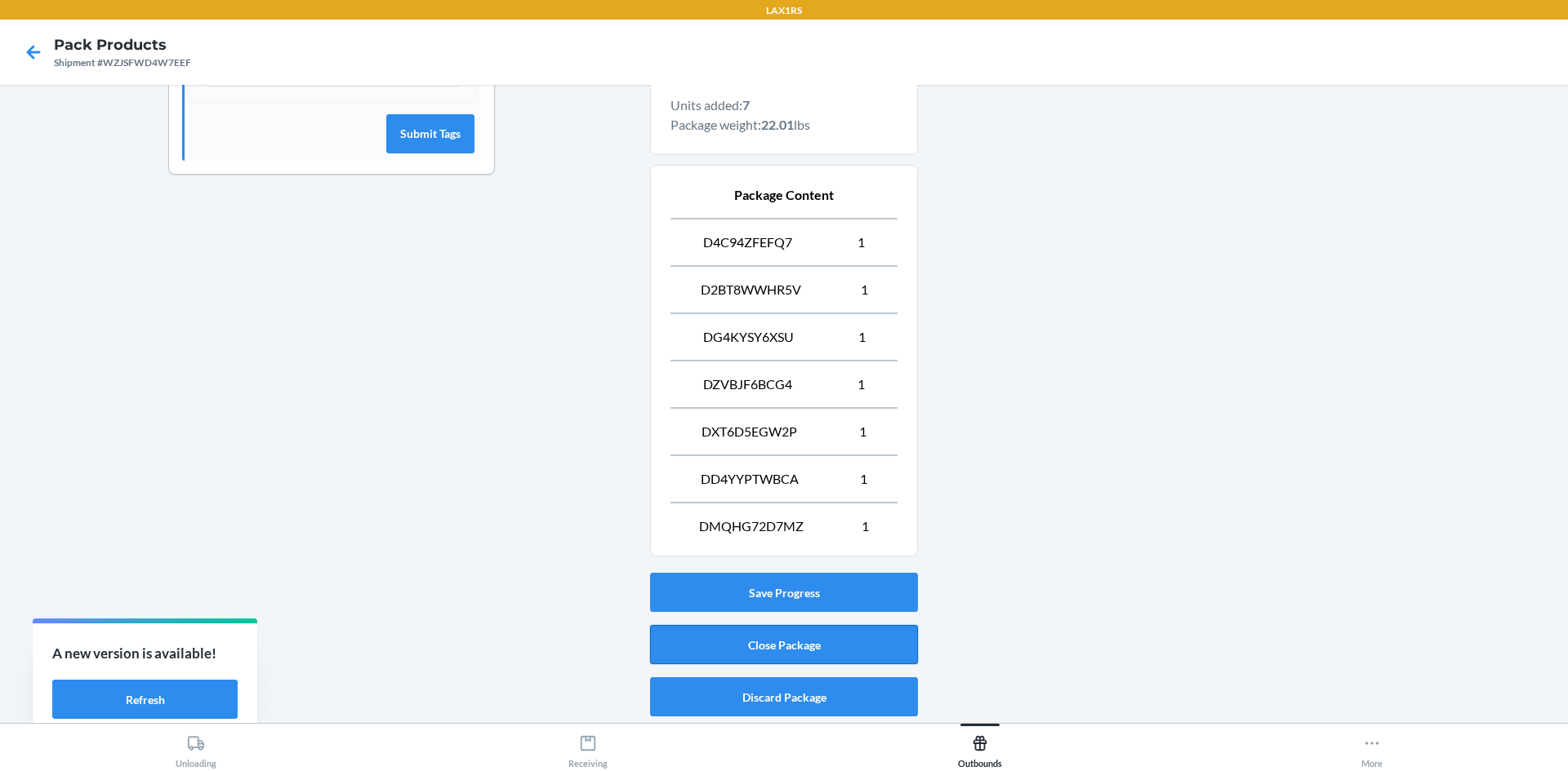
click at [764, 636] on button "Close Package" at bounding box center [784, 645] width 268 height 40
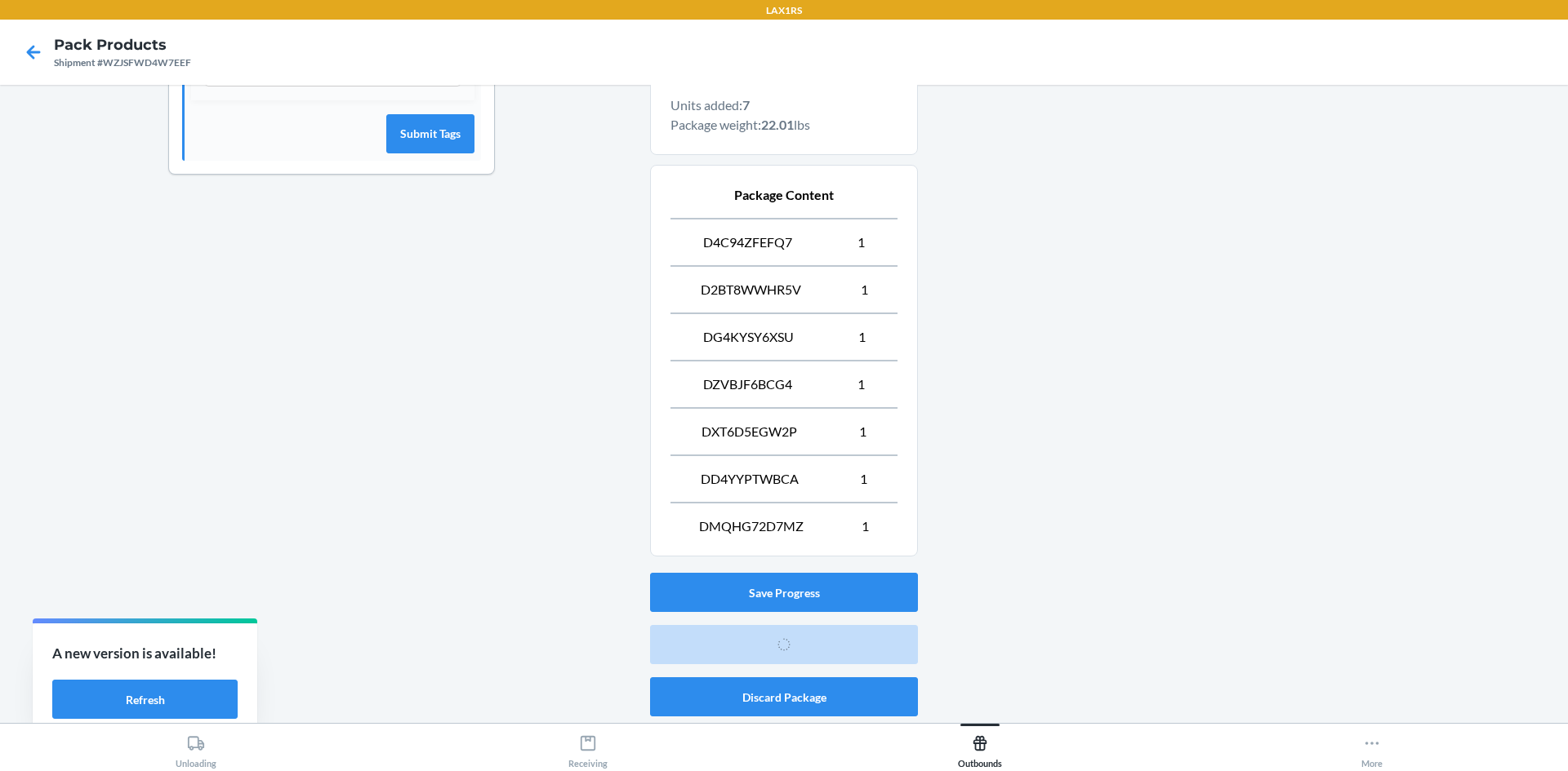
scroll to position [32, 0]
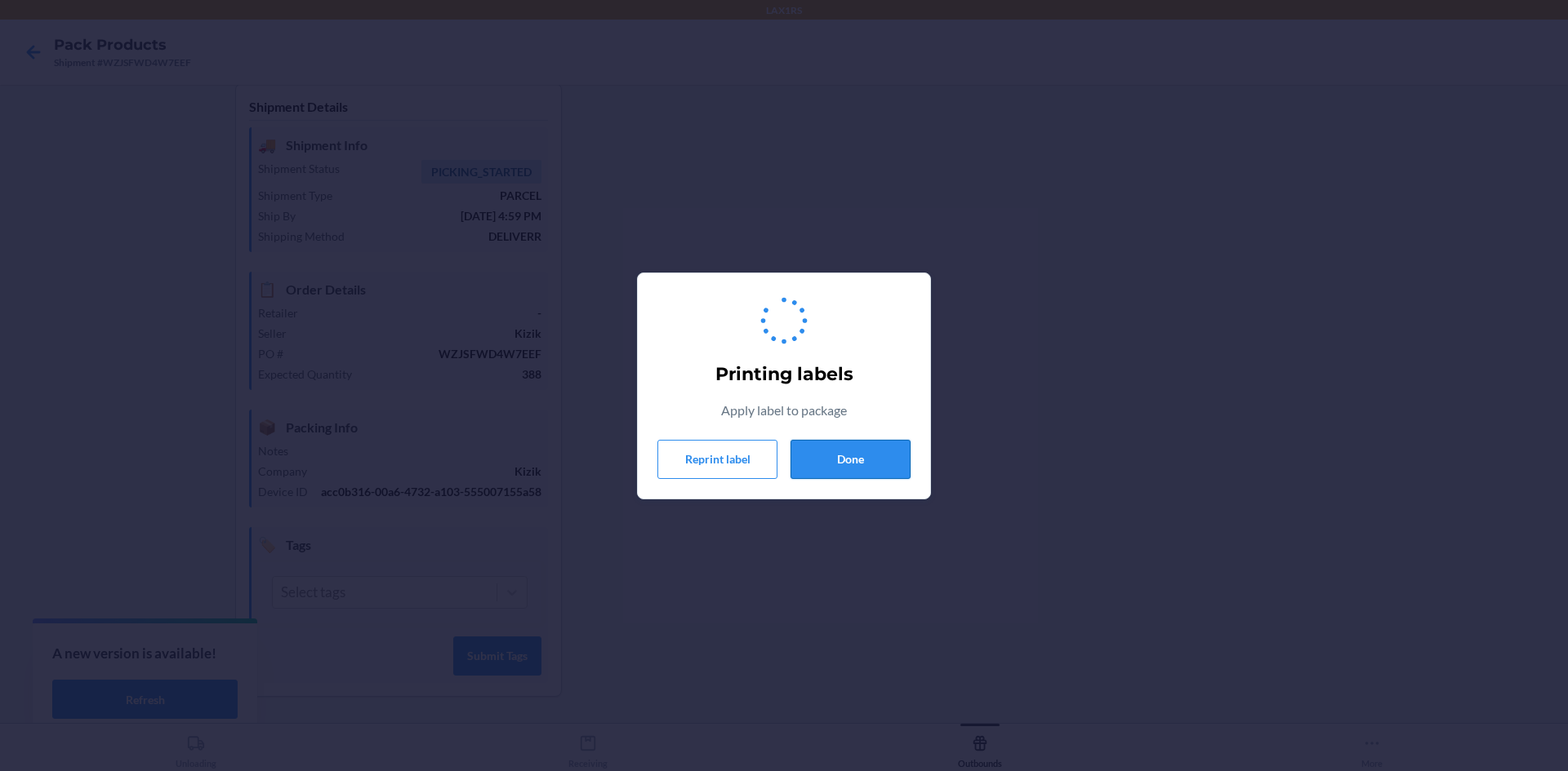
click at [858, 463] on button "Done" at bounding box center [850, 459] width 120 height 40
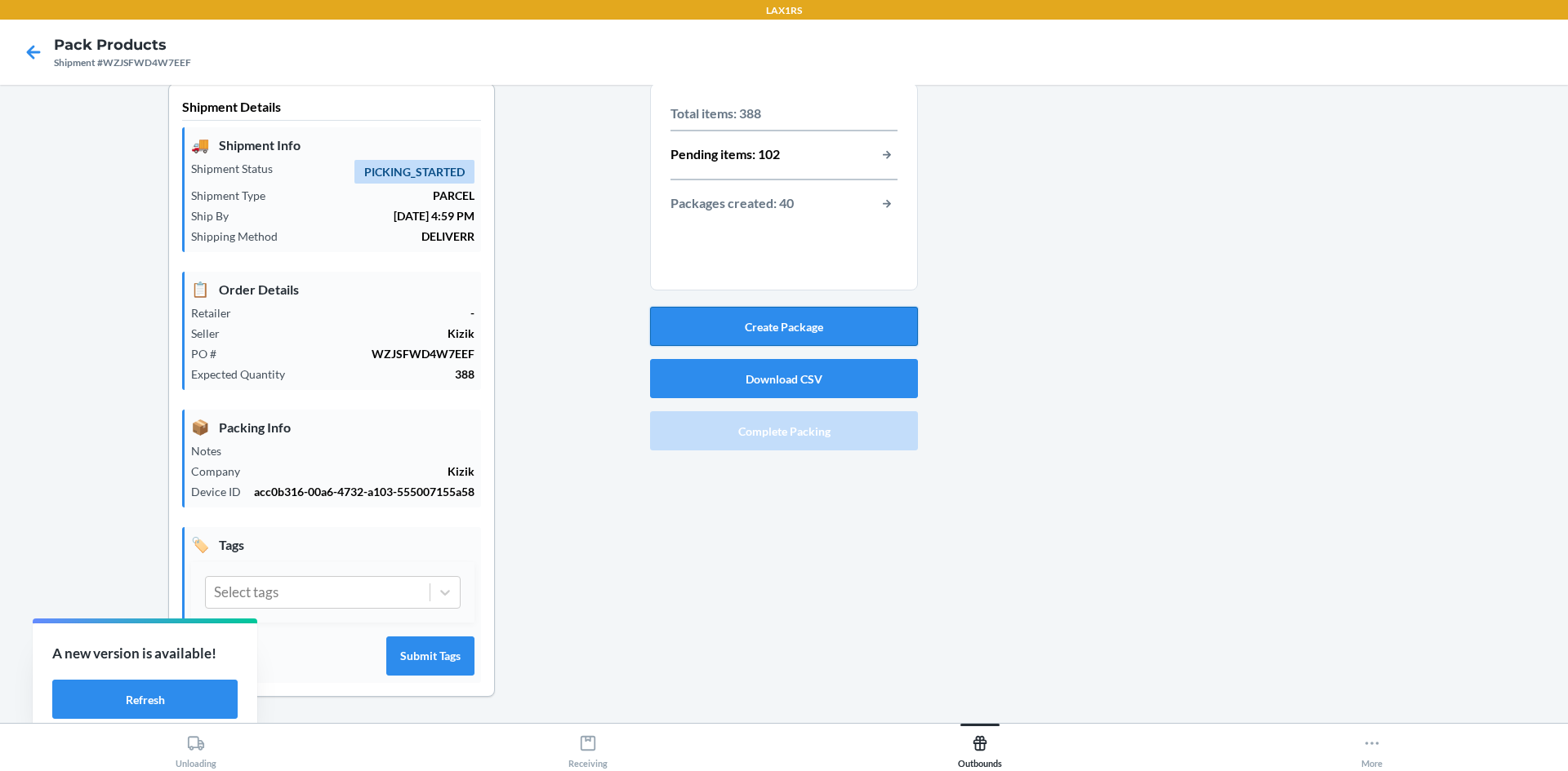
click at [805, 308] on button "Create Package" at bounding box center [784, 326] width 268 height 40
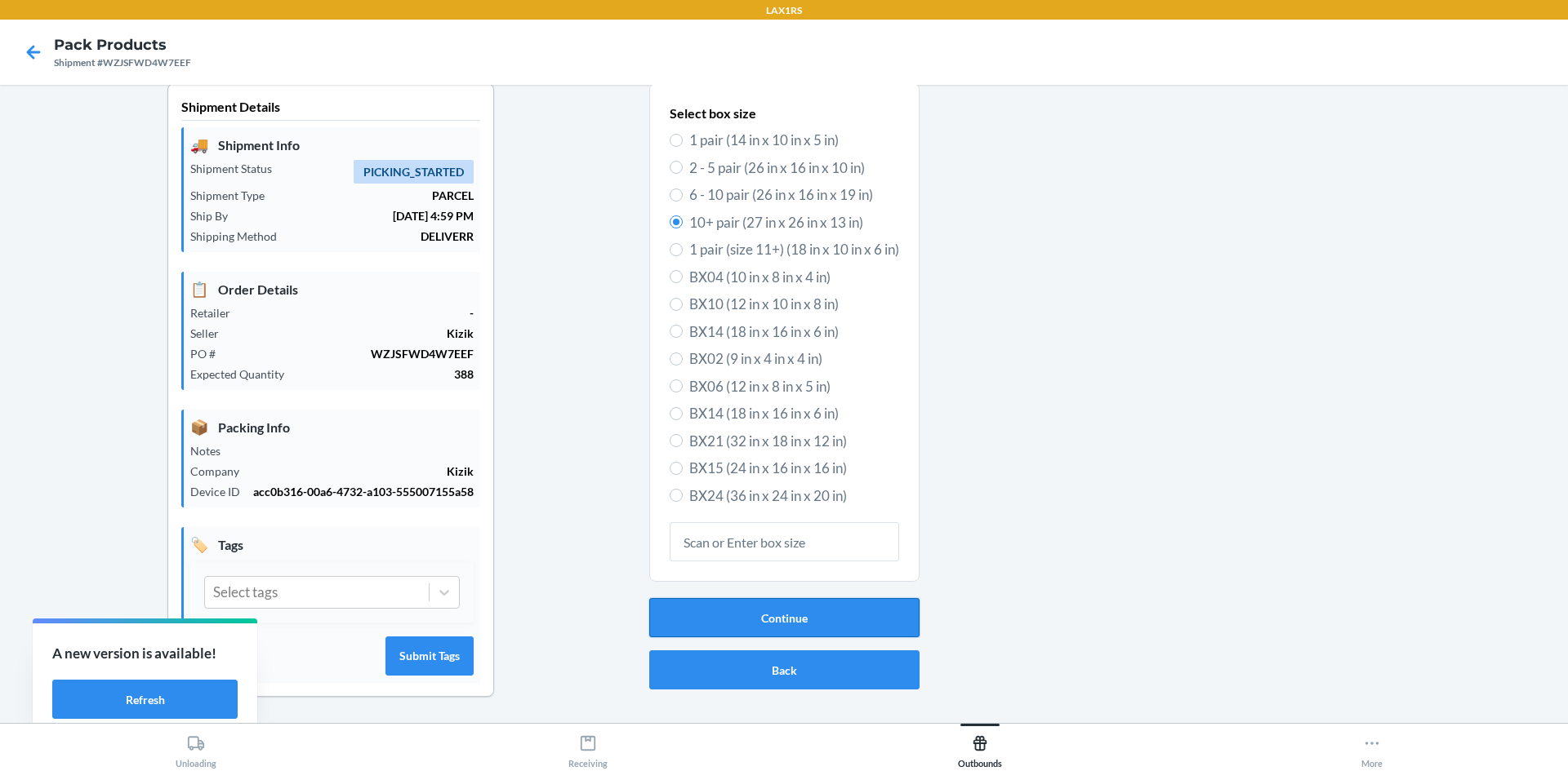
click at [744, 599] on button "Continue" at bounding box center [784, 618] width 270 height 40
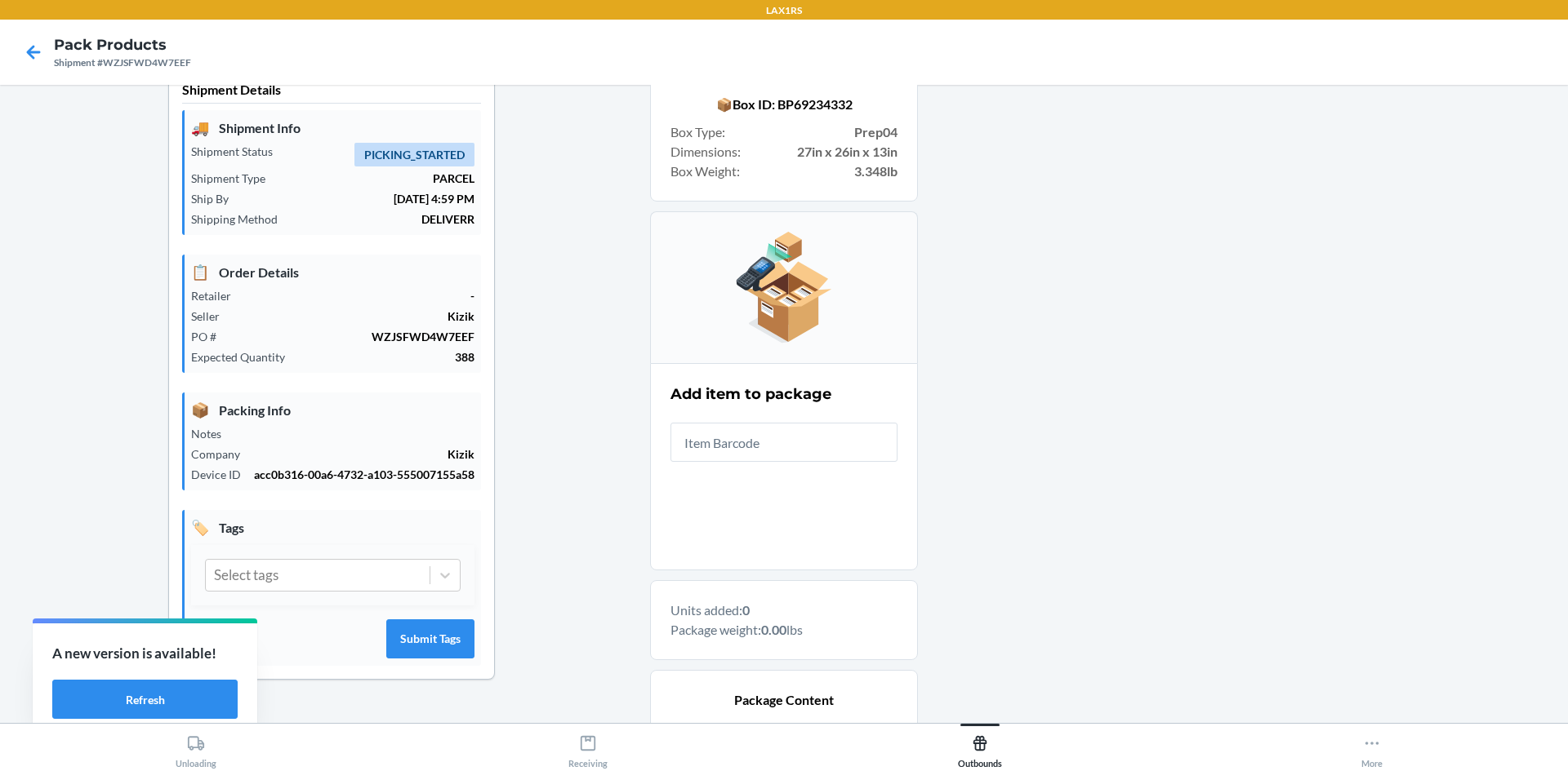
click at [1062, 404] on div at bounding box center [1236, 489] width 637 height 846
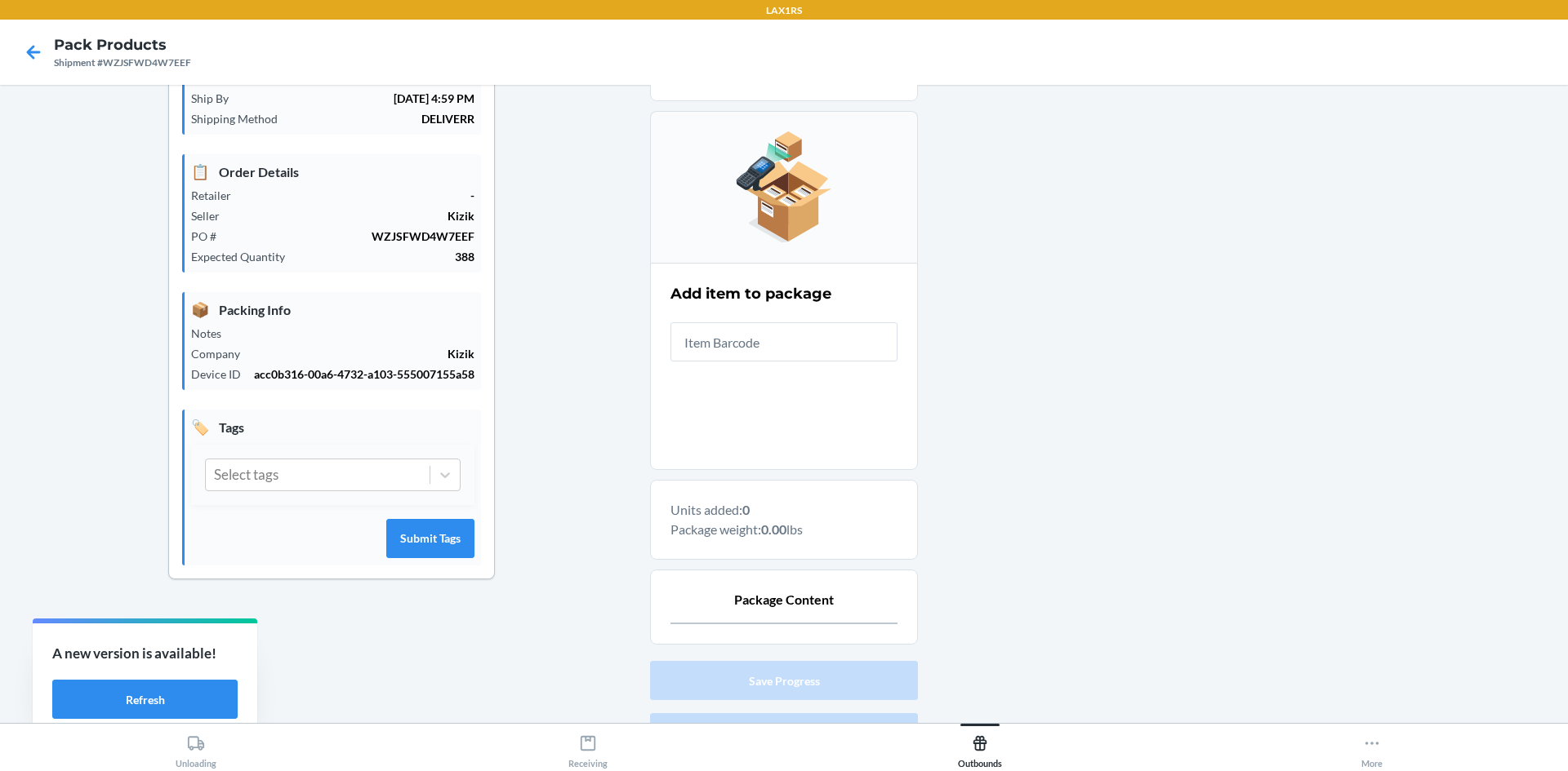
scroll to position [220, 0]
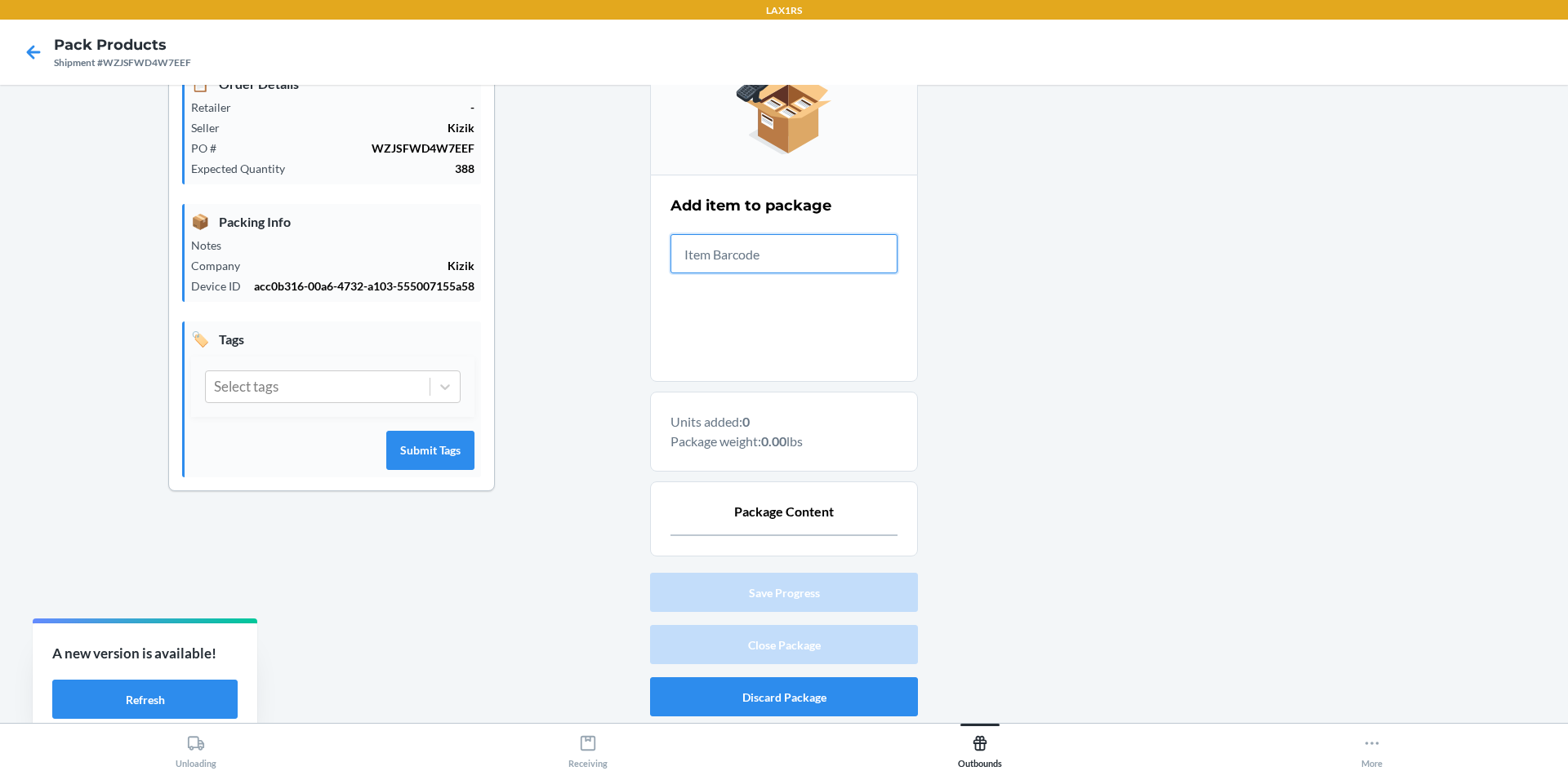
click at [800, 264] on input "text" at bounding box center [784, 254] width 227 height 40
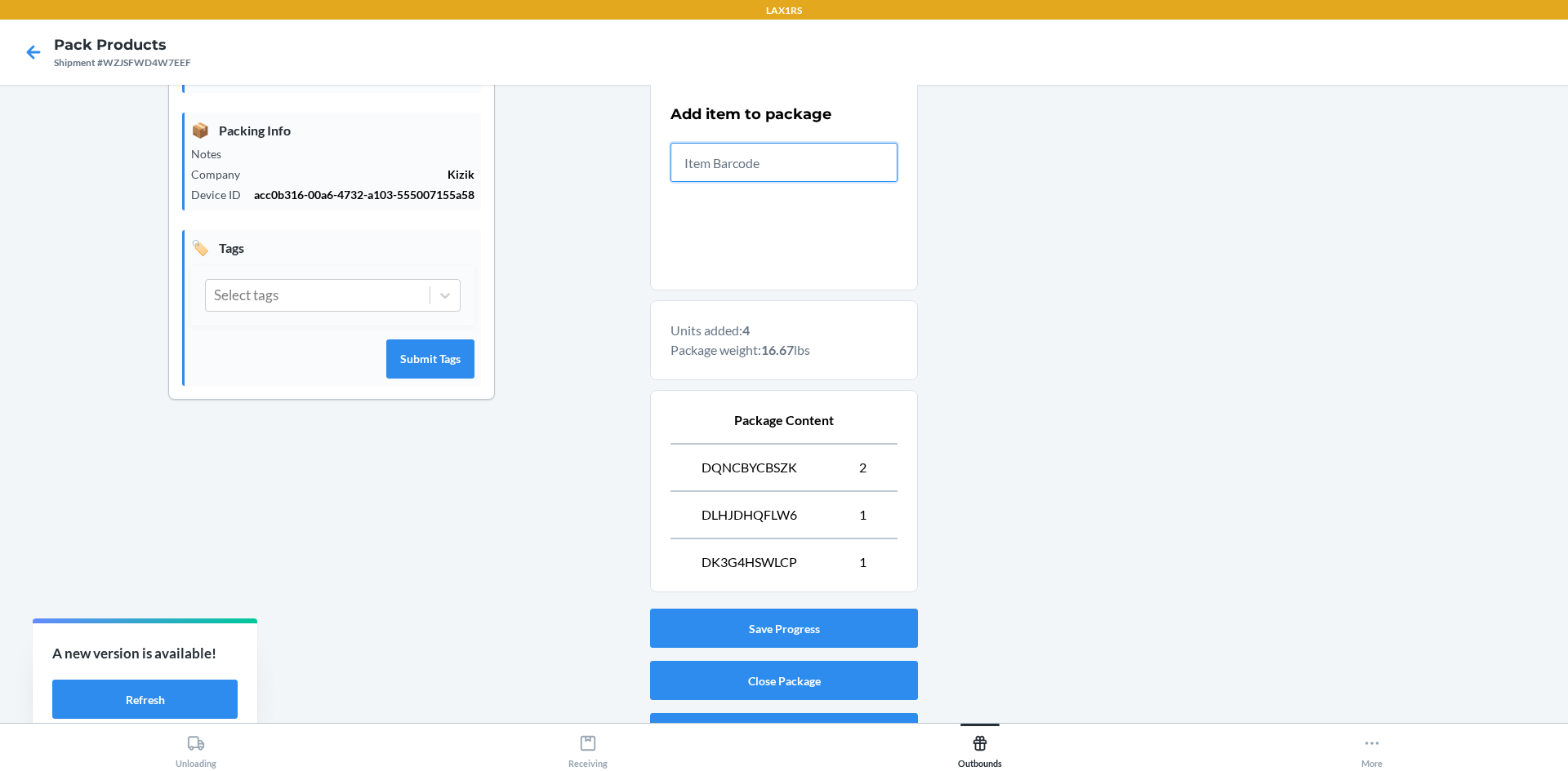
scroll to position [348, 0]
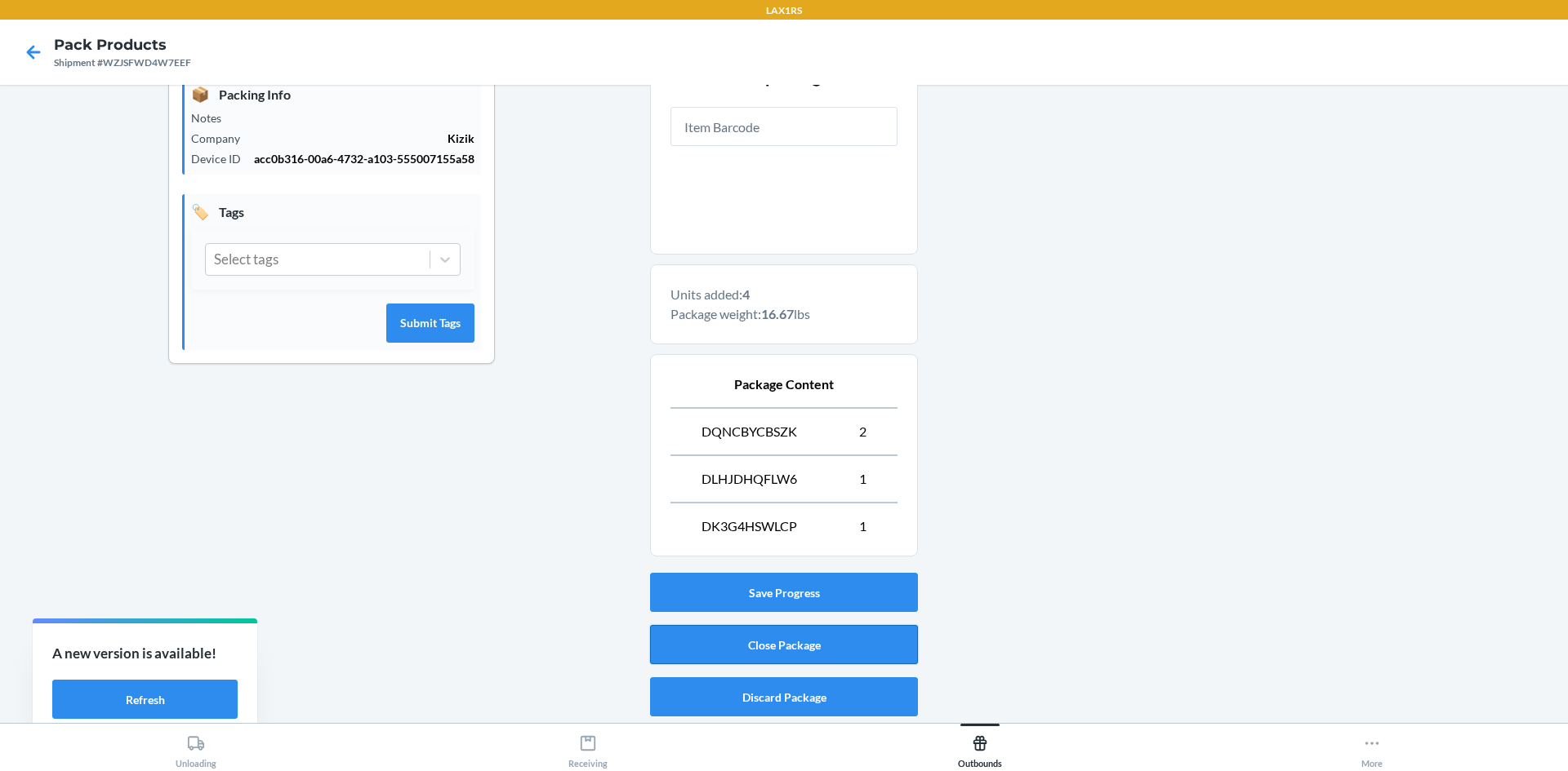
click at [778, 643] on button "Close Package" at bounding box center [784, 645] width 268 height 40
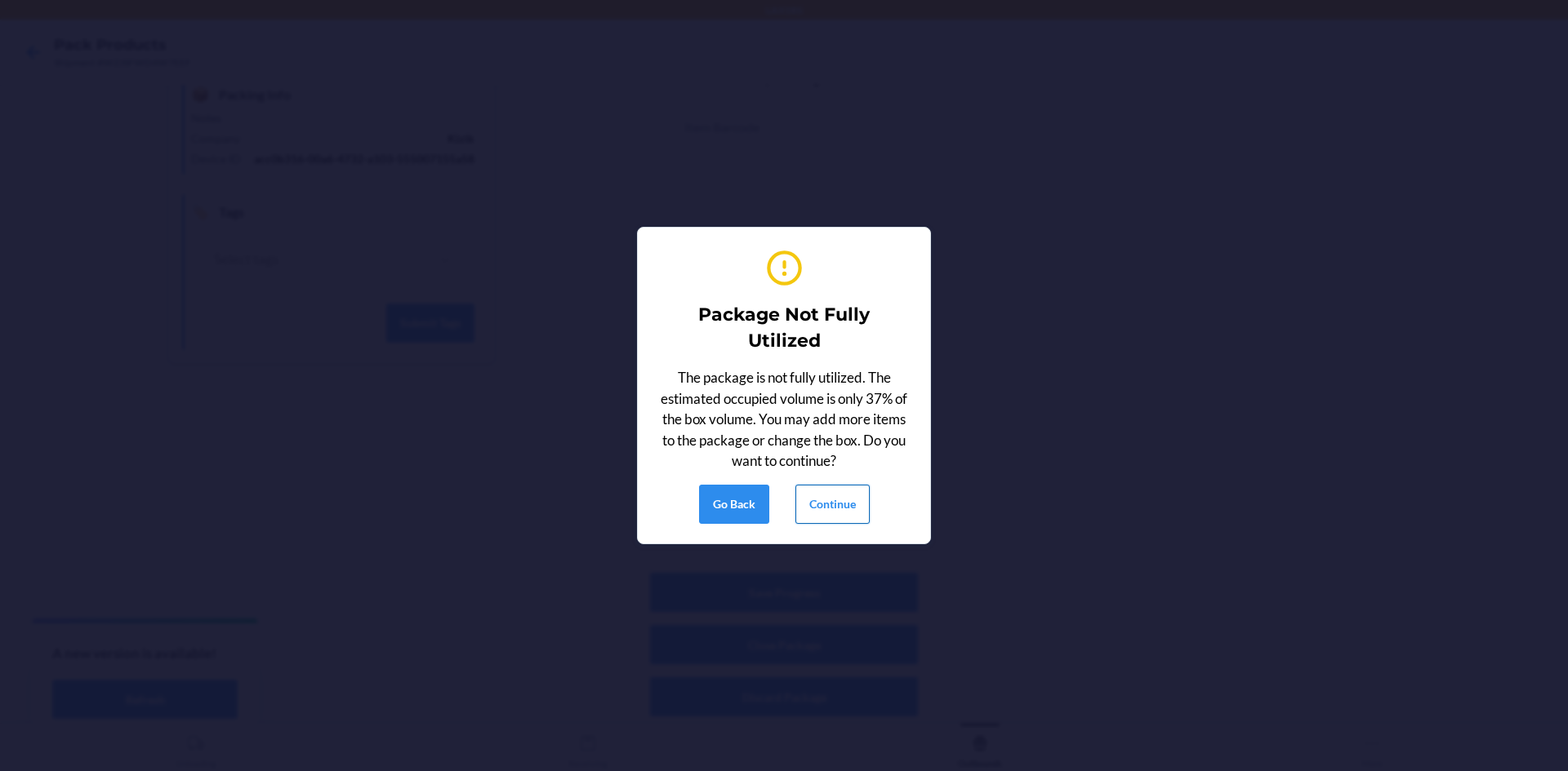
click at [845, 496] on button "Continue" at bounding box center [832, 504] width 74 height 40
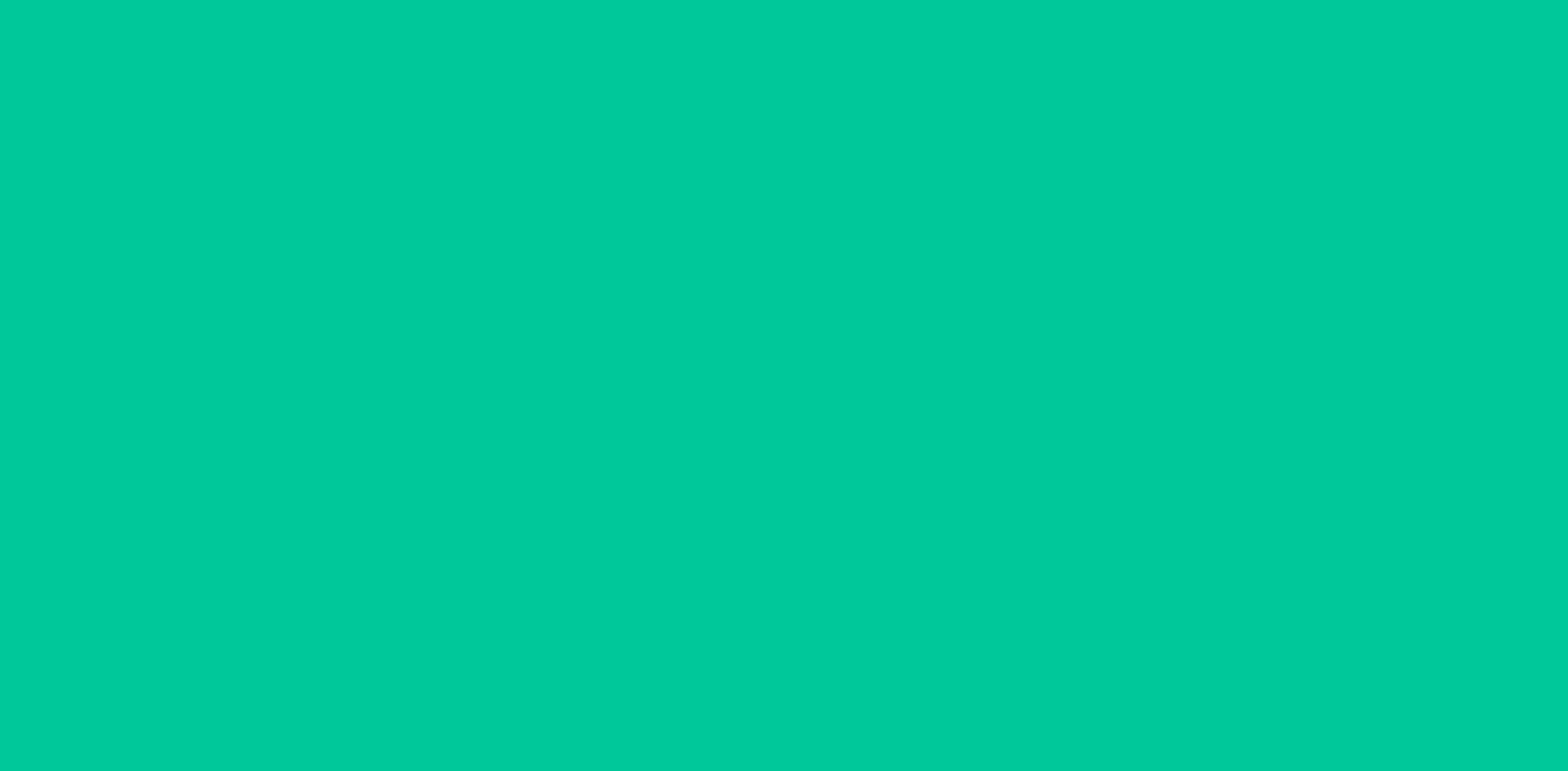
scroll to position [32, 0]
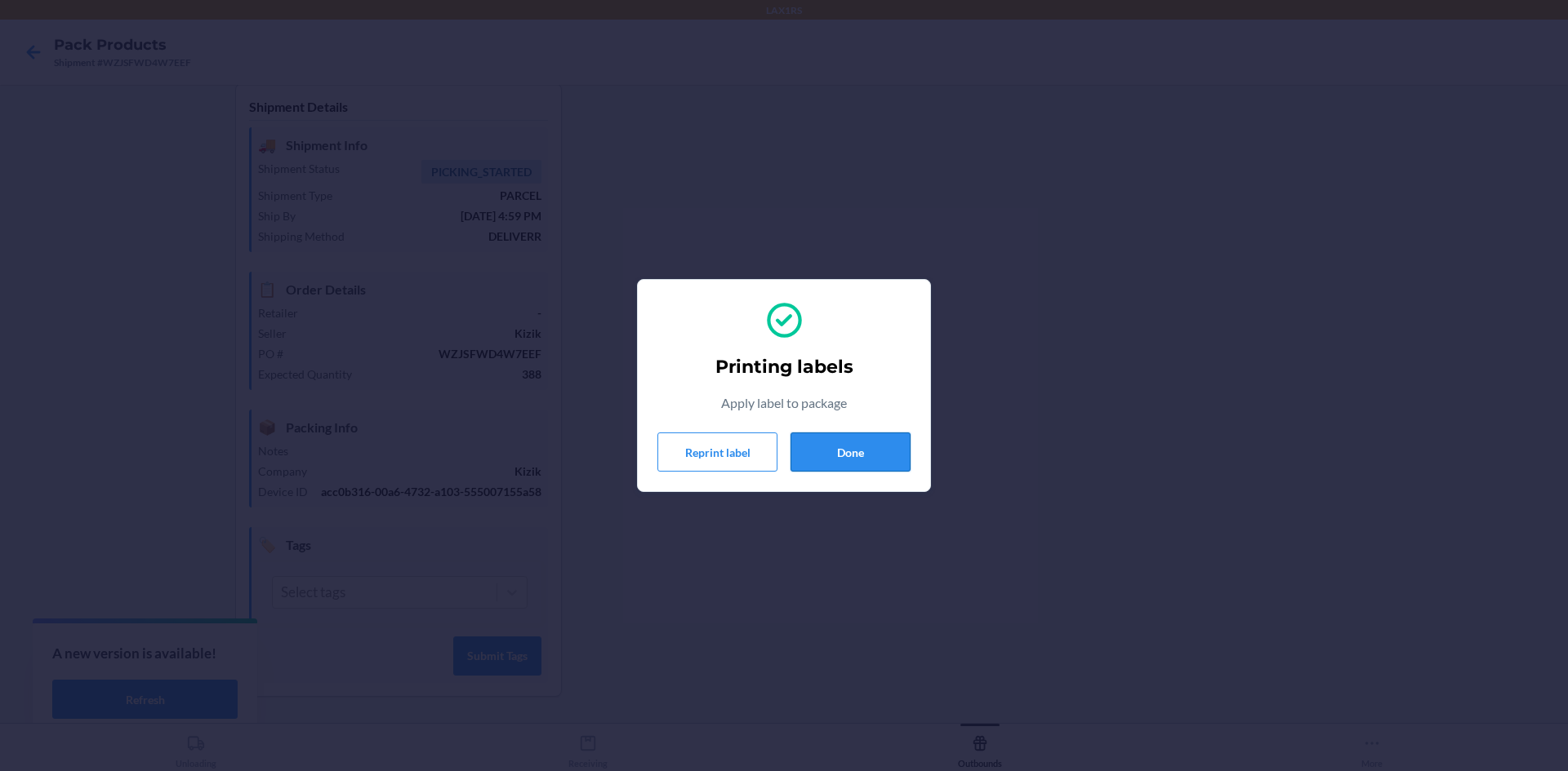
click at [869, 452] on button "Done" at bounding box center [850, 452] width 120 height 40
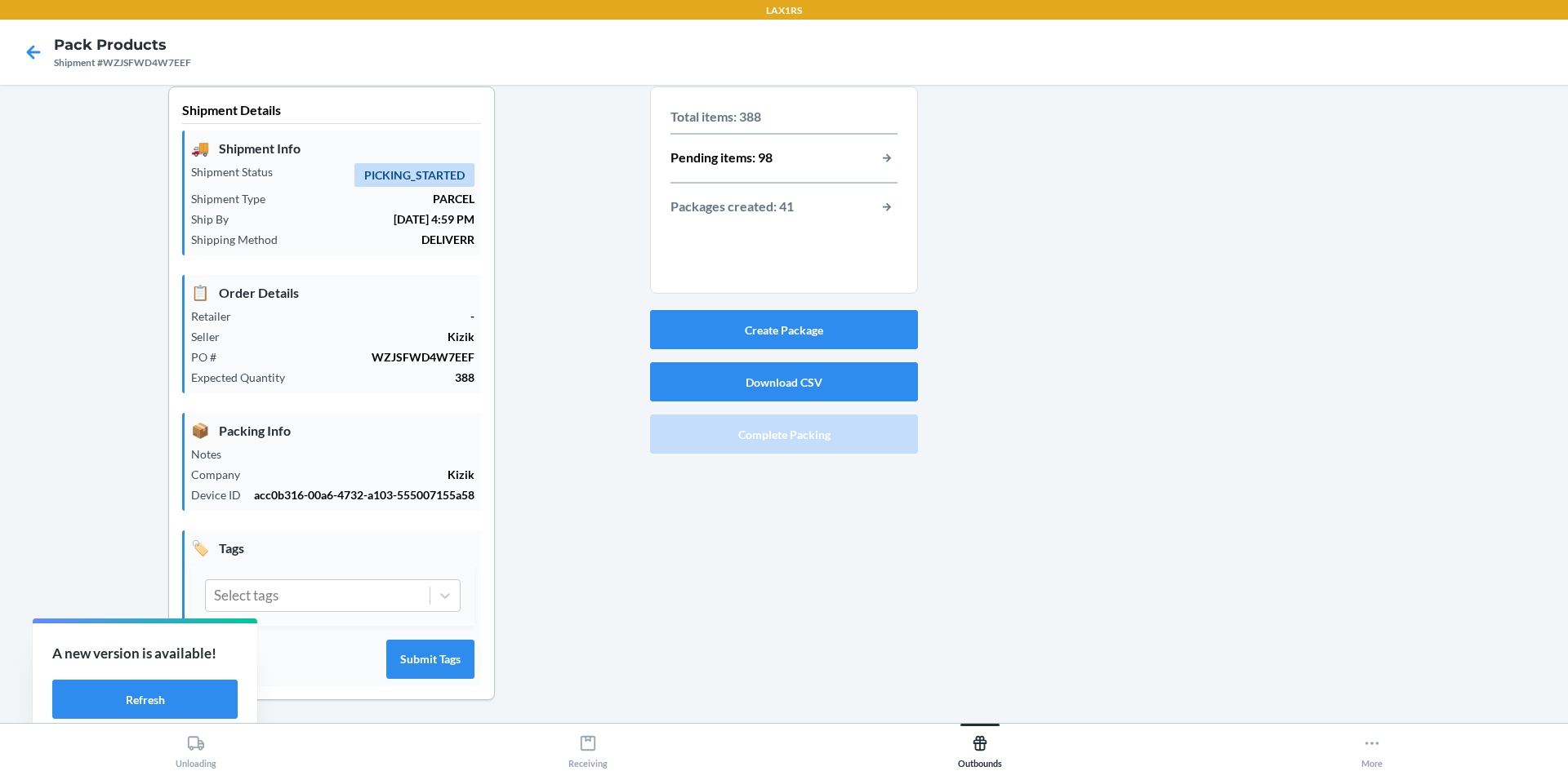
scroll to position [0, 0]
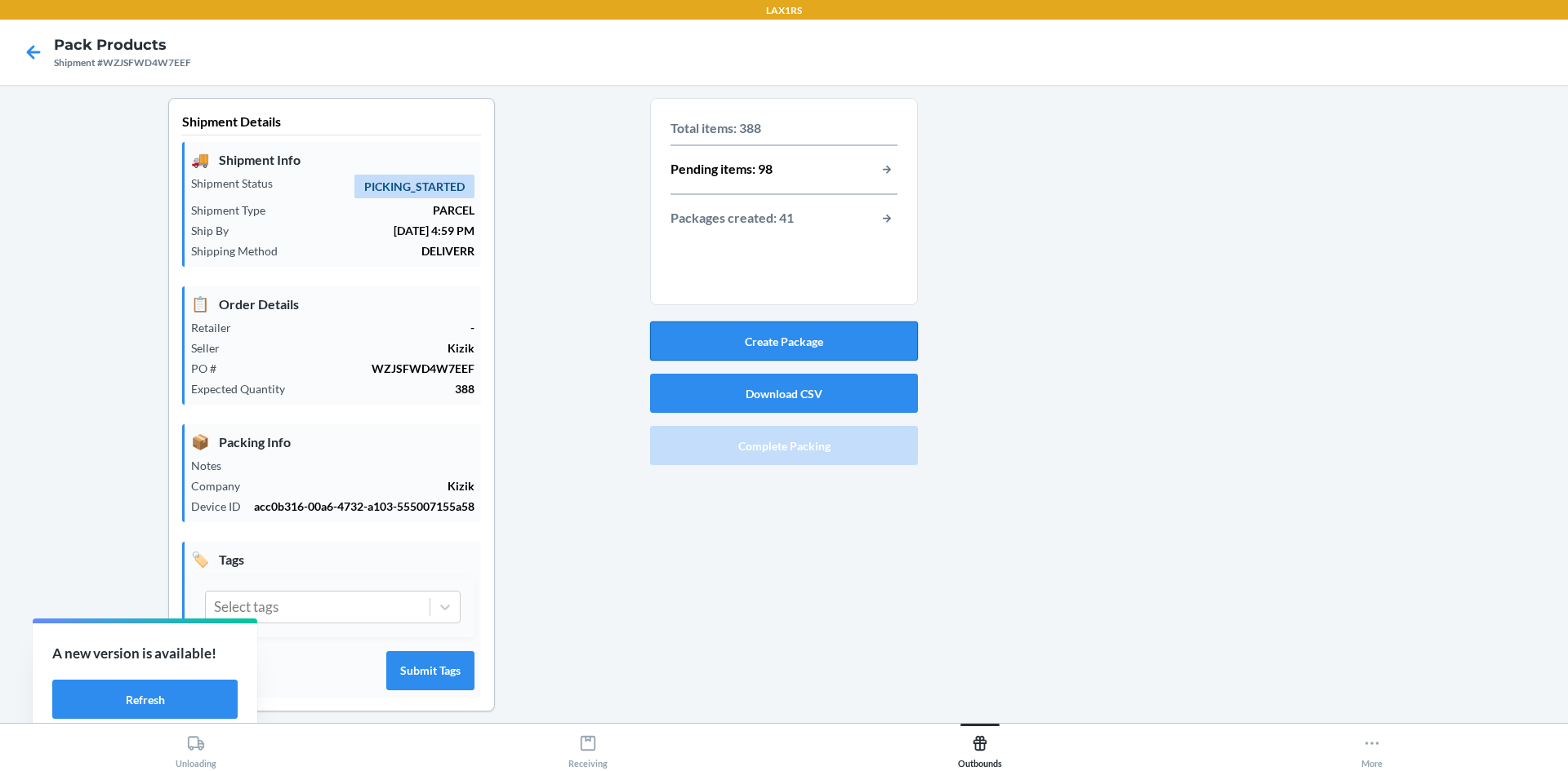
click at [790, 331] on button "Create Package" at bounding box center [784, 341] width 268 height 40
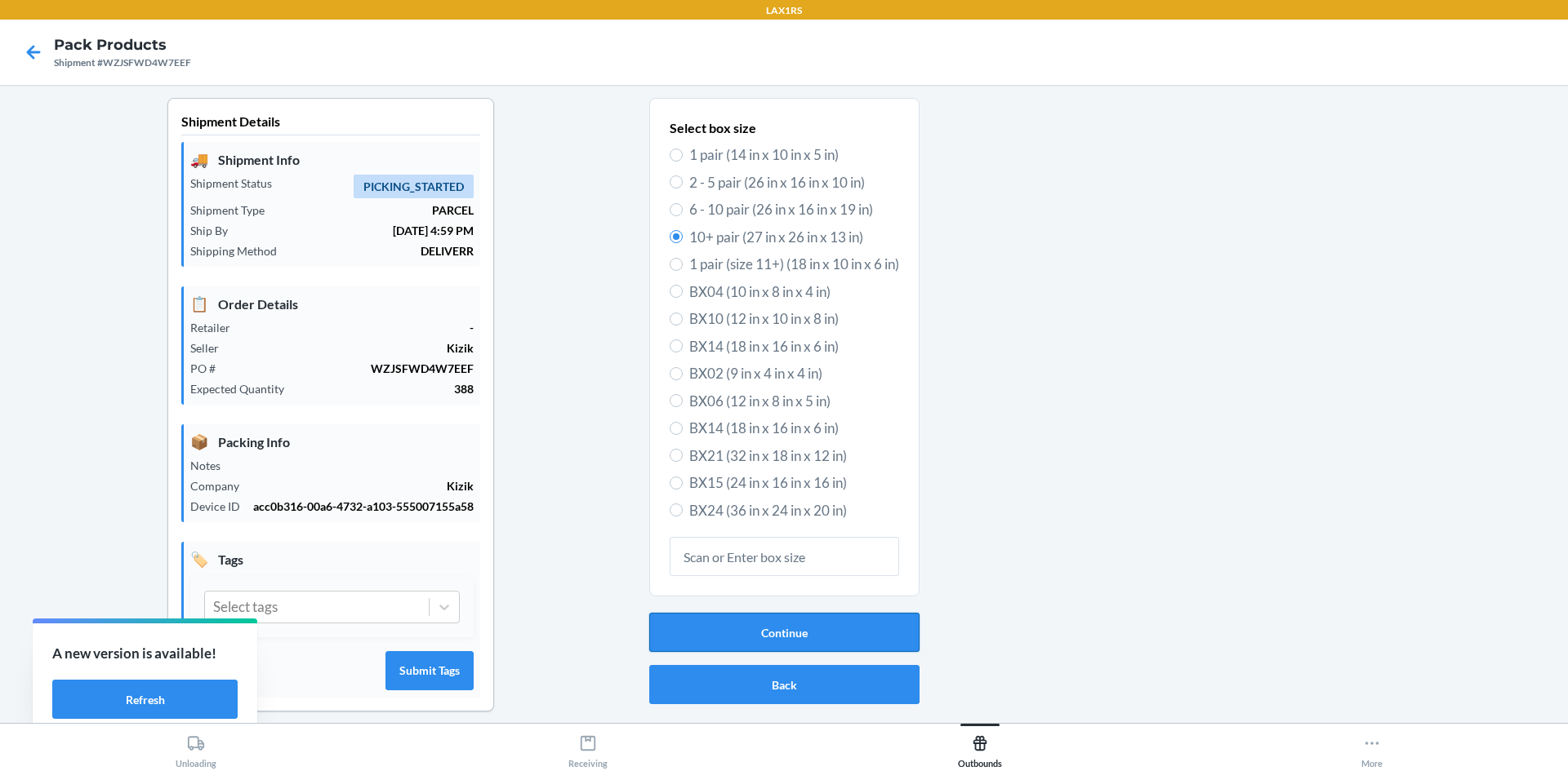
click at [788, 628] on button "Continue" at bounding box center [784, 632] width 270 height 40
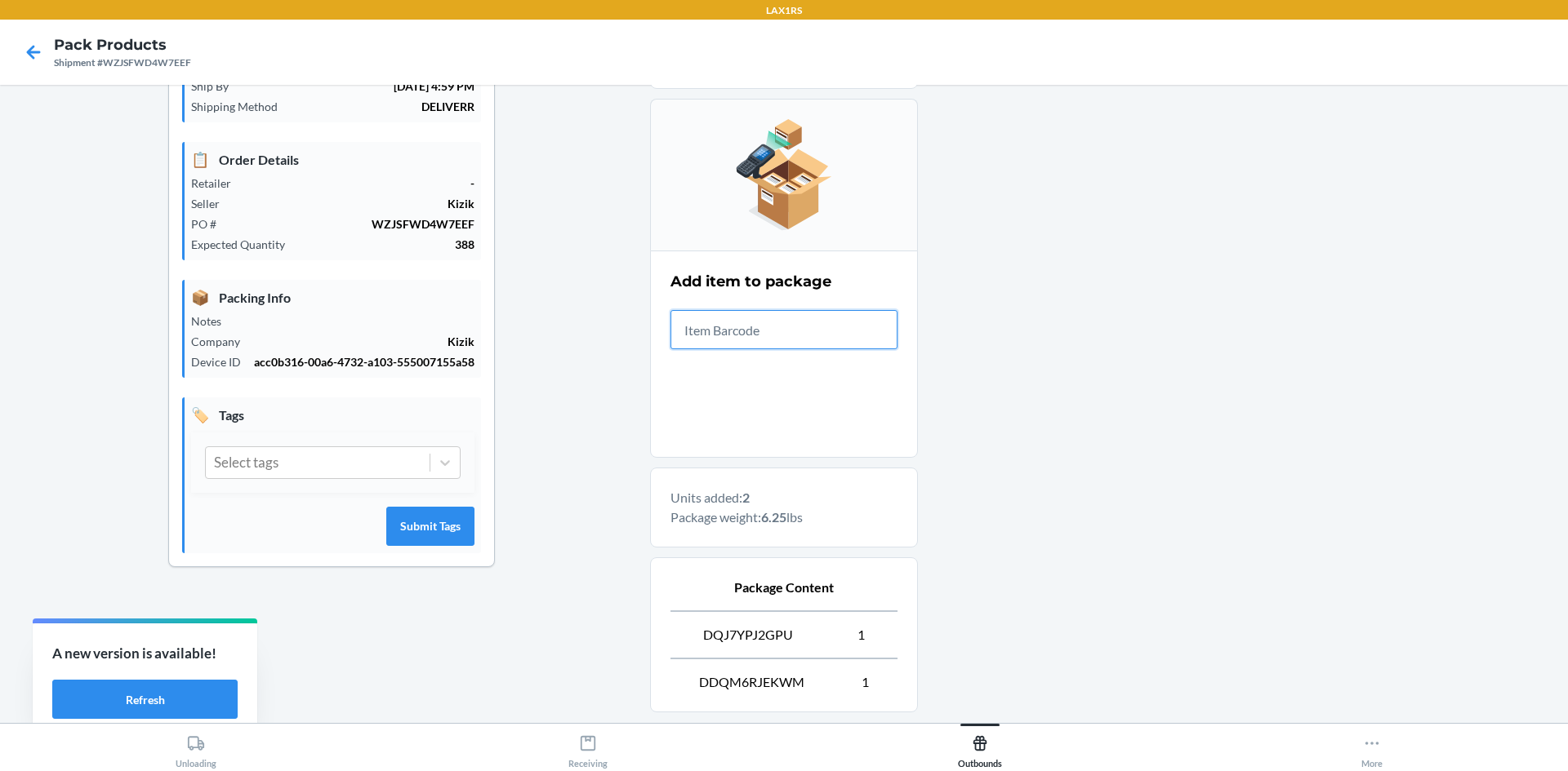
scroll to position [300, 0]
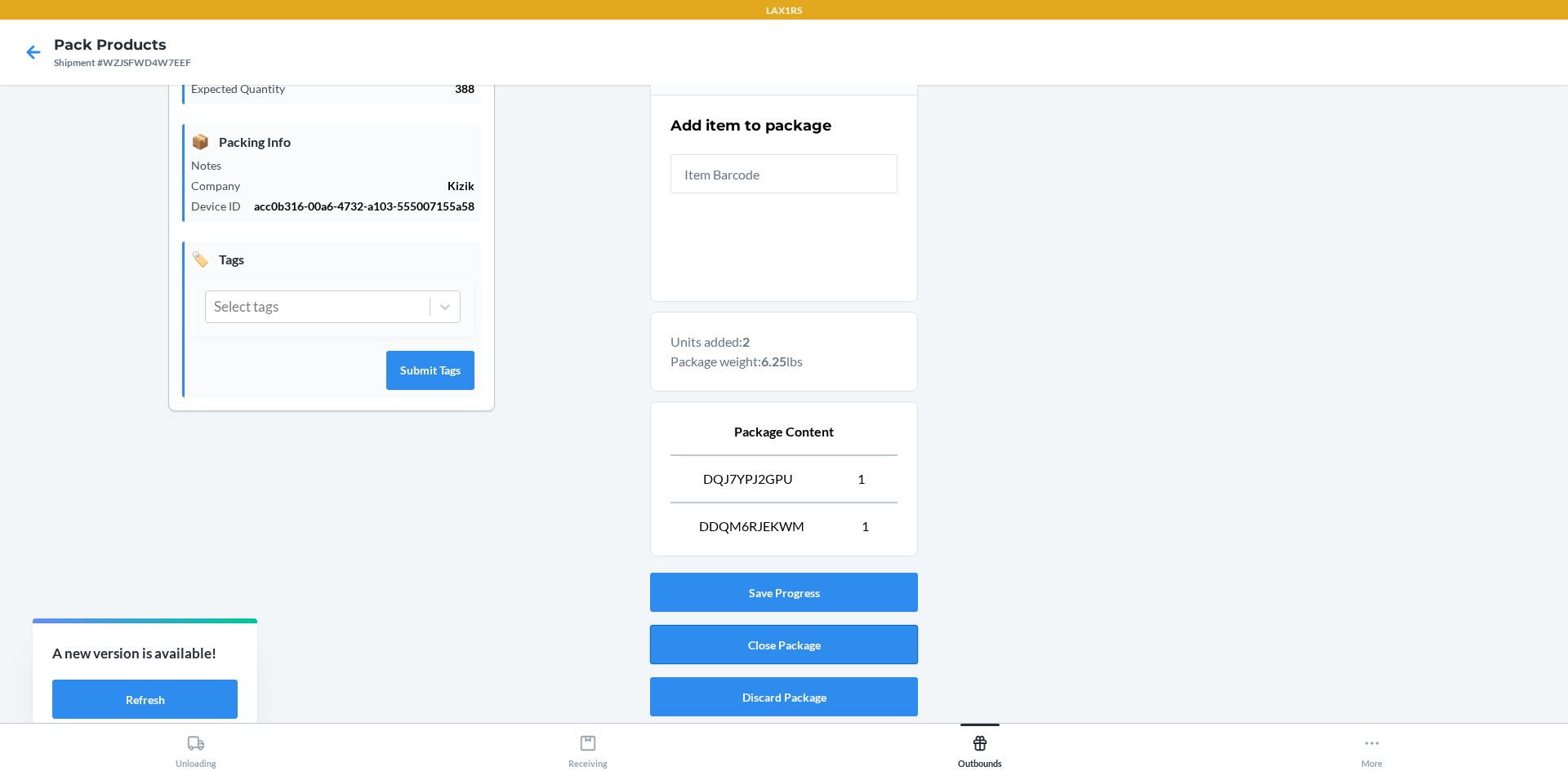
click at [755, 641] on button "Close Package" at bounding box center [784, 645] width 268 height 40
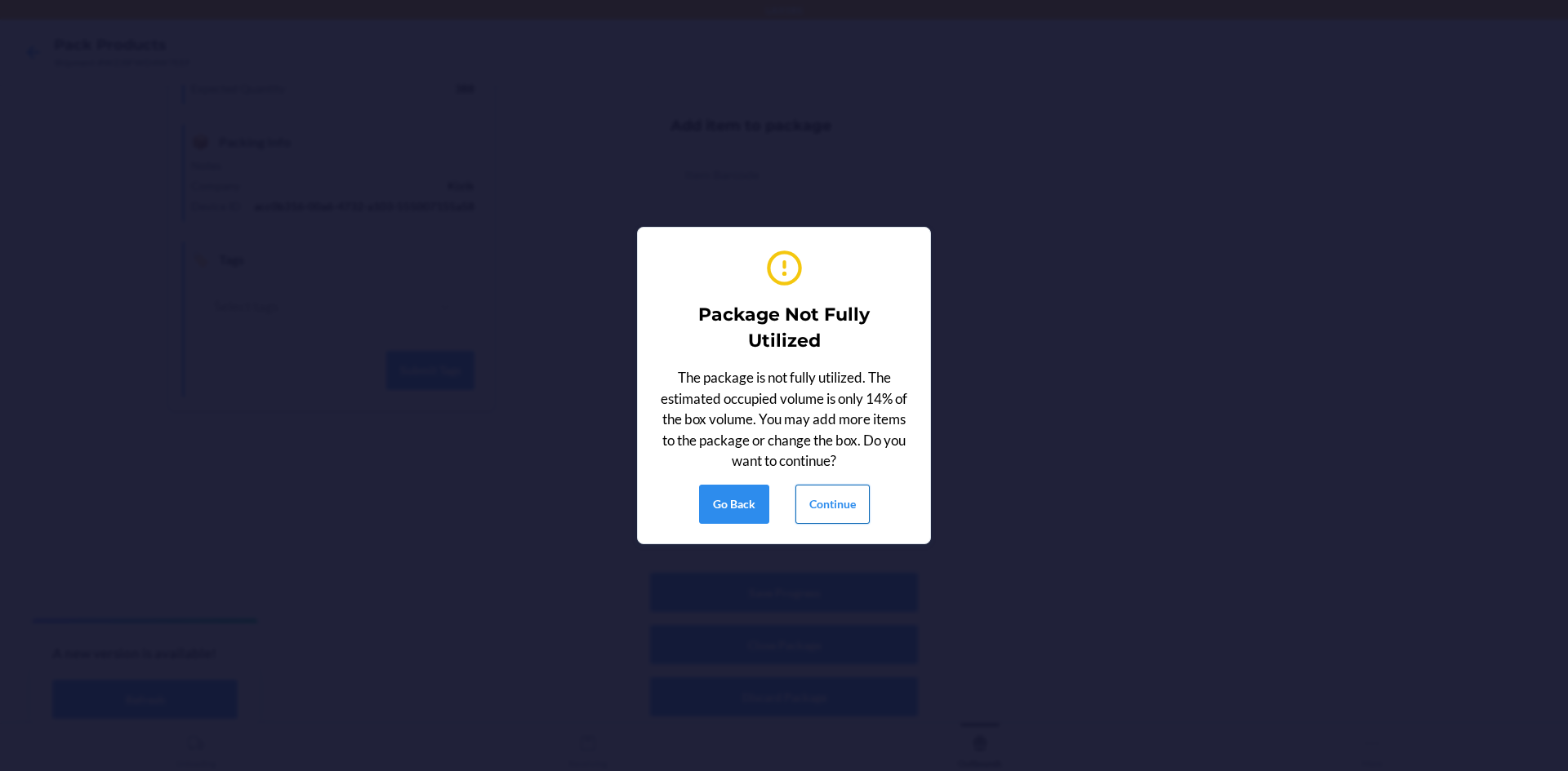
click at [817, 496] on button "Continue" at bounding box center [832, 504] width 74 height 40
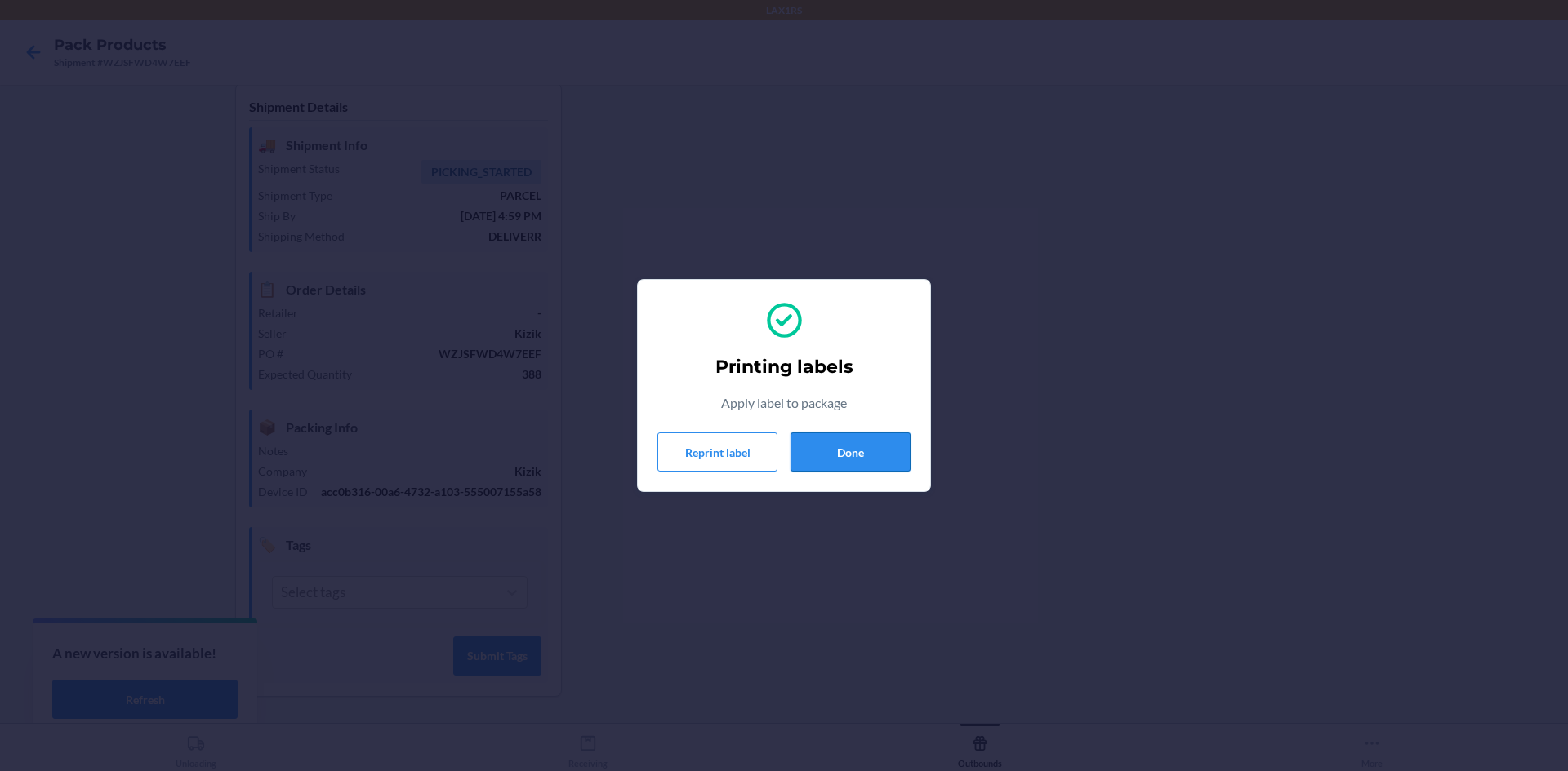
click at [858, 446] on button "Done" at bounding box center [850, 452] width 120 height 40
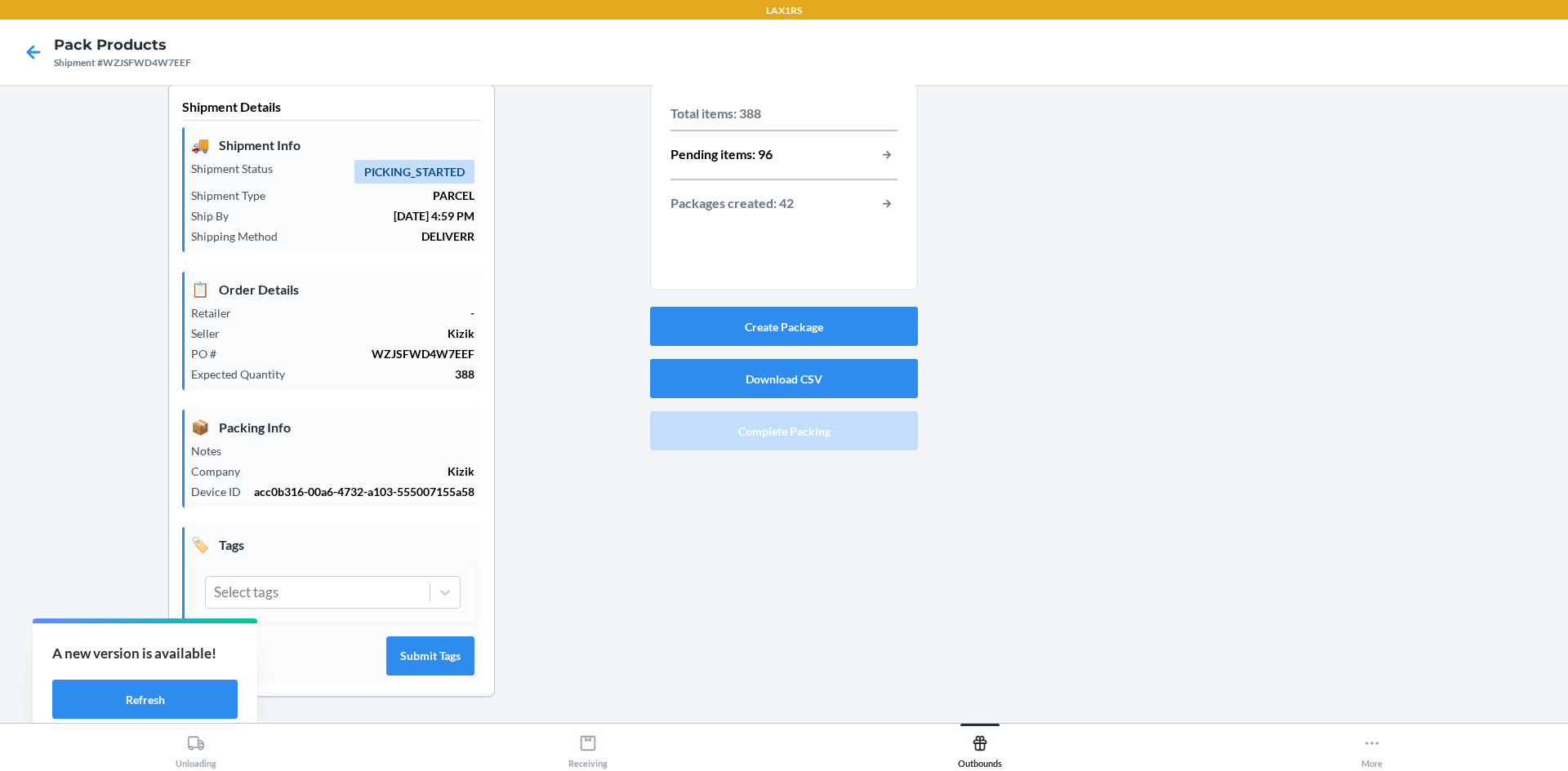
scroll to position [0, 0]
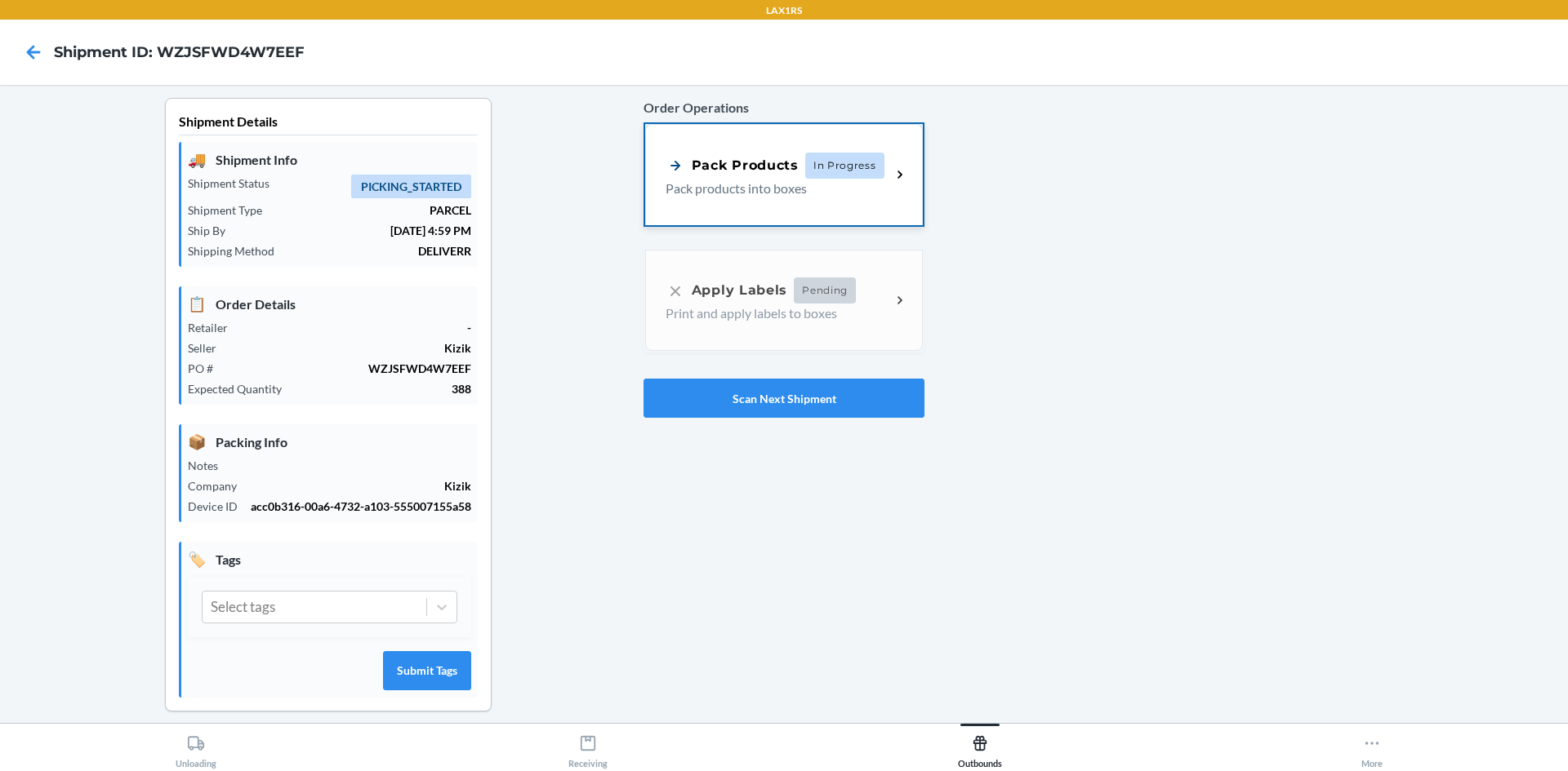
click at [842, 180] on p "Pack products into boxes" at bounding box center [771, 188] width 212 height 19
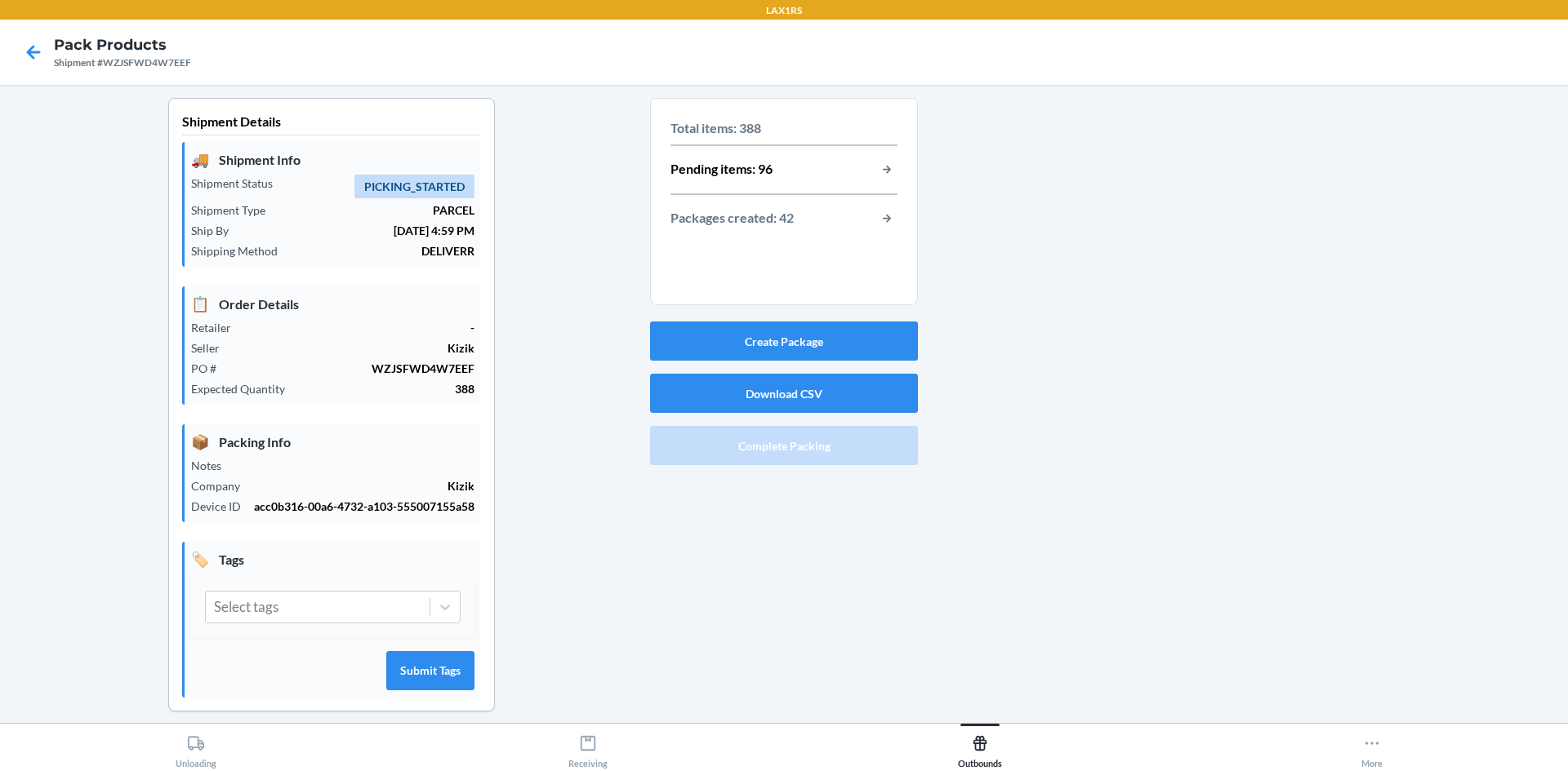
click at [1136, 275] on div at bounding box center [1236, 417] width 637 height 640
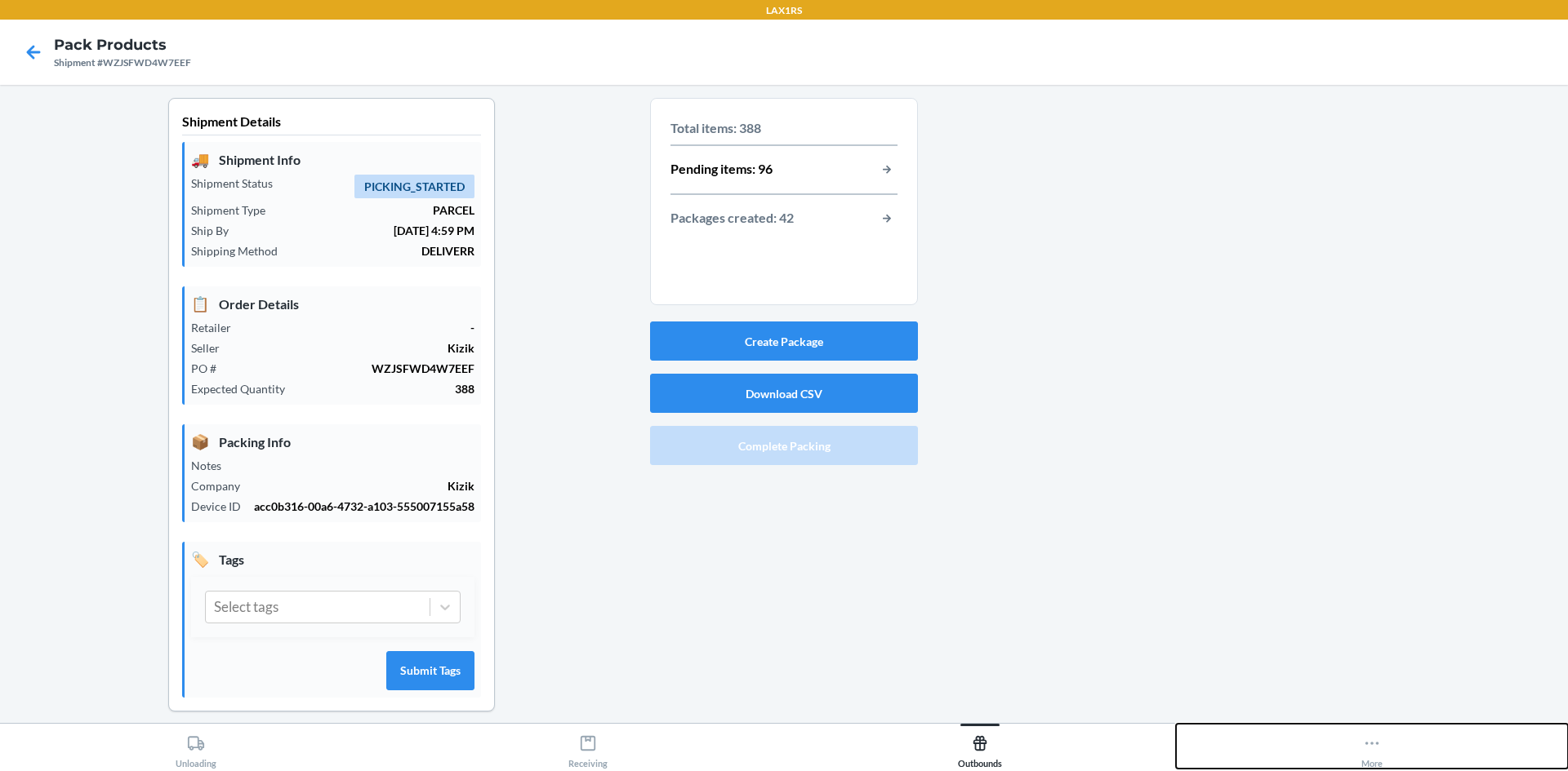
click at [1359, 748] on button "More" at bounding box center [1372, 746] width 392 height 45
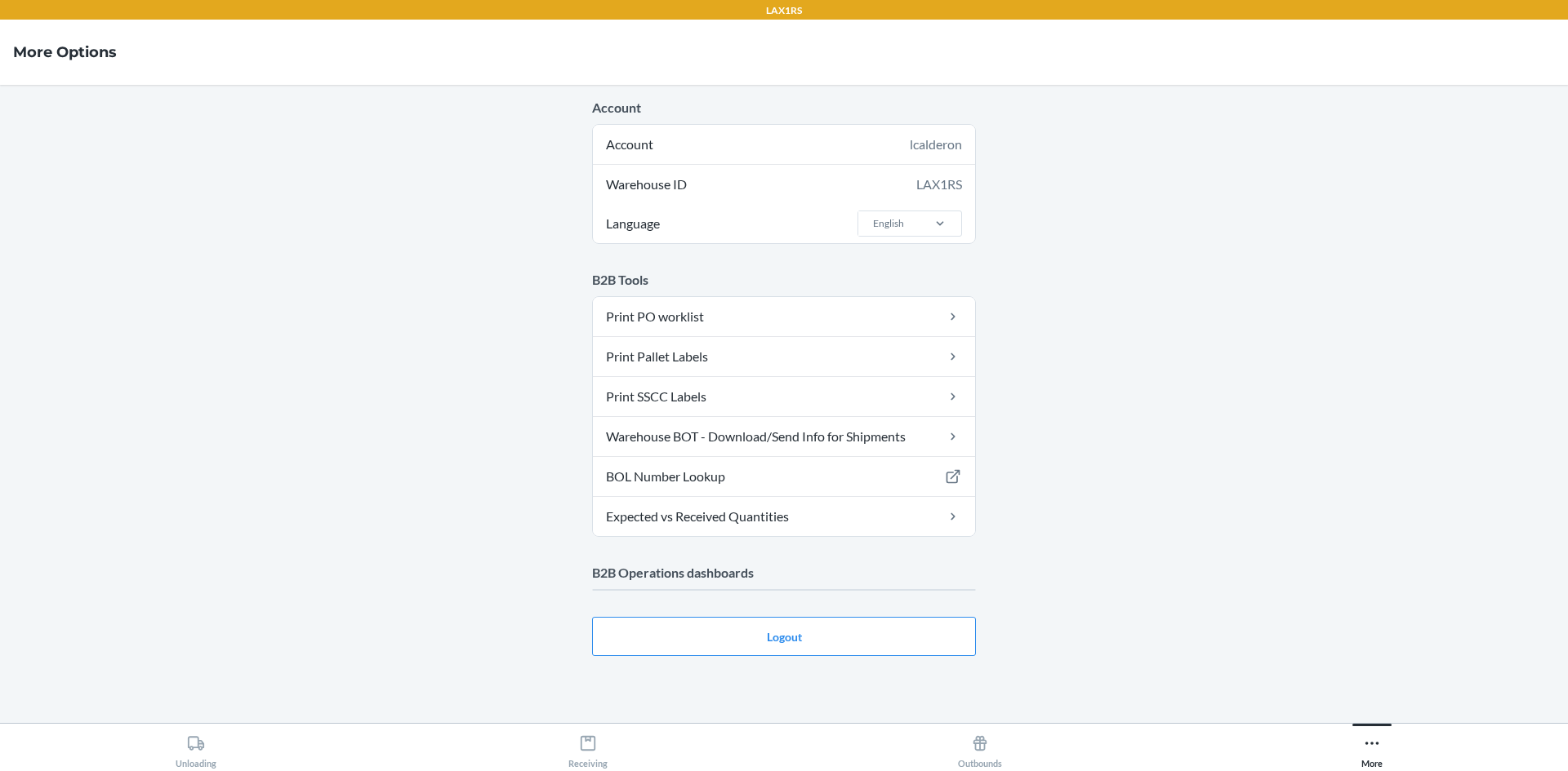
click at [744, 599] on main "Account Account lcalderon Warehouse ID LAX1RS Language English B2B Tools Print …" at bounding box center [784, 404] width 1568 height 638
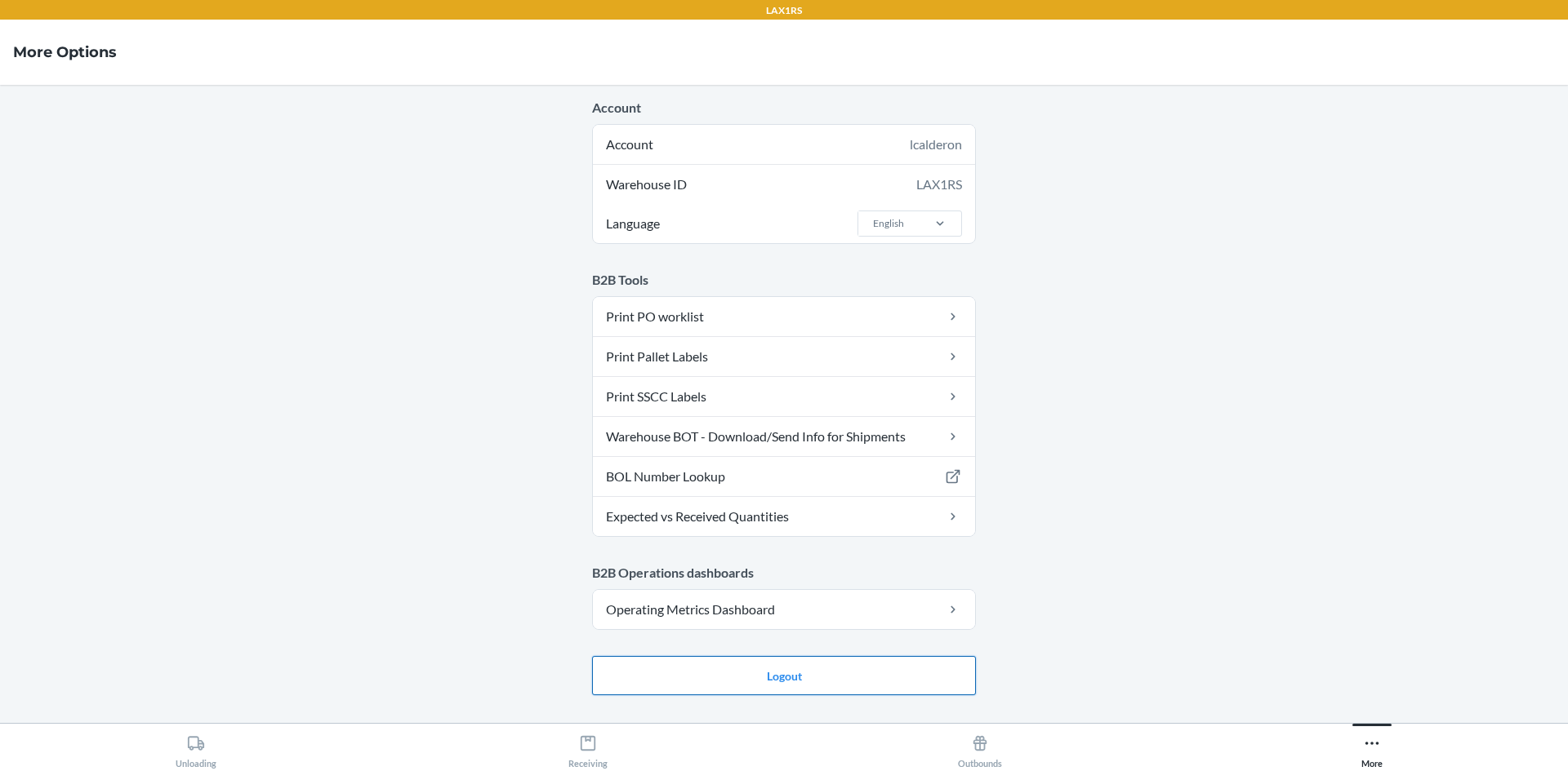
click at [751, 674] on button "Logout" at bounding box center [784, 675] width 384 height 40
